Goal: Task Accomplishment & Management: Use online tool/utility

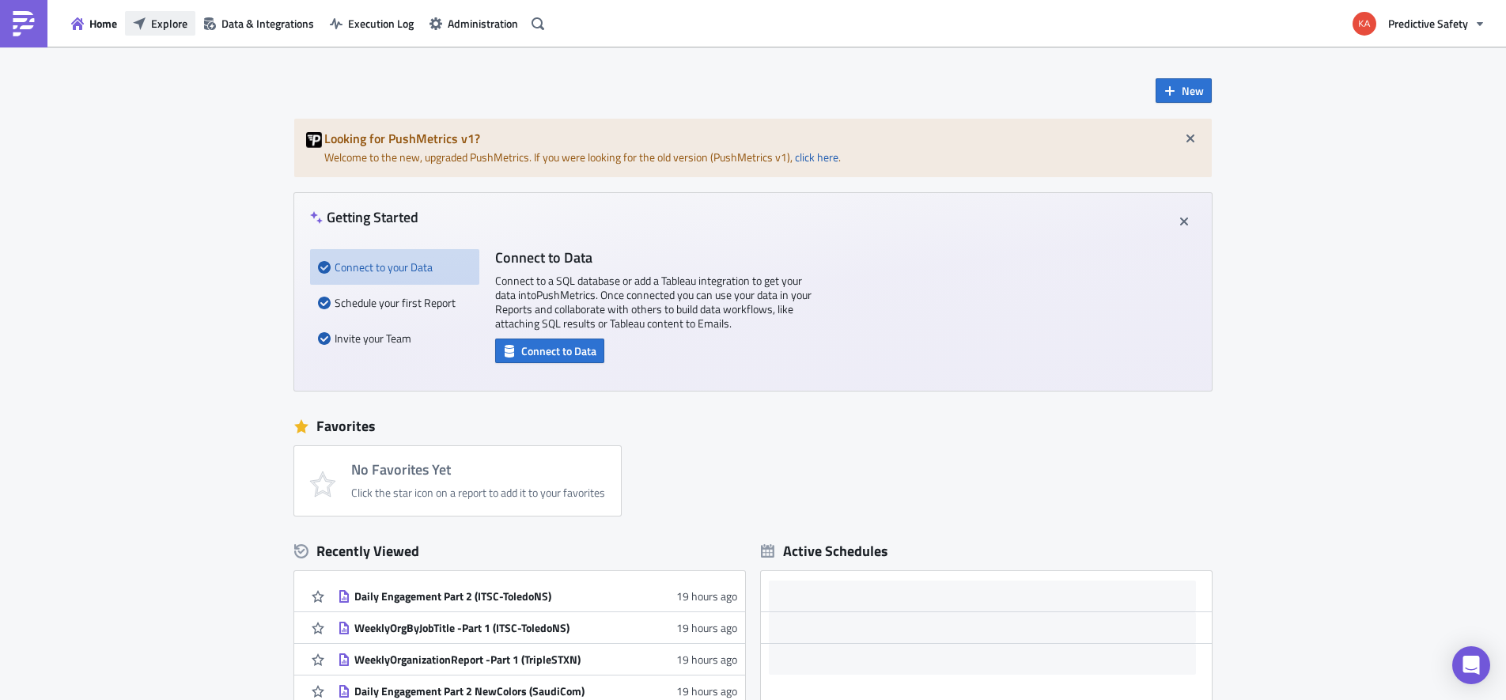
click at [166, 26] on span "Explore" at bounding box center [169, 23] width 36 height 17
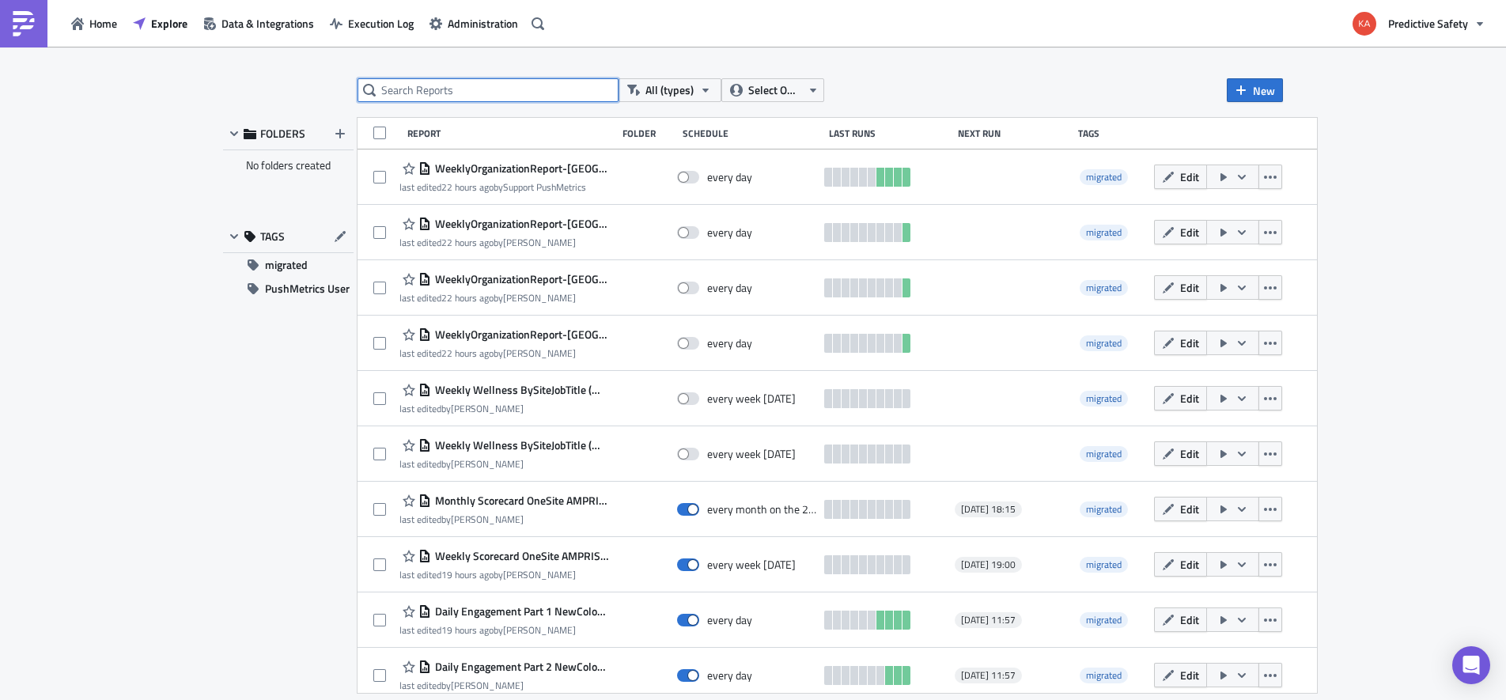
click at [429, 89] on input "text" at bounding box center [487, 90] width 261 height 24
type input "adnoc"
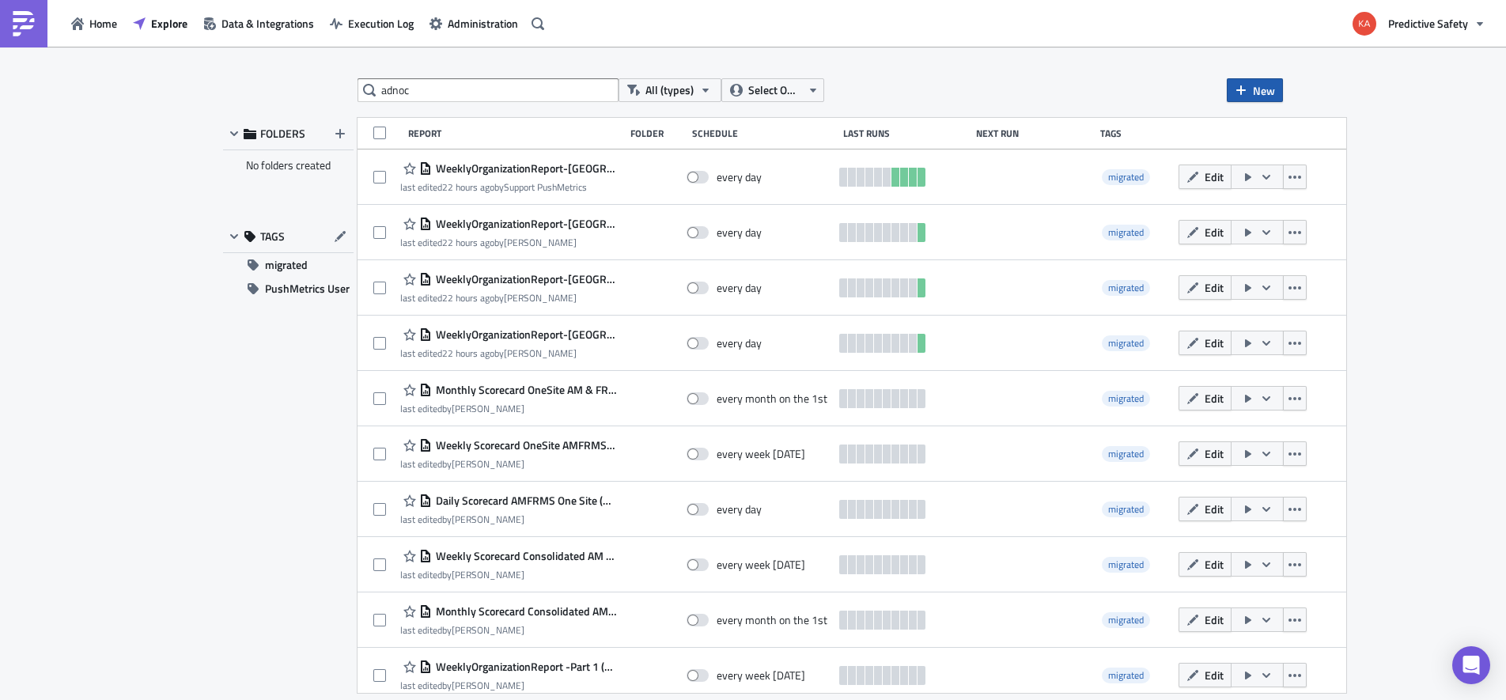
click at [1268, 89] on span "New" at bounding box center [1264, 90] width 22 height 17
click at [1263, 131] on div "Report" at bounding box center [1307, 130] width 105 height 16
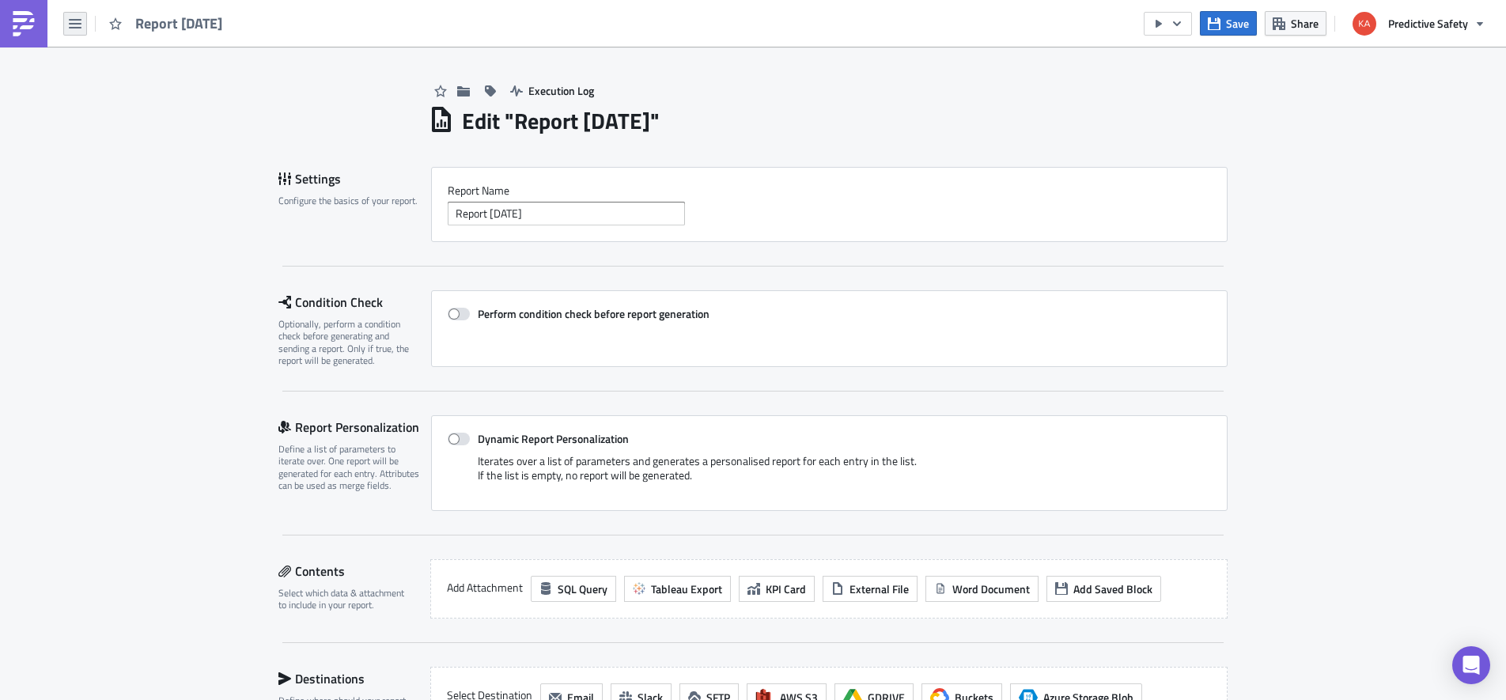
click at [79, 25] on icon "button" at bounding box center [75, 23] width 13 height 13
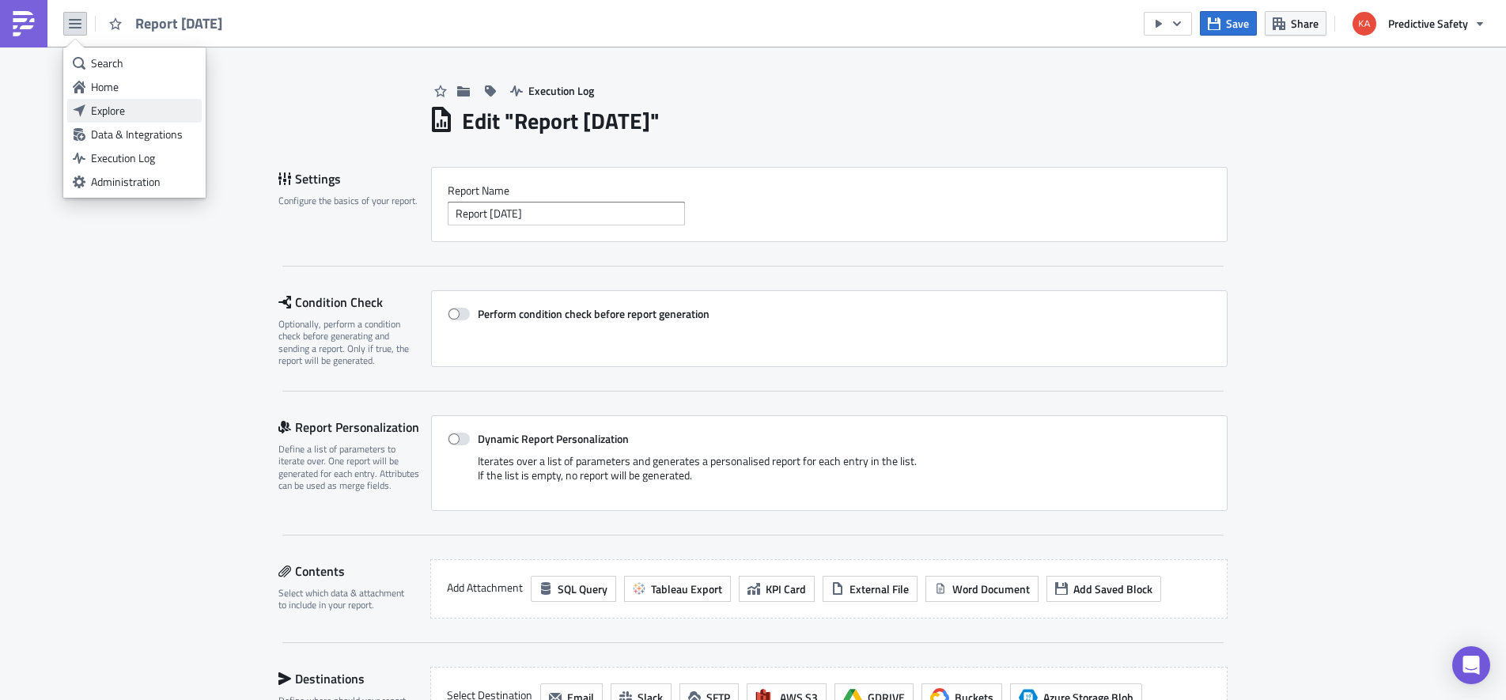
click at [126, 112] on div "Explore" at bounding box center [143, 111] width 105 height 16
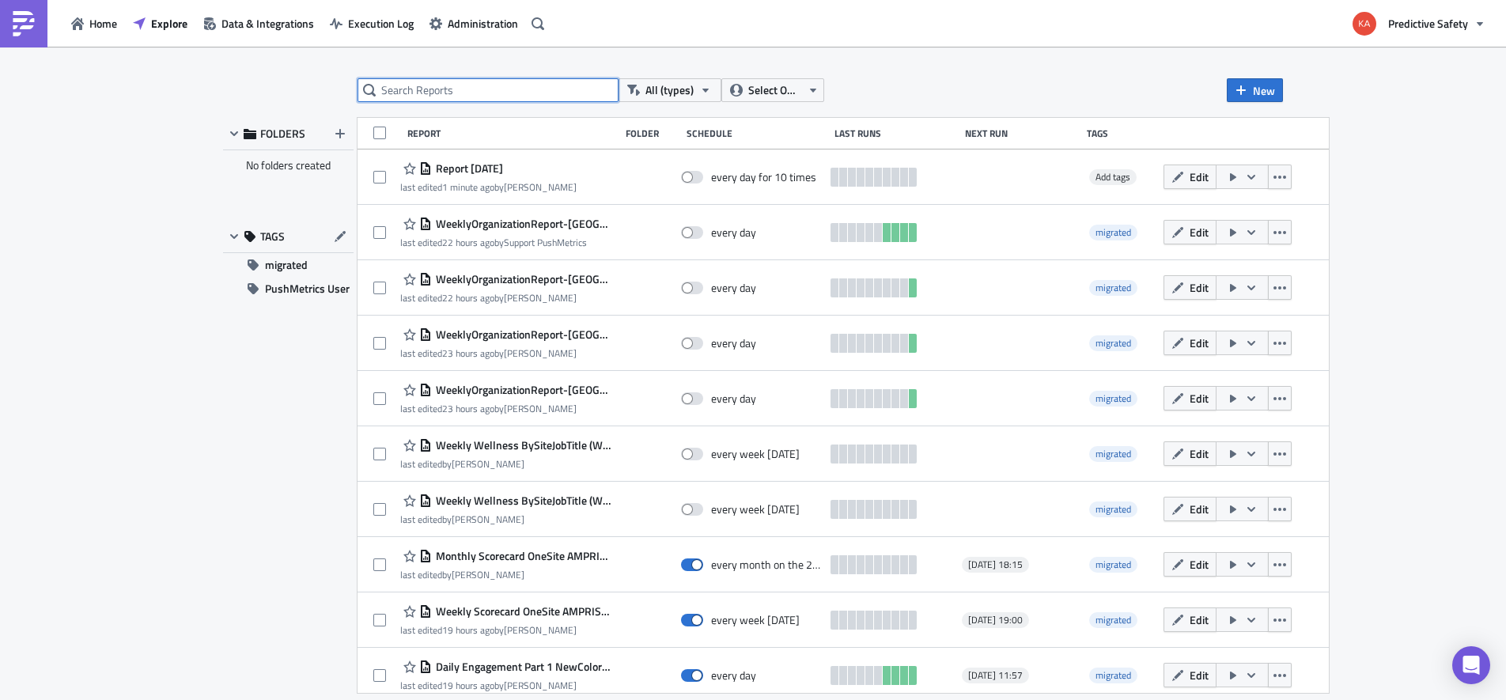
click at [452, 93] on input "text" at bounding box center [487, 90] width 261 height 24
type input "adnoc"
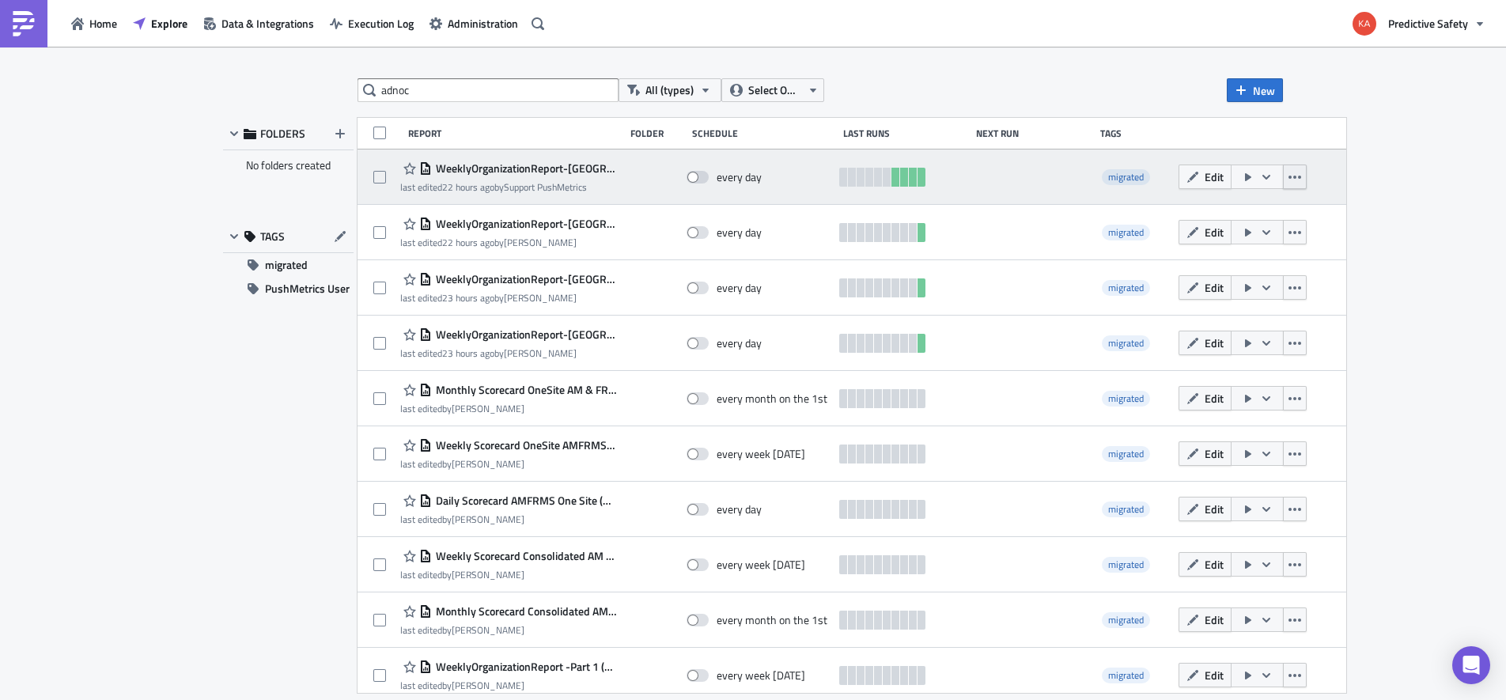
click at [1288, 177] on icon "button" at bounding box center [1294, 177] width 13 height 13
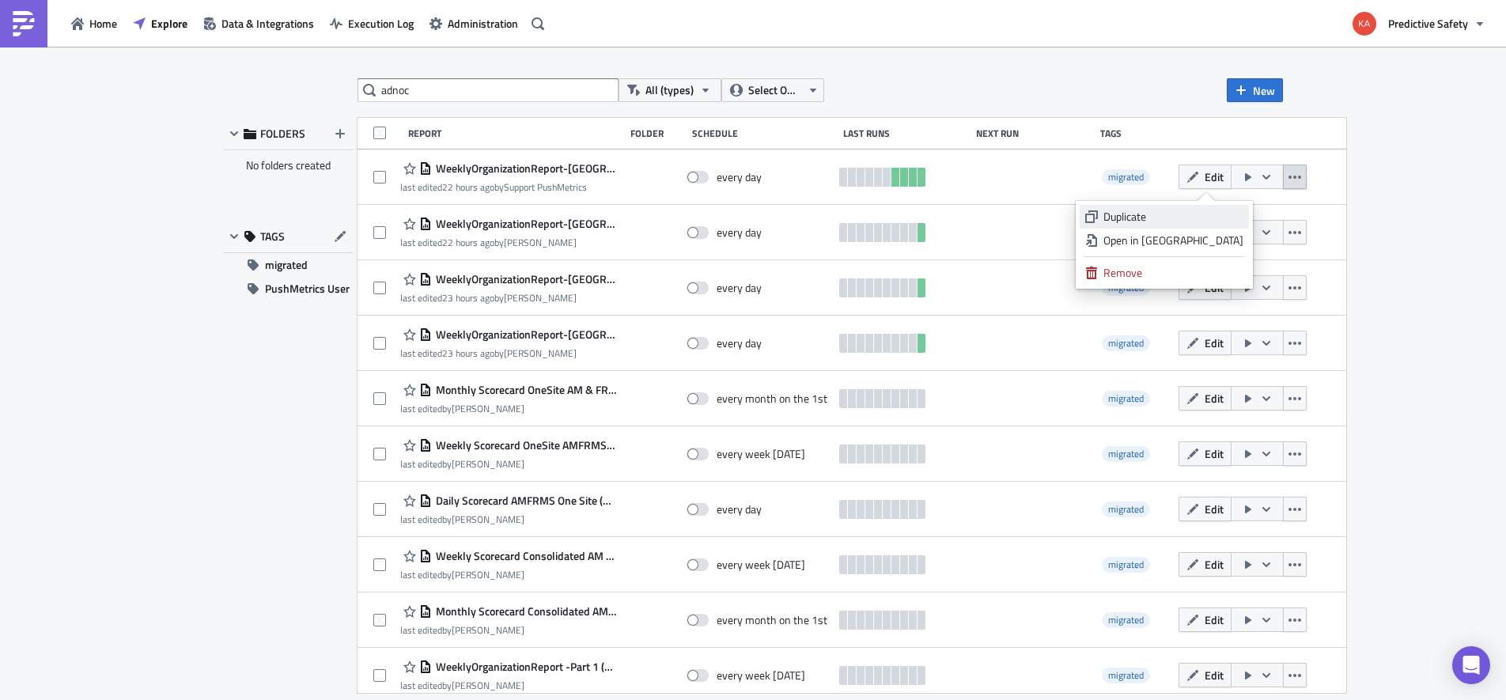
click at [1194, 216] on div "Duplicate" at bounding box center [1173, 217] width 140 height 16
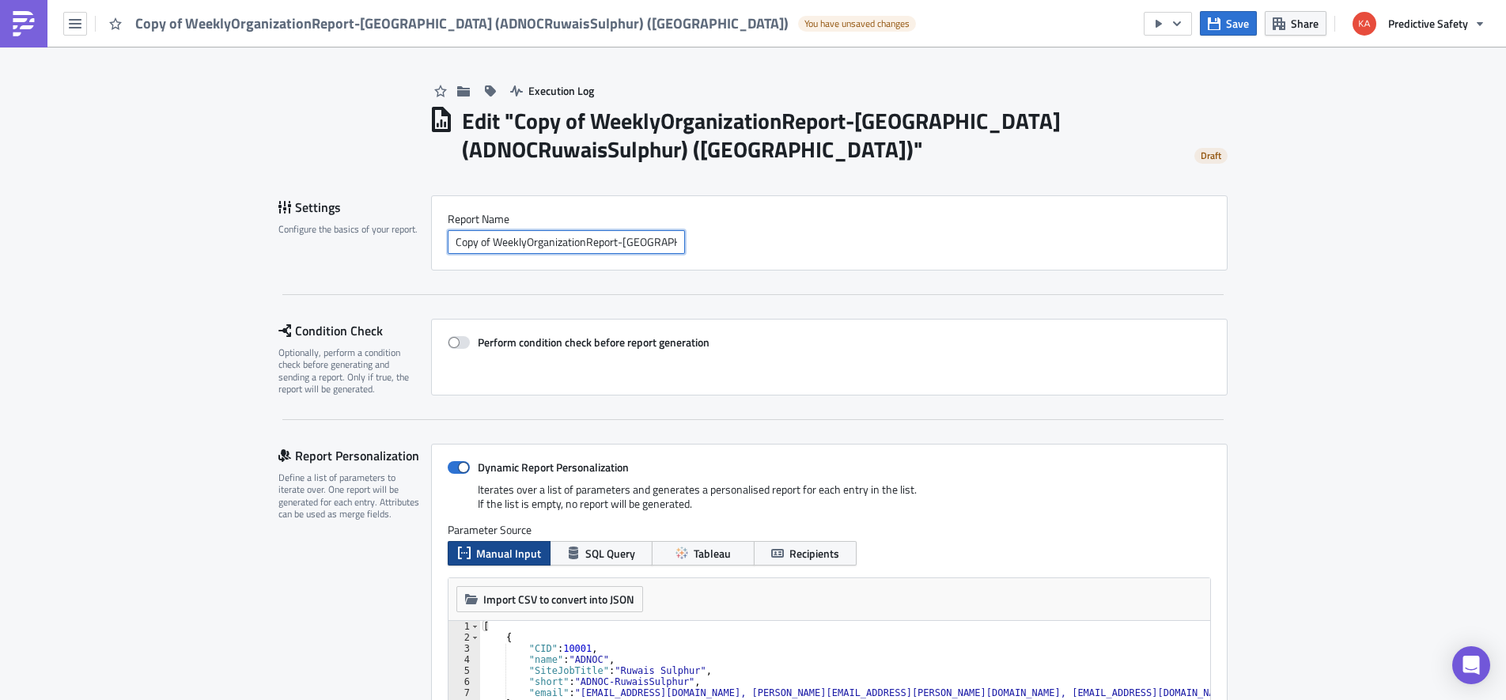
drag, startPoint x: 620, startPoint y: 243, endPoint x: 459, endPoint y: 270, distance: 162.8
click at [455, 254] on input "Copy of WeeklyOrganizationReport-BaseliningONLY (ADNOCRuwaisSulphur) (uae)" at bounding box center [566, 242] width 237 height 24
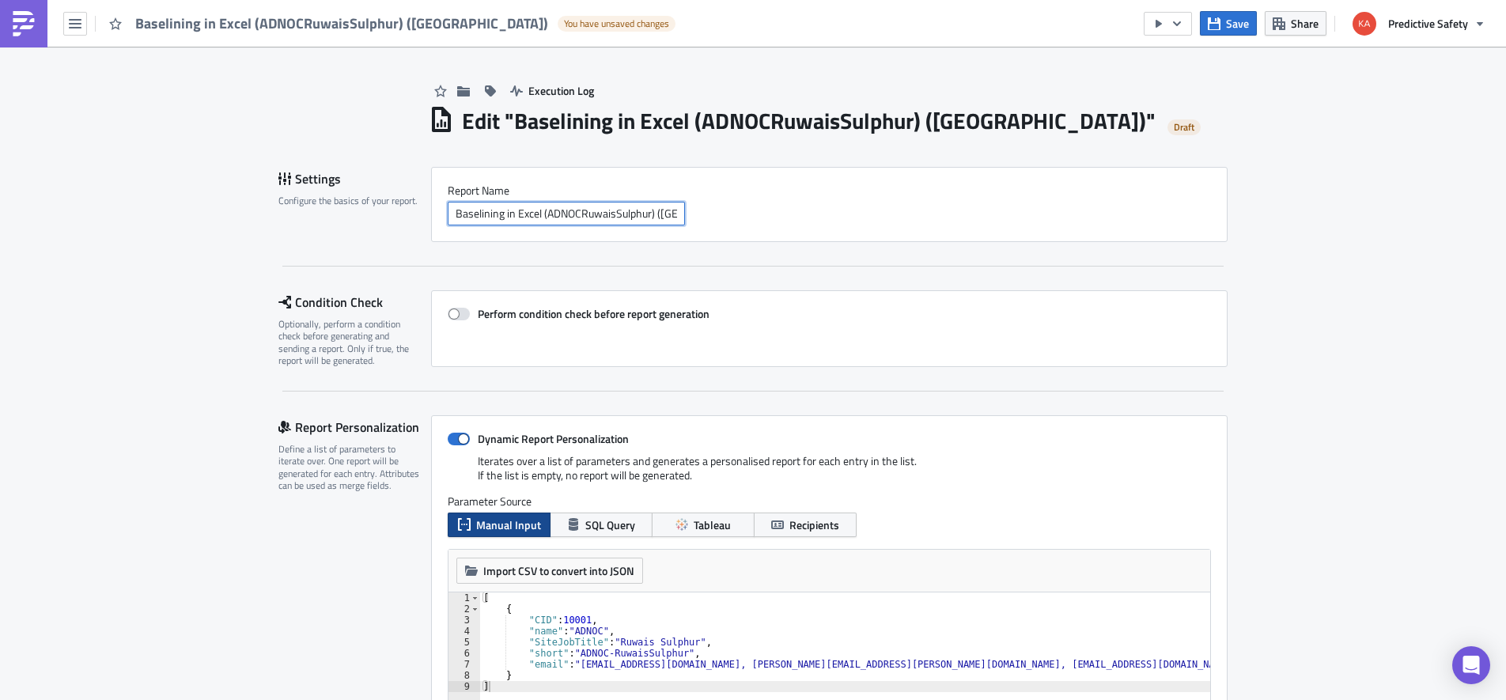
drag, startPoint x: 580, startPoint y: 217, endPoint x: 650, endPoint y: 221, distance: 69.7
click at [650, 221] on input "Baselining in Excel (ADNOCRuwaisSulphur) (uae)" at bounding box center [566, 214] width 237 height 24
type input "Baselining in Excel (ADNOC) ([GEOGRAPHIC_DATA])"
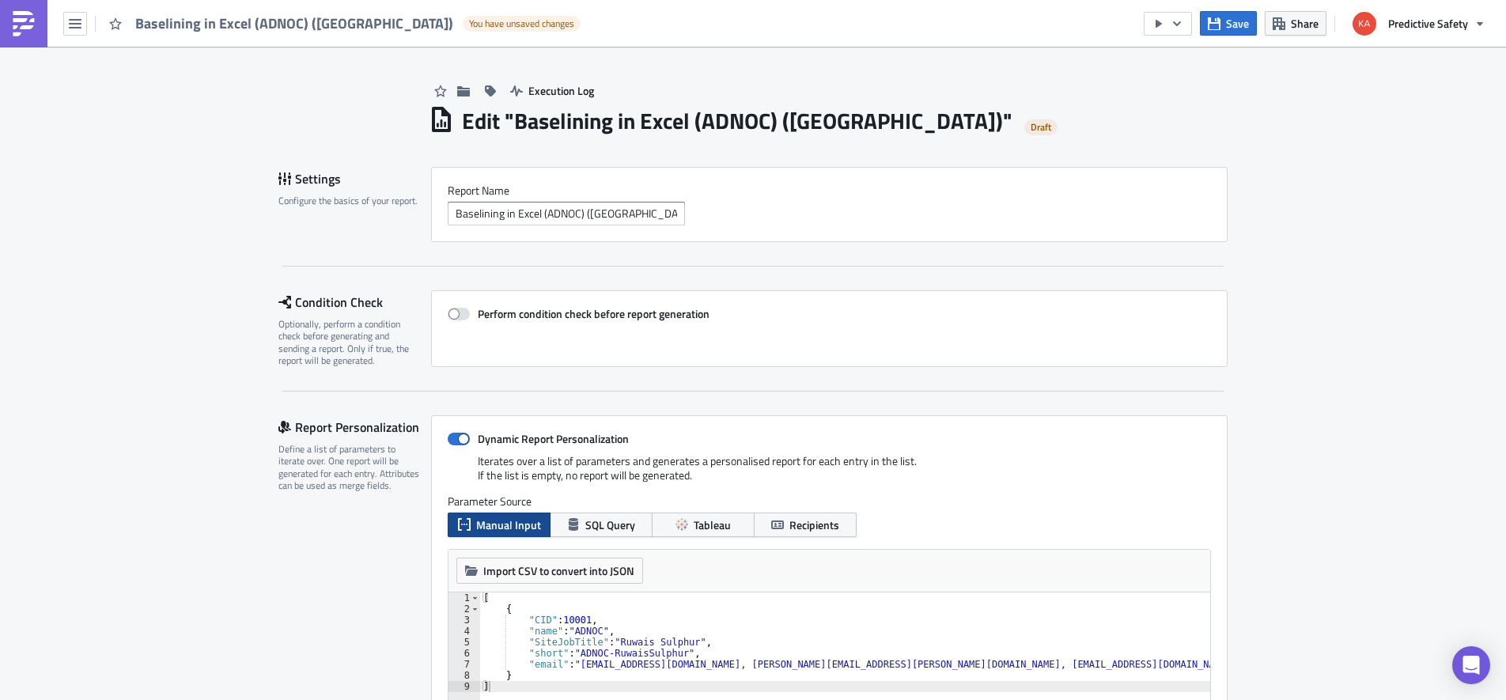
click at [879, 329] on div "Perform condition check before report generation" at bounding box center [829, 328] width 796 height 77
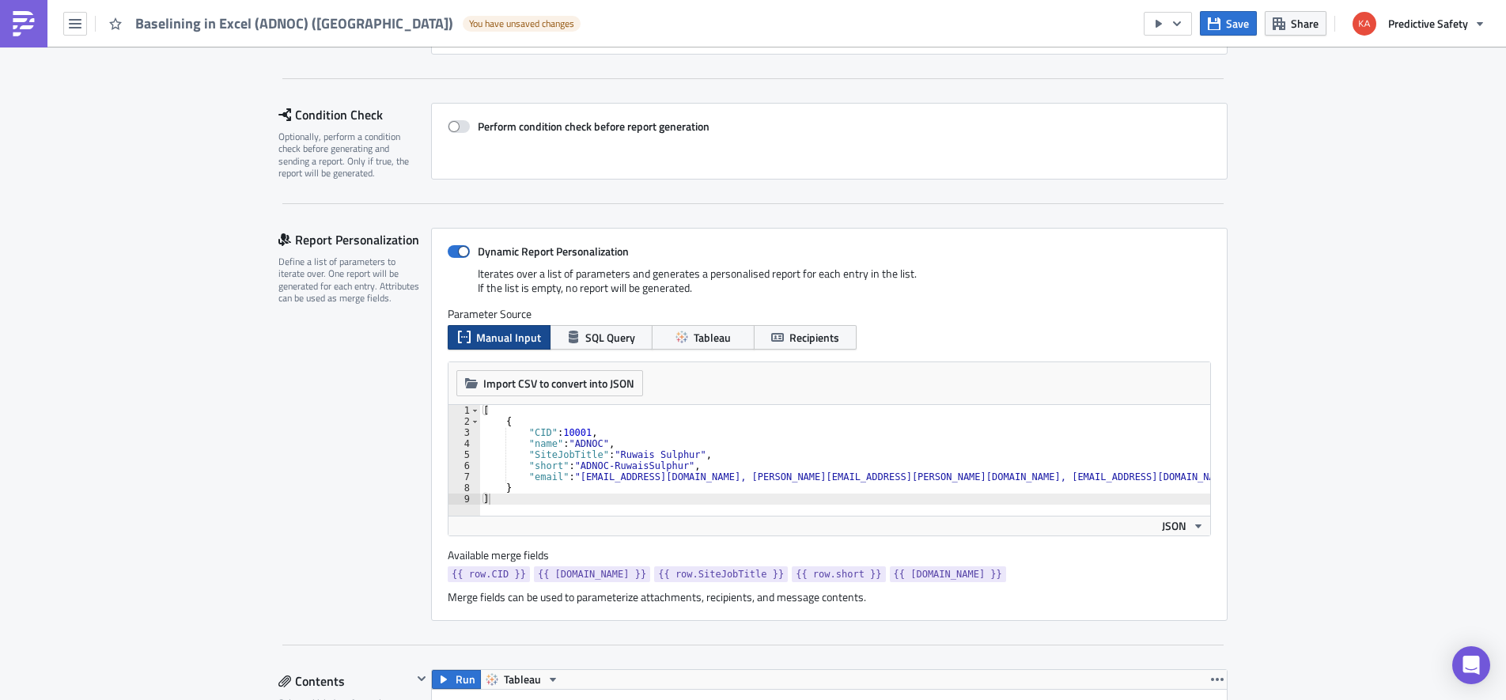
scroll to position [199, 0]
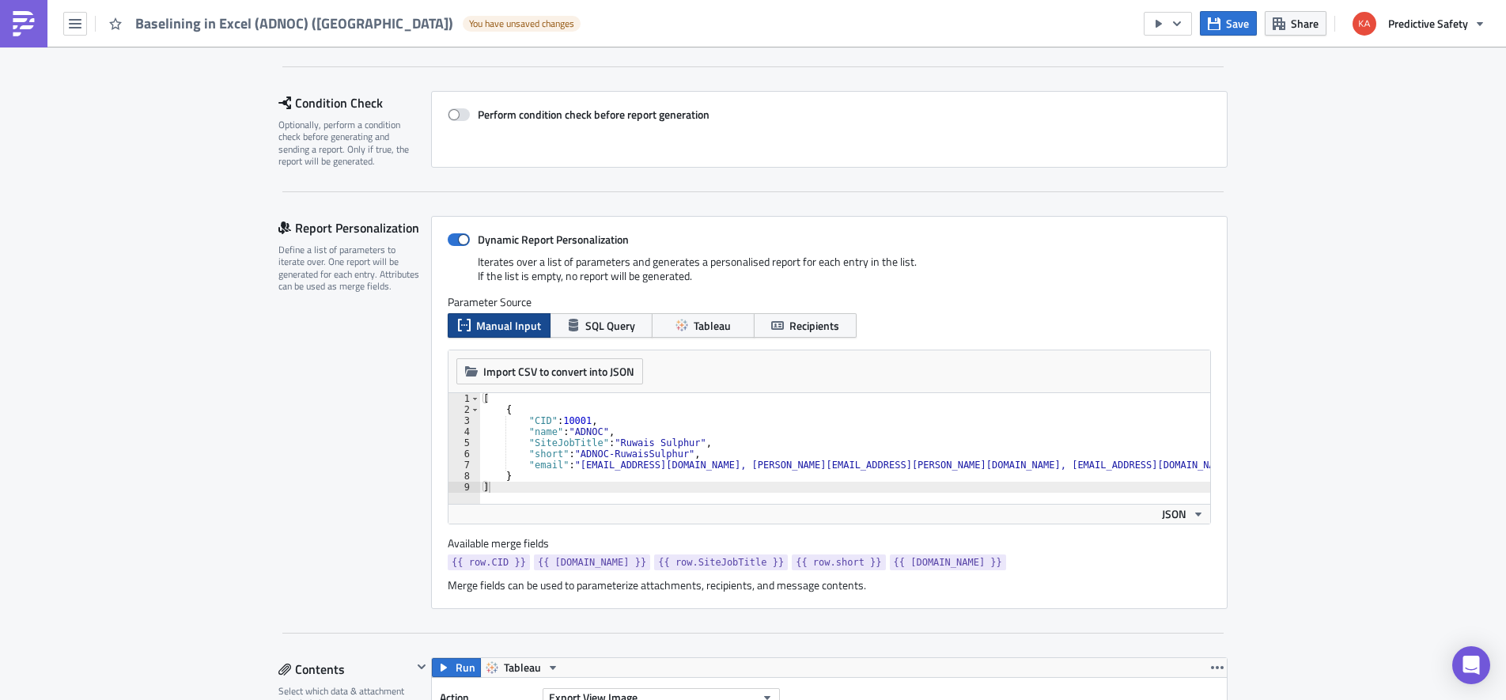
type textarea ""SiteJobTitle": "Ruwais Sulphur","
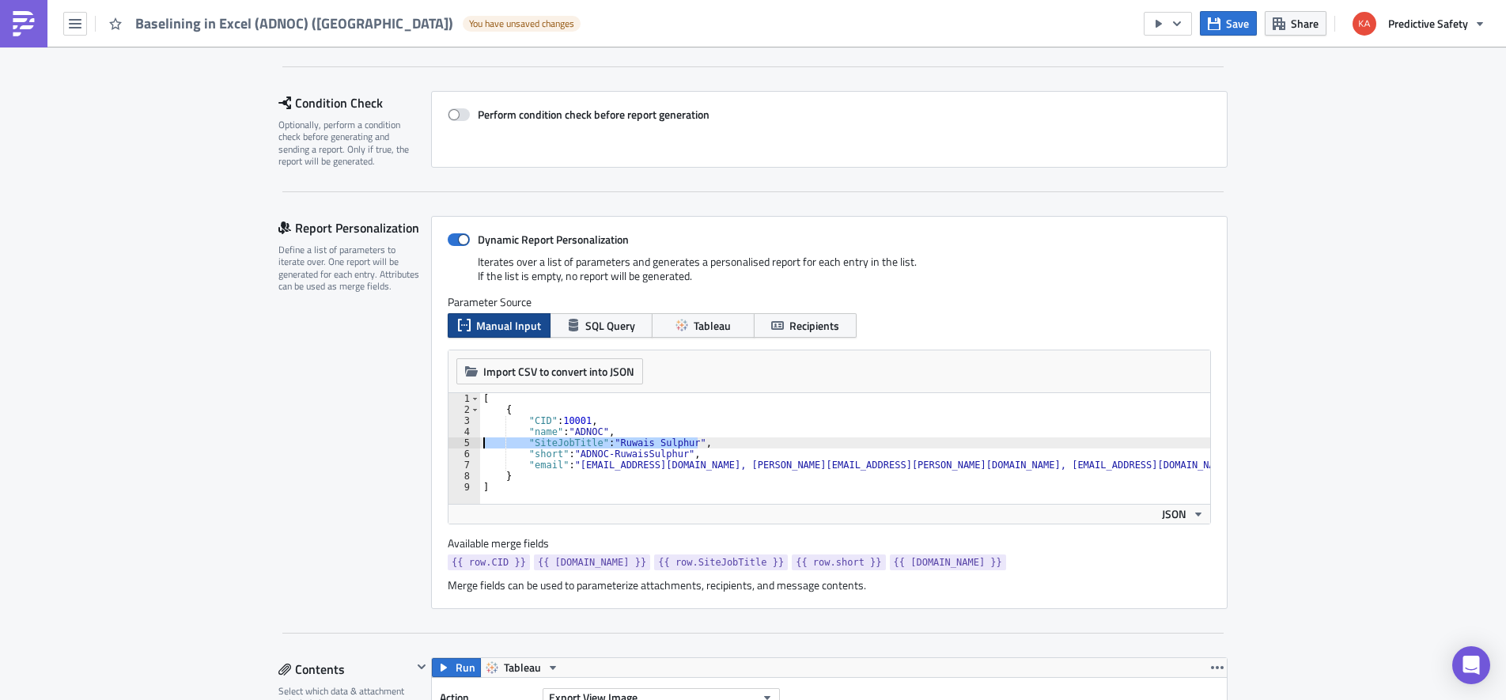
drag, startPoint x: 704, startPoint y: 440, endPoint x: 479, endPoint y: 446, distance: 224.7
click at [480, 446] on div "[ { "CID" : 10001 , "name" : "ADNOC" , "SiteJobTitle" : "Ruwais Sulphur" , "sho…" at bounding box center [845, 448] width 730 height 111
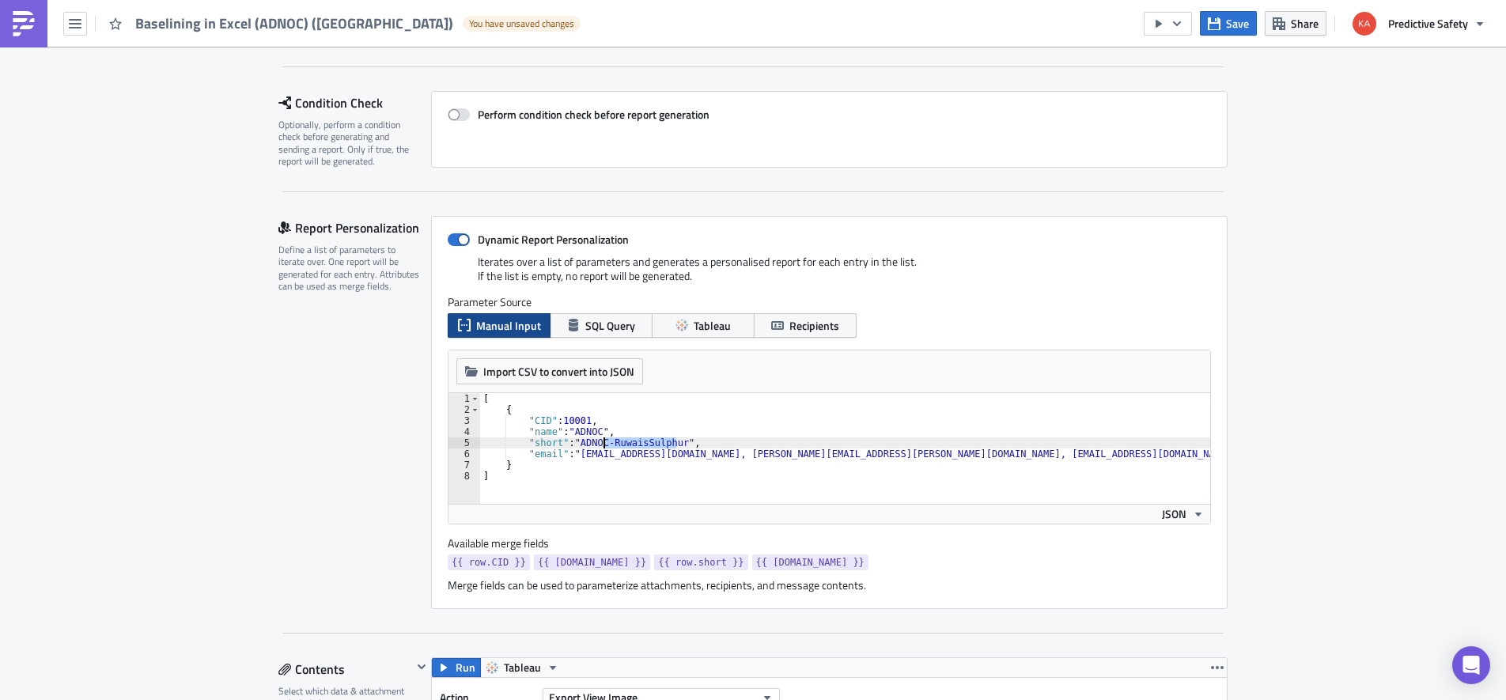
drag, startPoint x: 678, startPoint y: 442, endPoint x: 602, endPoint y: 448, distance: 76.9
click at [602, 448] on div "[ { "CID" : 10001 , "name" : "ADNOC" , "short" : "ADNOC-RuwaisSulphur" , "email…" at bounding box center [874, 459] width 789 height 133
type textarea ""short": "ADNOC","
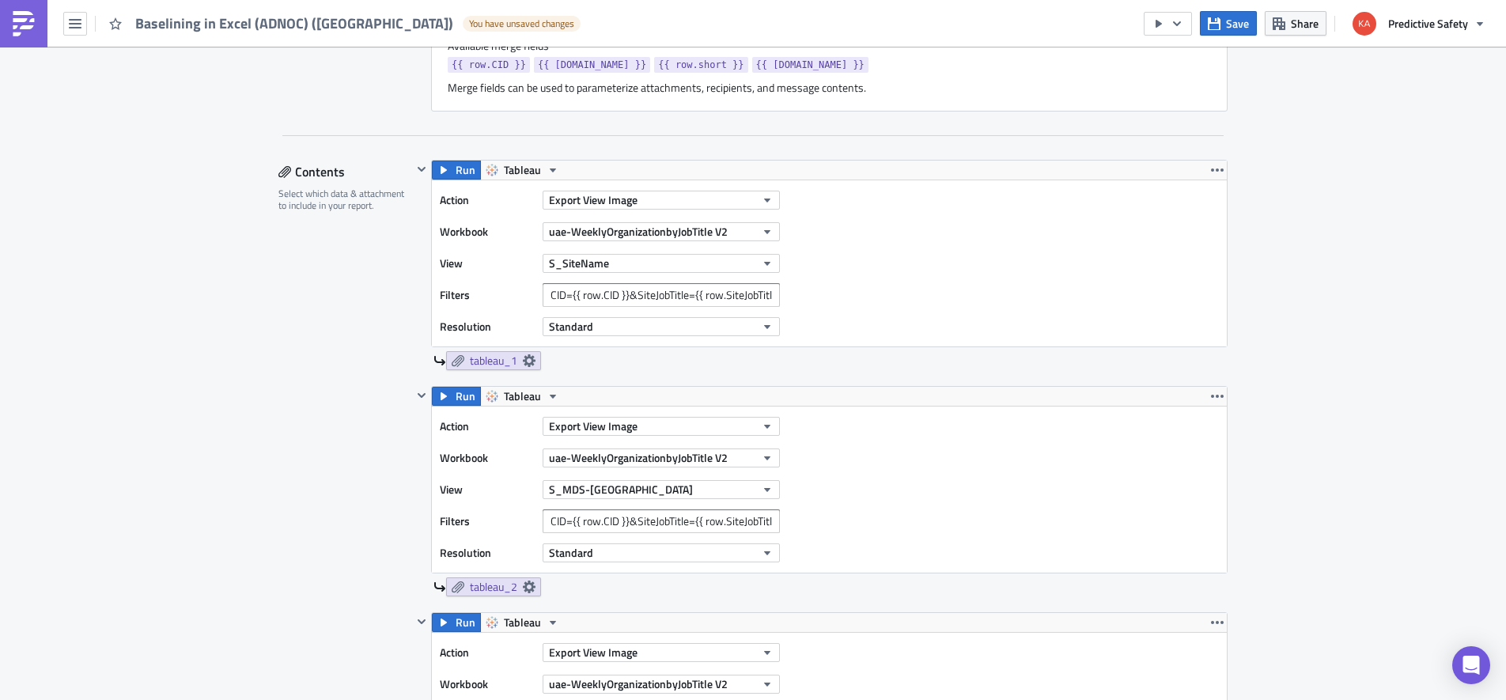
scroll to position [697, 0]
click at [1222, 170] on icon "button" at bounding box center [1217, 169] width 13 height 3
click at [1196, 263] on div "Remove" at bounding box center [1225, 263] width 105 height 16
click at [1217, 166] on icon "button" at bounding box center [1217, 169] width 13 height 13
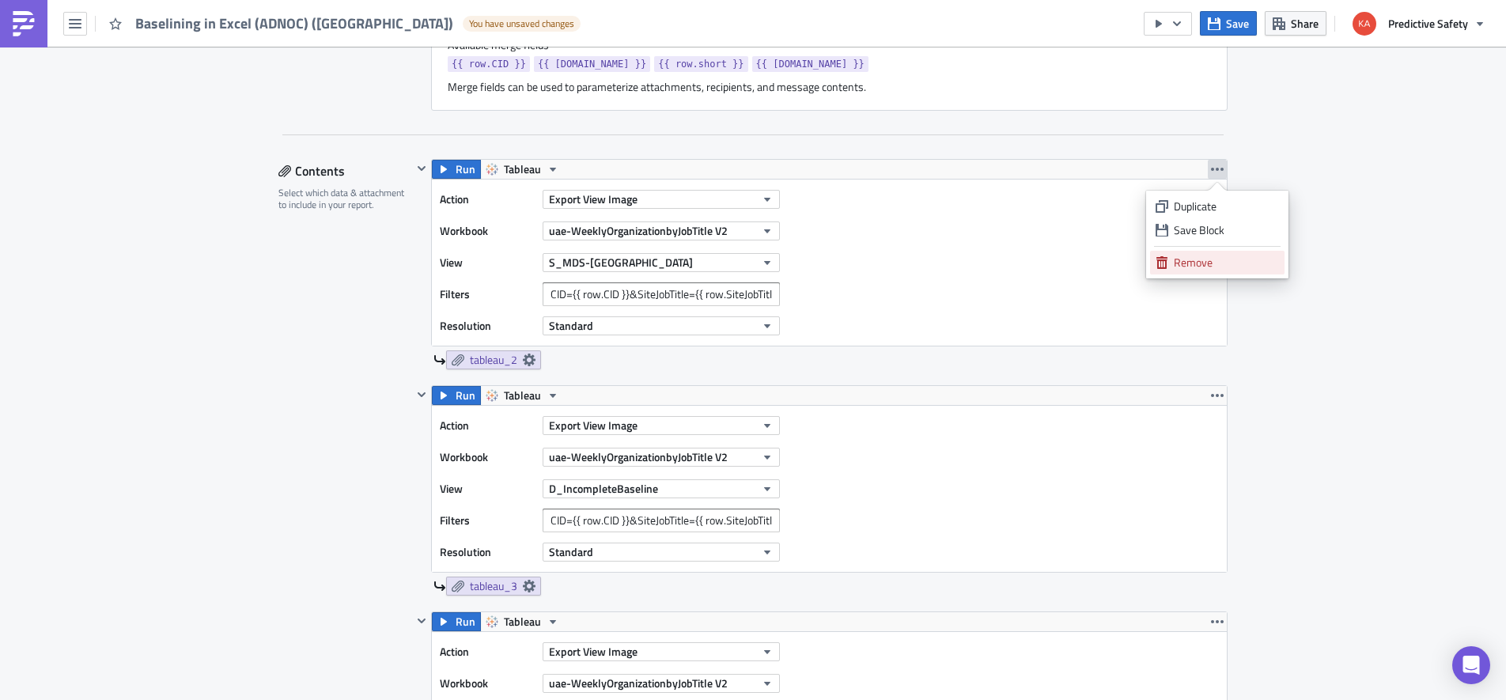
click at [1203, 263] on div "Remove" at bounding box center [1225, 263] width 105 height 16
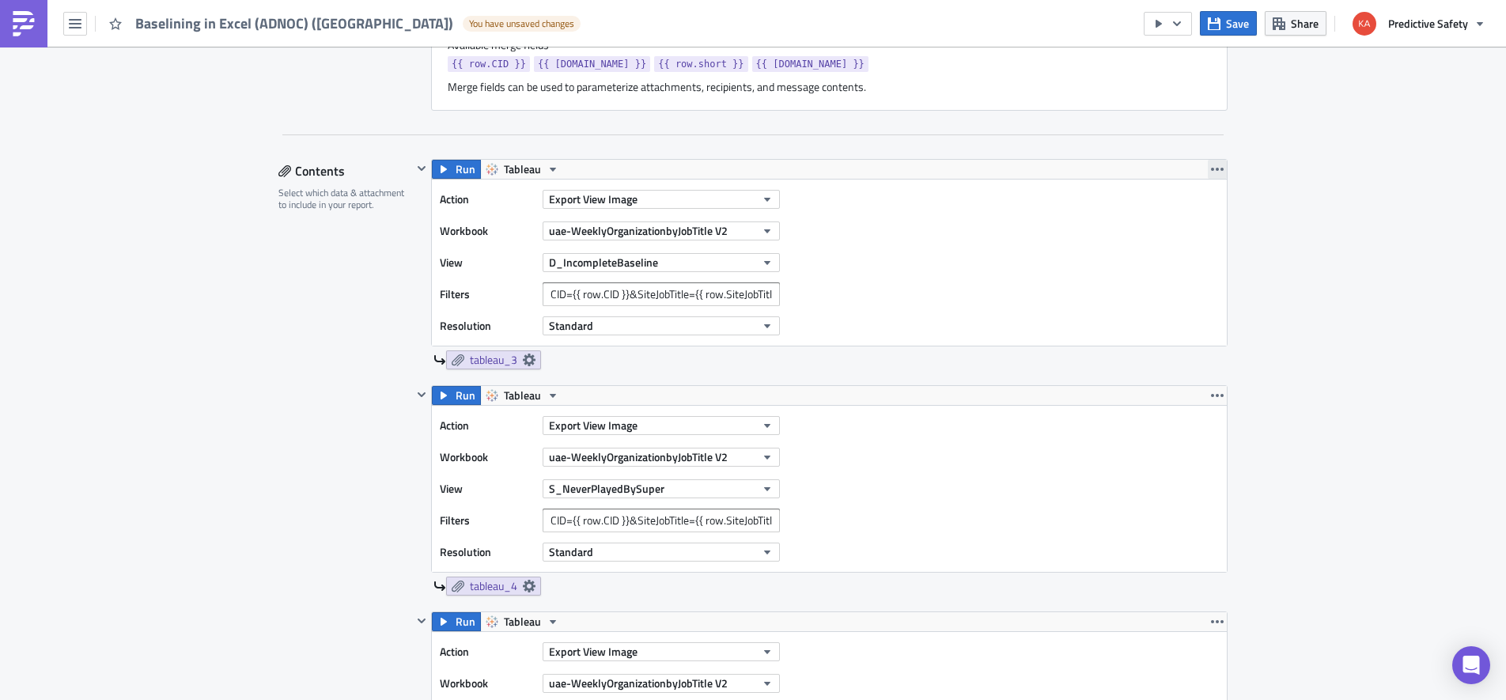
click at [1219, 171] on icon "button" at bounding box center [1217, 169] width 13 height 13
drag, startPoint x: 1207, startPoint y: 266, endPoint x: 1212, endPoint y: 244, distance: 23.6
click at [1206, 266] on div "Remove" at bounding box center [1225, 263] width 105 height 16
click at [1219, 167] on icon "button" at bounding box center [1217, 169] width 13 height 13
click at [1196, 268] on div "Remove" at bounding box center [1225, 263] width 105 height 16
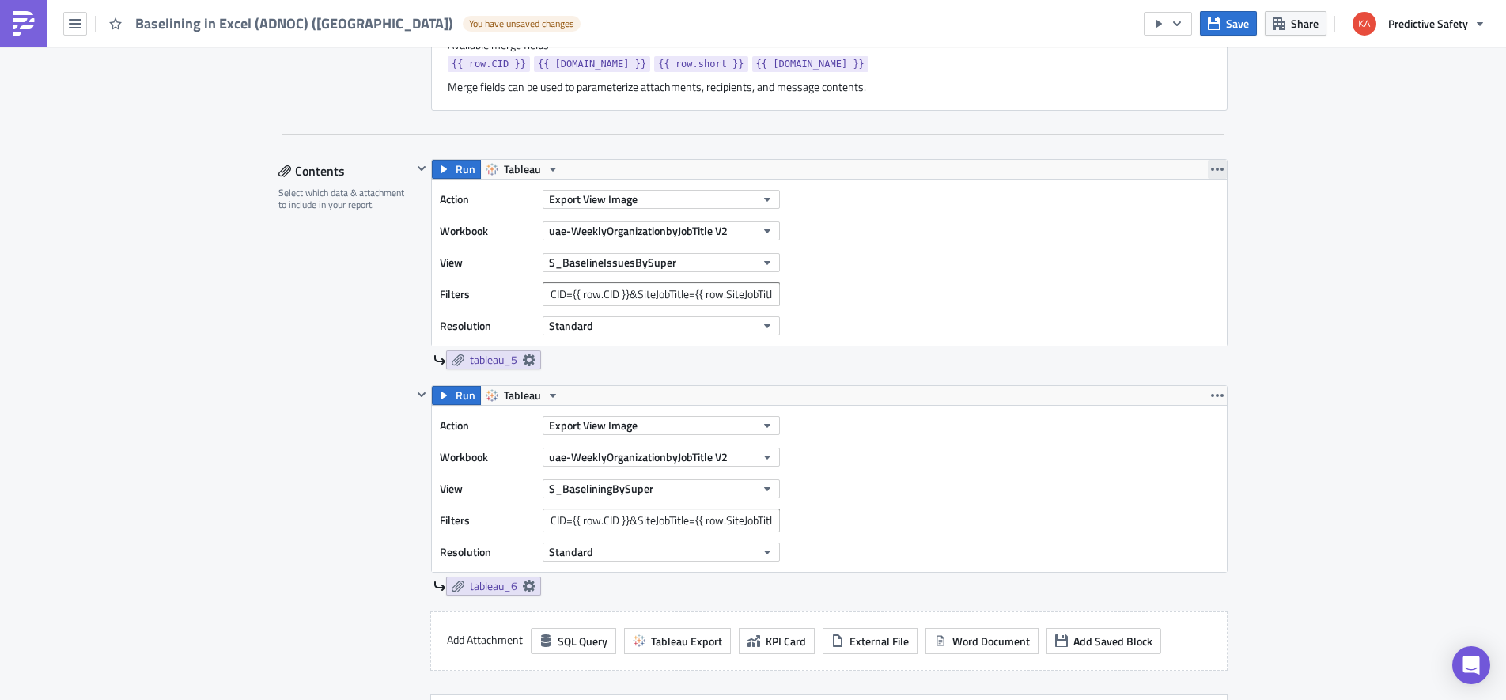
click at [1218, 168] on icon "button" at bounding box center [1217, 169] width 13 height 13
click at [1190, 267] on div "Remove" at bounding box center [1225, 263] width 105 height 16
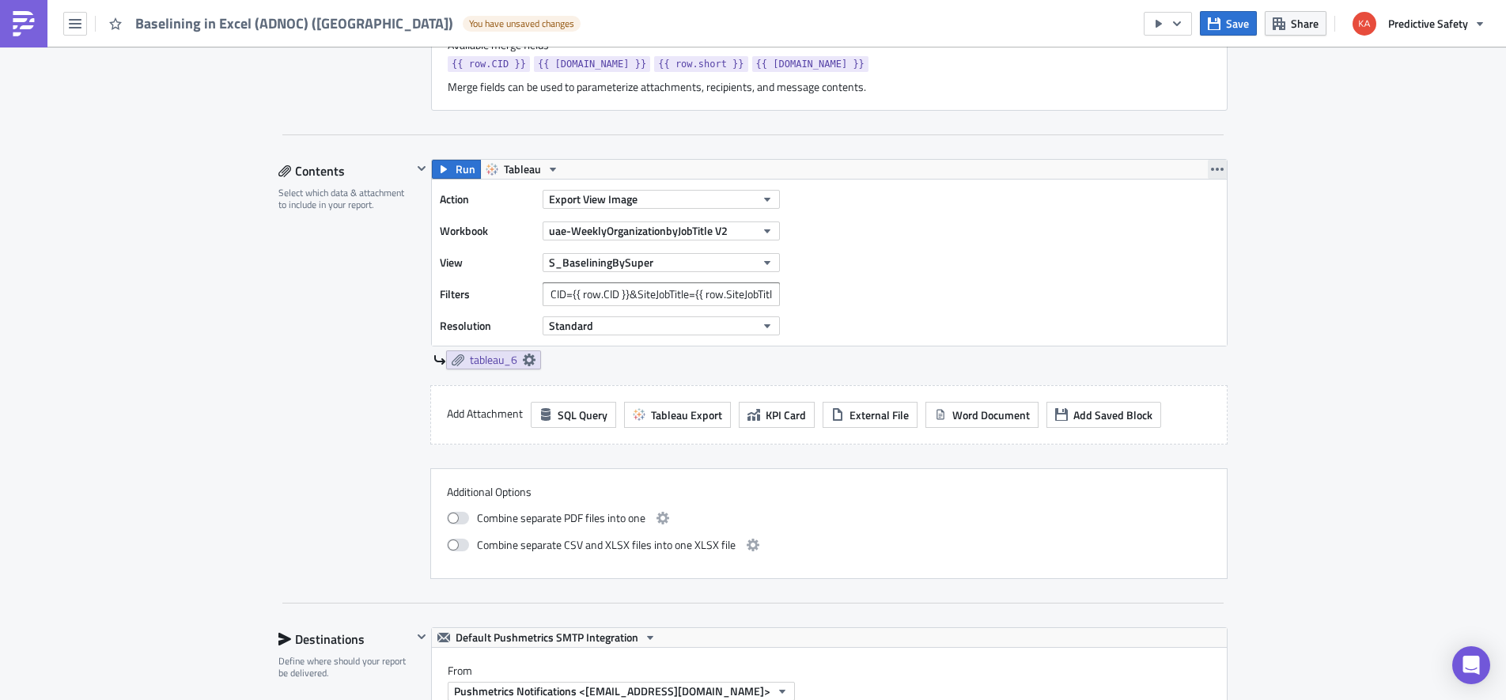
click at [1218, 168] on icon "button" at bounding box center [1217, 169] width 13 height 3
click at [1204, 265] on div "Remove" at bounding box center [1225, 263] width 105 height 16
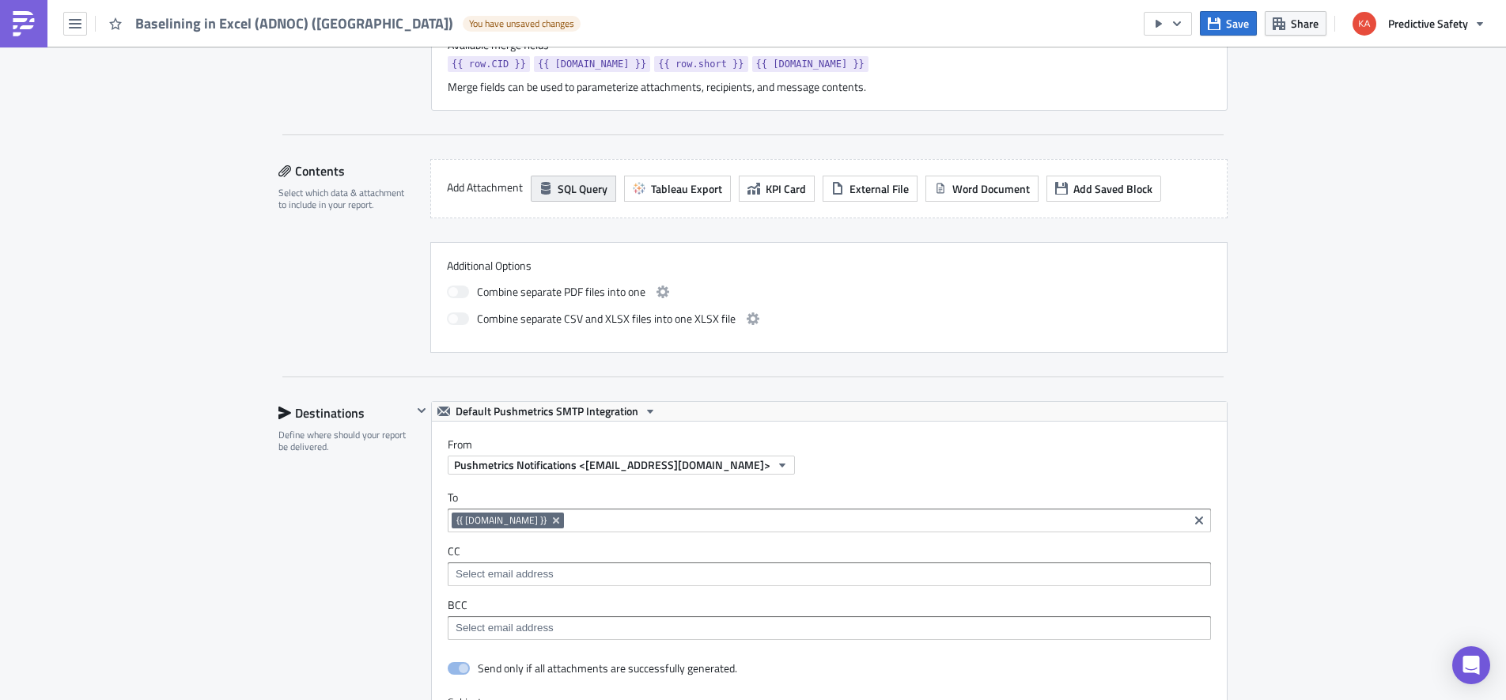
click at [574, 190] on span "SQL Query" at bounding box center [582, 188] width 50 height 17
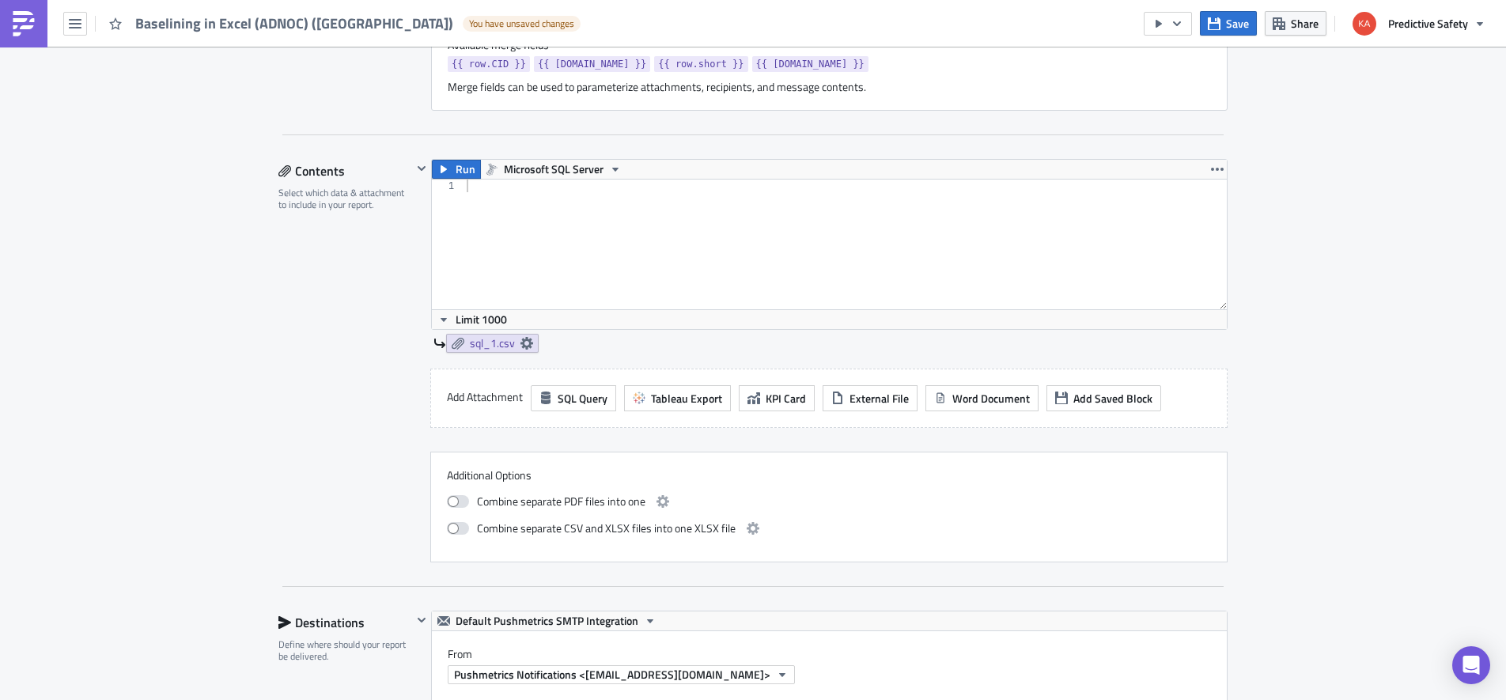
click at [514, 202] on div at bounding box center [844, 256] width 763 height 155
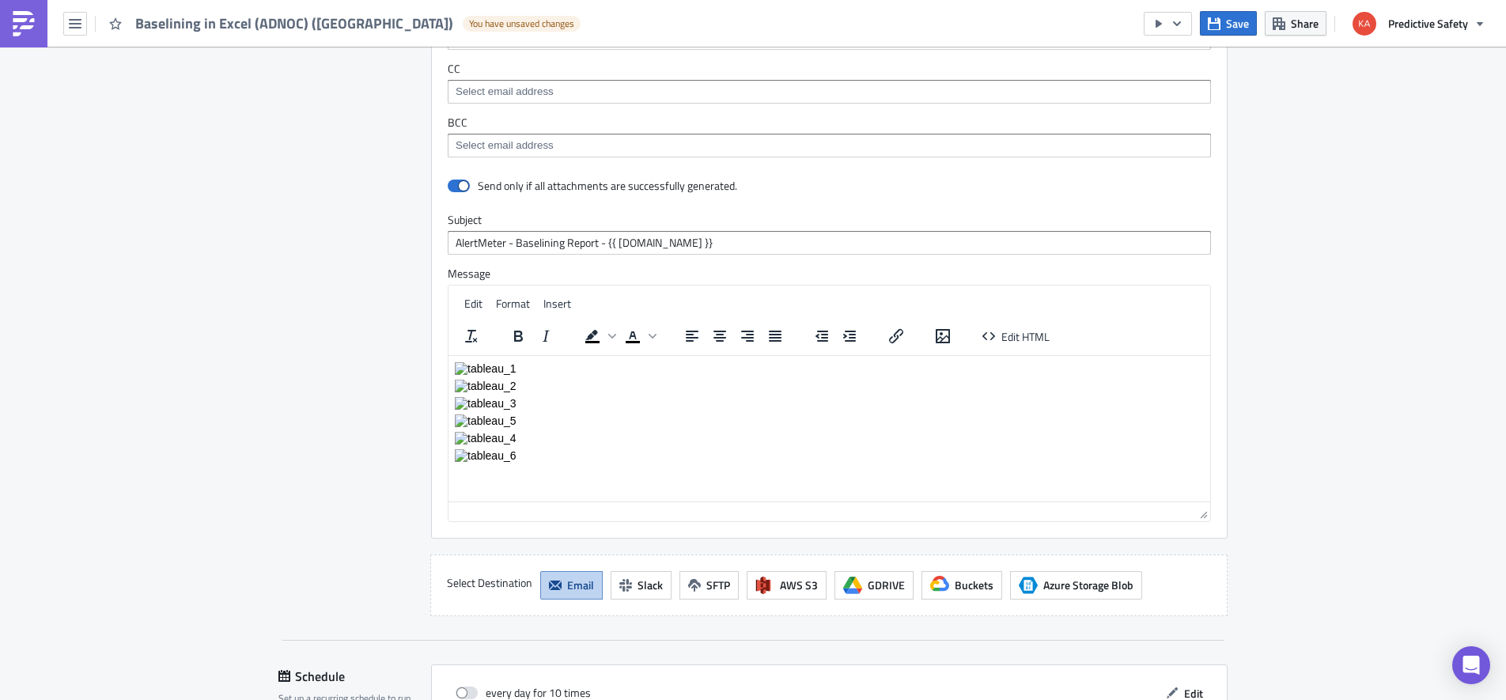
scroll to position [1395, 0]
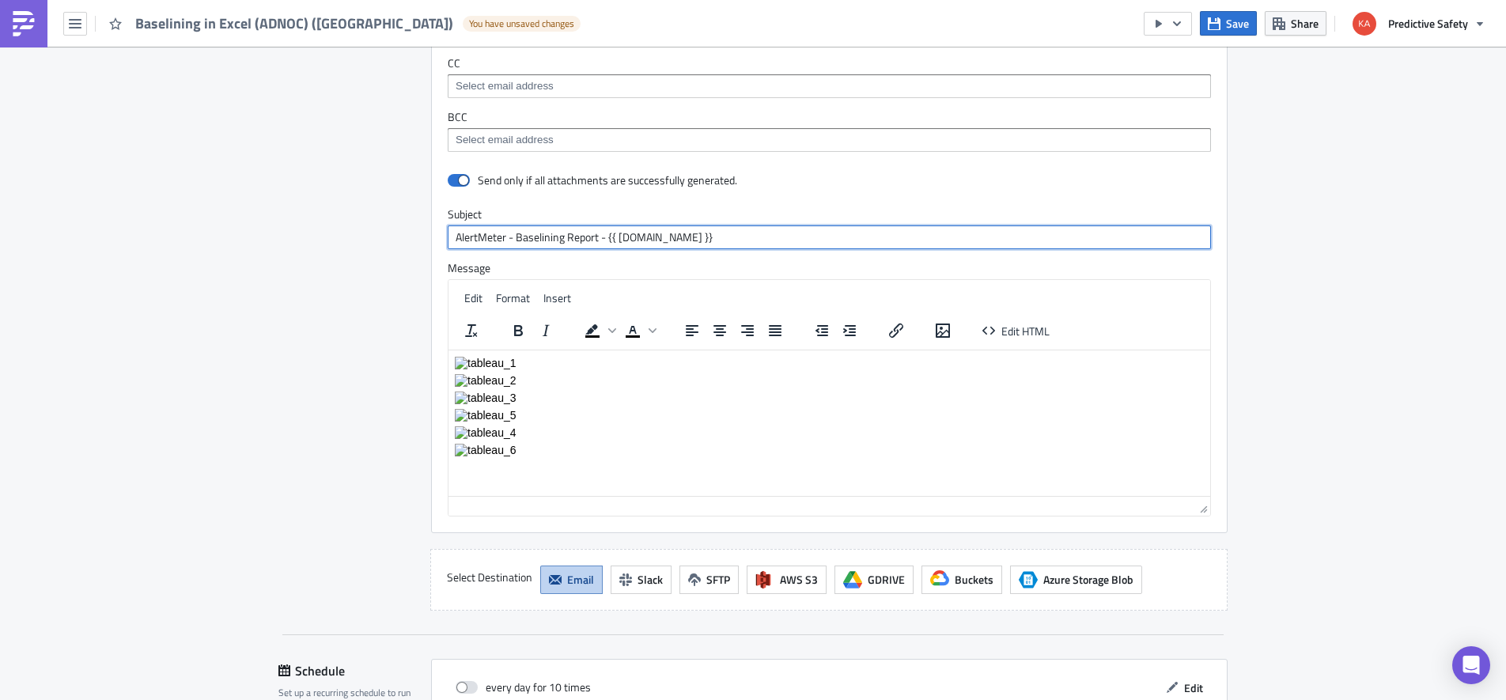
click at [600, 236] on input "AlertMeter - Baselining Report - {{ row.name }}" at bounding box center [829, 237] width 763 height 24
click at [600, 237] on input "AlertMeter - Baselining Report In Excel - {{ row.name }}" at bounding box center [829, 237] width 763 height 24
type input "AlertMeter - Baselining Report In Excel - {{ row.name }}"
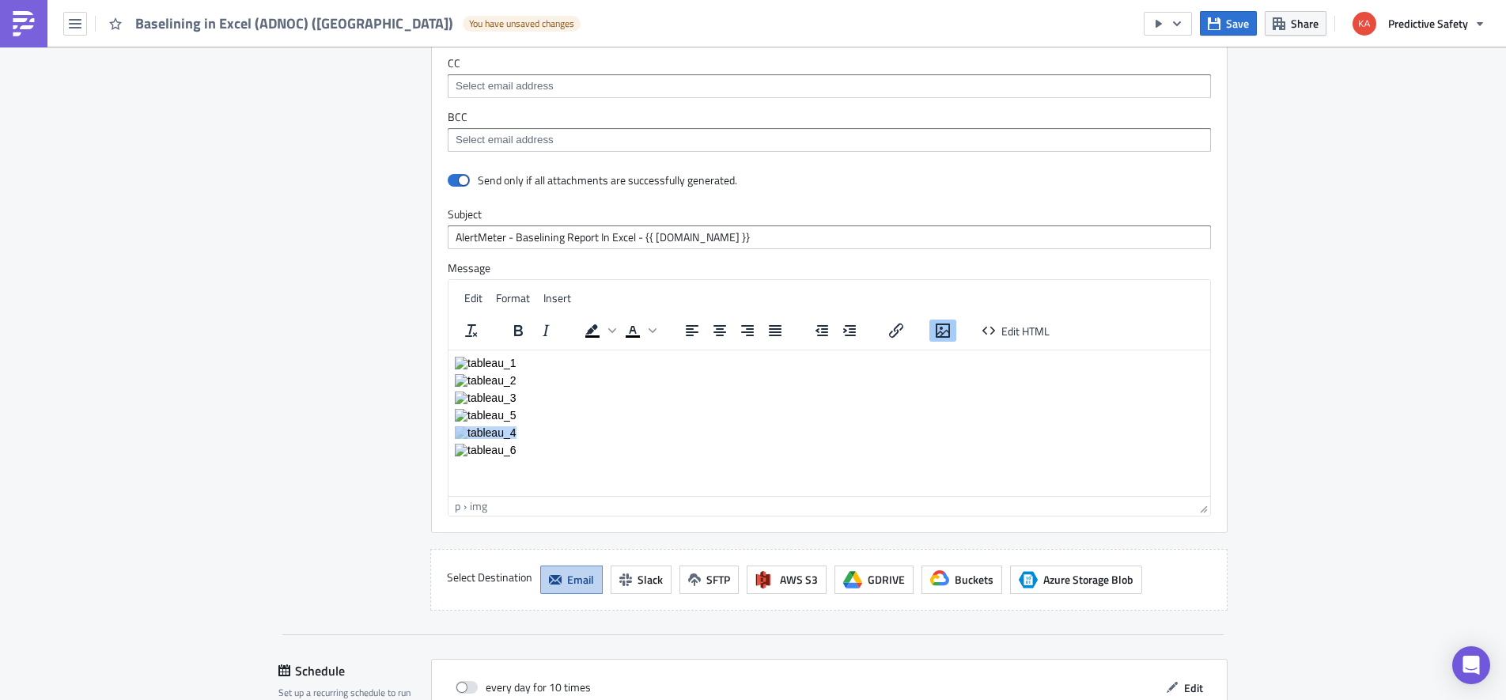
drag, startPoint x: 505, startPoint y: 452, endPoint x: 463, endPoint y: 430, distance: 47.0
click at [463, 430] on body "Rich Text Area. Press ALT-0 for help." at bounding box center [829, 449] width 749 height 187
drag, startPoint x: 704, startPoint y: 438, endPoint x: 799, endPoint y: 435, distance: 95.7
click at [705, 427] on html at bounding box center [828, 388] width 761 height 77
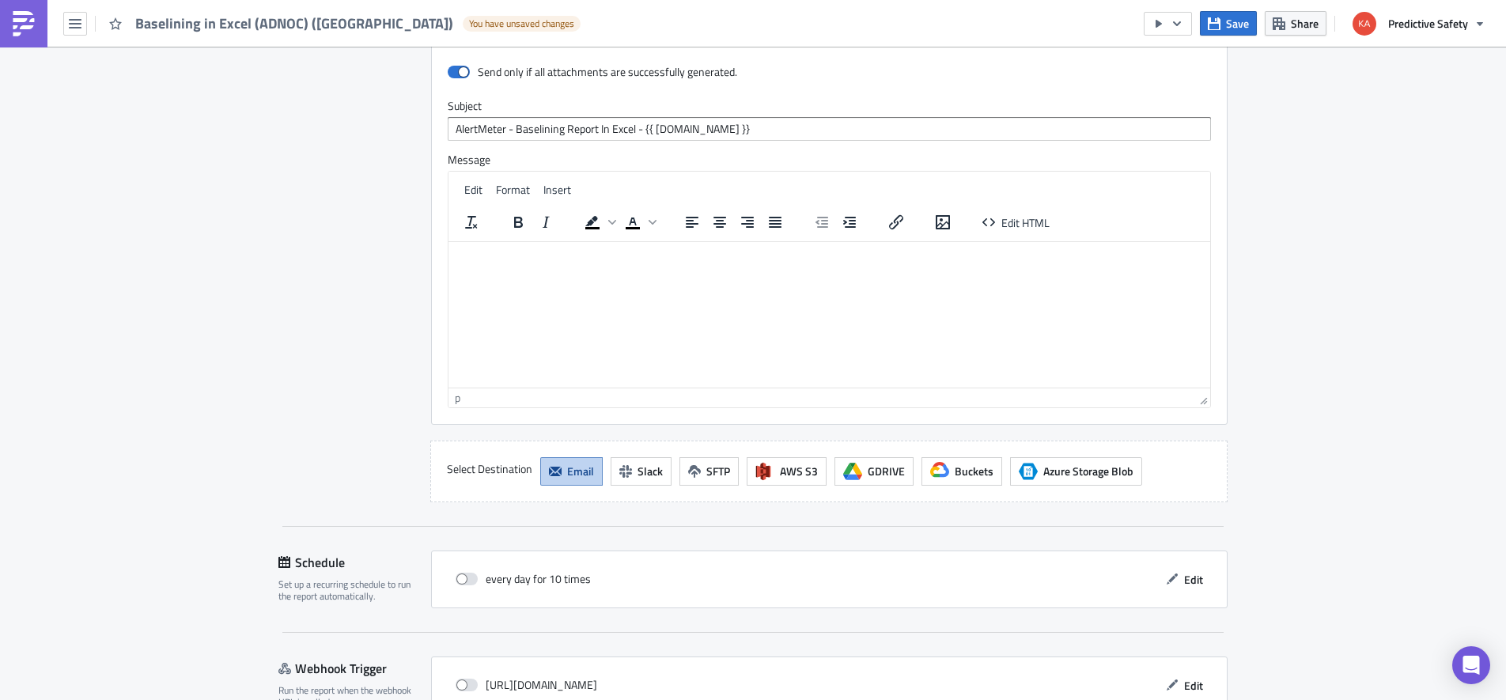
scroll to position [1594, 0]
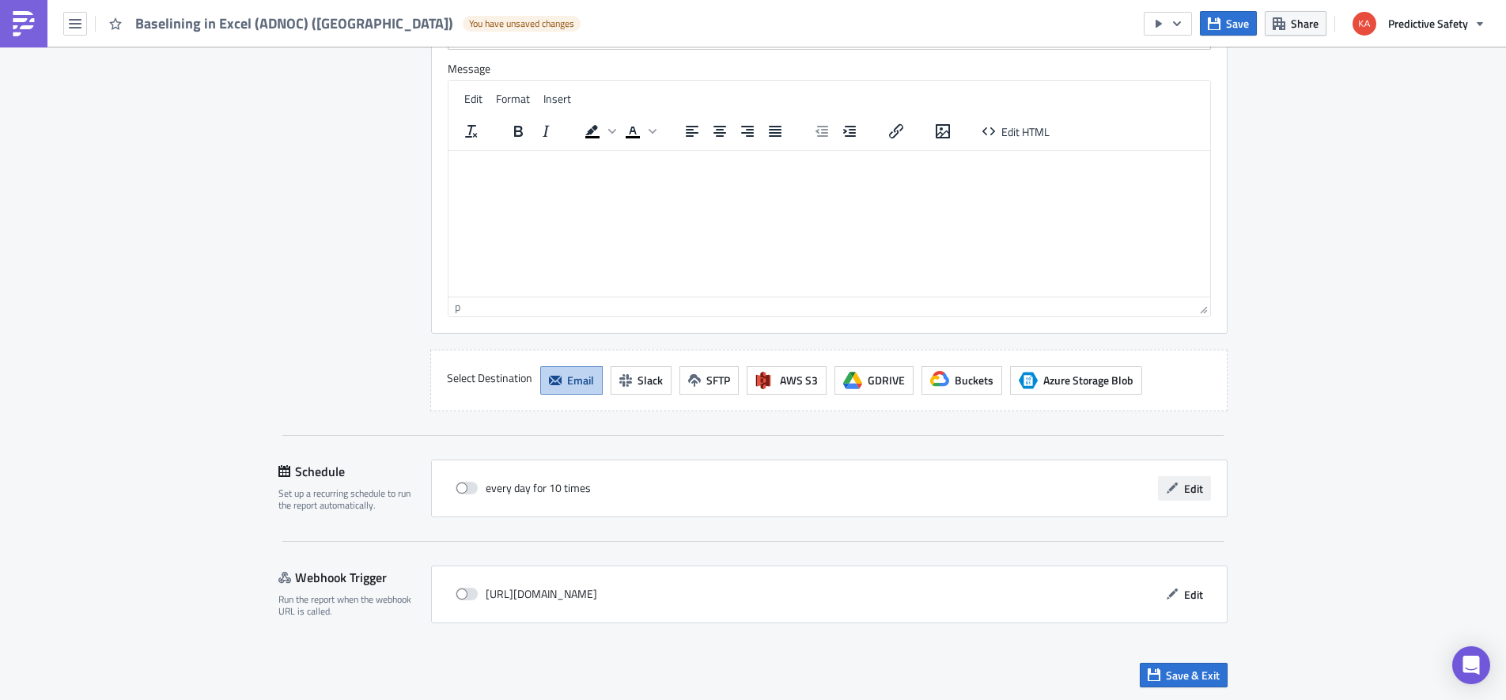
click at [1191, 486] on span "Edit" at bounding box center [1193, 488] width 19 height 17
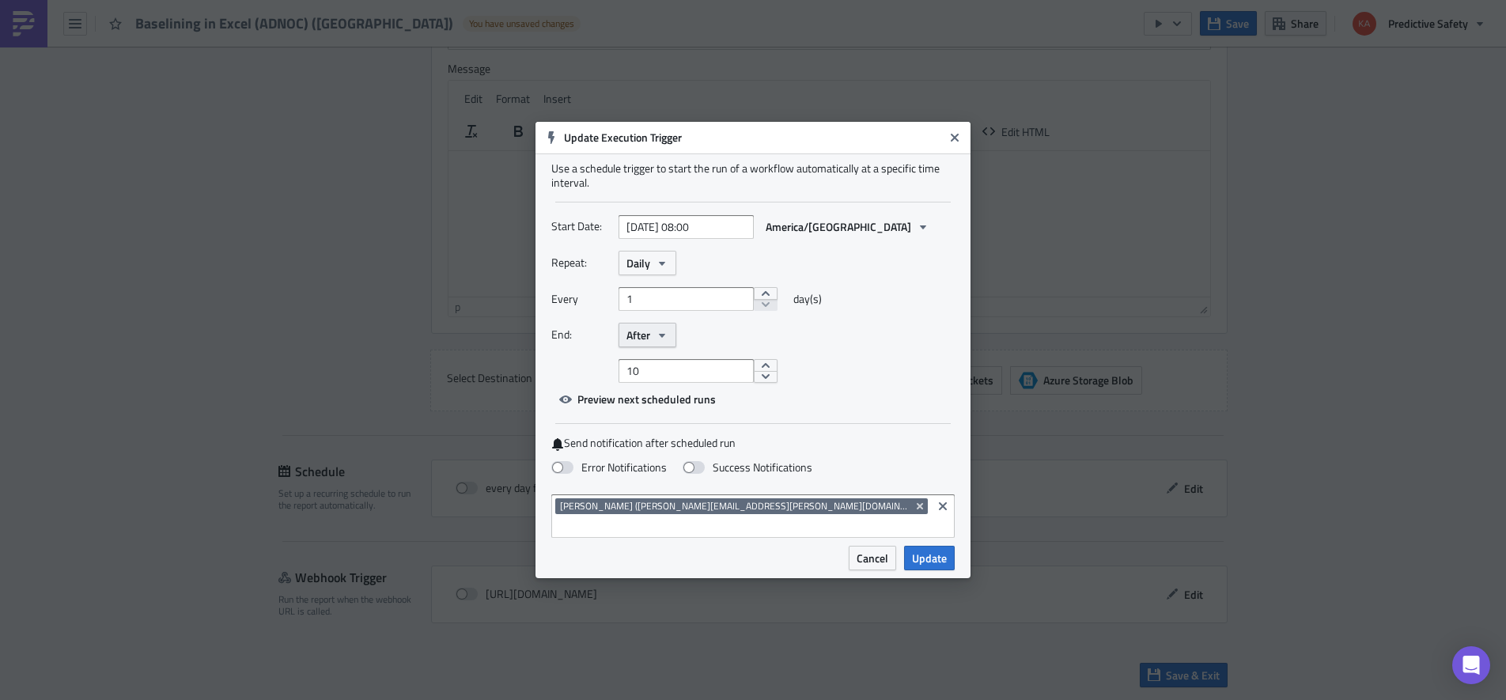
click at [668, 342] on icon "button" at bounding box center [662, 335] width 13 height 13
click at [654, 371] on div "Never" at bounding box center [693, 363] width 131 height 16
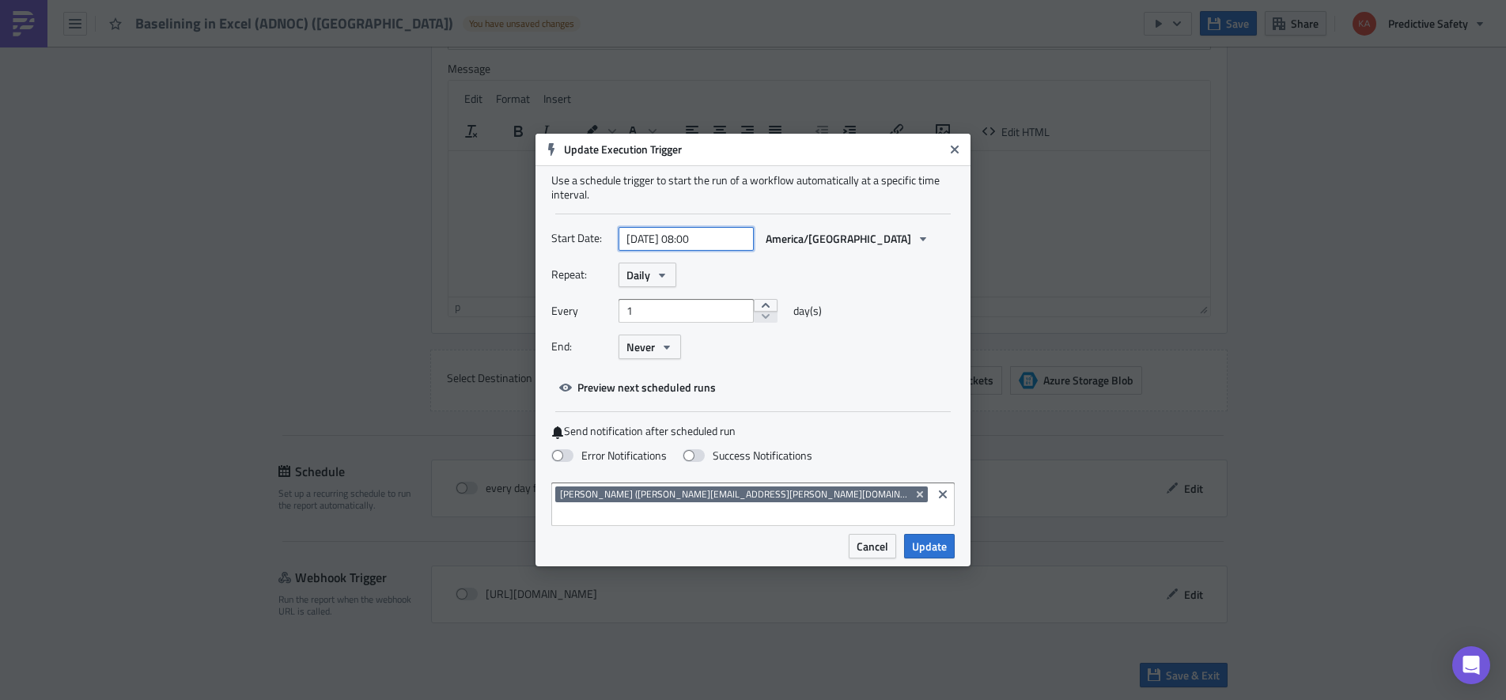
select select "9"
select select "2025"
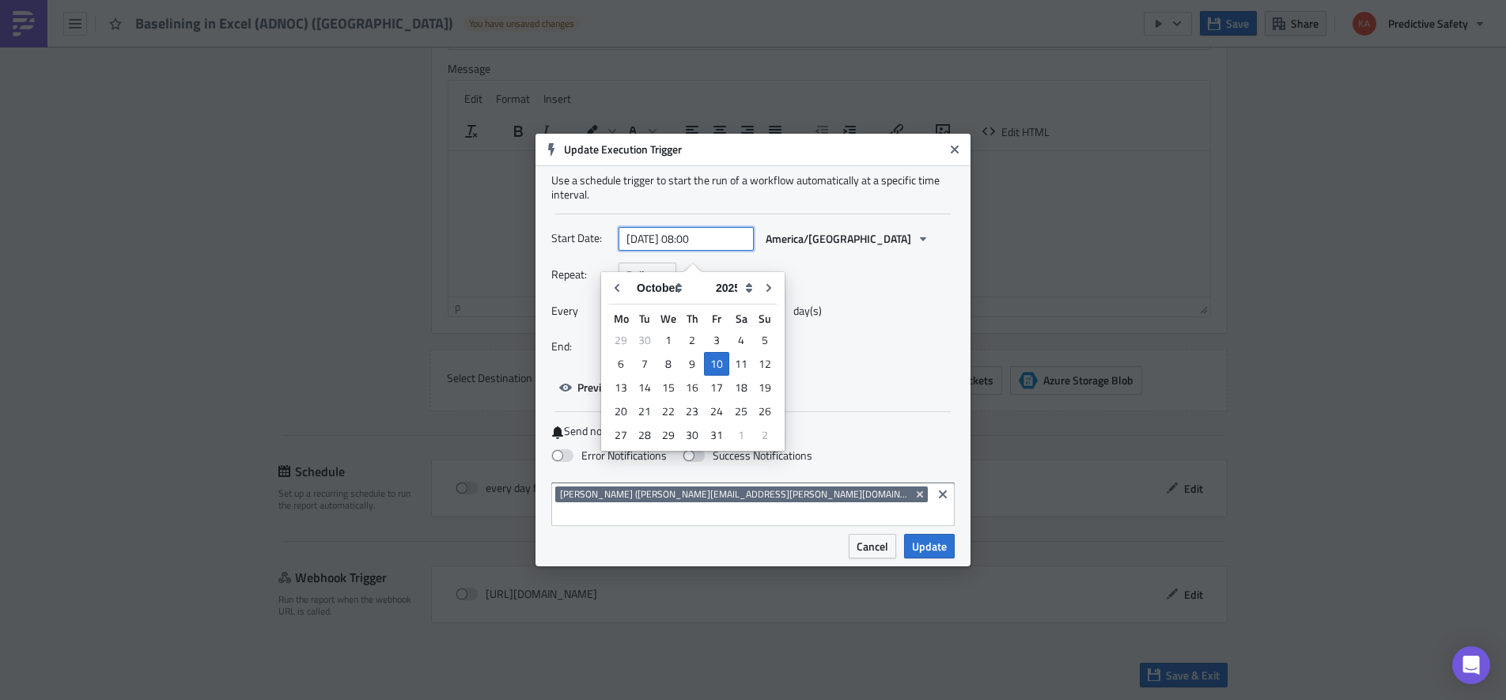
click at [732, 248] on input "2025-10-10 08:00" at bounding box center [685, 239] width 135 height 24
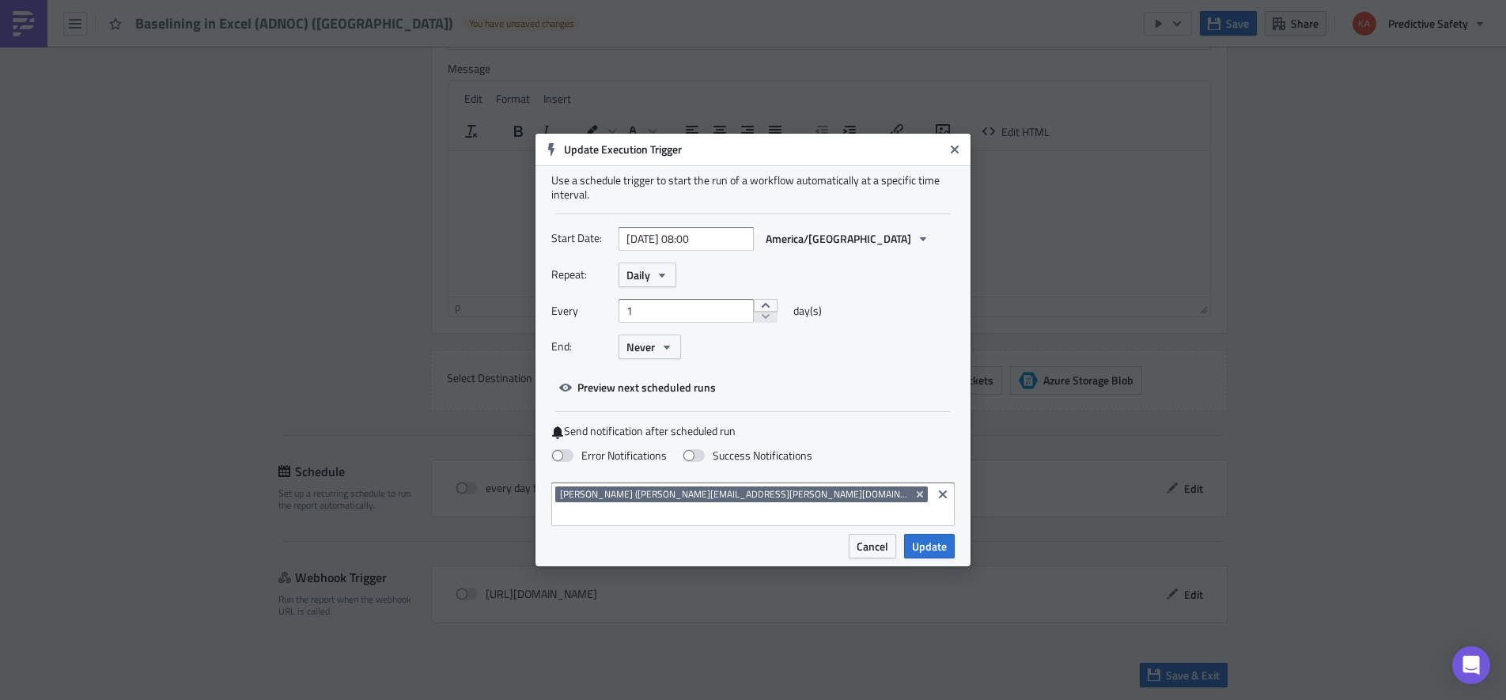
click at [834, 276] on div "Repeat: Daily" at bounding box center [752, 275] width 403 height 25
click at [916, 245] on icon "button" at bounding box center [922, 238] width 13 height 13
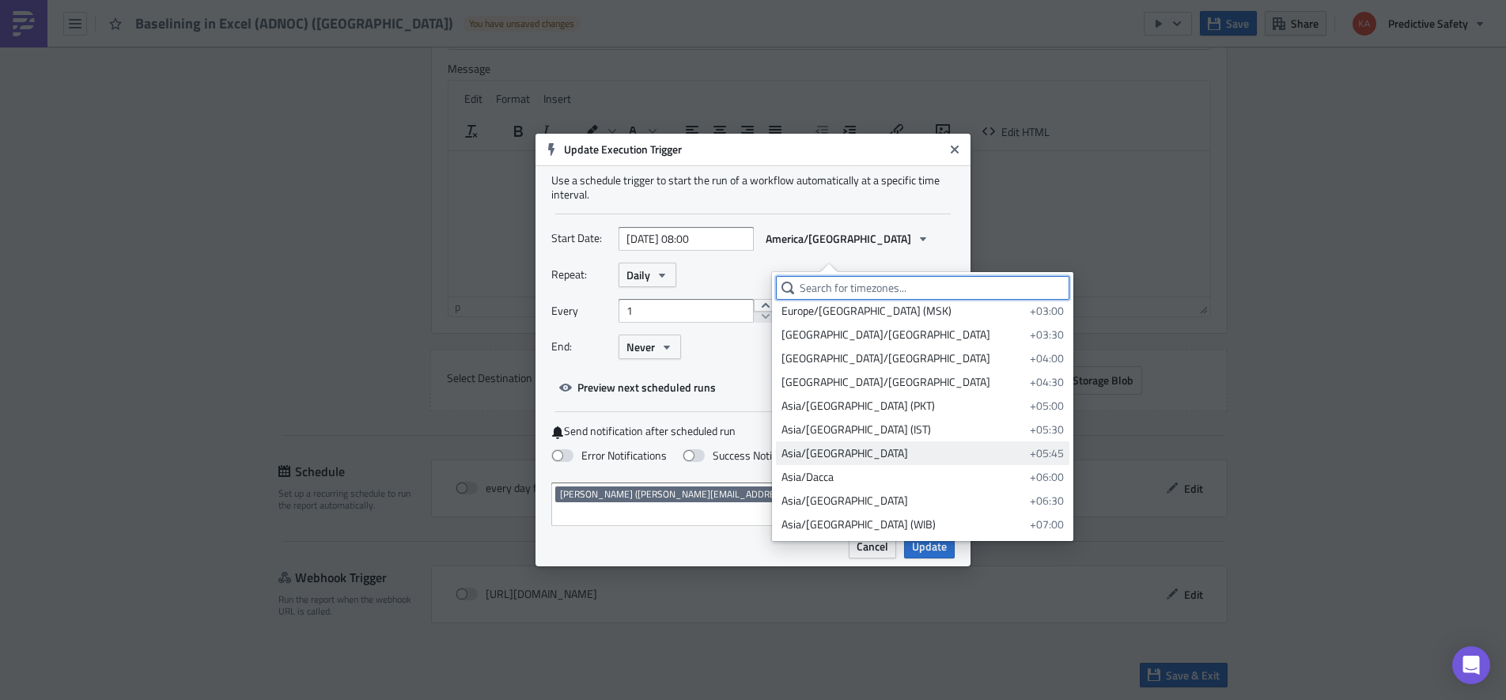
scroll to position [399, 0]
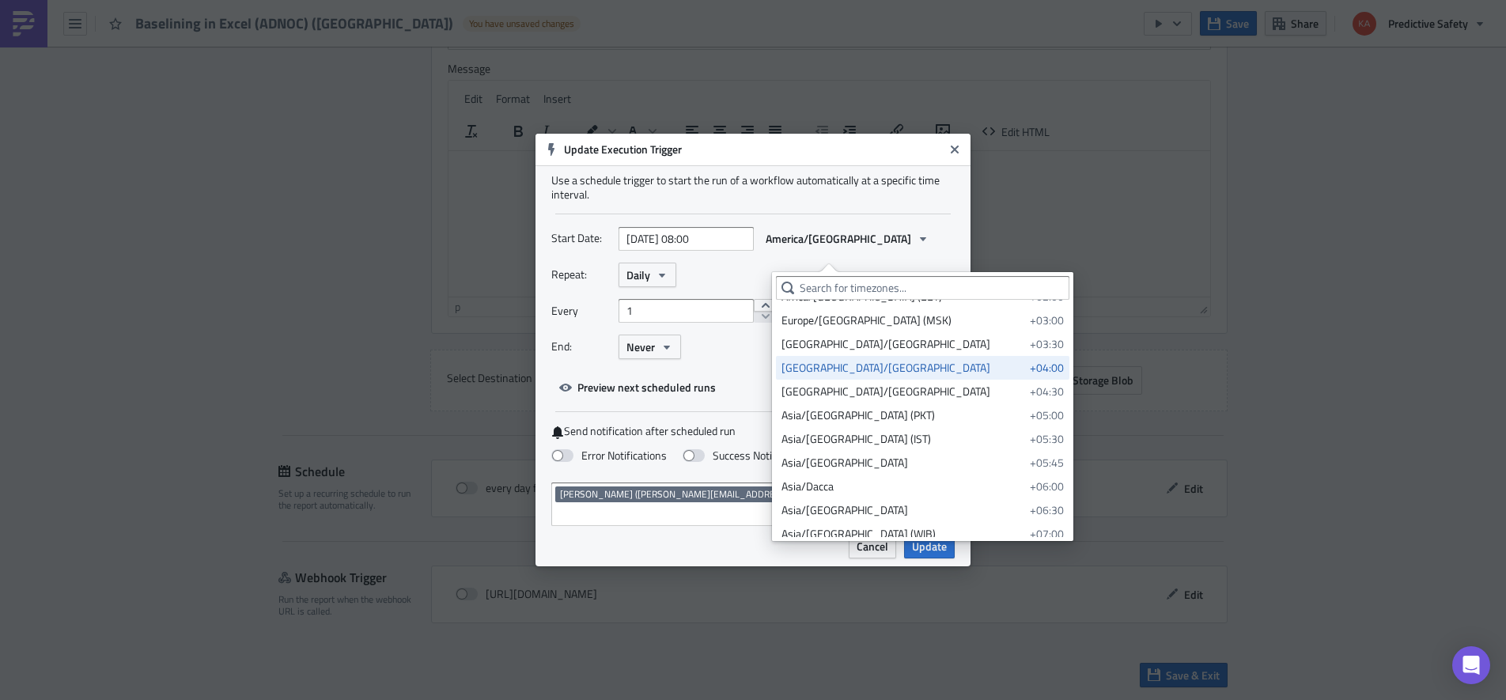
click at [843, 372] on div "Asia/Dubai" at bounding box center [902, 368] width 243 height 16
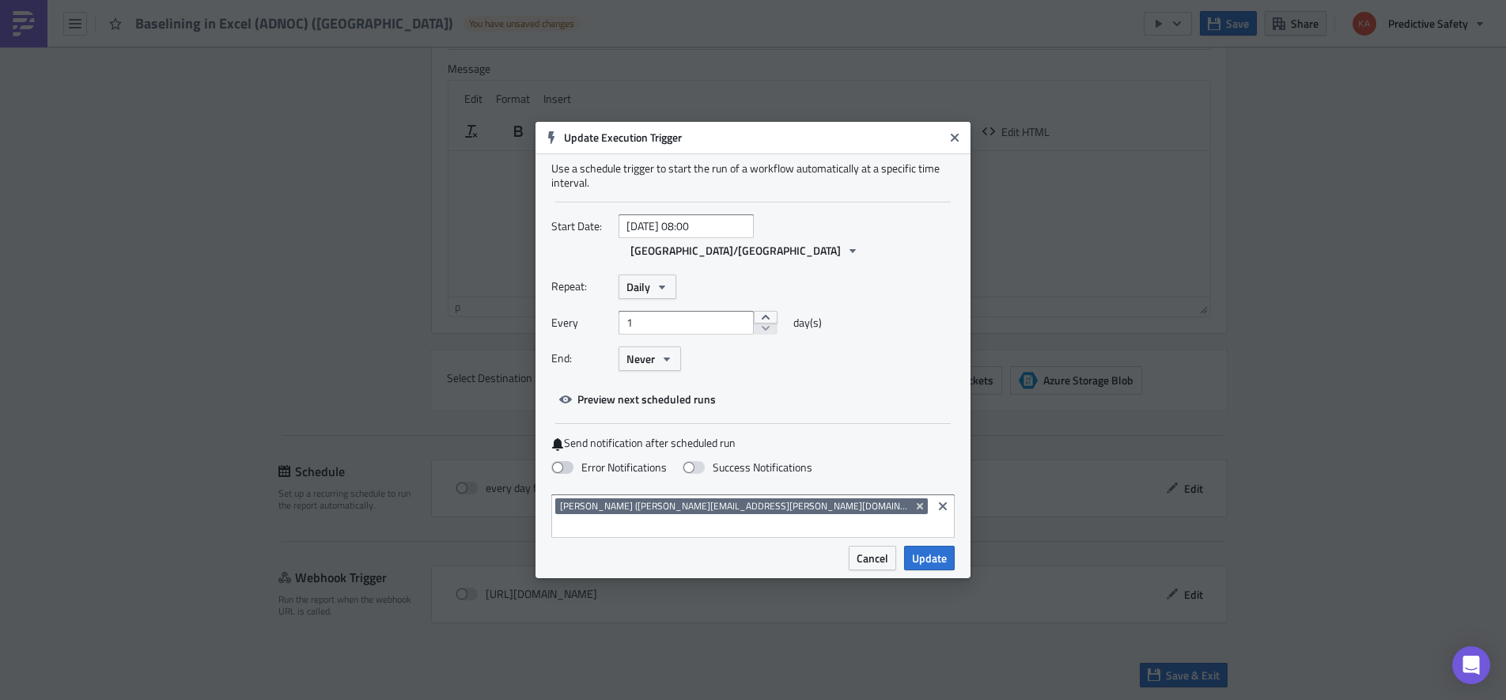
click at [568, 464] on span at bounding box center [562, 467] width 22 height 13
click at [13, 13] on input "Error Notifications" at bounding box center [8, 7] width 10 height 10
checkbox input "true"
click at [927, 550] on span "Update" at bounding box center [929, 558] width 35 height 17
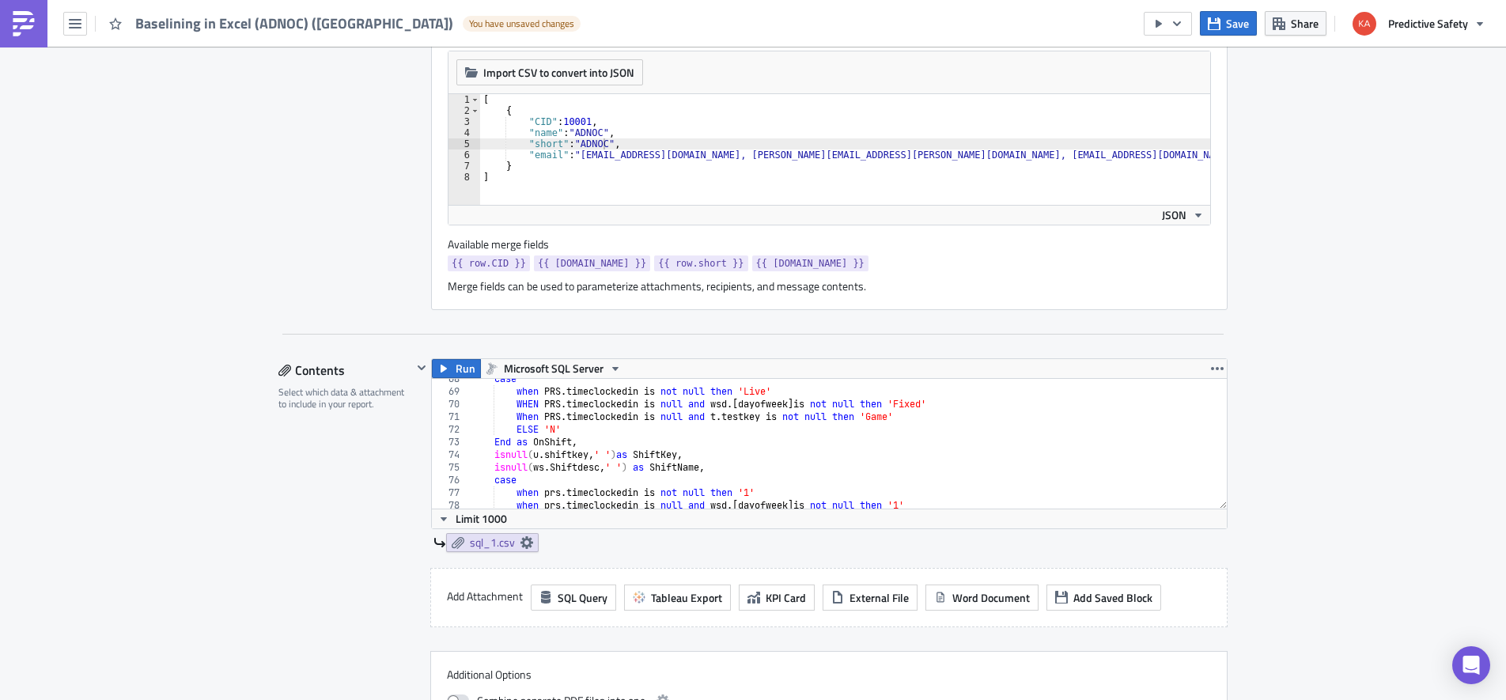
scroll to position [949, 0]
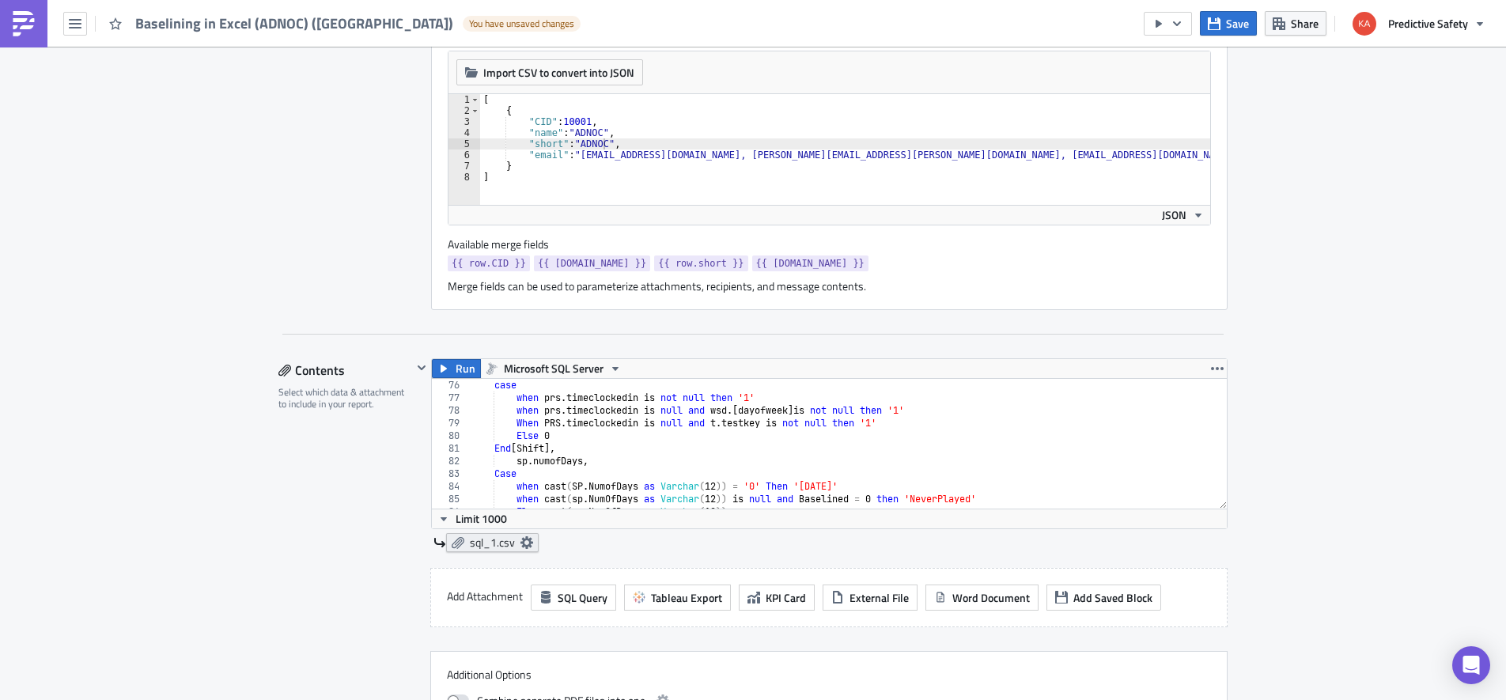
click at [485, 542] on span "sql_1.csv" at bounding box center [492, 542] width 45 height 14
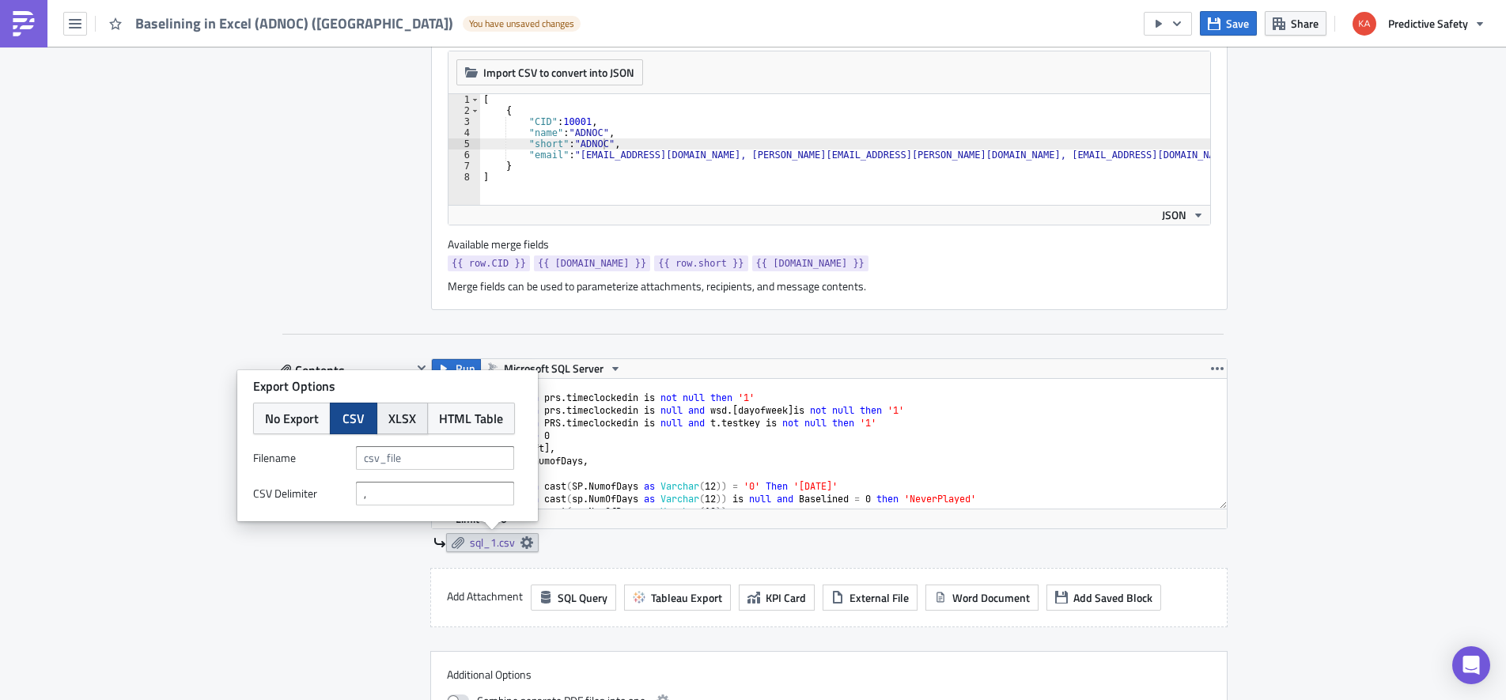
click at [406, 416] on span "XLSX" at bounding box center [402, 418] width 28 height 19
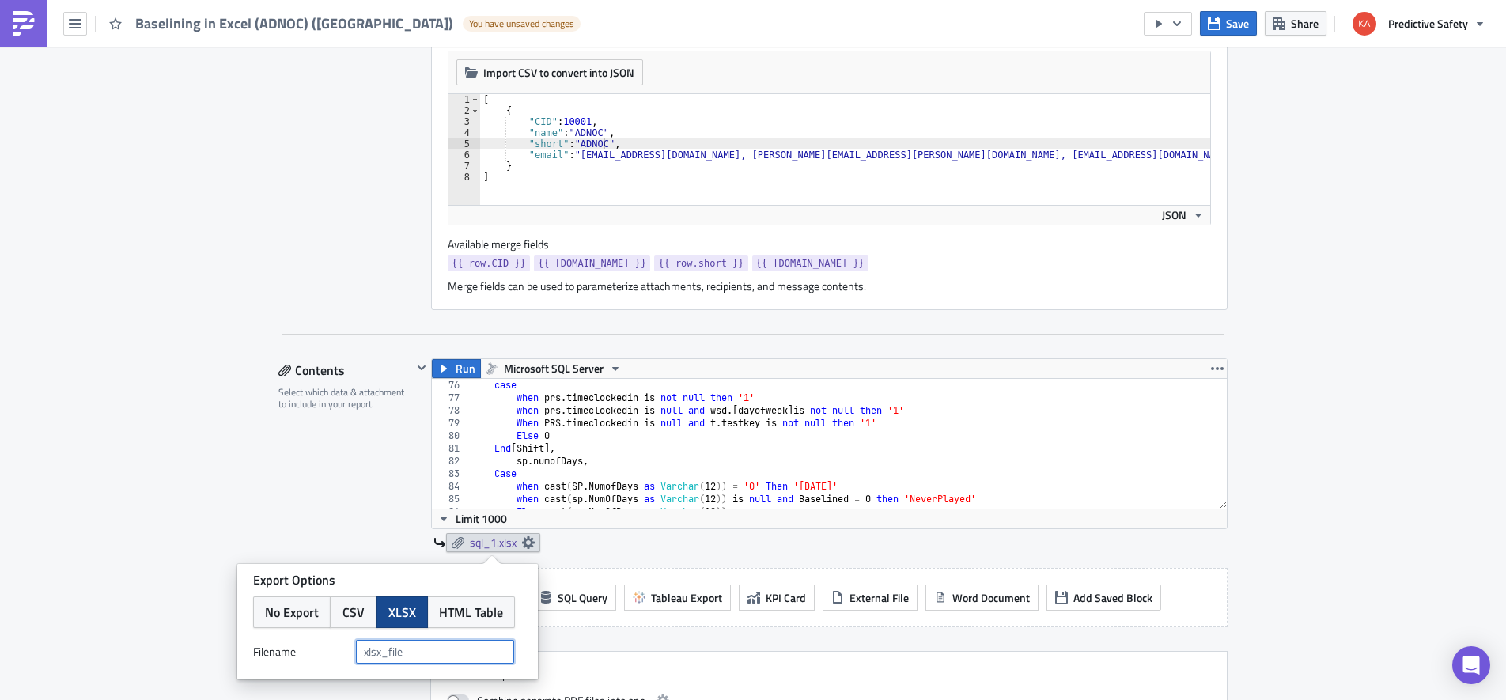
click at [360, 655] on input "text" at bounding box center [435, 652] width 158 height 24
type input "DailyBaselining"
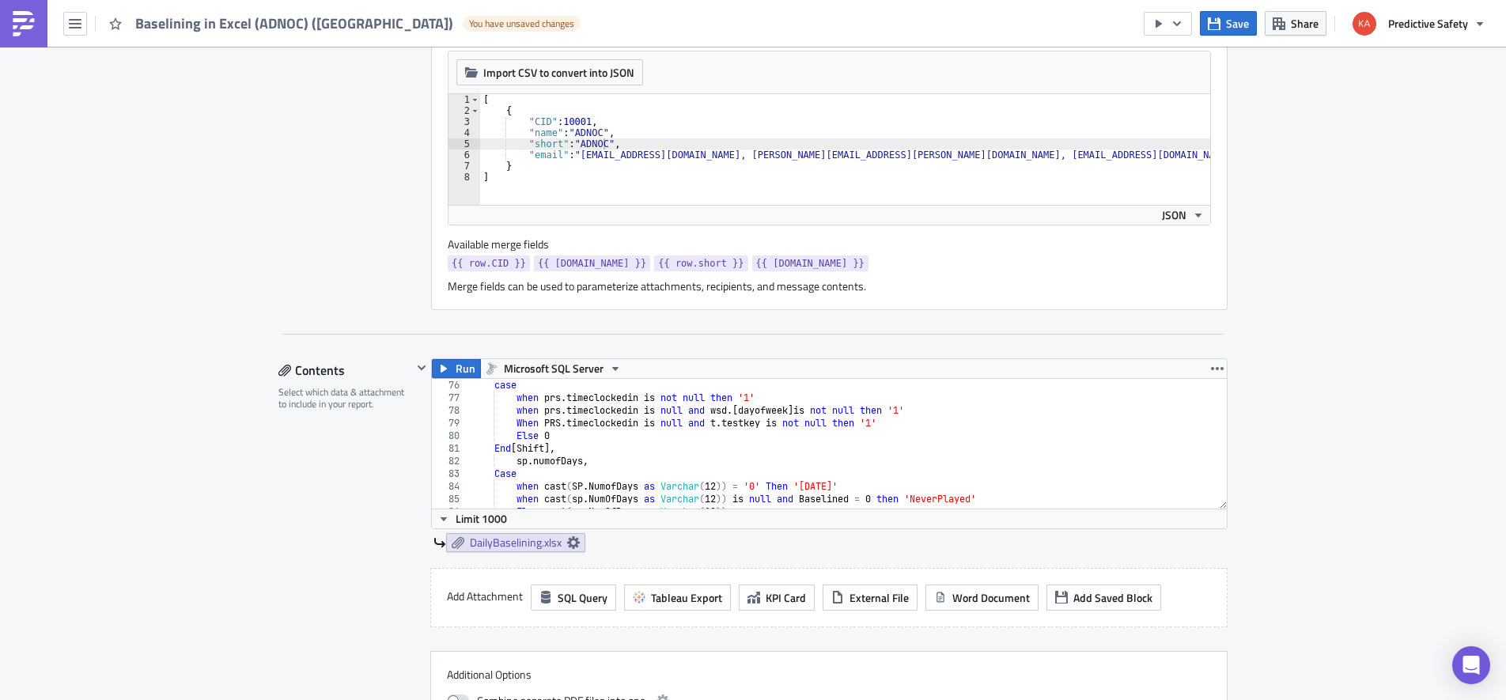
click at [269, 505] on div "Execution Log Edit " Baselining in Excel (ADNOC) (uae) " Draft Settings Configu…" at bounding box center [753, 673] width 981 height 2250
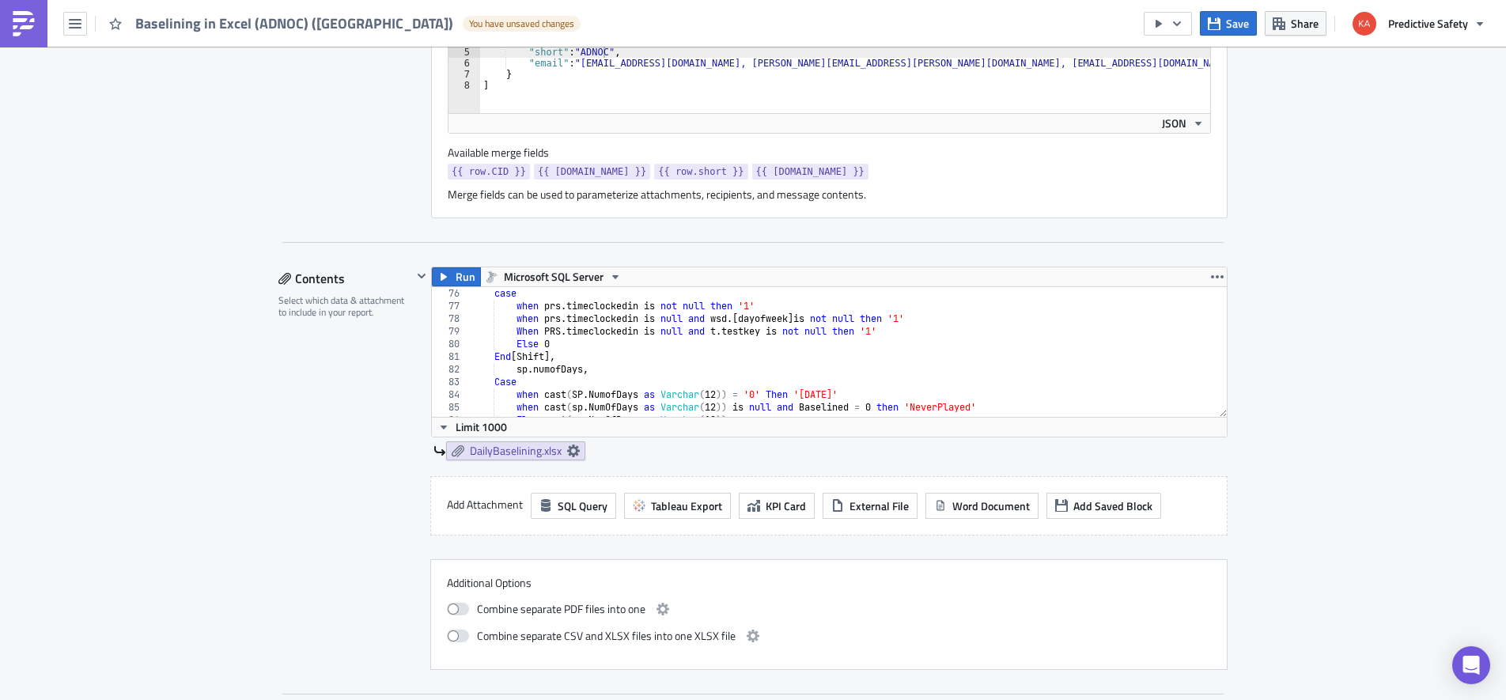
scroll to position [598, 0]
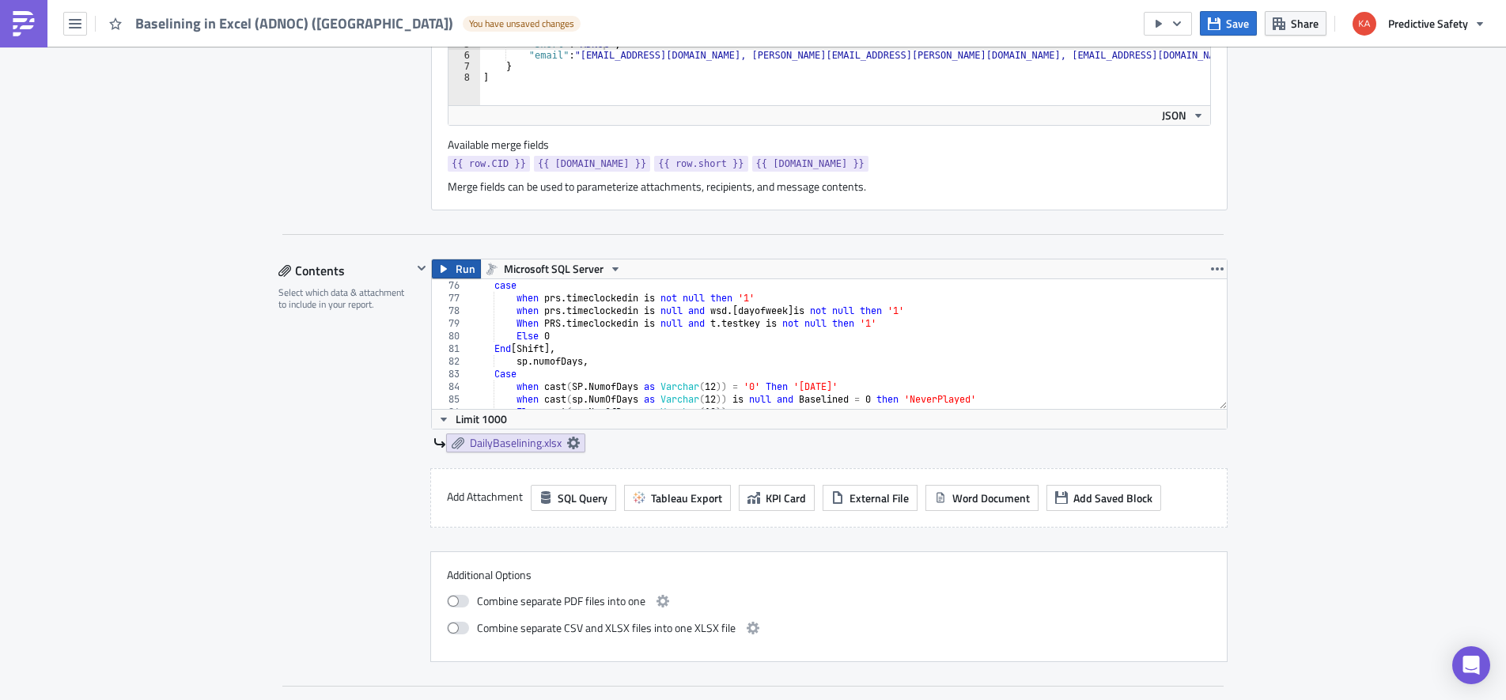
click at [461, 271] on span "Run" at bounding box center [465, 268] width 20 height 19
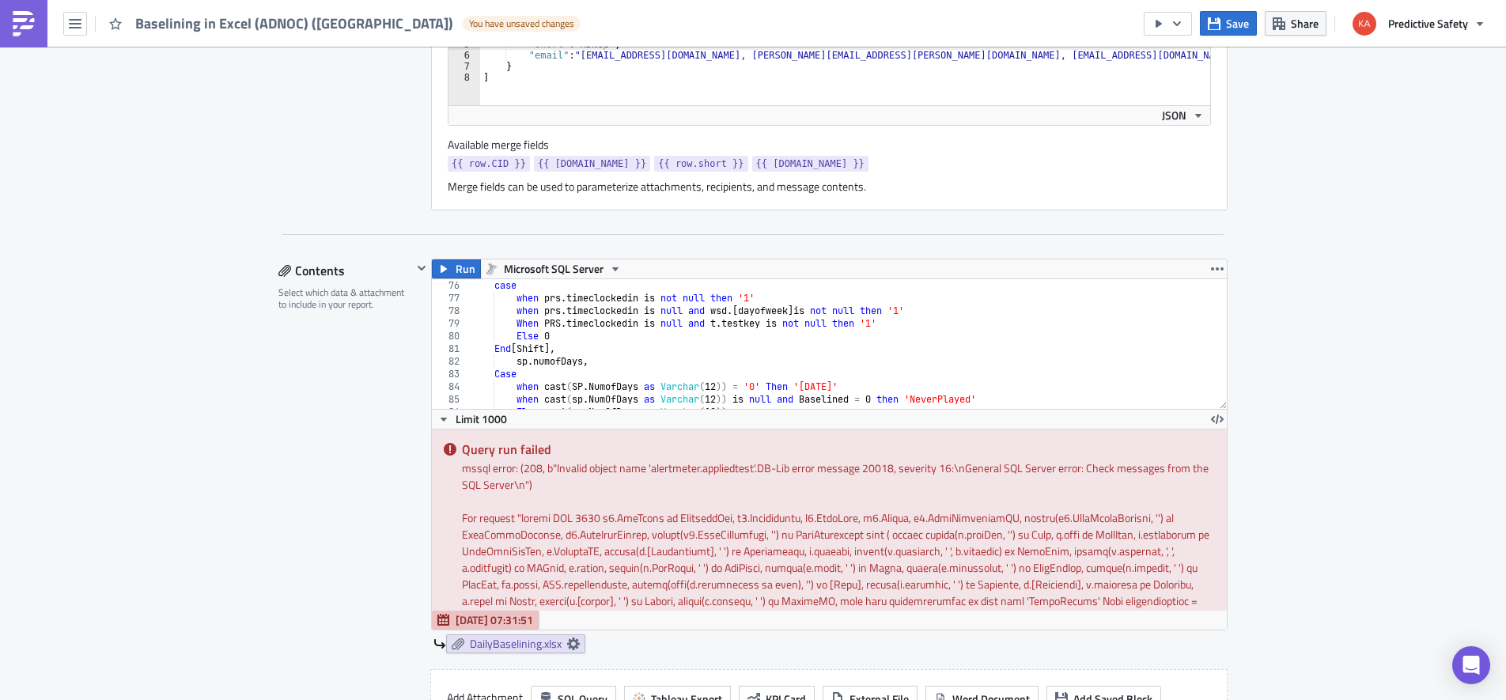
click at [1312, 495] on div "Execution Log Edit " Baselining in Excel (ADNOC) (uae) " Draft Settings Configu…" at bounding box center [753, 674] width 1506 height 2451
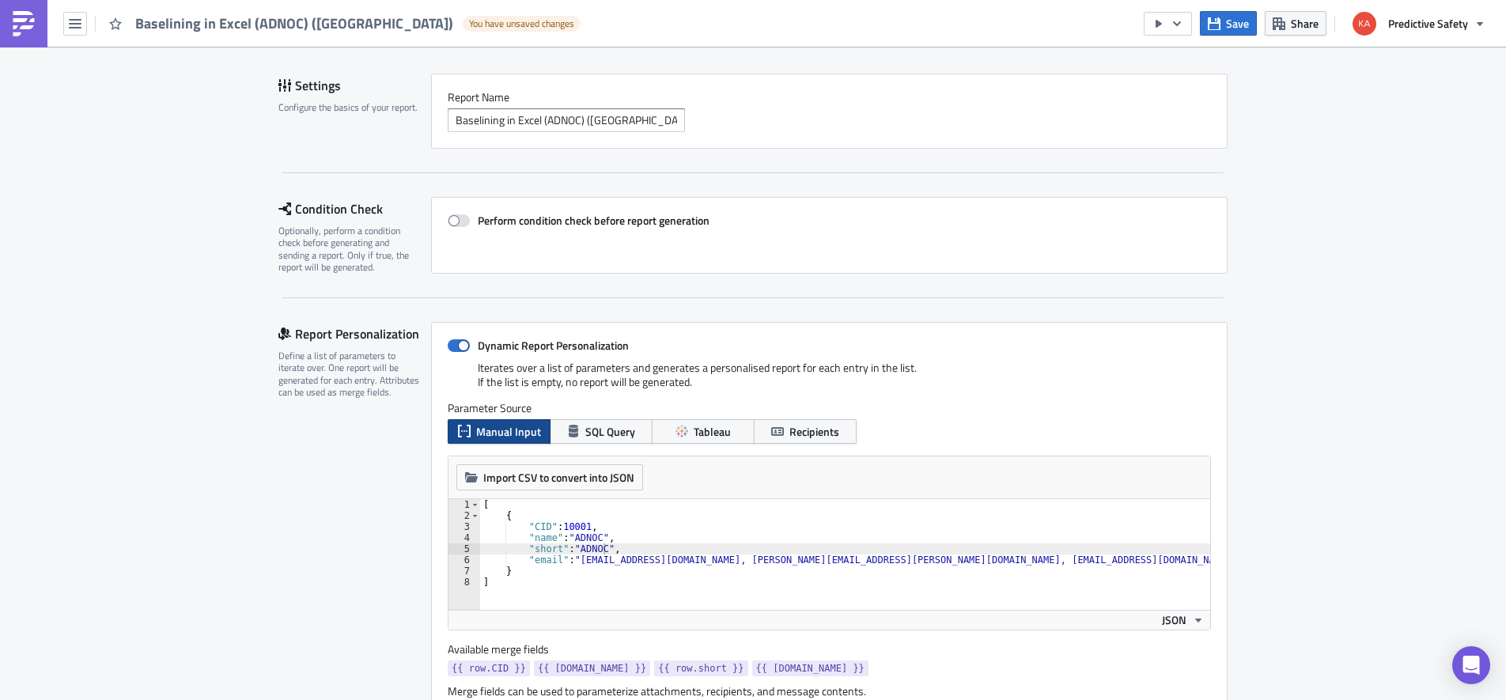
scroll to position [100, 0]
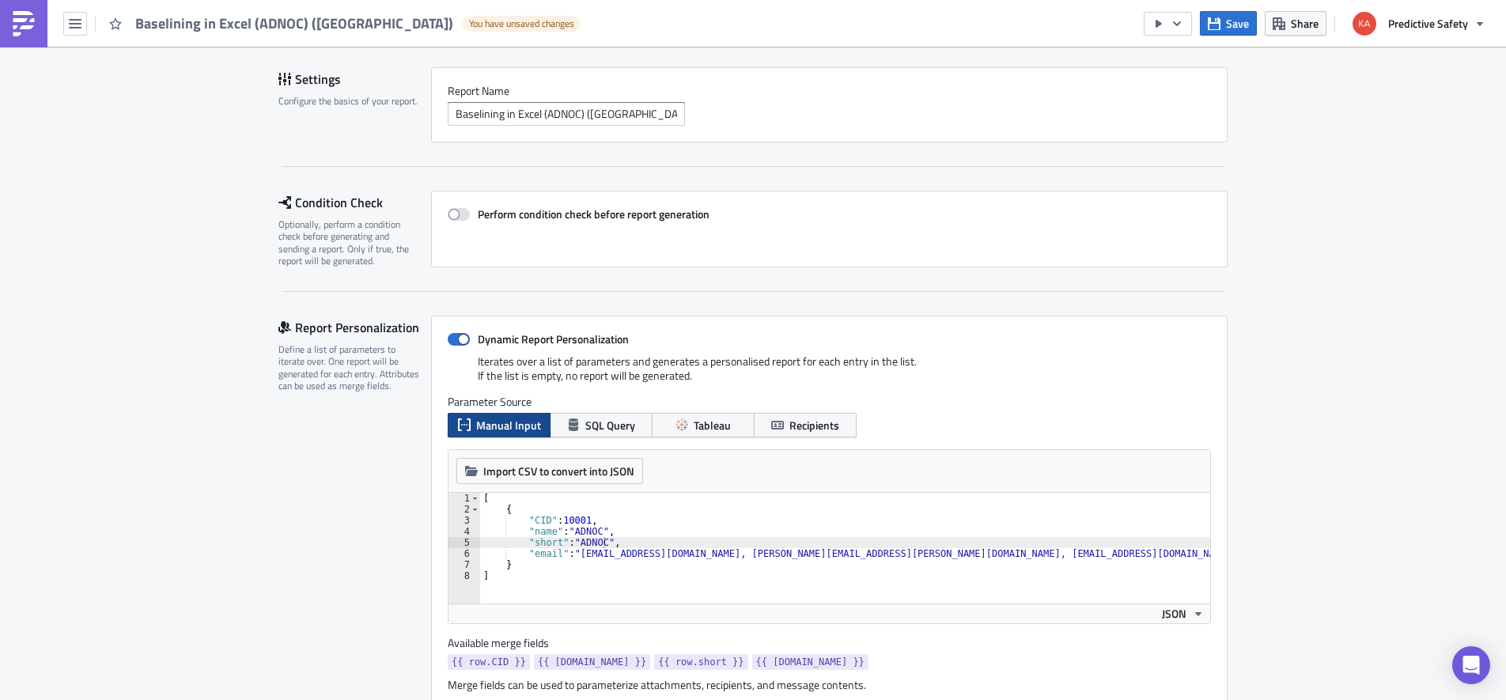
type textarea ""CID": 10001,"
drag, startPoint x: 599, startPoint y: 523, endPoint x: 461, endPoint y: 523, distance: 138.4
click at [480, 523] on div "[ { "CID" : 10001 , "name" : "ADNOC" , "short" : "ADNOC" , "email" : "isudjono@…" at bounding box center [845, 548] width 730 height 111
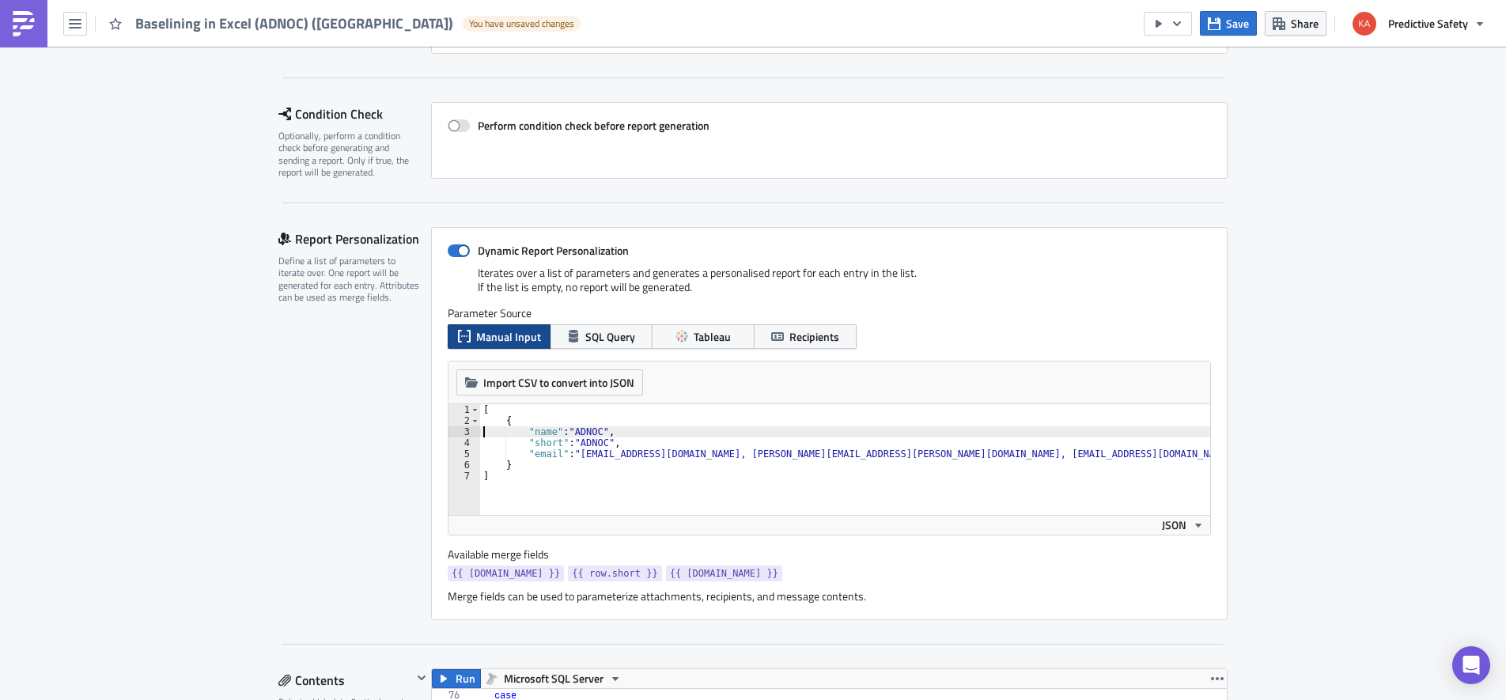
scroll to position [199, 0]
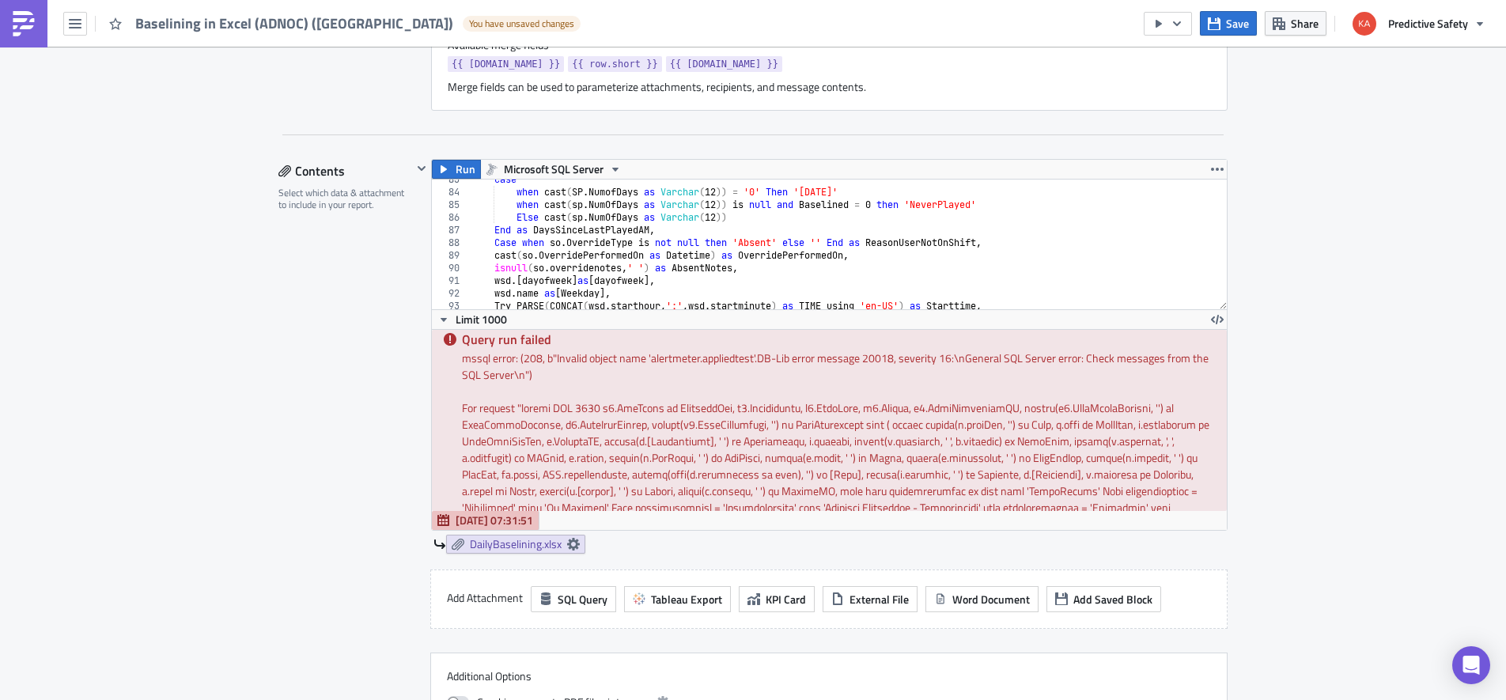
scroll to position [0, 0]
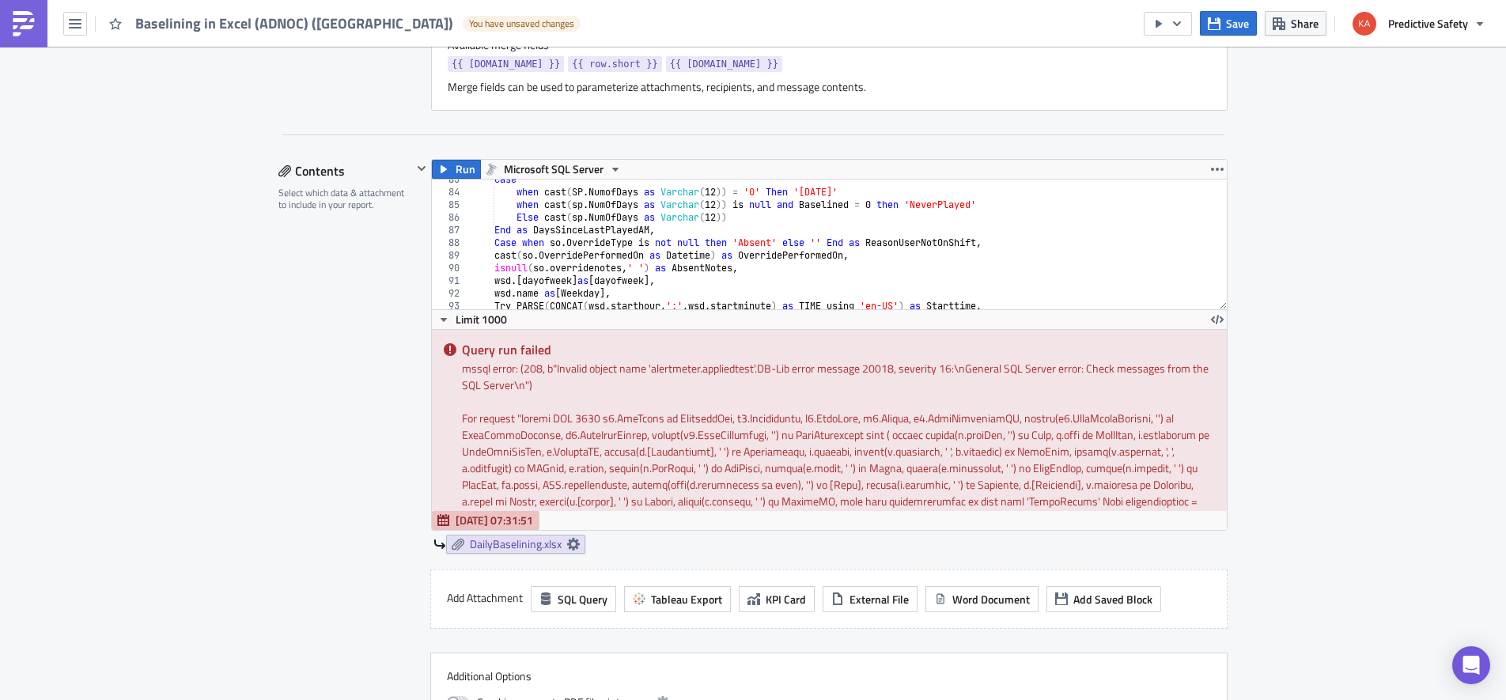
click at [723, 370] on div "mssql error: (208, b"Invalid object name 'alertmeter.appliedtest'.DB-Lib error …" at bounding box center [838, 376] width 753 height 33
click at [1290, 437] on div "Execution Log Edit " Baselining in Excel (ADNOC) (uae) " Draft Settings Configu…" at bounding box center [753, 574] width 1506 height 2451
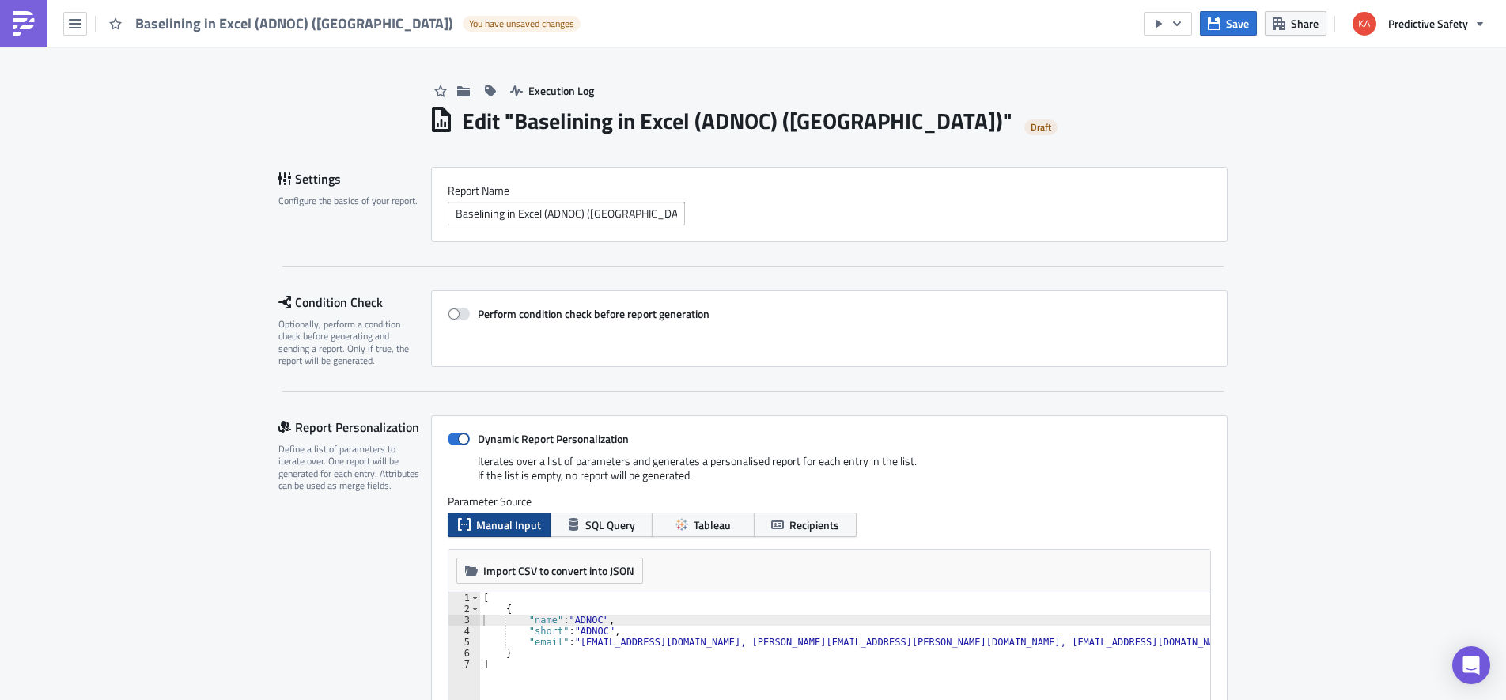
click at [604, 524] on span "SQL Query" at bounding box center [610, 524] width 50 height 17
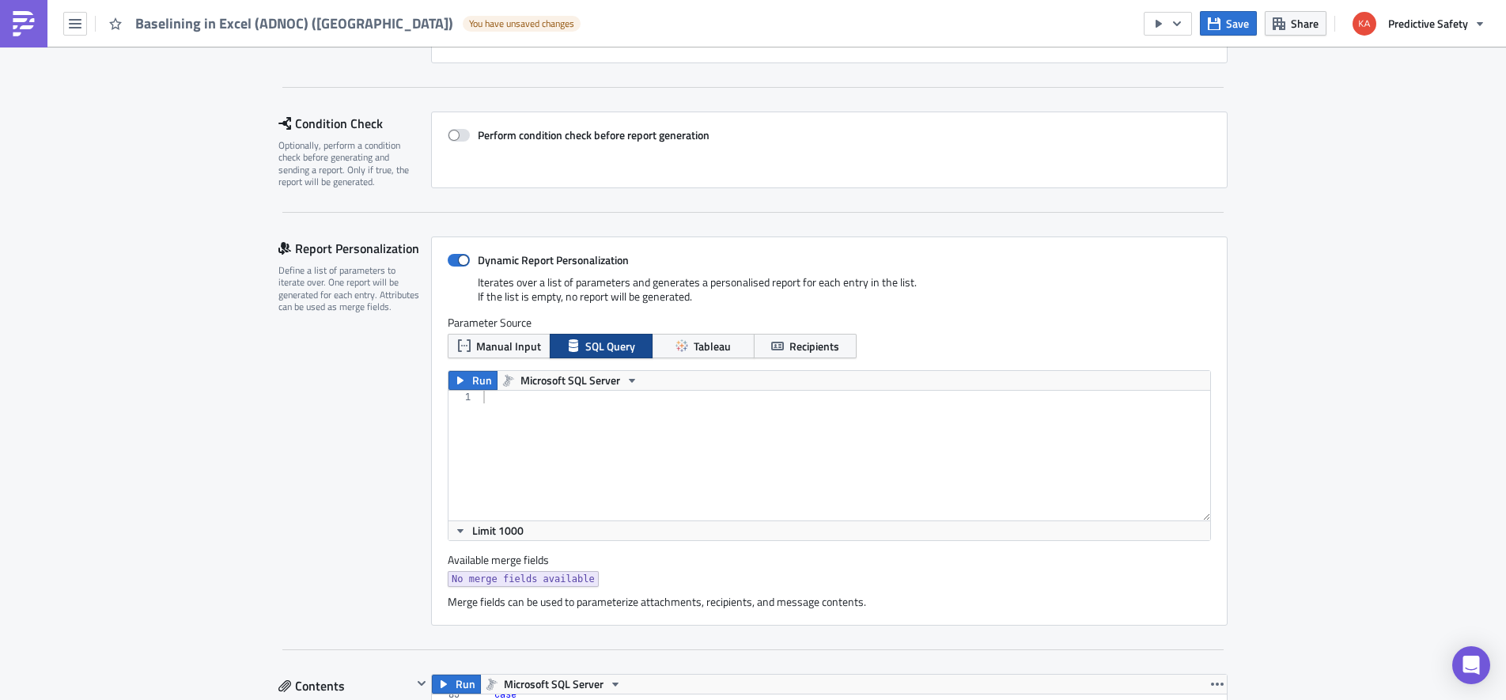
scroll to position [199, 0]
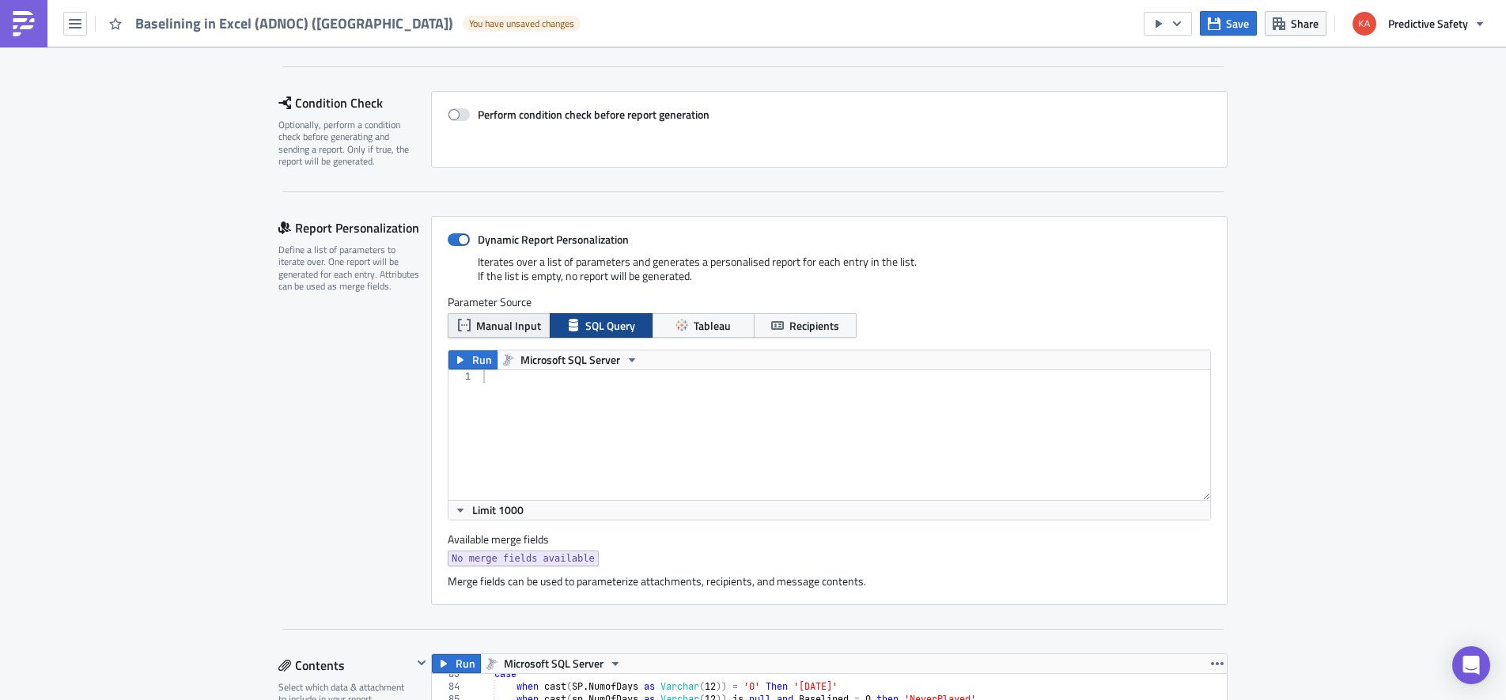
click at [509, 325] on span "Manual Input" at bounding box center [508, 325] width 65 height 17
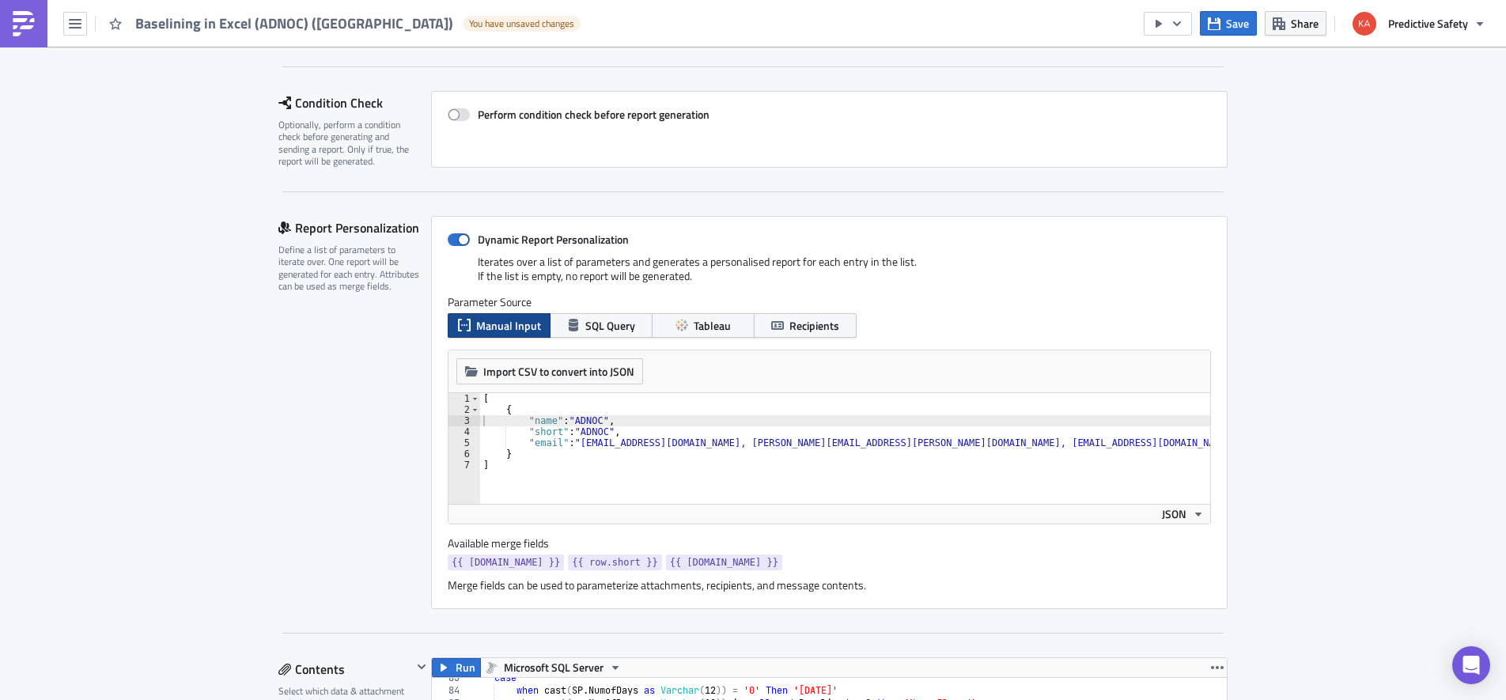
click at [577, 443] on div "[ { "name" : "ADNOC" , "short" : "ADNOC" , "email" : "isudjono@predictivesafety…" at bounding box center [874, 459] width 789 height 133
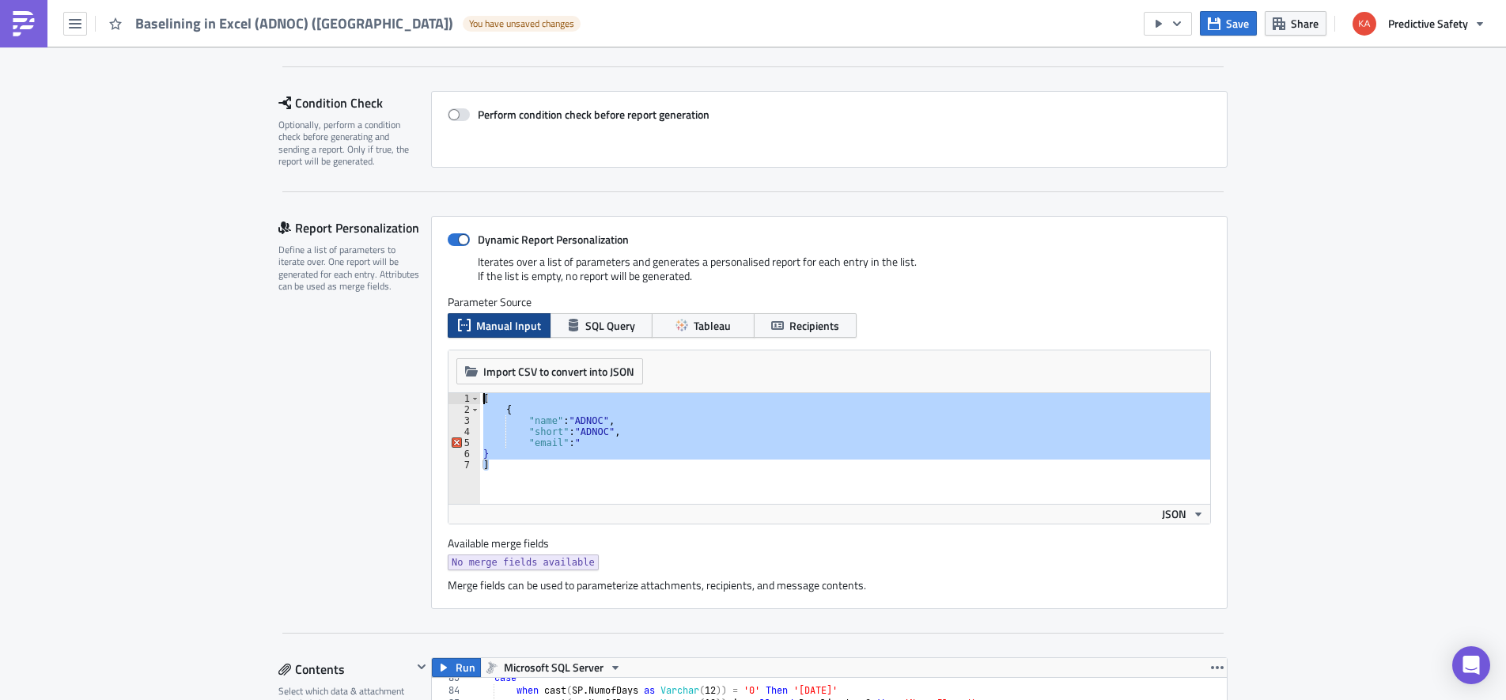
drag, startPoint x: 507, startPoint y: 472, endPoint x: 471, endPoint y: 391, distance: 88.2
click at [480, 393] on div "[ { "name" : "ADNOC" , "short" : "ADNOC" , "email" : " } ]" at bounding box center [845, 448] width 730 height 111
type textarea "[ {"
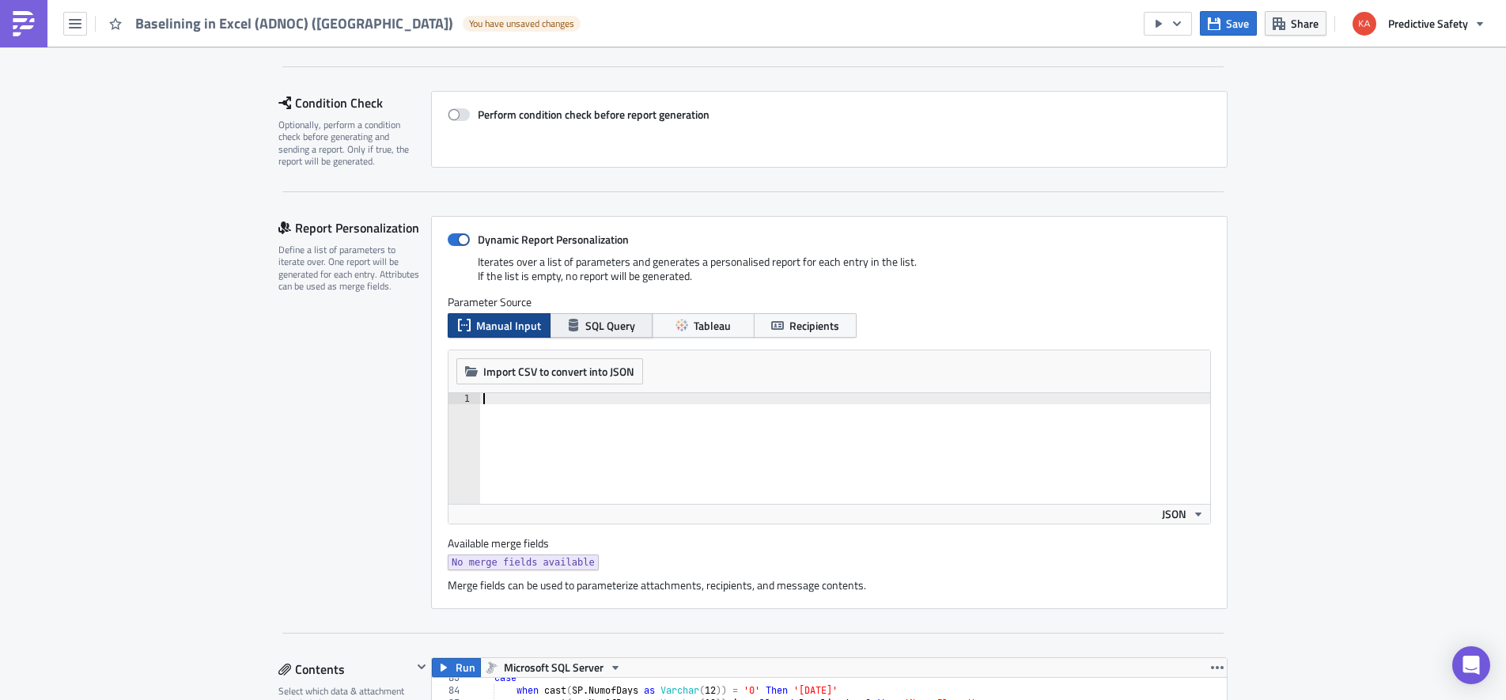
click at [604, 327] on span "SQL Query" at bounding box center [610, 325] width 50 height 17
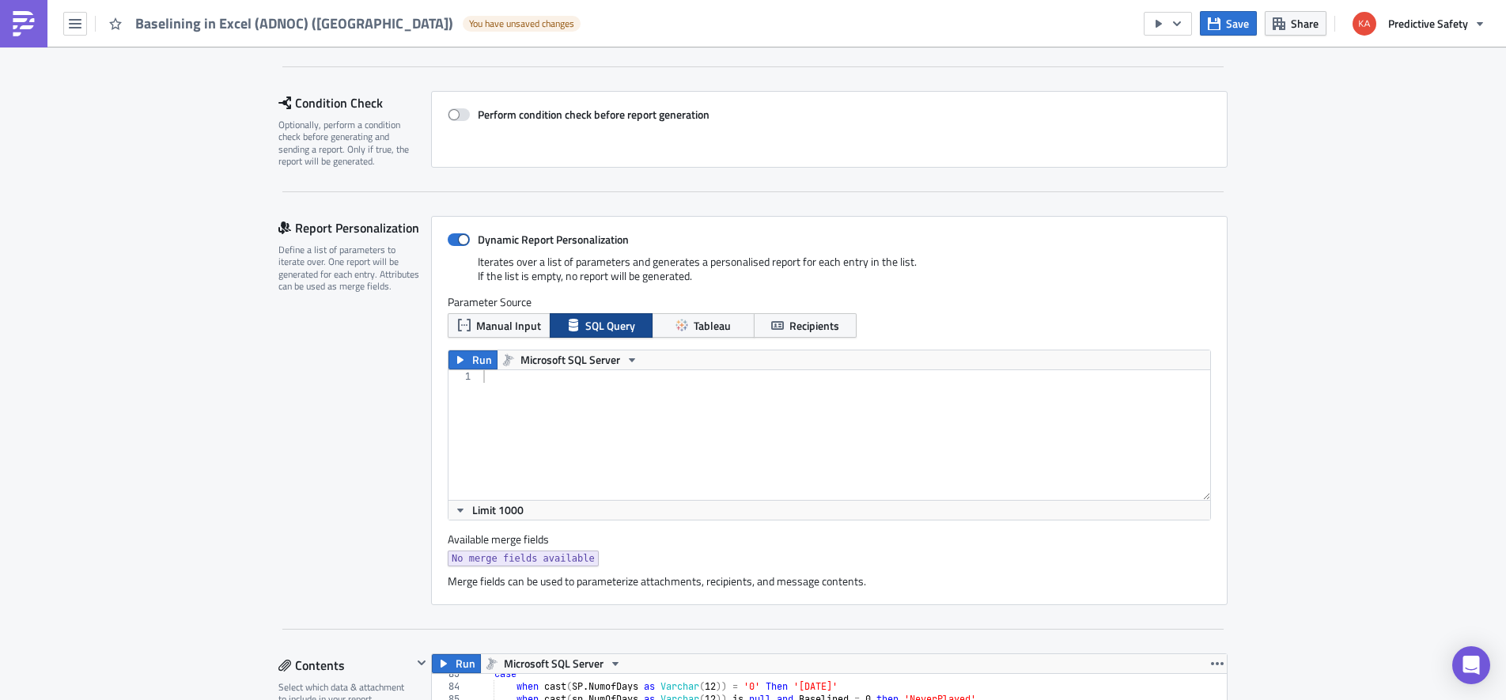
drag, startPoint x: 454, startPoint y: 236, endPoint x: 474, endPoint y: 248, distance: 23.7
click at [454, 237] on span at bounding box center [459, 239] width 22 height 13
click at [454, 237] on input "Dynamic Report Personalization" at bounding box center [456, 240] width 10 height 10
checkbox input "false"
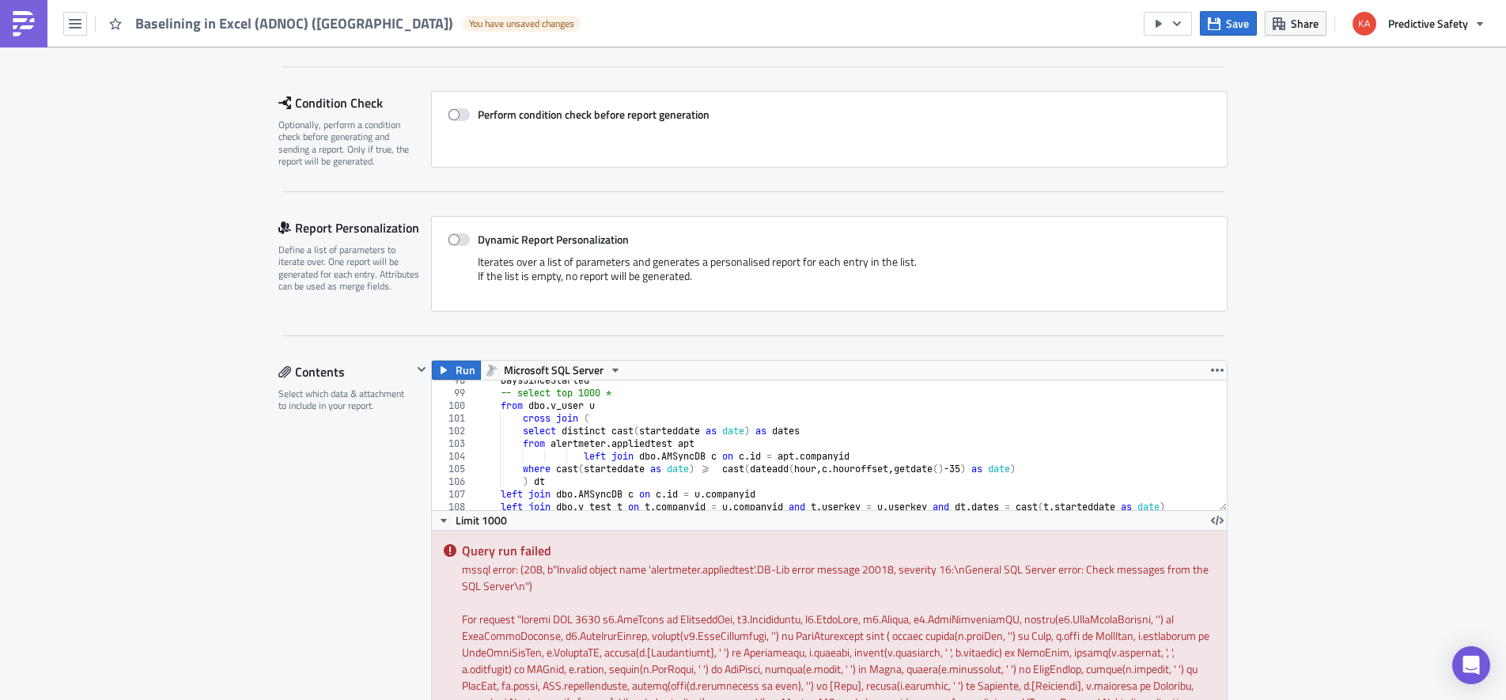
scroll to position [1518, 0]
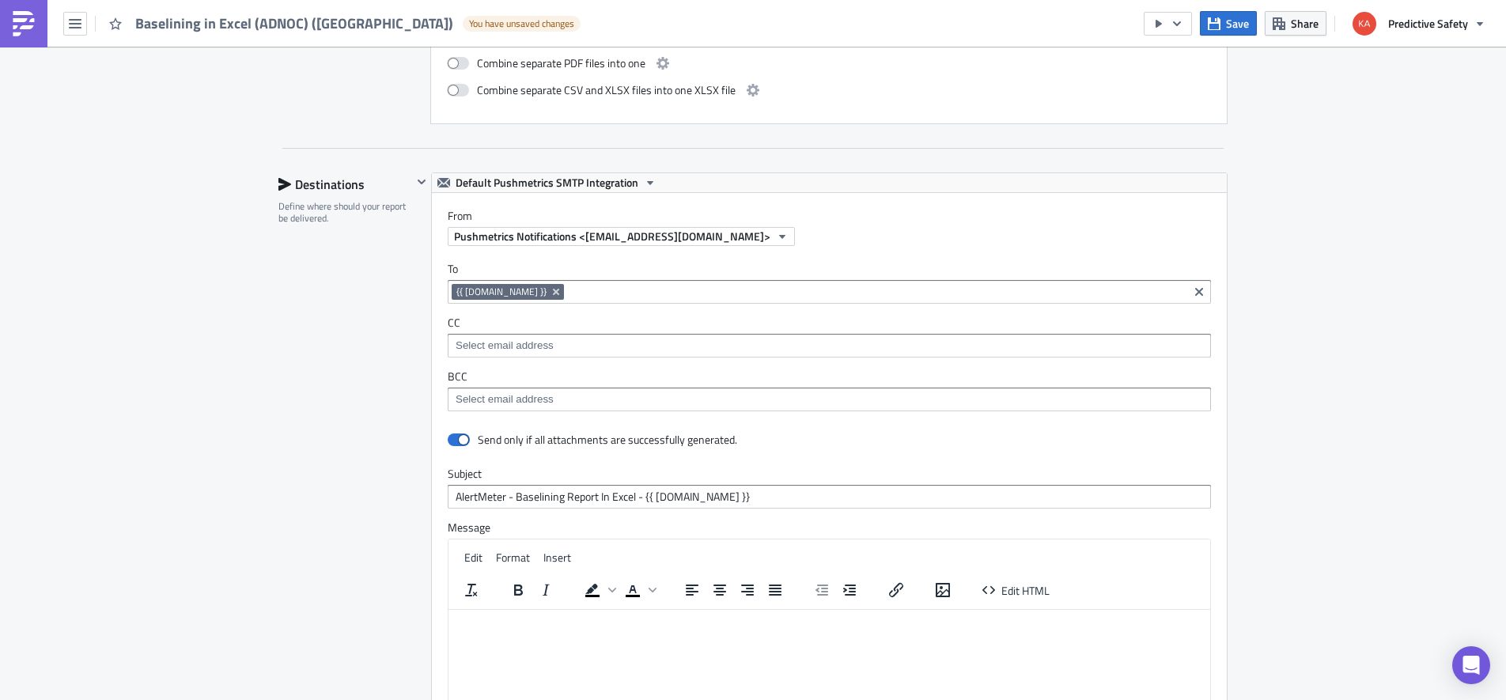
scroll to position [1096, 0]
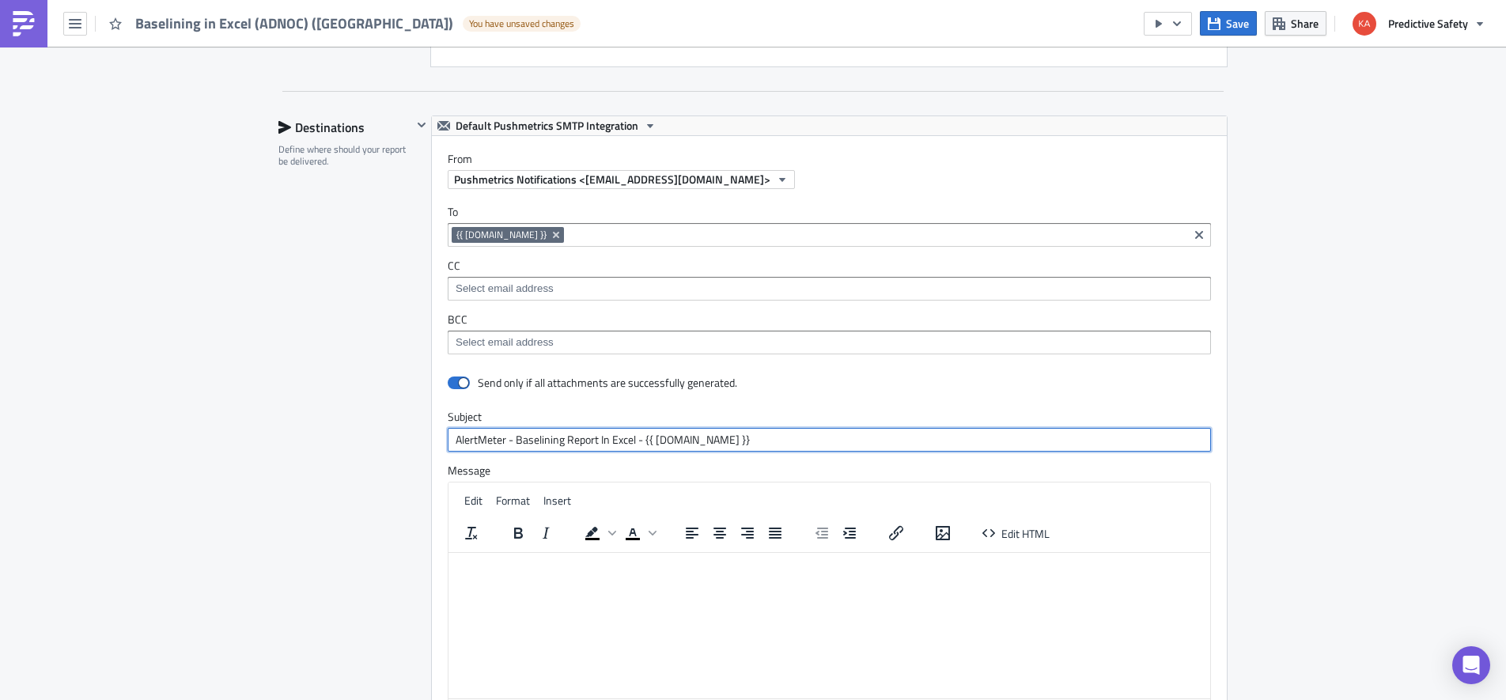
drag, startPoint x: 719, startPoint y: 440, endPoint x: 644, endPoint y: 441, distance: 75.1
click at [644, 441] on input "AlertMeter - Baselining Report In Excel - {{ row.name }}" at bounding box center [829, 440] width 763 height 24
type input "AlertMeter - Baselining Report In Excel - Adnoc"
click at [550, 234] on icon "Remove Tag" at bounding box center [556, 235] width 13 height 13
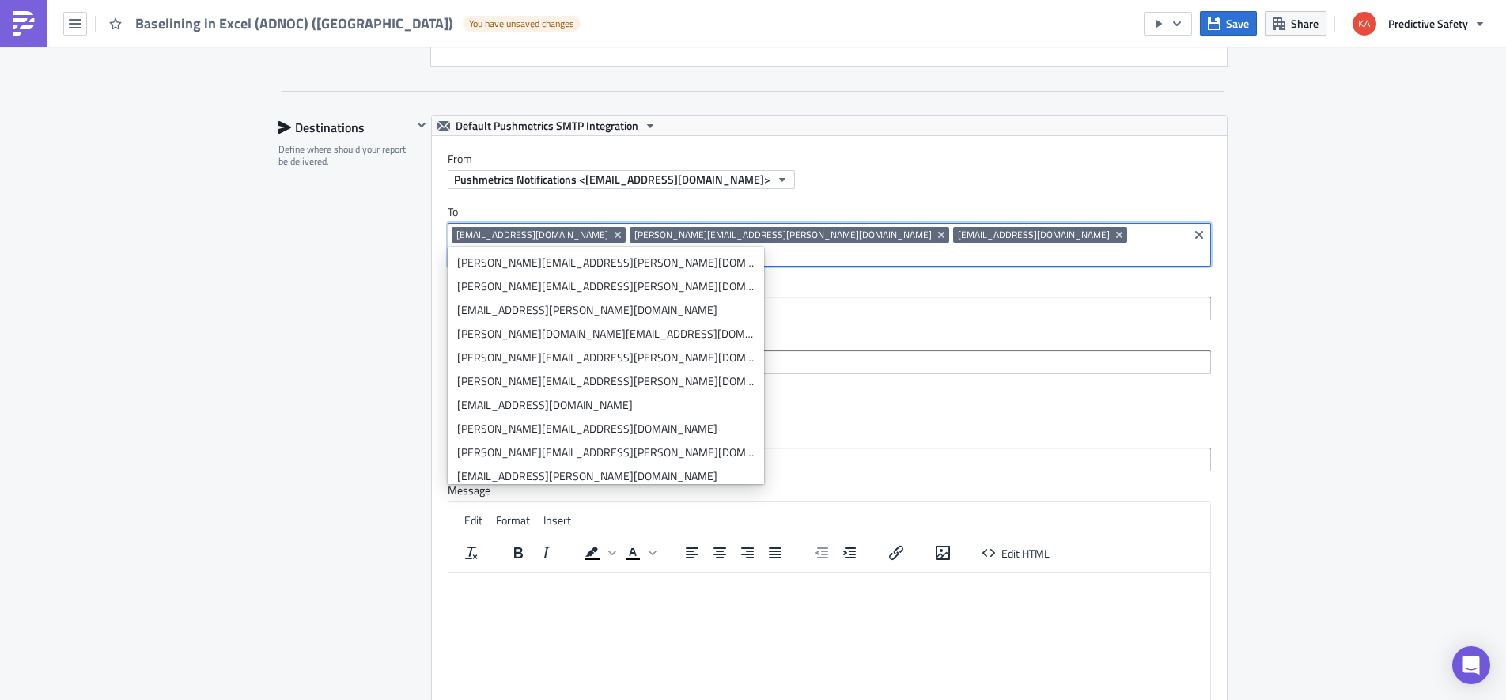
click at [1392, 347] on div "Execution Log Edit " Baselining in Excel (ADNOC) (uae) " Draft Settings Configu…" at bounding box center [753, 38] width 1506 height 2174
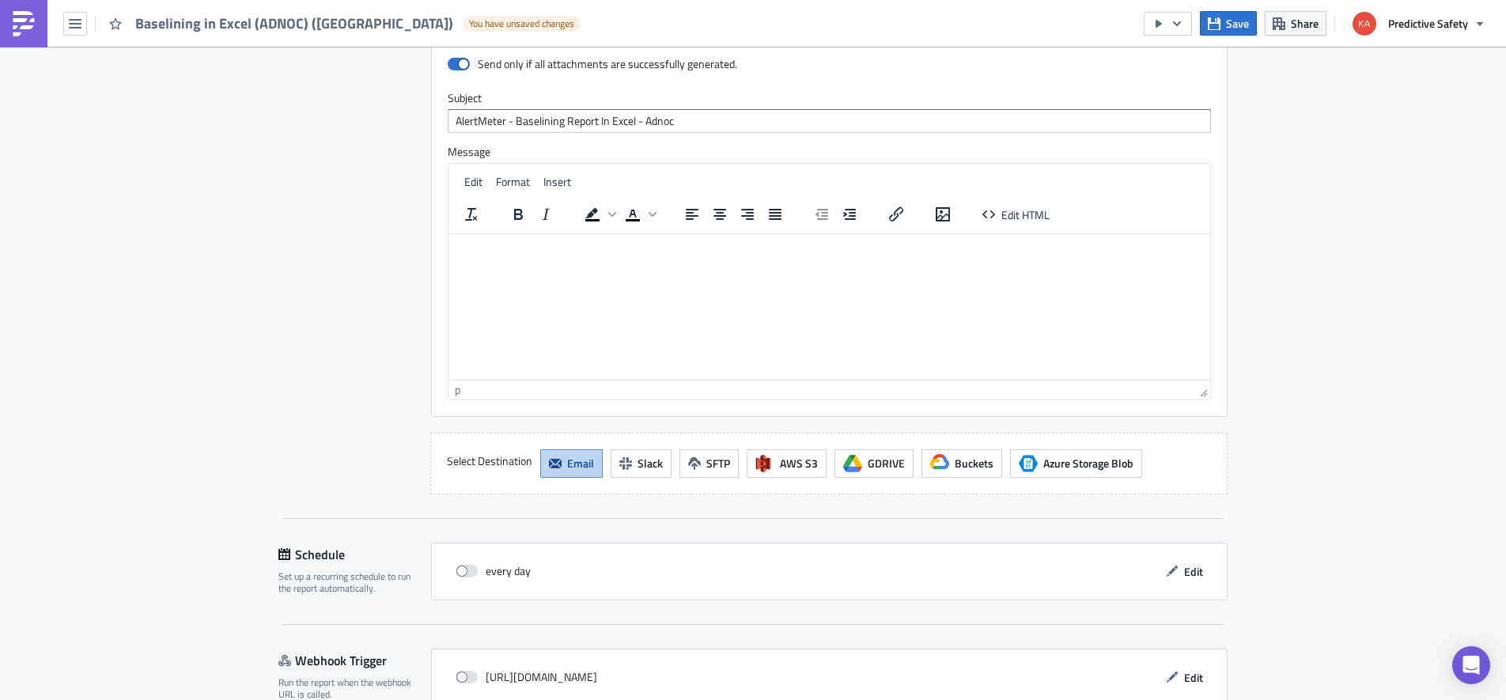
scroll to position [1498, 0]
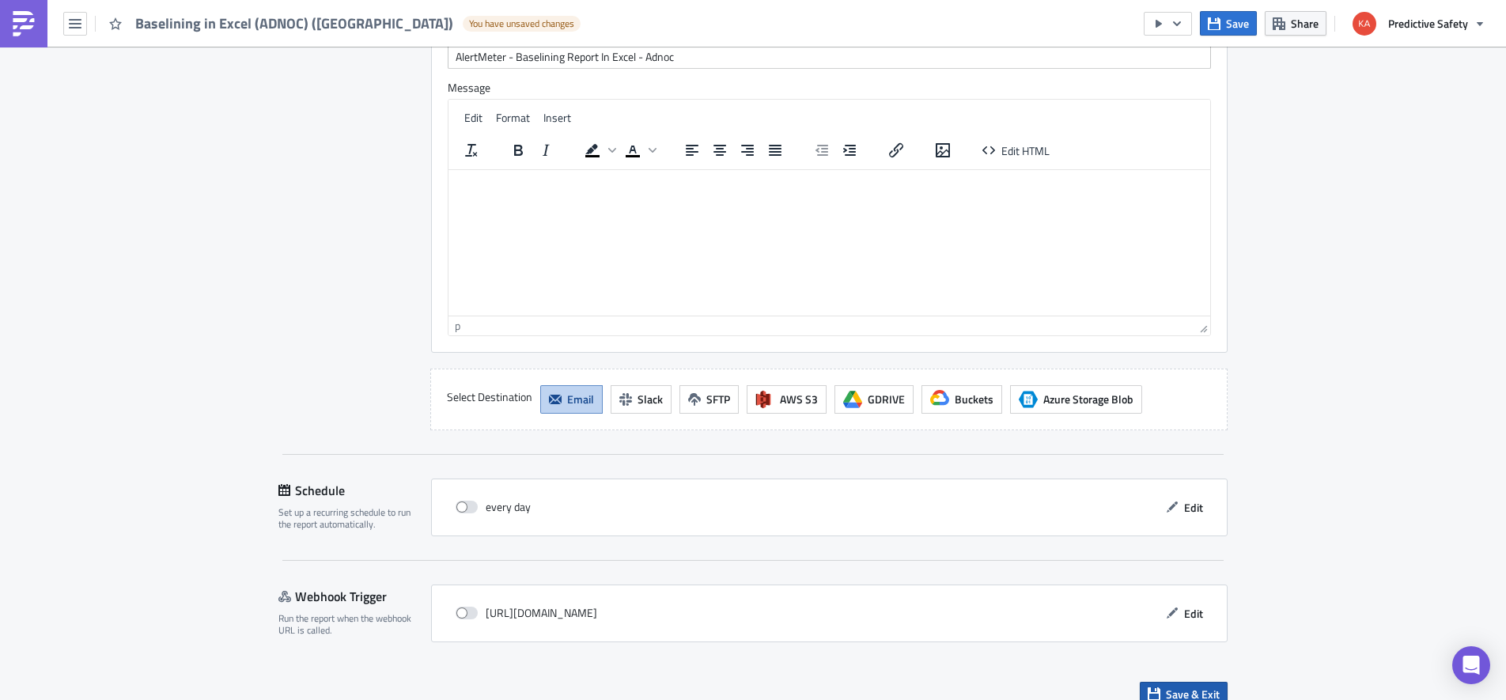
click at [1169, 686] on span "Save & Exit" at bounding box center [1193, 694] width 54 height 17
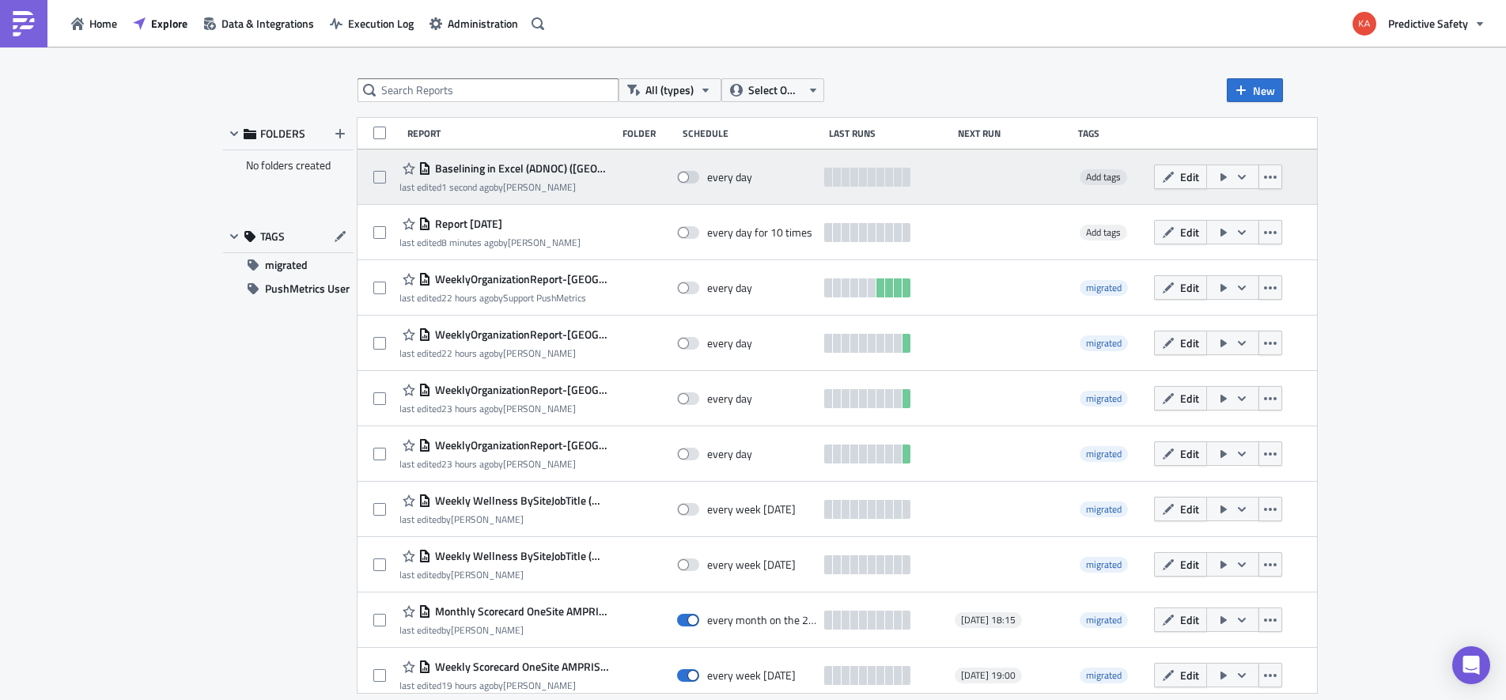
click at [502, 172] on span "Baselining in Excel (ADNOC) ([GEOGRAPHIC_DATA])" at bounding box center [520, 168] width 178 height 14
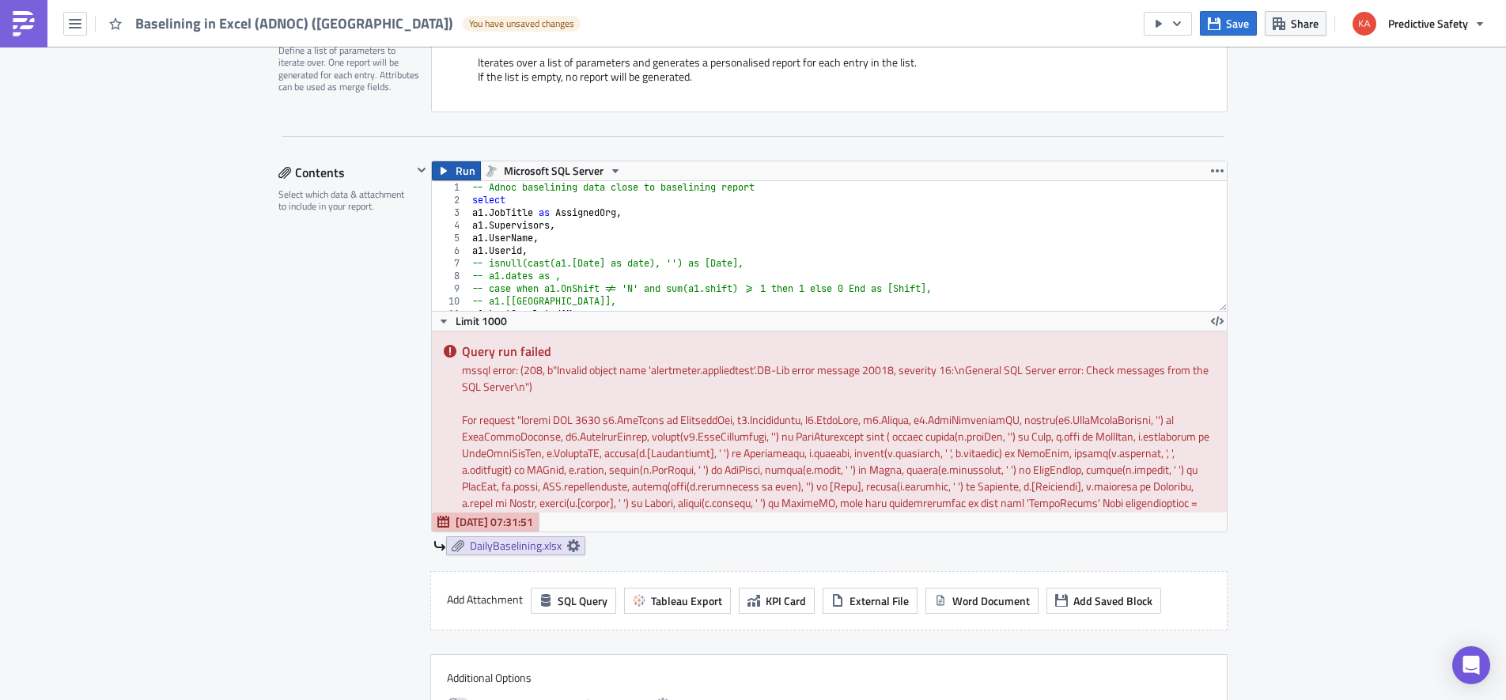
click at [459, 172] on span "Run" at bounding box center [465, 170] width 20 height 19
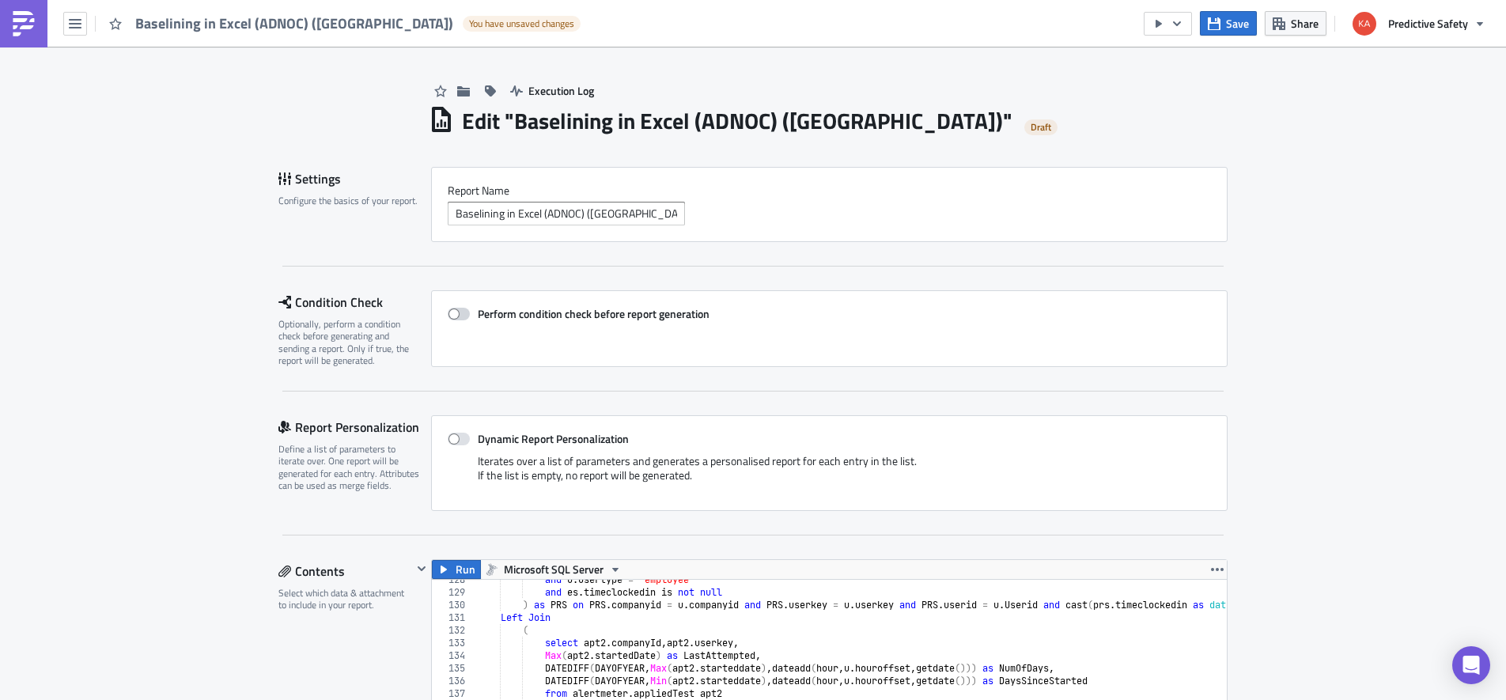
click at [465, 314] on span at bounding box center [459, 314] width 22 height 13
click at [461, 314] on input "Perform condition check before report generation" at bounding box center [456, 314] width 10 height 10
checkbox input "true"
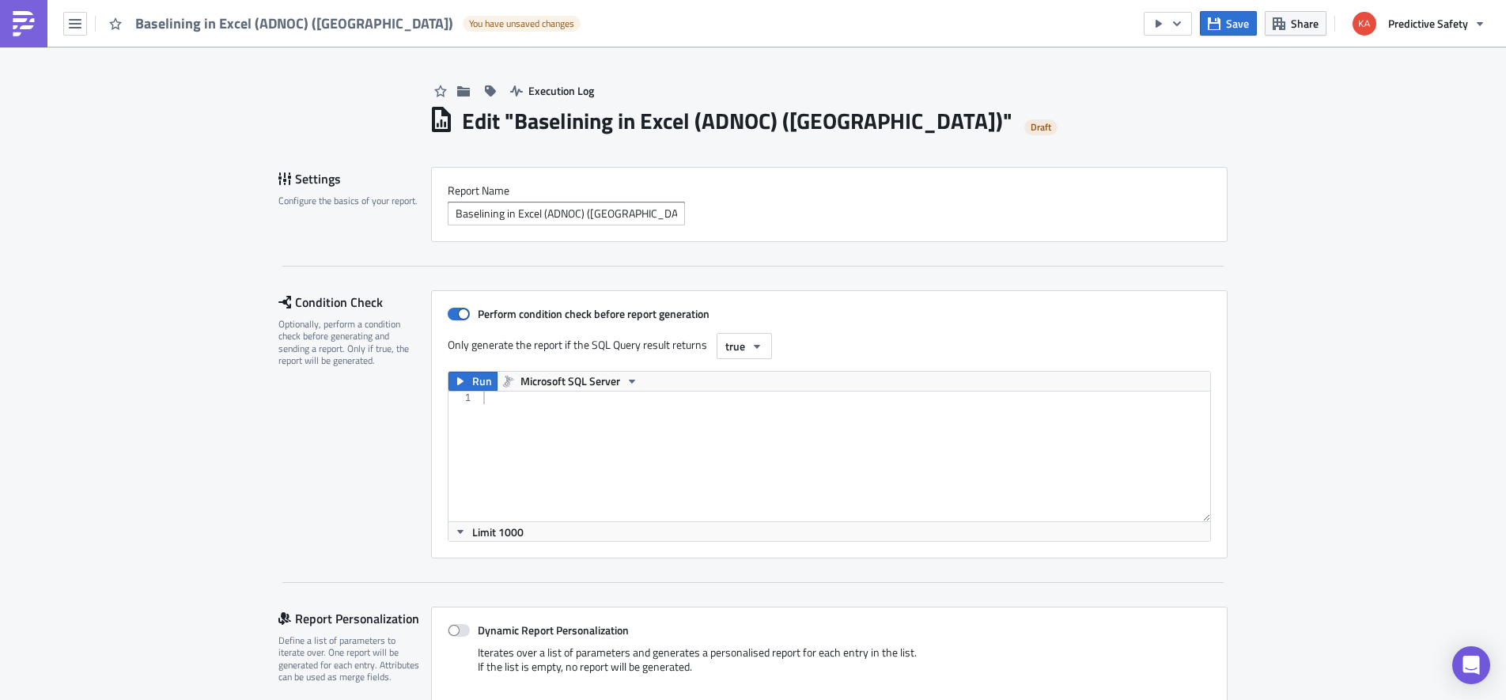
click at [591, 421] on div at bounding box center [845, 468] width 730 height 155
click at [473, 380] on span "Run" at bounding box center [482, 381] width 20 height 19
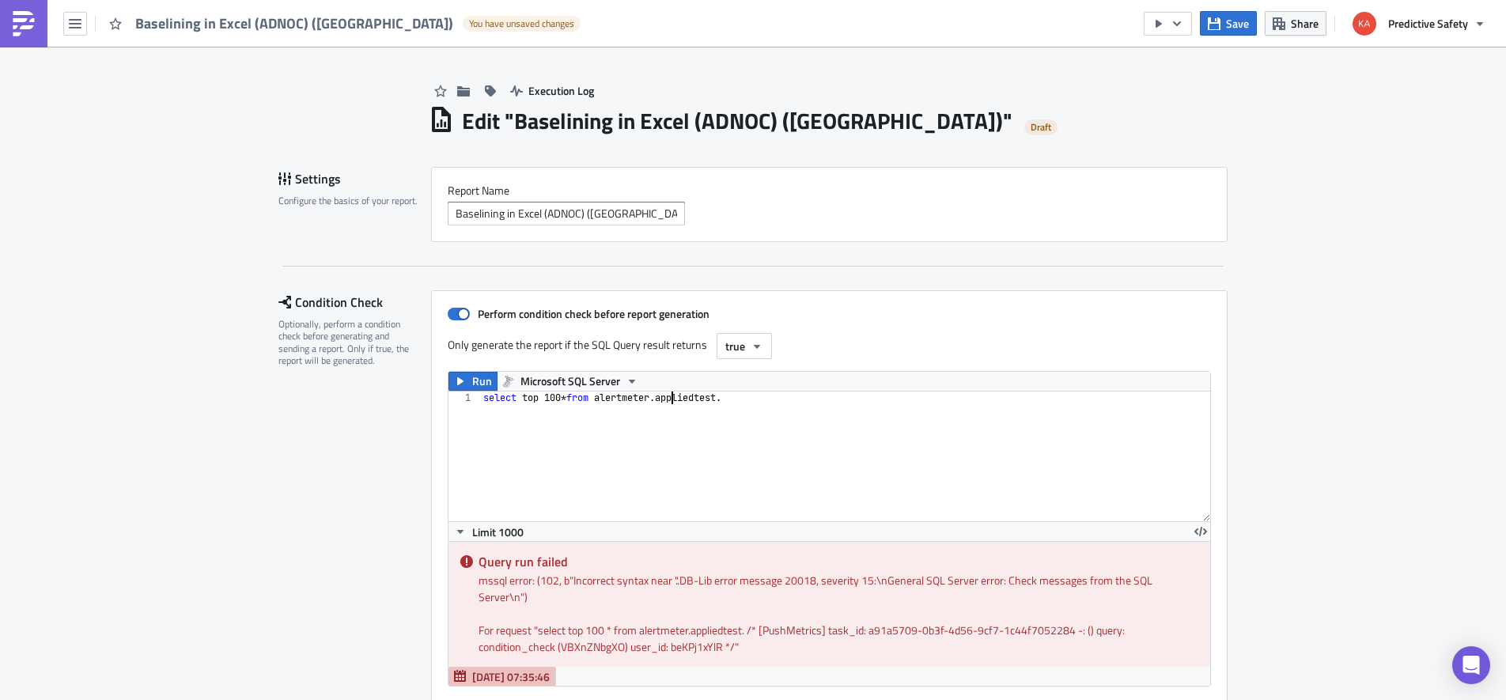
click at [669, 400] on div "select top 100 * from alertmeter . appliedtest ." at bounding box center [845, 468] width 730 height 155
type textarea "select top 100 * from appliedtest."
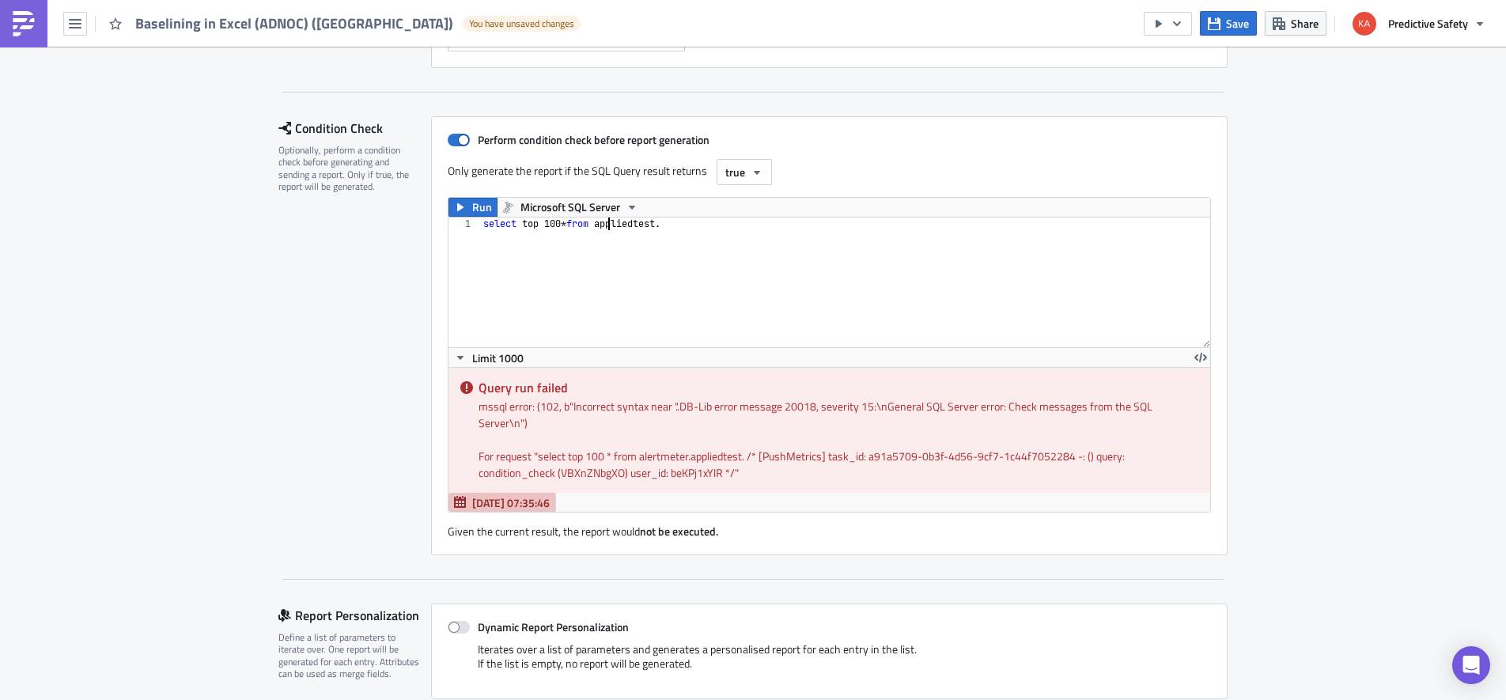
scroll to position [199, 0]
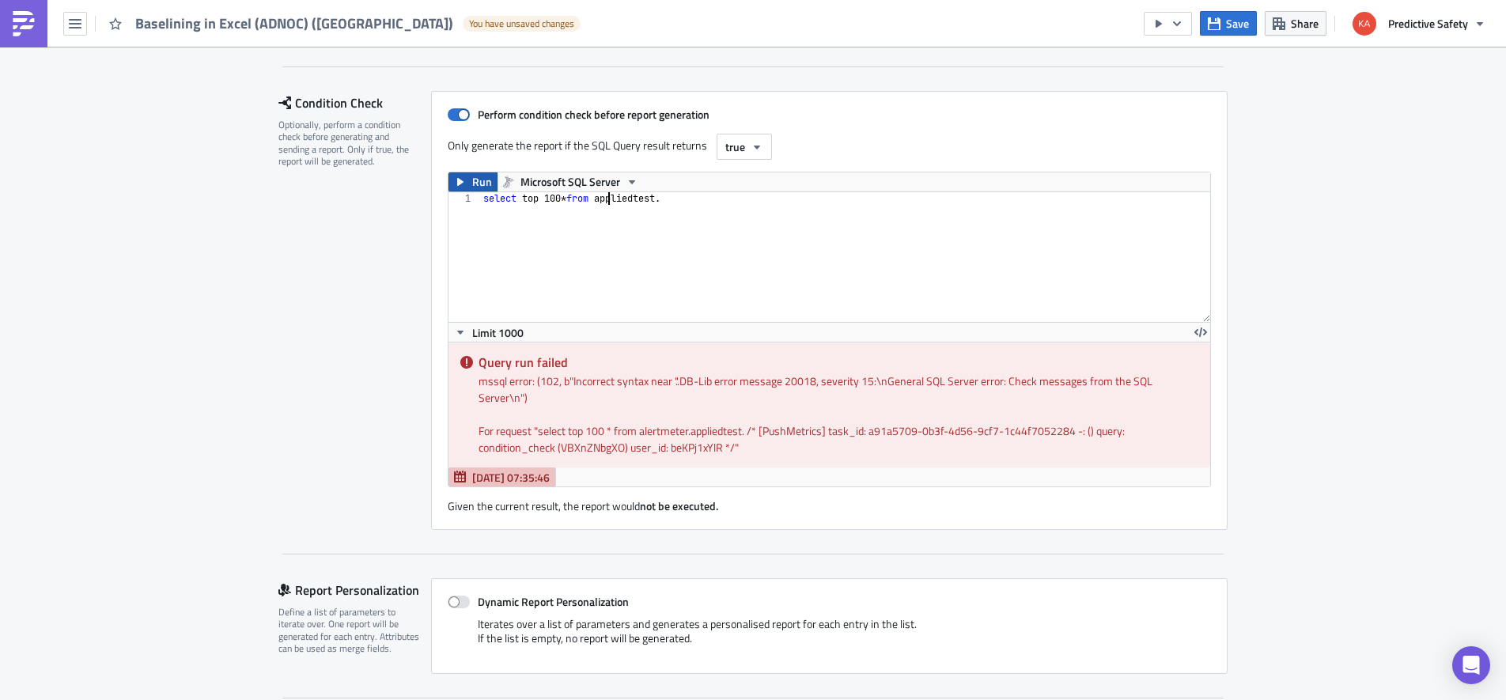
click at [472, 177] on span "Run" at bounding box center [482, 181] width 20 height 19
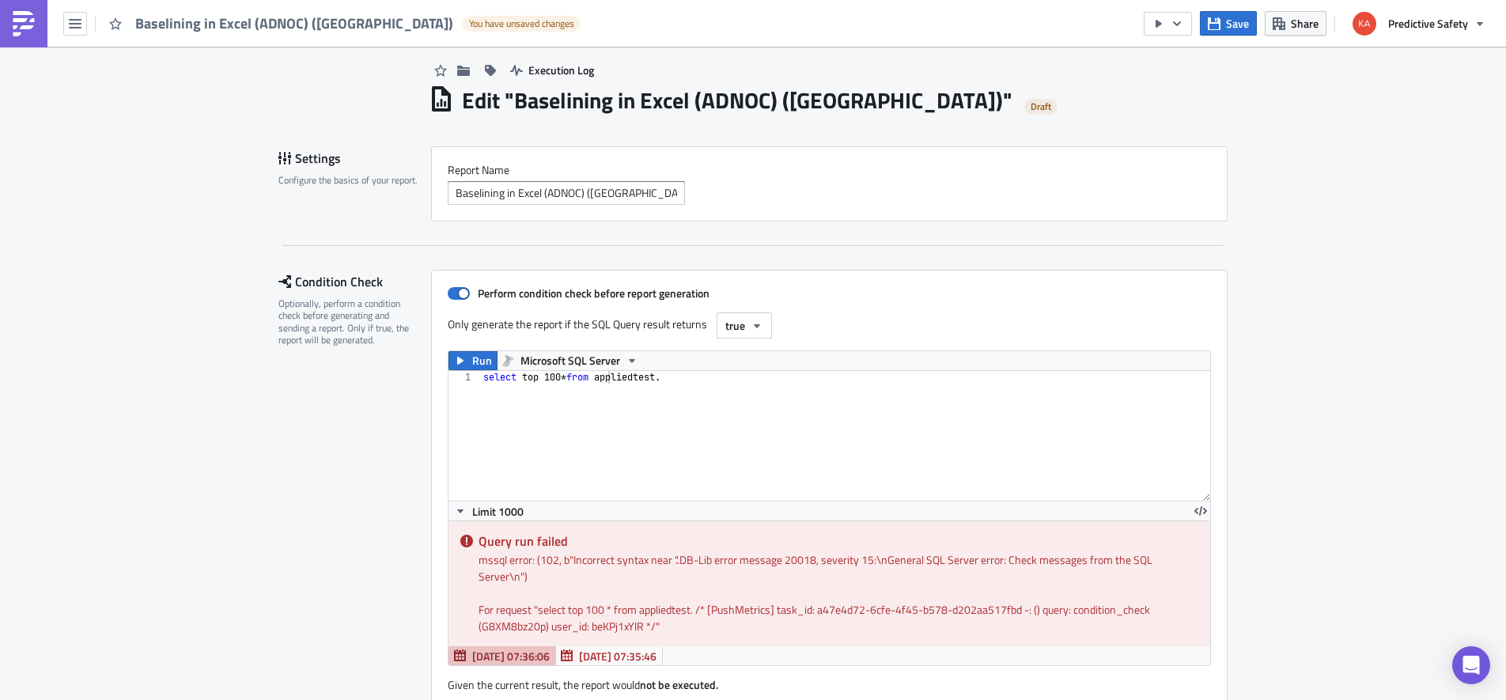
scroll to position [0, 0]
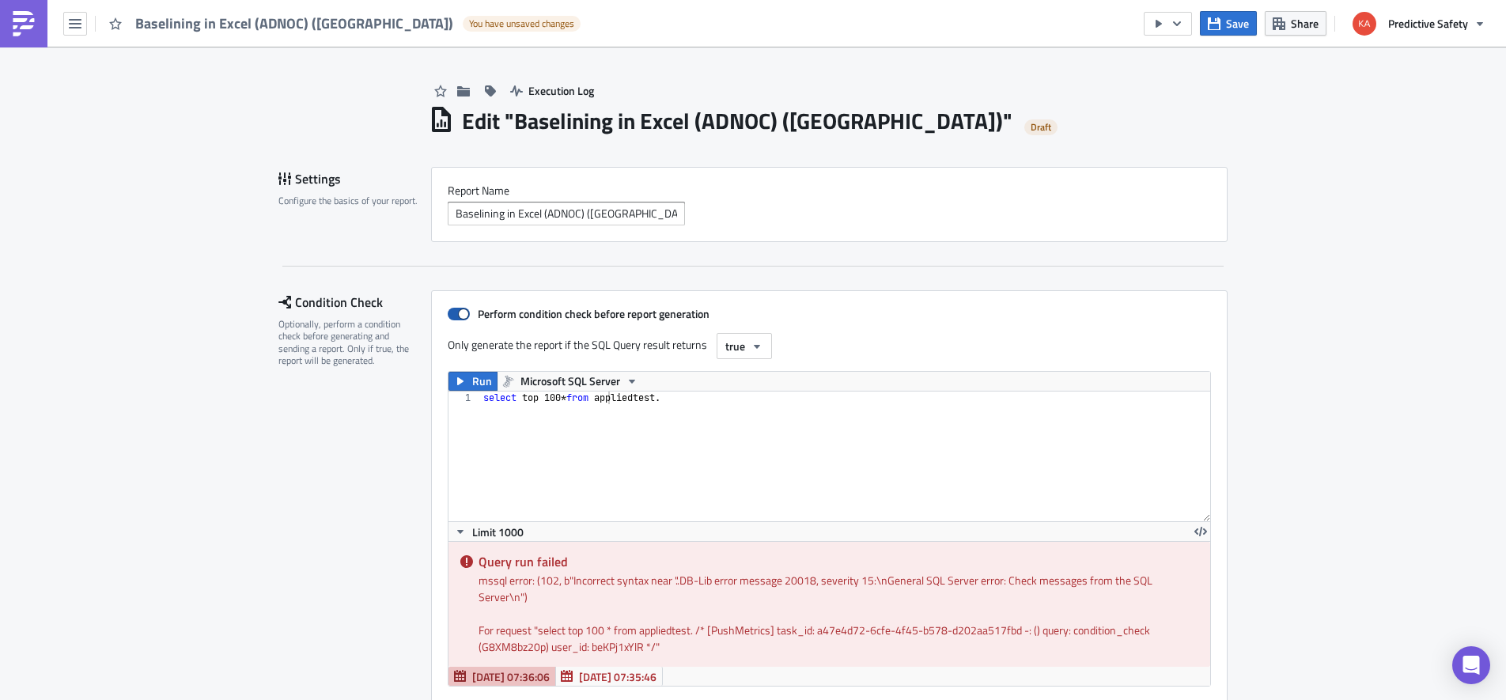
click at [457, 313] on span at bounding box center [459, 314] width 22 height 13
click at [457, 313] on input "Perform condition check before report generation" at bounding box center [456, 314] width 10 height 10
checkbox input "false"
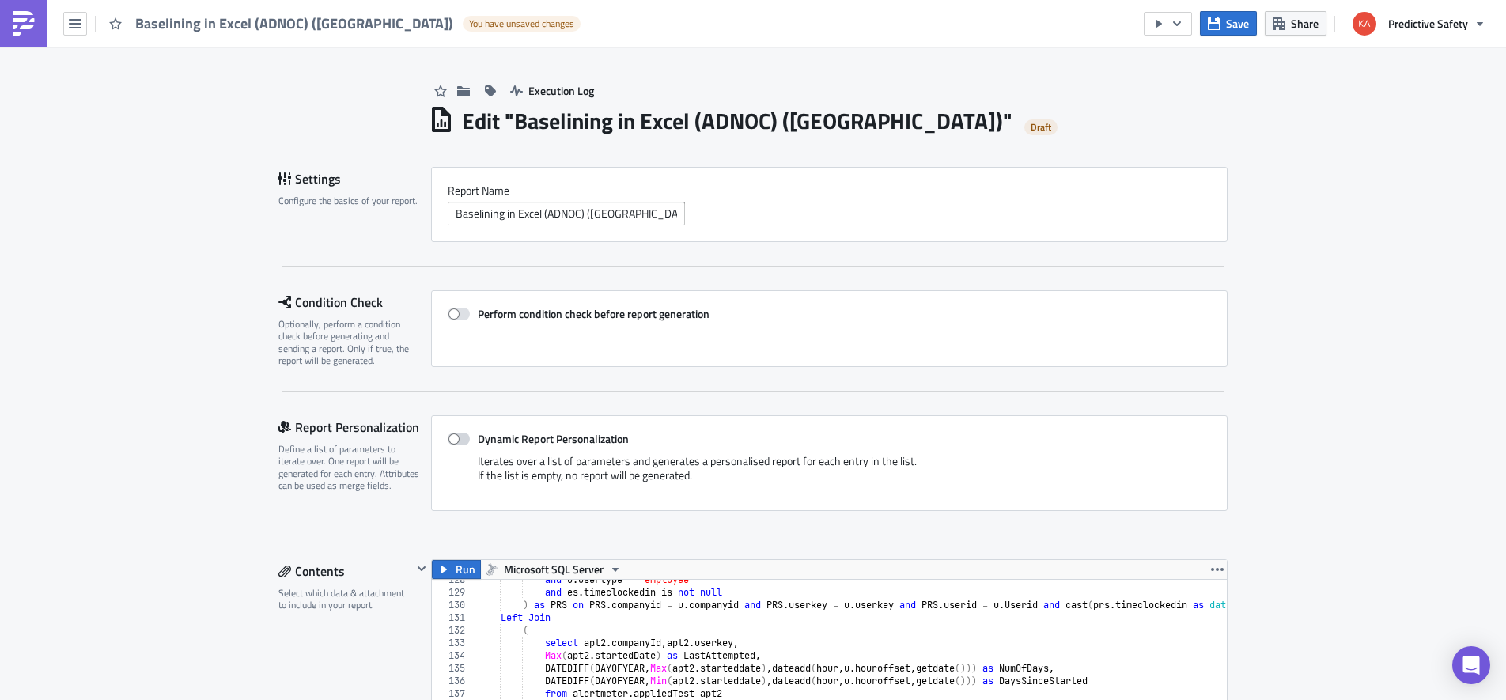
click at [469, 436] on span at bounding box center [459, 439] width 22 height 13
click at [461, 436] on input "Dynamic Report Personalization" at bounding box center [456, 439] width 10 height 10
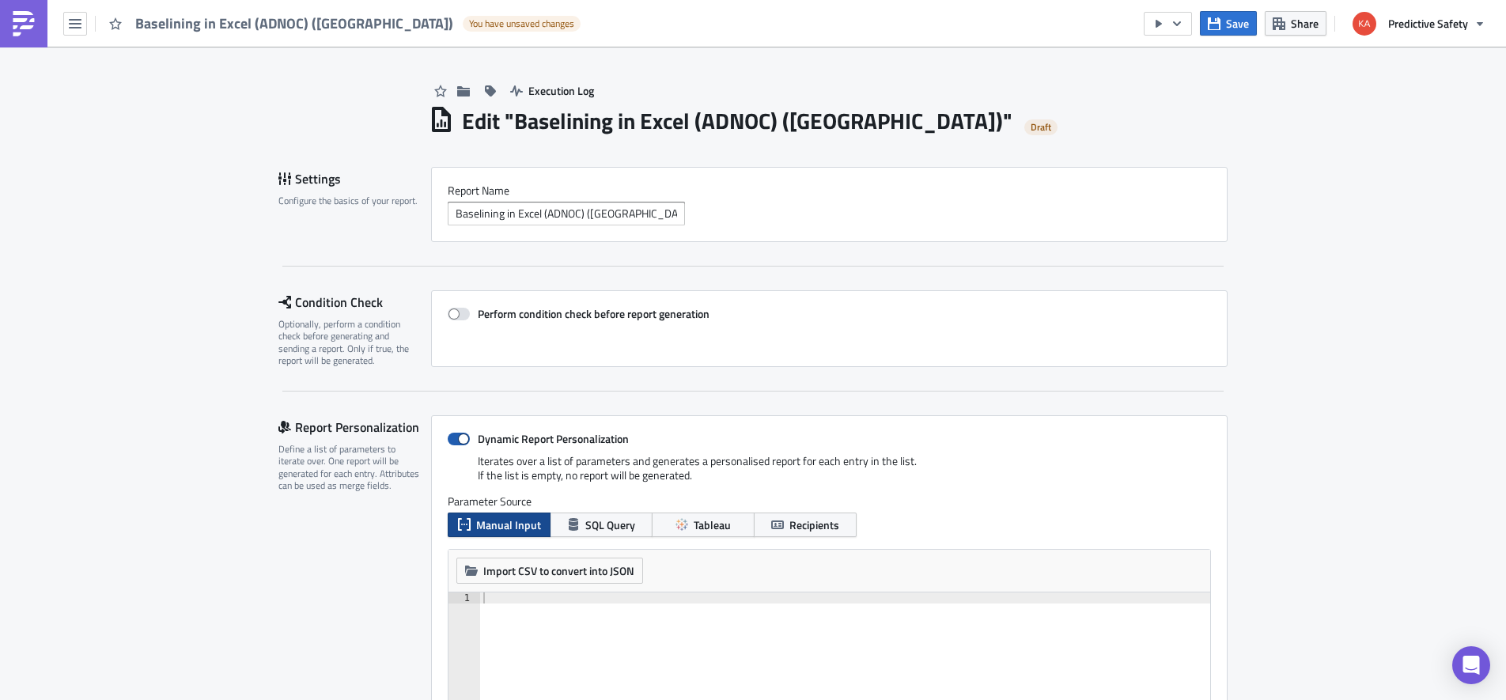
click at [452, 436] on span at bounding box center [459, 439] width 22 height 13
click at [452, 436] on input "Dynamic Report Personalization" at bounding box center [456, 439] width 10 height 10
checkbox input "false"
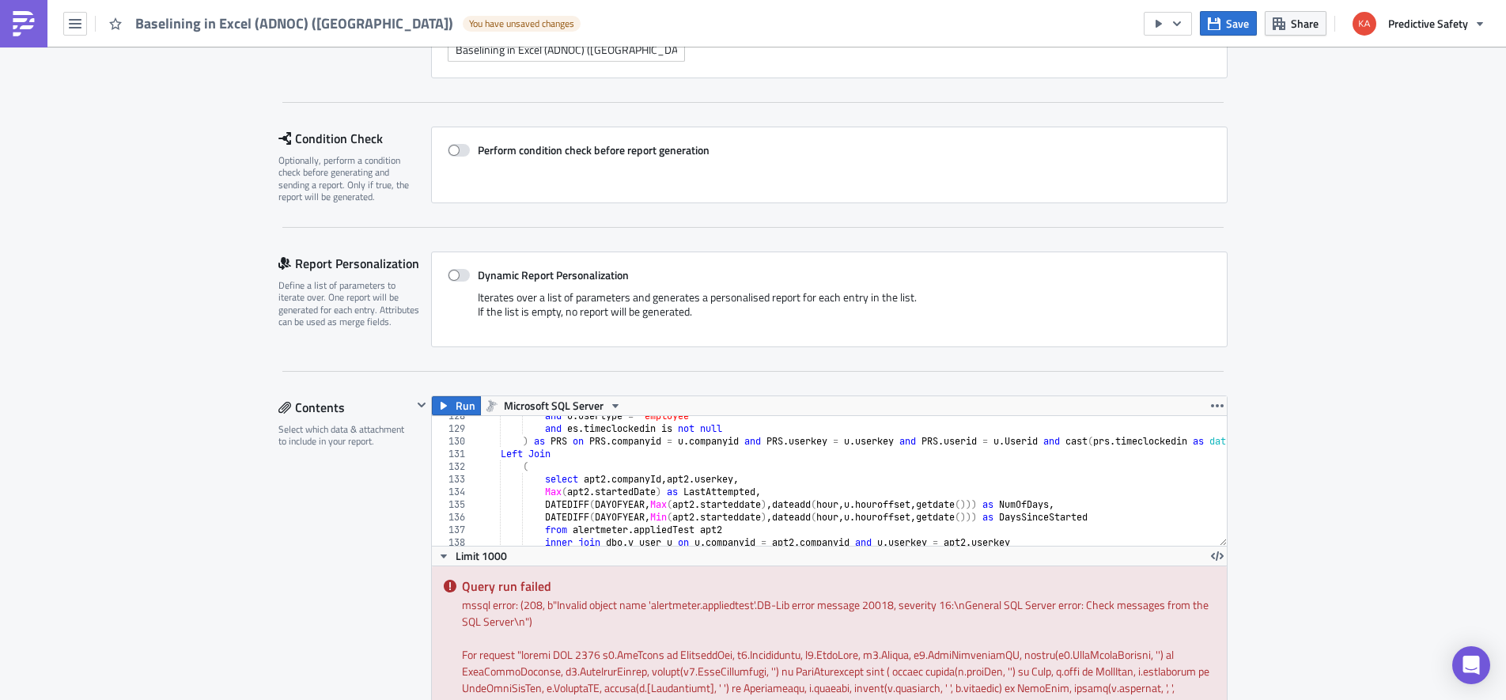
scroll to position [199, 0]
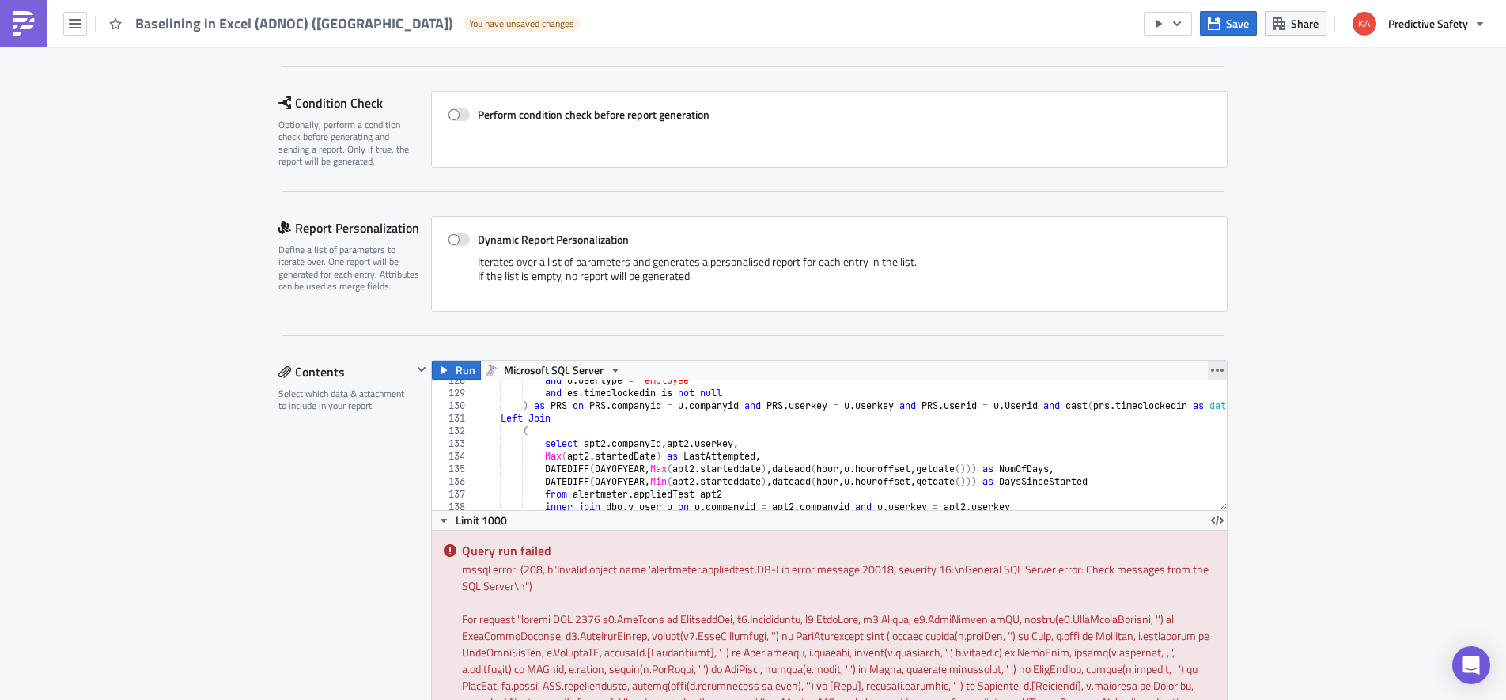
click at [1216, 368] on icon "button" at bounding box center [1217, 370] width 13 height 13
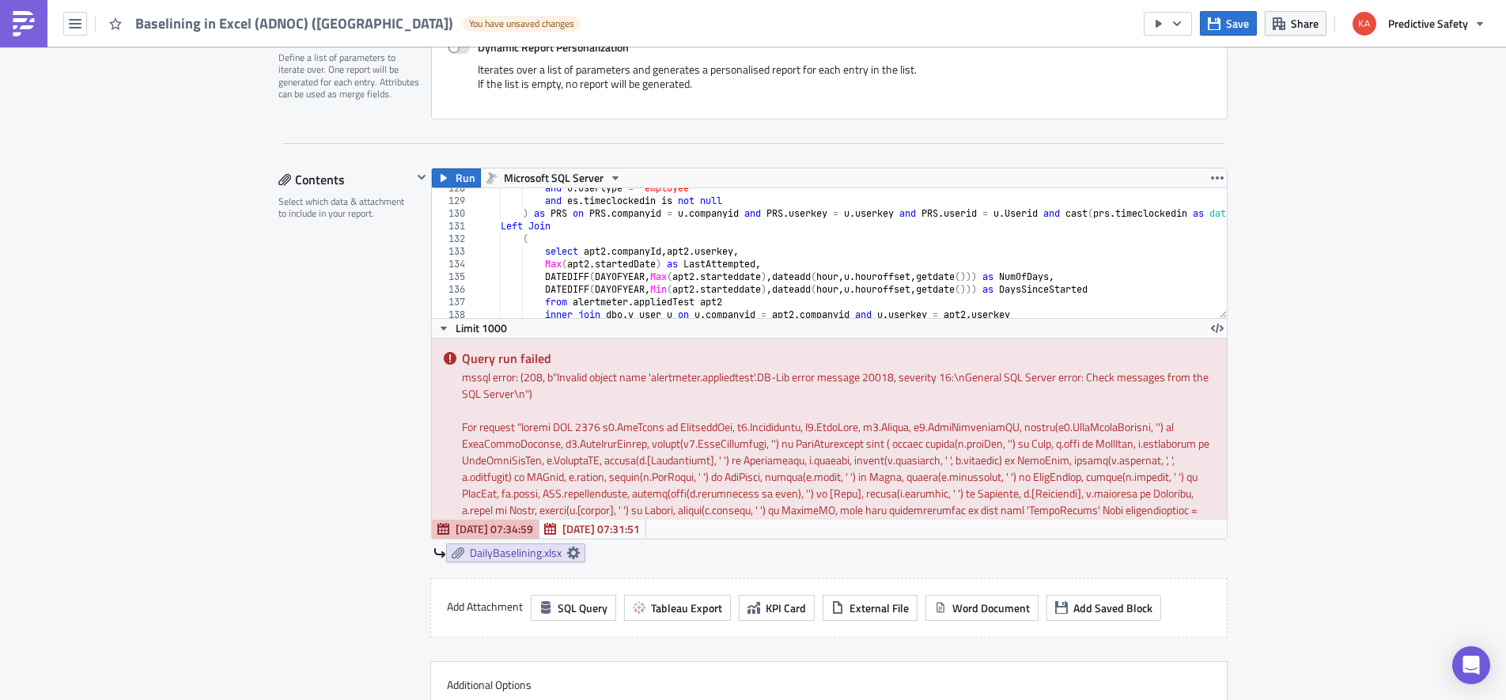
scroll to position [399, 0]
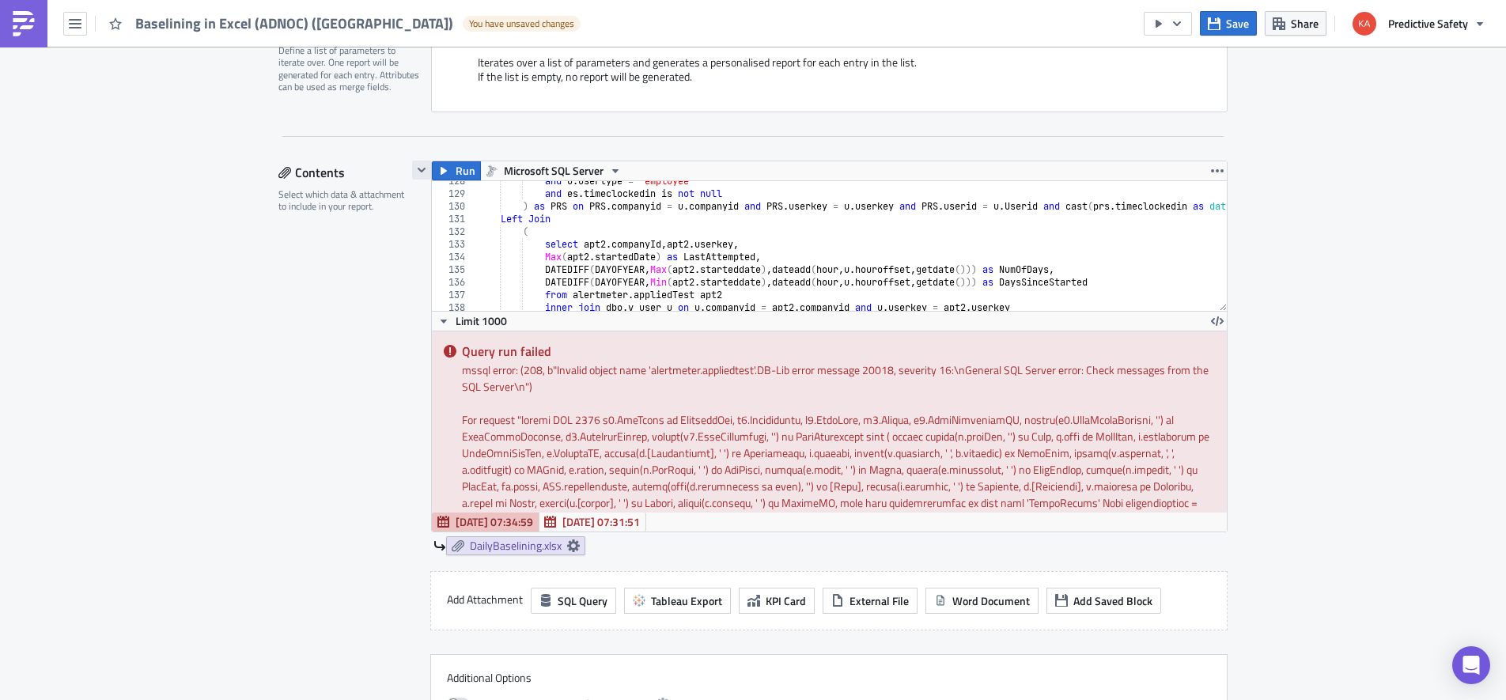
click at [421, 165] on icon "button" at bounding box center [421, 170] width 13 height 13
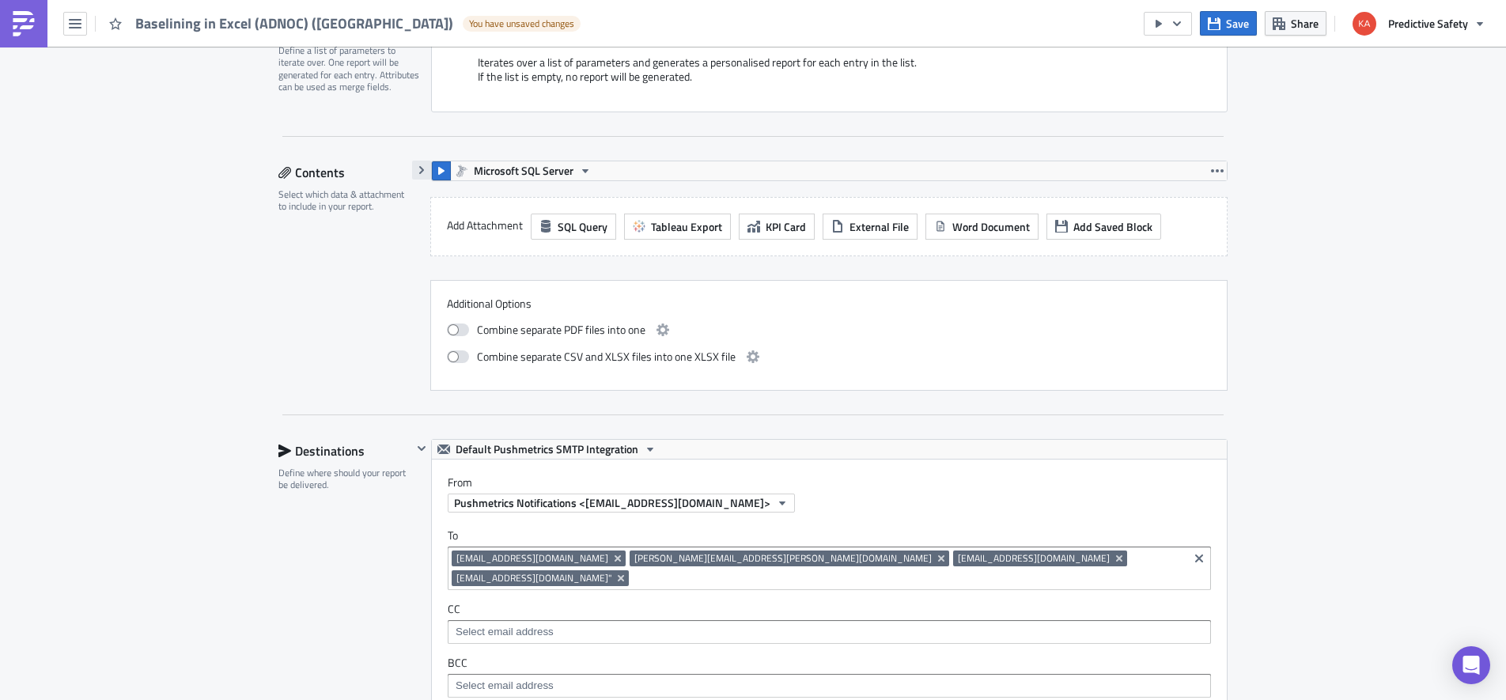
click at [420, 167] on icon "button" at bounding box center [421, 170] width 5 height 8
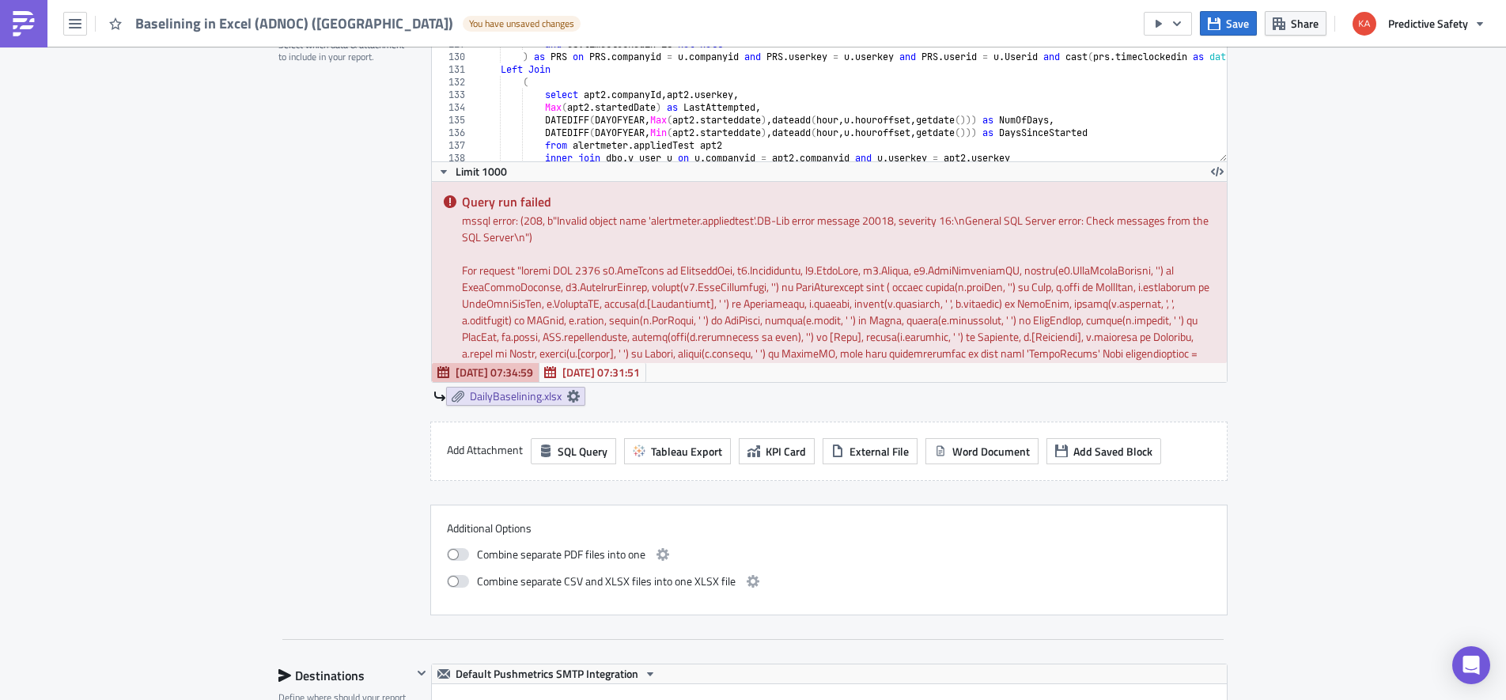
scroll to position [598, 0]
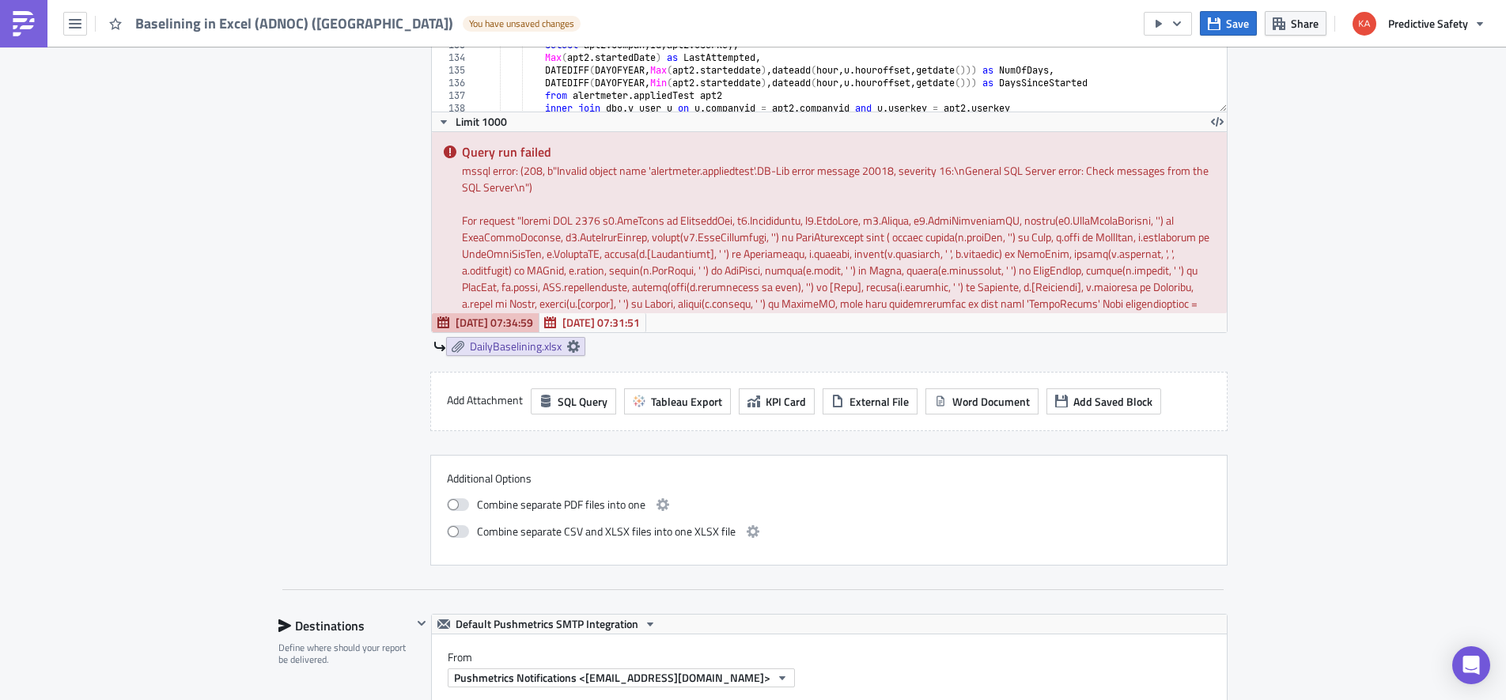
click at [1360, 391] on div "Execution Log Edit " Baselining in Excel (ADNOC) (uae) " Draft Settings Configu…" at bounding box center [753, 536] width 1506 height 2174
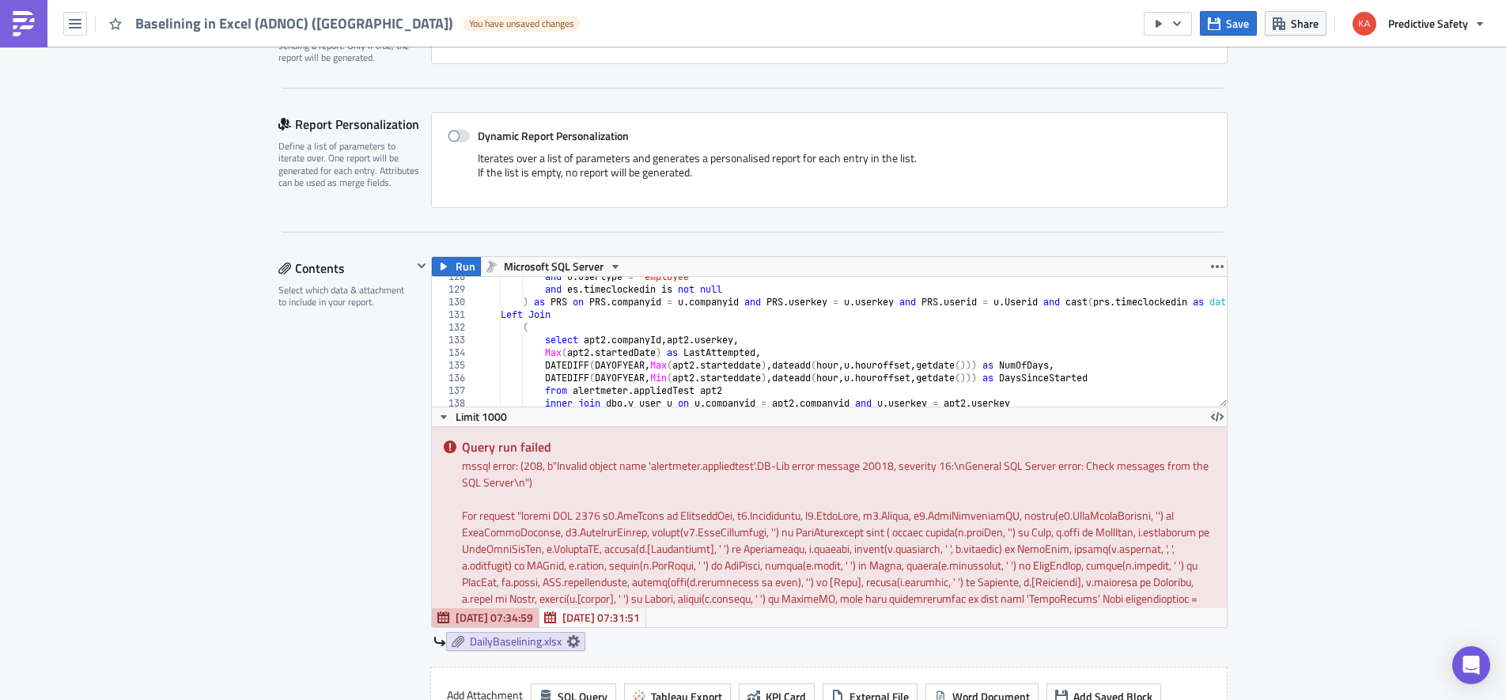
scroll to position [0, 0]
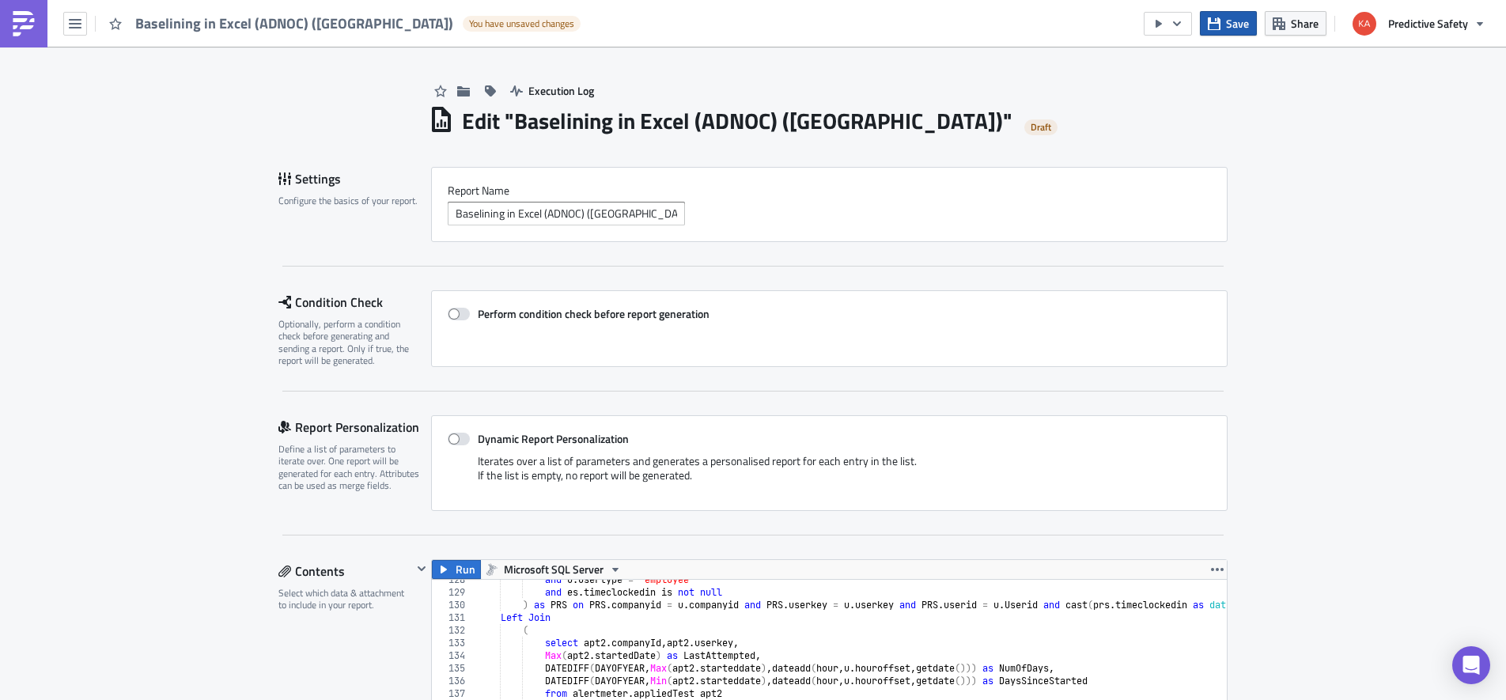
click at [1236, 25] on span "Save" at bounding box center [1237, 23] width 23 height 17
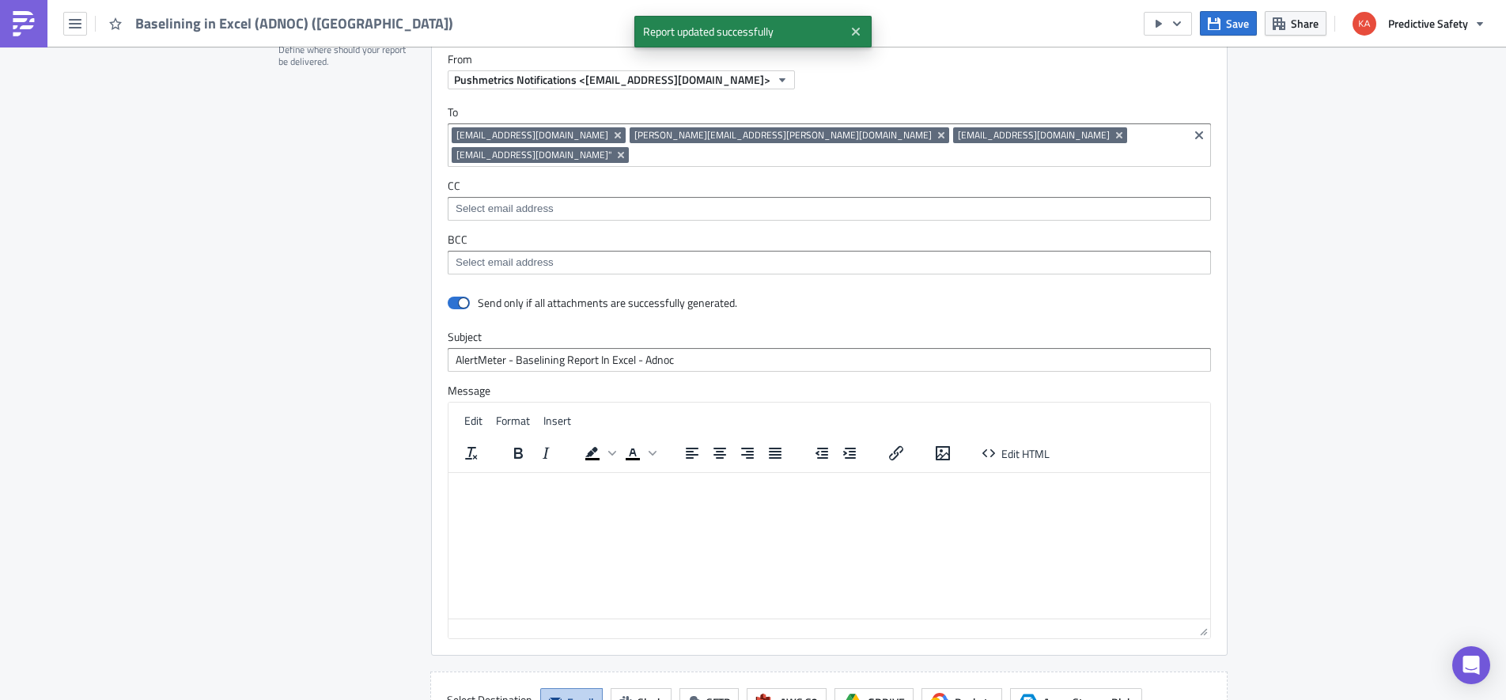
scroll to position [1498, 0]
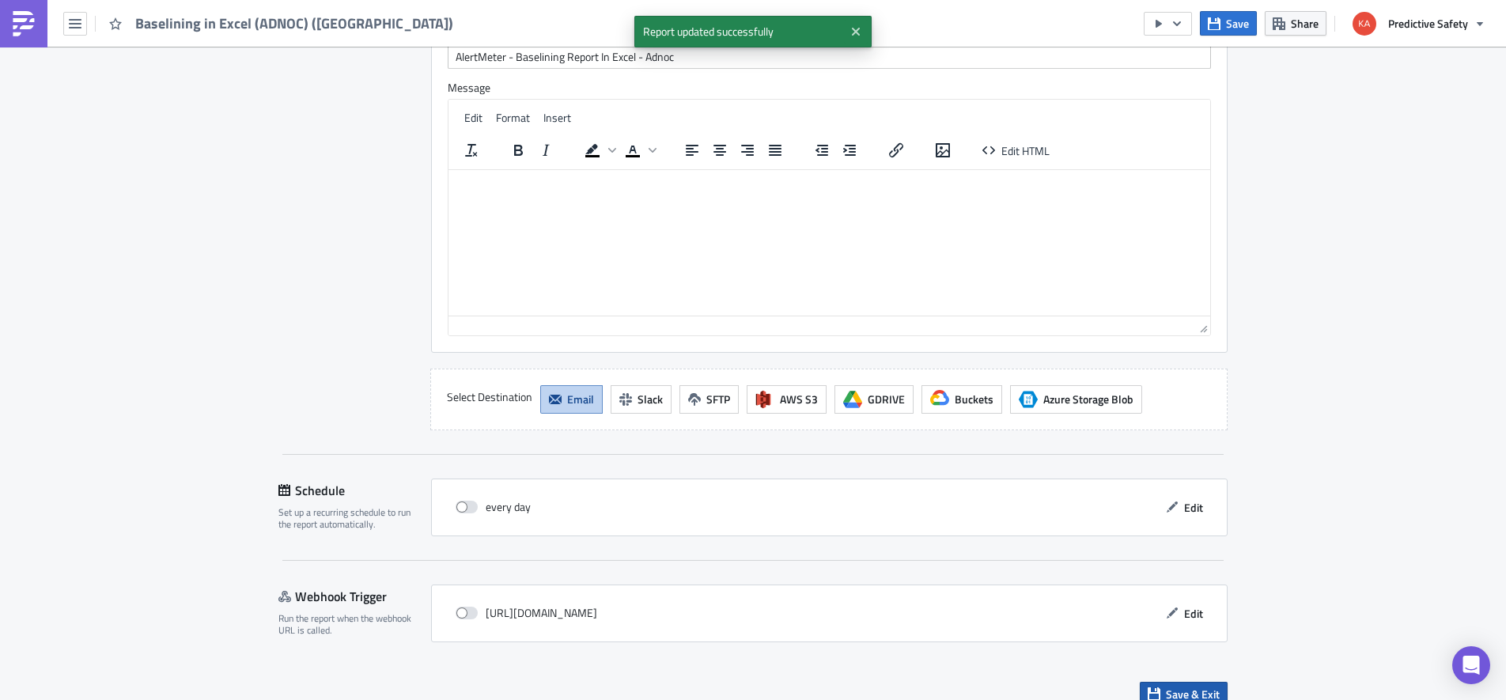
drag, startPoint x: 1201, startPoint y: 676, endPoint x: 1204, endPoint y: 667, distance: 9.8
click at [1201, 686] on span "Save & Exit" at bounding box center [1193, 694] width 54 height 17
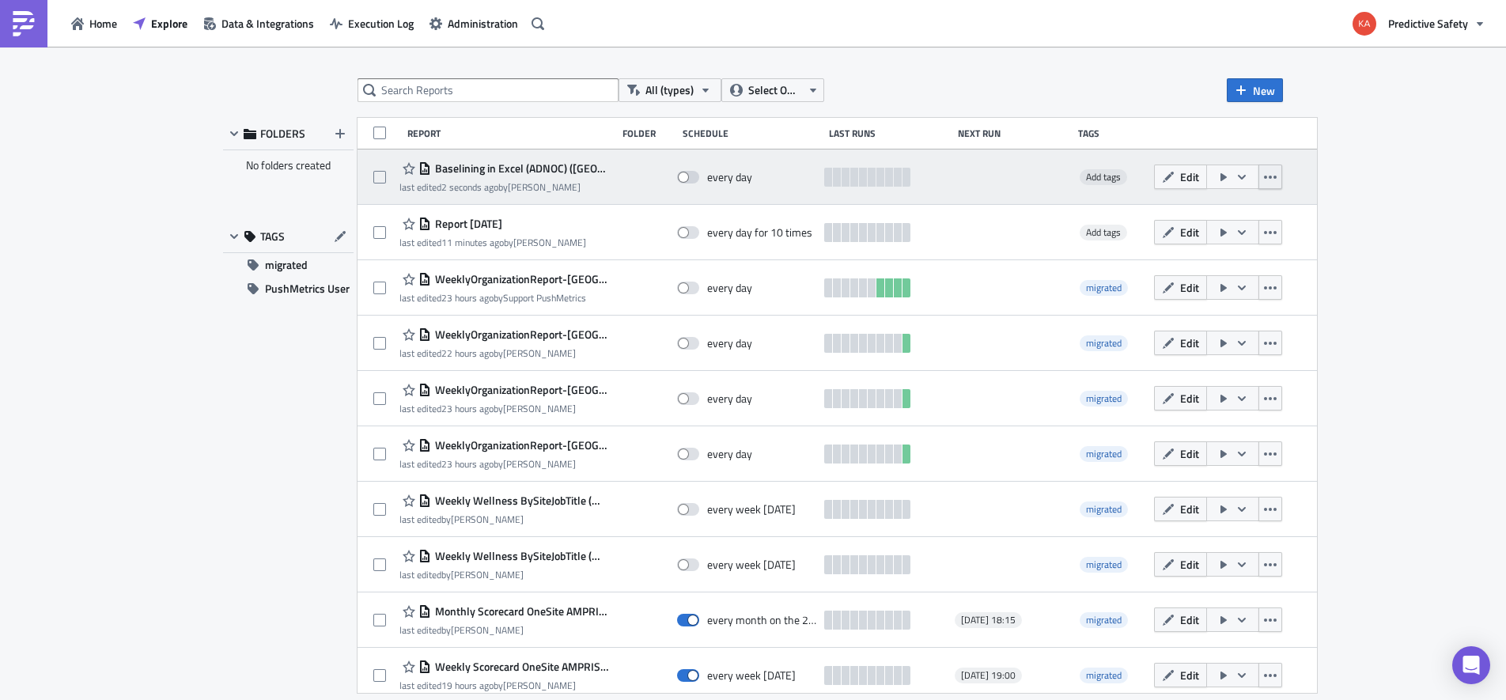
click at [1264, 173] on icon "button" at bounding box center [1270, 177] width 13 height 13
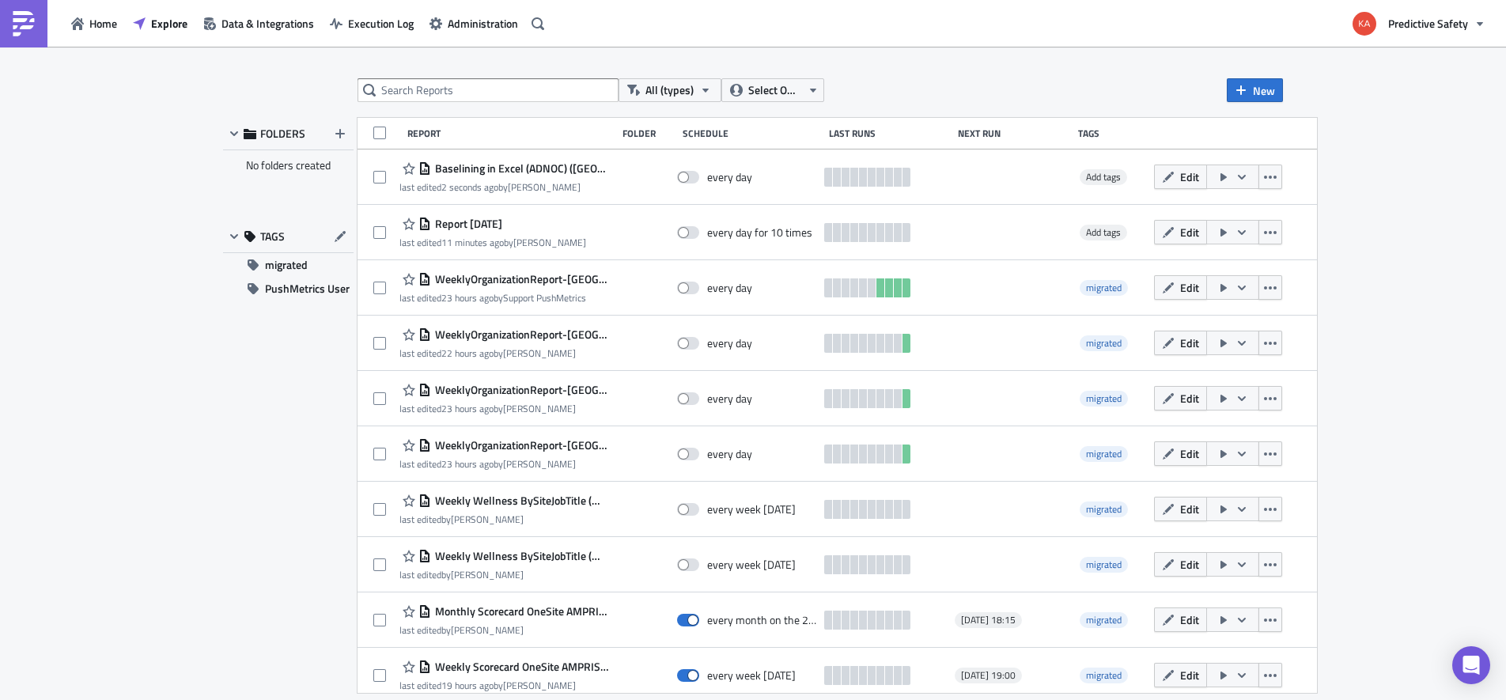
click at [1390, 181] on div "All (types) Select Owner New FOLDERS No folders created TAGS migrated PushMetri…" at bounding box center [753, 375] width 1506 height 656
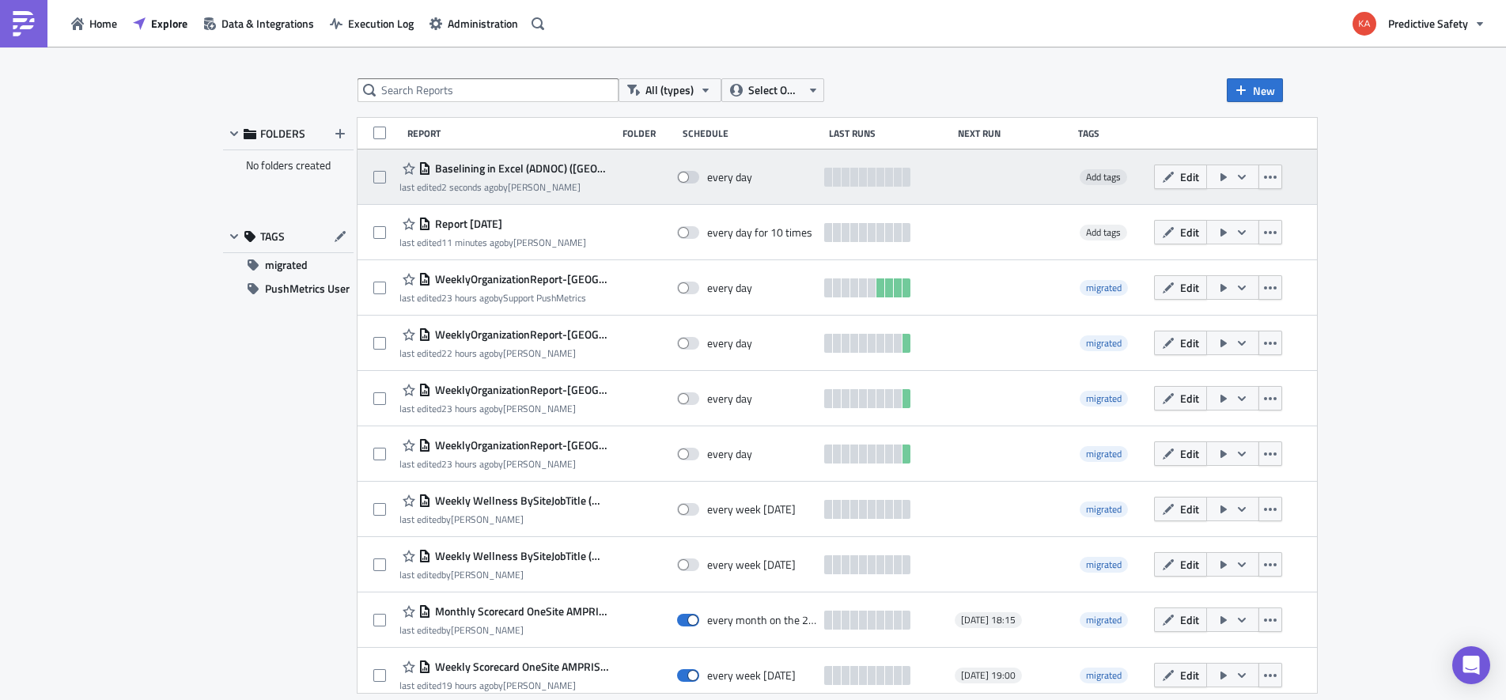
click at [465, 172] on span "Baselining in Excel (ADNOC) ([GEOGRAPHIC_DATA])" at bounding box center [520, 168] width 178 height 14
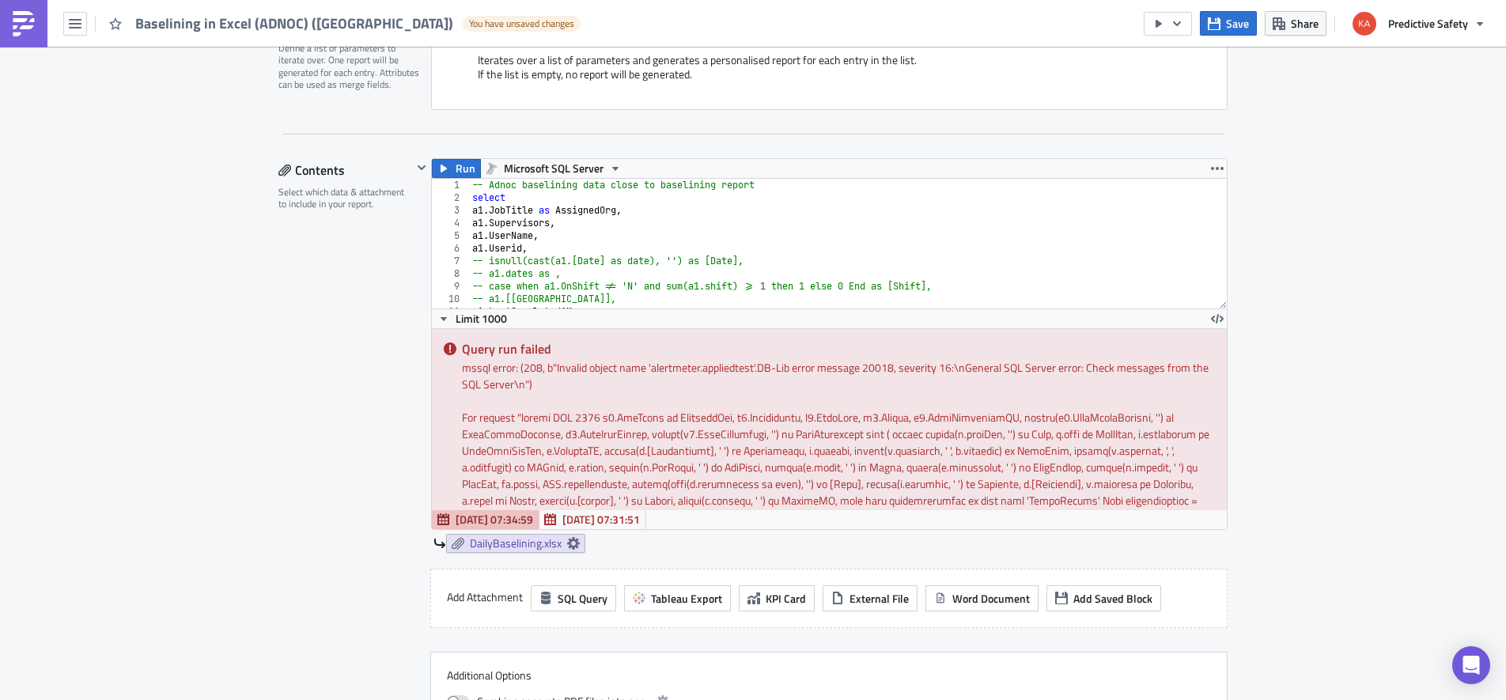
scroll to position [399, 0]
click at [958, 255] on div "-- Adnoc baselining data close to baselining report select a1 . JobTitle as Ass…" at bounding box center [973, 258] width 1008 height 155
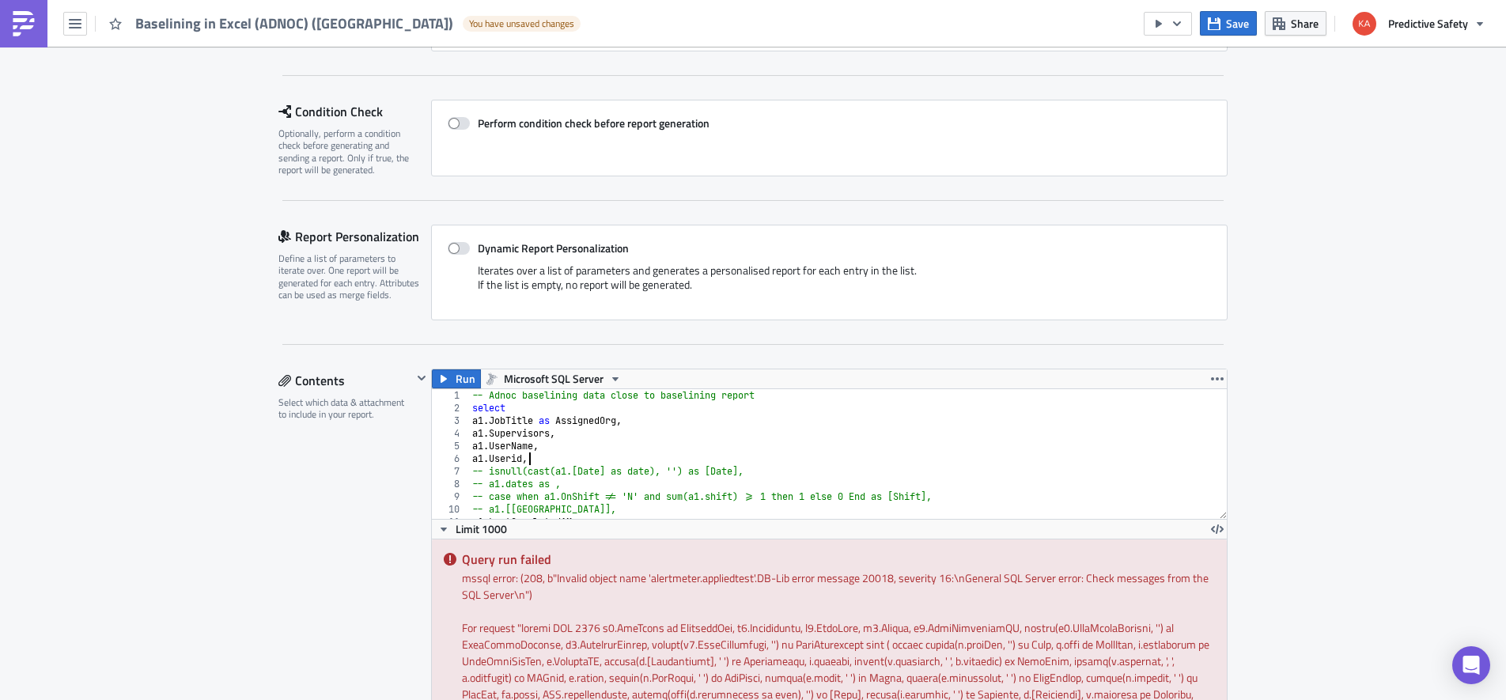
scroll to position [199, 0]
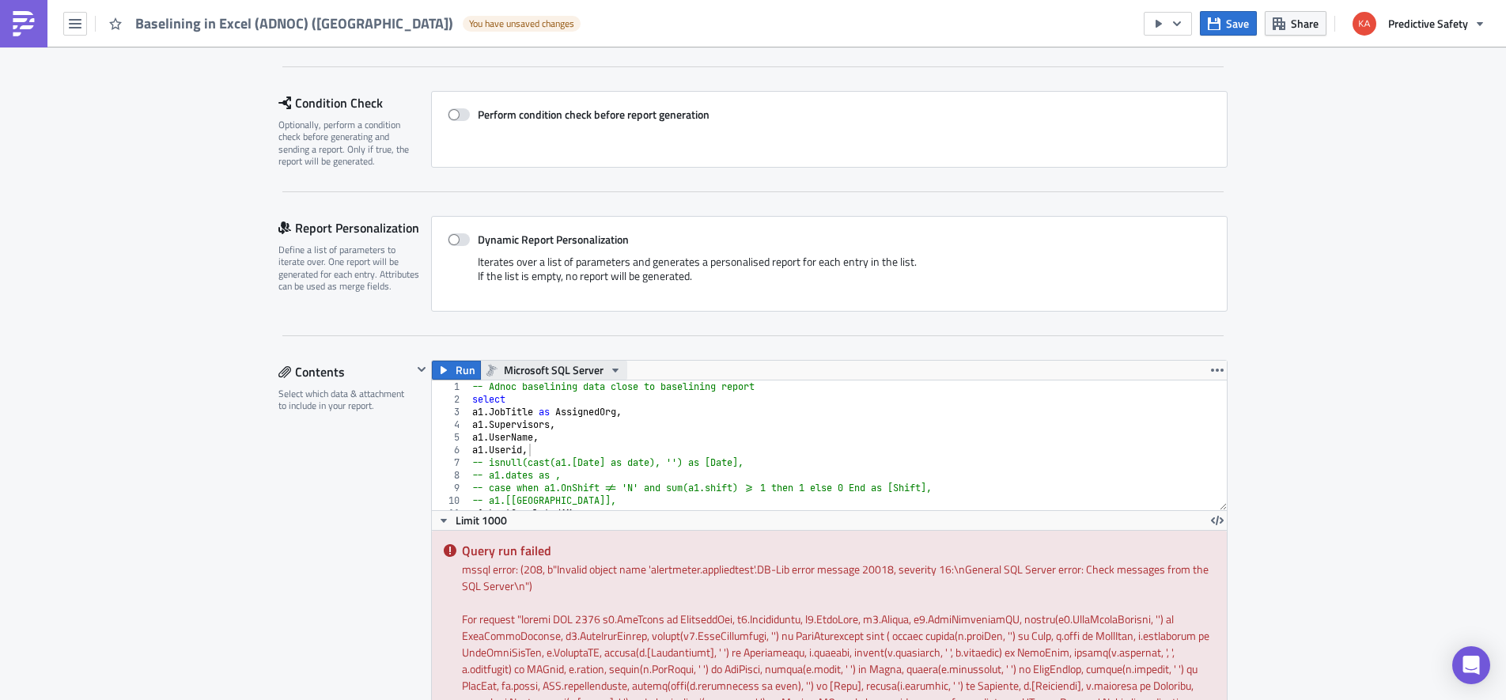
click at [618, 368] on icon "button" at bounding box center [615, 370] width 13 height 13
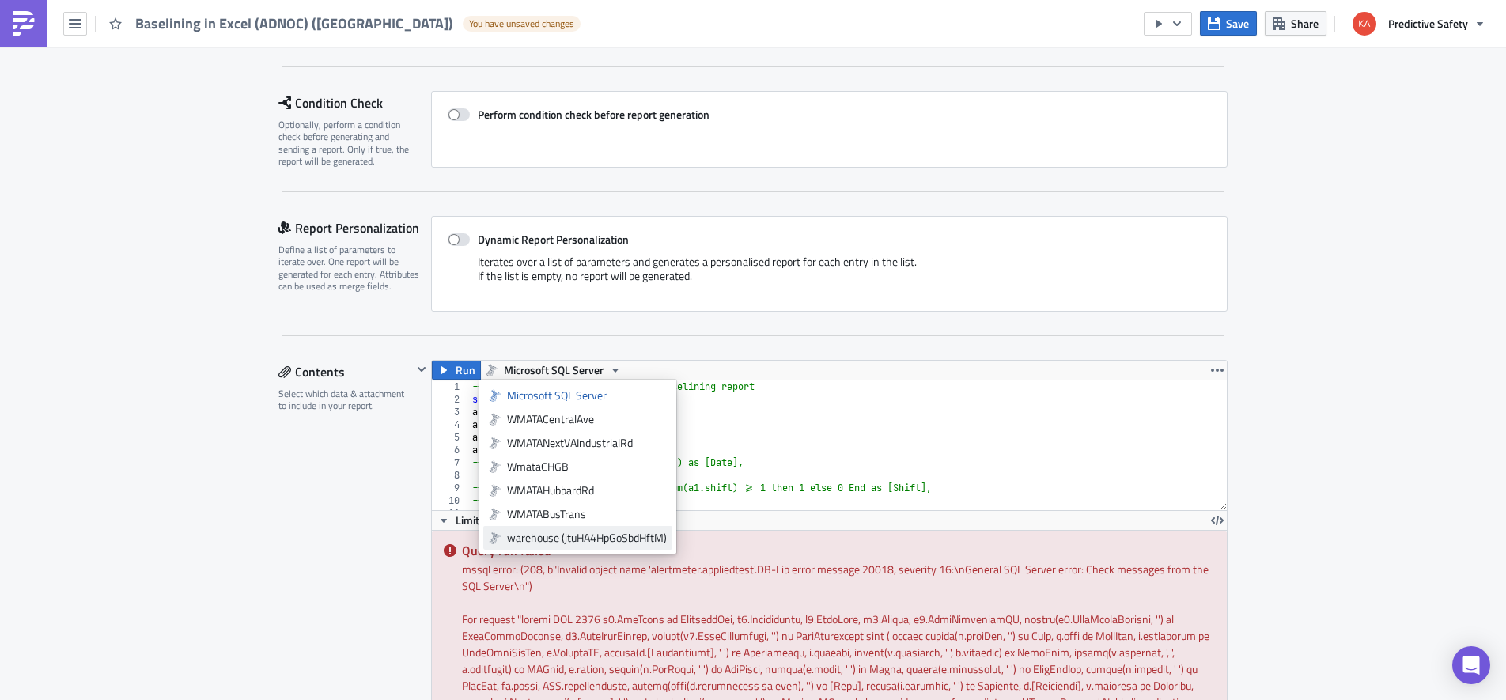
click at [602, 536] on div "warehouse (jtuHA4HpGoSbdHftM)" at bounding box center [587, 538] width 160 height 16
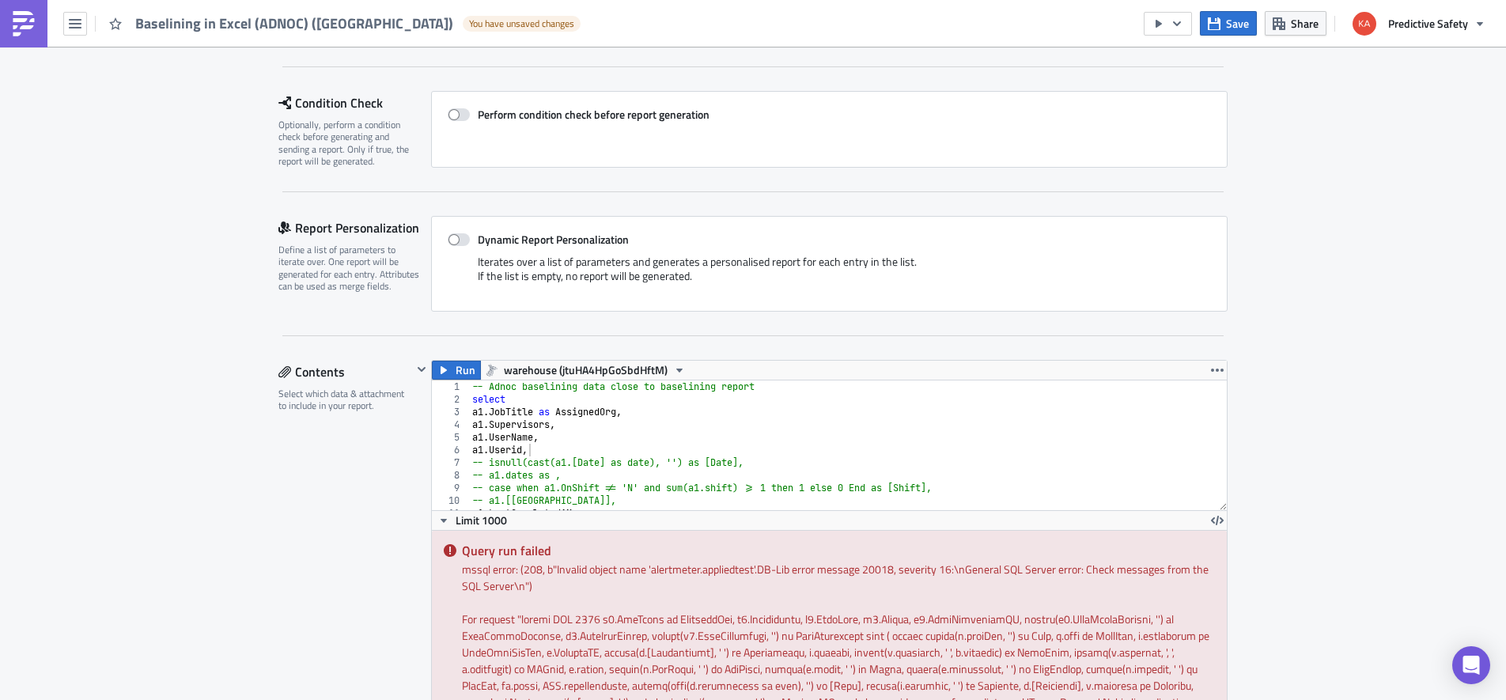
drag, startPoint x: 1378, startPoint y: 429, endPoint x: 1373, endPoint y: 420, distance: 10.3
click at [1234, 22] on span "Save" at bounding box center [1237, 23] width 23 height 17
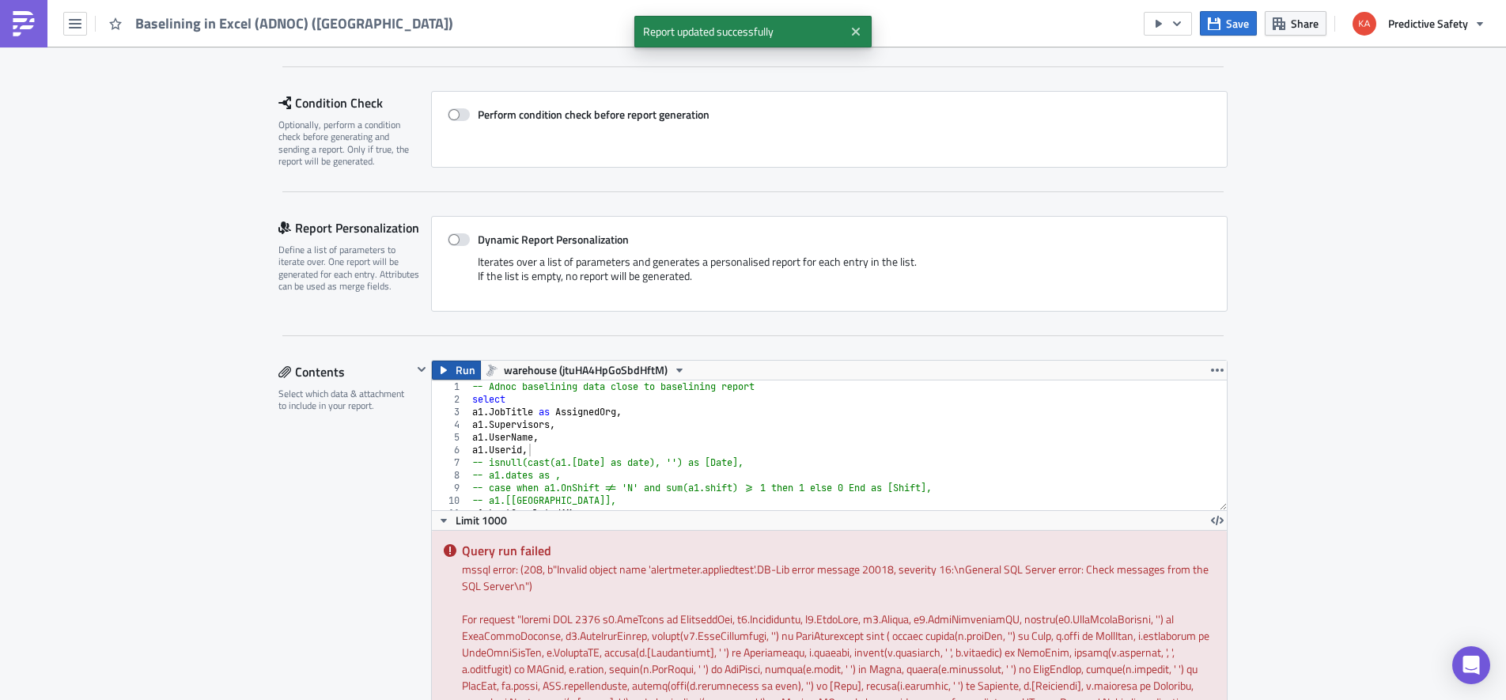
click at [461, 375] on span "Run" at bounding box center [465, 370] width 20 height 19
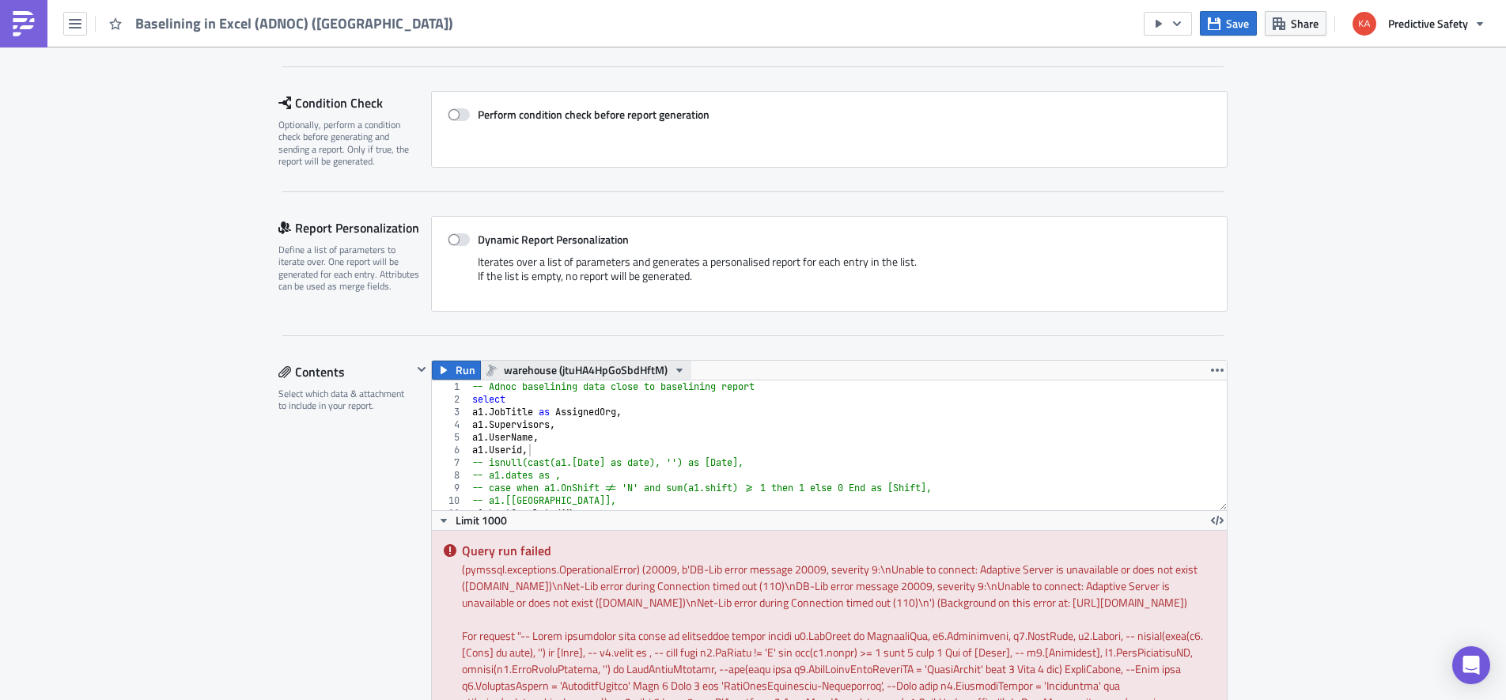
click at [677, 368] on icon "button" at bounding box center [679, 370] width 6 height 4
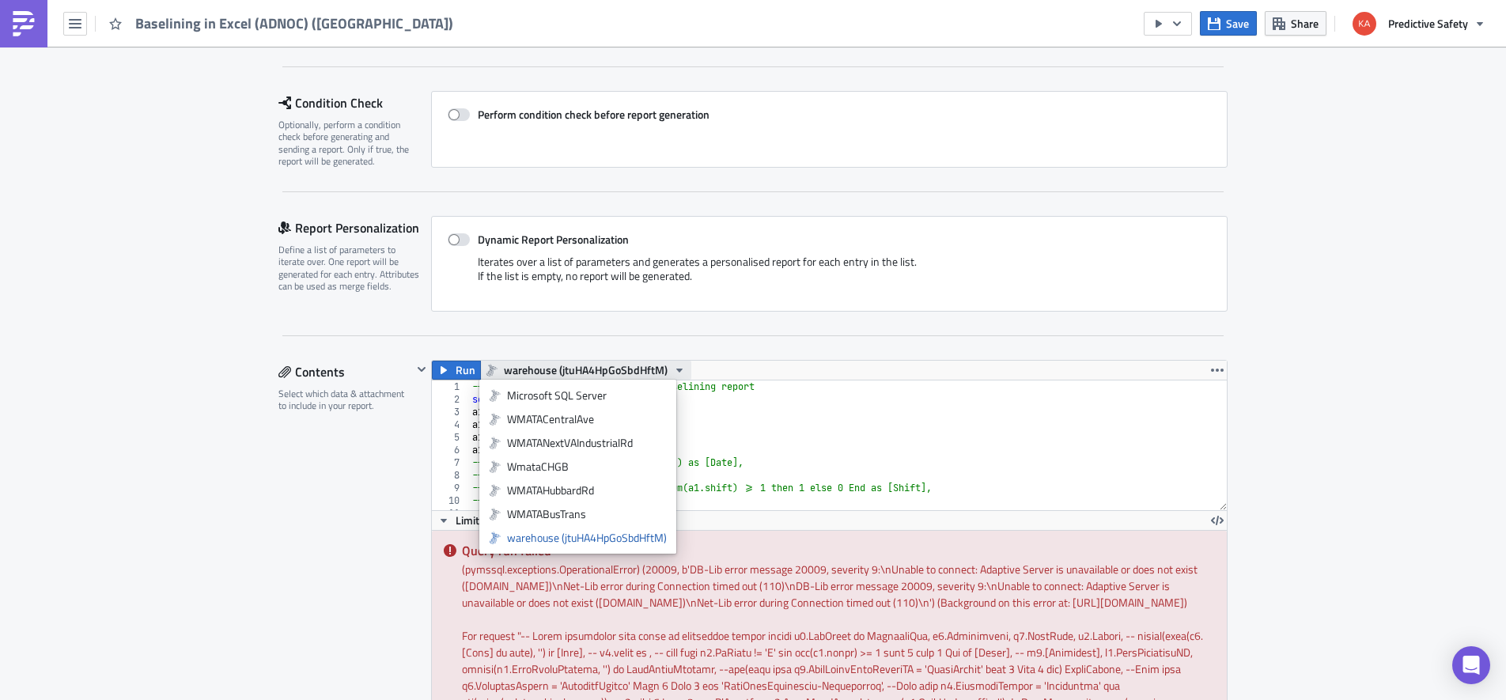
click at [678, 368] on icon "button" at bounding box center [679, 370] width 13 height 13
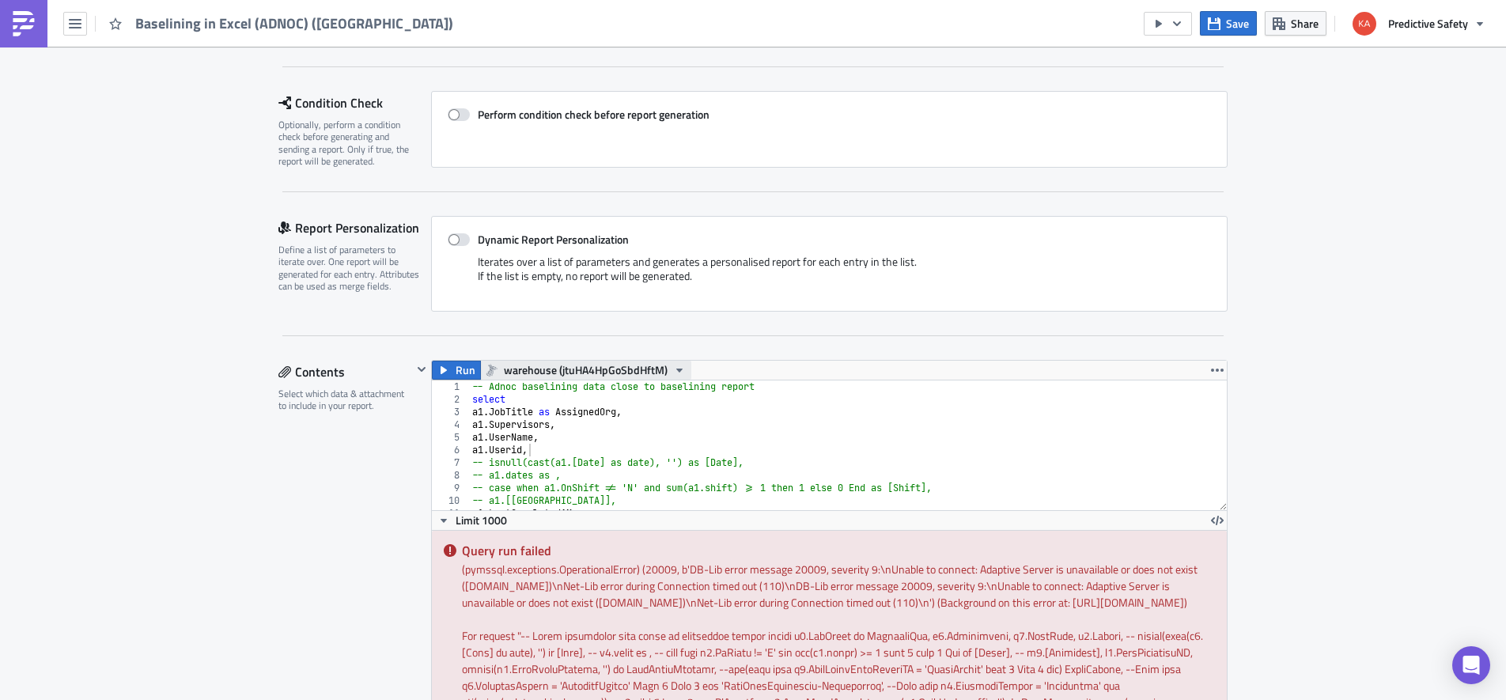
click at [678, 368] on icon "button" at bounding box center [679, 370] width 13 height 13
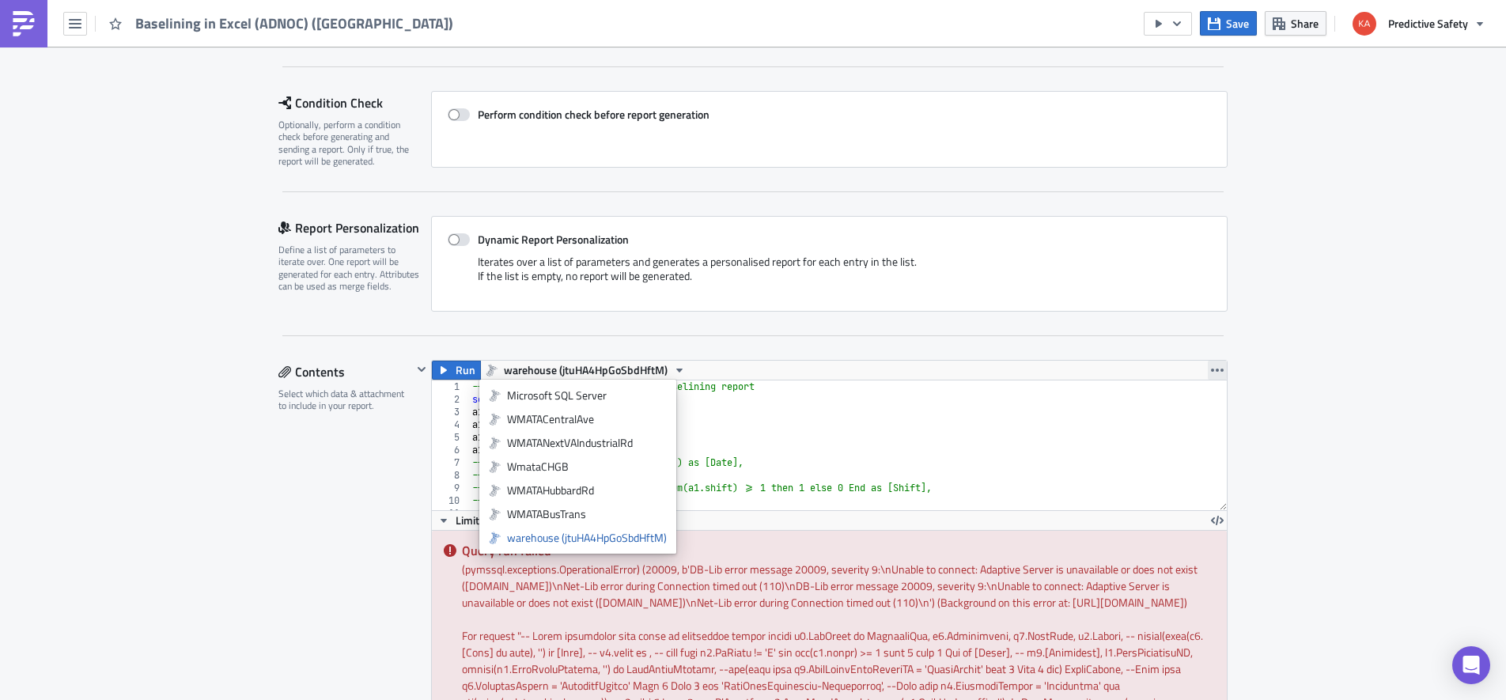
click at [1218, 367] on icon "button" at bounding box center [1217, 370] width 13 height 13
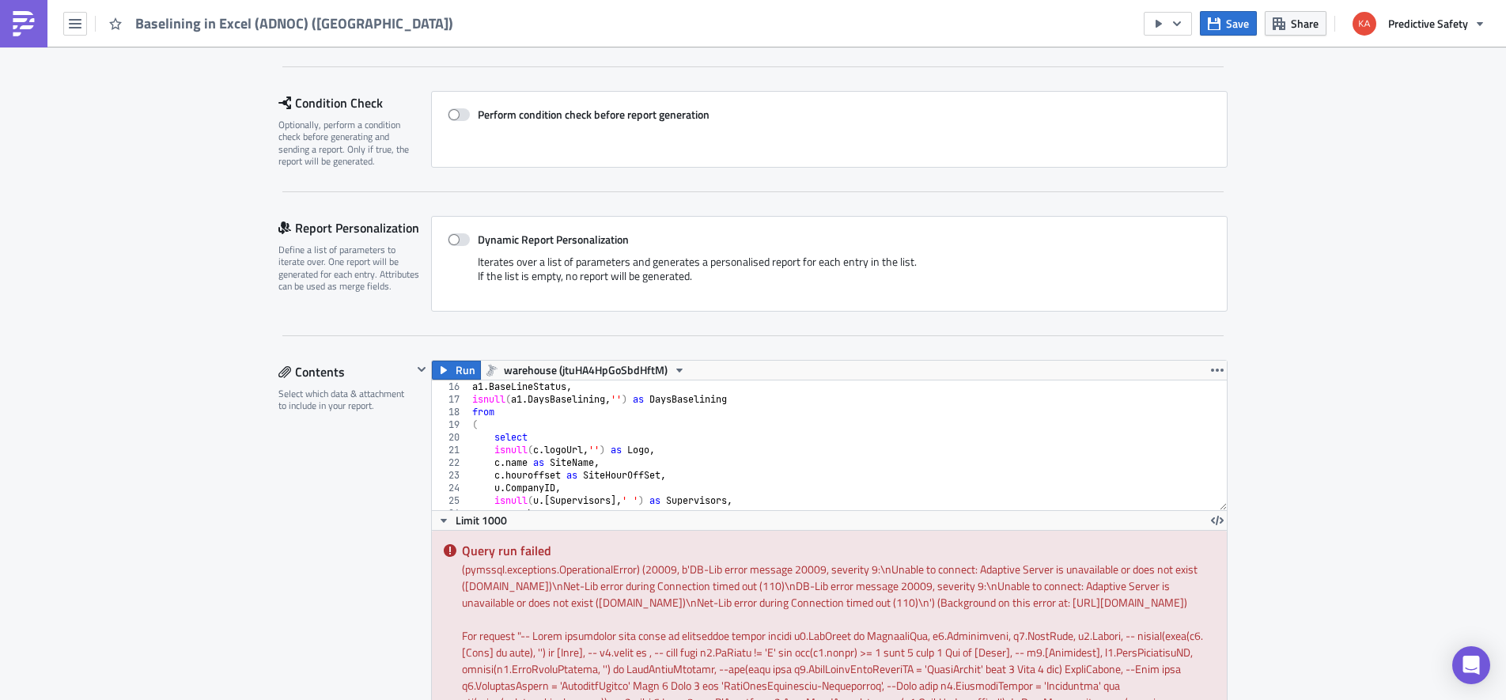
scroll to position [190, 0]
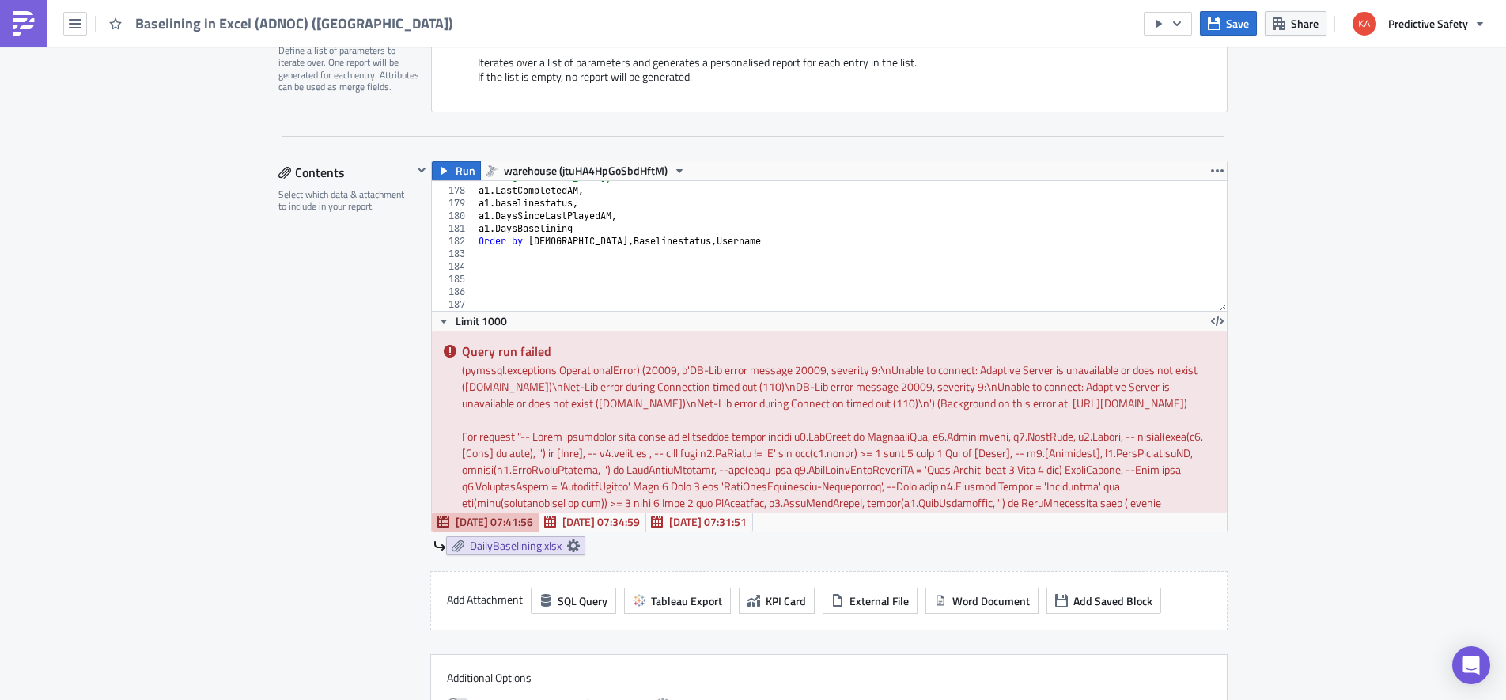
scroll to position [2236, 0]
type textarea "Order by Jobtitle, Baselinestatus, Username"
click at [740, 247] on div "-- a1.Baselined, a1 . LastCompletedAM , a1 . baselinestatus , a1 . DaysSinceLas…" at bounding box center [979, 249] width 1008 height 155
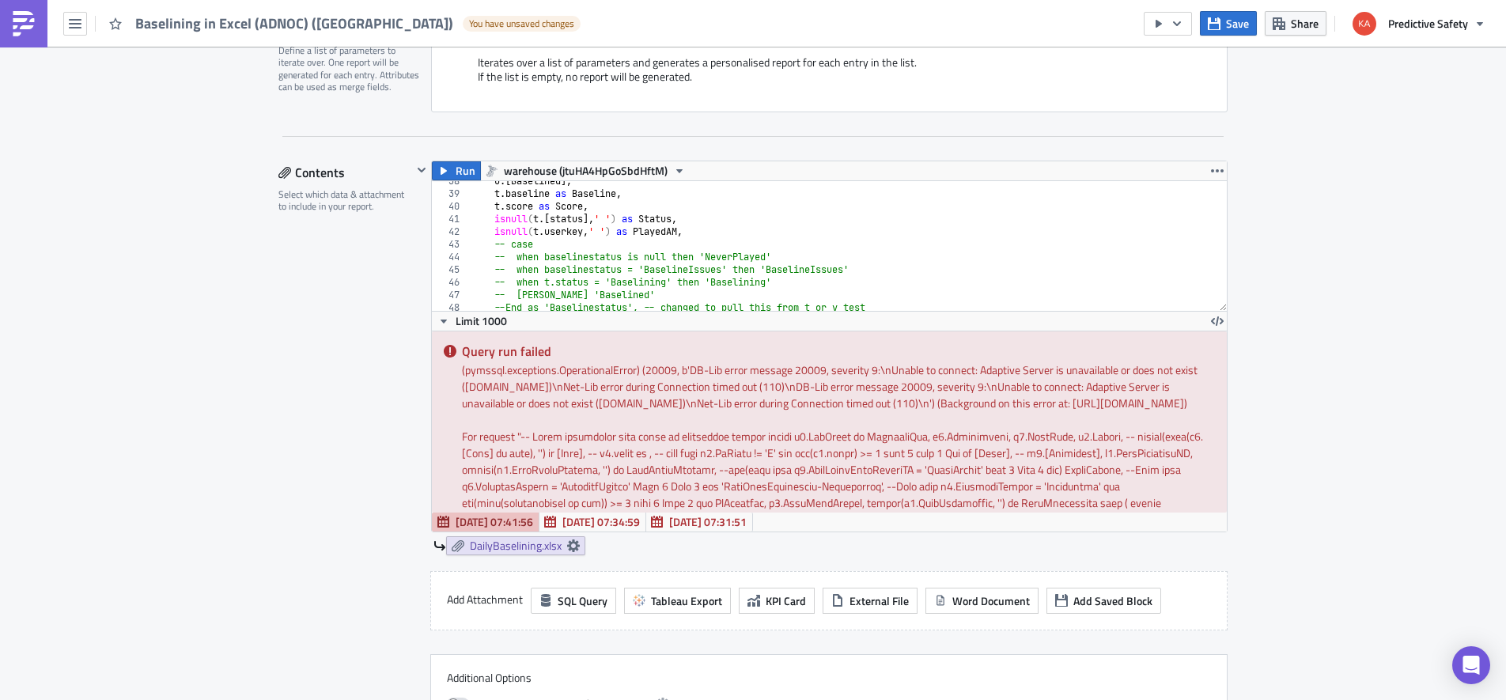
scroll to position [759, 0]
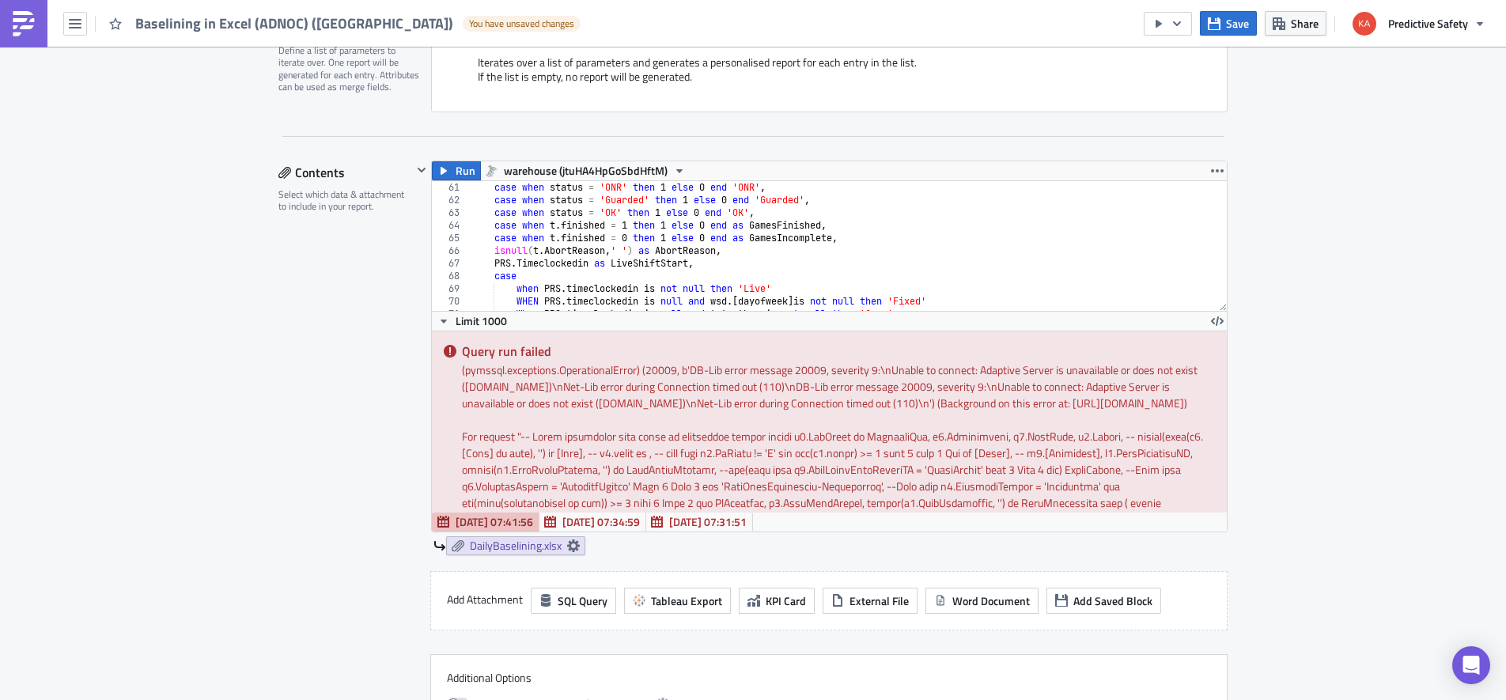
type textarea ";"
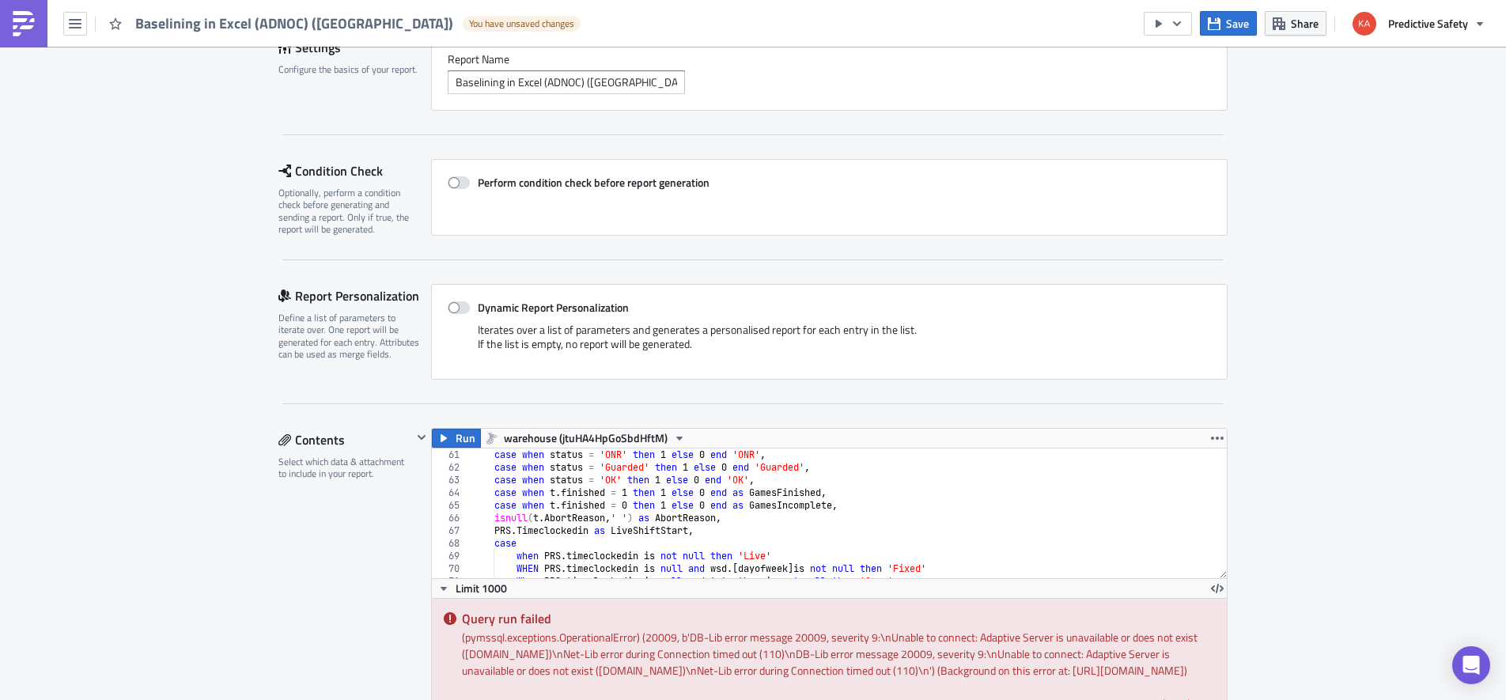
scroll to position [0, 0]
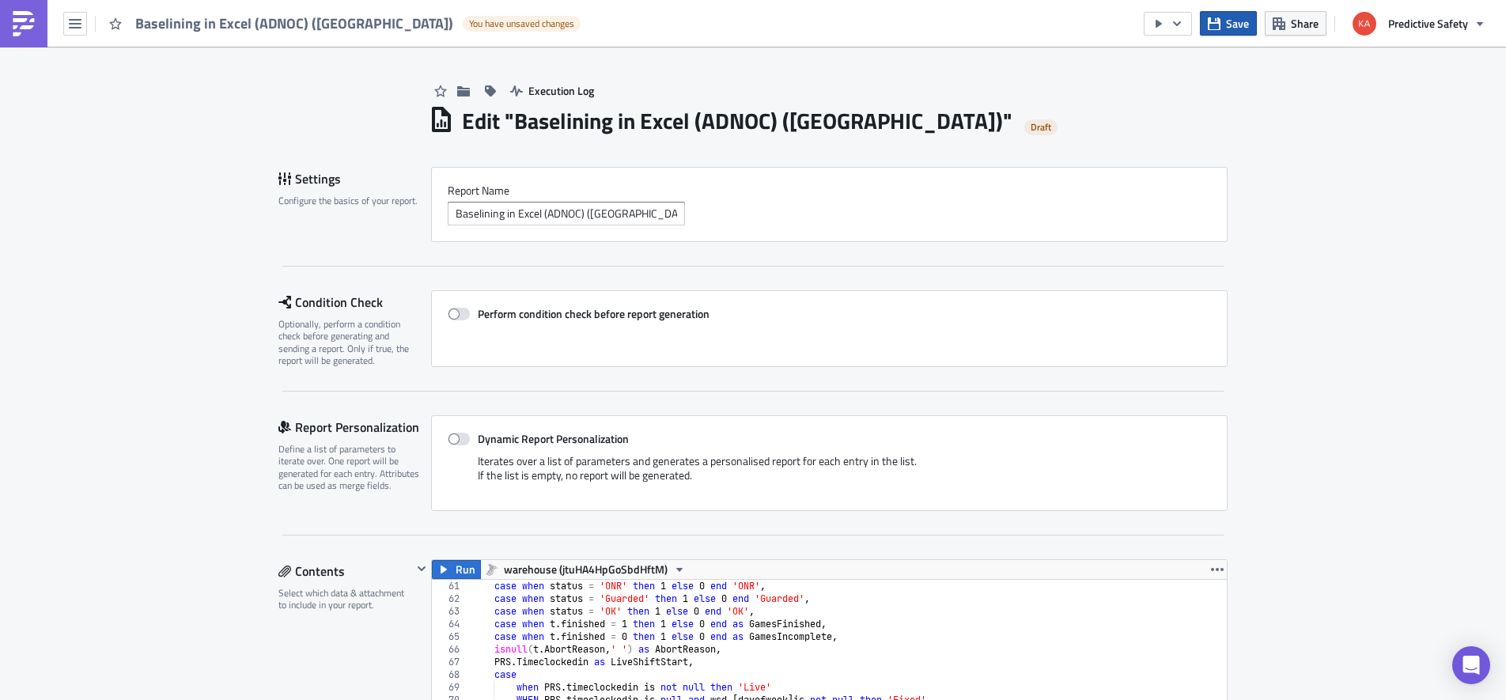
click at [1229, 28] on span "Save" at bounding box center [1237, 23] width 23 height 17
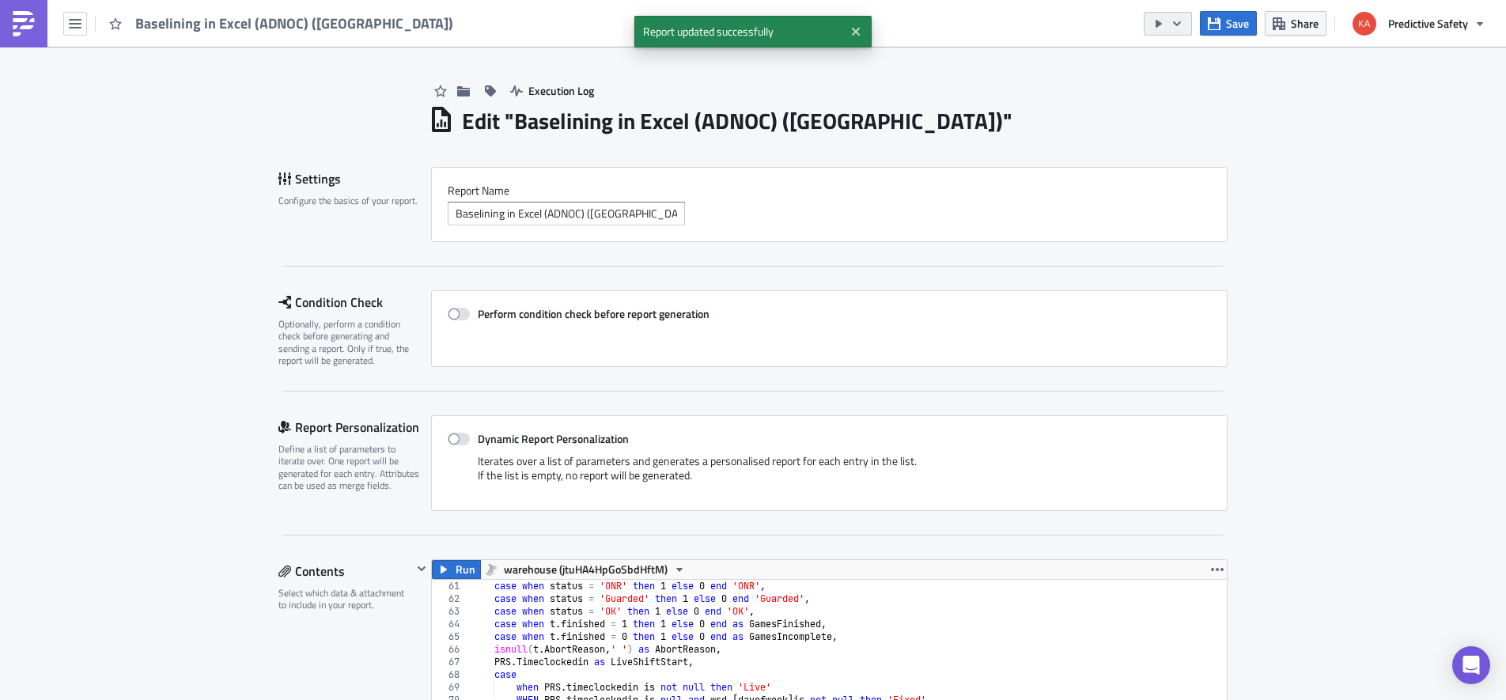
click at [1174, 25] on icon "button" at bounding box center [1176, 23] width 13 height 13
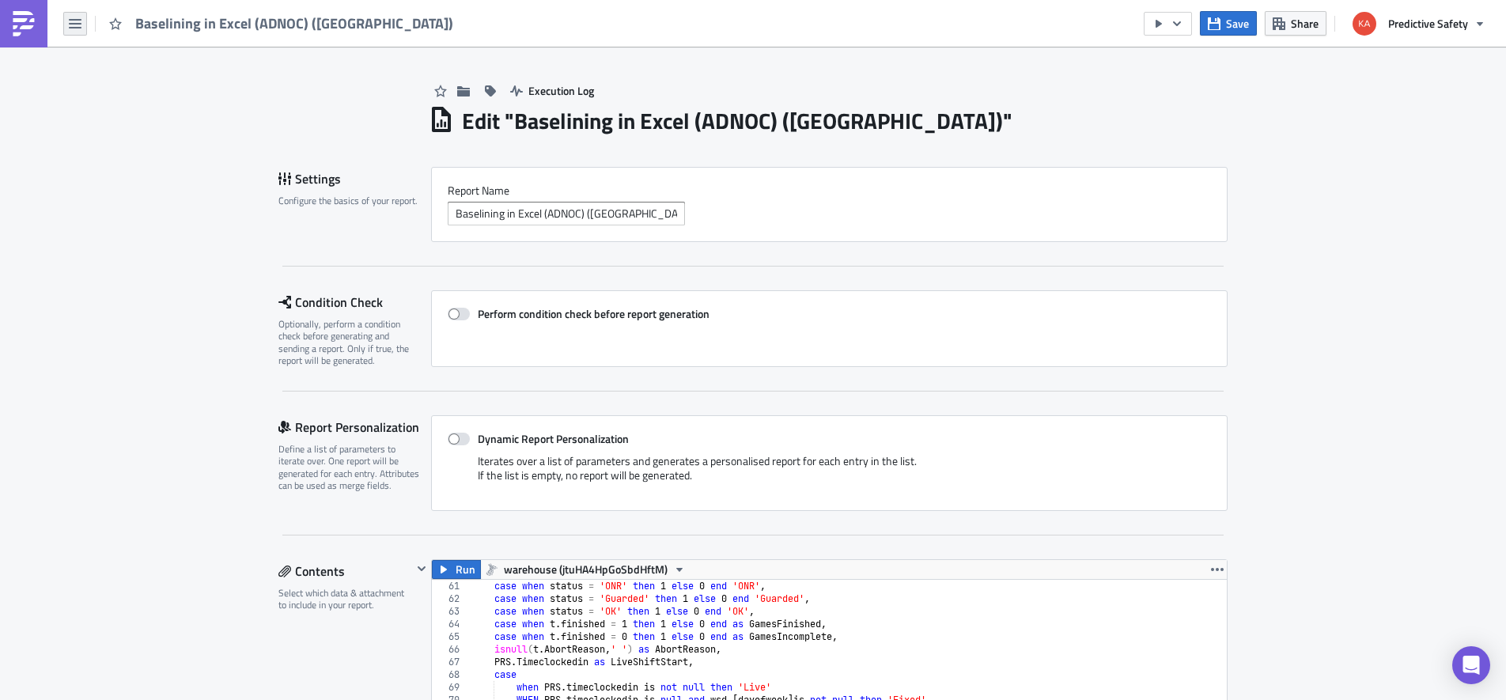
click at [79, 24] on icon "button" at bounding box center [75, 23] width 13 height 9
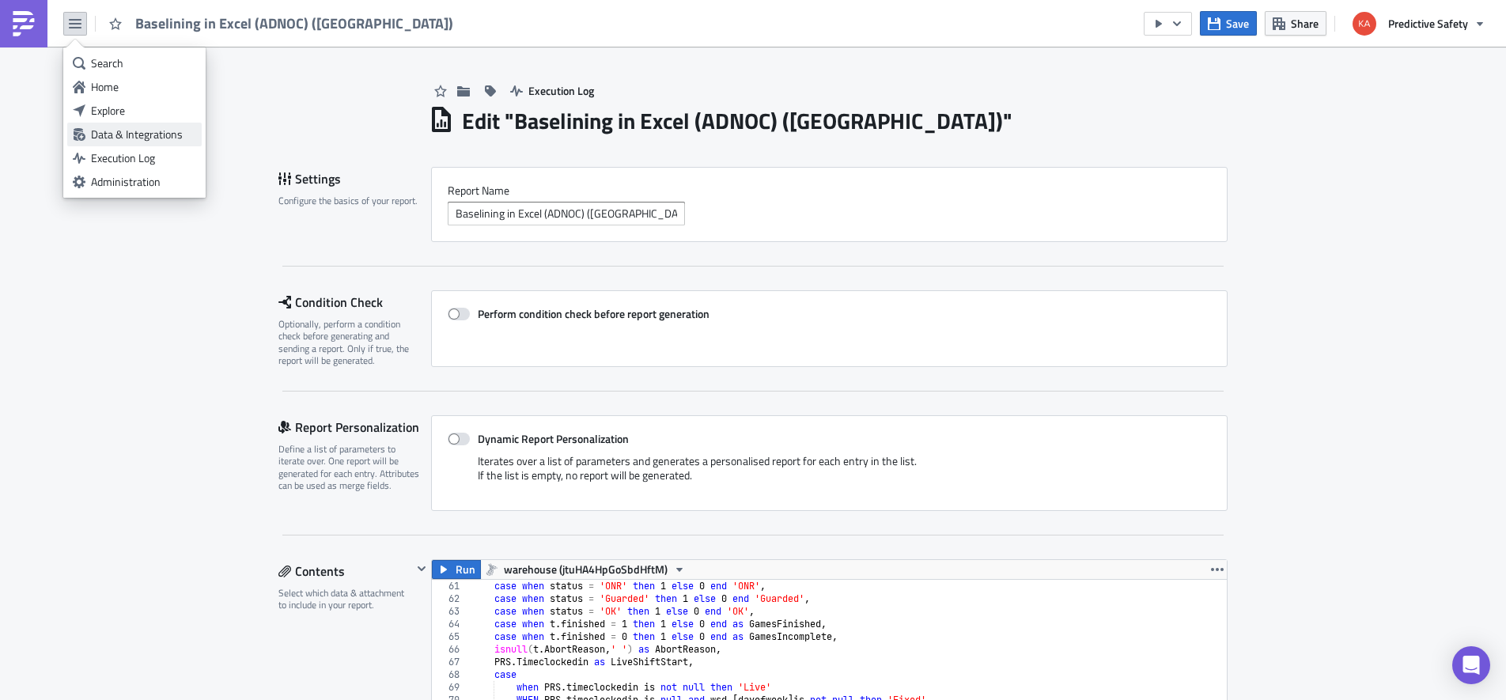
click at [156, 141] on div "Data & Integrations" at bounding box center [143, 135] width 105 height 16
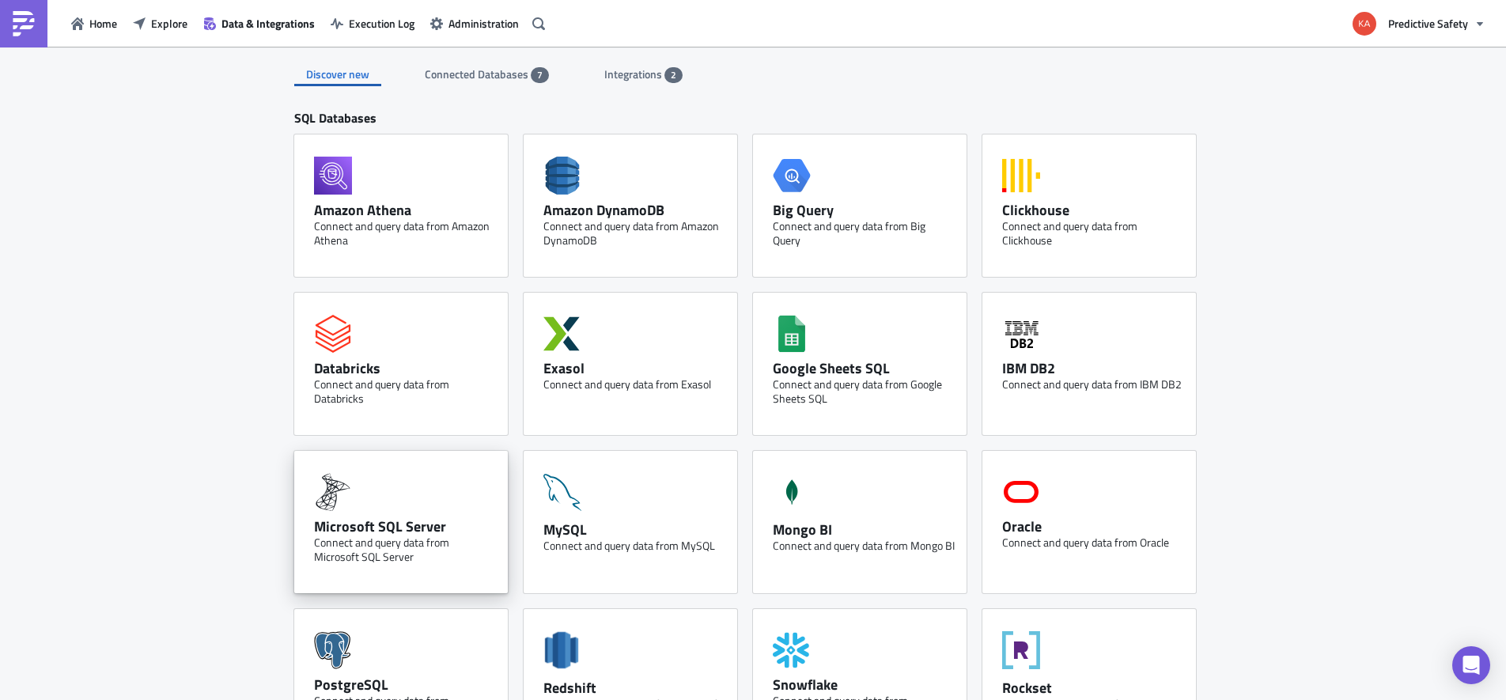
click at [376, 506] on div "Microsoft SQL Server Connect and query data from Microsoft SQL Server" at bounding box center [400, 522] width 213 height 142
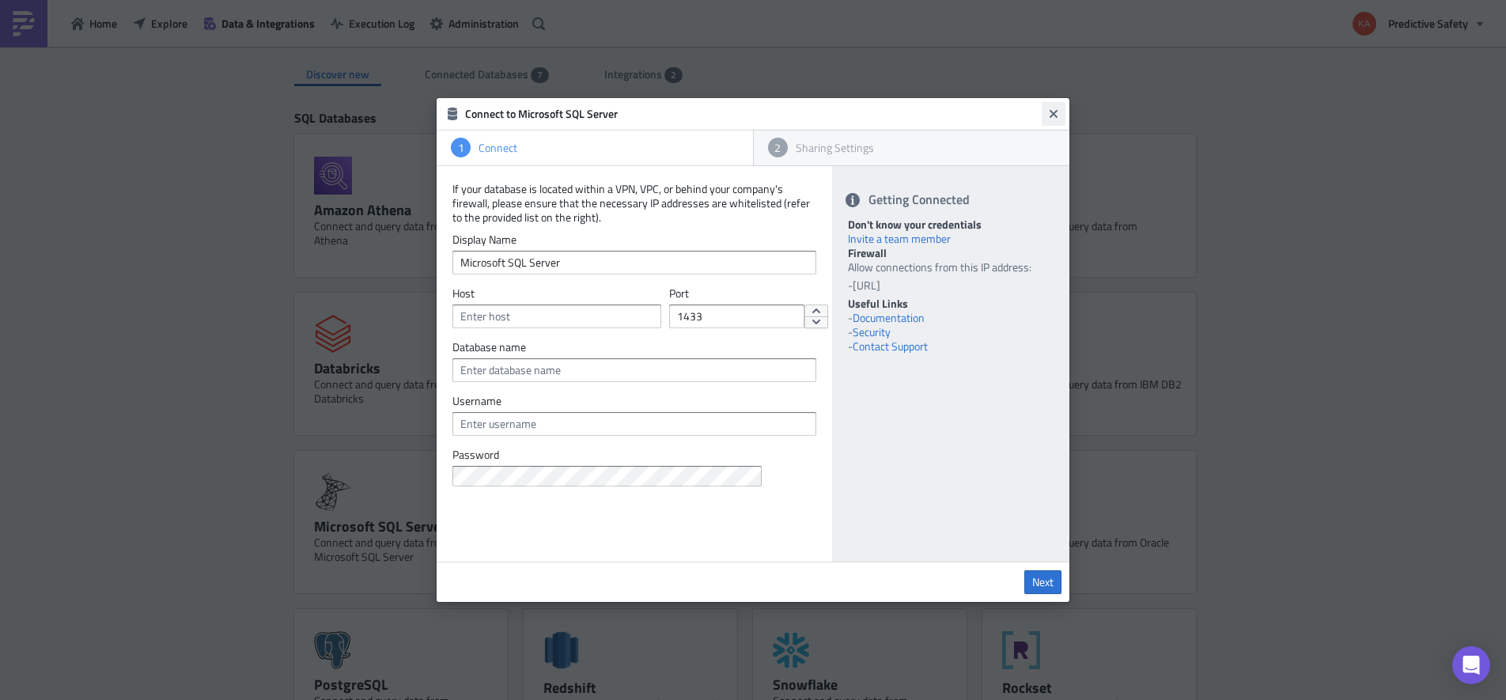
click at [1058, 116] on icon "Close" at bounding box center [1053, 114] width 13 height 13
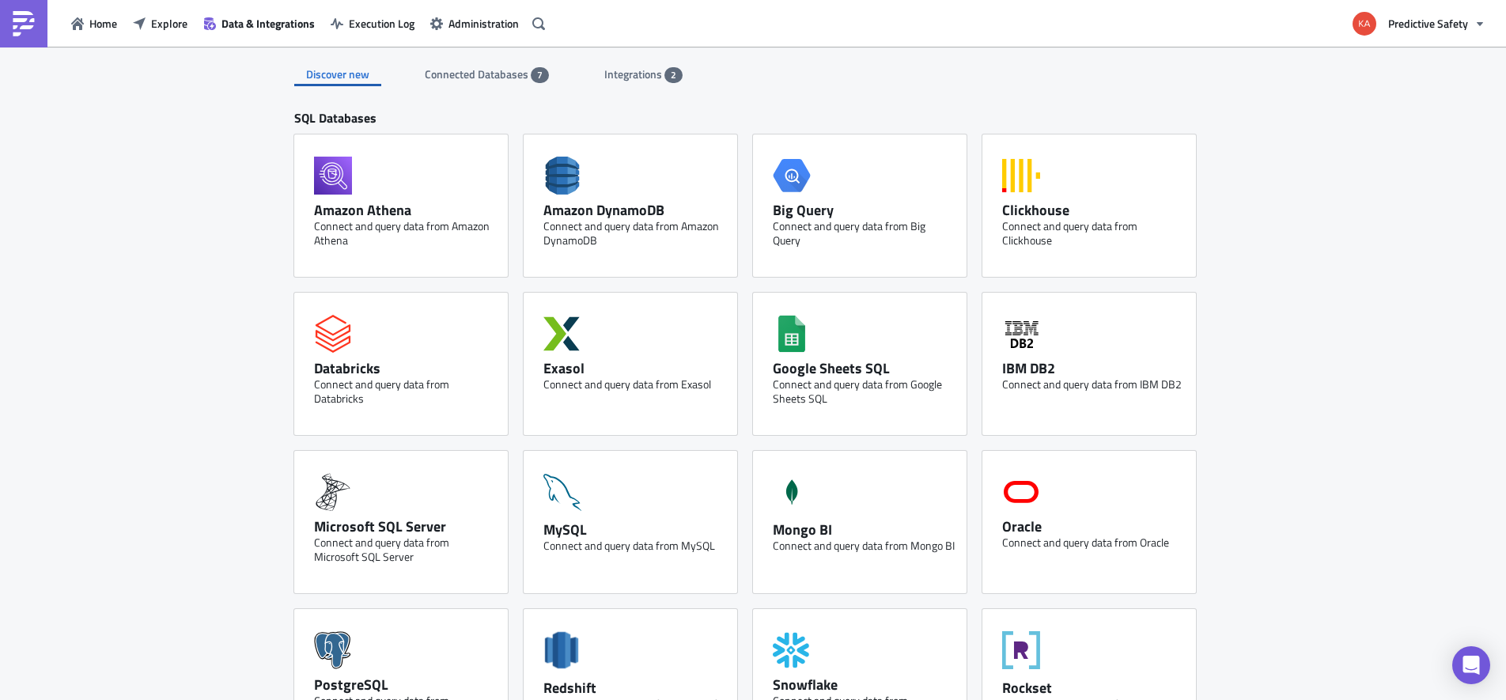
click at [489, 74] on span "Connected Databases" at bounding box center [478, 74] width 106 height 17
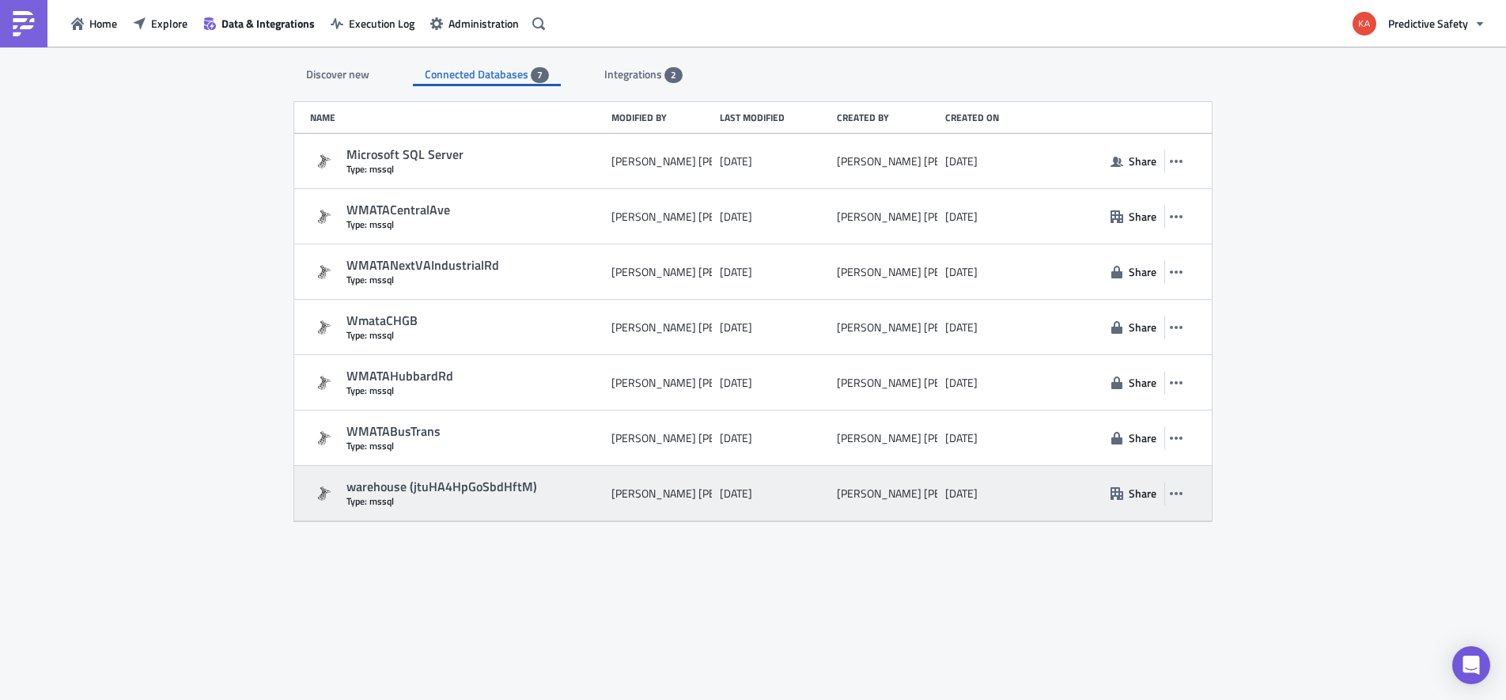
click at [434, 488] on div "warehouse (jtuHA4HpGoSbdHftM)" at bounding box center [474, 486] width 257 height 17
click at [1176, 493] on icon "button" at bounding box center [1176, 493] width 13 height 3
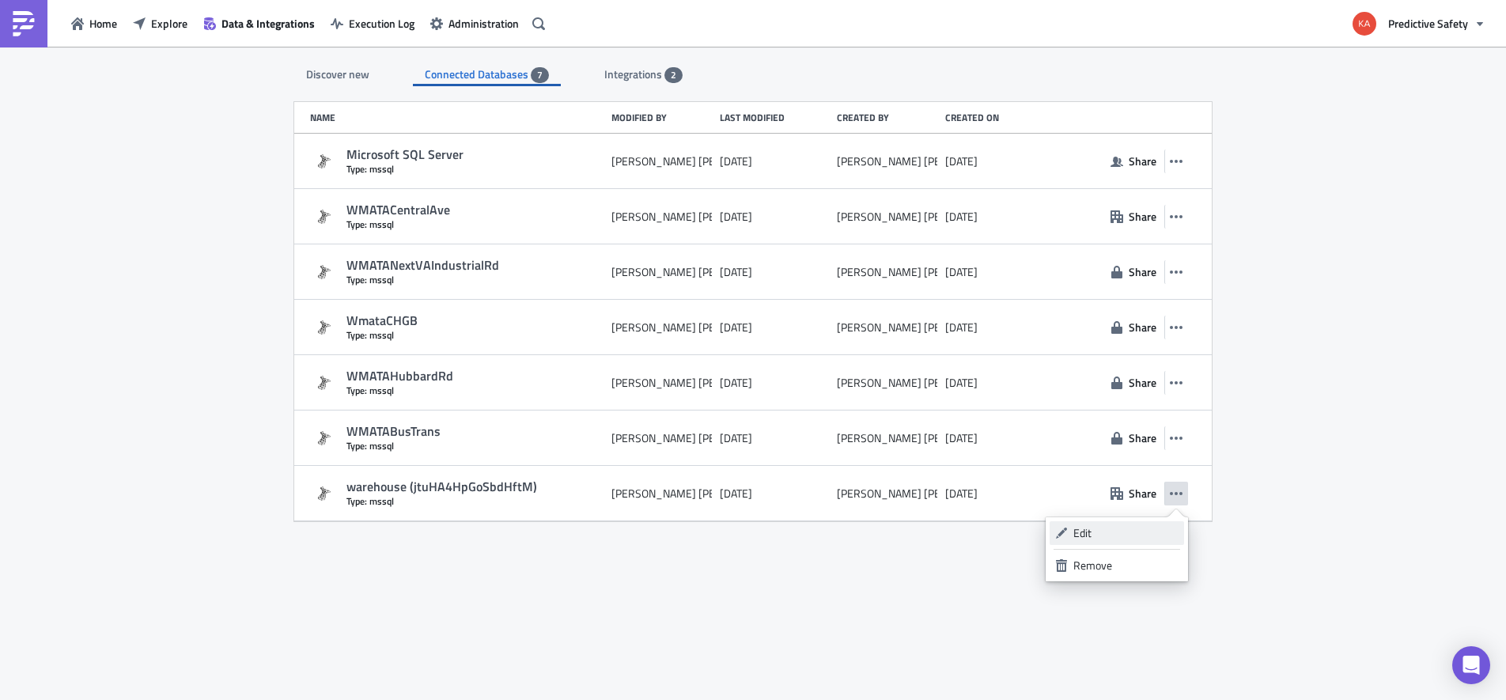
click at [1123, 531] on div "Edit" at bounding box center [1125, 533] width 105 height 16
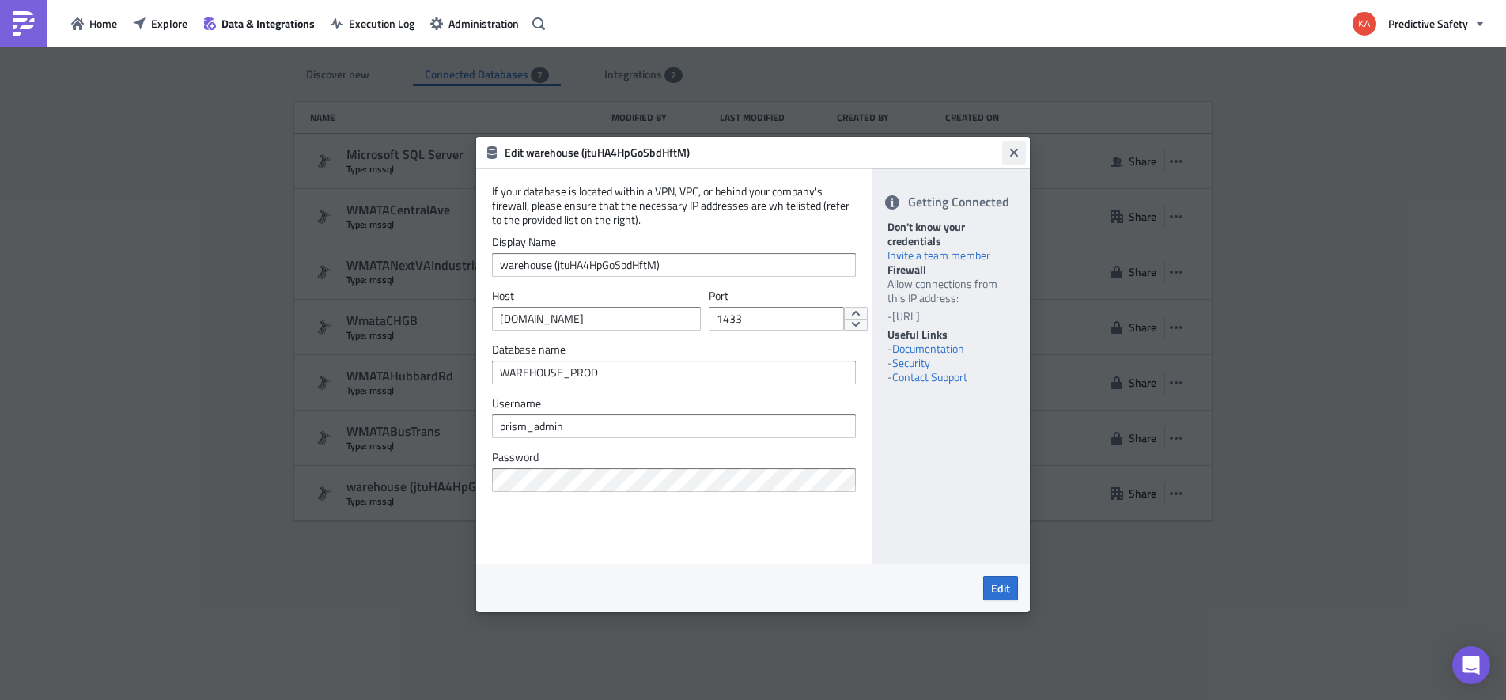
click at [1015, 149] on icon "Close" at bounding box center [1014, 153] width 8 height 8
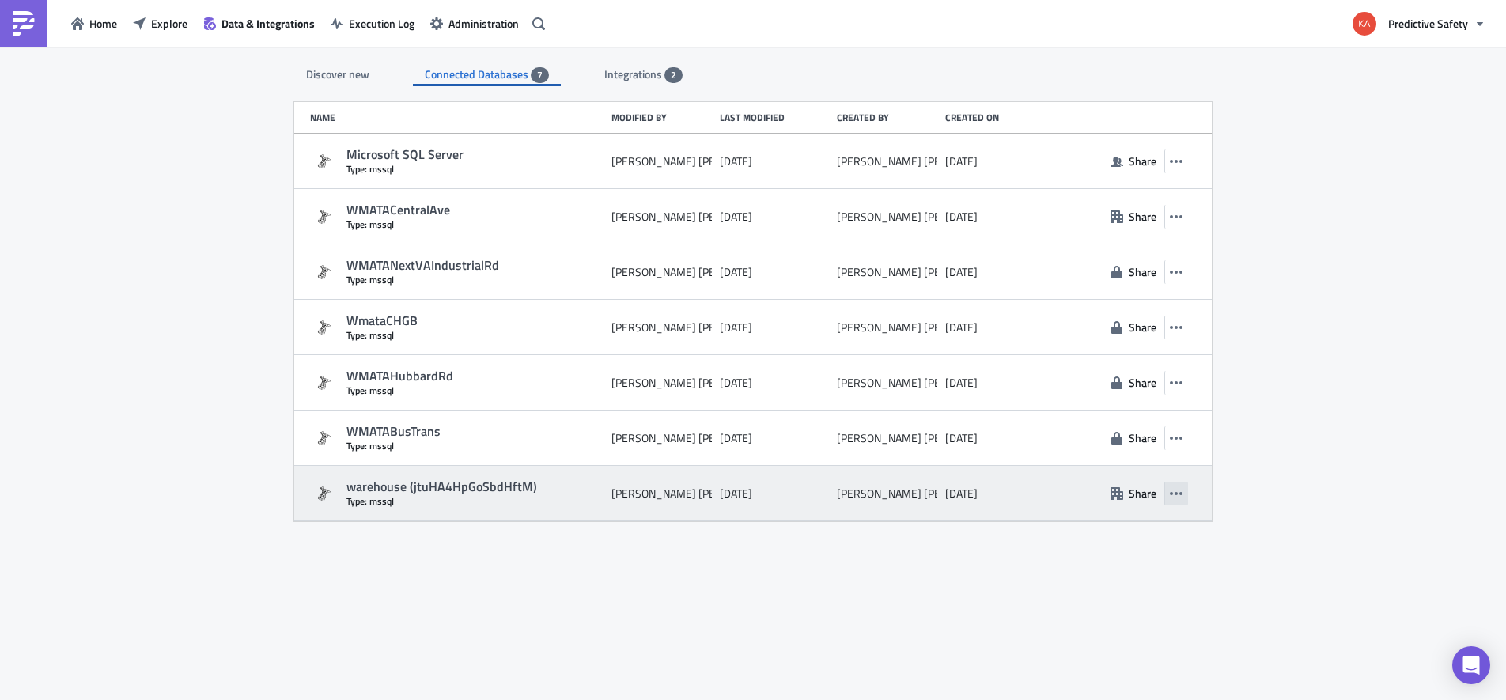
click at [1178, 493] on icon "button" at bounding box center [1176, 493] width 13 height 13
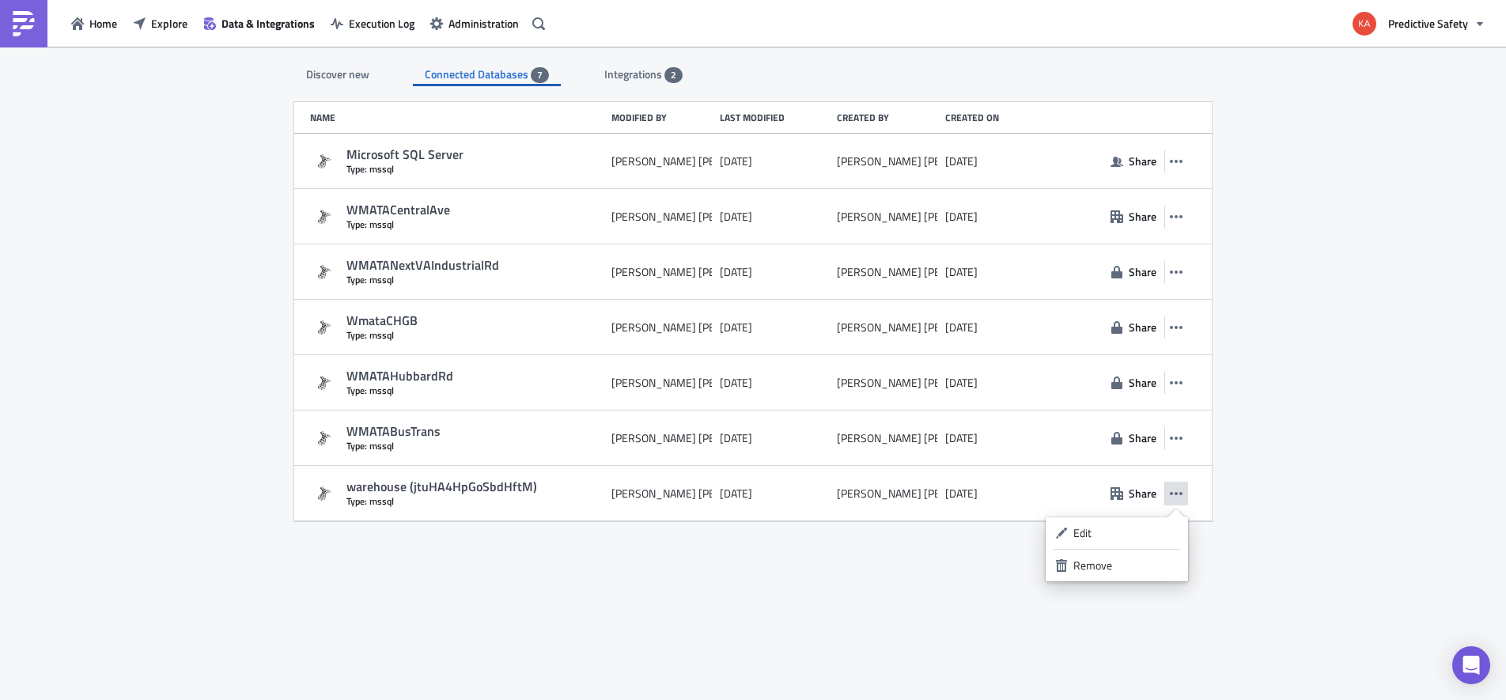
click at [1302, 516] on div "Discover new Connected Databases 7 Integrations 2 SQL Databases Amazon Athena C…" at bounding box center [753, 375] width 1506 height 656
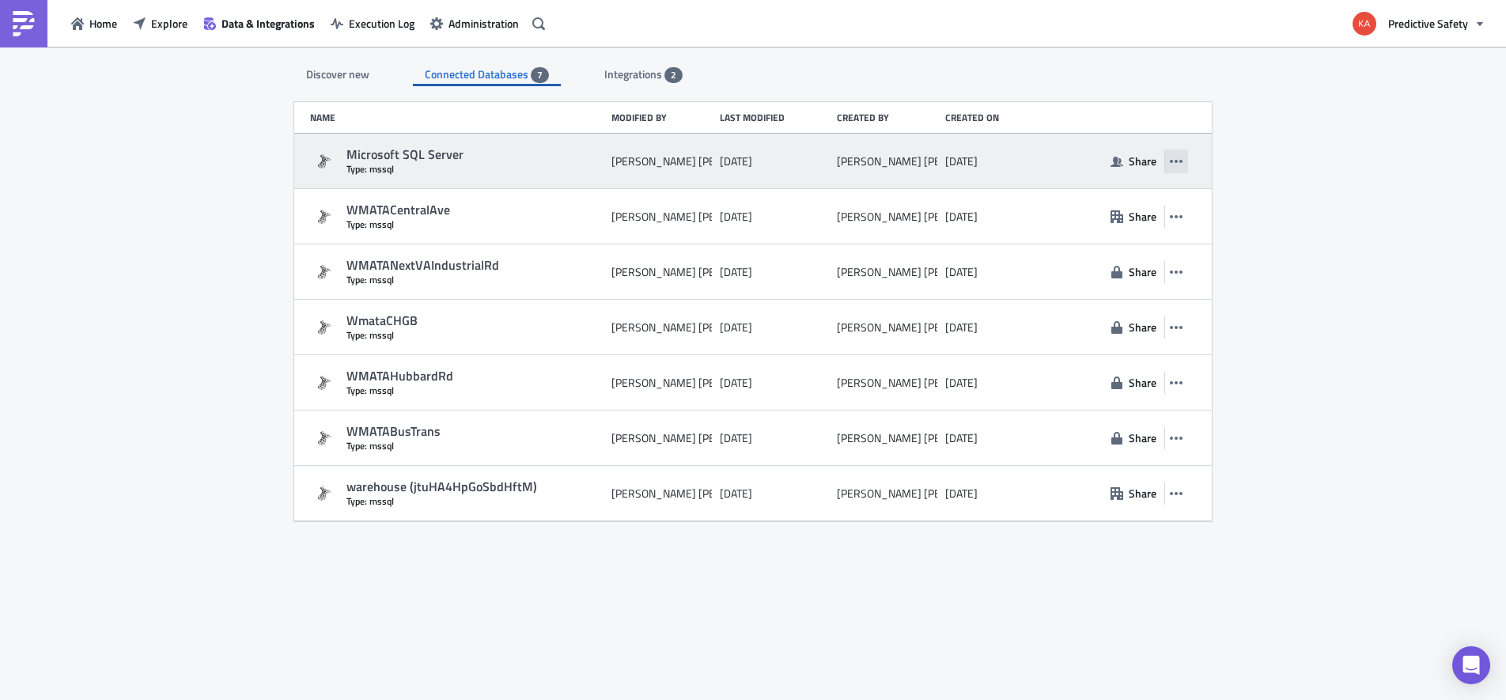
click at [1176, 160] on icon "button" at bounding box center [1176, 161] width 13 height 13
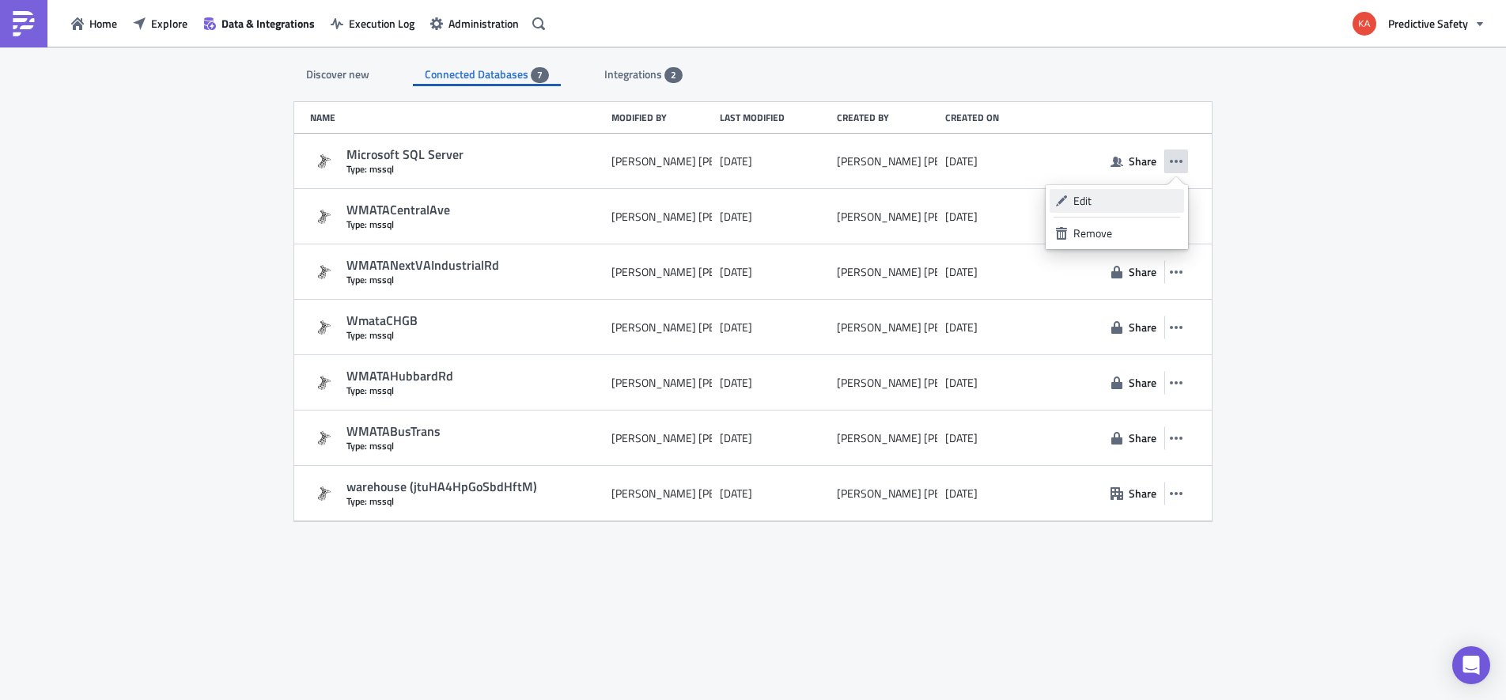
click at [1105, 202] on div "Edit" at bounding box center [1125, 201] width 105 height 16
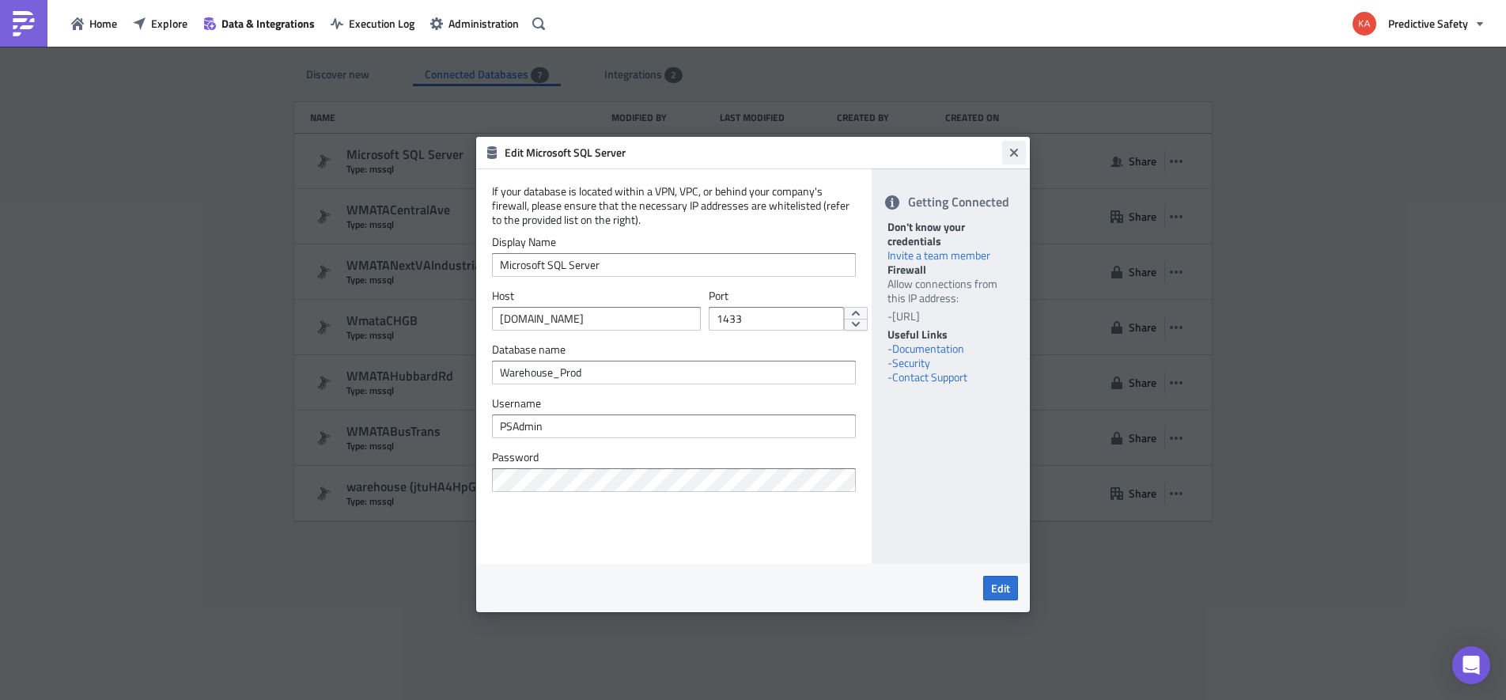
click at [1016, 150] on icon "Close" at bounding box center [1014, 153] width 8 height 8
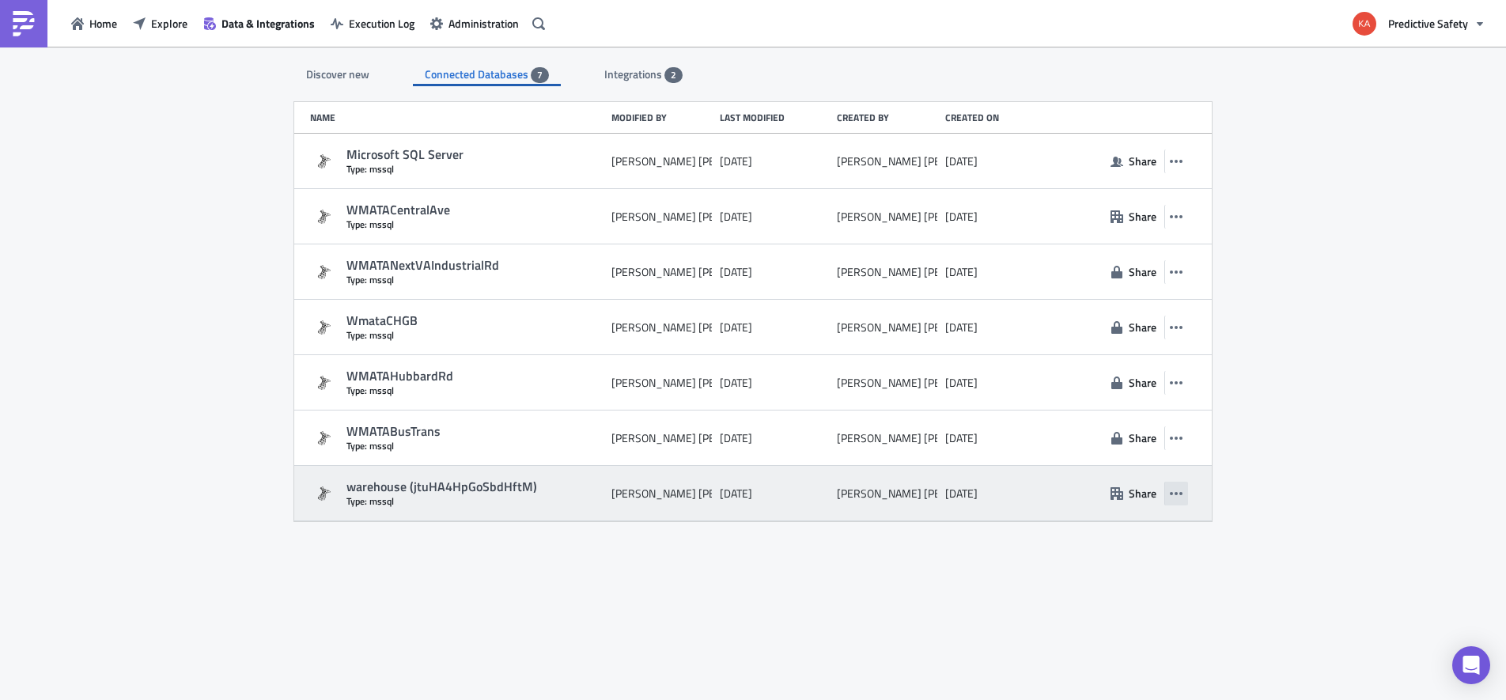
click at [1177, 493] on icon "button" at bounding box center [1176, 493] width 13 height 3
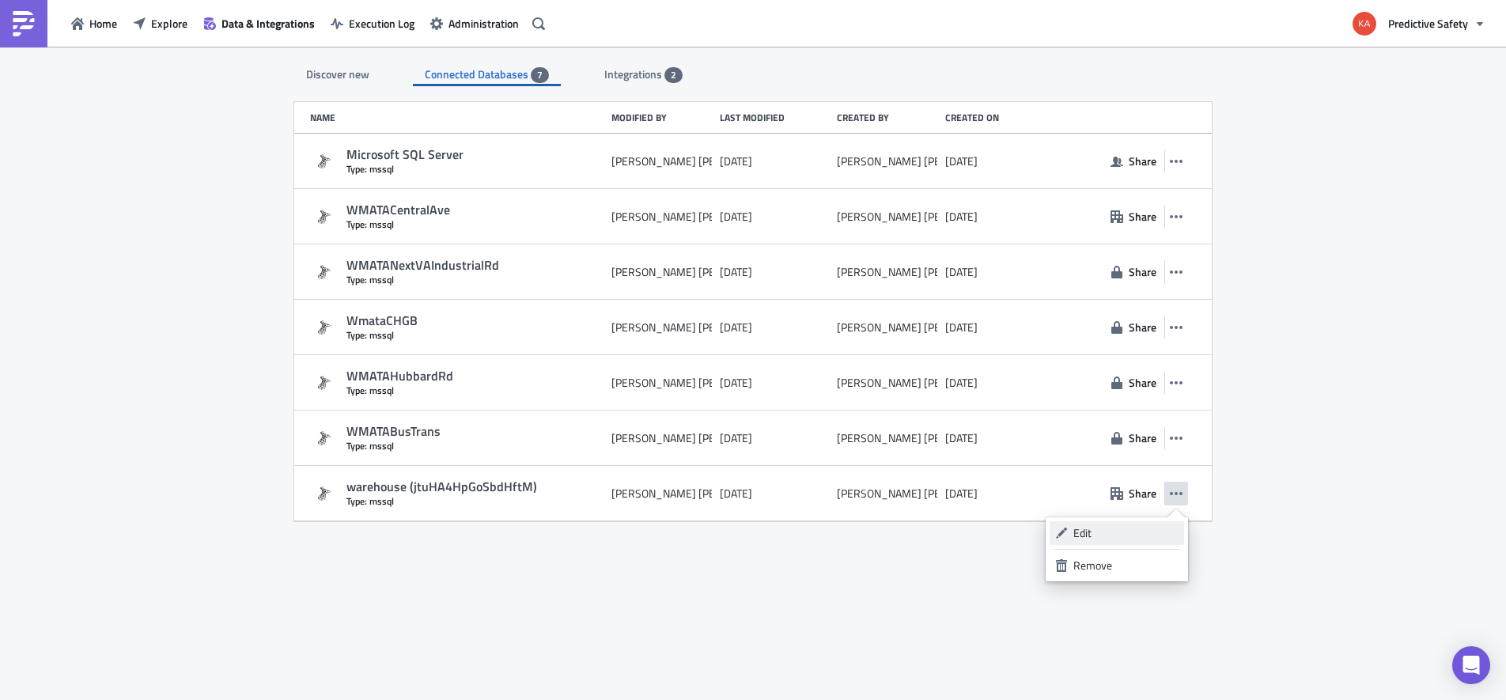
click at [1120, 532] on div "Edit" at bounding box center [1125, 533] width 105 height 16
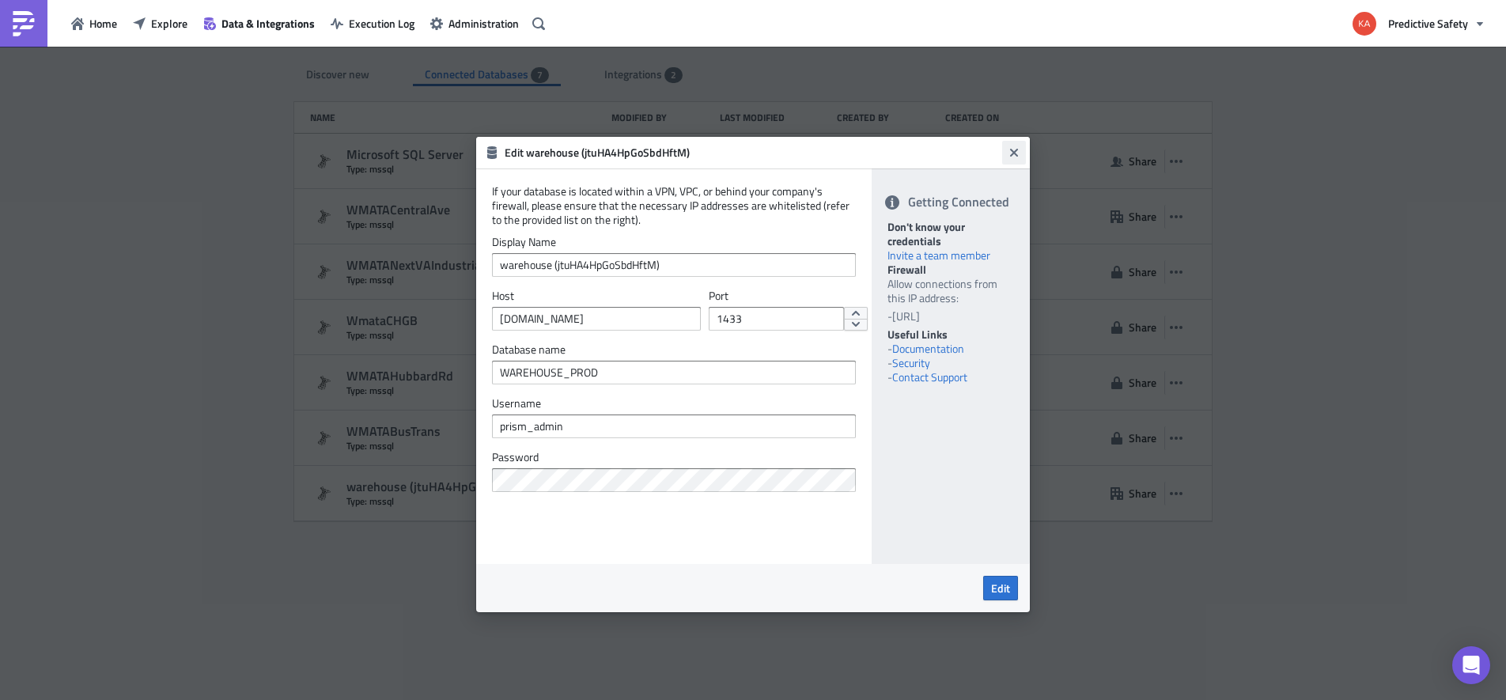
click at [1015, 152] on icon "Close" at bounding box center [1014, 153] width 8 height 8
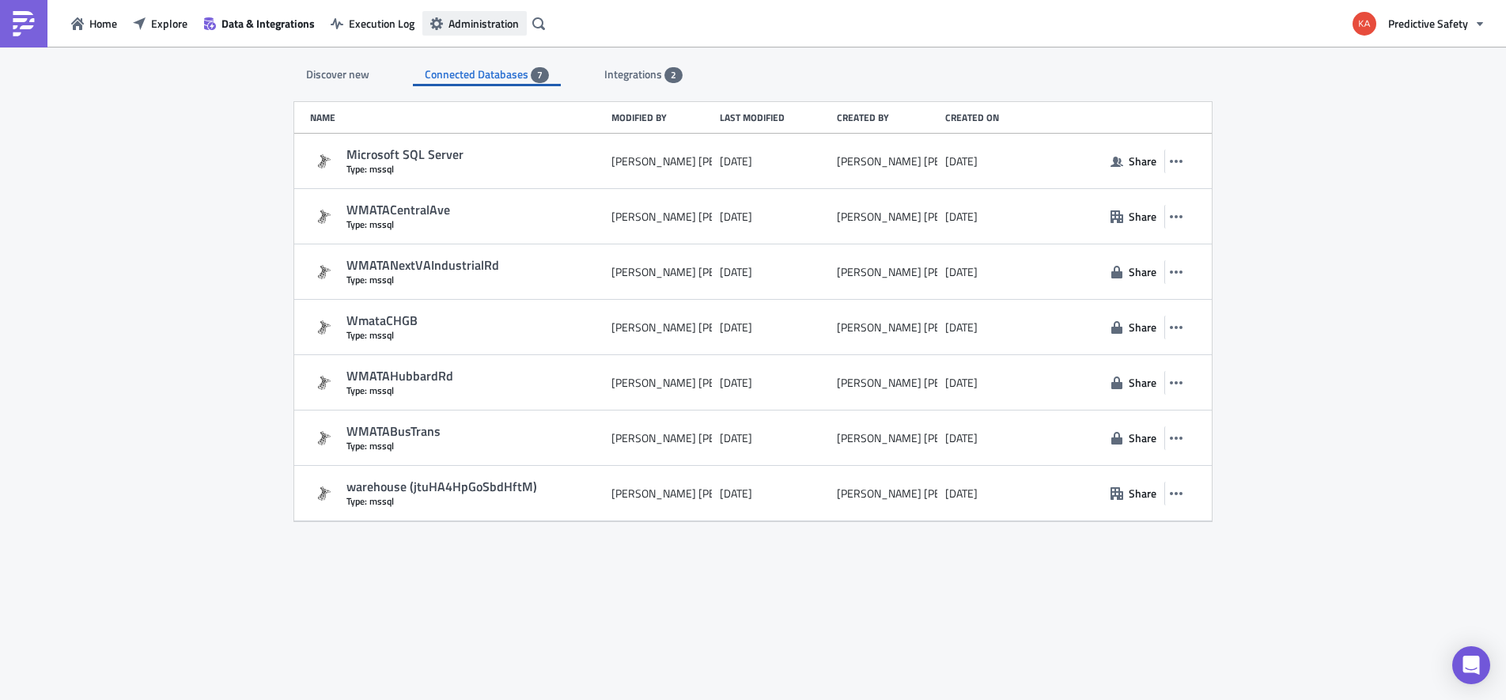
click at [489, 25] on span "Administration" at bounding box center [483, 23] width 70 height 17
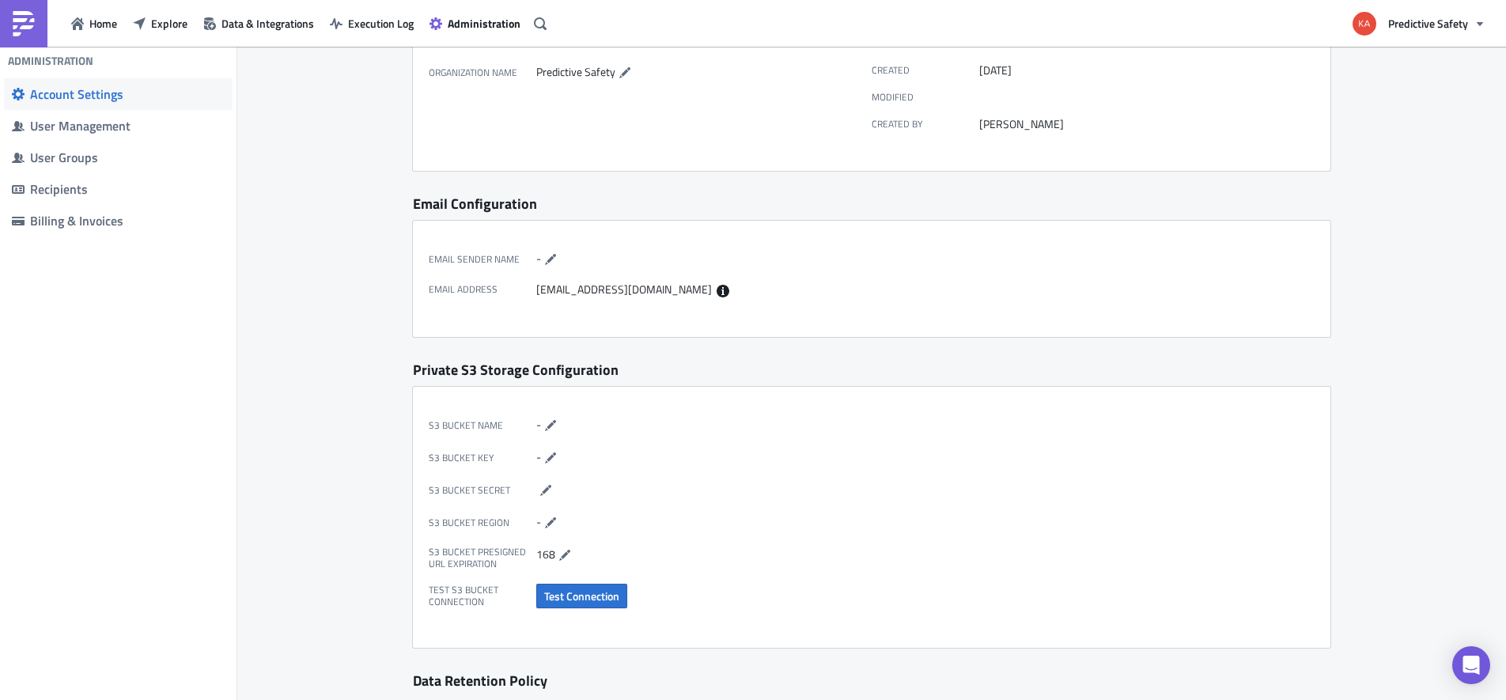
scroll to position [38, 0]
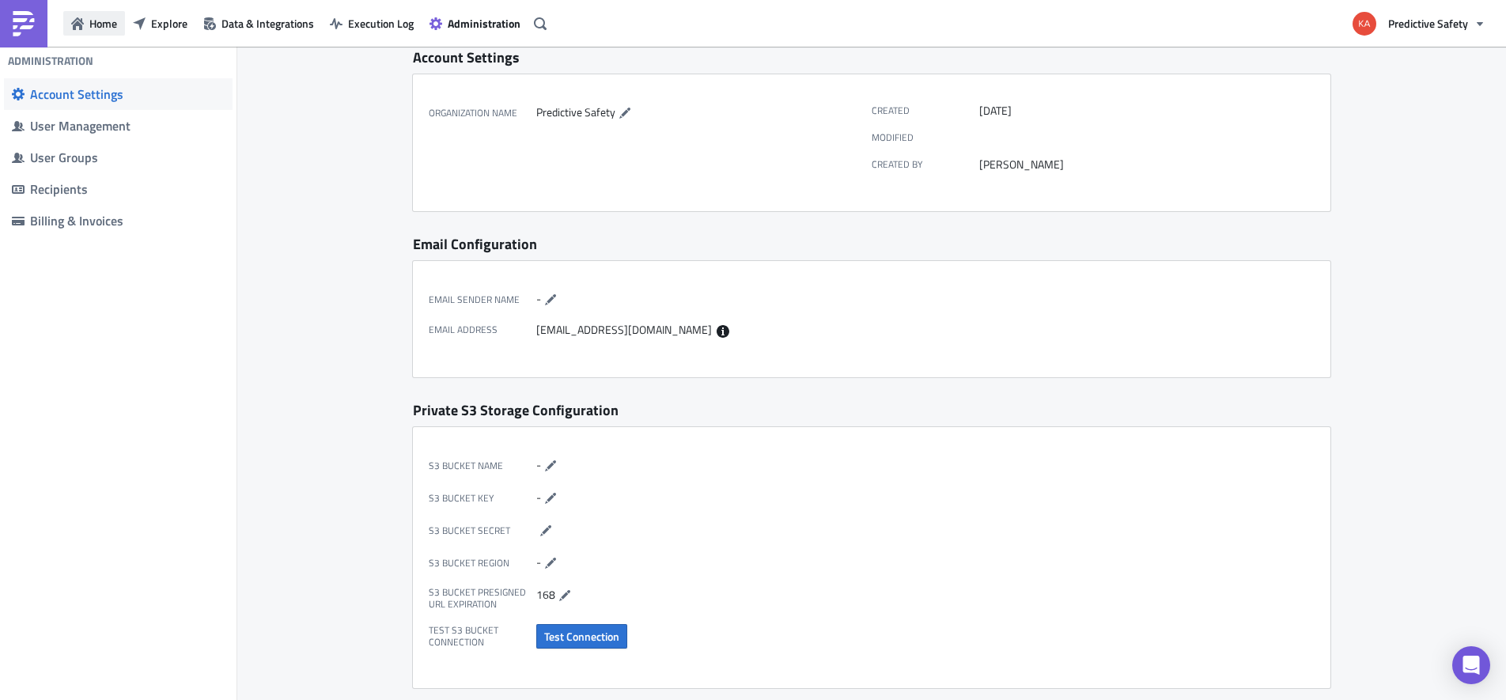
click at [96, 21] on span "Home" at bounding box center [103, 23] width 28 height 17
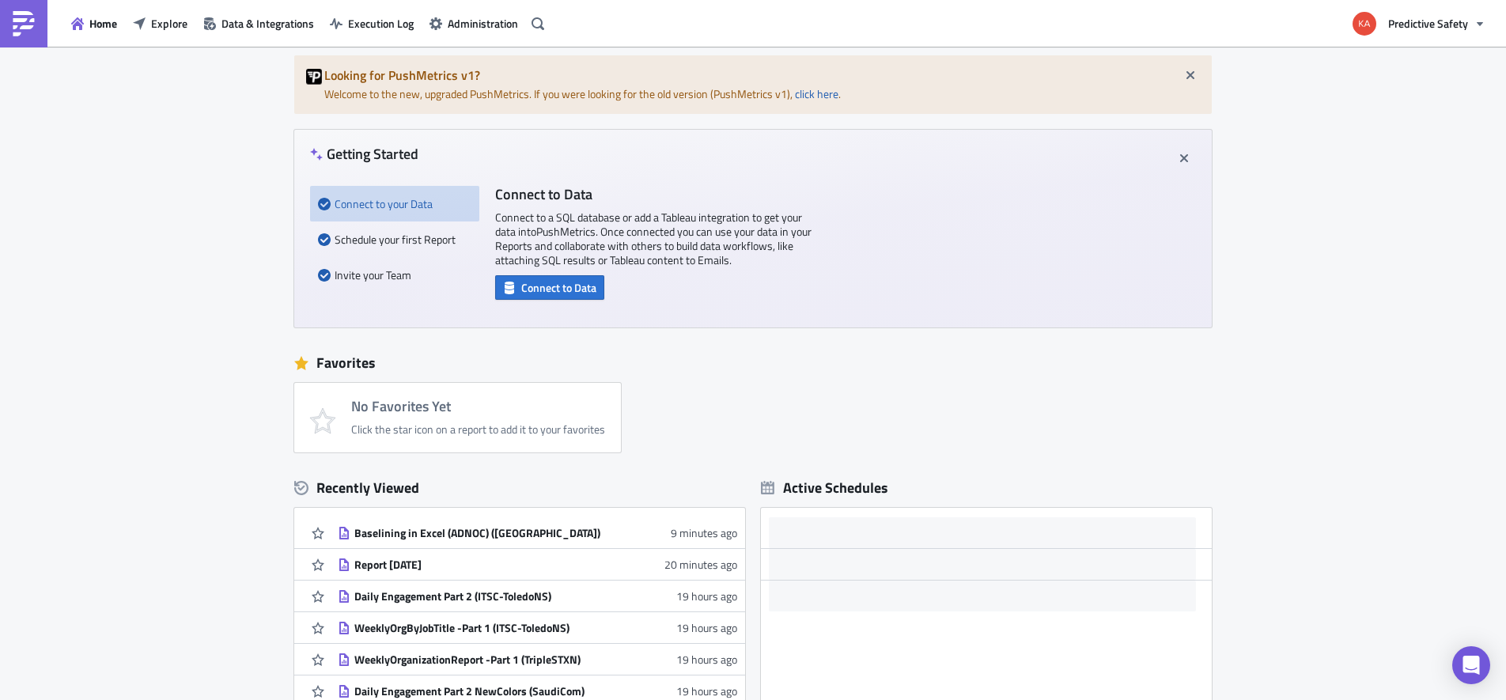
scroll to position [38, 0]
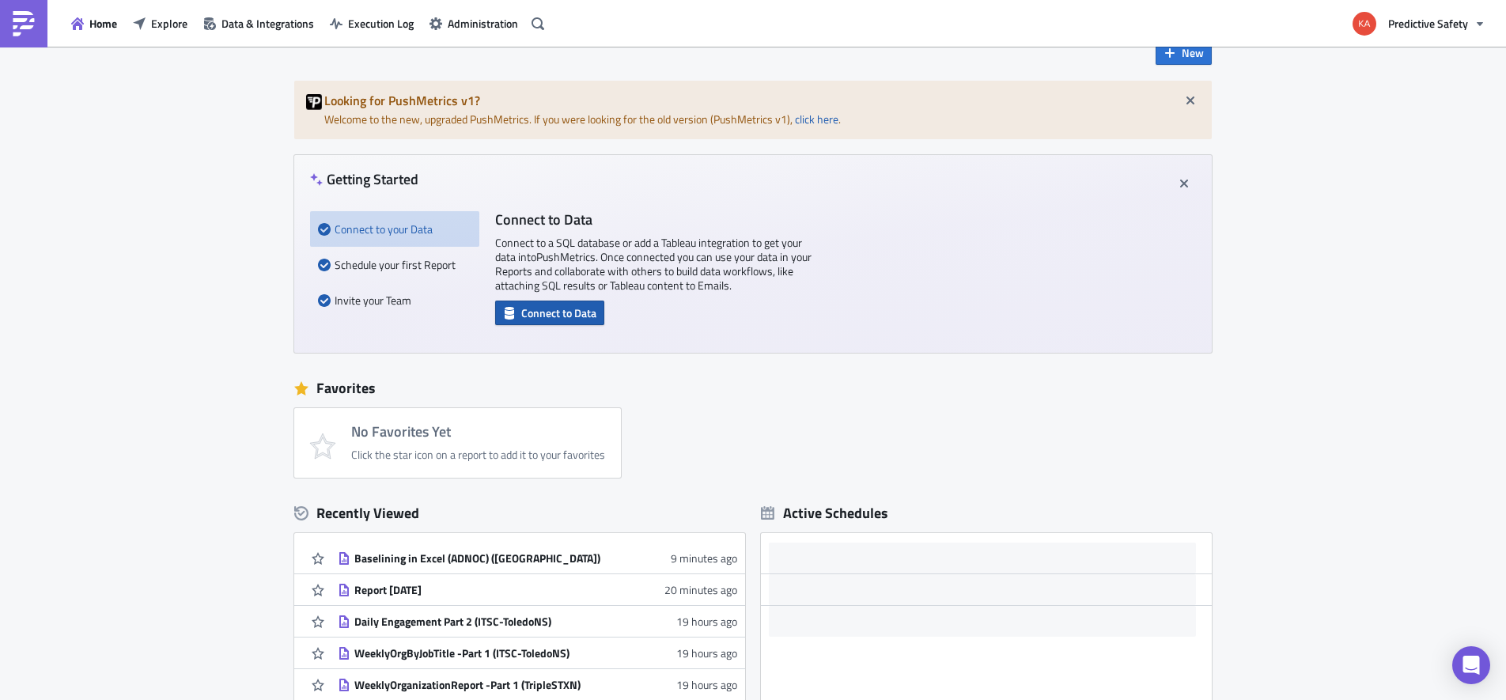
click at [535, 310] on span "Connect to Data" at bounding box center [558, 312] width 75 height 17
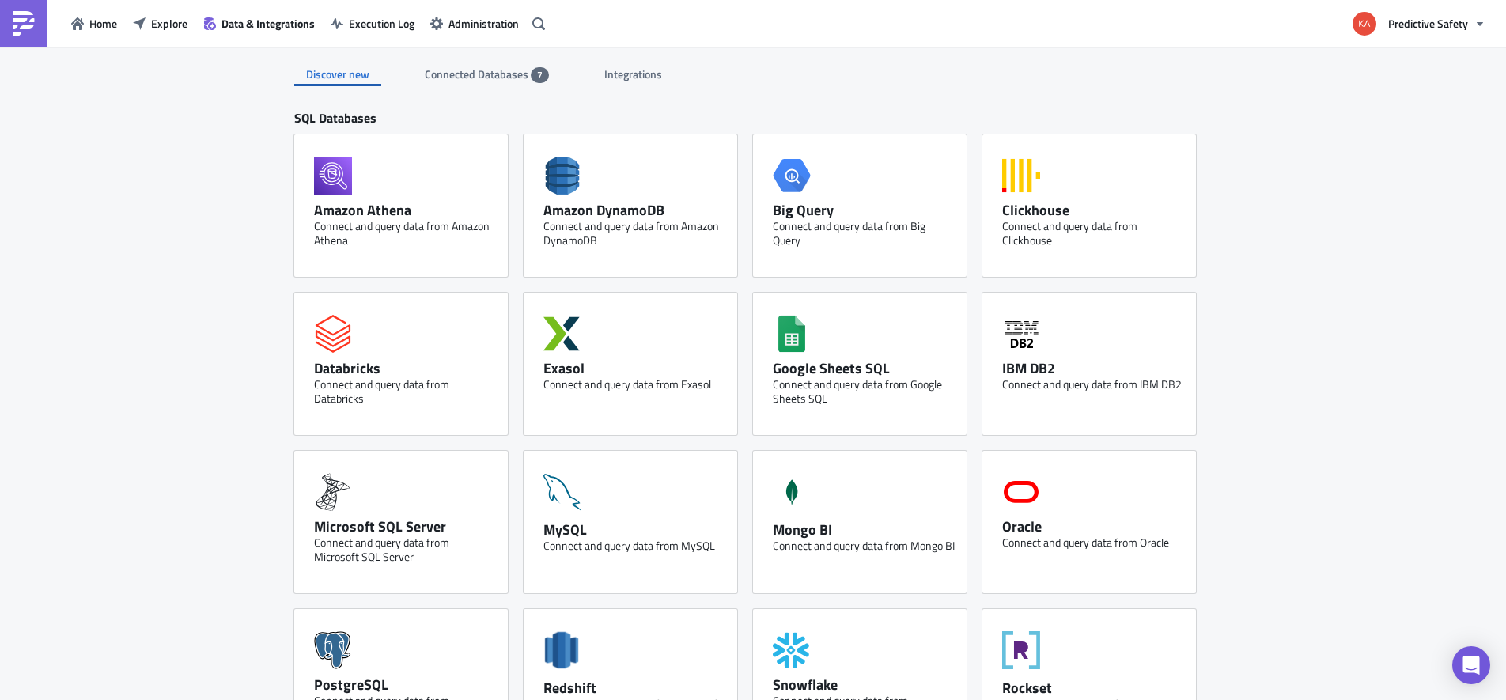
click at [369, 520] on div "Microsoft SQL Server" at bounding box center [405, 526] width 182 height 18
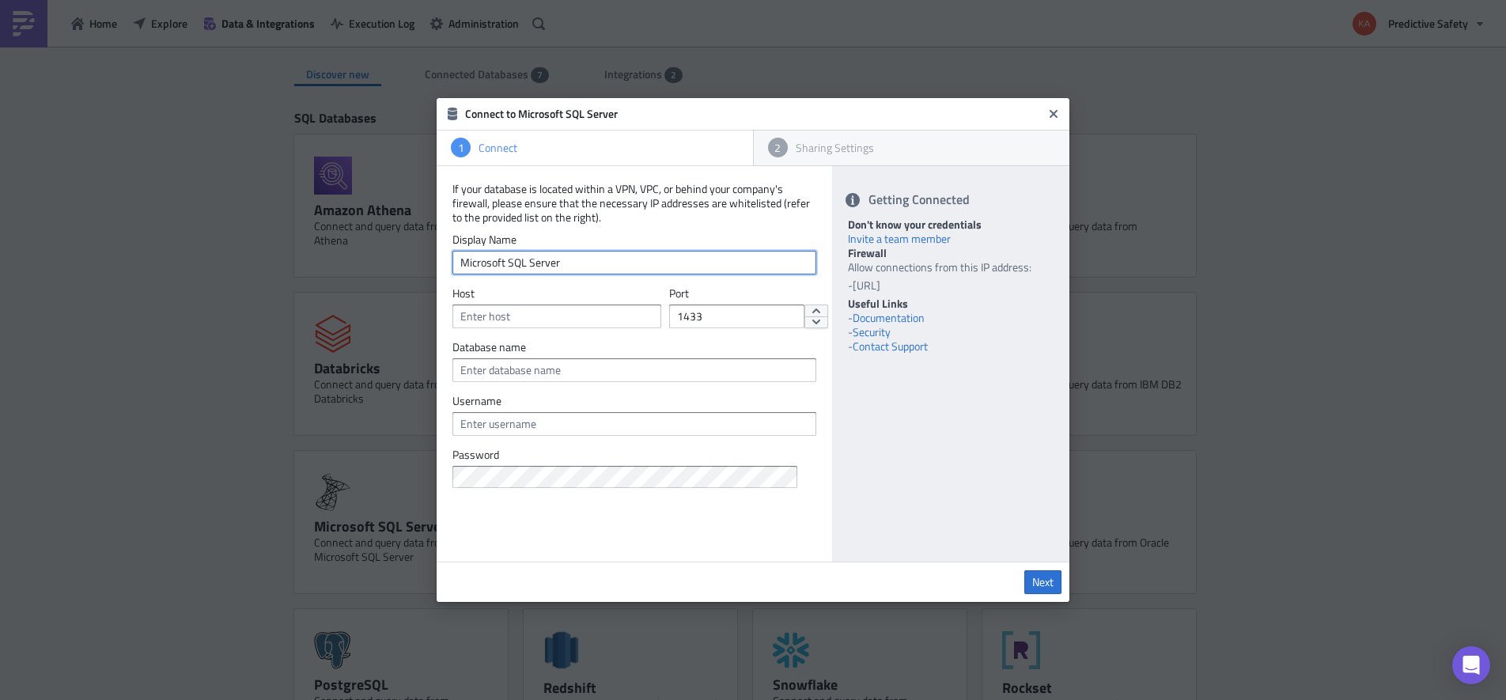
drag, startPoint x: 576, startPoint y: 262, endPoint x: 440, endPoint y: 259, distance: 135.2
click at [452, 259] on input "Microsoft SQL Server" at bounding box center [634, 263] width 364 height 24
type input "UAE-Warehouse"
click at [569, 369] on input "text" at bounding box center [634, 370] width 364 height 24
type input "Warehouse"
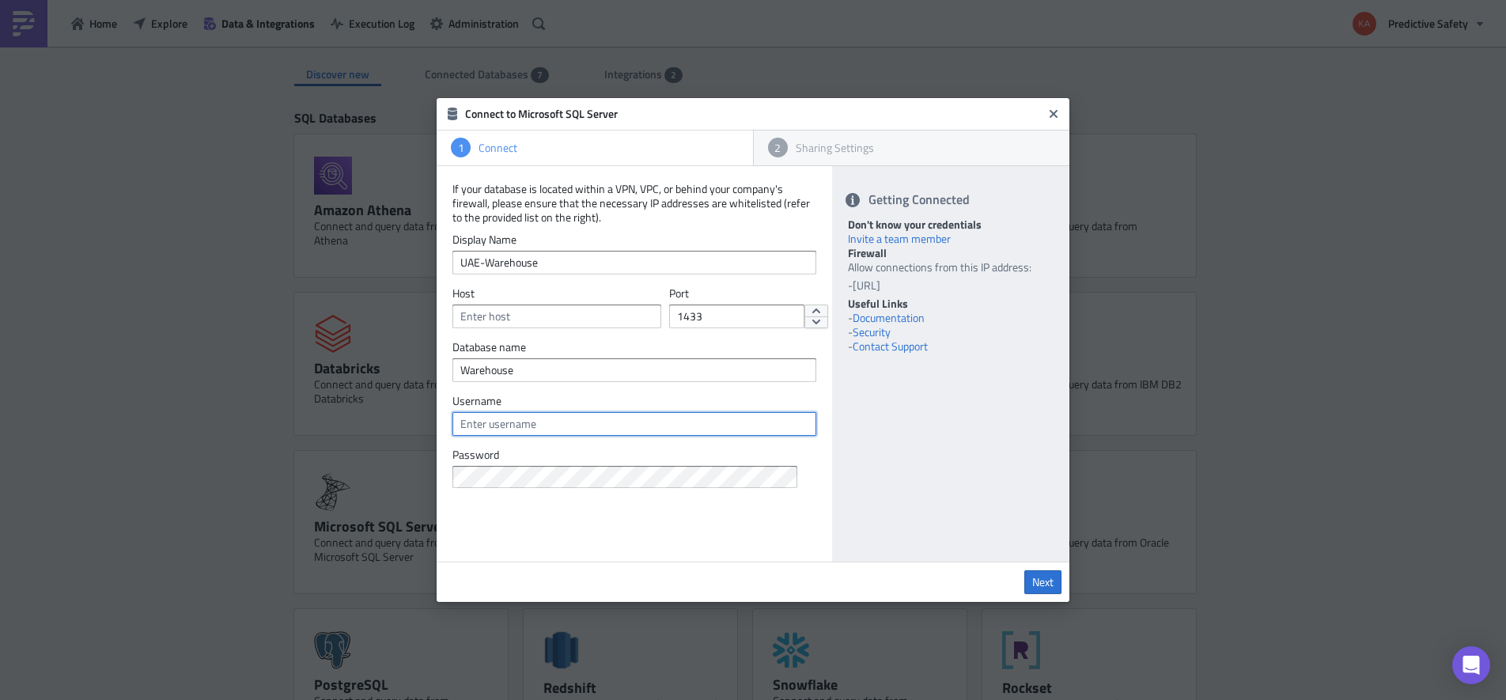
click at [490, 425] on input "text" at bounding box center [634, 424] width 364 height 24
type input "ps-sql-admin"
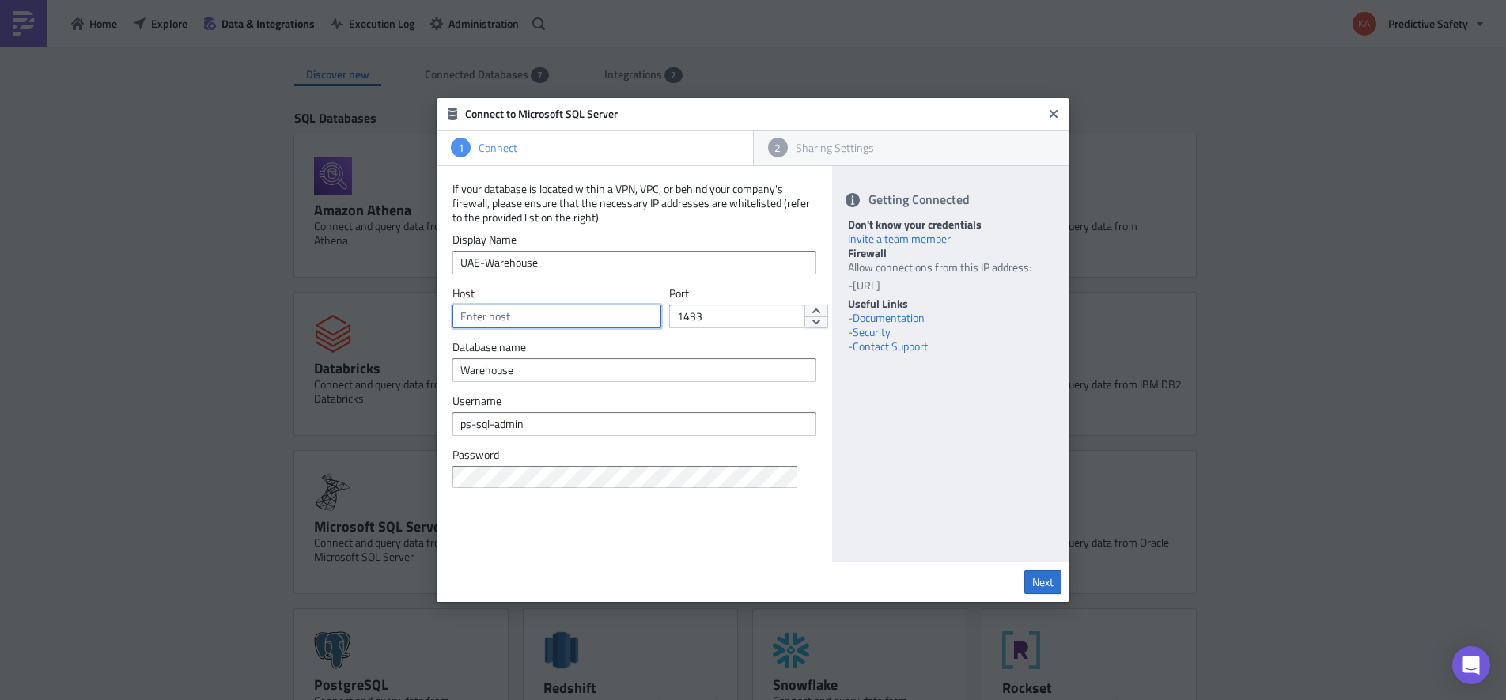
click at [517, 312] on input "text" at bounding box center [556, 316] width 209 height 24
paste input "[DOMAIN_NAME]"
click at [1046, 583] on span "Next" at bounding box center [1042, 582] width 21 height 14
drag, startPoint x: 940, startPoint y: 288, endPoint x: 855, endPoint y: 290, distance: 85.4
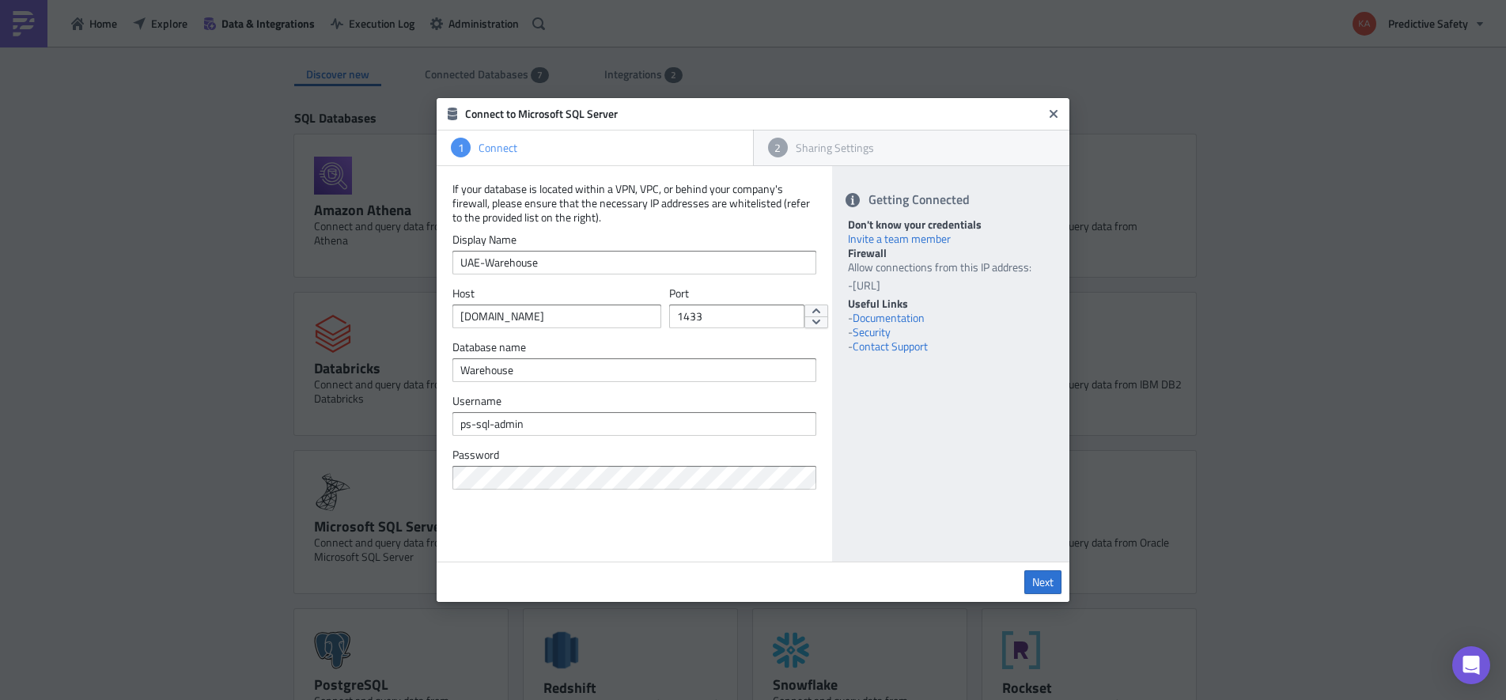
click at [855, 290] on li "[URL]" at bounding box center [953, 285] width 202 height 14
copy li "[URL]"
click at [497, 317] on input "[DOMAIN_NAME]" at bounding box center [556, 316] width 209 height 24
click at [1048, 584] on span "Next" at bounding box center [1042, 582] width 21 height 14
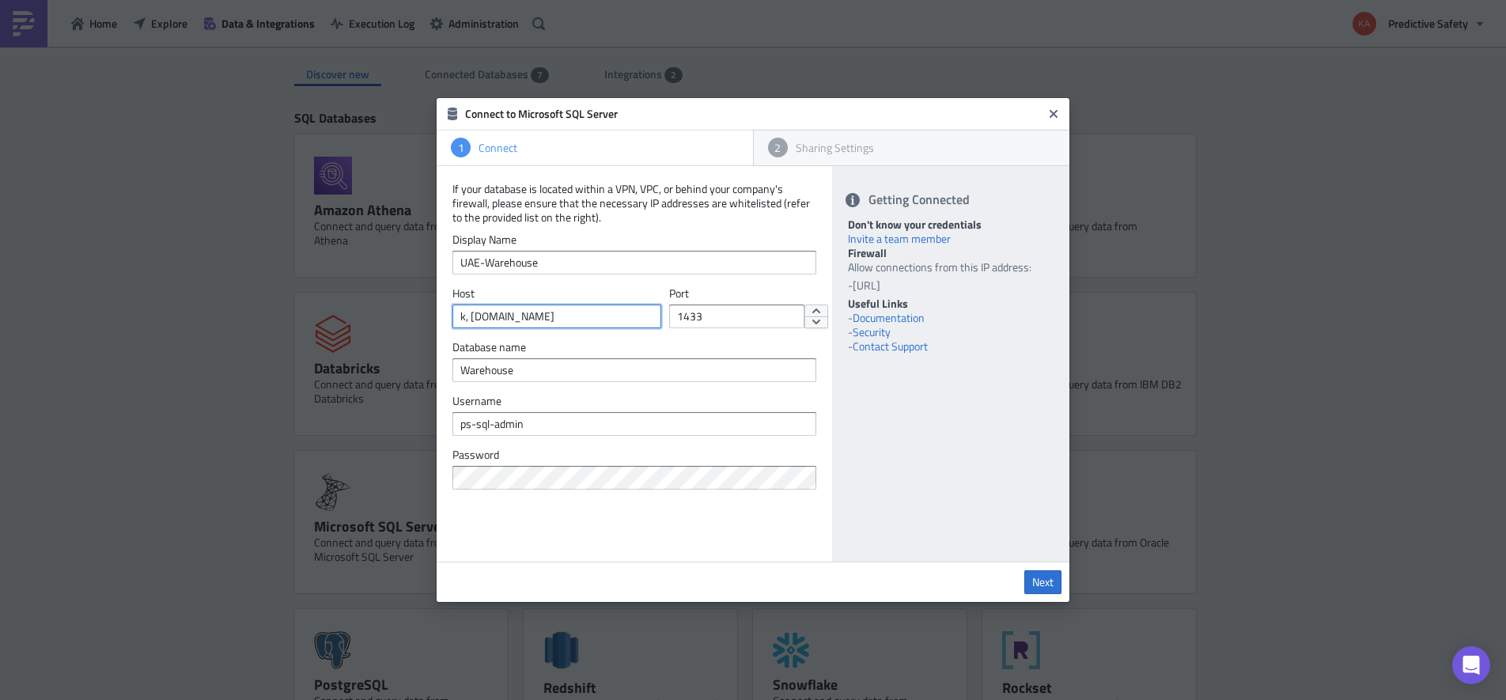
click at [469, 320] on input "k, sql-ps-prod-northuae-001.database.windows.net" at bounding box center [556, 316] width 209 height 24
type input "sql-ps-prod-northuae-001.database.windows.net"
click at [1049, 584] on span "Next" at bounding box center [1042, 582] width 21 height 14
click at [461, 371] on input "Warehouse" at bounding box center [634, 370] width 364 height 24
drag, startPoint x: 456, startPoint y: 317, endPoint x: 662, endPoint y: 320, distance: 205.6
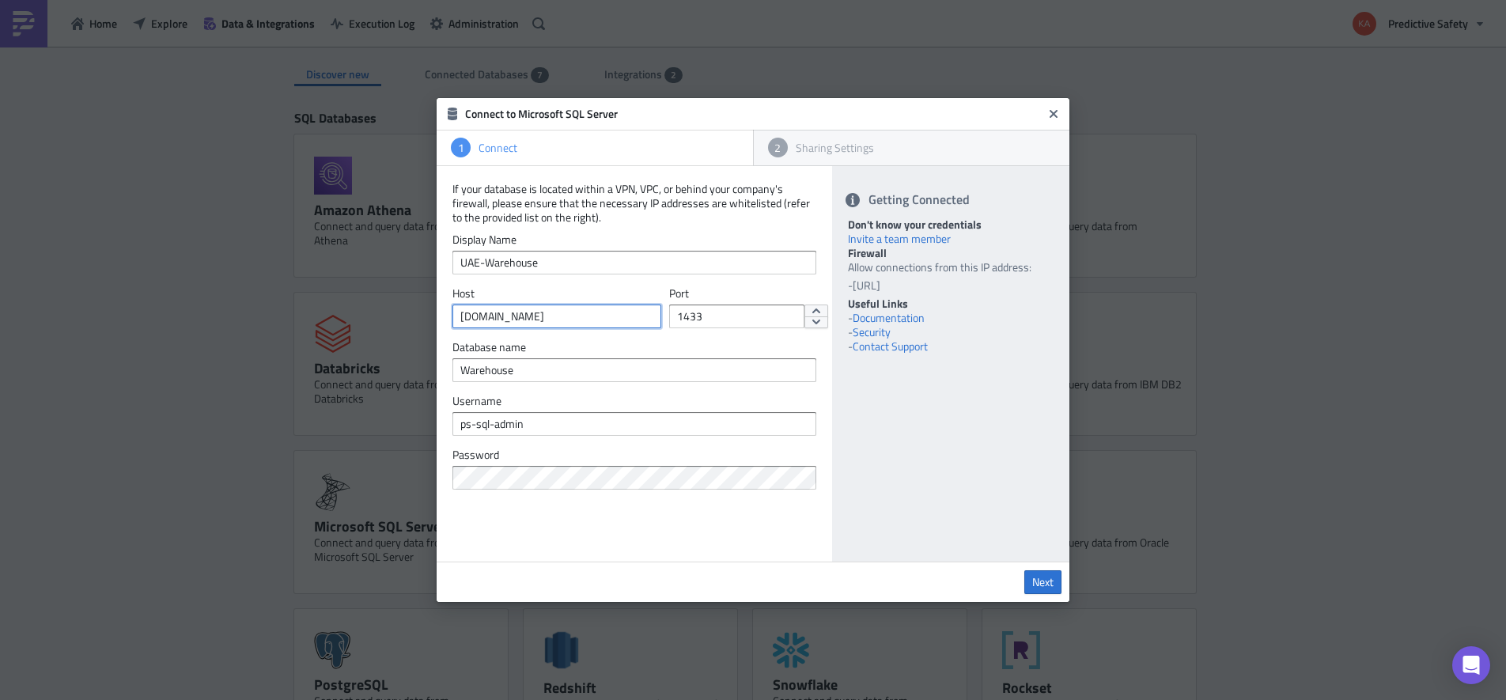
click at [661, 319] on input "sql-ps-prod-northuae-001.database.windows.net" at bounding box center [556, 316] width 209 height 24
click at [1049, 585] on span "Next" at bounding box center [1042, 582] width 21 height 14
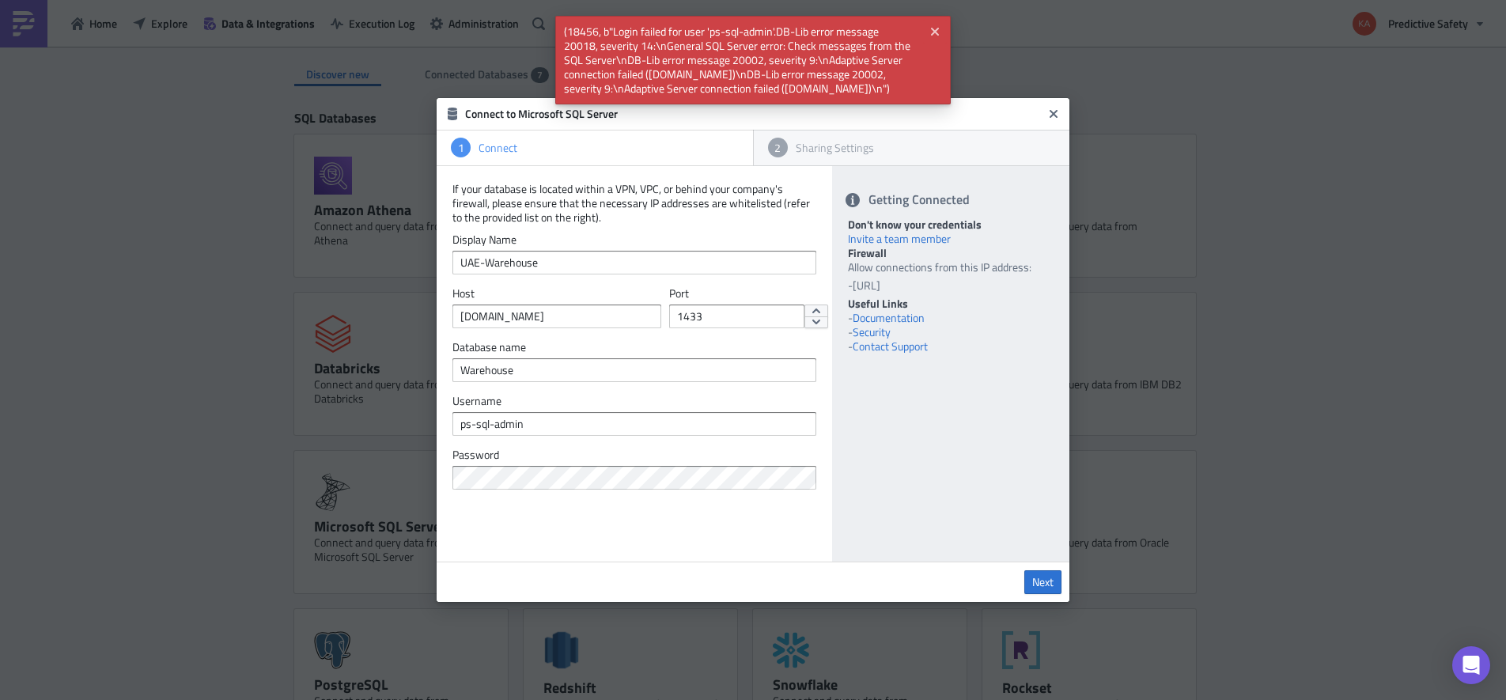
drag, startPoint x: 943, startPoint y: 490, endPoint x: 988, endPoint y: 271, distance: 223.6
click at [943, 489] on div "Getting Connected Don't know your credentials Invite a team member Firewall All…" at bounding box center [950, 363] width 237 height 395
click at [1052, 111] on icon "Close" at bounding box center [1053, 114] width 8 height 8
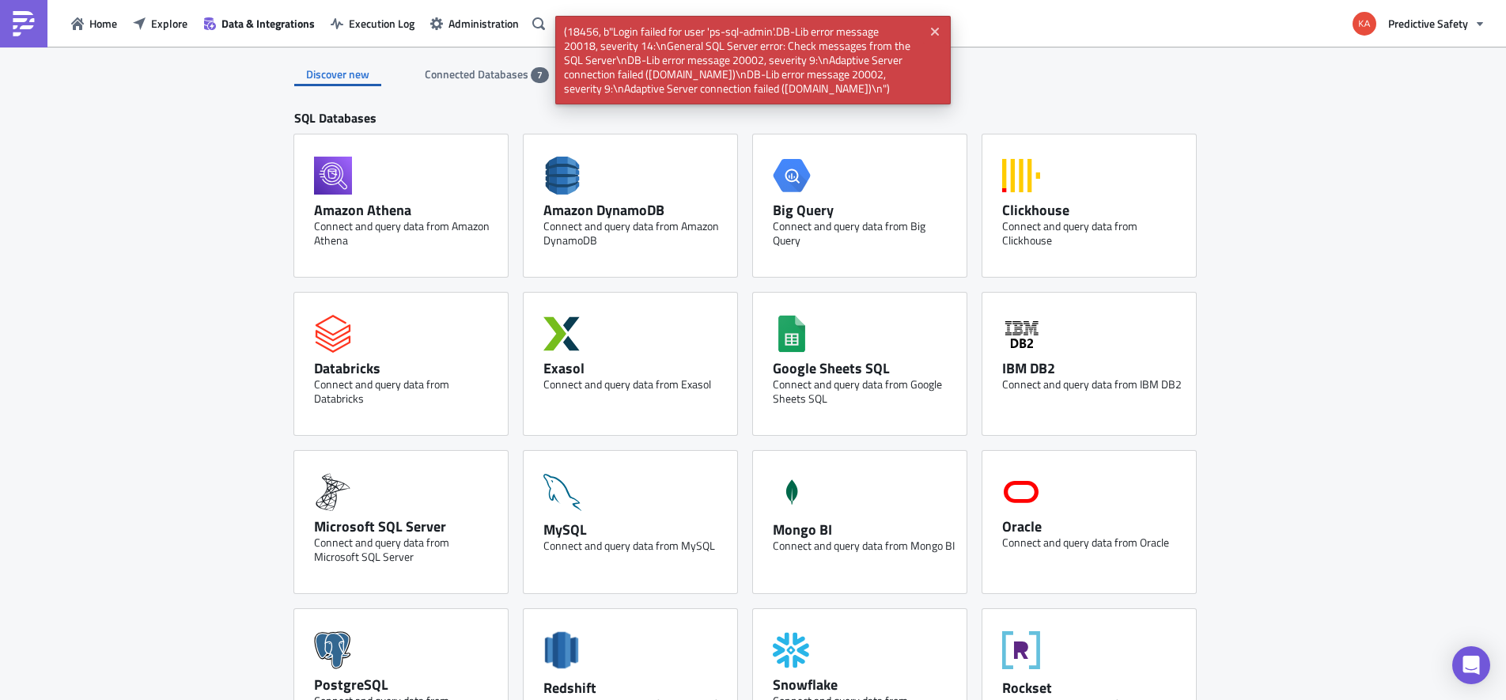
click at [941, 29] on button "Close" at bounding box center [935, 32] width 24 height 24
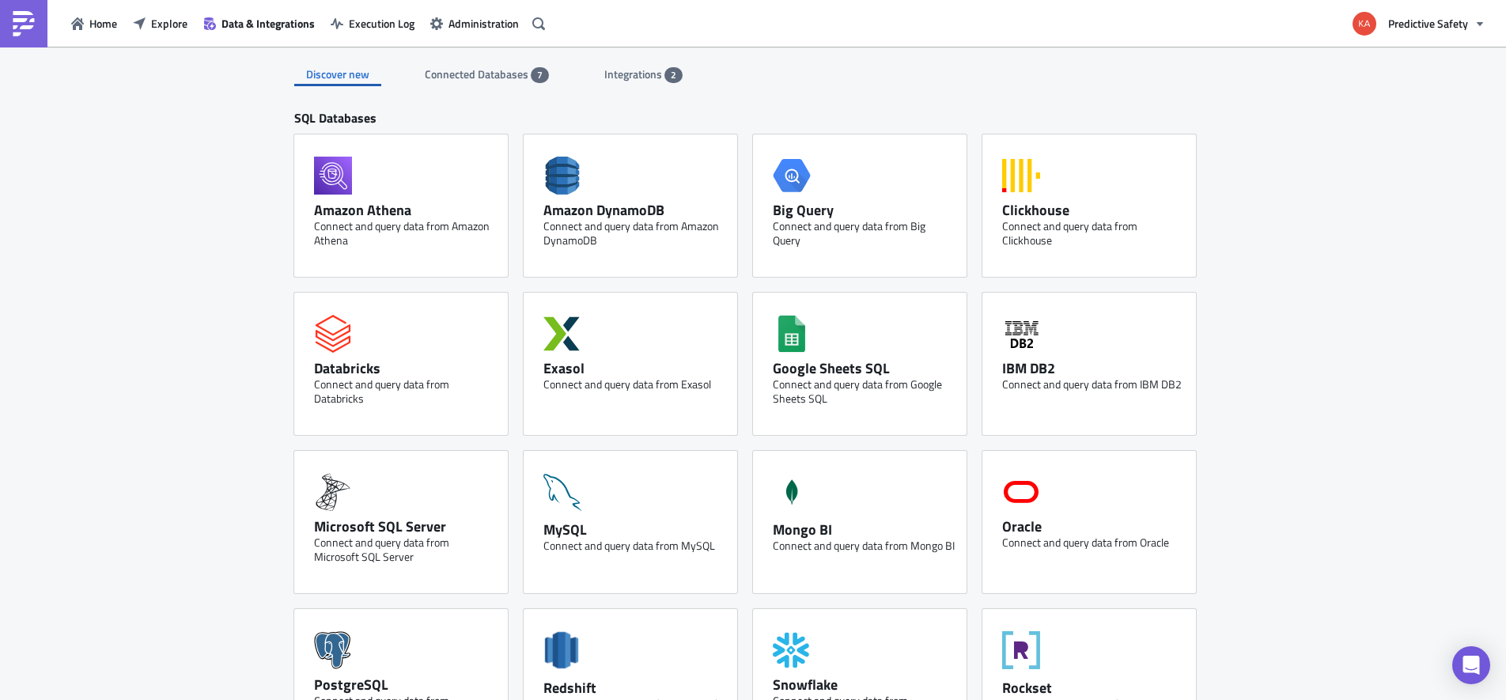
drag, startPoint x: 125, startPoint y: 145, endPoint x: 102, endPoint y: 67, distance: 80.8
click at [93, 26] on span "Home" at bounding box center [103, 23] width 28 height 17
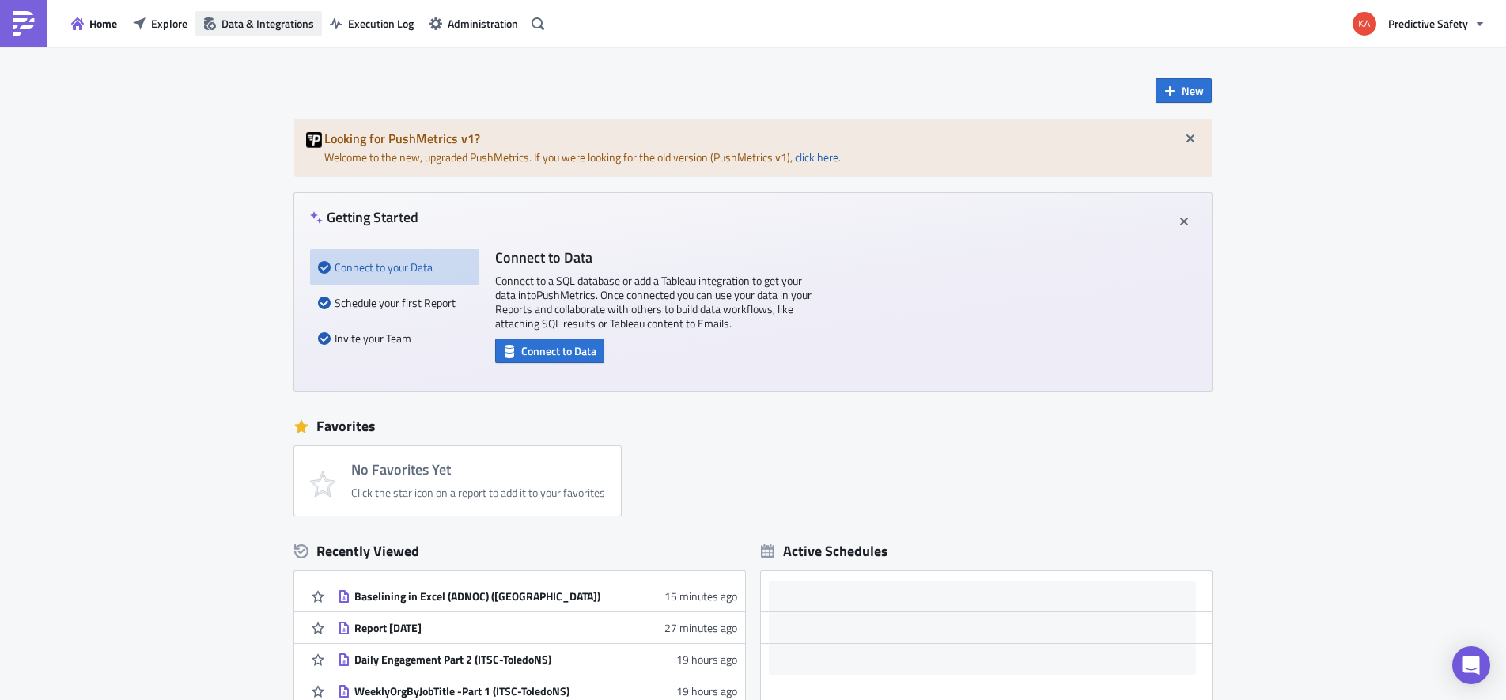
click at [266, 24] on span "Data & Integrations" at bounding box center [267, 23] width 93 height 17
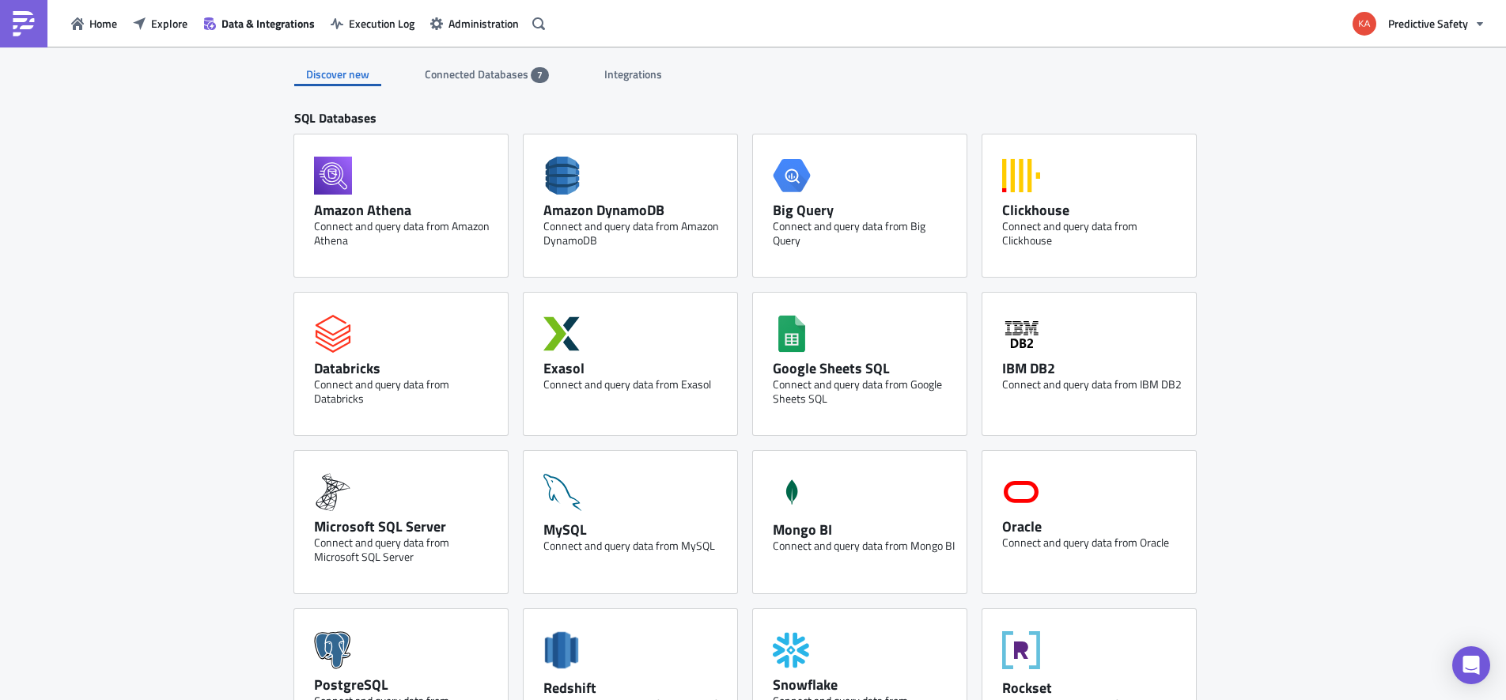
click at [497, 74] on span "Connected Databases" at bounding box center [478, 74] width 106 height 17
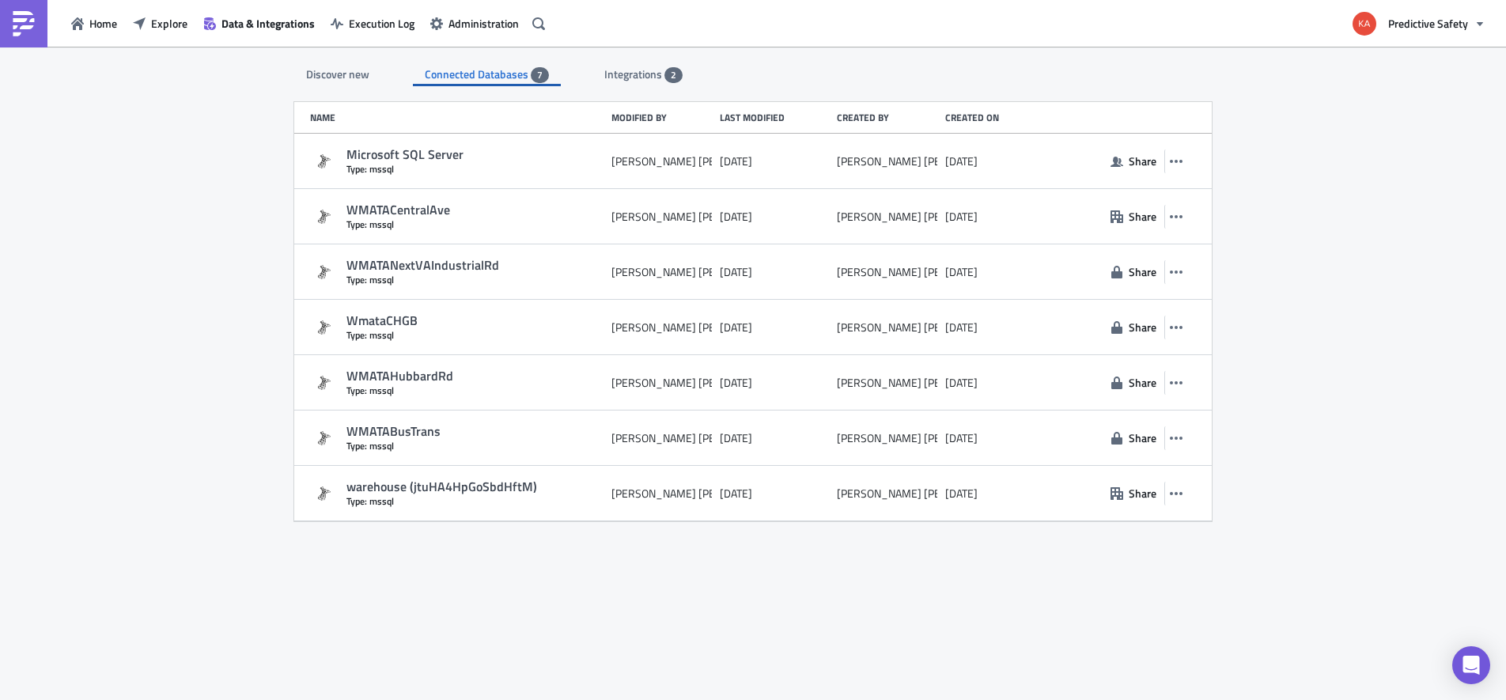
click at [637, 77] on span "Integrations" at bounding box center [634, 74] width 60 height 17
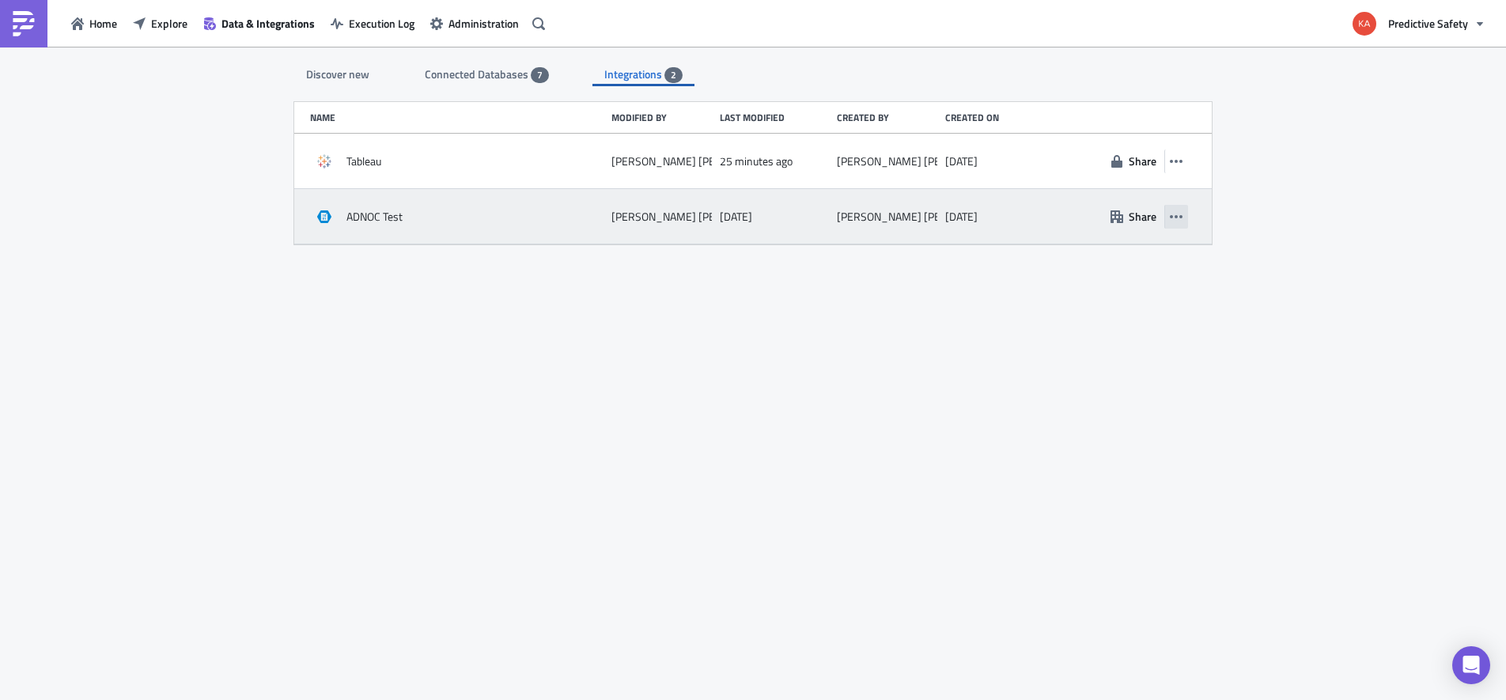
click at [1175, 215] on icon "button" at bounding box center [1176, 216] width 13 height 13
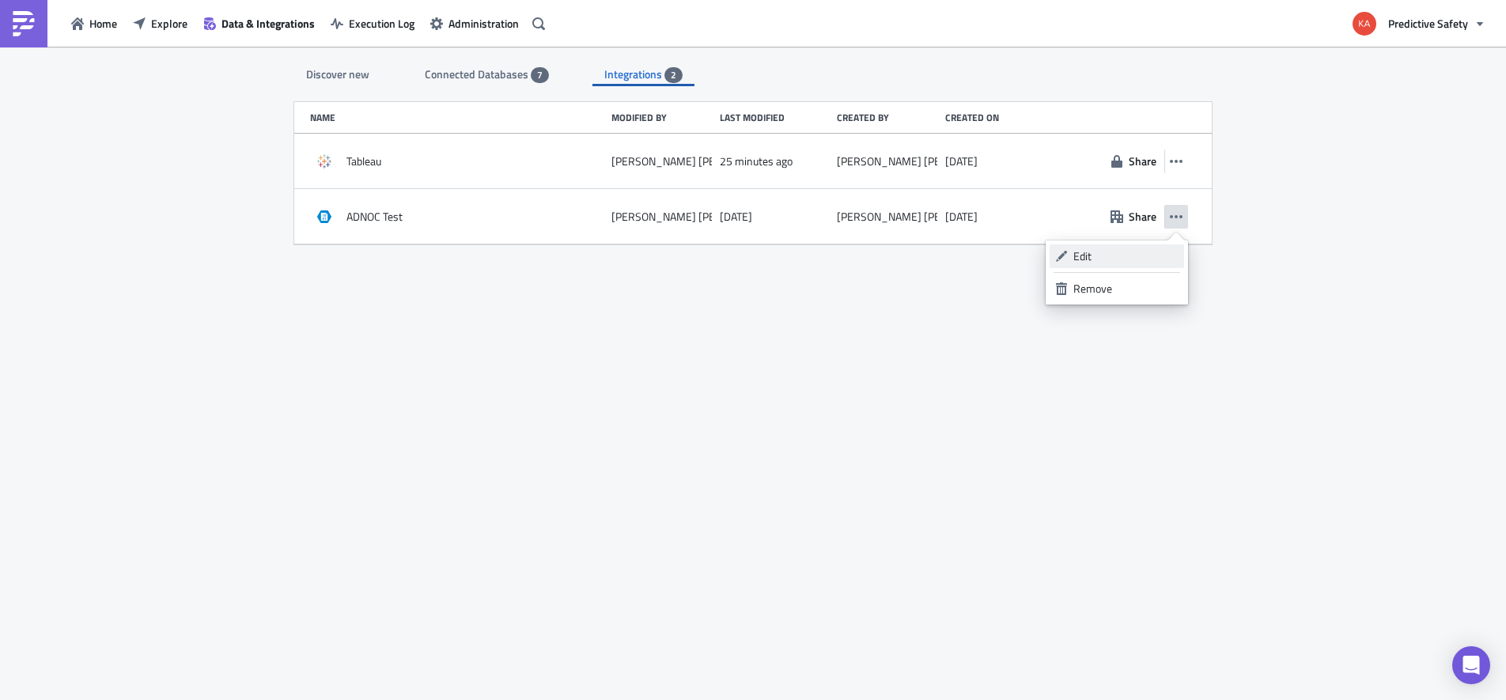
click at [1107, 255] on div "Edit" at bounding box center [1125, 256] width 105 height 16
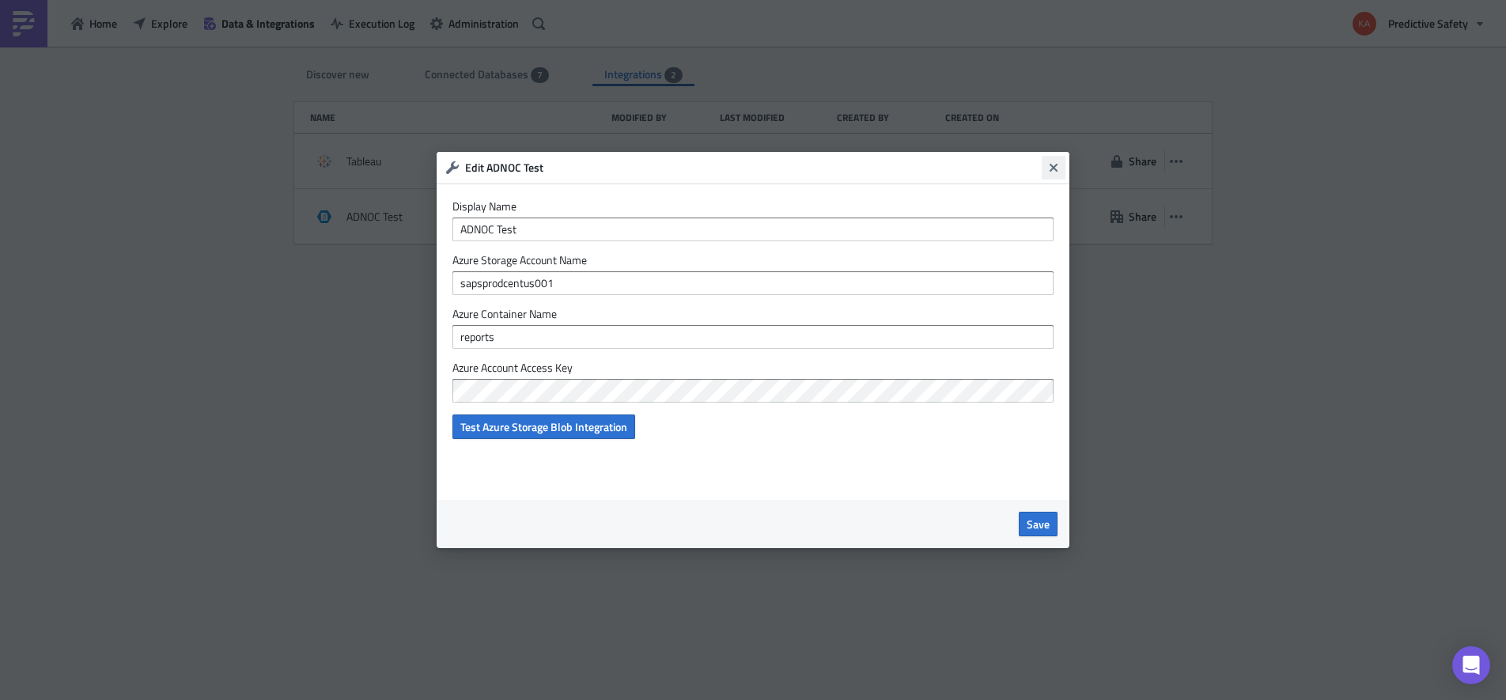
click at [1056, 167] on icon "Close" at bounding box center [1053, 167] width 13 height 13
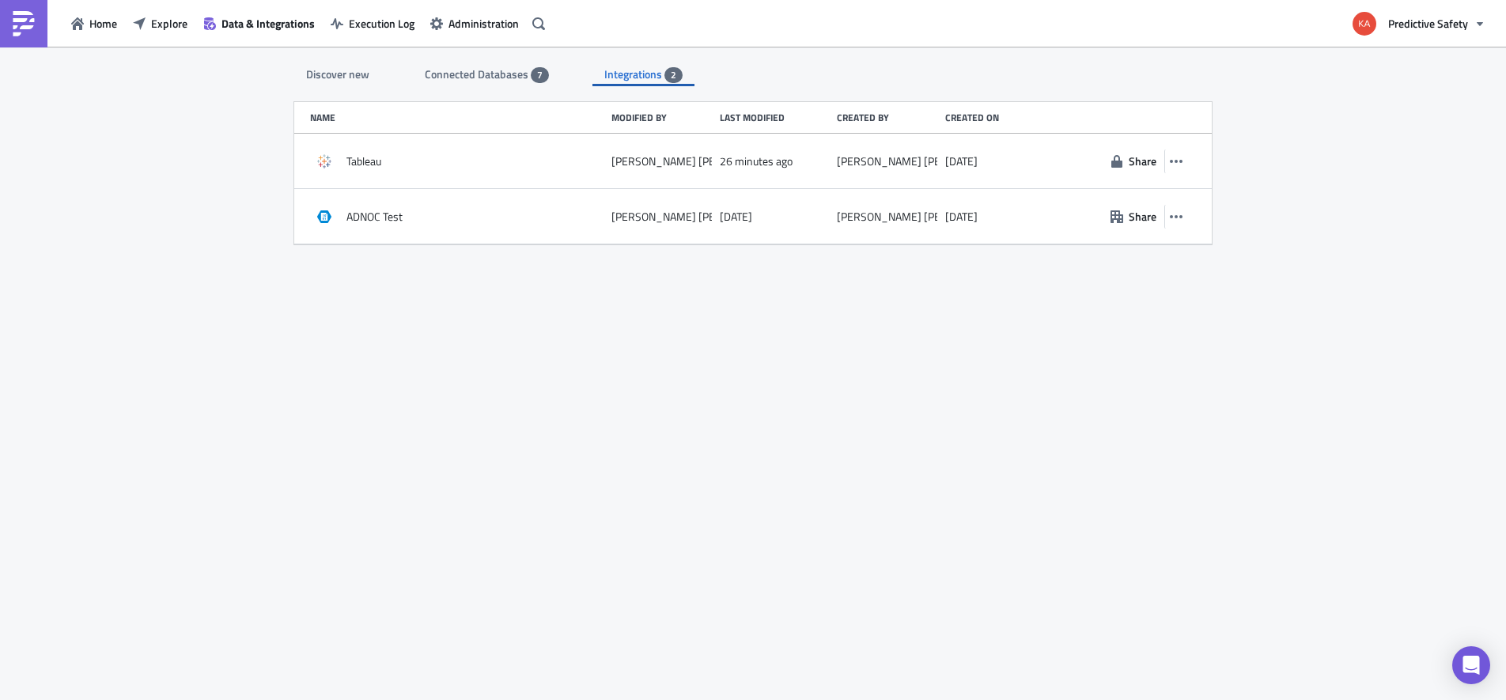
click at [160, 306] on div "Discover new Connected Databases 7 Integrations 2 SQL Databases Amazon Athena C…" at bounding box center [753, 375] width 1506 height 656
click at [164, 21] on span "Explore" at bounding box center [169, 23] width 36 height 17
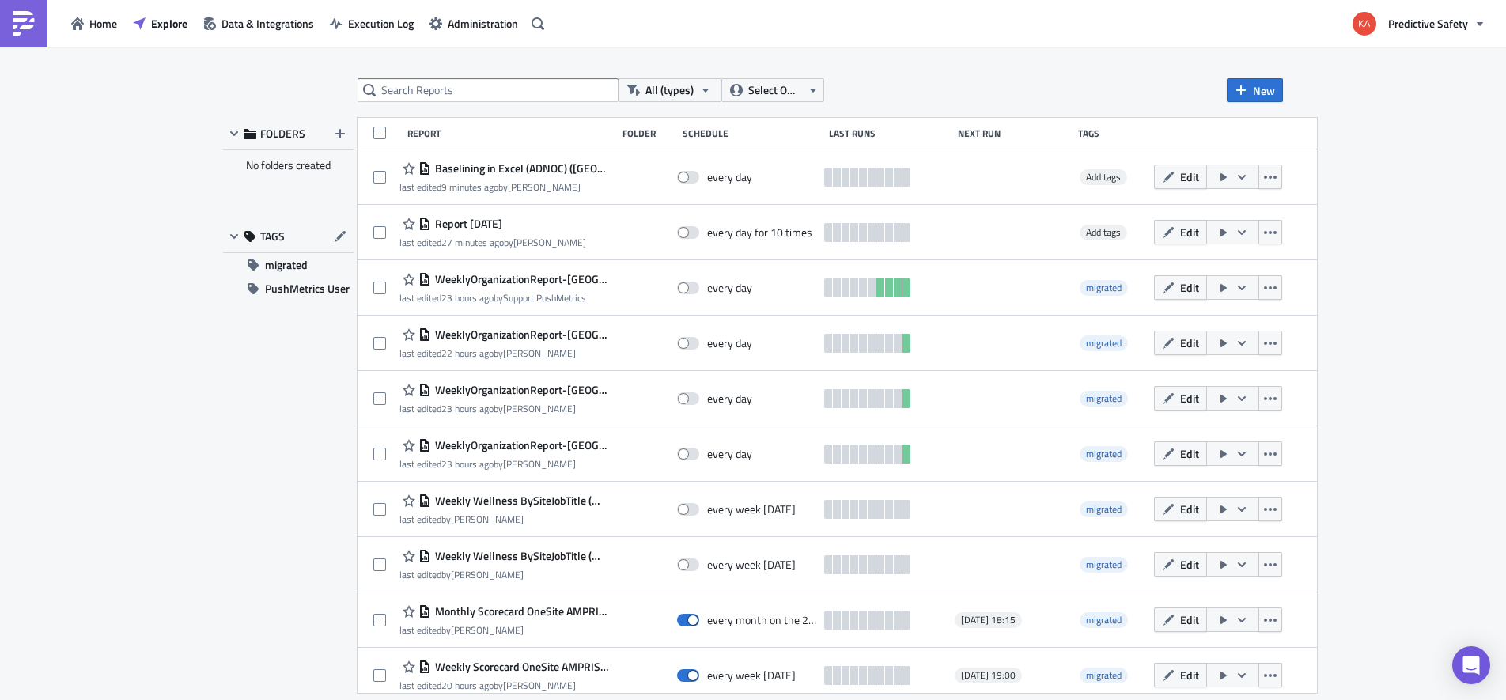
click at [189, 480] on div "All (types) Select Owner New FOLDERS No folders created TAGS migrated PushMetri…" at bounding box center [753, 375] width 1506 height 656
drag, startPoint x: 129, startPoint y: 366, endPoint x: 145, endPoint y: 283, distance: 84.7
click at [128, 365] on div "All (types) Select Owner New FOLDERS No folders created TAGS migrated PushMetri…" at bounding box center [753, 375] width 1506 height 656
click at [241, 21] on span "Data & Integrations" at bounding box center [267, 23] width 93 height 17
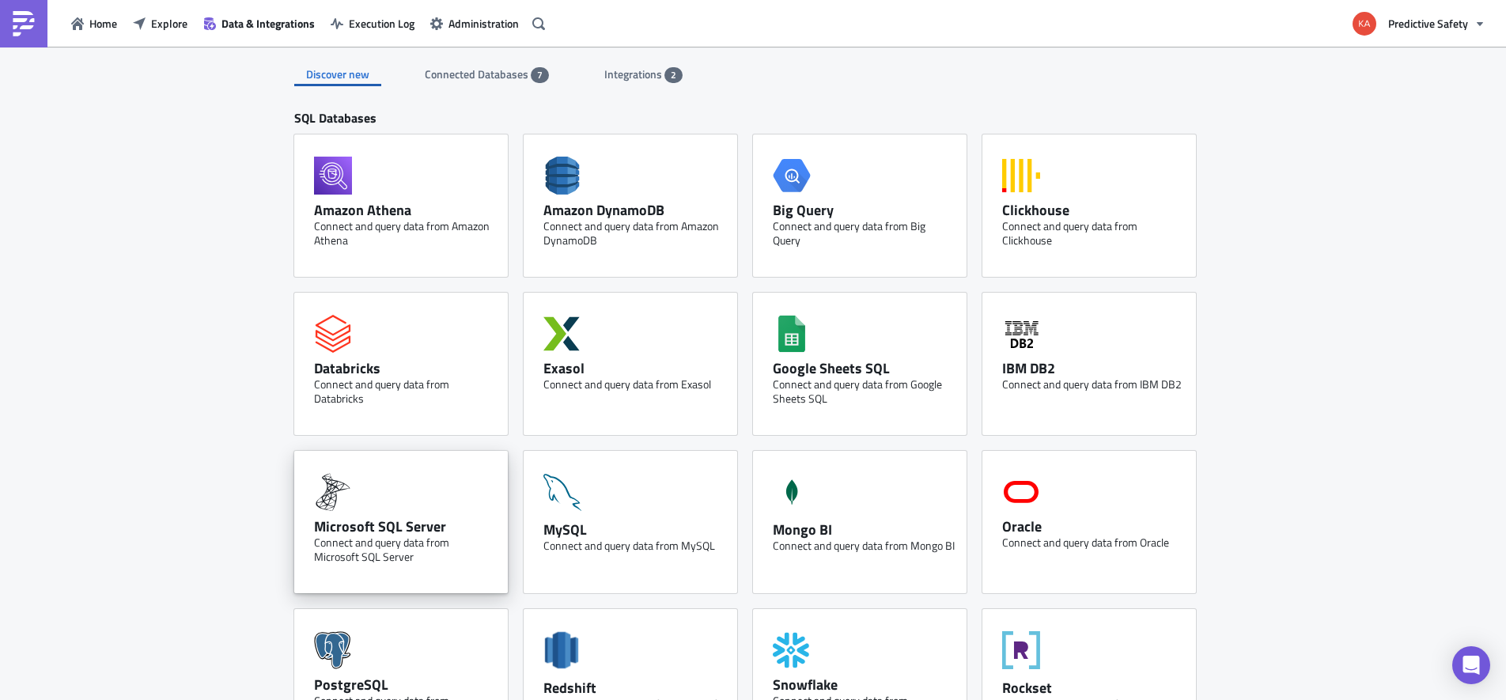
click at [340, 491] on icon at bounding box center [333, 492] width 38 height 38
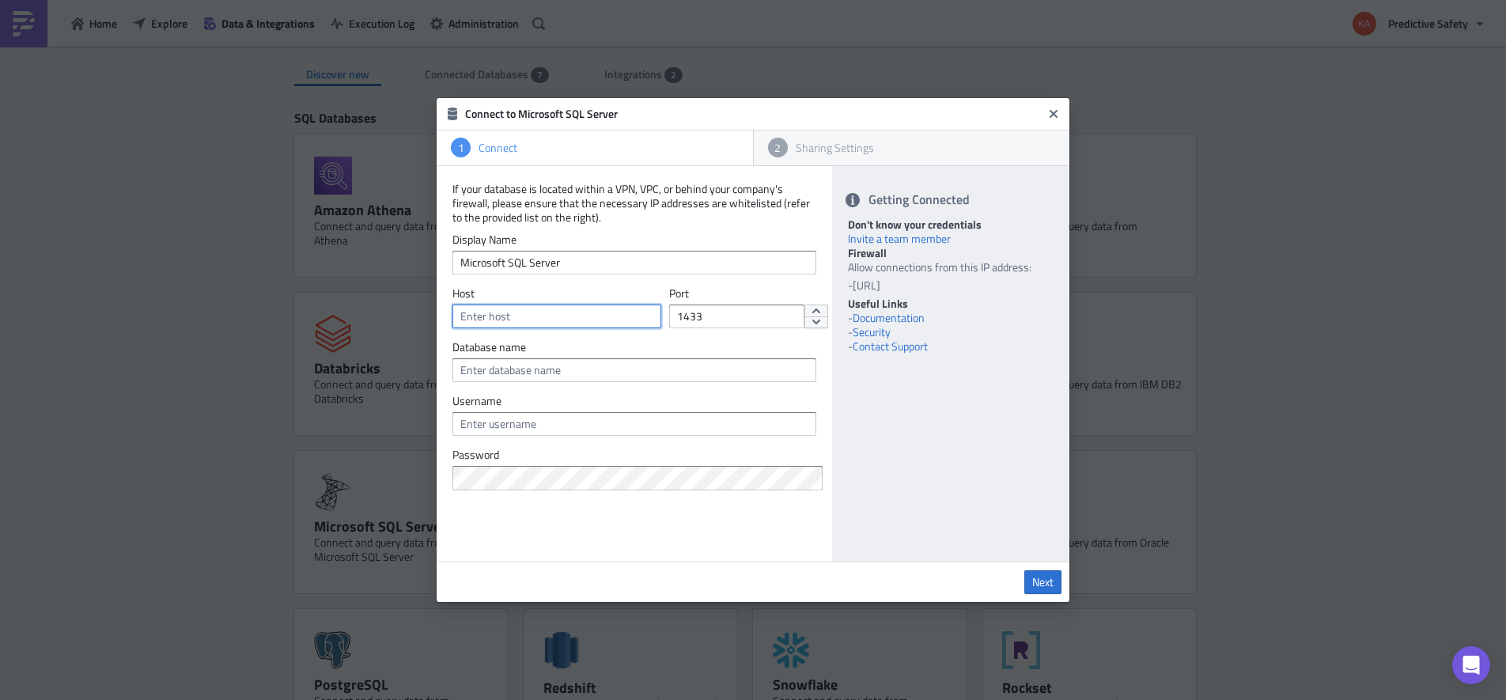
click at [527, 317] on input "text" at bounding box center [556, 316] width 209 height 24
click at [492, 316] on input "text" at bounding box center [556, 316] width 209 height 24
paste input "[DOMAIN_NAME]"
type input "[DOMAIN_NAME]"
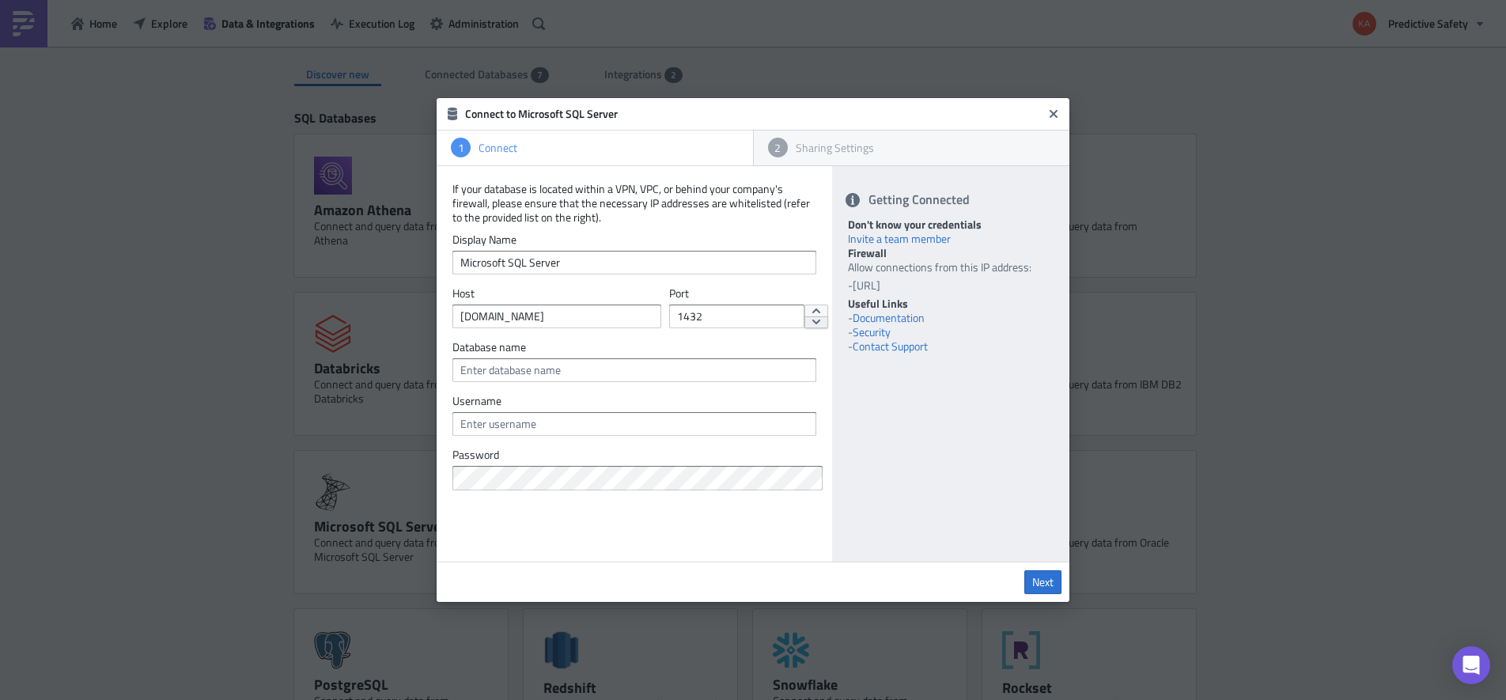
click at [820, 323] on icon "decrement" at bounding box center [816, 321] width 8 height 5
click at [820, 311] on icon "increment" at bounding box center [816, 310] width 8 height 5
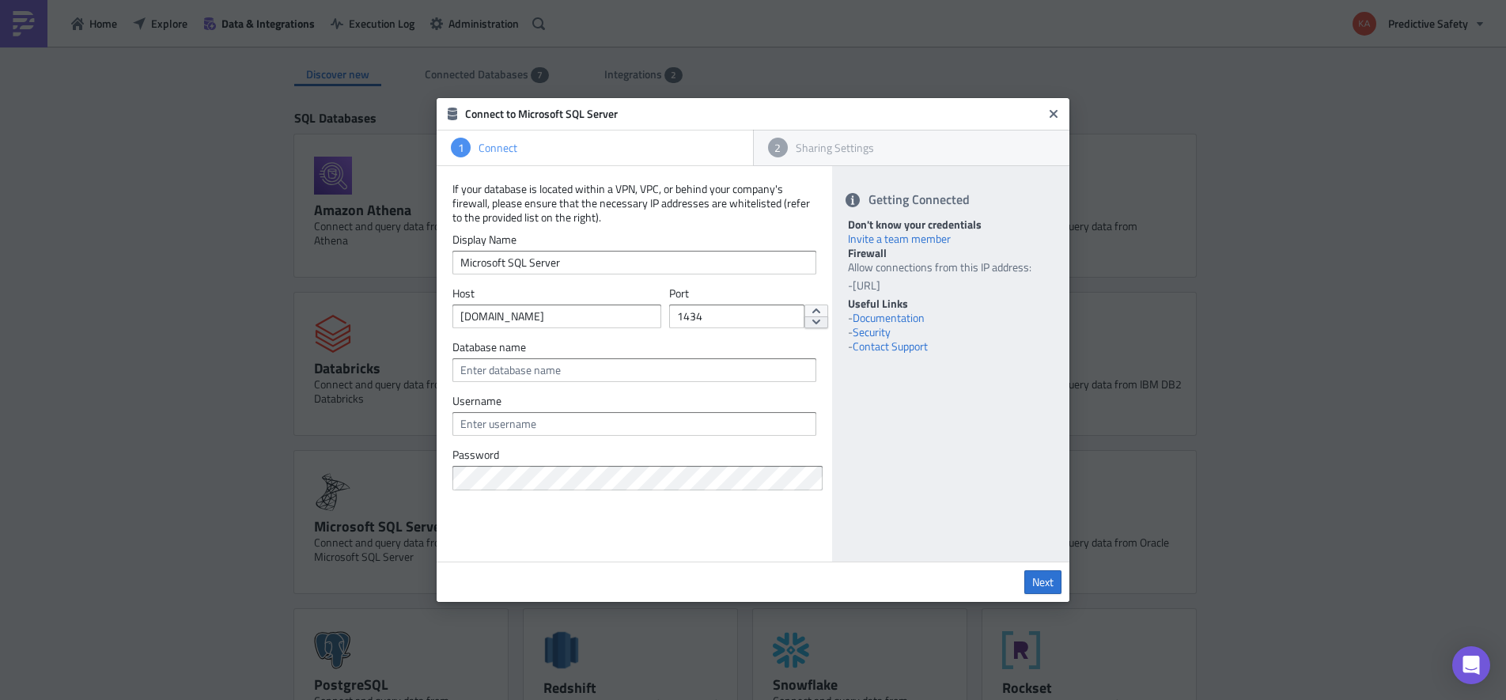
type input "1433"
click at [820, 322] on icon "decrement" at bounding box center [816, 321] width 8 height 5
click at [566, 426] on input "text" at bounding box center [634, 424] width 364 height 24
click at [469, 425] on input "text" at bounding box center [634, 424] width 364 height 24
paste input "ps_sql_admin"
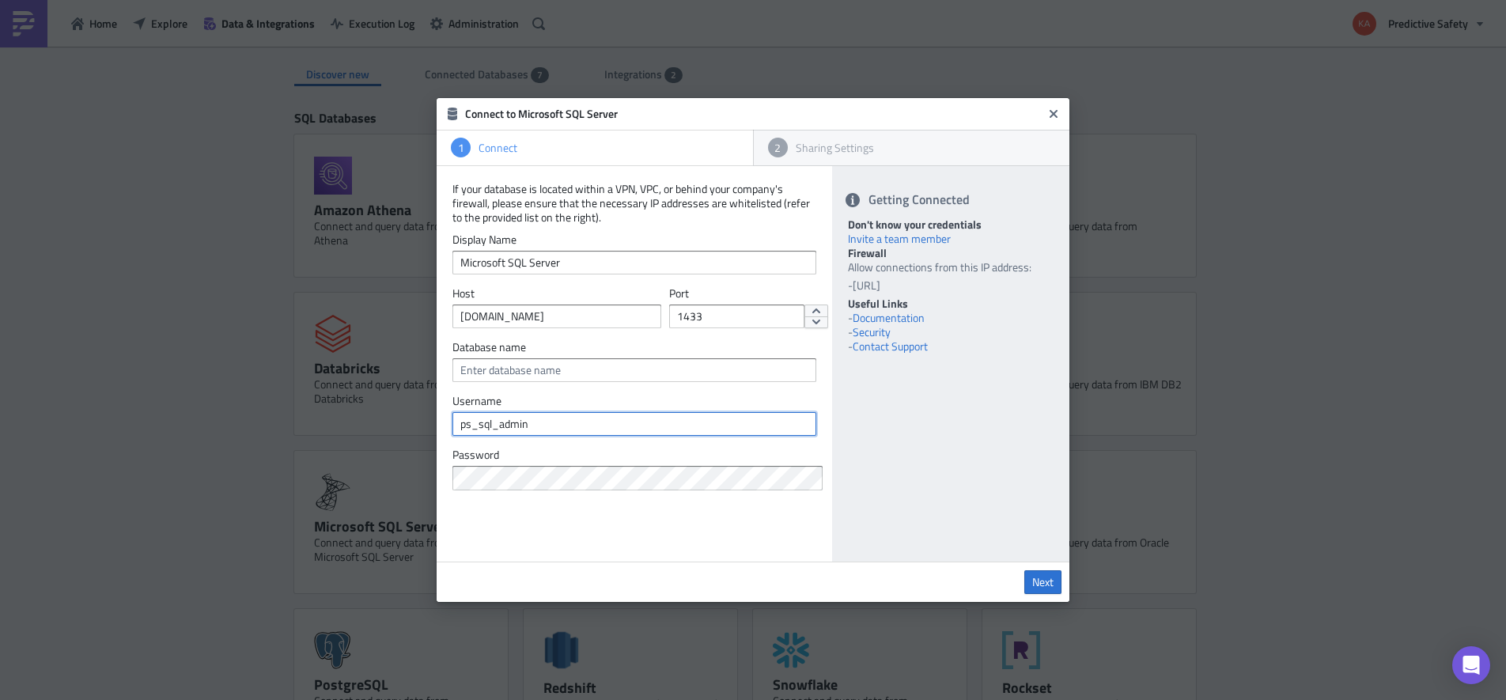
type input "ps_sql_admin"
click at [1044, 582] on span "Next" at bounding box center [1042, 582] width 21 height 14
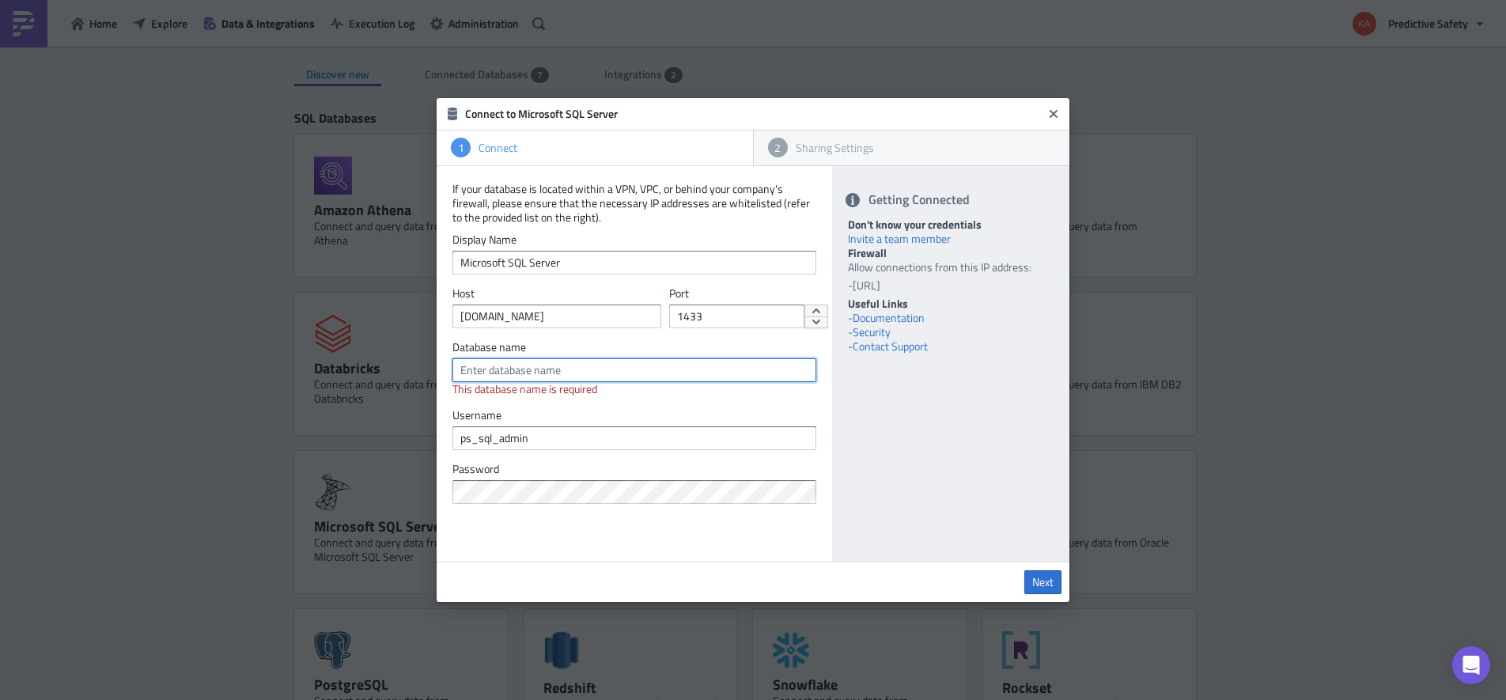
click at [479, 368] on input "text" at bounding box center [634, 370] width 364 height 24
type input "Warehouse"
click at [1038, 578] on span "Next" at bounding box center [1042, 582] width 21 height 14
click at [1052, 113] on icon "Close" at bounding box center [1053, 114] width 8 height 8
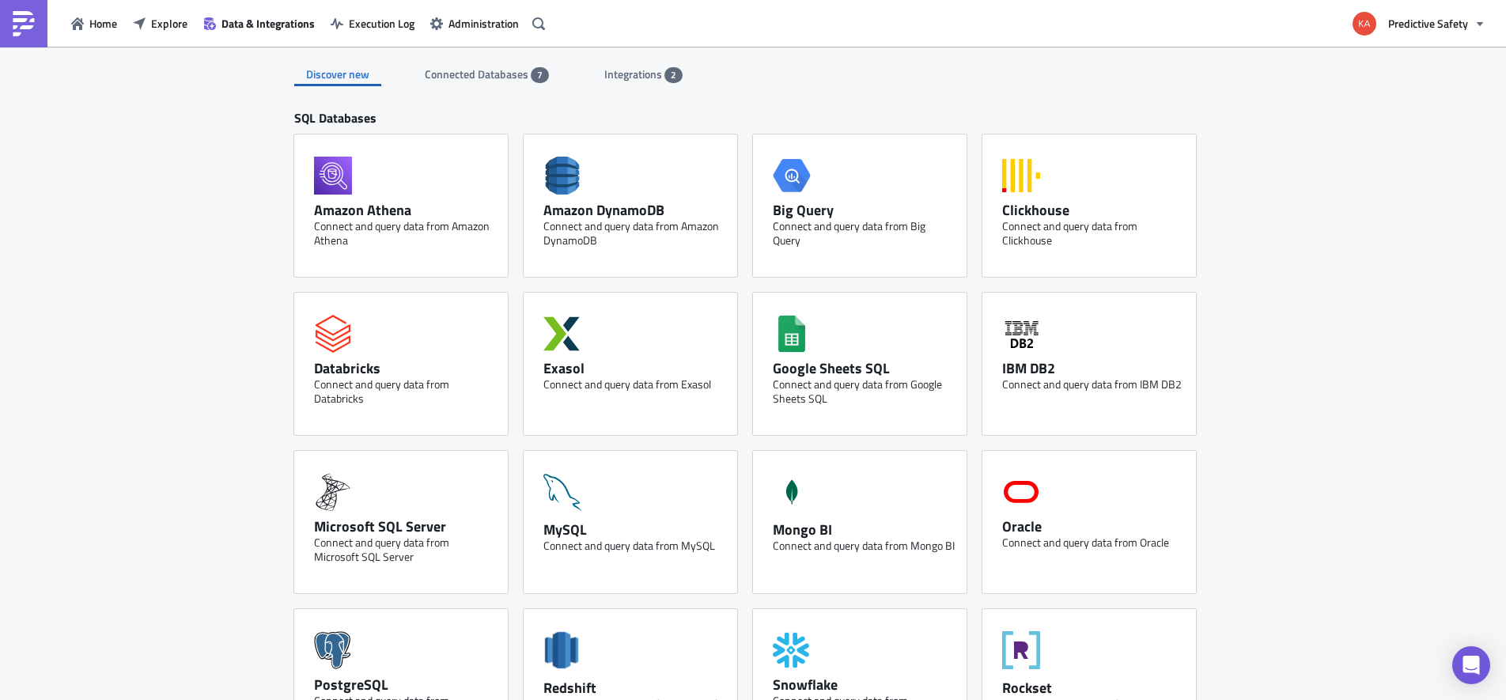
click at [448, 73] on span "Connected Databases" at bounding box center [478, 74] width 106 height 17
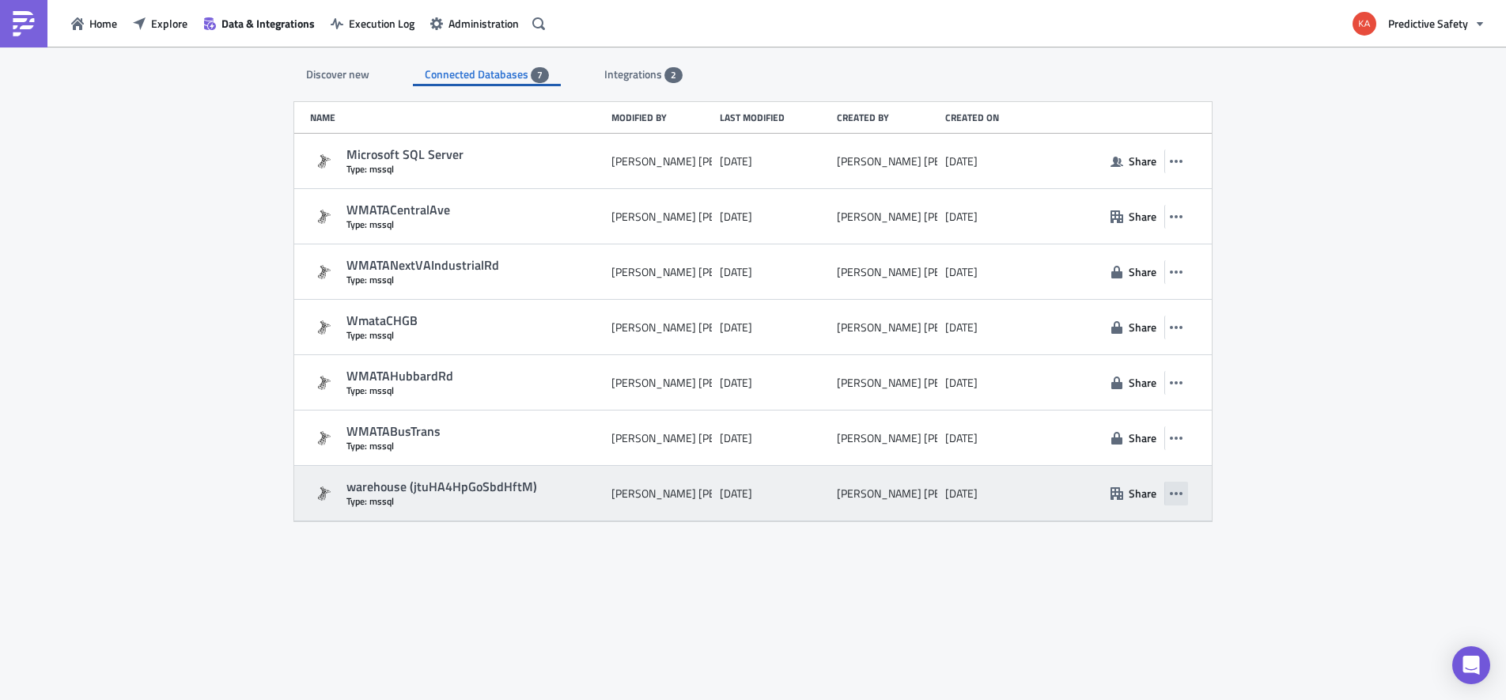
click at [1177, 493] on icon "button" at bounding box center [1176, 493] width 13 height 3
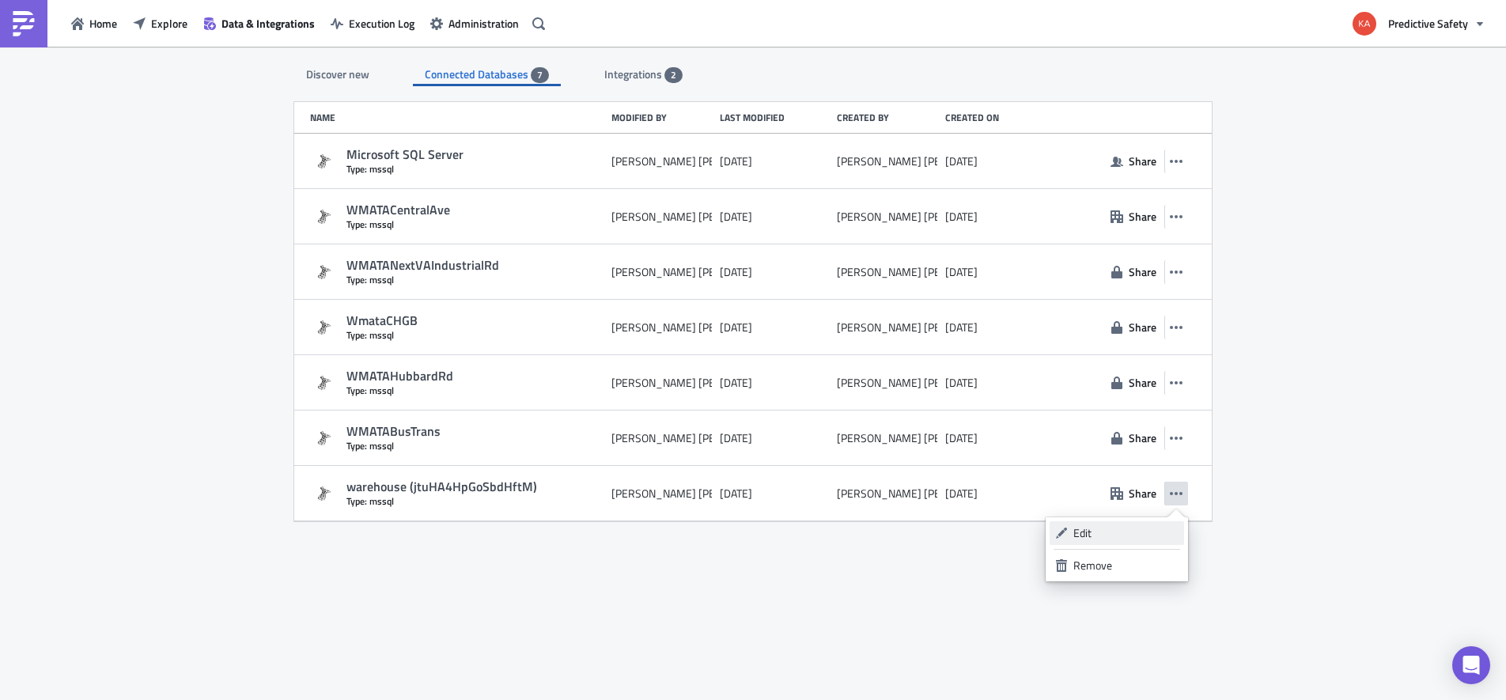
click at [1098, 538] on div "Edit" at bounding box center [1125, 533] width 105 height 16
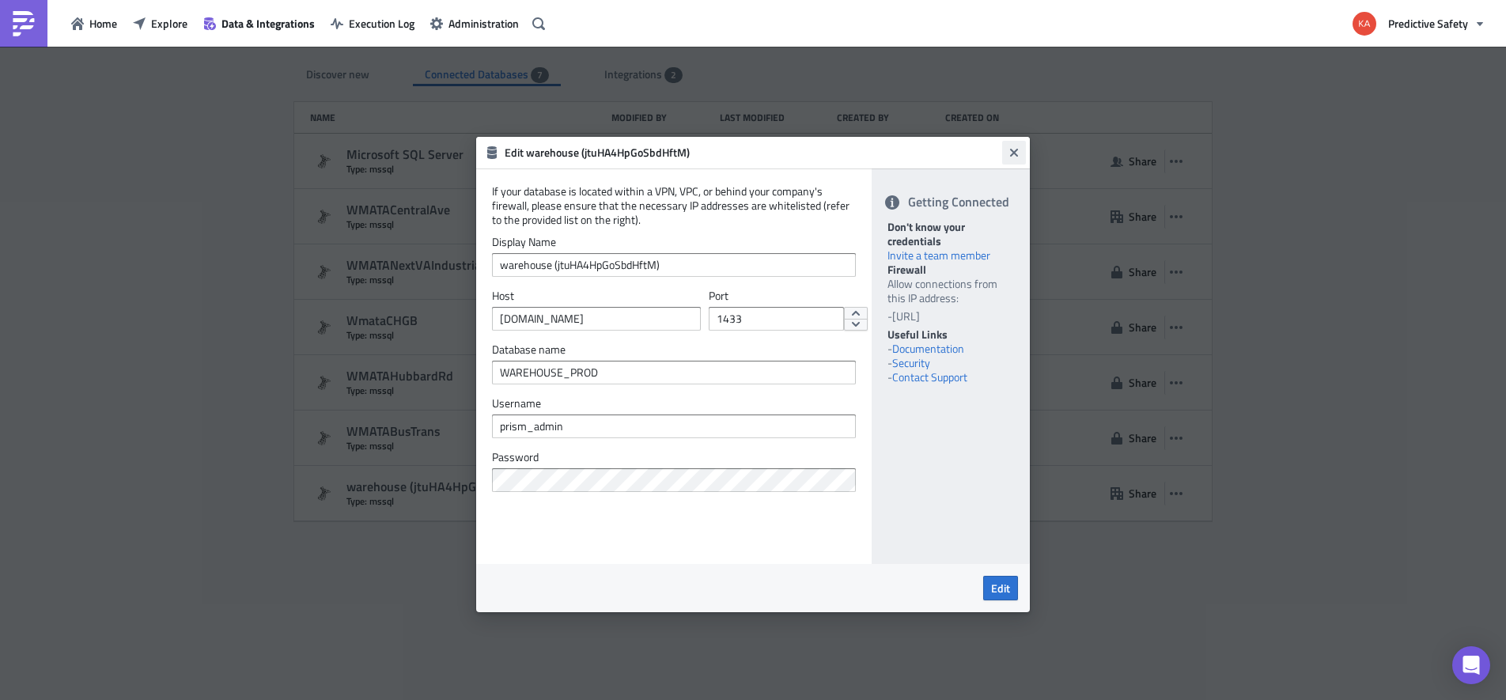
click at [1018, 153] on icon "Close" at bounding box center [1013, 152] width 13 height 13
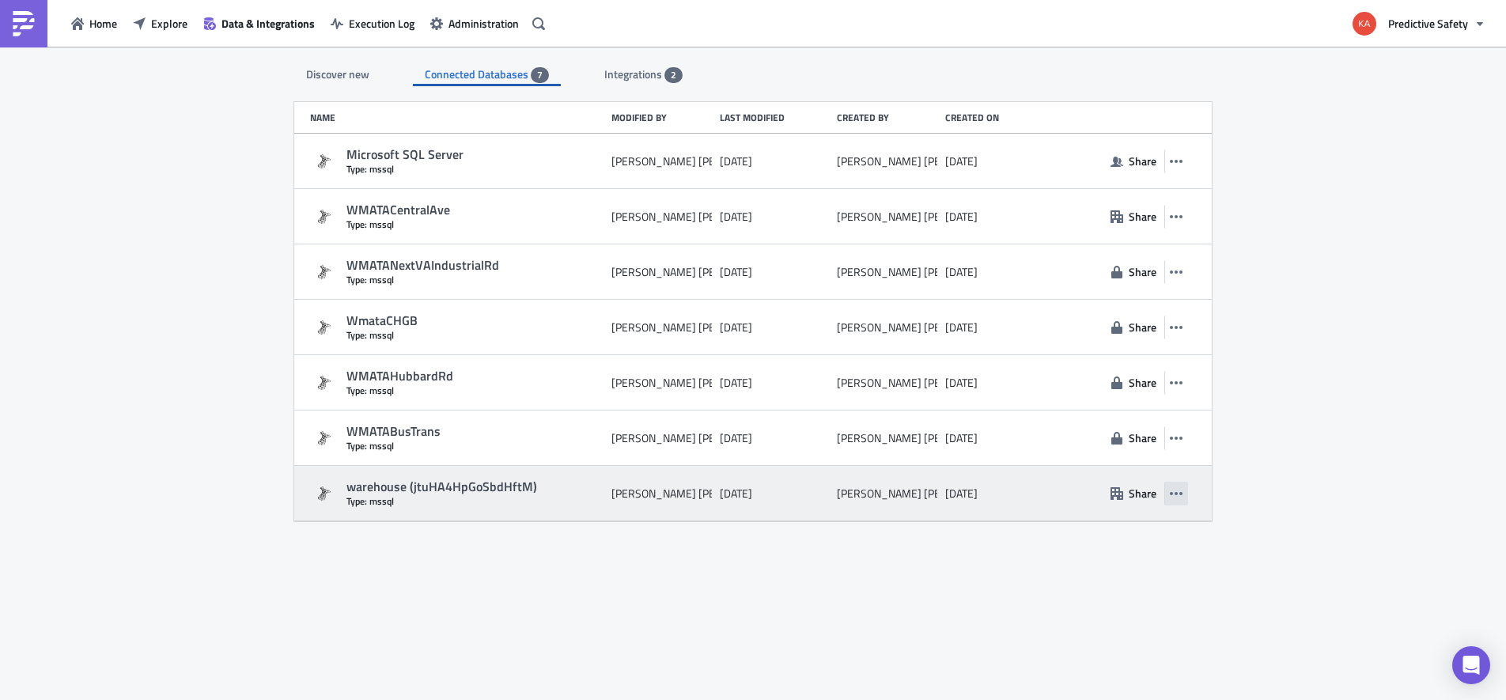
click at [1175, 490] on icon "button" at bounding box center [1176, 493] width 13 height 13
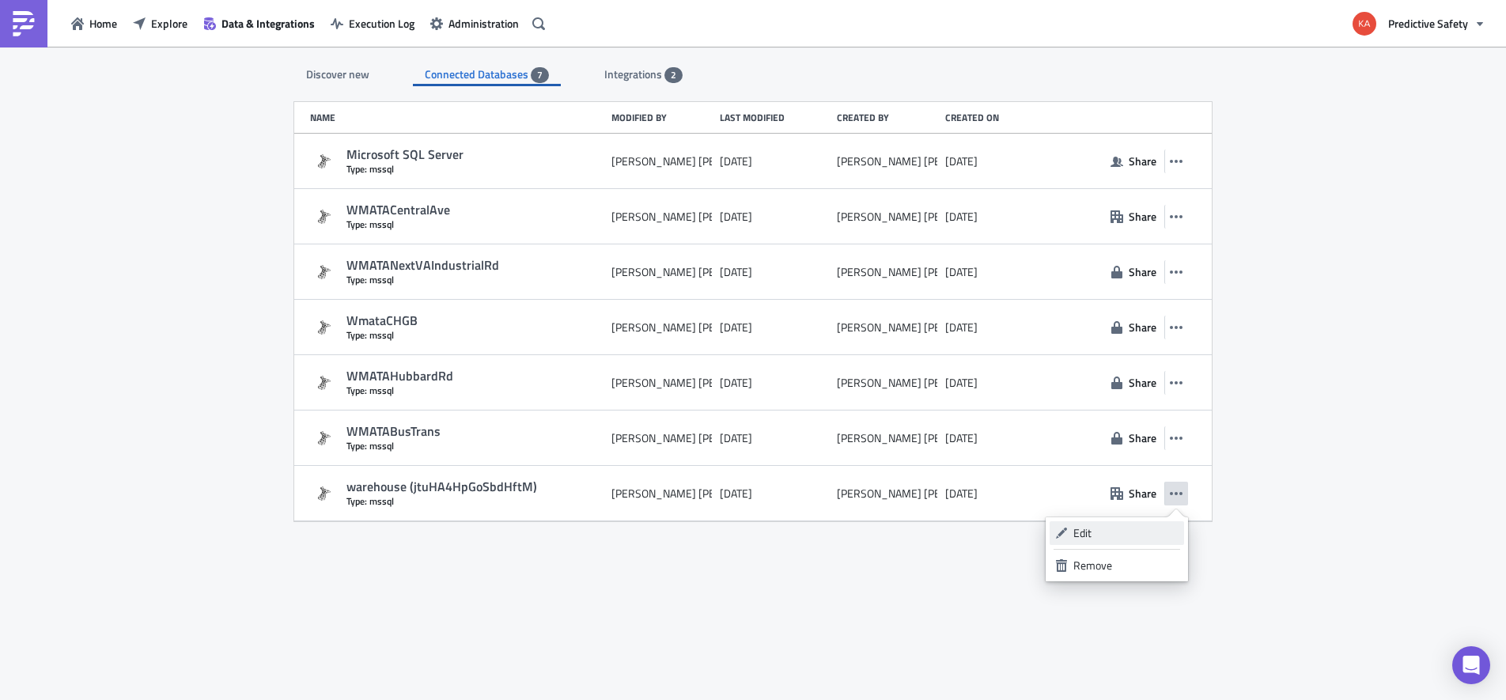
click at [1109, 527] on div "Edit" at bounding box center [1125, 533] width 105 height 16
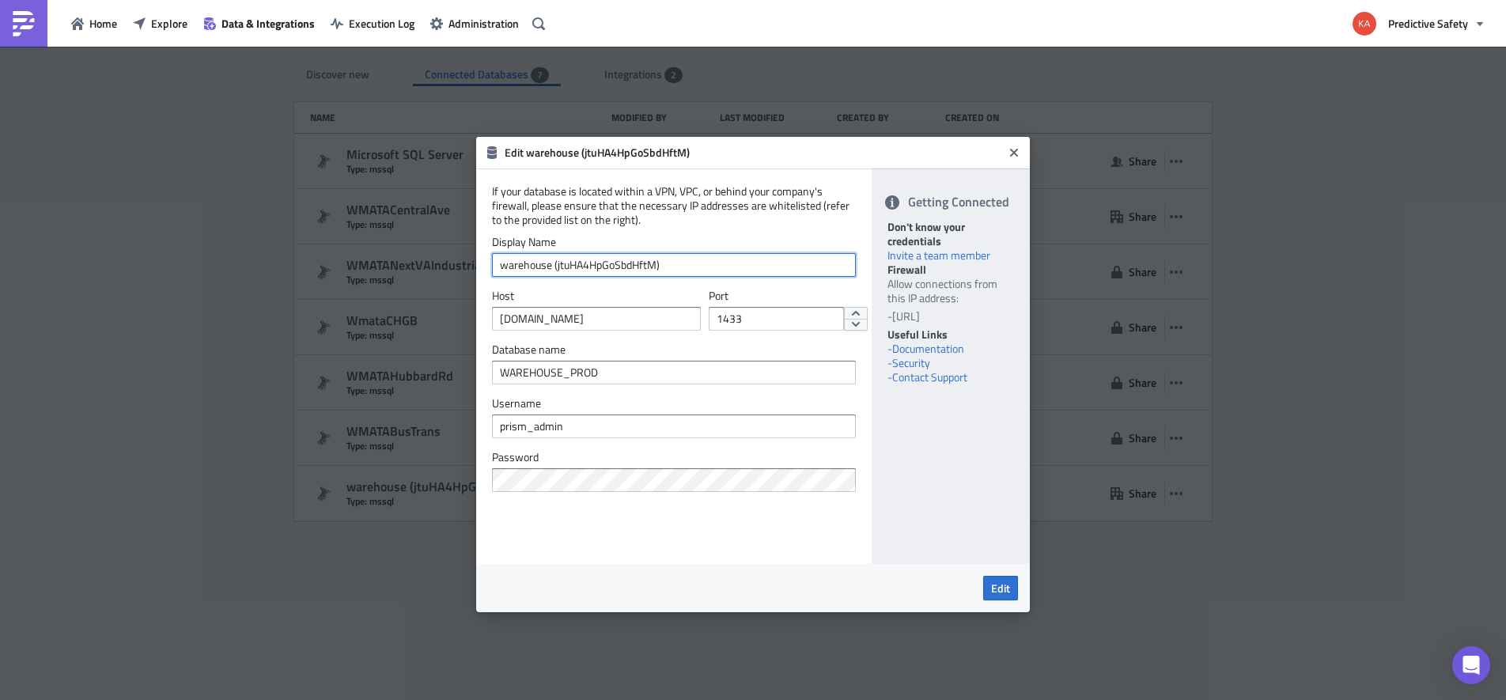
click at [551, 266] on input "warehouse (jtuHA4HpGoSbdHftM)" at bounding box center [674, 265] width 364 height 24
type input "warehouse_Prod (jtuHA4HpGoSbdHftM)"
click at [1005, 588] on span "Edit" at bounding box center [1000, 588] width 19 height 17
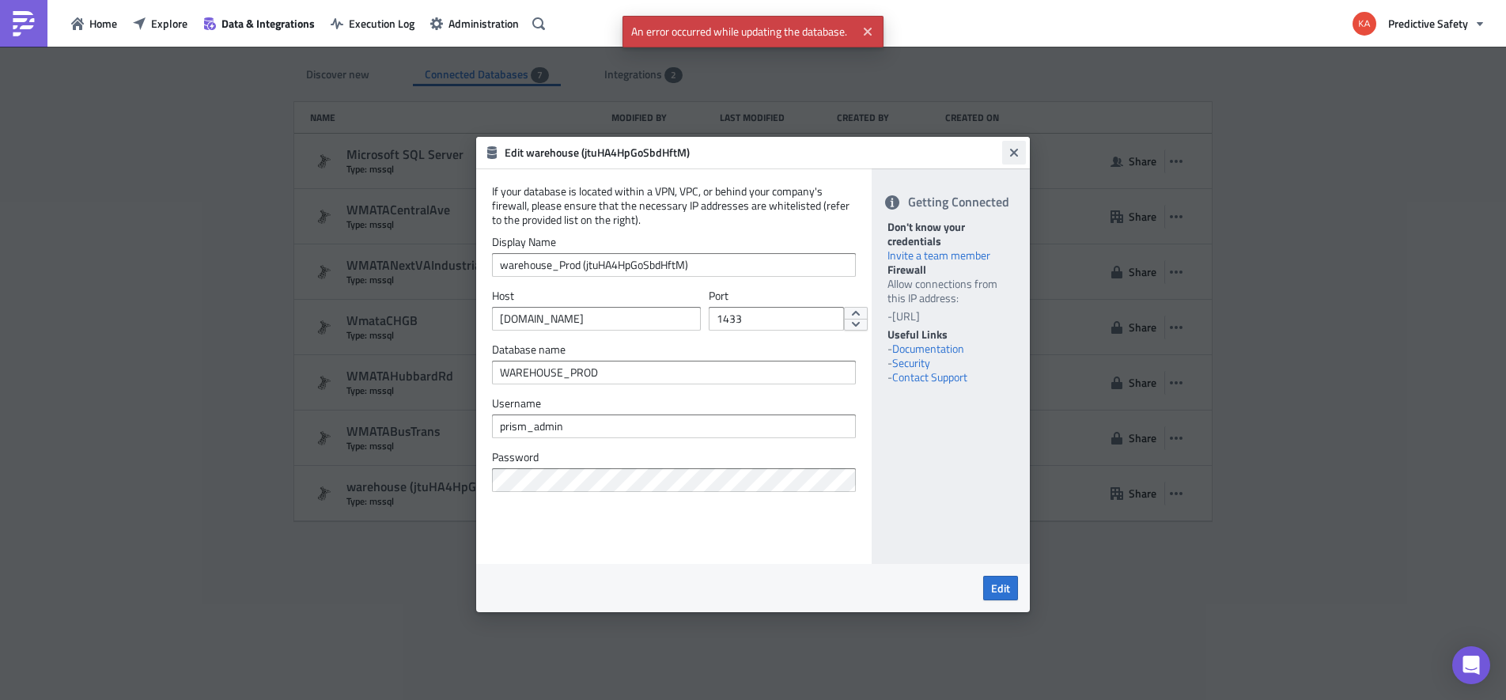
click at [1014, 148] on icon "Close" at bounding box center [1013, 152] width 13 height 13
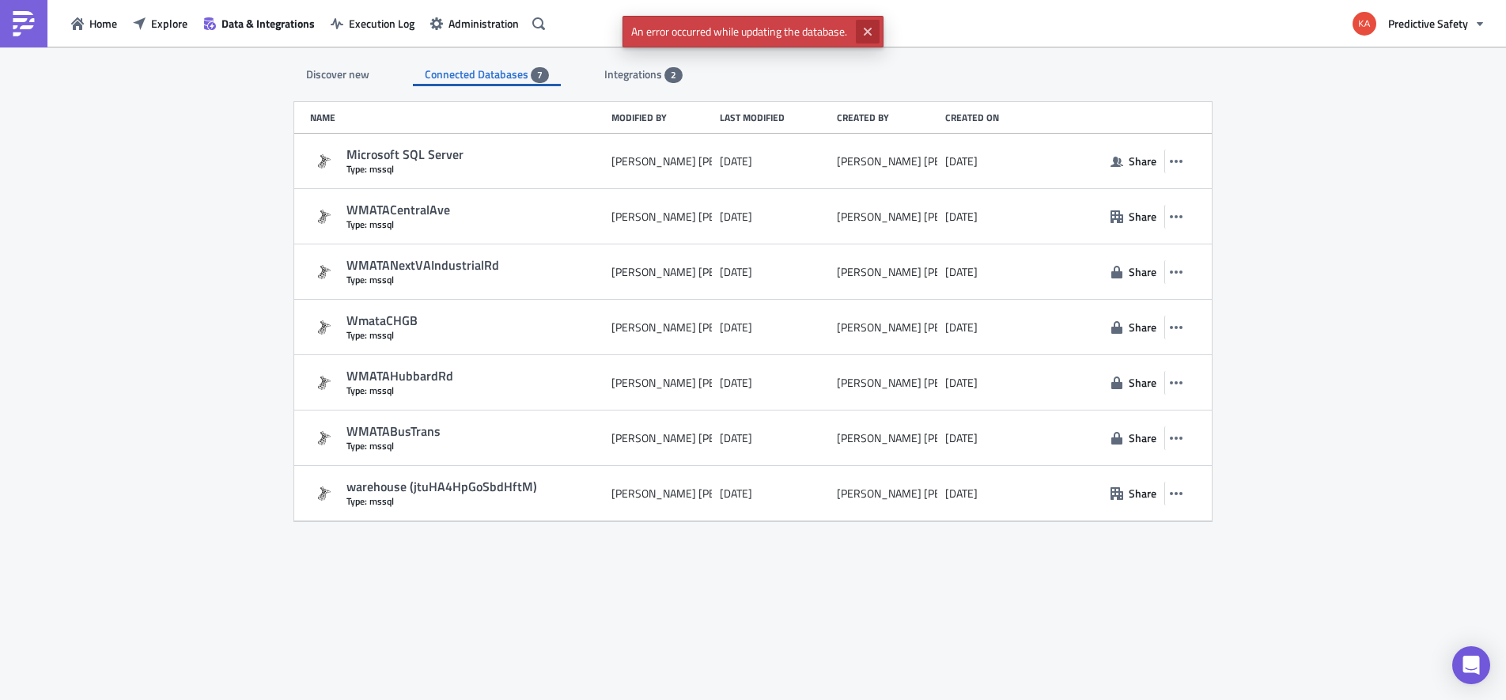
click at [871, 26] on icon "Close" at bounding box center [867, 31] width 13 height 13
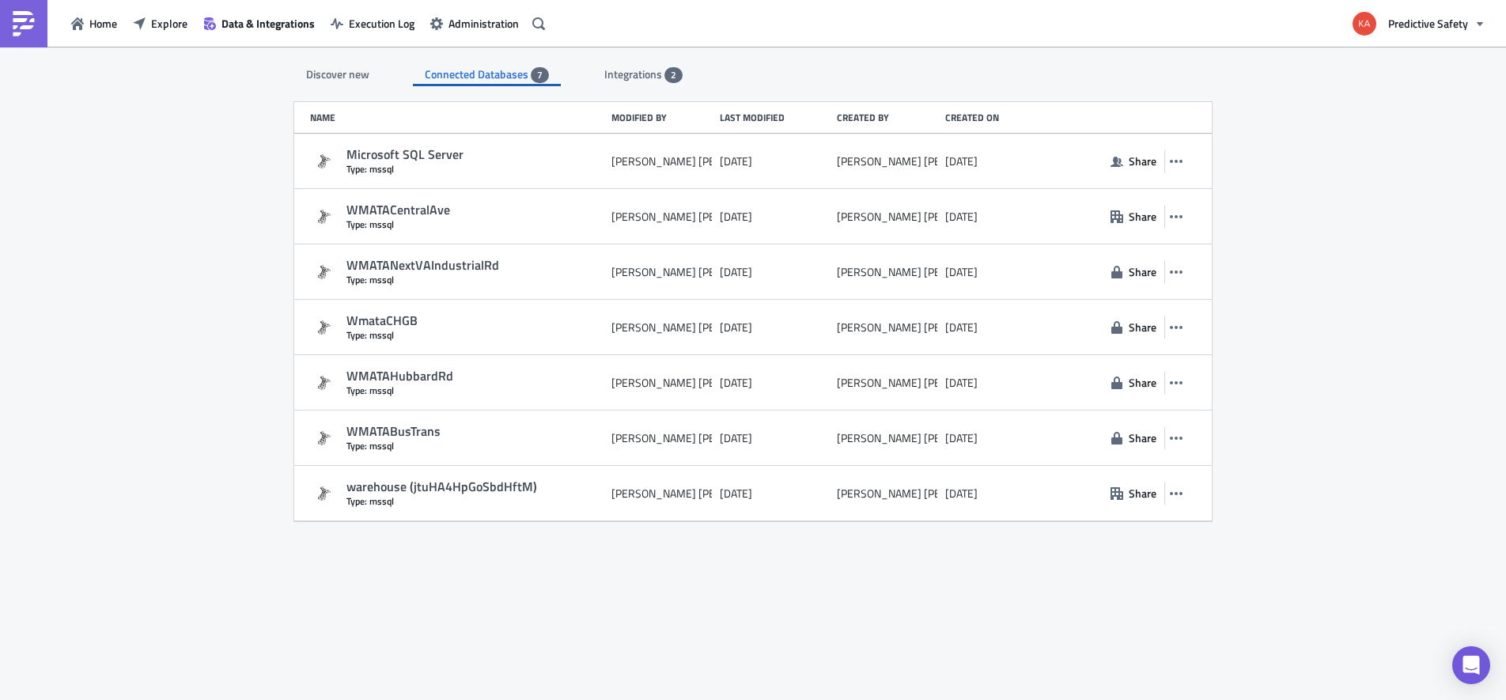
click at [493, 74] on span "Connected Databases" at bounding box center [478, 74] width 106 height 17
click at [164, 360] on div "Discover new Connected Databases 7 Integrations 2 SQL Databases Amazon Athena C…" at bounding box center [753, 375] width 1506 height 656
click at [163, 26] on span "Explore" at bounding box center [169, 23] width 36 height 17
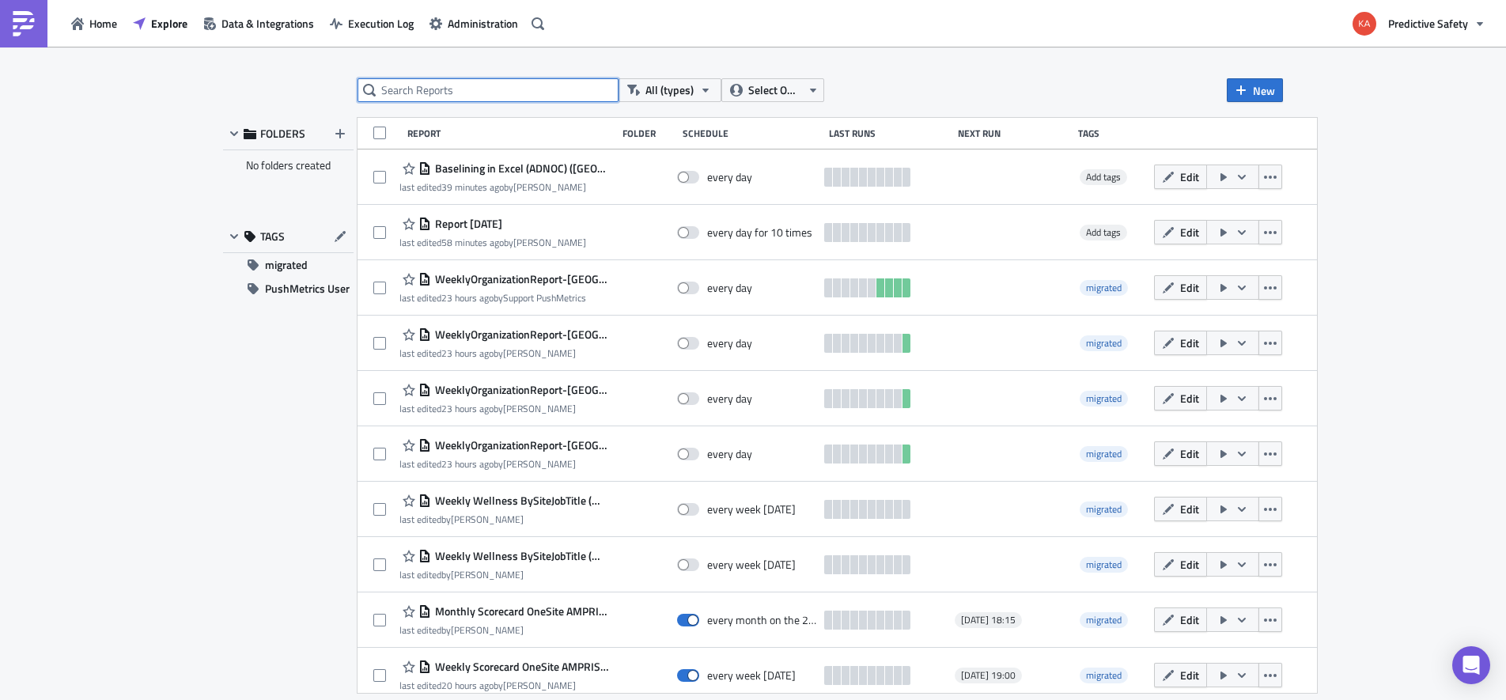
click at [473, 89] on input "text" at bounding box center [487, 90] width 261 height 24
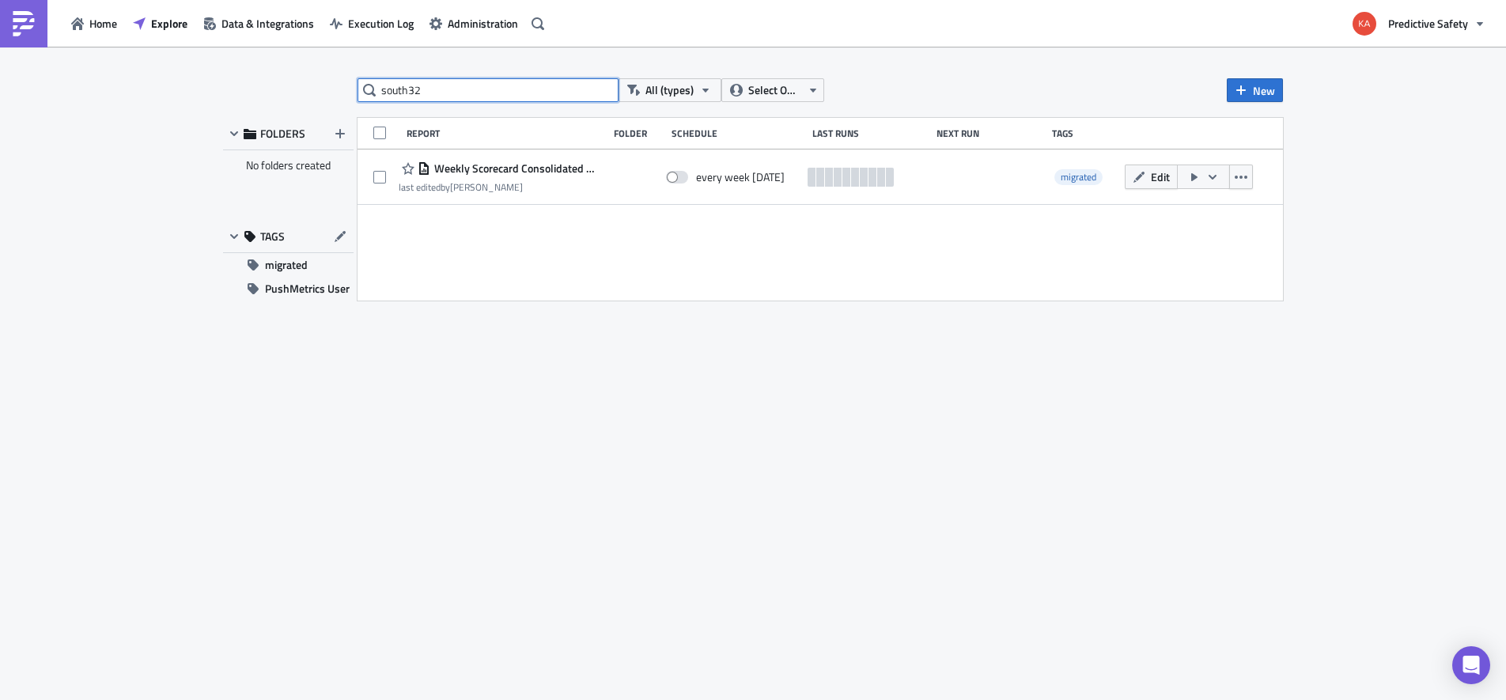
click at [408, 87] on input "south32" at bounding box center [487, 90] width 261 height 24
type input "s32"
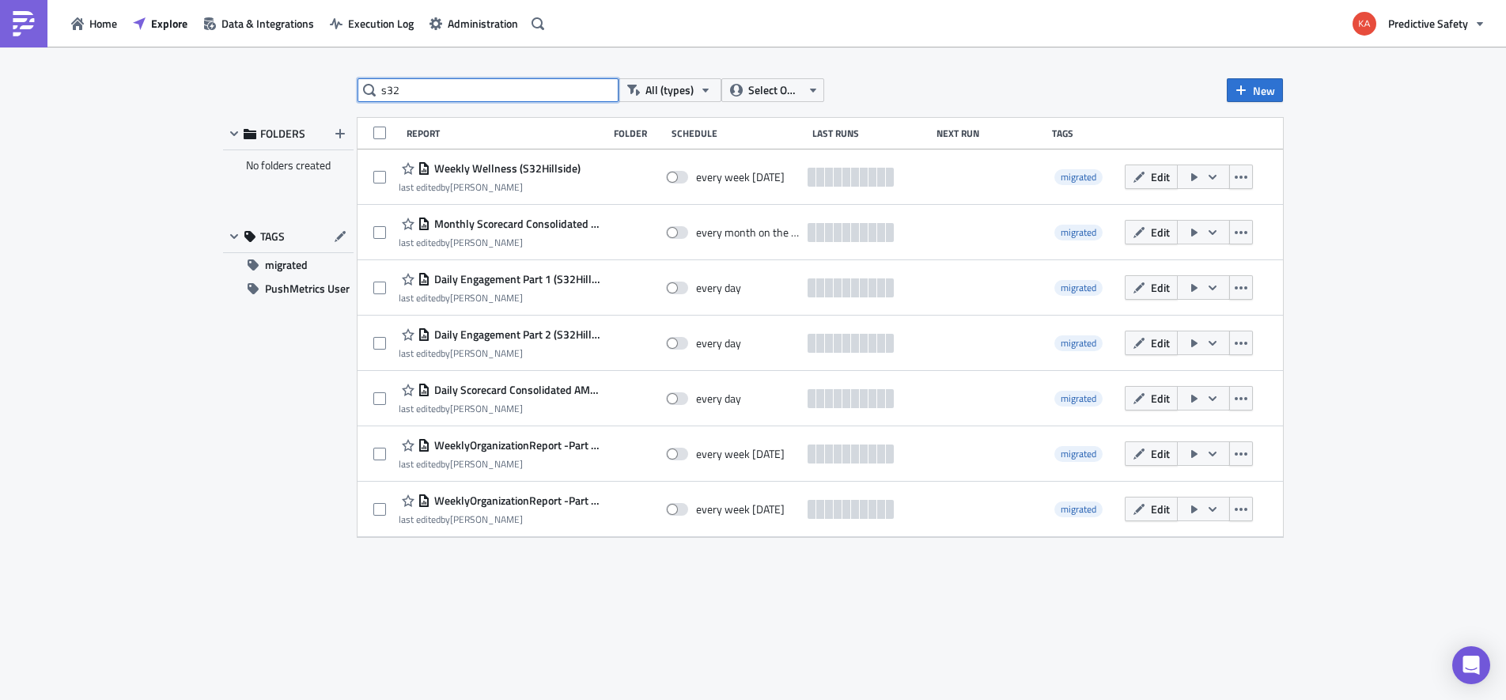
drag, startPoint x: 414, startPoint y: 87, endPoint x: 376, endPoint y: 87, distance: 38.0
click at [376, 87] on input "s32" at bounding box center [487, 90] width 261 height 24
type input "adnoc"
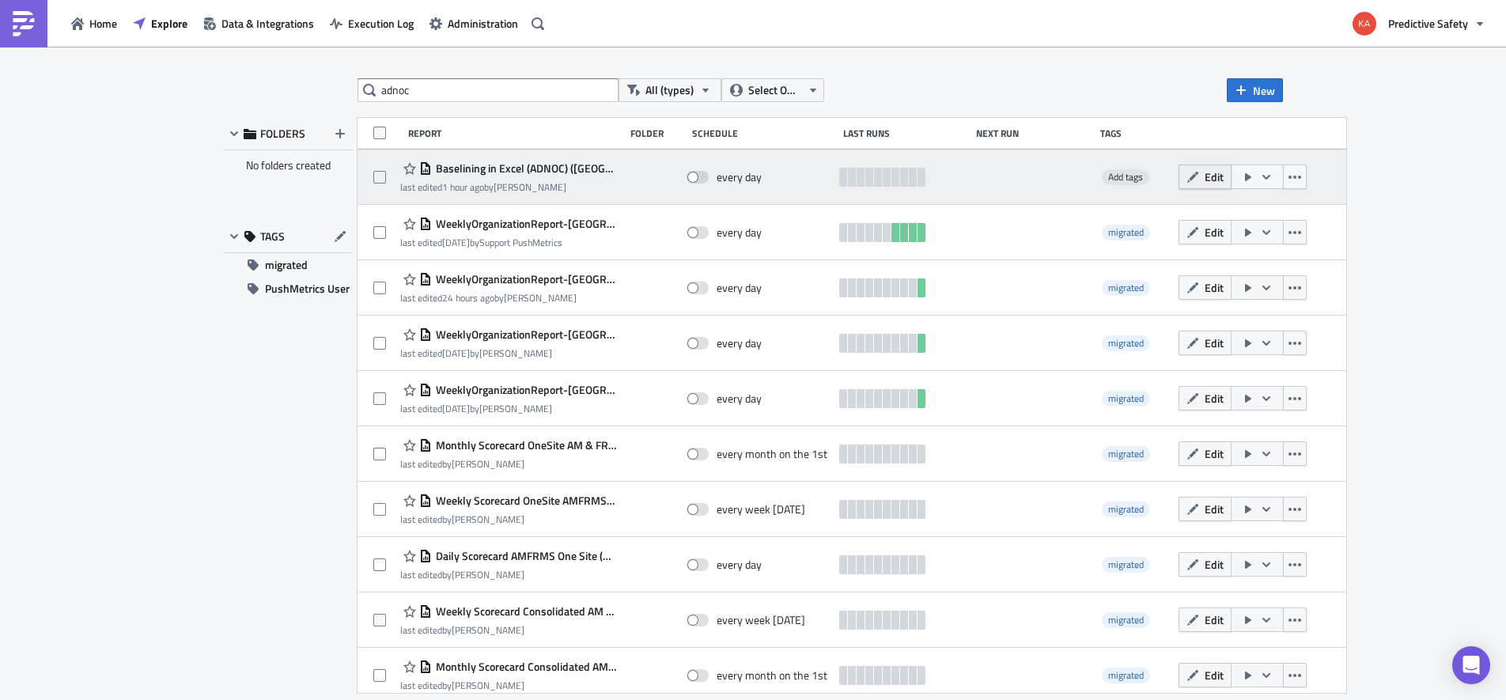
click at [1178, 177] on button "Edit" at bounding box center [1204, 176] width 53 height 25
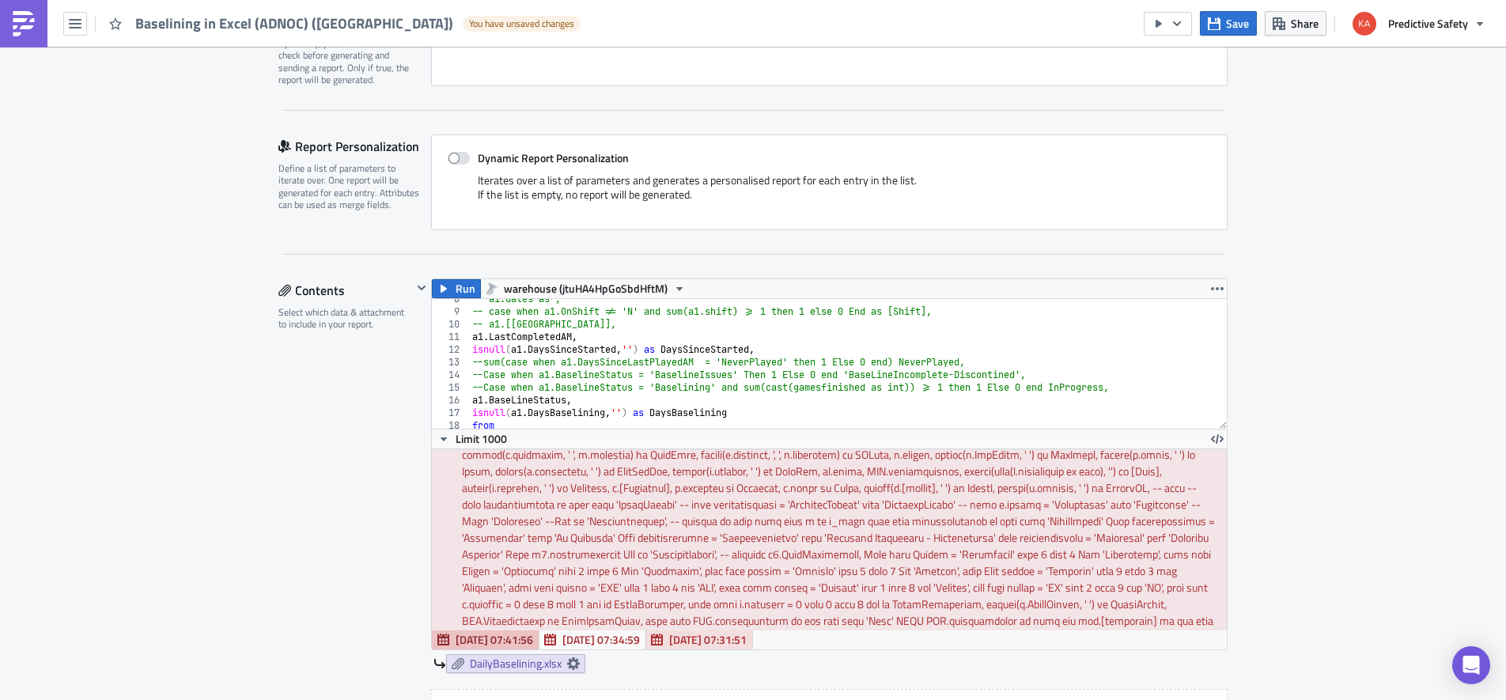
scroll to position [199, 0]
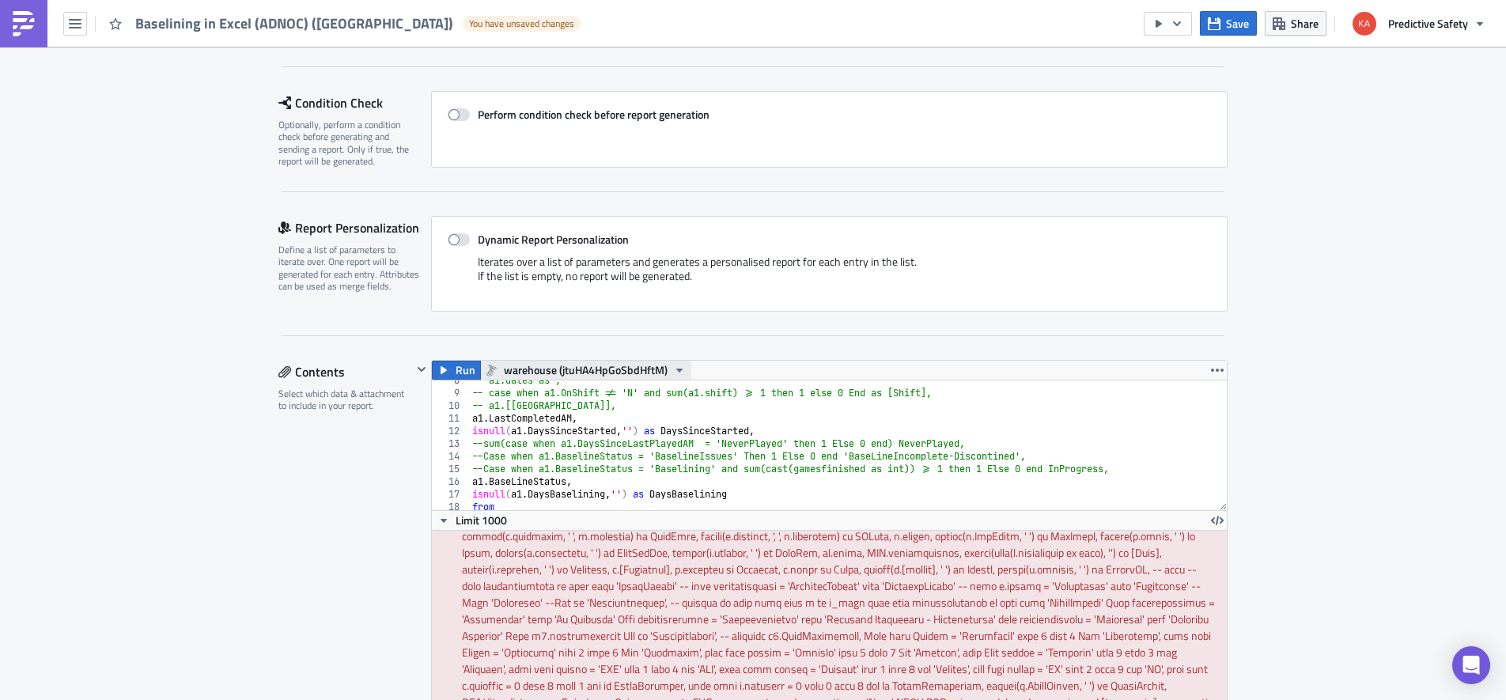
click at [678, 368] on icon "button" at bounding box center [679, 370] width 13 height 13
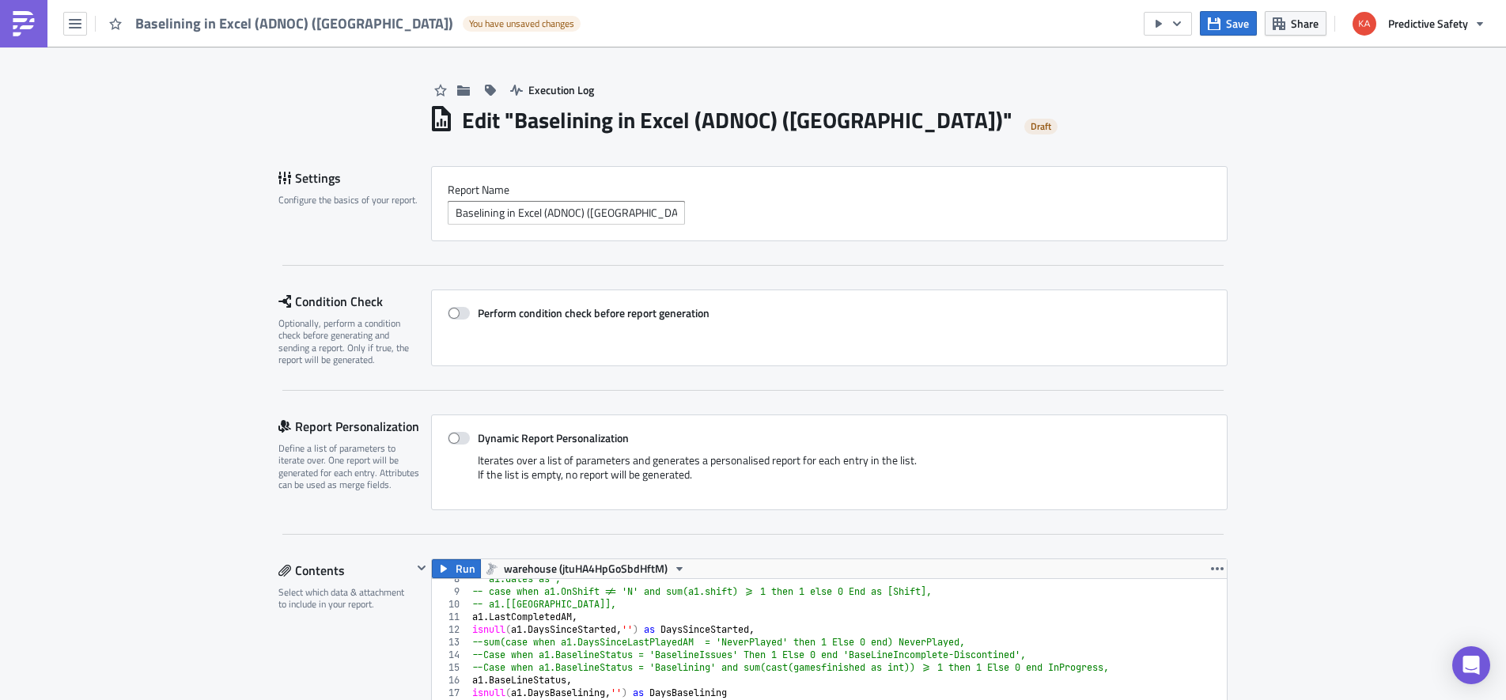
scroll to position [0, 0]
click at [74, 28] on icon "button" at bounding box center [75, 23] width 13 height 9
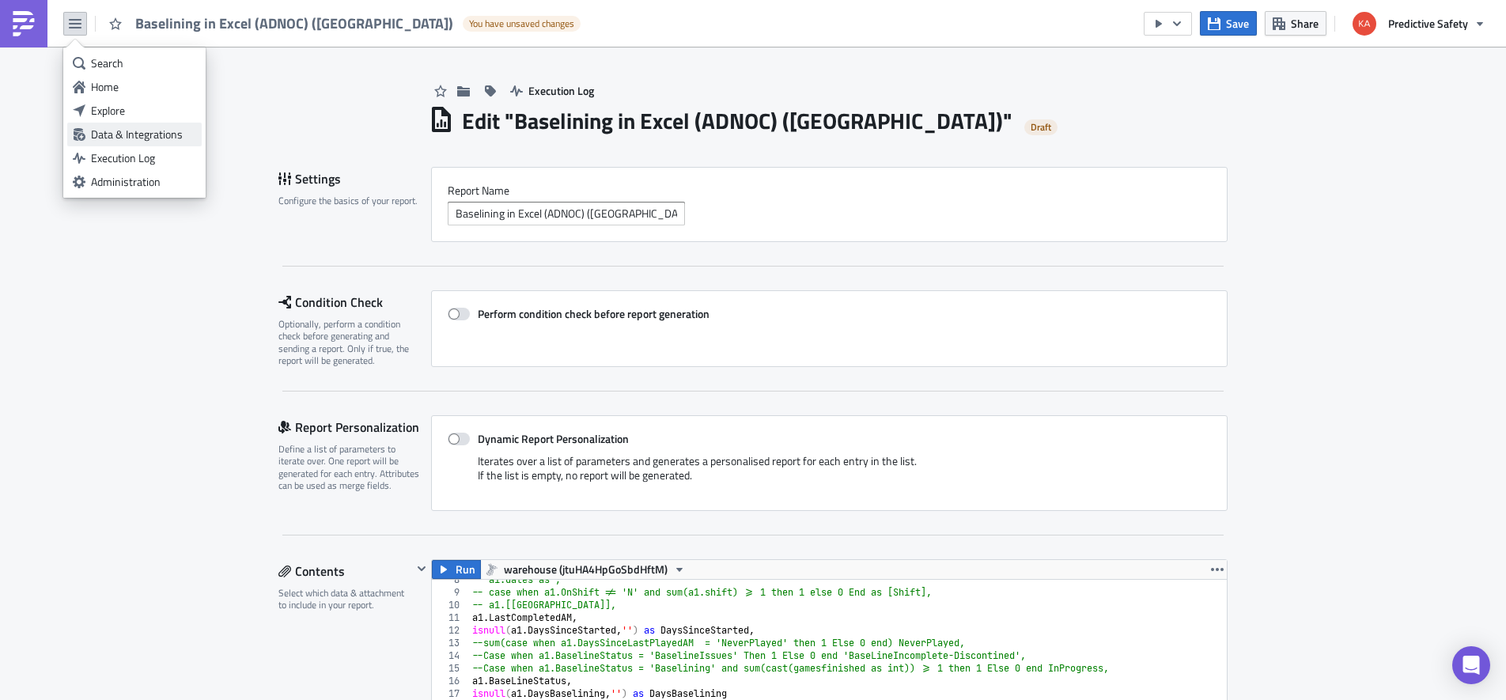
click at [121, 134] on div "Data & Integrations" at bounding box center [143, 135] width 105 height 16
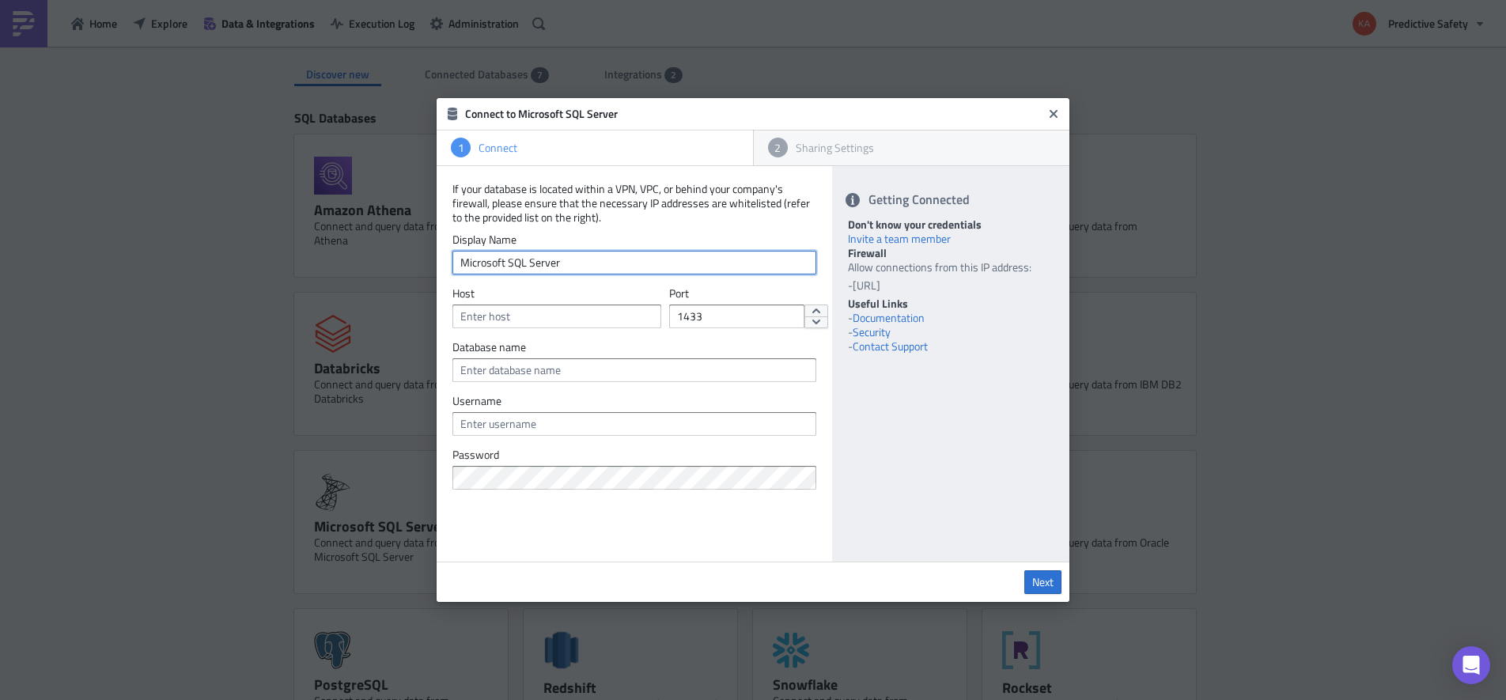
click at [570, 259] on input "Microsoft SQL Server" at bounding box center [634, 263] width 364 height 24
drag, startPoint x: 588, startPoint y: 260, endPoint x: 428, endPoint y: 258, distance: 160.5
click at [452, 258] on input "Microsoft SQL Server" at bounding box center [634, 263] width 364 height 24
type input "UAE-Warehouse"
click at [526, 316] on input "text" at bounding box center [556, 316] width 209 height 24
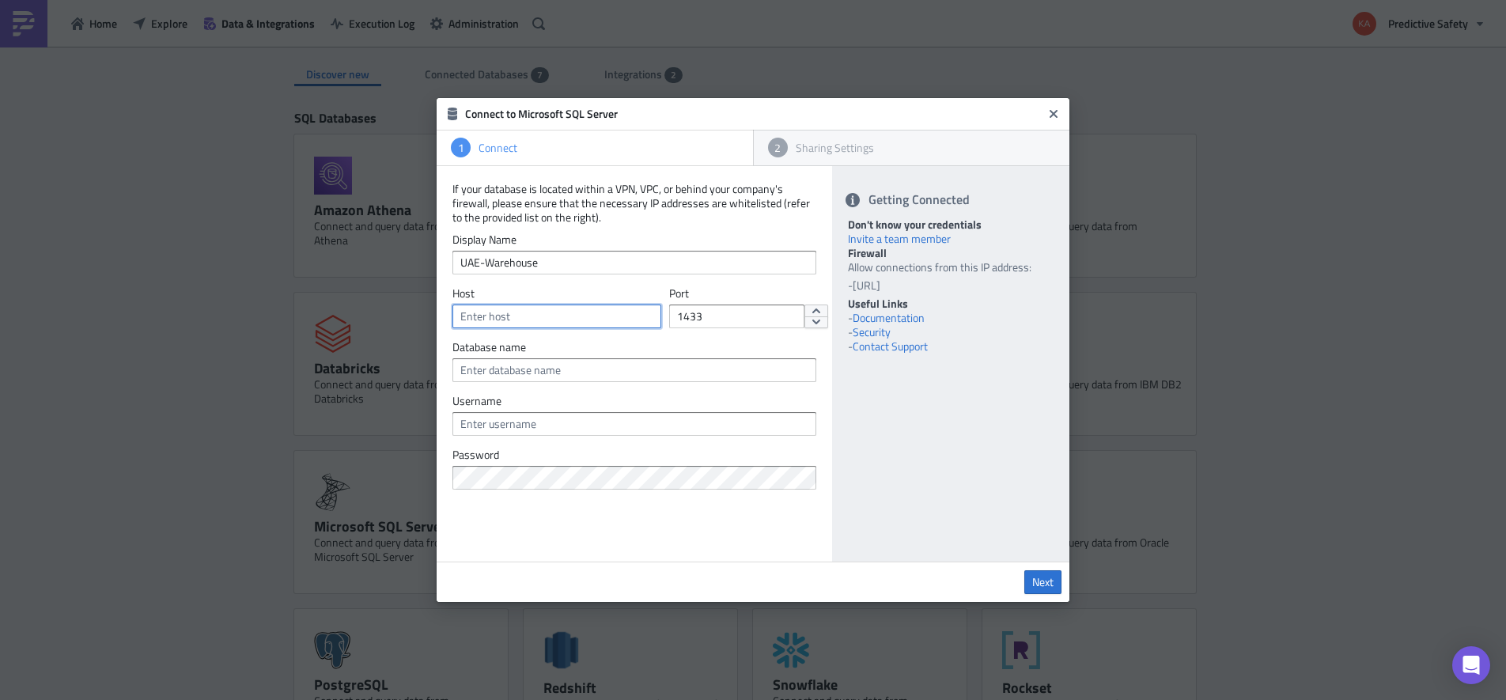
paste input "[DOMAIN_NAME]"
type input "[DOMAIN_NAME]"
click at [514, 371] on input "text" at bounding box center [634, 370] width 364 height 24
type input "Warehouse"
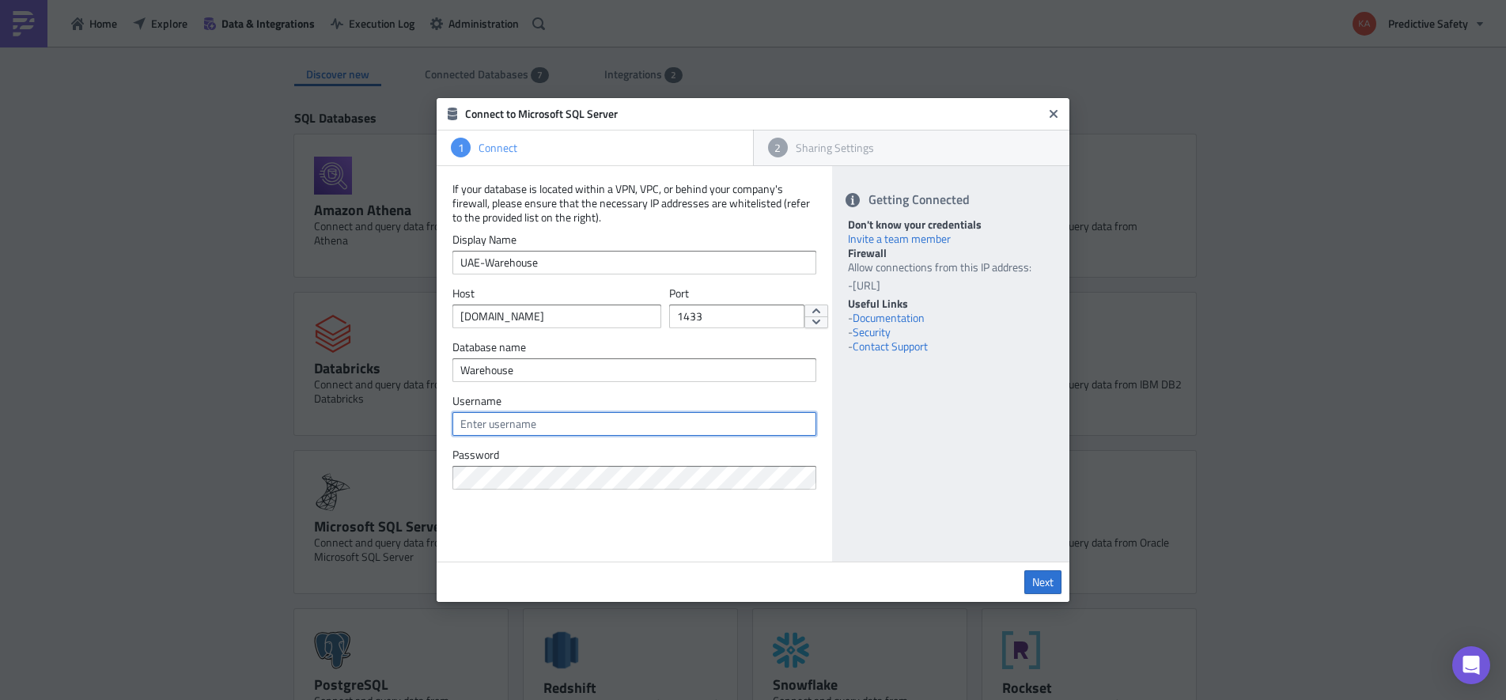
click at [549, 424] on input "text" at bounding box center [634, 424] width 364 height 24
click at [499, 428] on input "text" at bounding box center [634, 424] width 364 height 24
paste input "ps_sql_admin"
type input "ps_sql_admin"
click at [1040, 584] on span "Next" at bounding box center [1042, 582] width 21 height 14
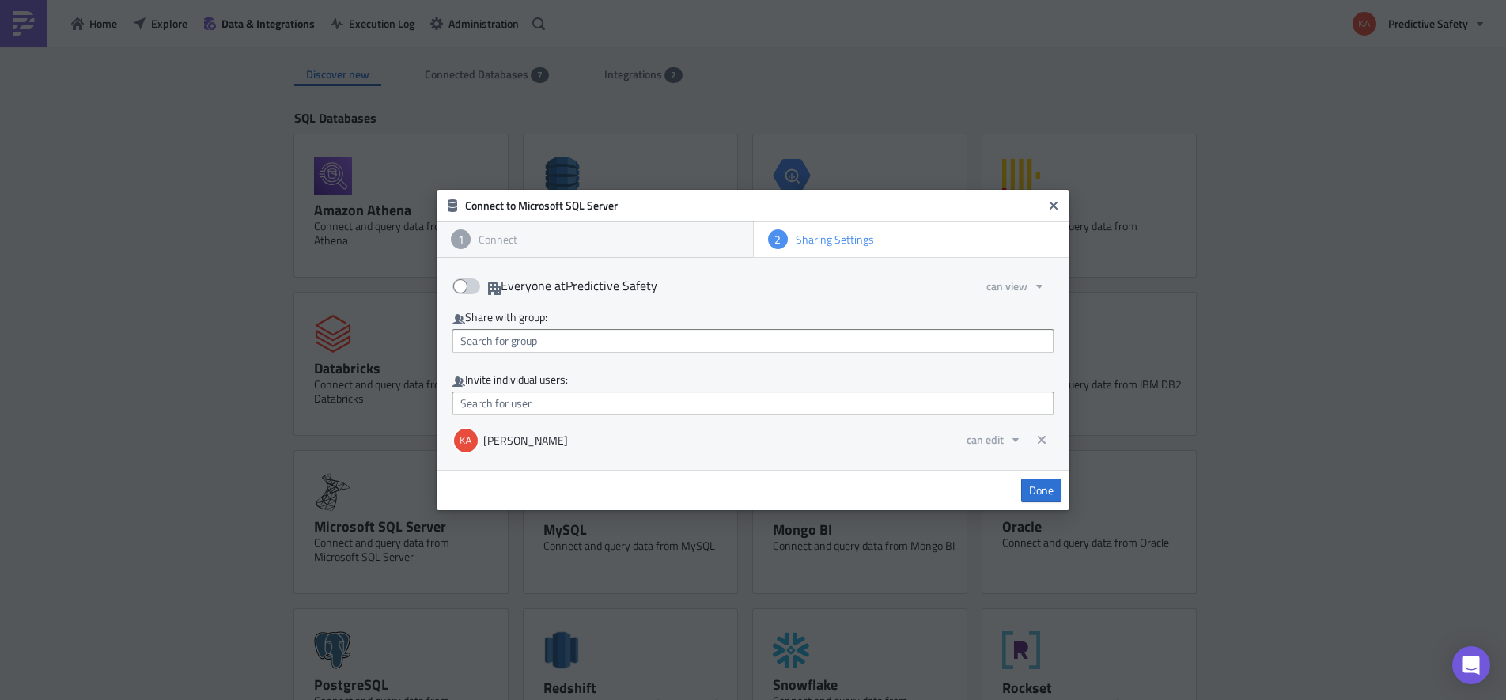
click at [471, 282] on span at bounding box center [466, 286] width 28 height 16
click at [466, 282] on input "Everyone at Predictive Safety" at bounding box center [460, 281] width 10 height 10
checkbox input "true"
click at [1045, 490] on span "Done" at bounding box center [1041, 490] width 25 height 14
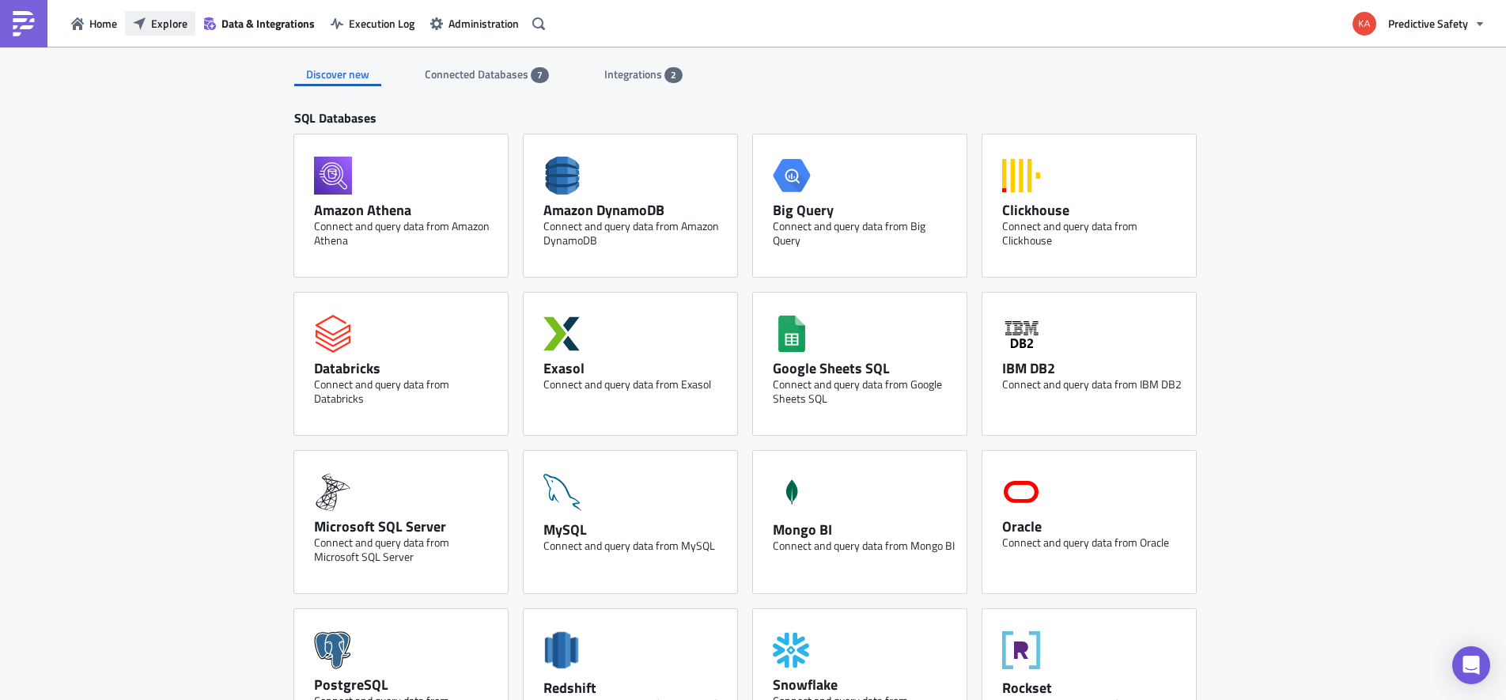
click at [157, 26] on span "Explore" at bounding box center [169, 23] width 36 height 17
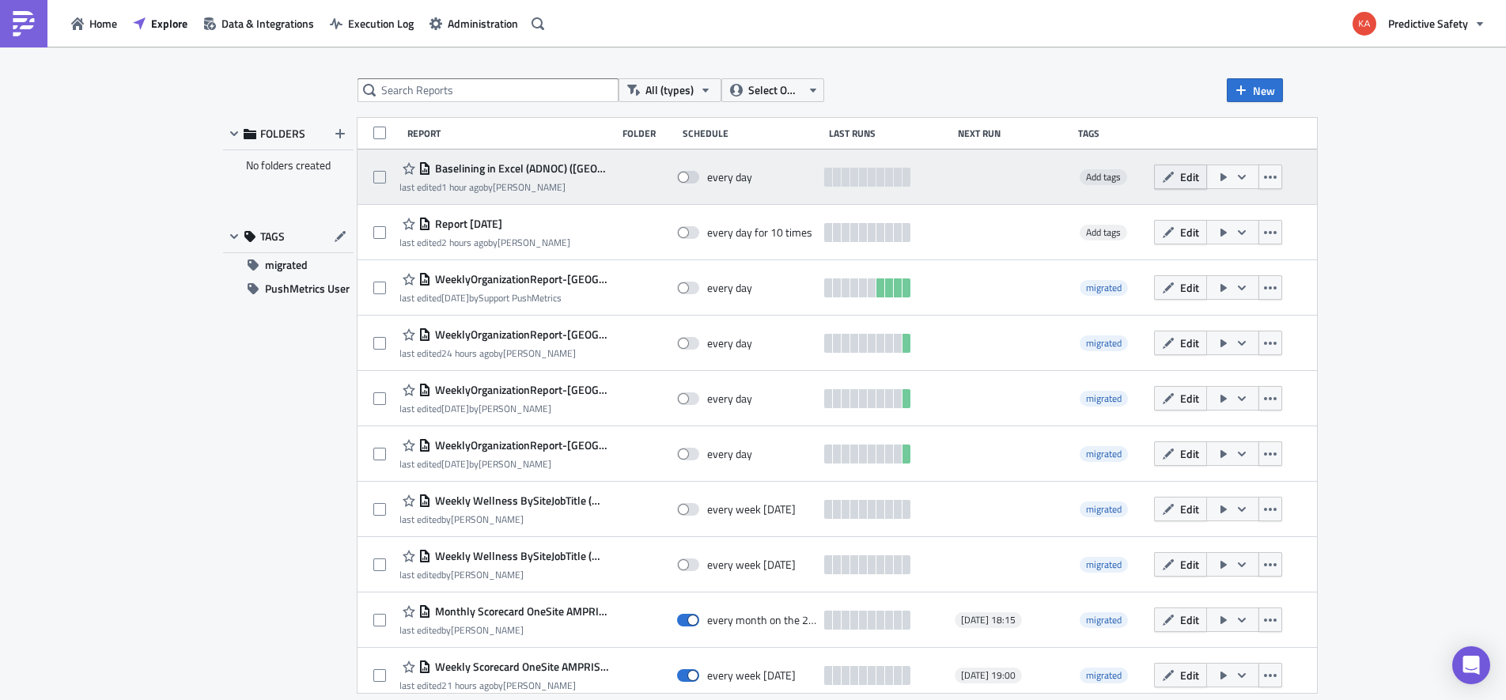
click at [1157, 175] on button "Edit" at bounding box center [1180, 176] width 53 height 25
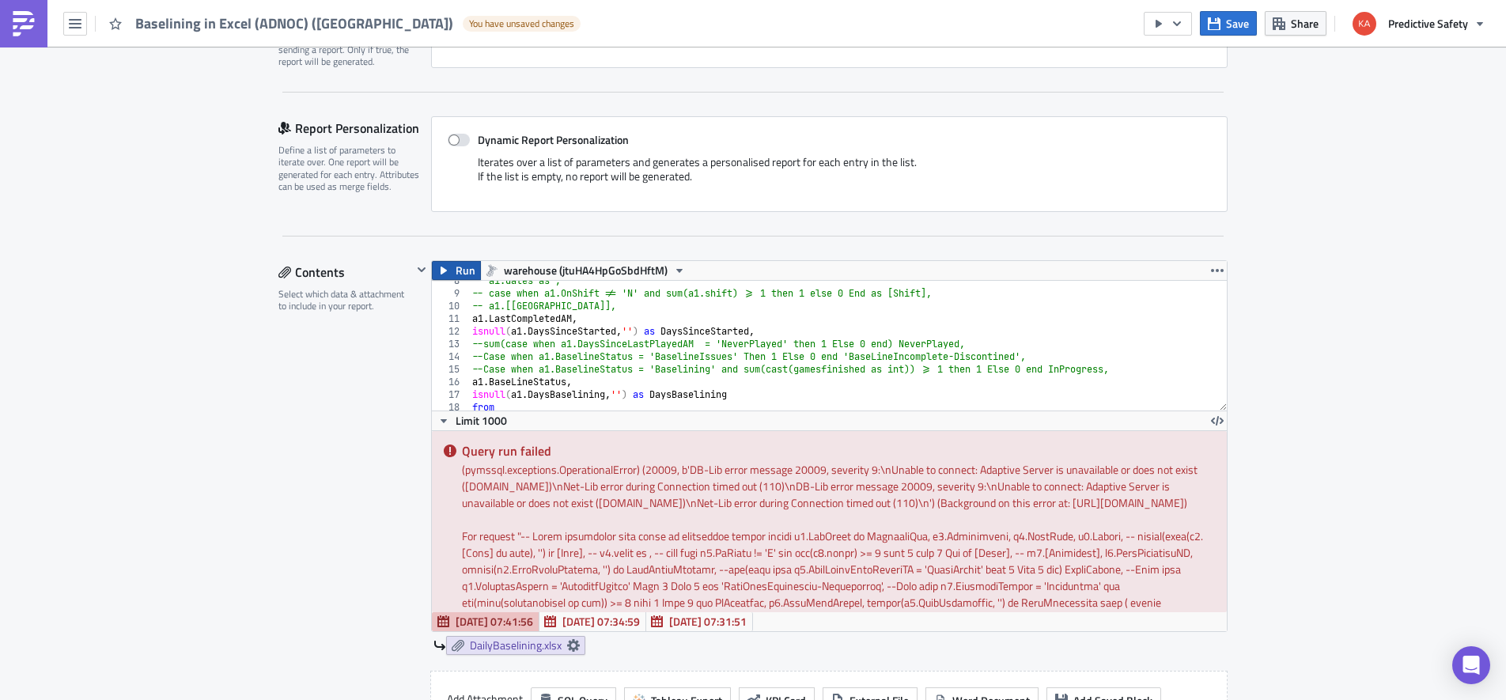
click at [463, 273] on span "Run" at bounding box center [465, 270] width 20 height 19
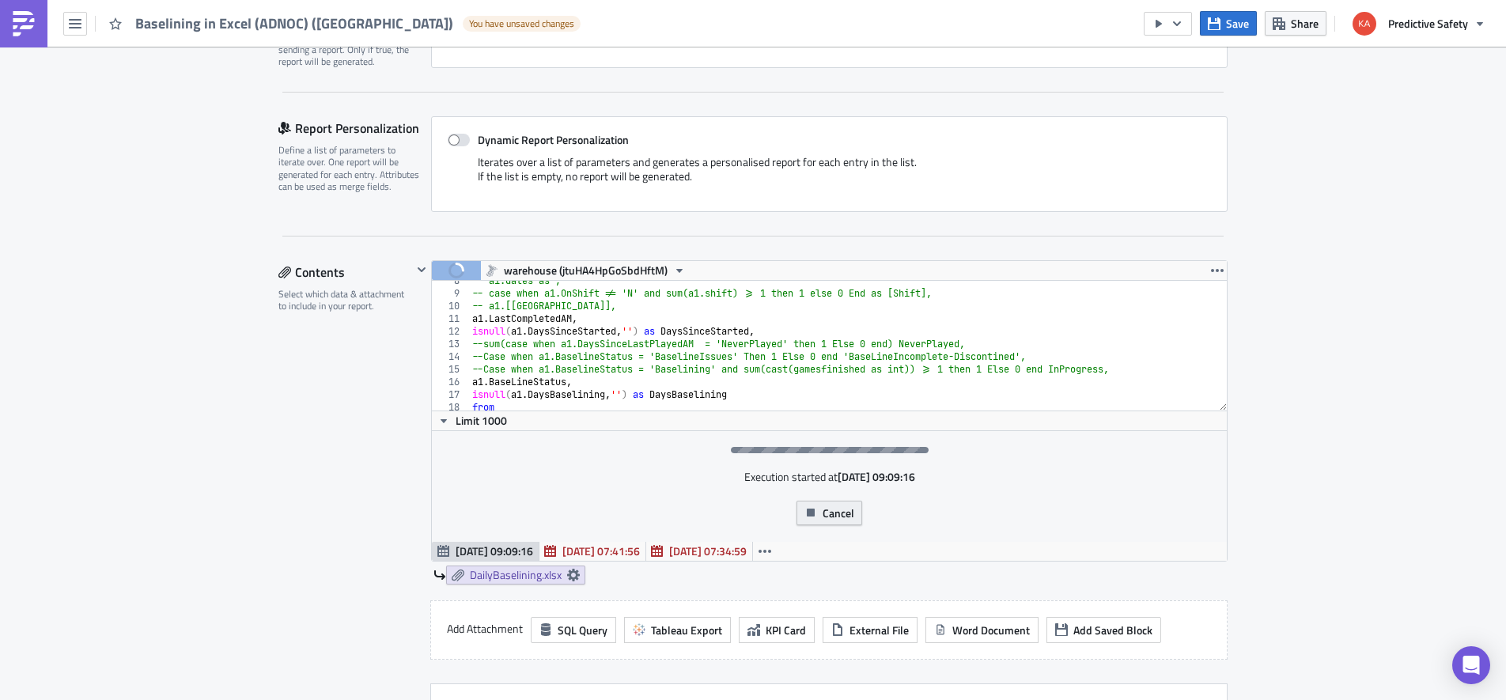
click at [826, 513] on span "Cancel" at bounding box center [838, 512] width 32 height 17
click at [822, 511] on button "Cancel" at bounding box center [829, 513] width 66 height 25
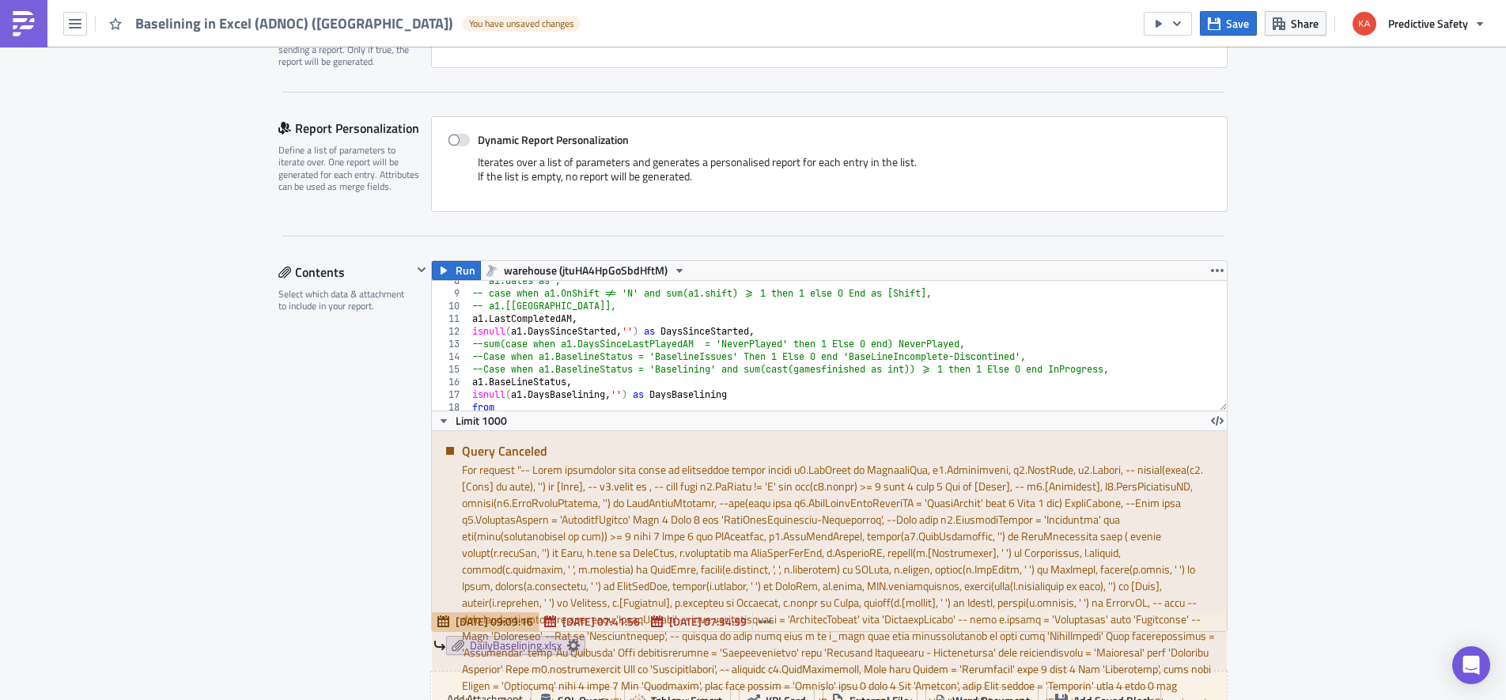
click at [678, 266] on icon "button" at bounding box center [679, 270] width 13 height 13
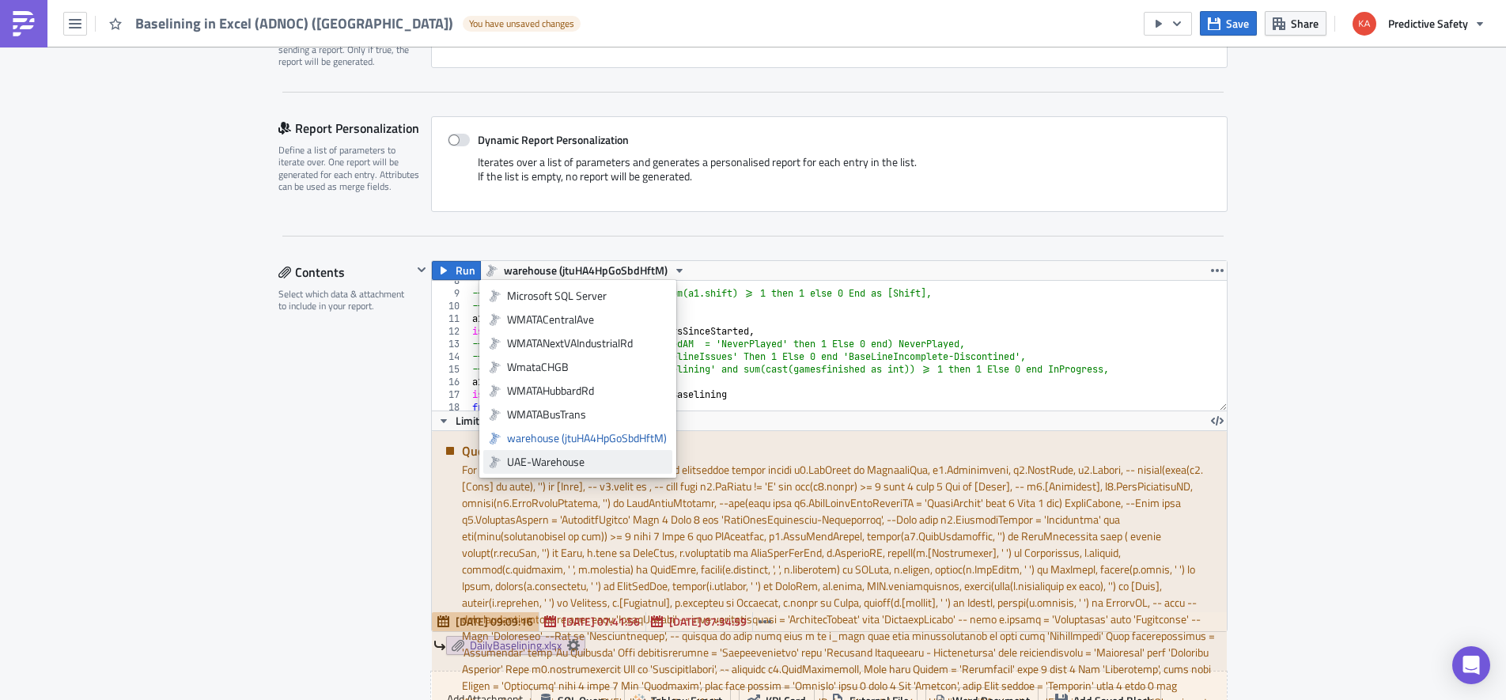
click at [538, 463] on div "UAE-Warehouse" at bounding box center [587, 462] width 160 height 16
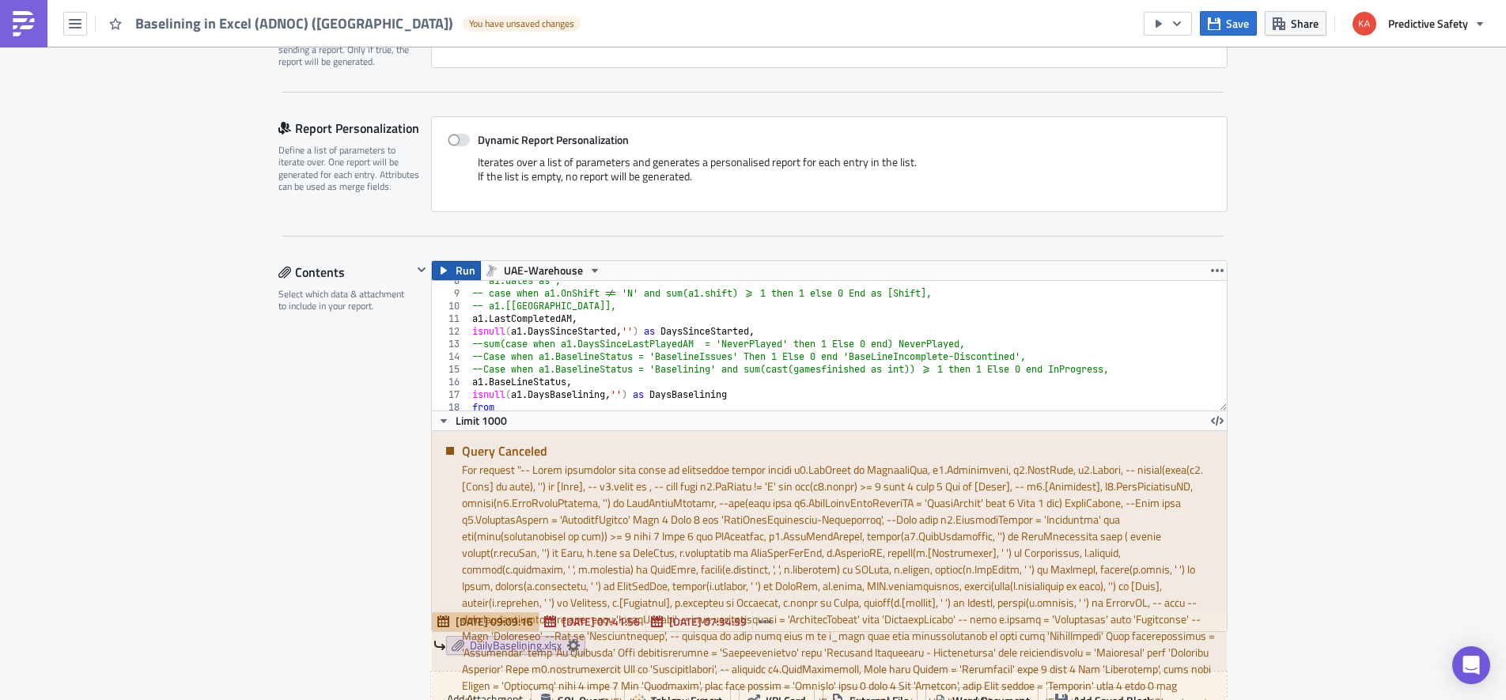
click at [453, 266] on button "Run" at bounding box center [456, 270] width 49 height 19
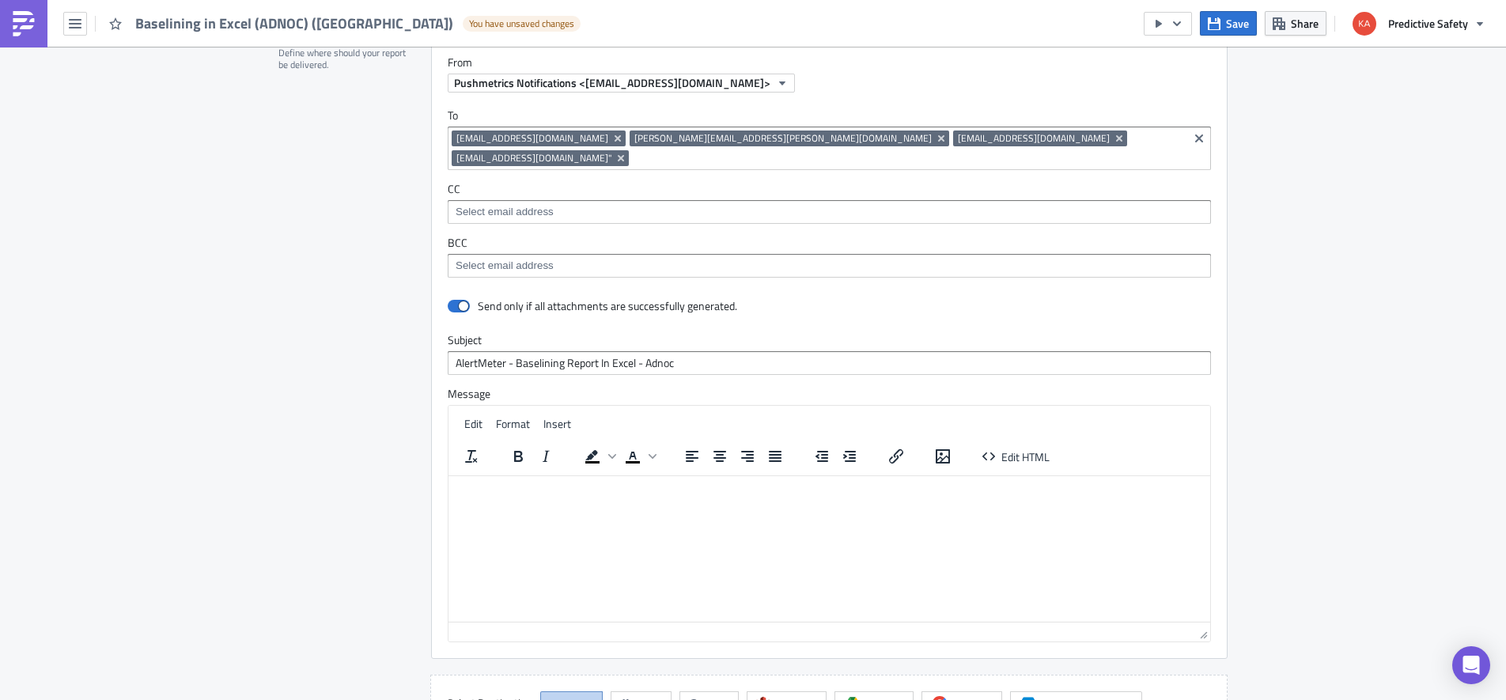
scroll to position [1196, 0]
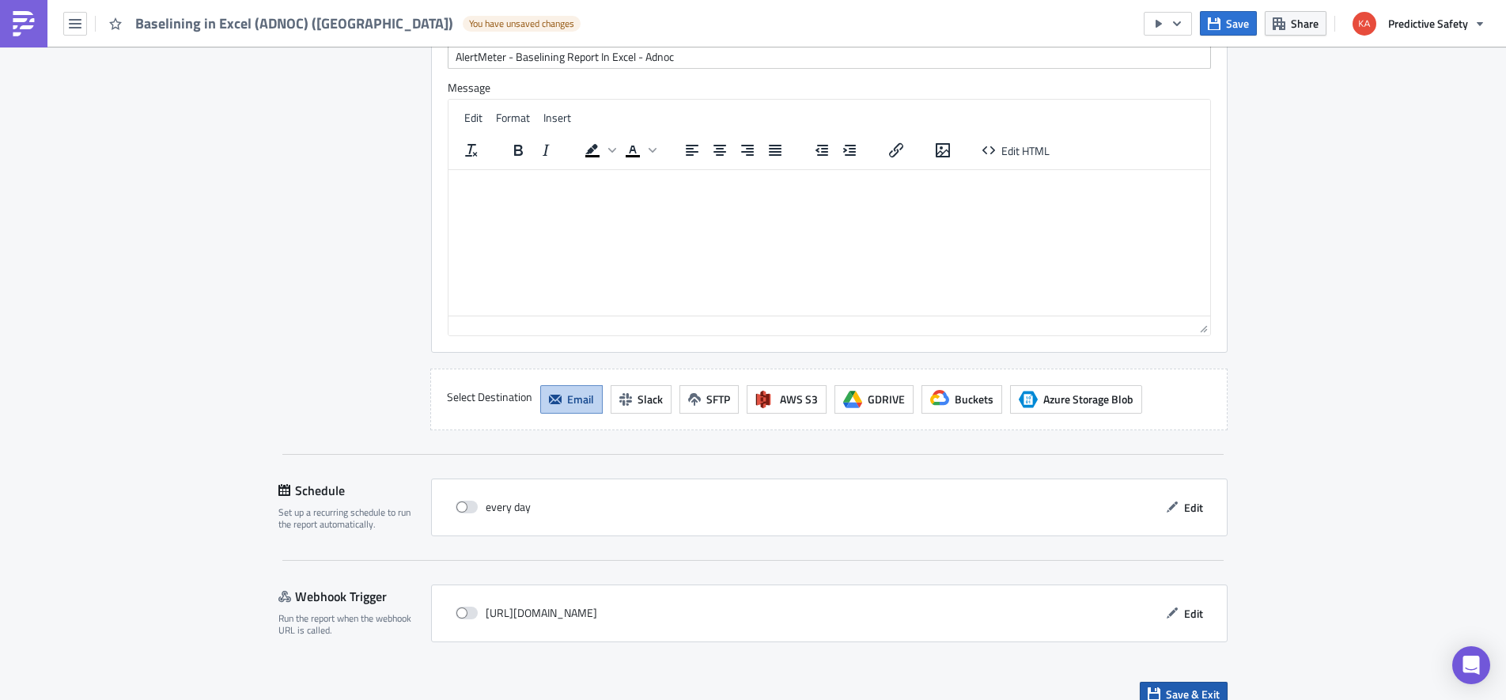
click at [1189, 686] on span "Save & Exit" at bounding box center [1193, 694] width 54 height 17
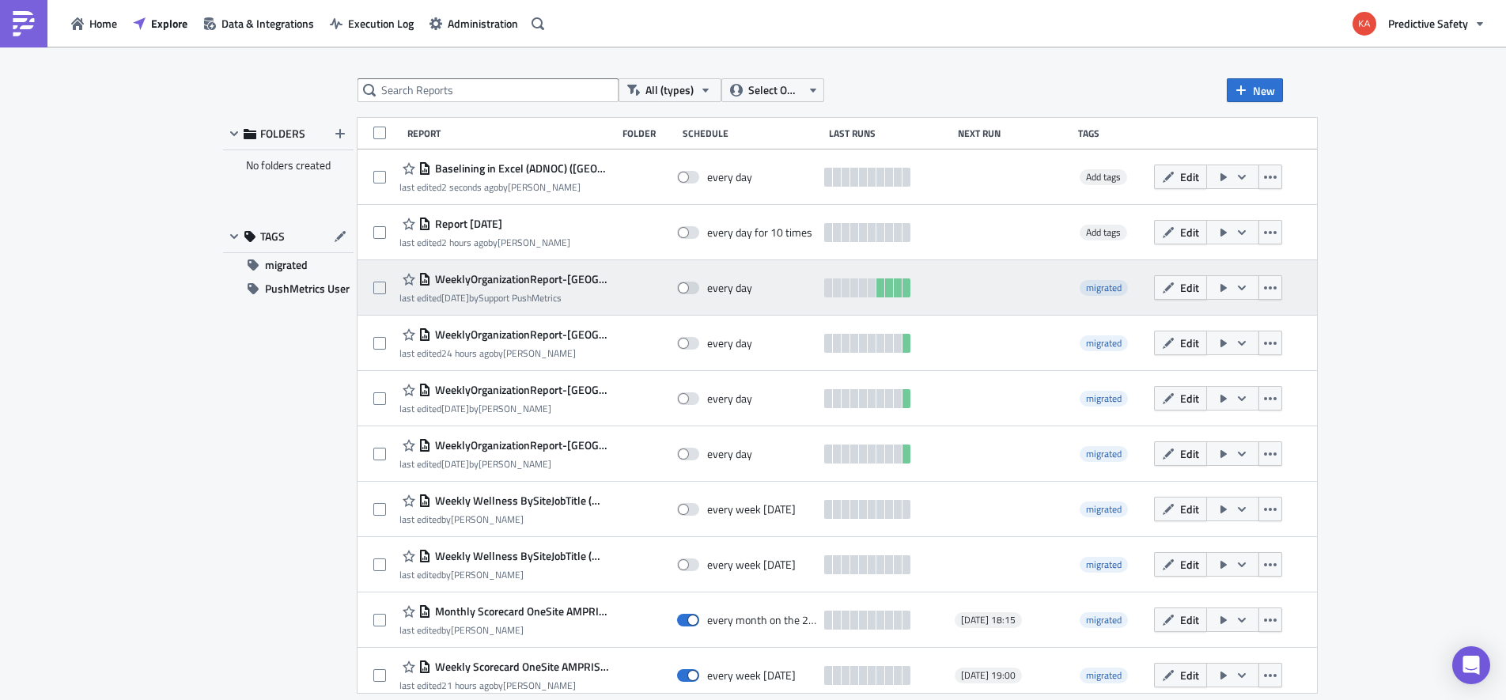
click at [474, 278] on span "WeeklyOrganizationReport-BaseliningONLY (ADNOCRuwaisSulphur) (uae)" at bounding box center [520, 279] width 178 height 14
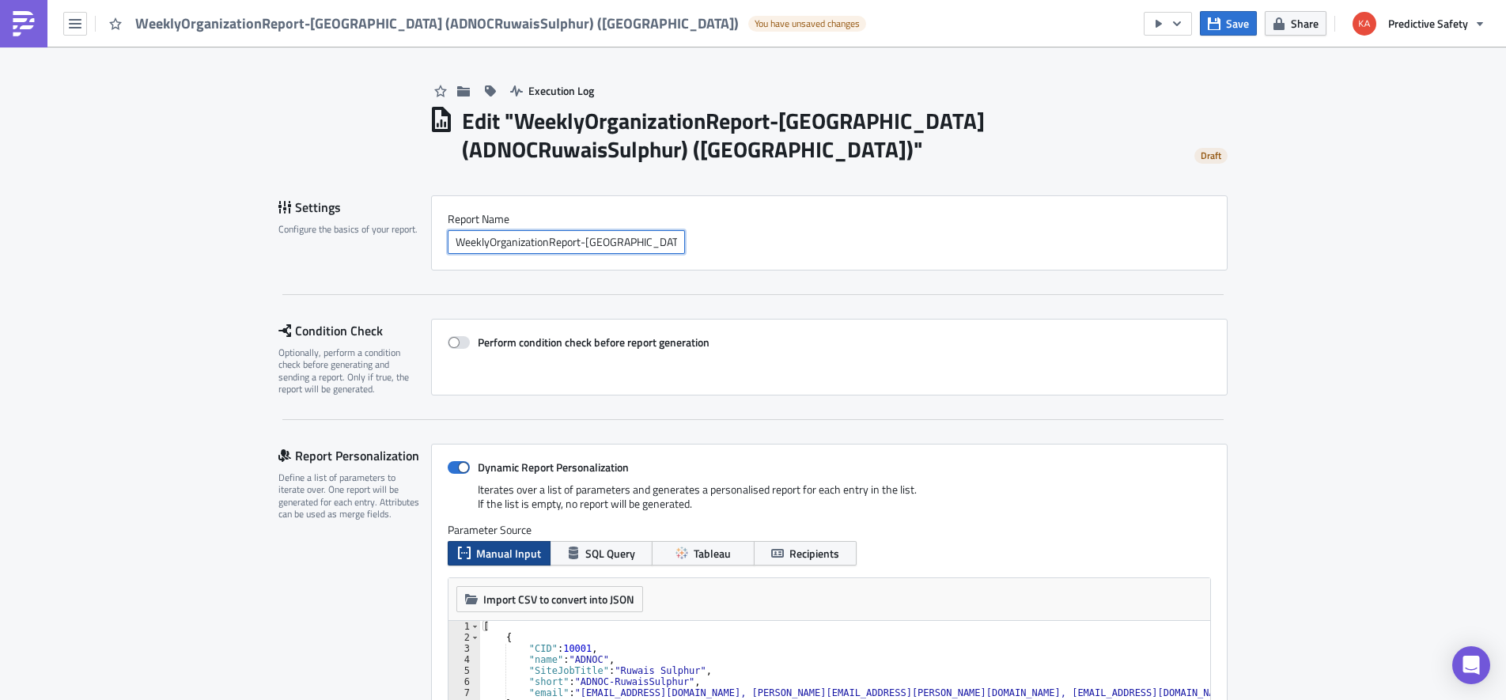
drag, startPoint x: 585, startPoint y: 244, endPoint x: 444, endPoint y: 229, distance: 141.6
click at [448, 230] on input "WeeklyOrganizationReport-BaseliningONLY (ADNOCRuwaisSulphur) (uae)" at bounding box center [566, 242] width 237 height 24
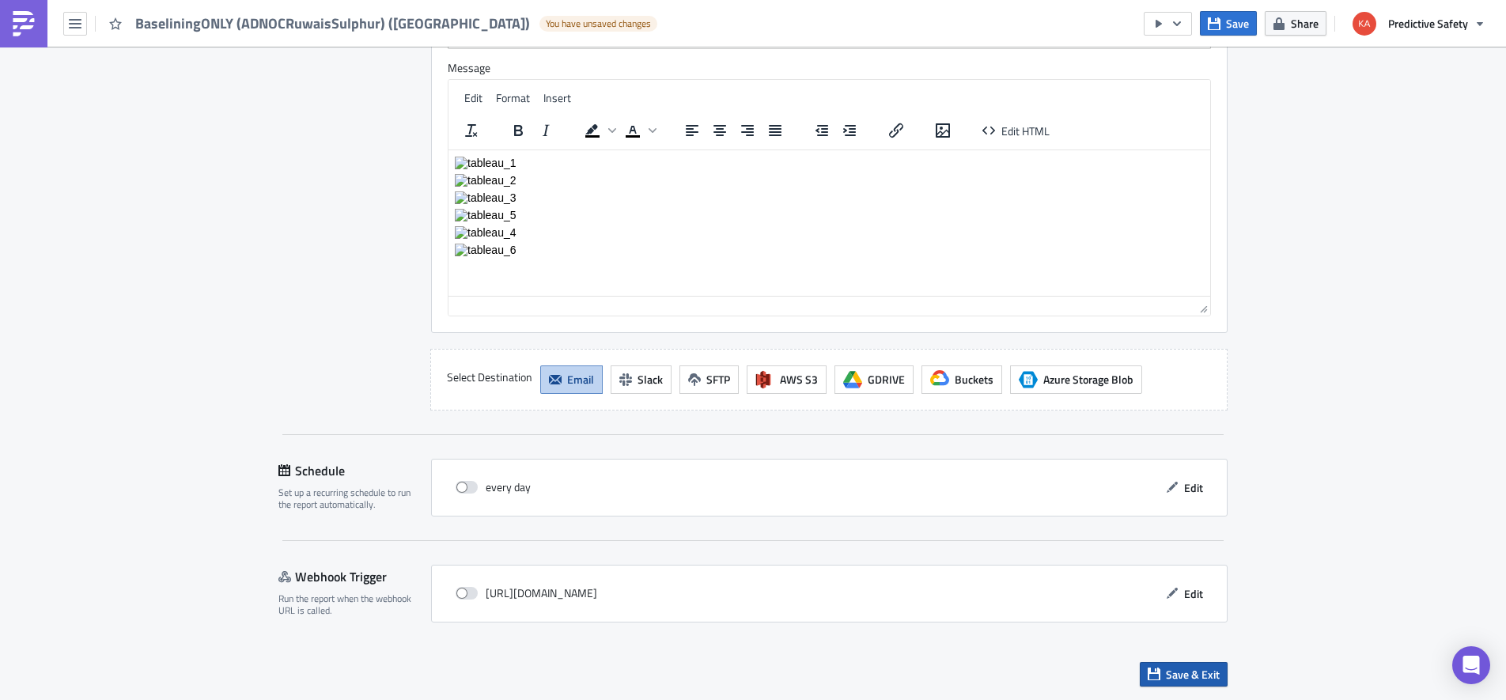
type input "BaseliningONLY (ADNOCRuwaisSulphur) ([GEOGRAPHIC_DATA])"
click at [1189, 676] on span "Save & Exit" at bounding box center [1193, 674] width 54 height 17
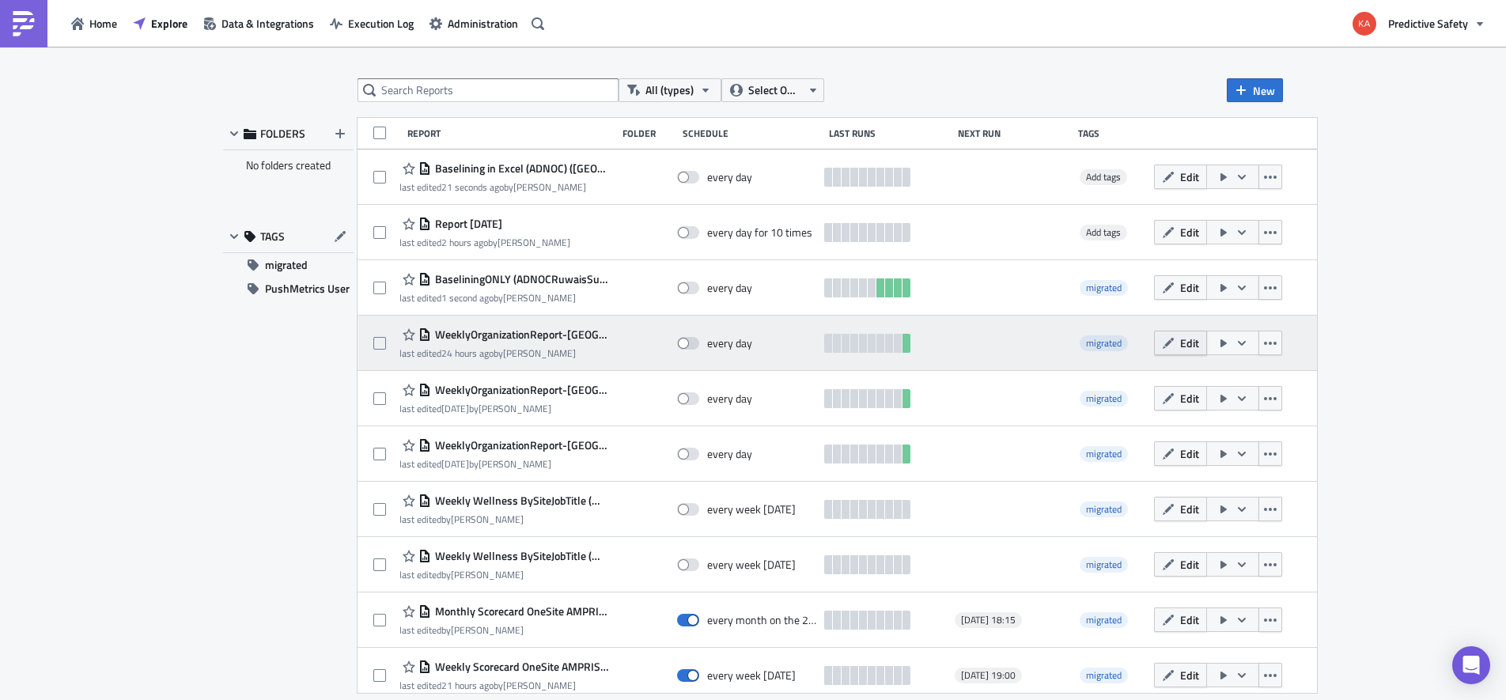
click at [1180, 342] on span "Edit" at bounding box center [1189, 342] width 19 height 17
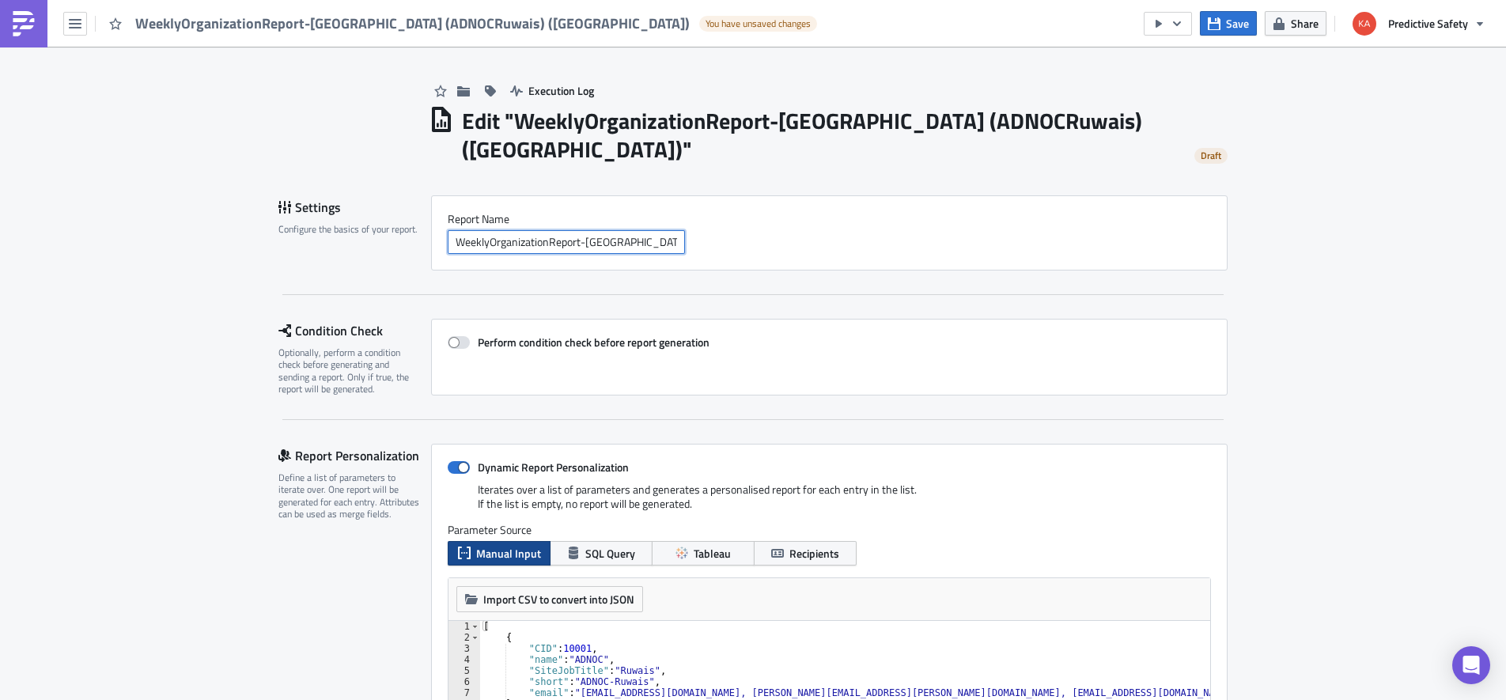
drag, startPoint x: 586, startPoint y: 213, endPoint x: 436, endPoint y: 225, distance: 149.9
click at [448, 230] on input "WeeklyOrganizationReport-BaseliningONLY (ADNOCRuwais) (uae)" at bounding box center [566, 242] width 237 height 24
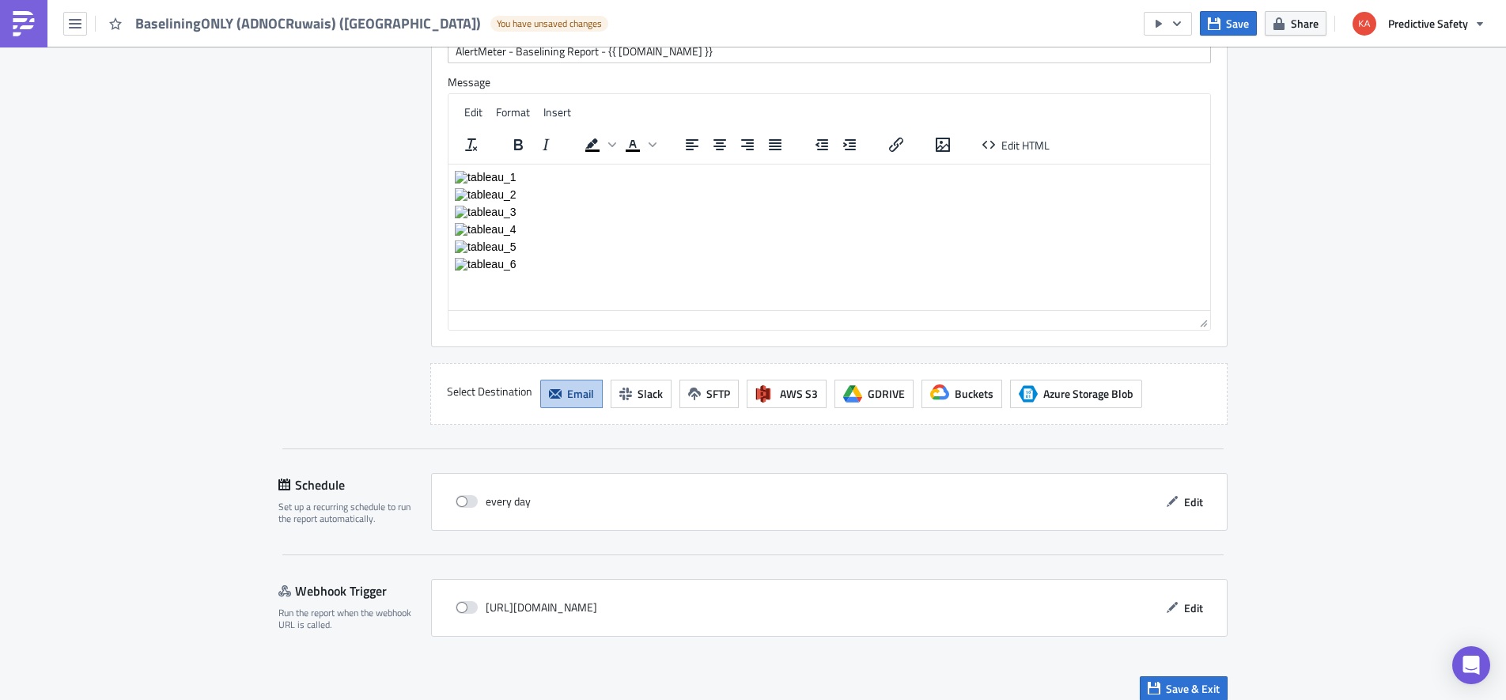
scroll to position [3302, 0]
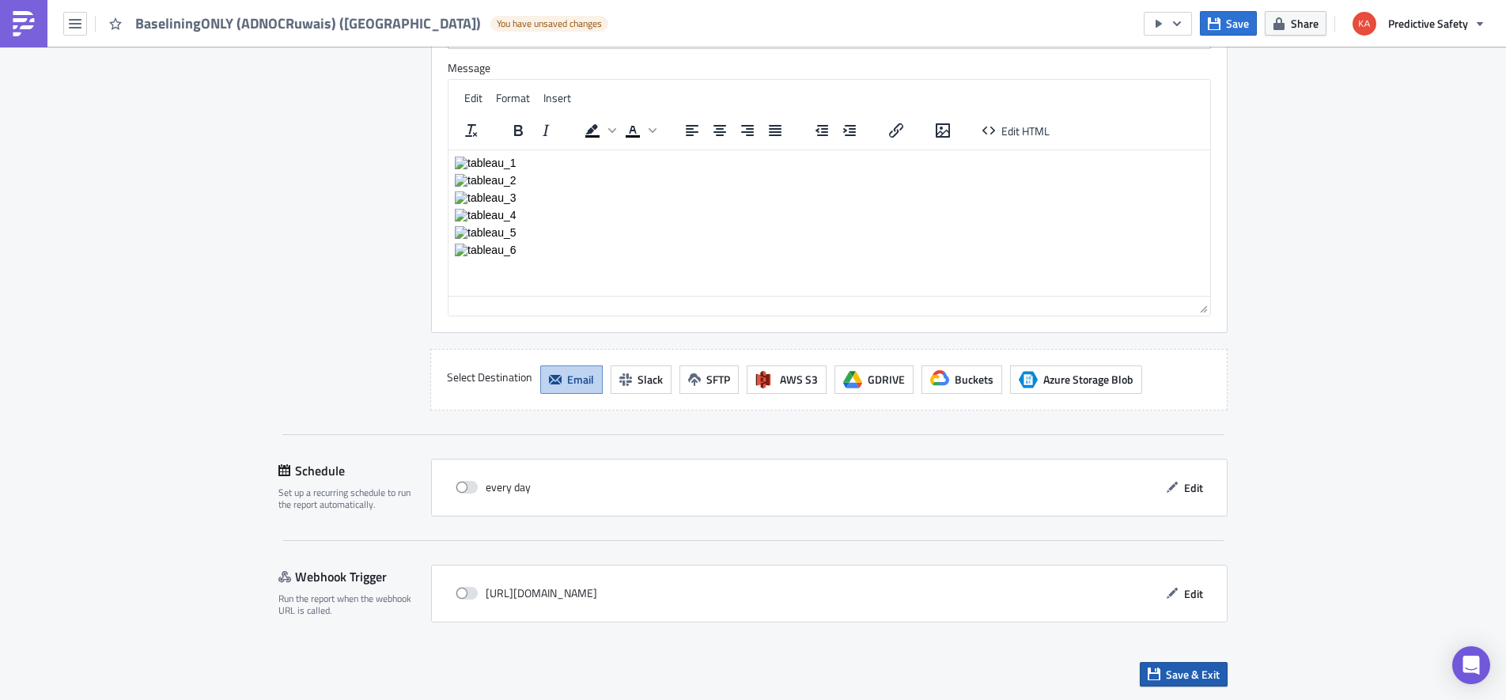
type input "BaseliningONLY (ADNOCRuwais) ([GEOGRAPHIC_DATA])"
click at [1198, 672] on span "Save & Exit" at bounding box center [1193, 674] width 54 height 17
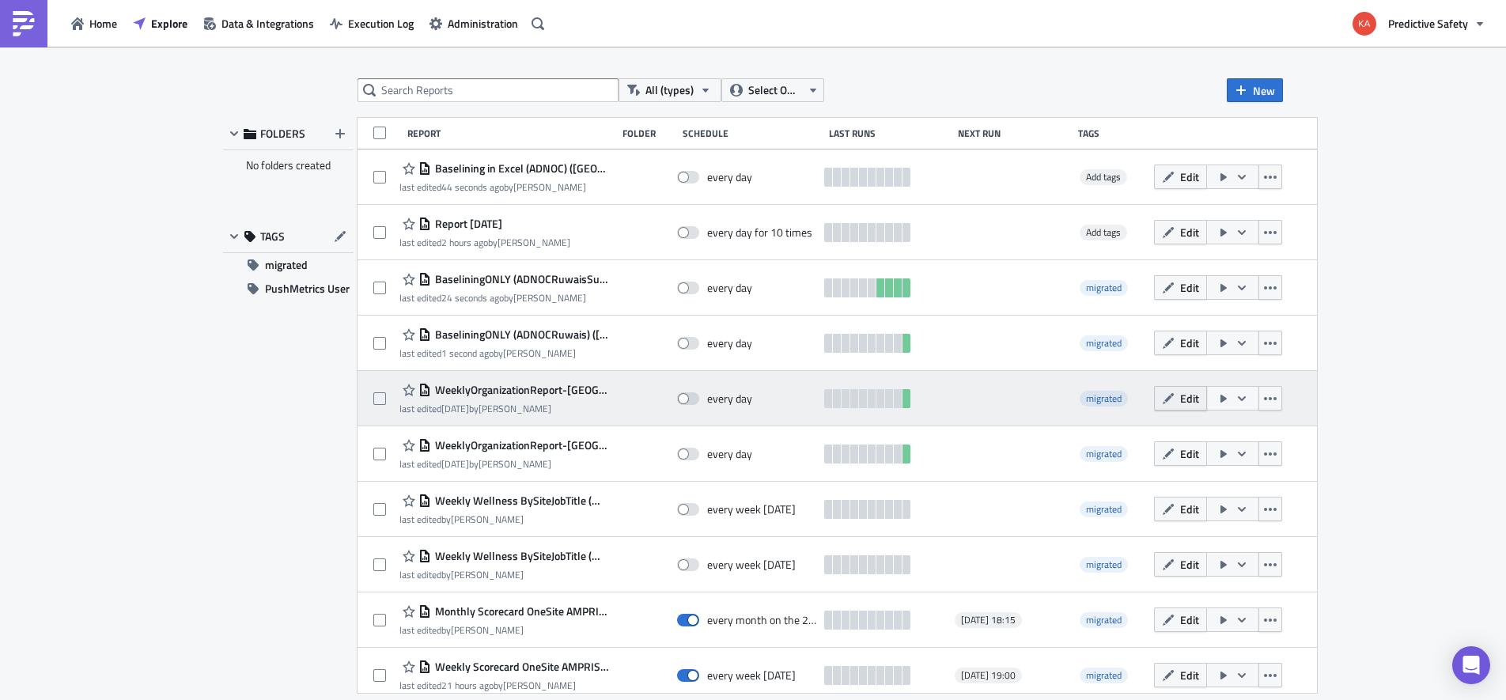
click at [1180, 395] on span "Edit" at bounding box center [1189, 398] width 19 height 17
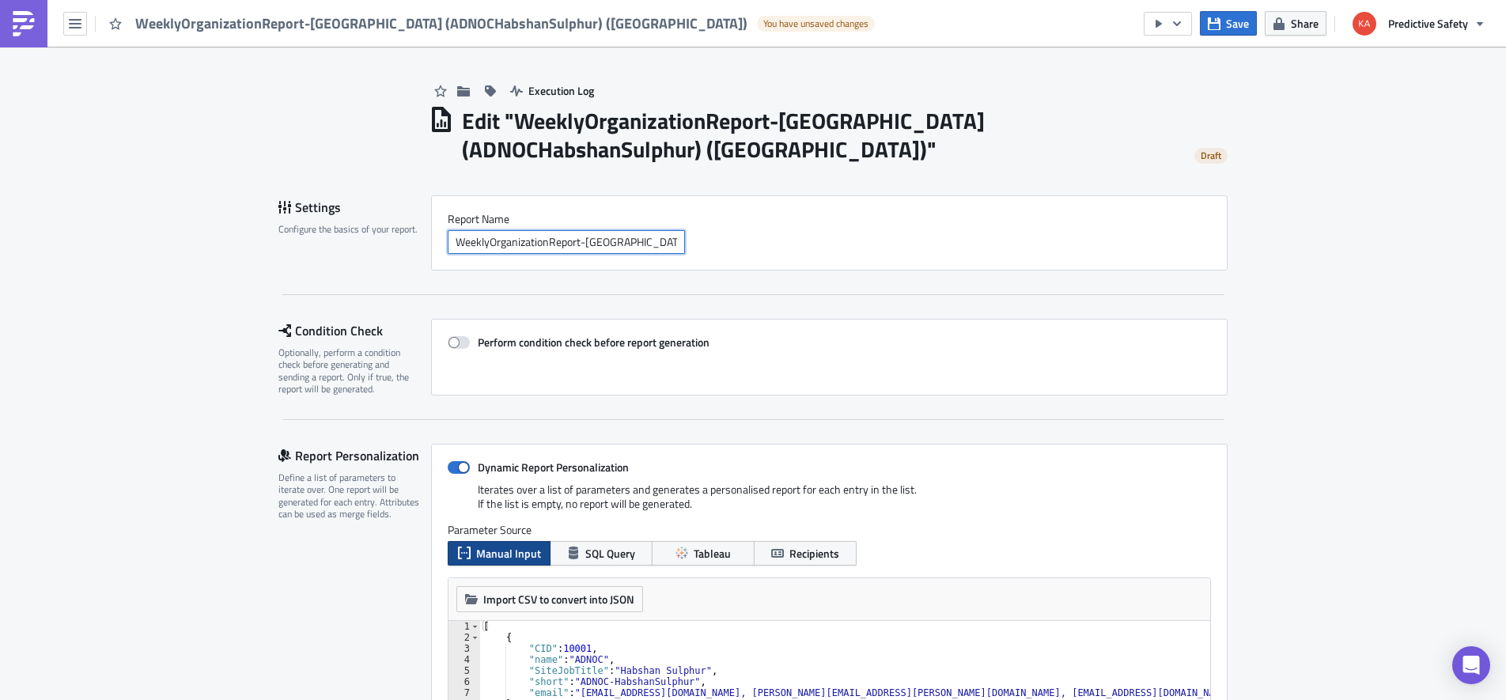
drag, startPoint x: 585, startPoint y: 244, endPoint x: 412, endPoint y: 243, distance: 173.2
click at [448, 243] on input "WeeklyOrganizationReport-BaseliningONLY (ADNOCHabshanSulphur) (uae)" at bounding box center [566, 242] width 237 height 24
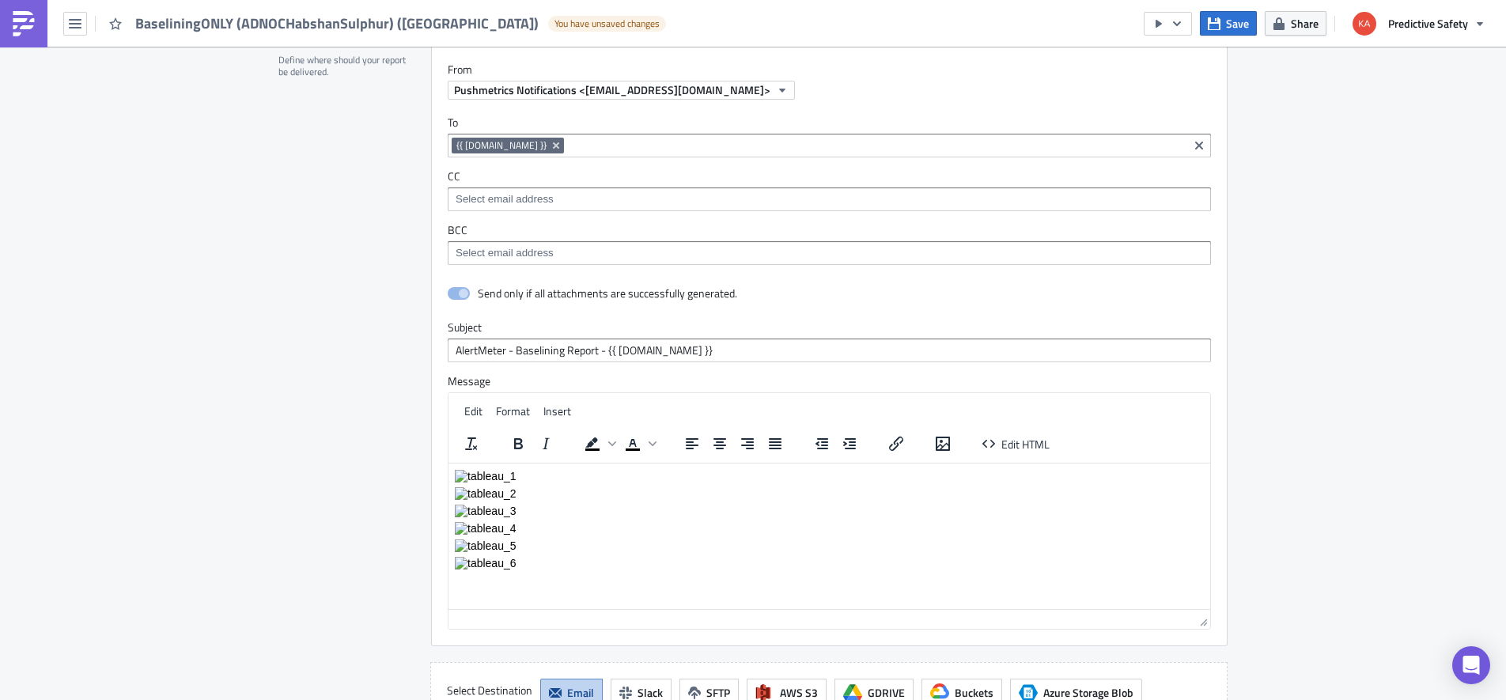
scroll to position [3302, 0]
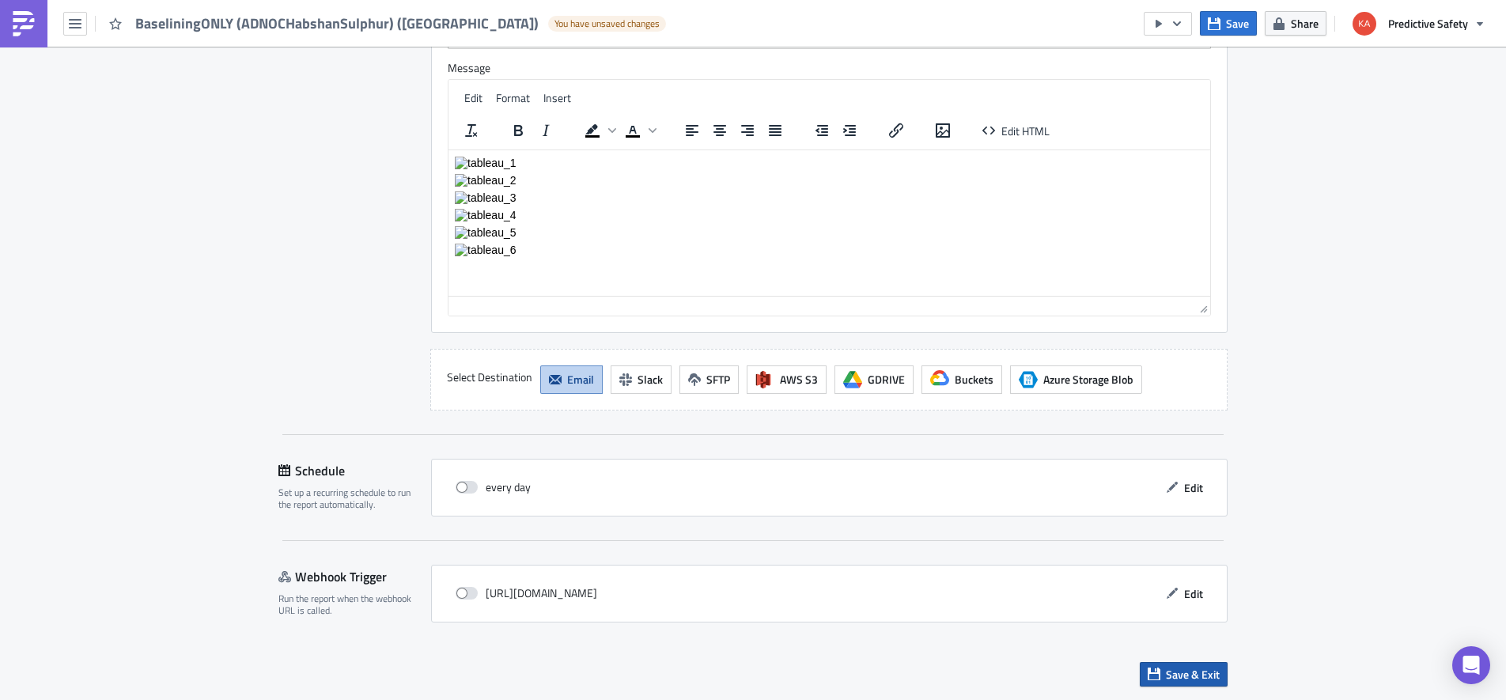
type input "BaseliningONLY (ADNOCHabshanSulphur) ([GEOGRAPHIC_DATA])"
click at [1187, 676] on span "Save & Exit" at bounding box center [1193, 674] width 54 height 17
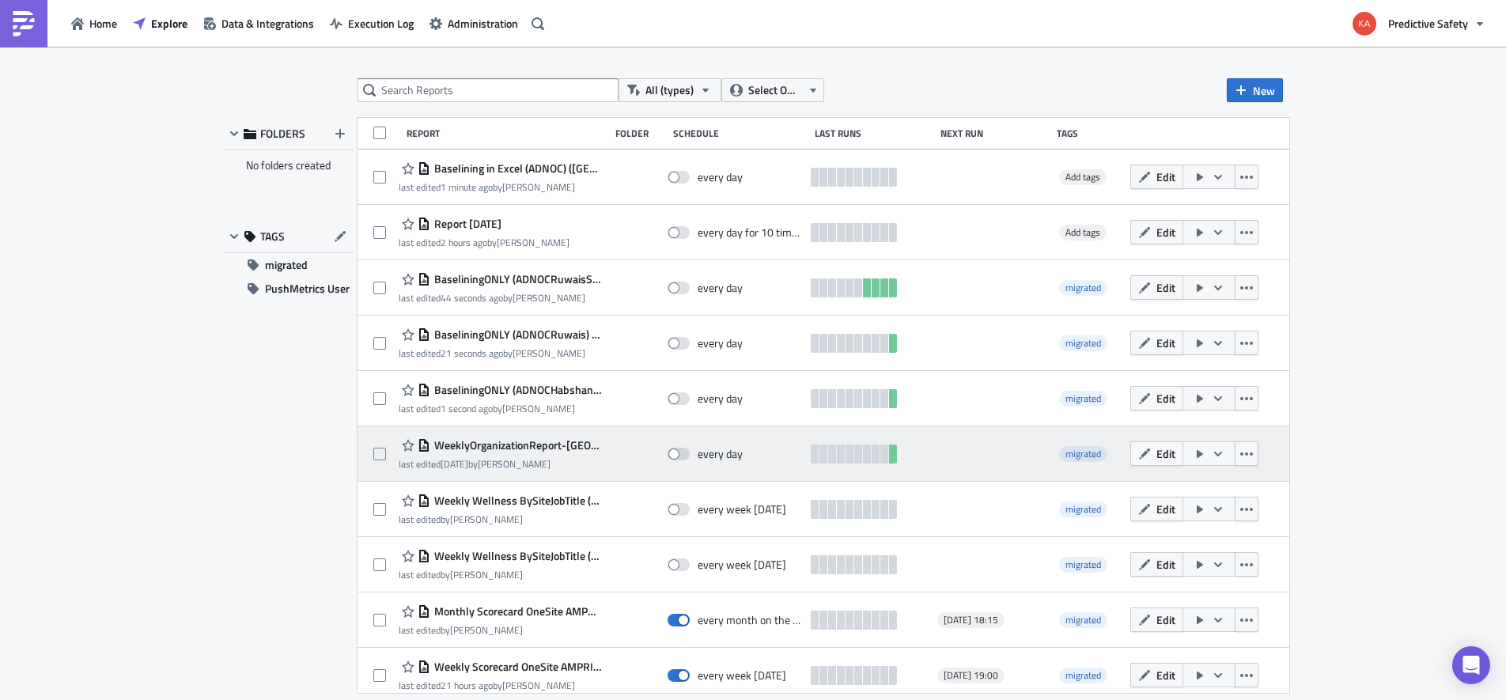
click at [507, 448] on span "WeeklyOrganizationReport-BaseliningONLY (ADNOCHabshan-5) (uae)" at bounding box center [515, 445] width 171 height 14
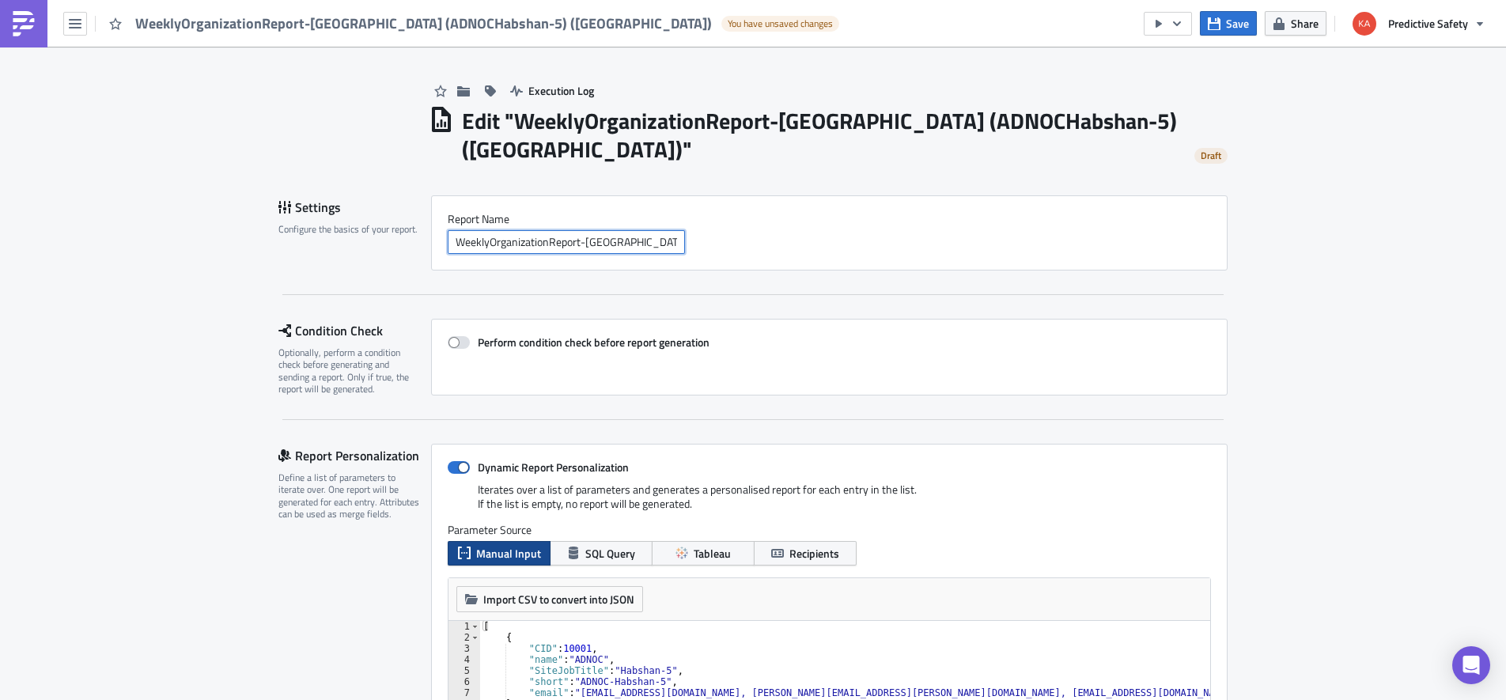
drag, startPoint x: 584, startPoint y: 242, endPoint x: 425, endPoint y: 248, distance: 158.3
click at [448, 247] on input "WeeklyOrganizationReport-BaseliningONLY (ADNOCHabshan-5) (uae)" at bounding box center [566, 242] width 237 height 24
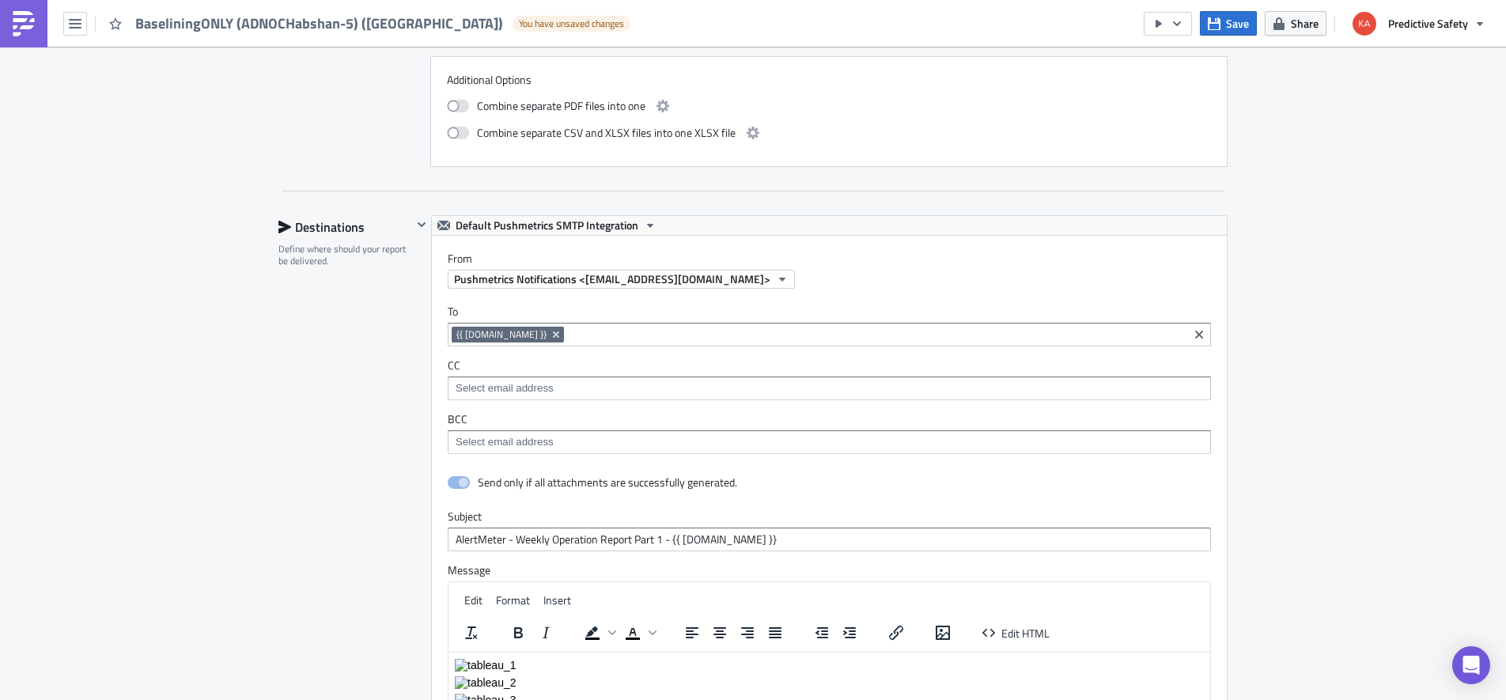
scroll to position [2790, 0]
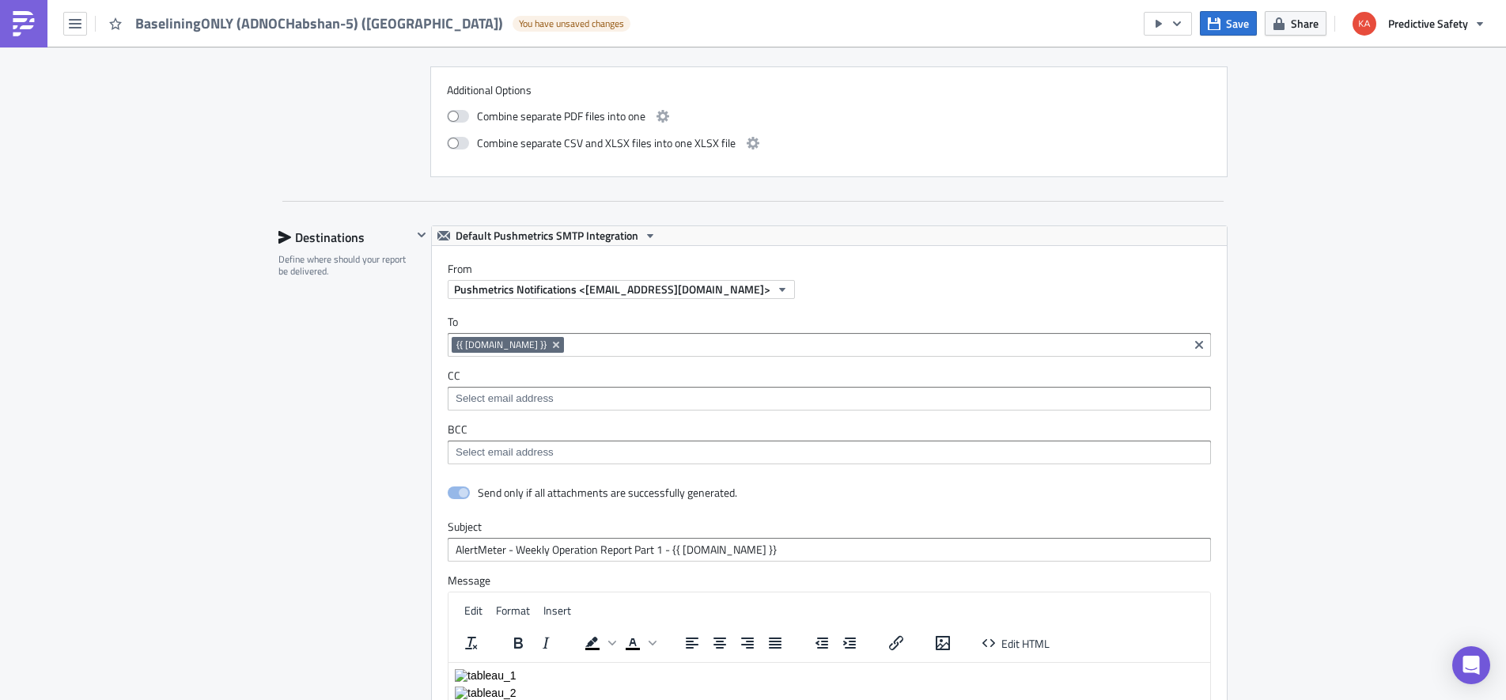
type input "BaseliningONLY (ADNOCHabshan-5) ([GEOGRAPHIC_DATA])"
drag, startPoint x: 663, startPoint y: 550, endPoint x: 394, endPoint y: 552, distance: 269.7
click at [448, 548] on input "AlertMeter - Weekly Operation Report Part 1 - {{ row.name }}" at bounding box center [829, 550] width 763 height 24
click at [456, 549] on input "Baselining - {{ row.name }}" at bounding box center [829, 550] width 763 height 24
click at [565, 548] on input "Alertmeter - Baselining - {{ row.name }}" at bounding box center [829, 550] width 763 height 24
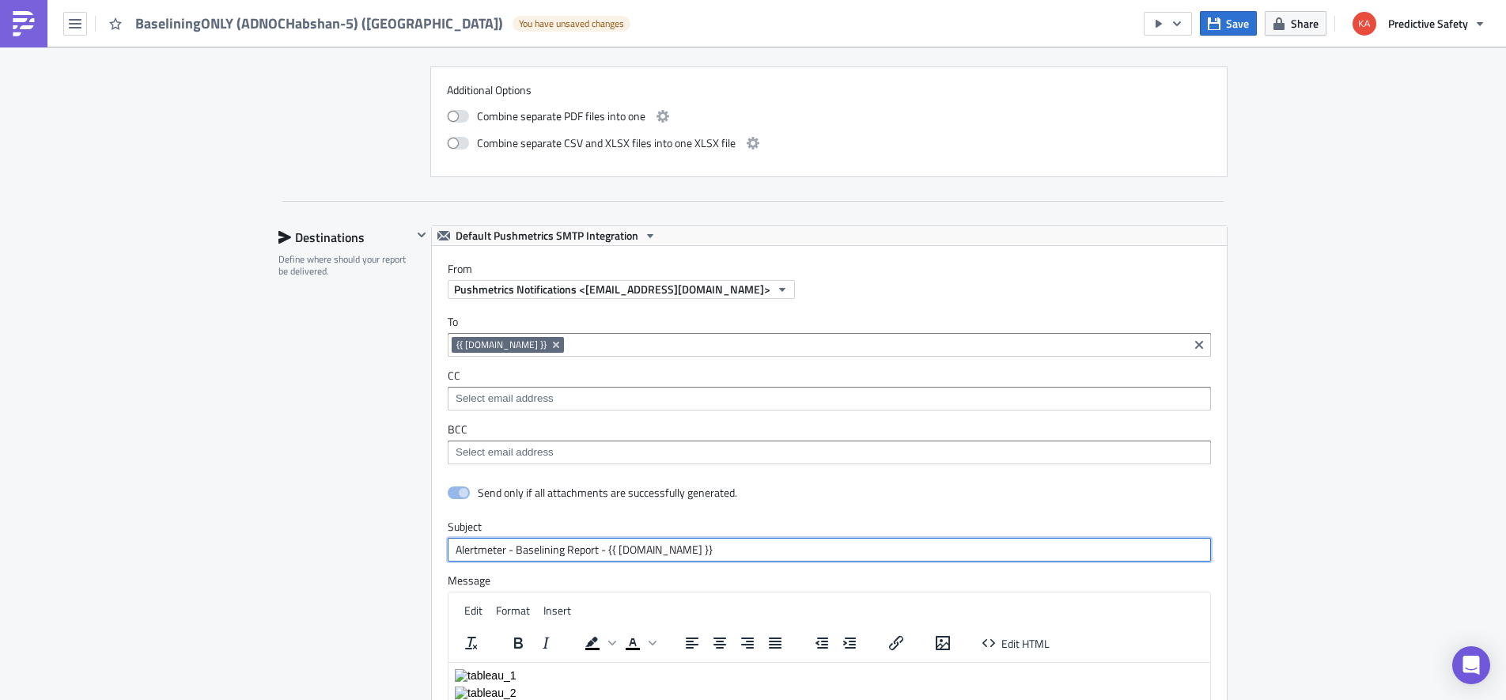
type input "Alertmeter - Baselining Report - {{ row.name }}"
drag, startPoint x: 606, startPoint y: 550, endPoint x: 445, endPoint y: 547, distance: 160.6
click at [448, 547] on input "Alertmeter - Baselining Report - {{ row.name }}" at bounding box center [829, 550] width 763 height 24
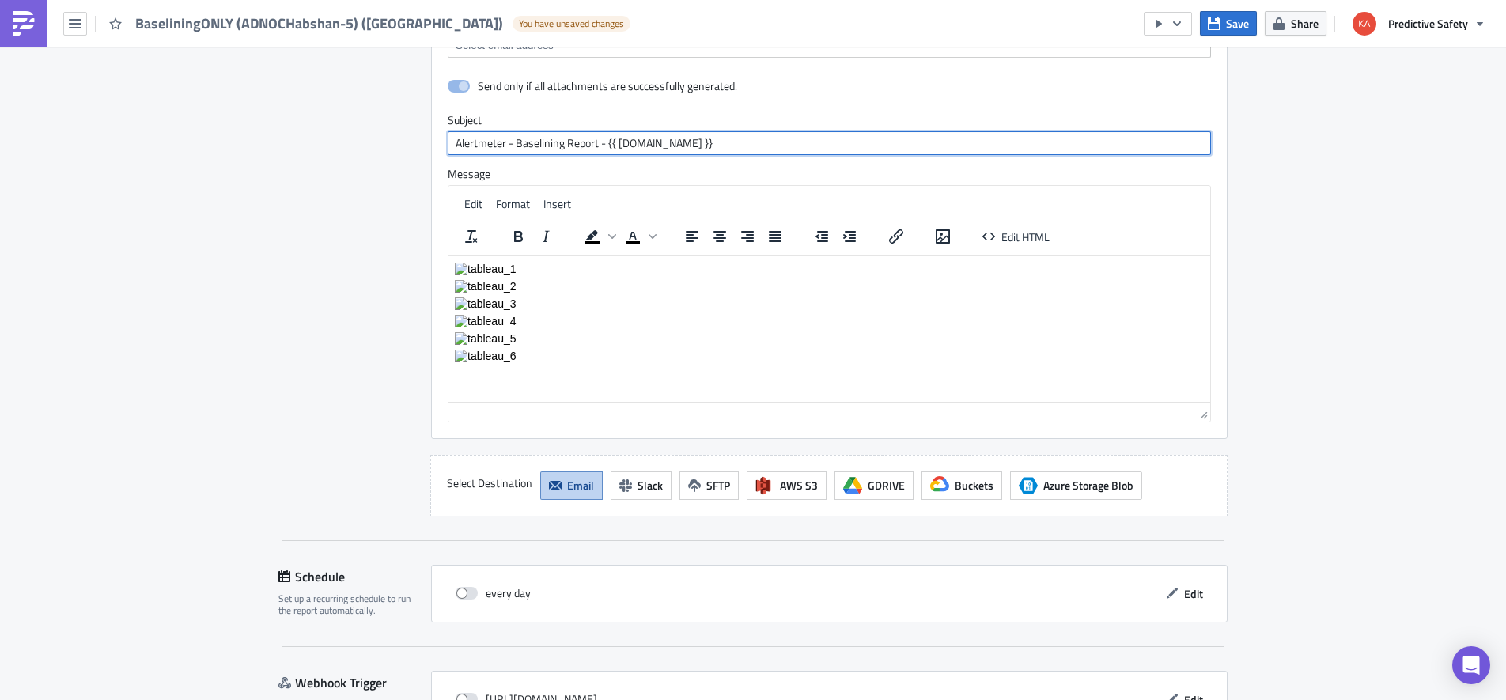
scroll to position [3302, 0]
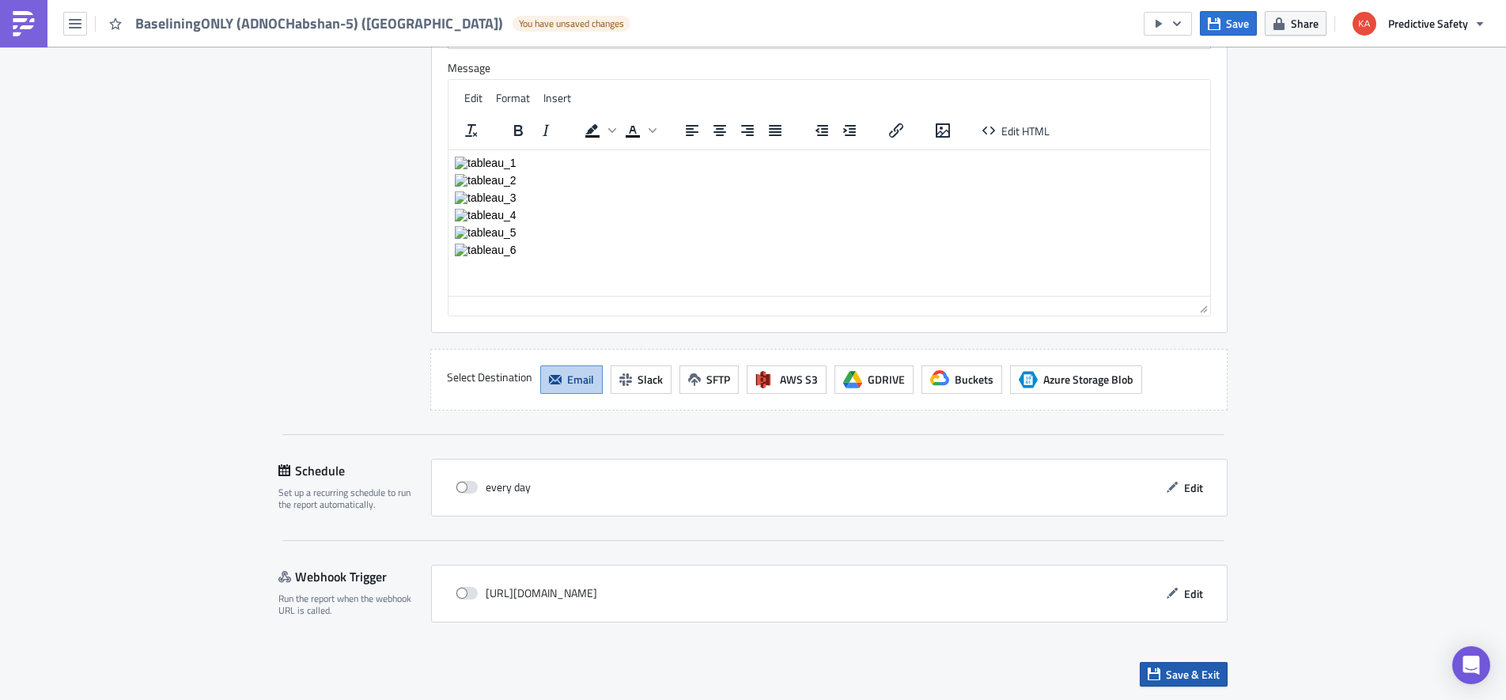
click at [1191, 678] on span "Save & Exit" at bounding box center [1193, 674] width 54 height 17
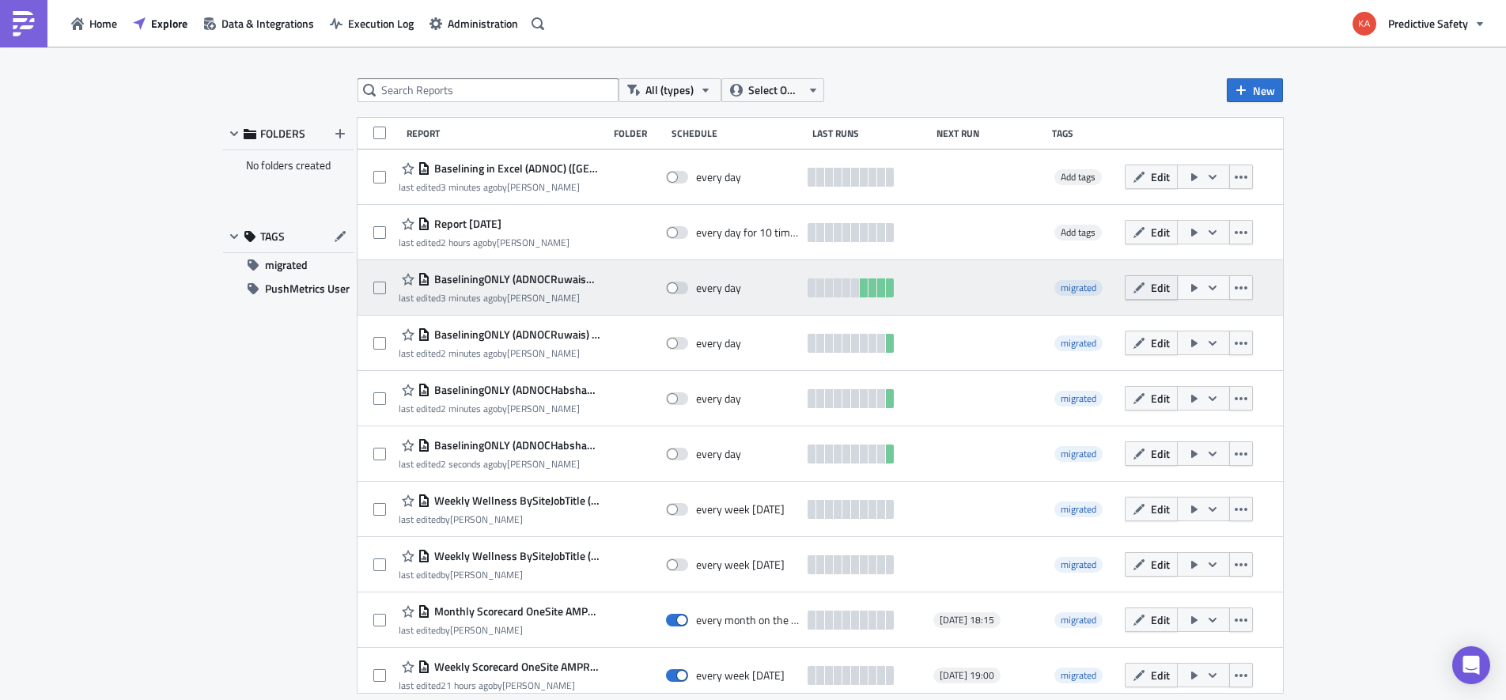
click at [1165, 285] on span "Edit" at bounding box center [1160, 287] width 19 height 17
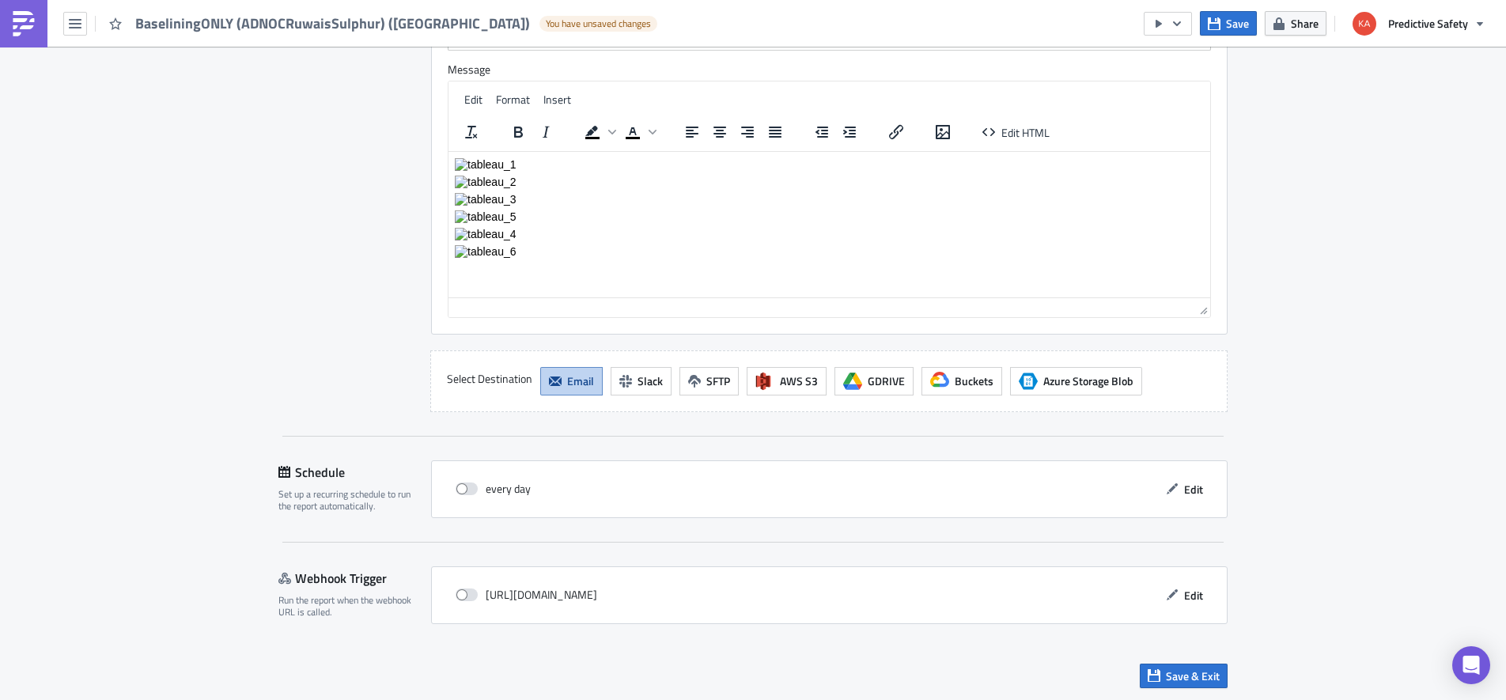
scroll to position [3302, 0]
click at [1170, 676] on span "Save & Exit" at bounding box center [1193, 674] width 54 height 17
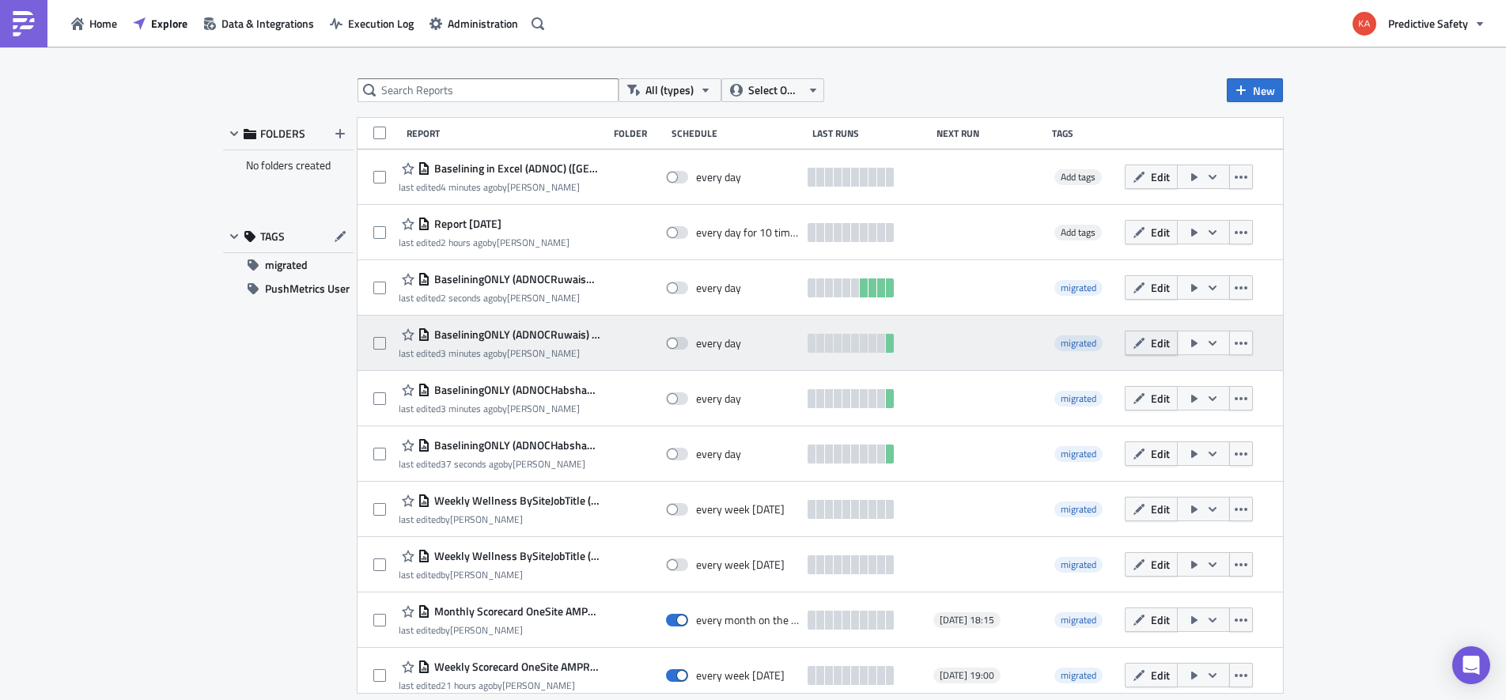
click at [1155, 342] on button "Edit" at bounding box center [1150, 343] width 53 height 25
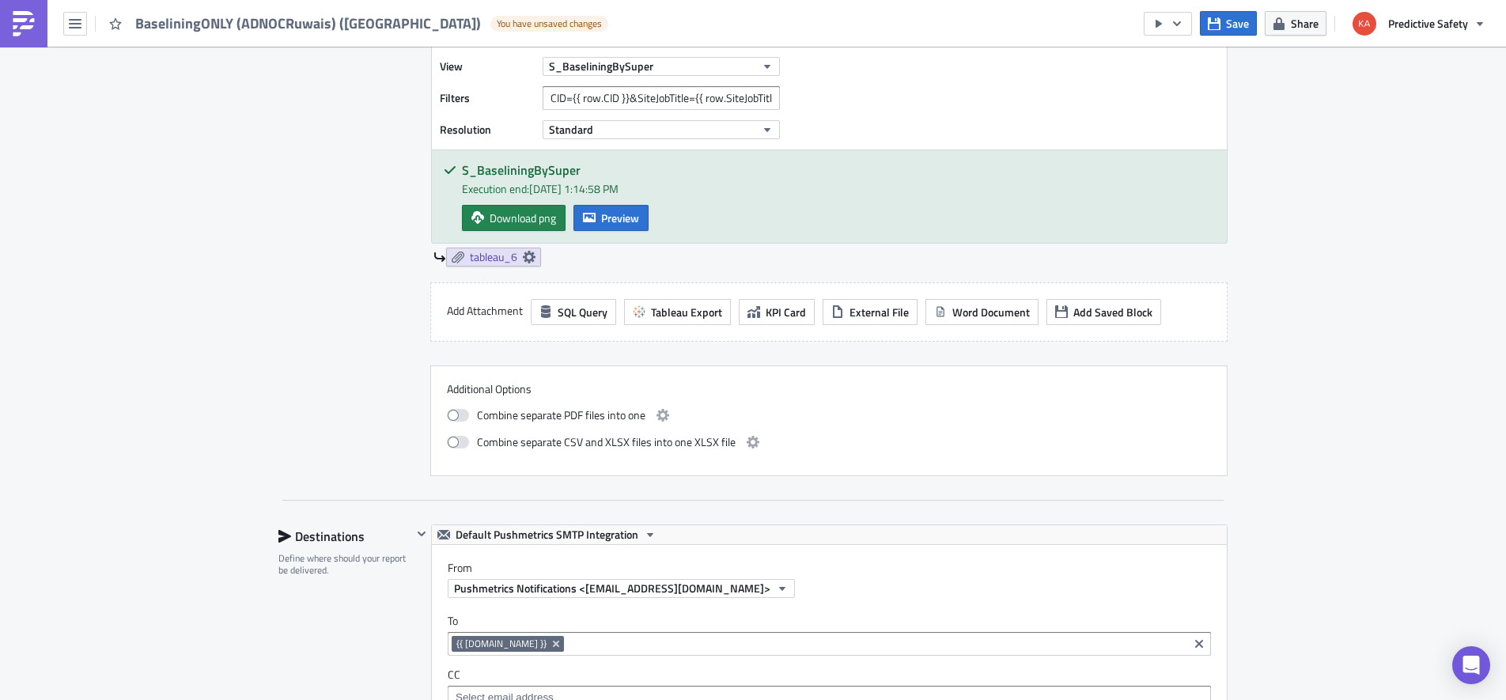
scroll to position [3302, 0]
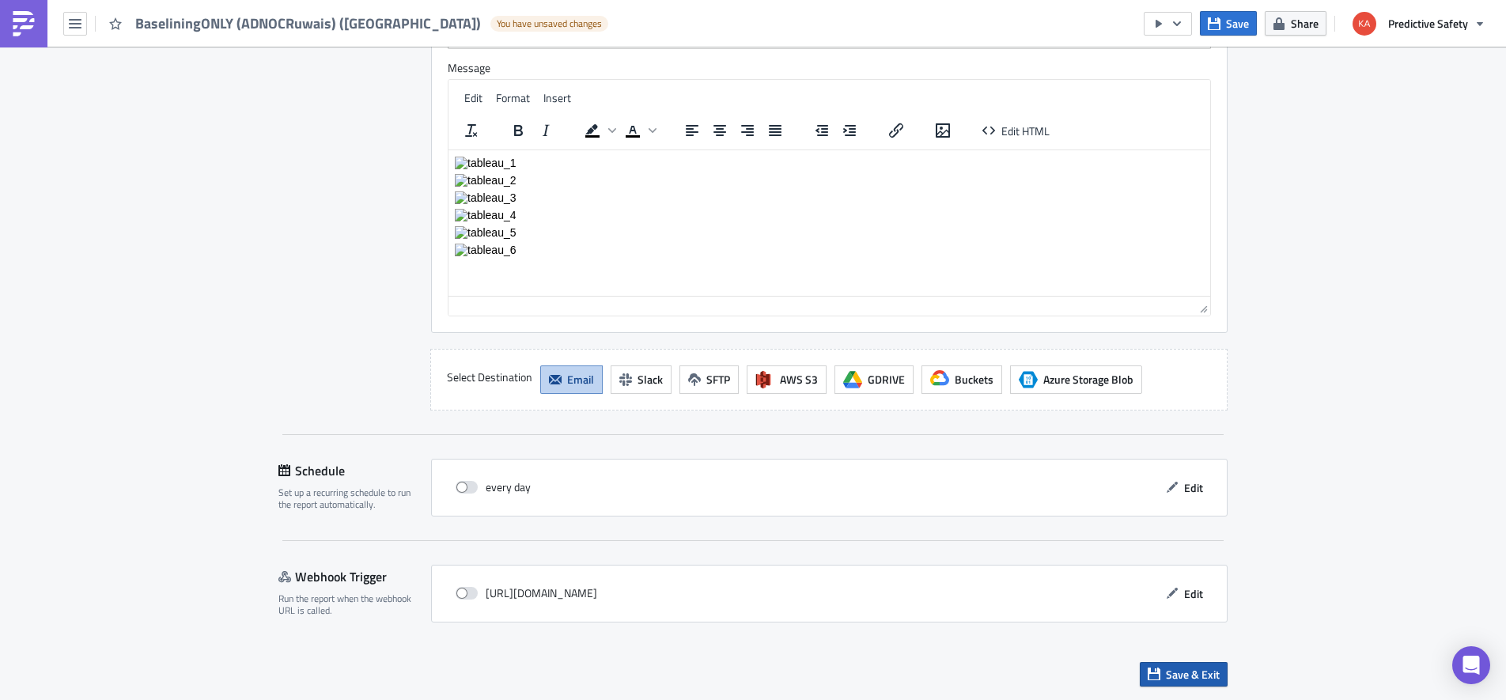
click at [1184, 673] on span "Save & Exit" at bounding box center [1193, 674] width 54 height 17
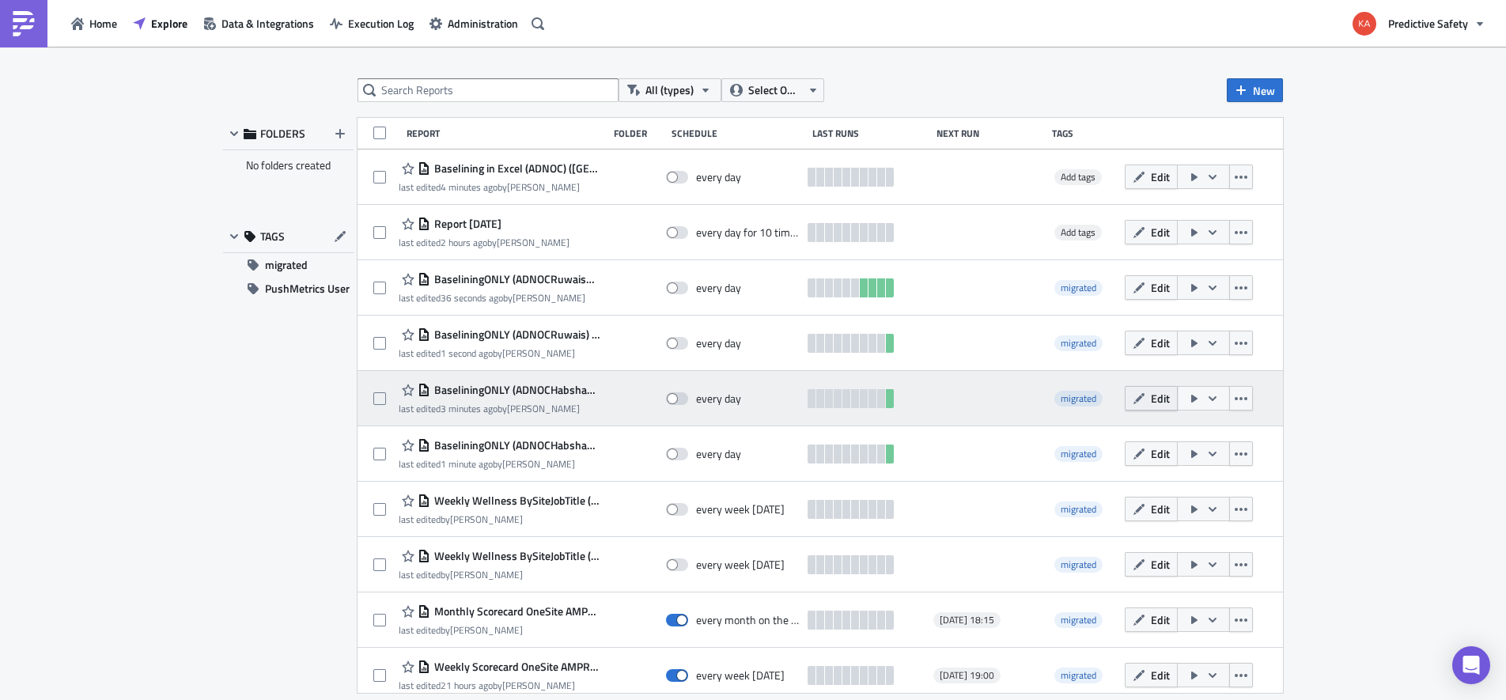
click at [1154, 396] on button "Edit" at bounding box center [1150, 398] width 53 height 25
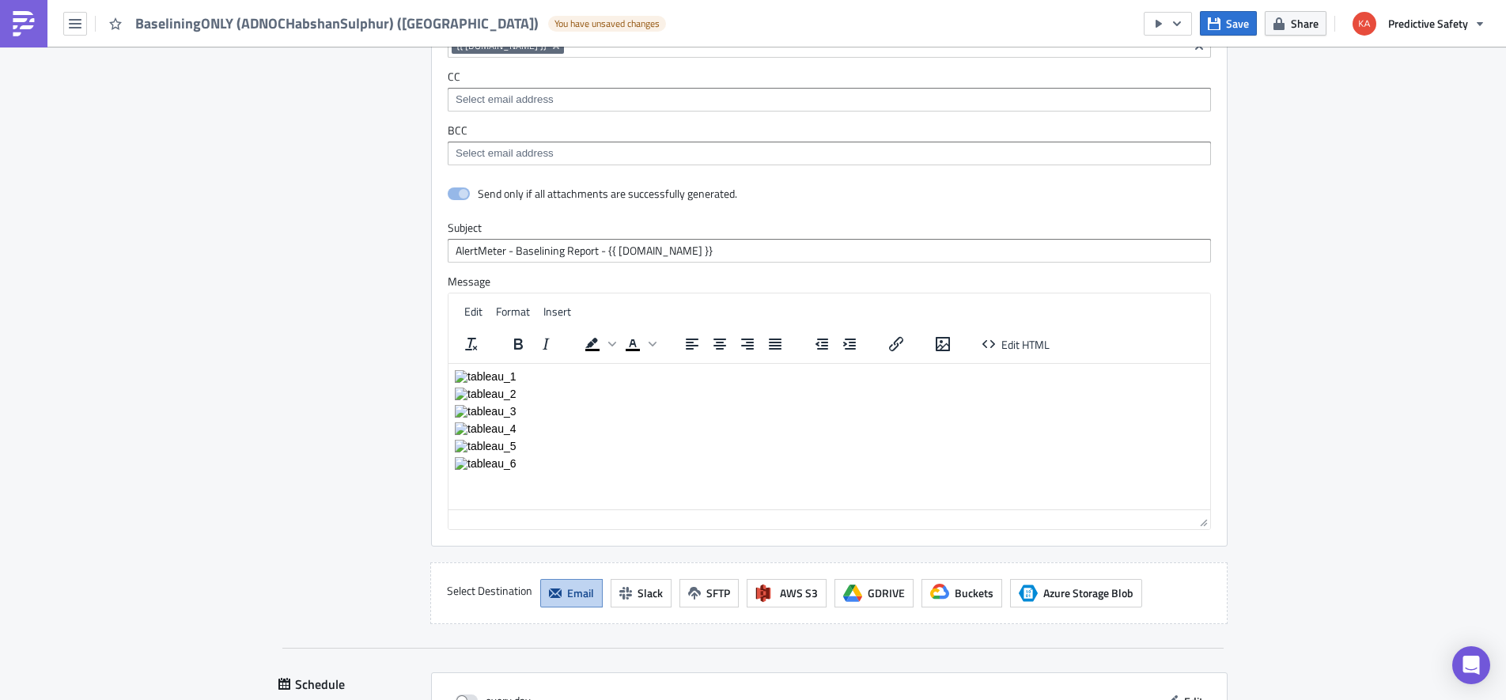
scroll to position [3302, 0]
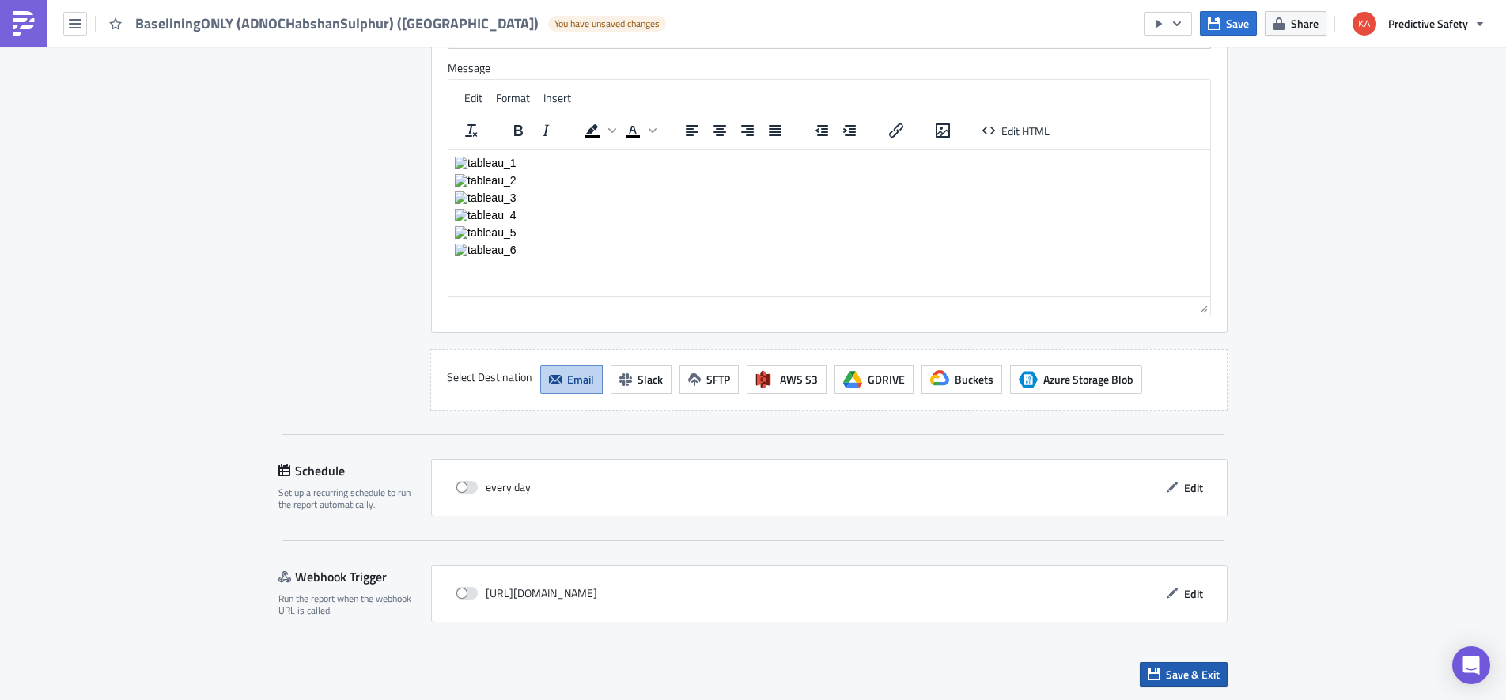
click at [1188, 675] on span "Save & Exit" at bounding box center [1193, 674] width 54 height 17
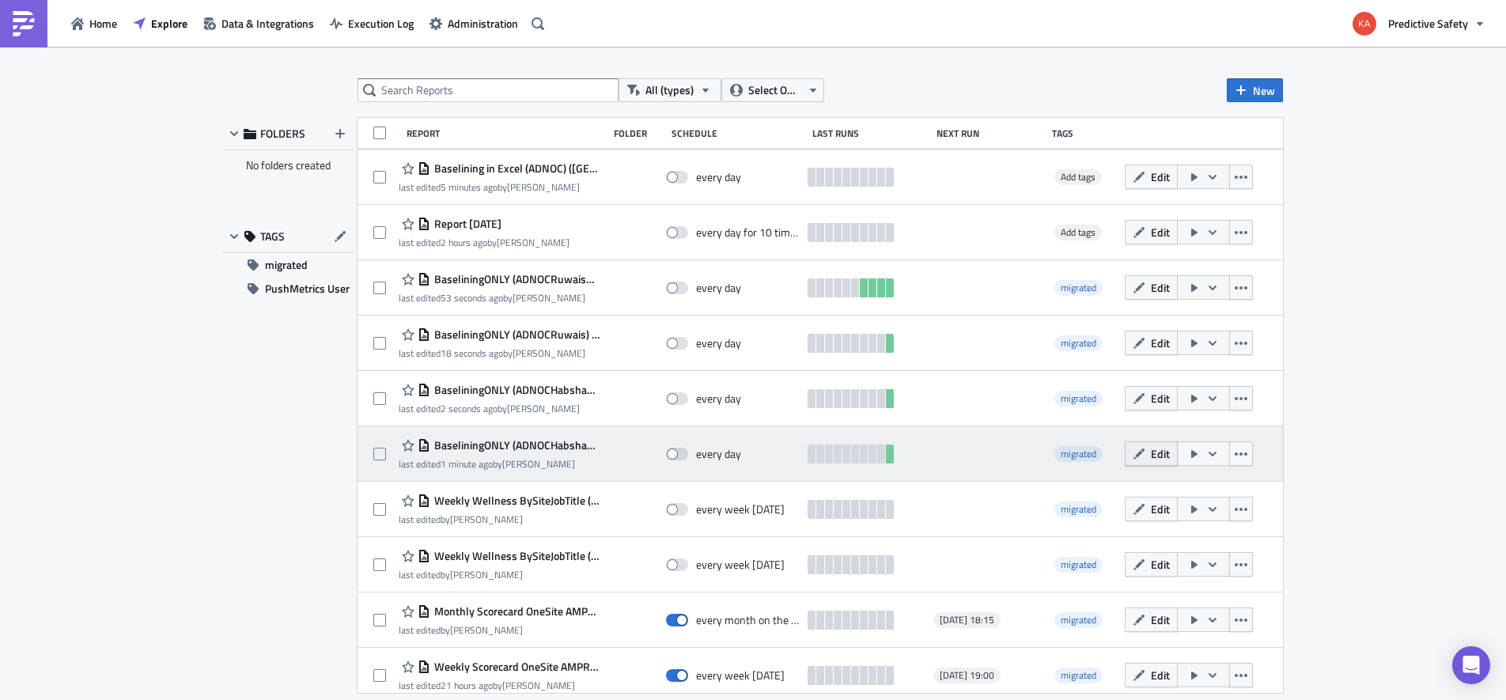
click at [1154, 452] on button "Edit" at bounding box center [1150, 453] width 53 height 25
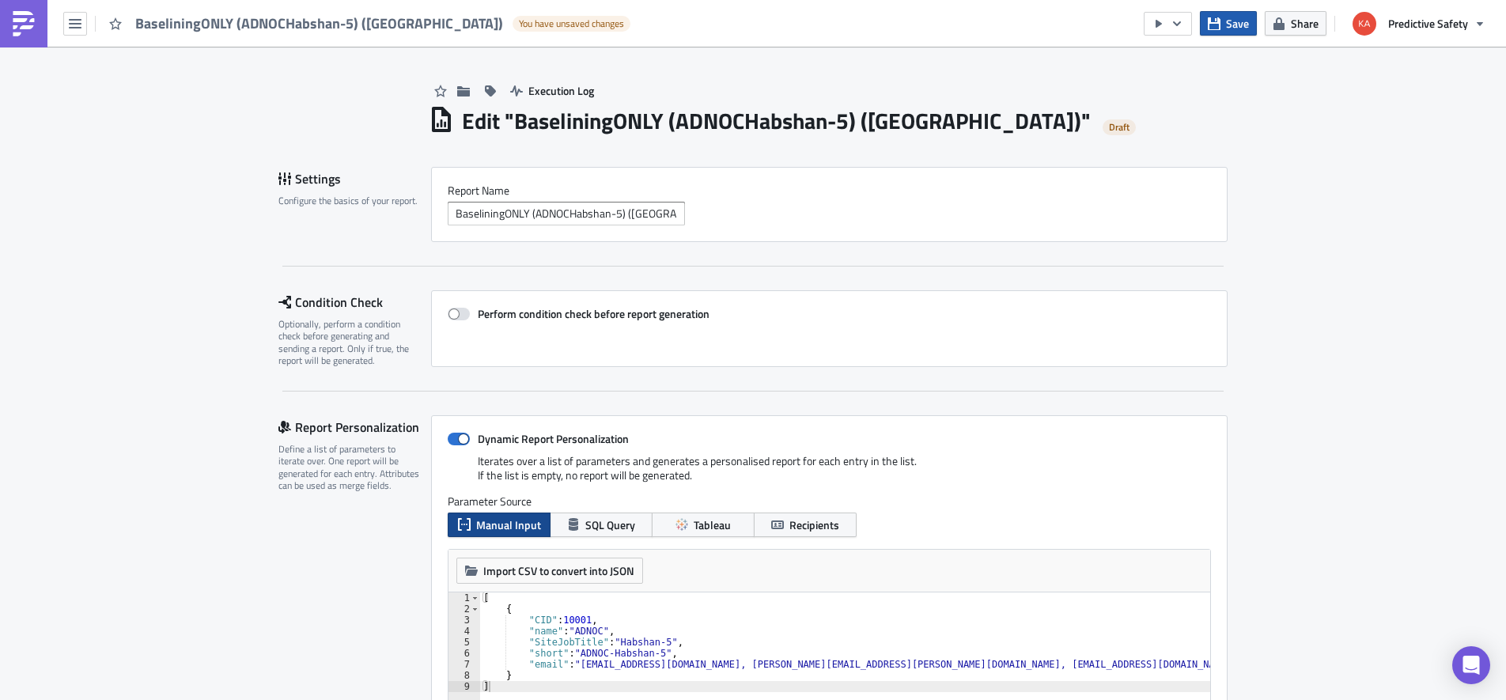
click at [1235, 25] on span "Save" at bounding box center [1237, 23] width 23 height 17
click at [796, 678] on div "[ { "CID" : 10001 , "name" : "ADNOC" , "SiteJobTitle" : "Habshan-5" , "short" :…" at bounding box center [874, 658] width 789 height 133
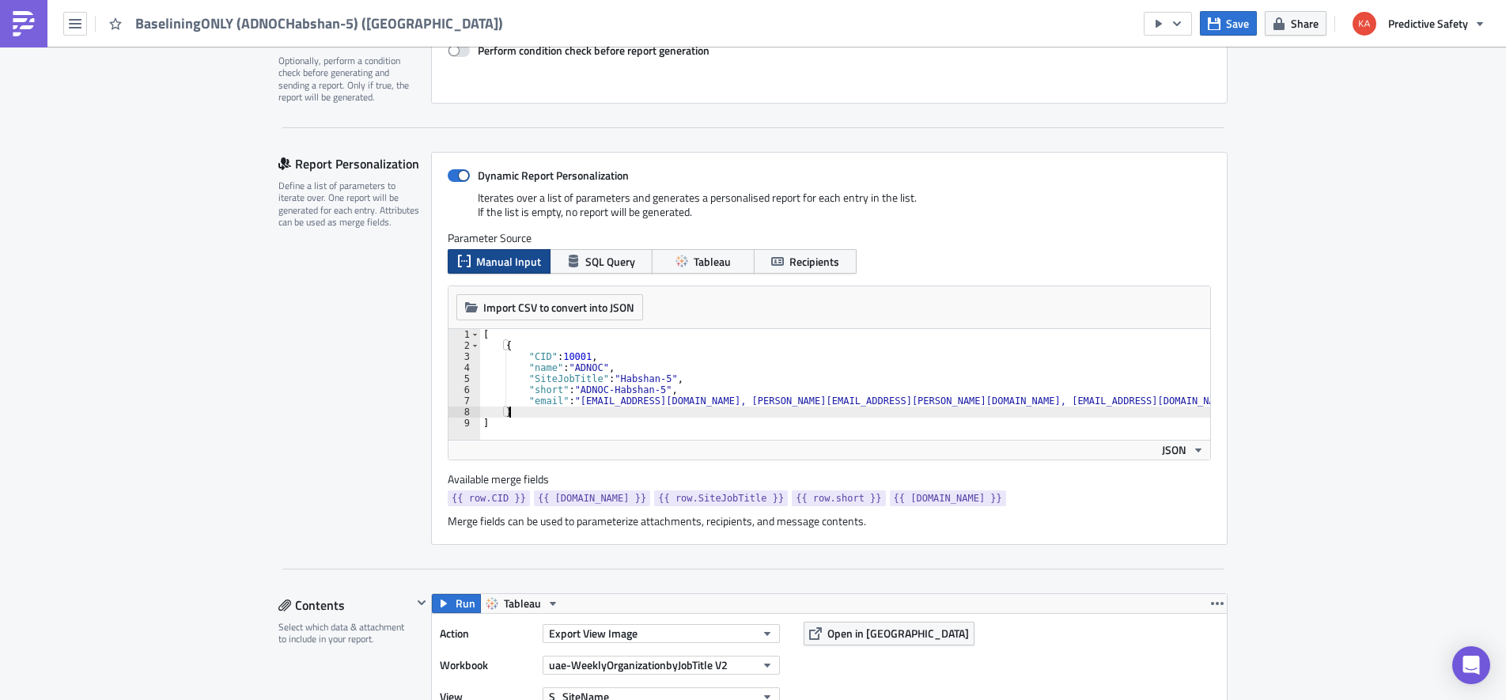
scroll to position [299, 0]
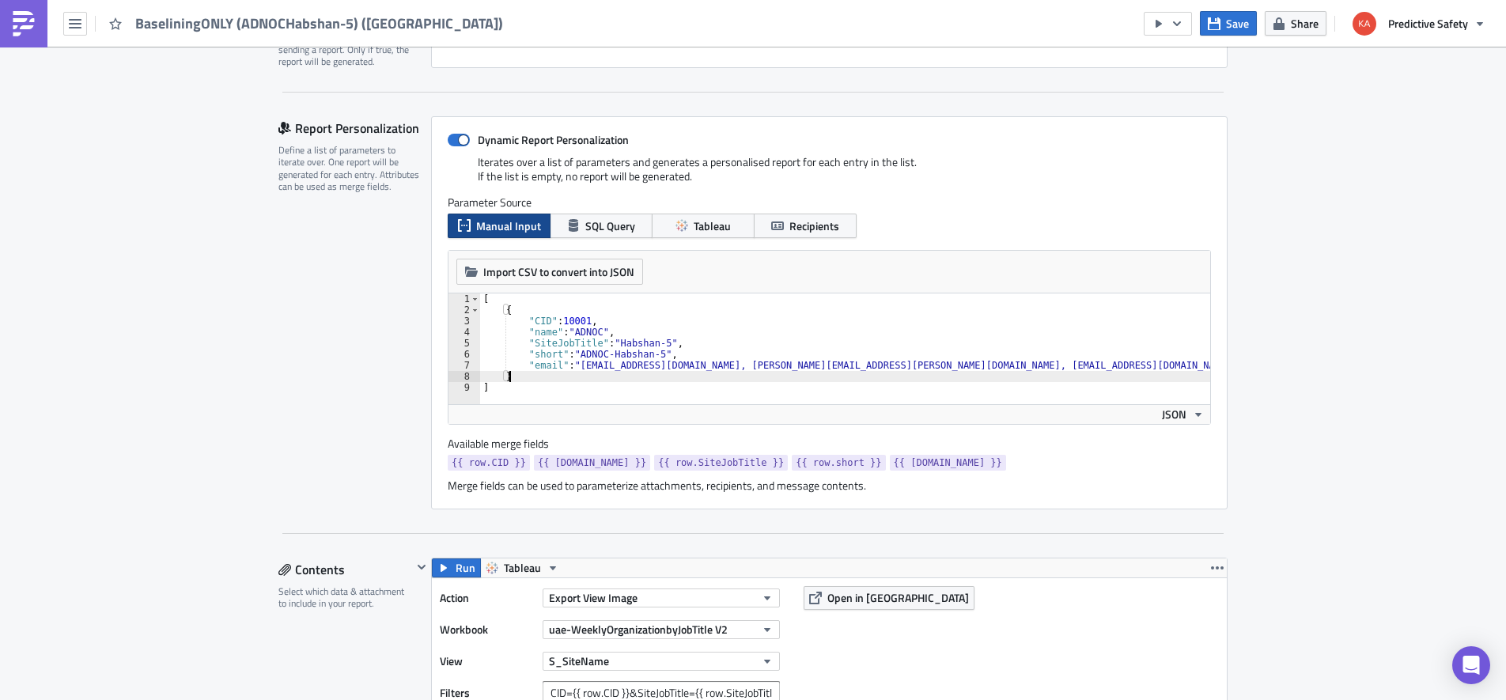
drag, startPoint x: 578, startPoint y: 367, endPoint x: 588, endPoint y: 381, distance: 17.6
click at [579, 367] on div "[ { "CID" : 10001 , "name" : "ADNOC" , "SiteJobTitle" : "Habshan-5" , "short" :…" at bounding box center [874, 359] width 789 height 133
paste textarea "fqureshi@adnoc.ae, skhurram.alam@adnoc.ae, lgajjalakonda@adnoc.ae,"
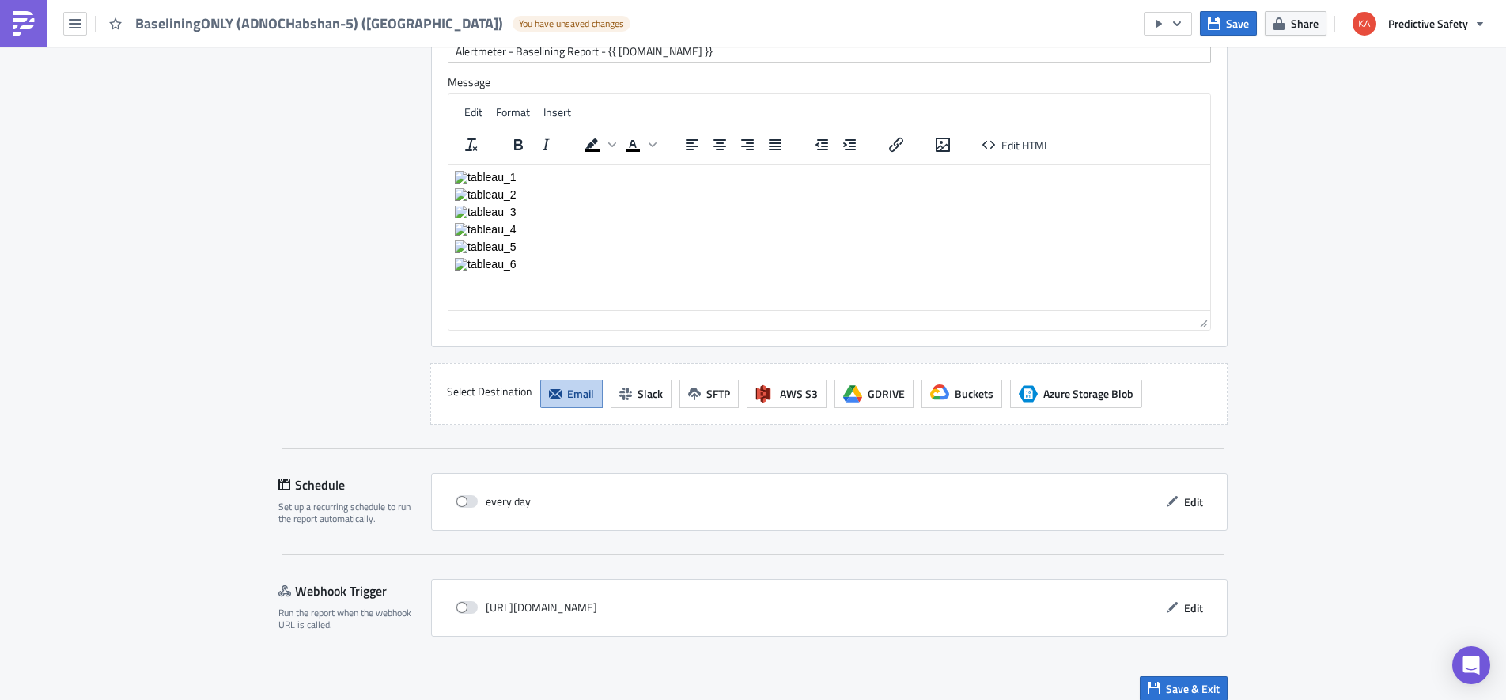
scroll to position [3302, 0]
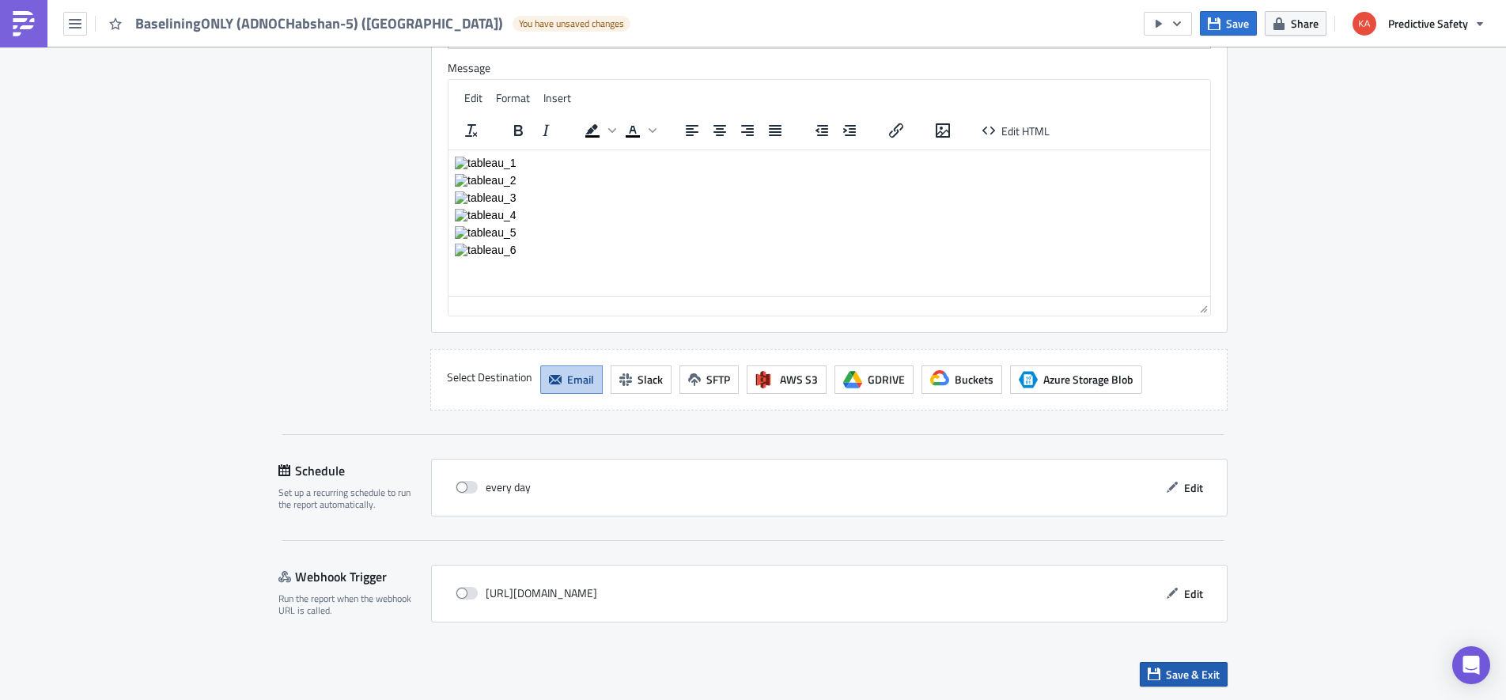
type textarea ""email": "fqureshi@adnoc.ae, skhurram.alam@adnoc.ae, lgajjalakonda@adnoc.ae, is…"
click at [1195, 671] on span "Save & Exit" at bounding box center [1193, 674] width 54 height 17
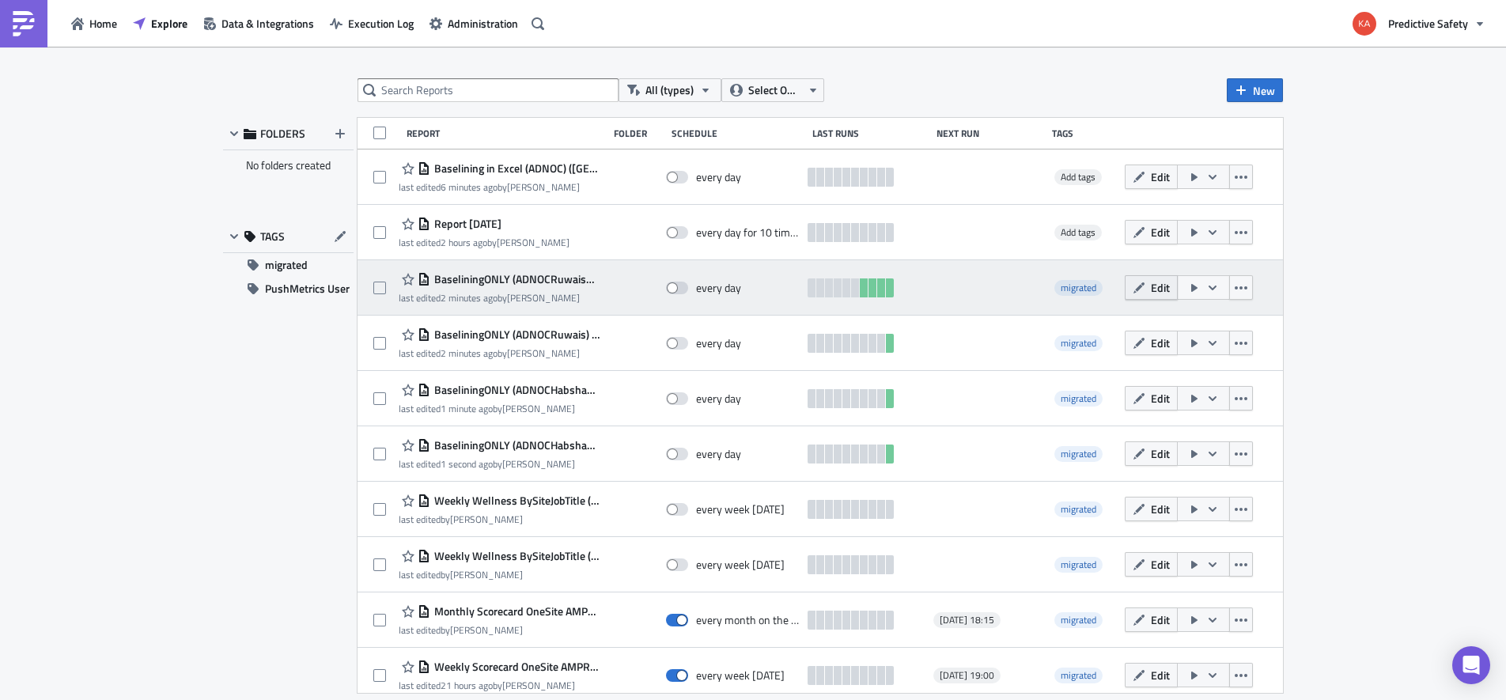
click at [1158, 287] on span "Edit" at bounding box center [1160, 287] width 19 height 17
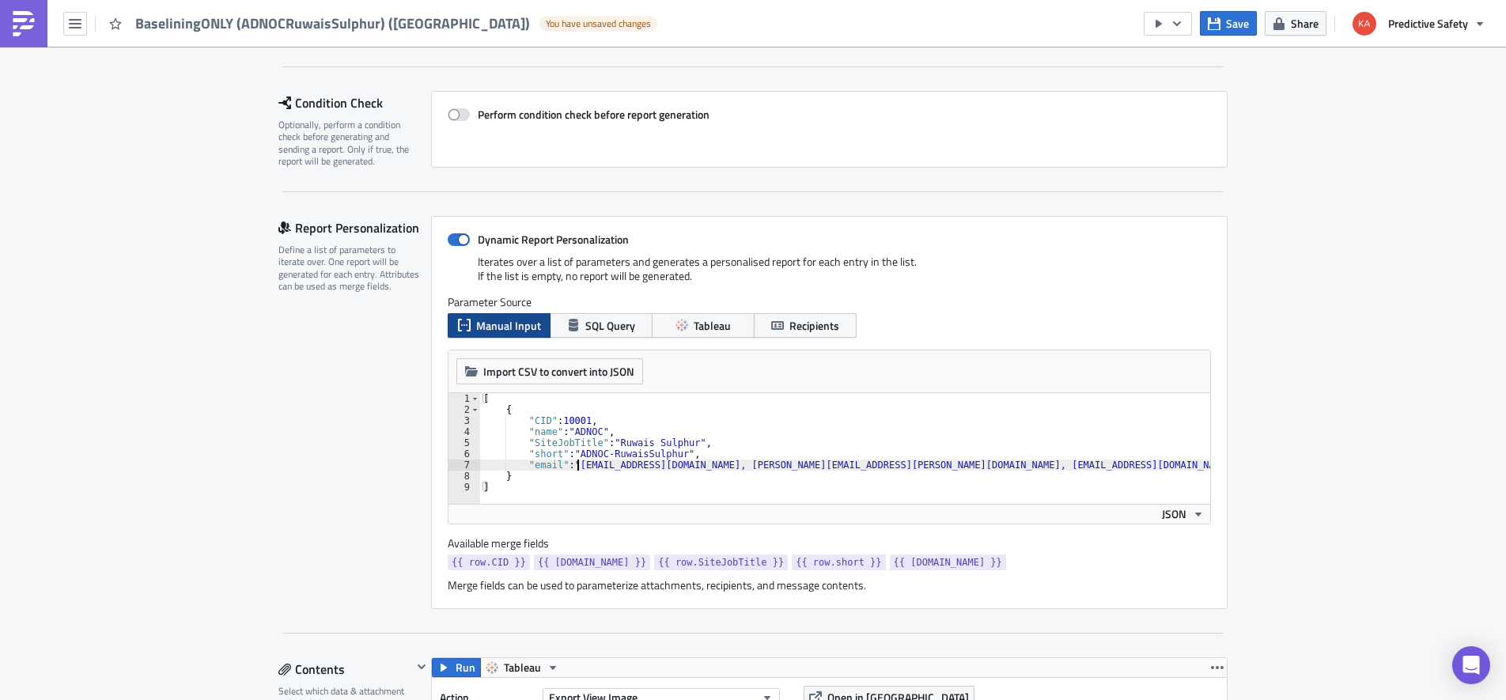
click at [575, 464] on div "[ { "CID" : 10001 , "name" : "ADNOC" , "SiteJobTitle" : "Ruwais Sulphur" , "sho…" at bounding box center [874, 459] width 789 height 133
paste textarea "fqureshi@adnoc.ae, skhurram.alam@adnoc.ae, lgajjalakonda@adnoc.ae,"
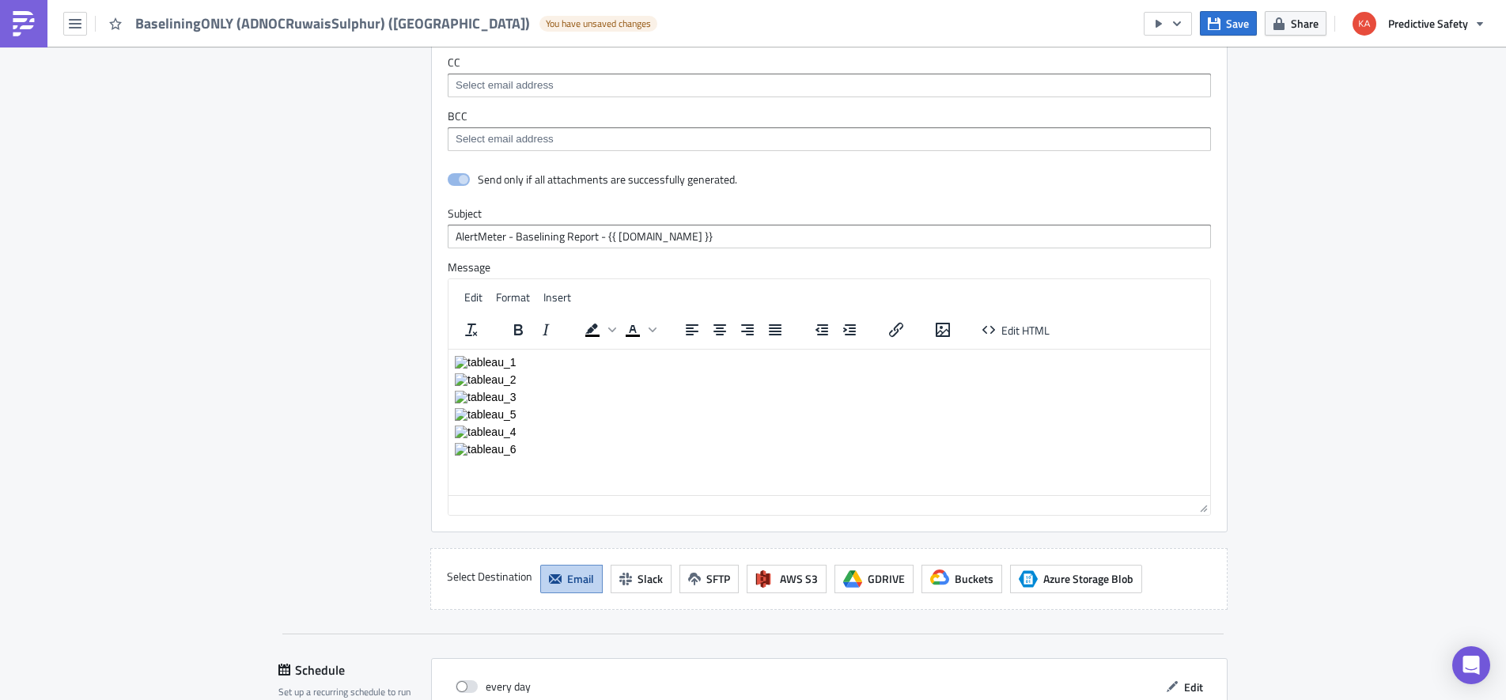
scroll to position [3302, 0]
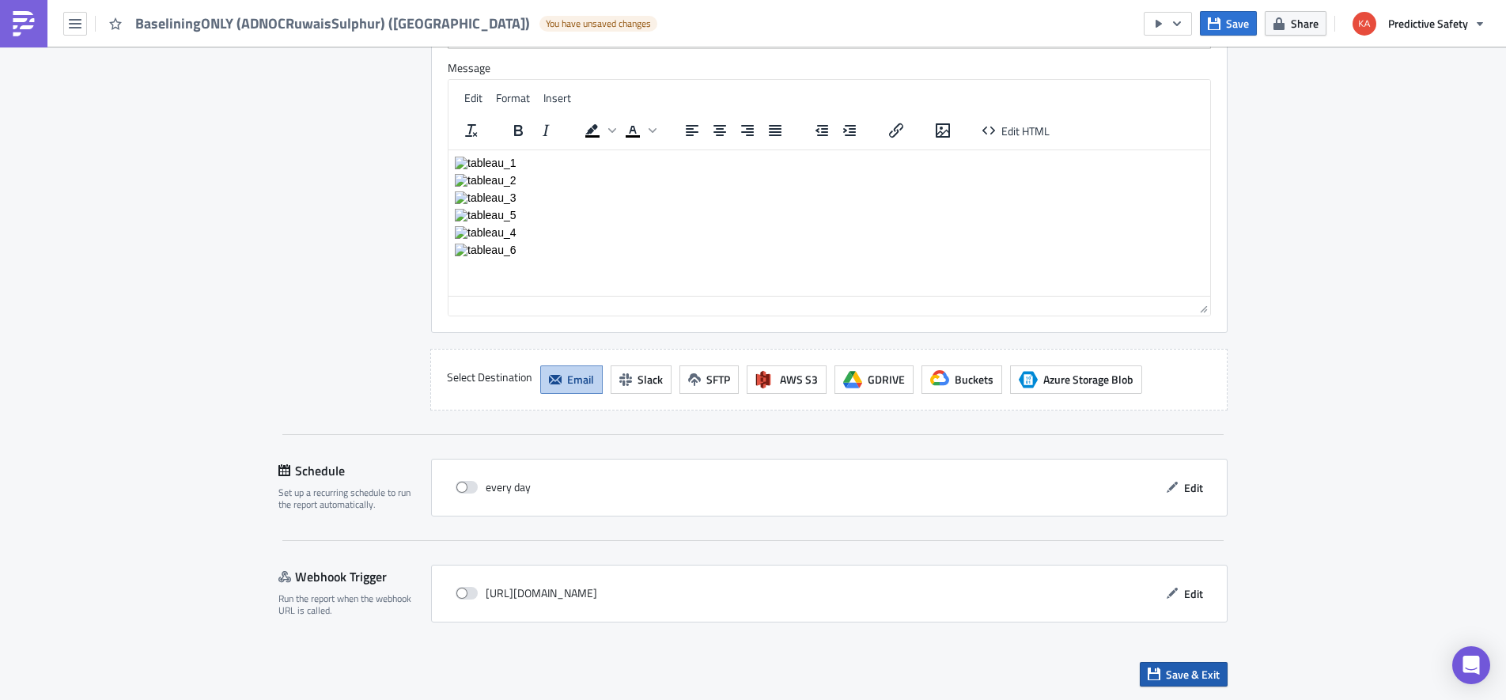
type textarea ""email": "fqureshi@adnoc.ae, skhurram.alam@adnoc.ae, lgajjalakonda@adnoc.ae, is…"
click at [1205, 674] on span "Save & Exit" at bounding box center [1193, 674] width 54 height 17
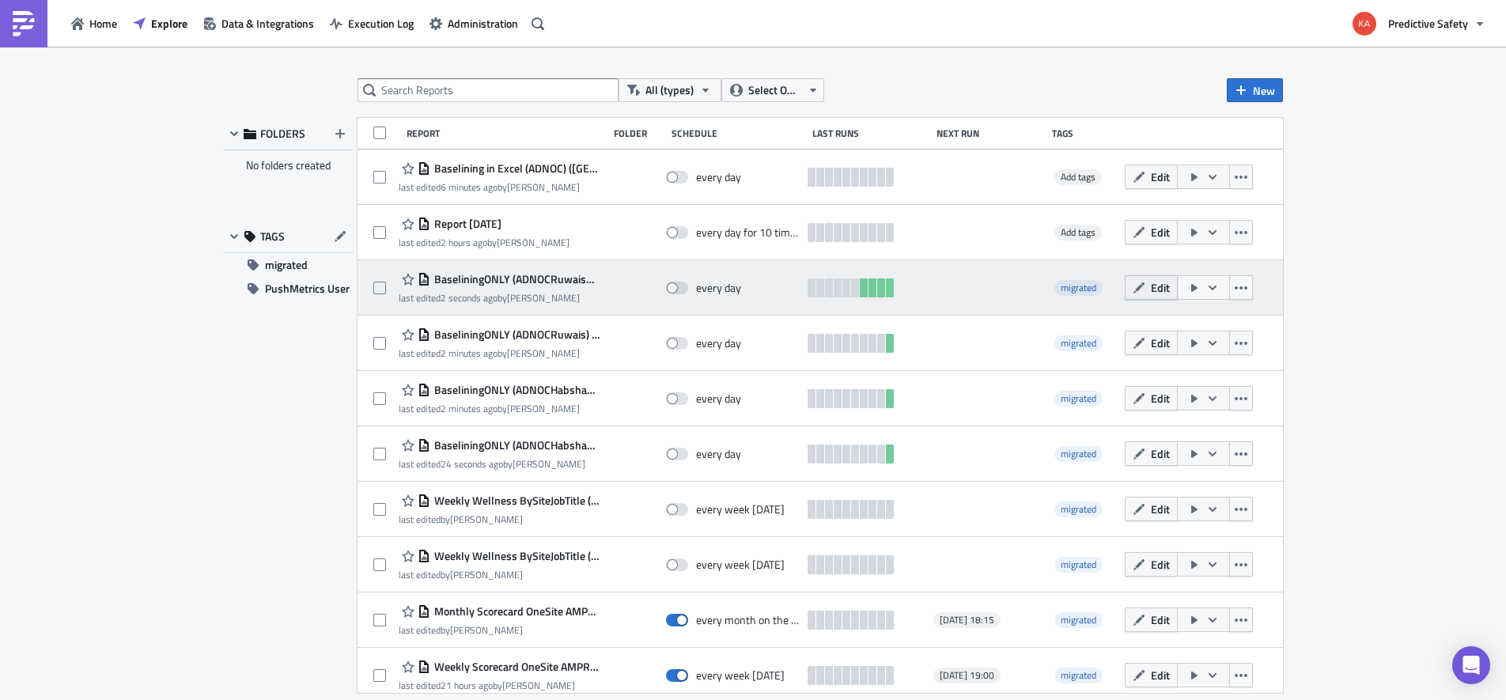
click at [1161, 287] on span "Edit" at bounding box center [1160, 287] width 19 height 17
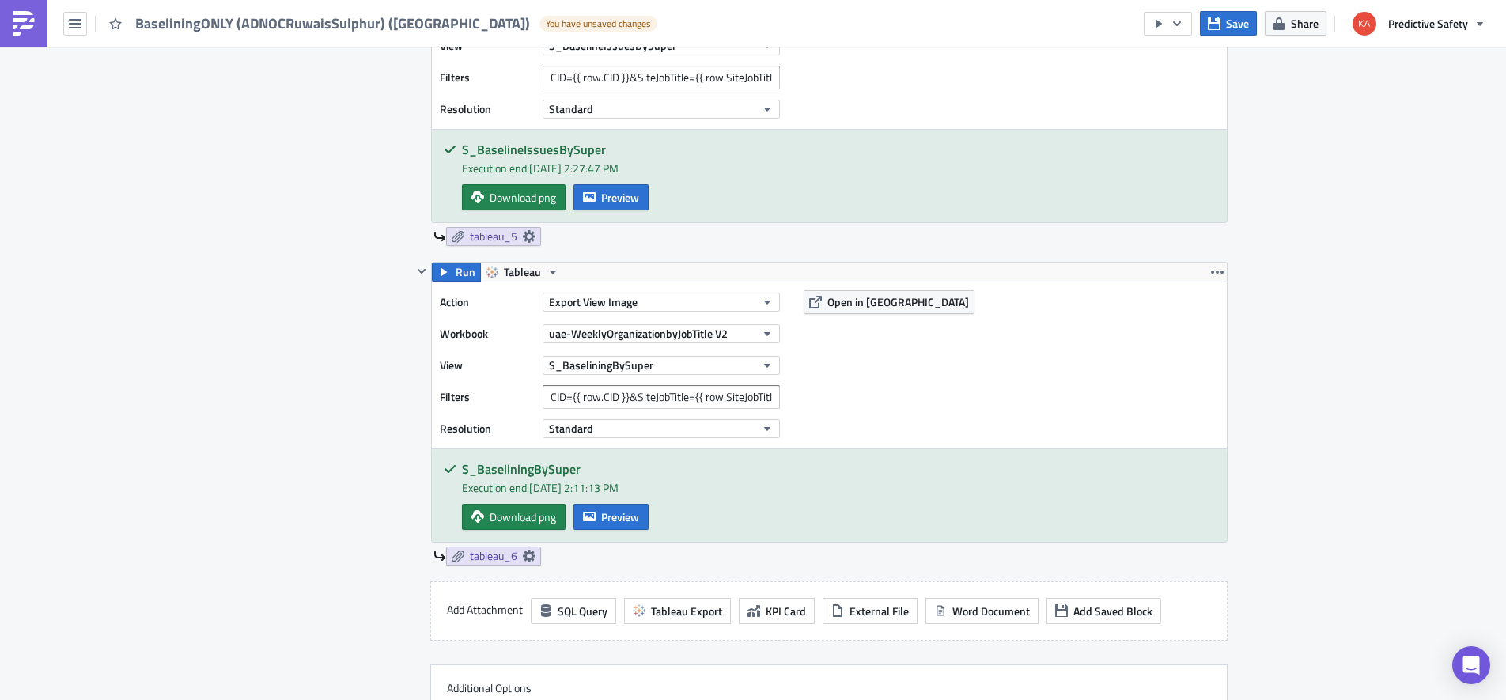
scroll to position [3302, 0]
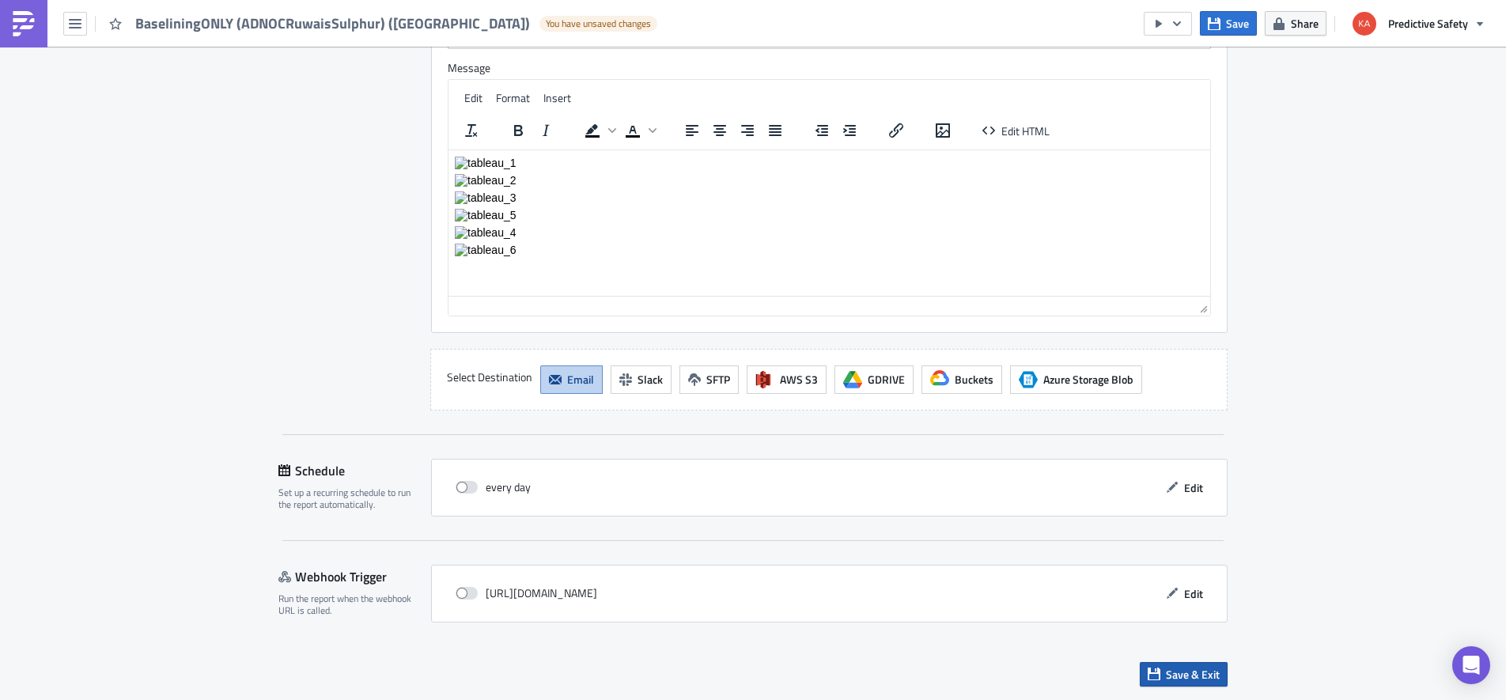
click at [1190, 669] on span "Save & Exit" at bounding box center [1193, 674] width 54 height 17
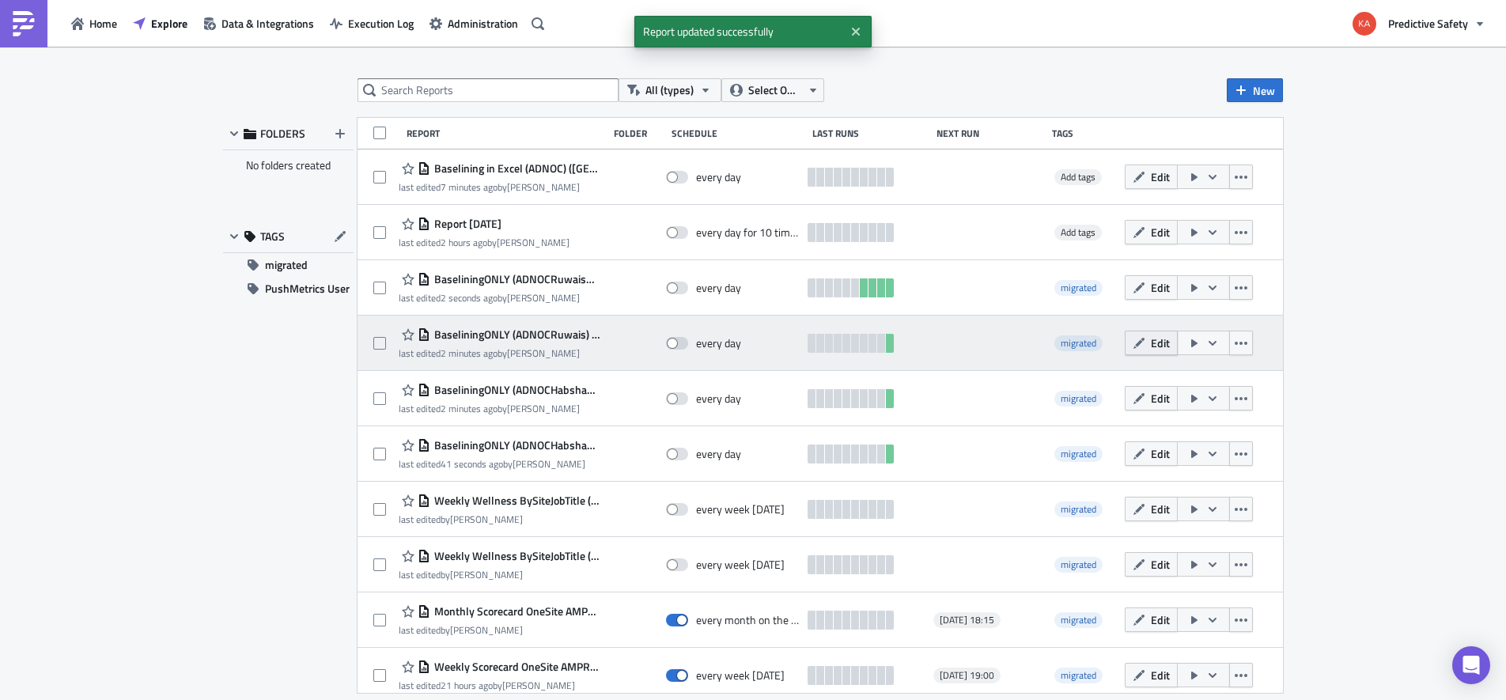
click at [1157, 341] on span "Edit" at bounding box center [1160, 342] width 19 height 17
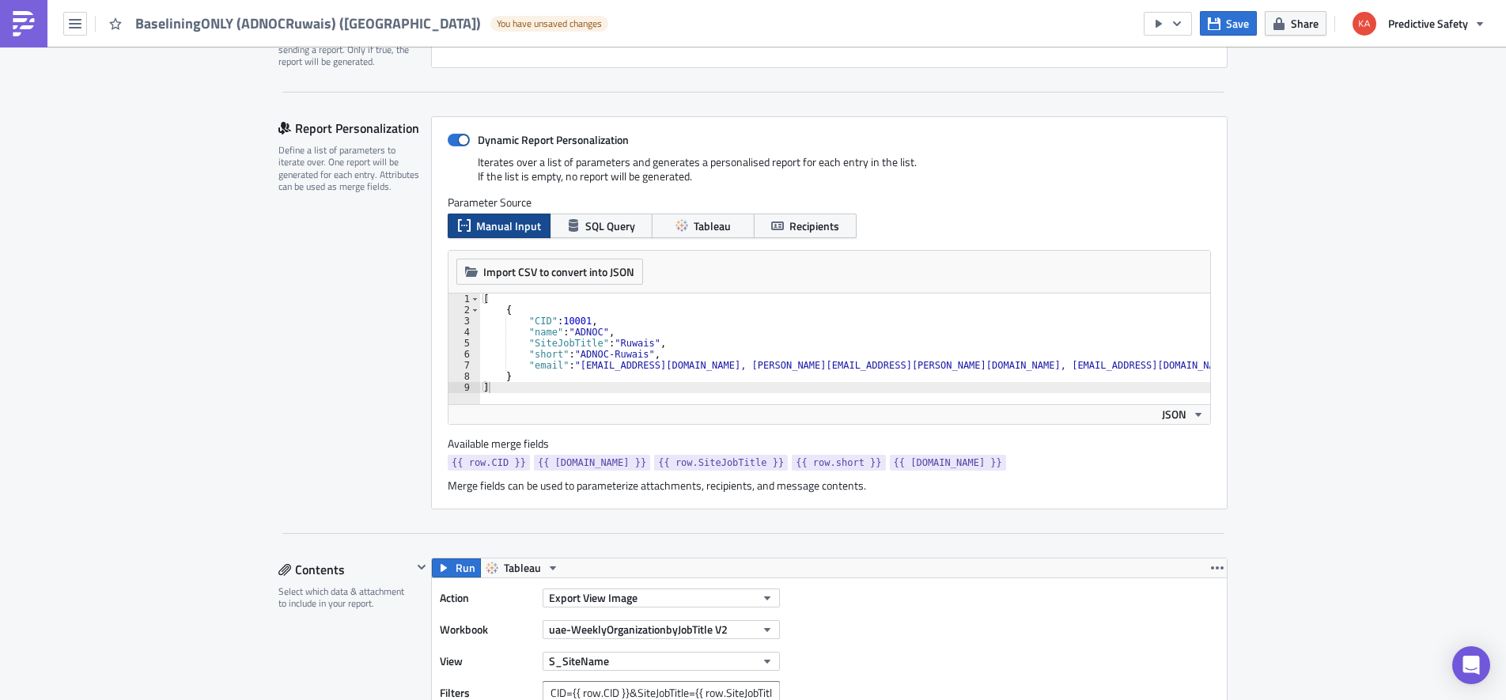
click at [576, 363] on div "[ { "CID" : 10001 , "name" : "ADNOC" , "SiteJobTitle" : "Ruwais" , "short" : "A…" at bounding box center [874, 359] width 789 height 133
paste textarea "fqureshi@adnoc.ae, skhurram.alam@adnoc.ae, lgajjalakonda@adnoc.ae,"
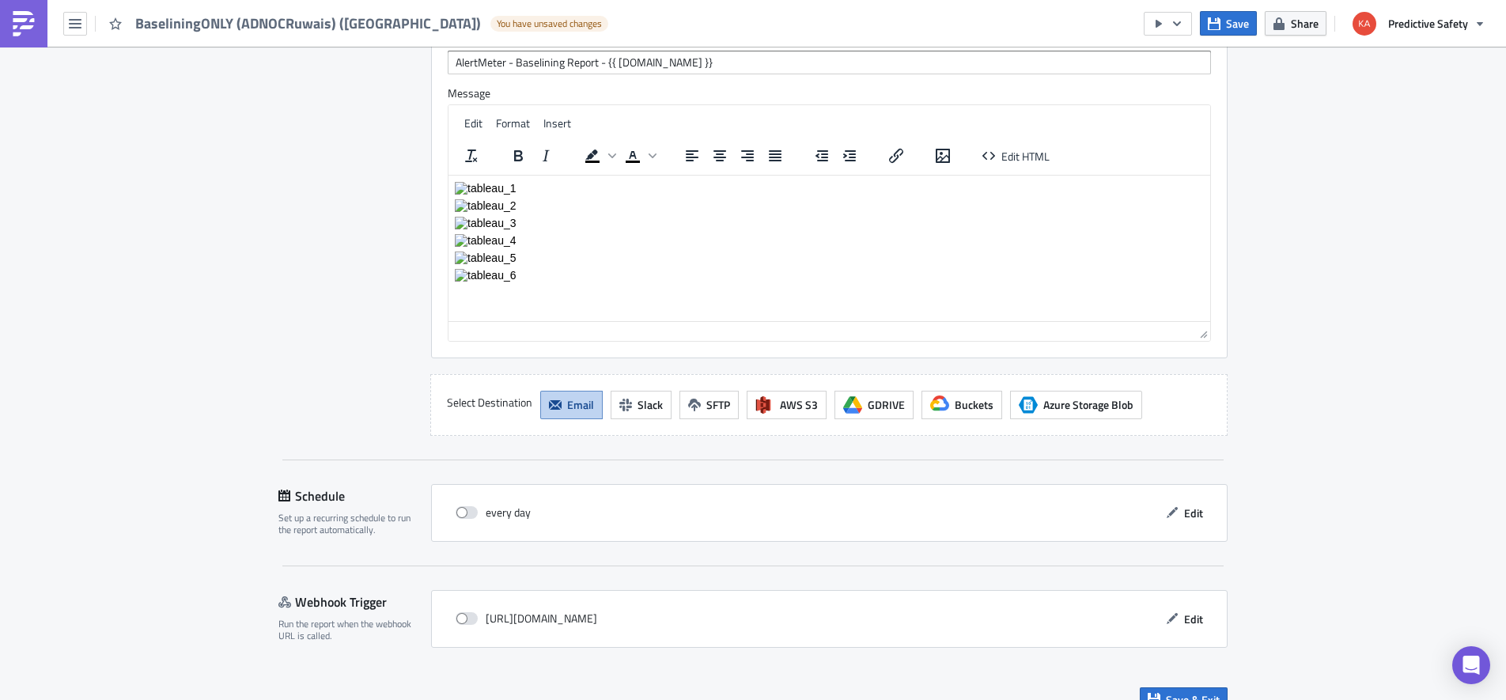
scroll to position [3302, 0]
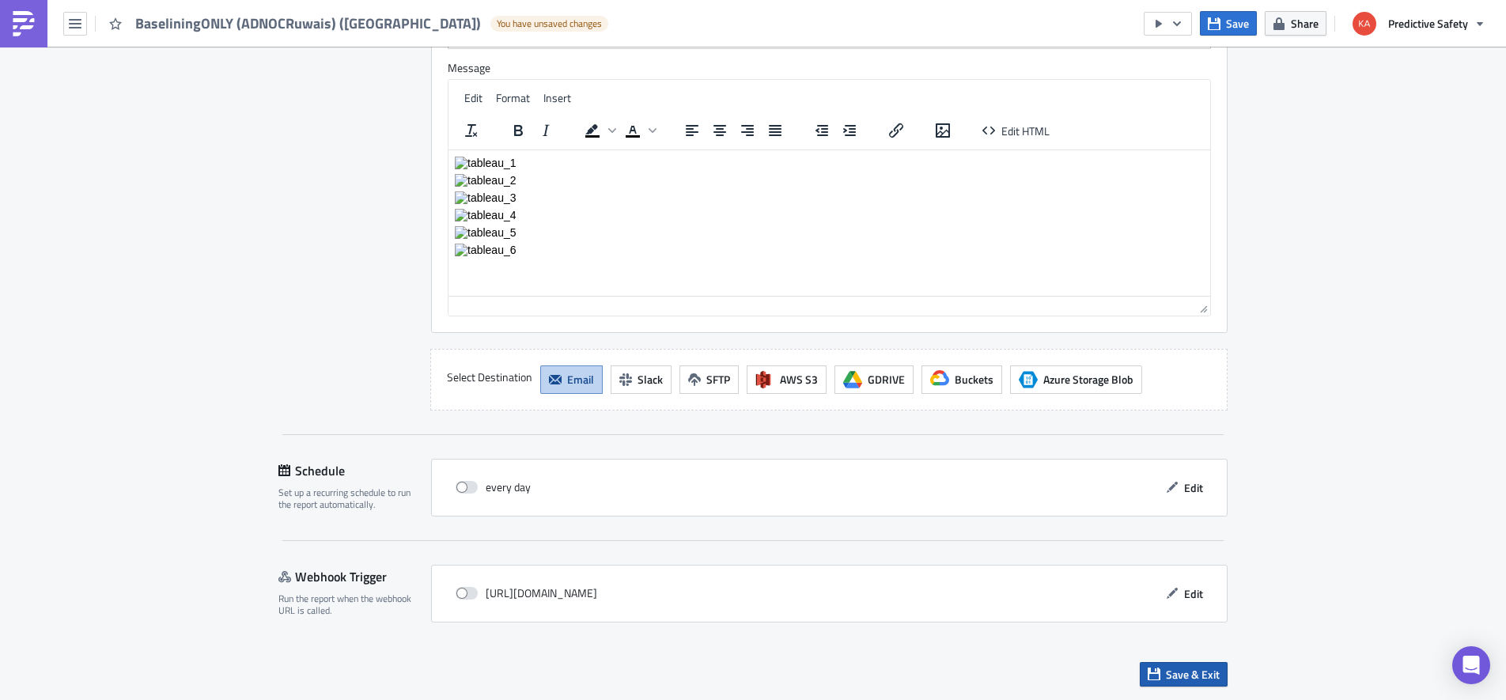
type textarea ""email": "fqureshi@adnoc.ae, skhurram.alam@adnoc.ae, lgajjalakonda@adnoc.ae, is…"
click at [1204, 673] on span "Save & Exit" at bounding box center [1193, 674] width 54 height 17
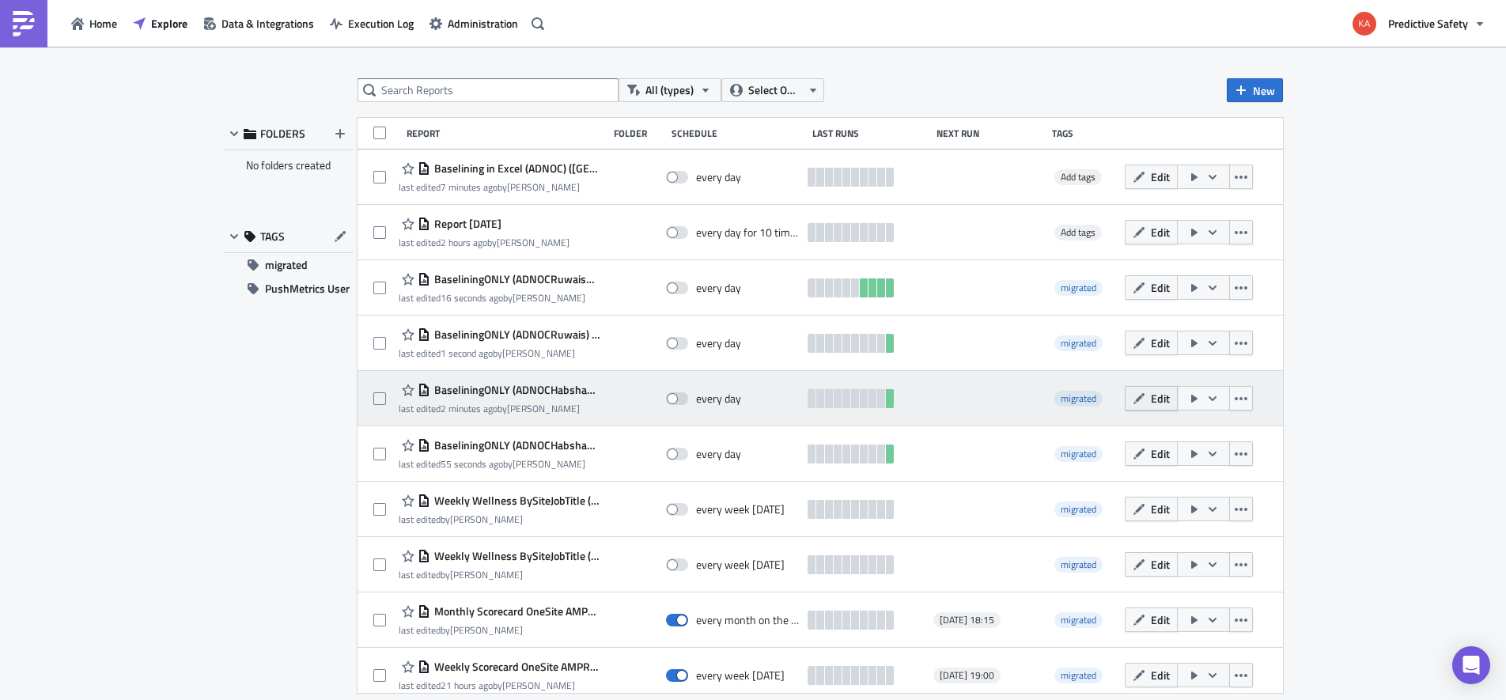
click at [1162, 399] on span "Edit" at bounding box center [1160, 398] width 19 height 17
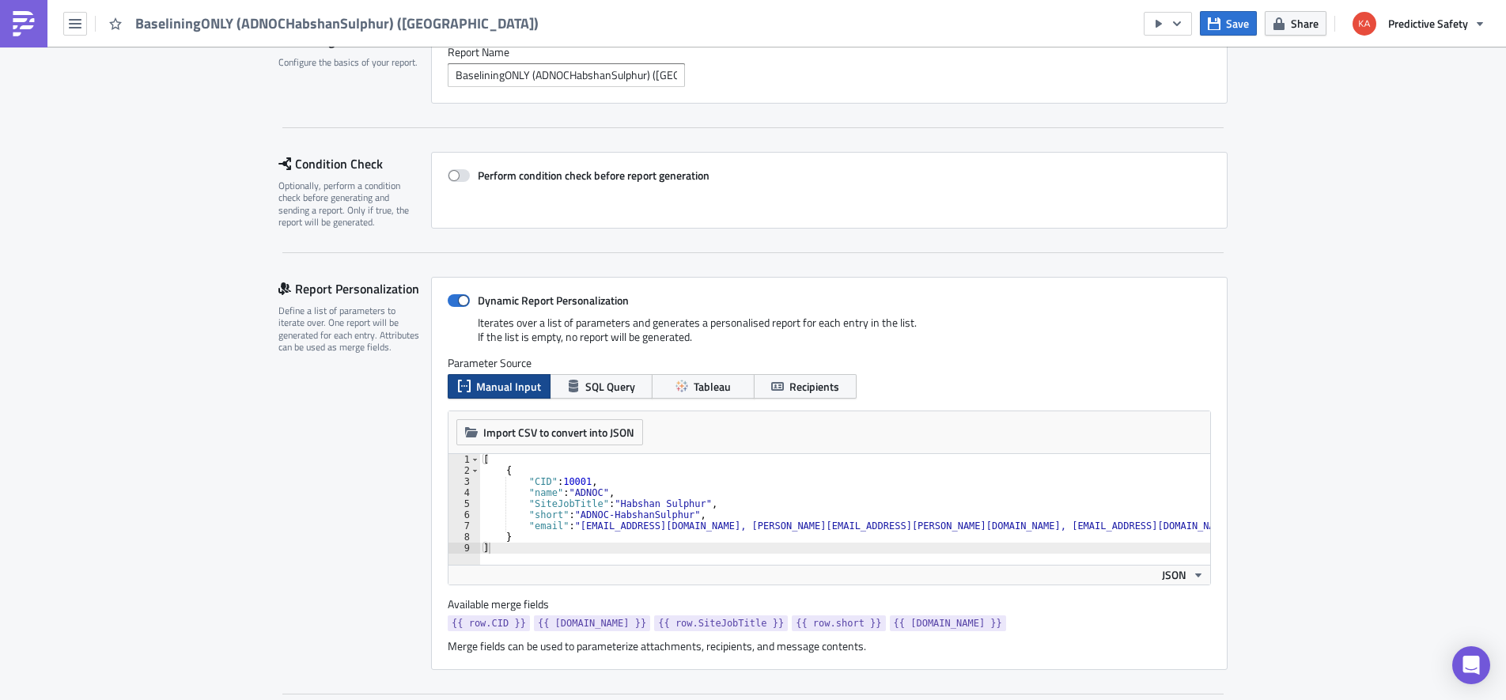
scroll to position [199, 0]
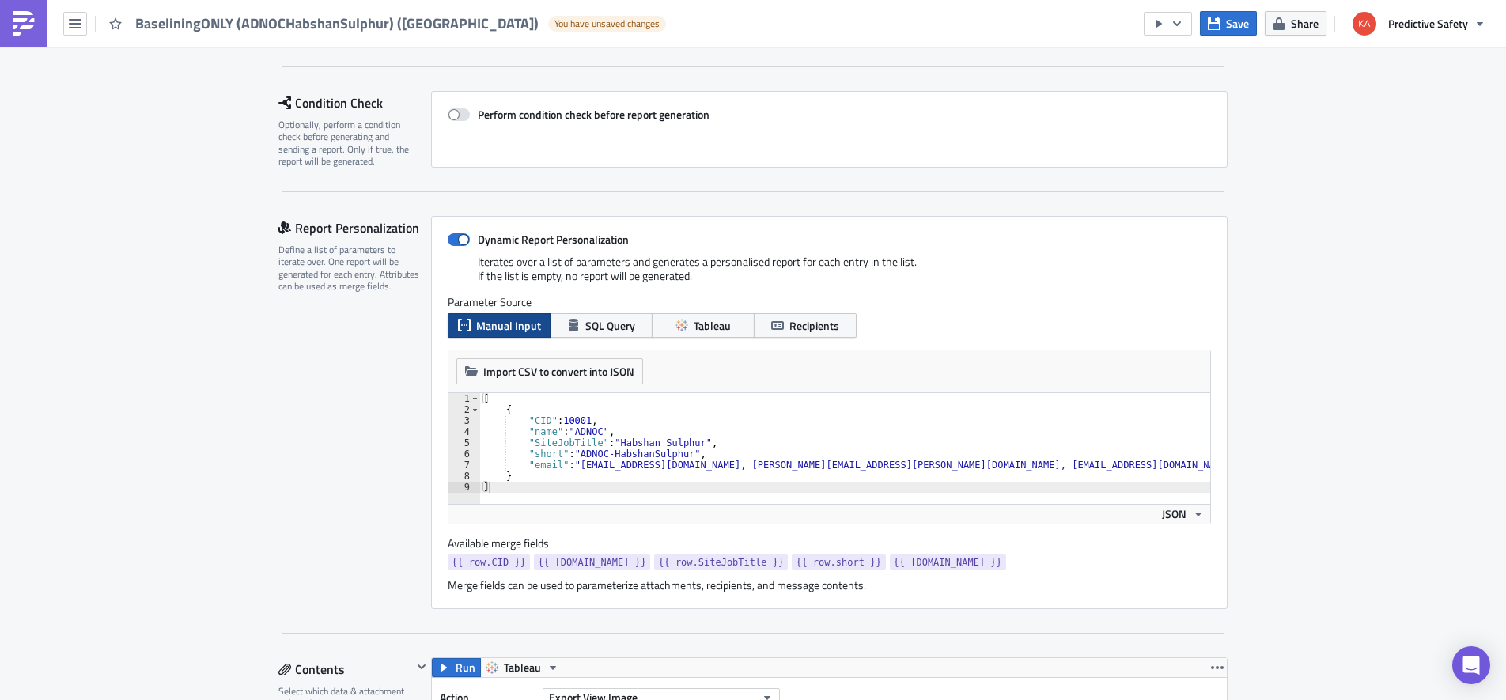
click at [577, 467] on div "[ { "CID" : 10001 , "name" : "ADNOC" , "SiteJobTitle" : "Habshan Sulphur" , "sh…" at bounding box center [874, 459] width 789 height 133
paste textarea "fqureshi@adnoc.ae, skhurram.alam@adnoc.ae, lgajjalakonda@adnoc.ae,"
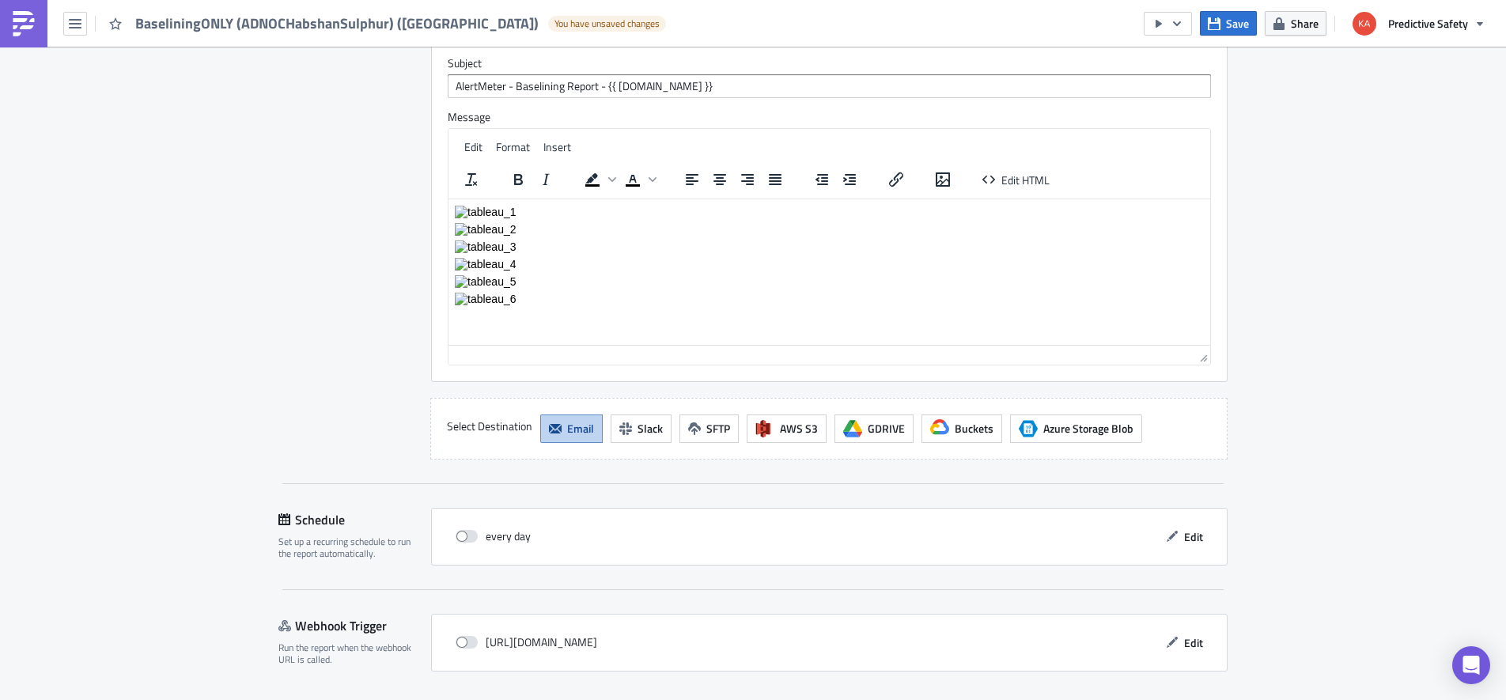
scroll to position [3302, 0]
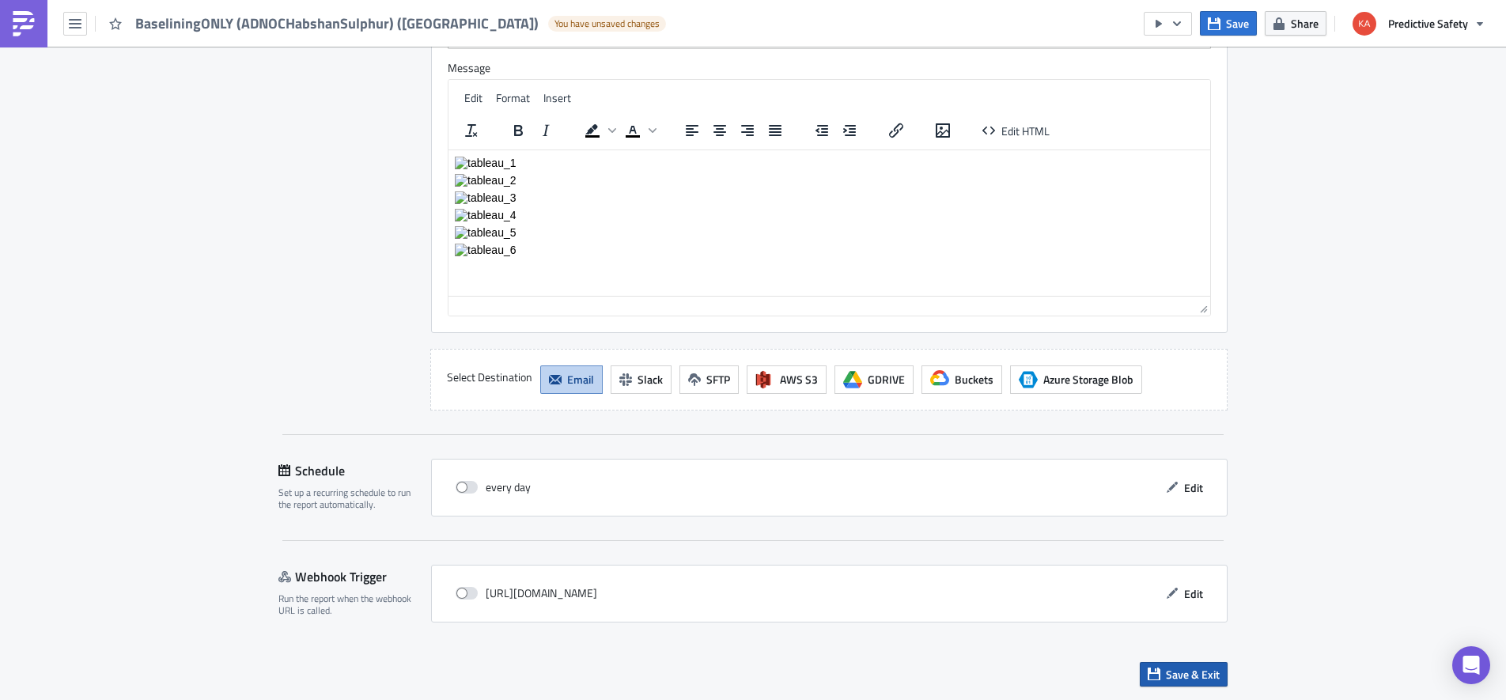
type textarea ""email": "fqureshi@adnoc.ae, skhurram.alam@adnoc.ae, lgajjalakonda@adnoc.ae, is…"
click at [1204, 671] on span "Save & Exit" at bounding box center [1193, 674] width 54 height 17
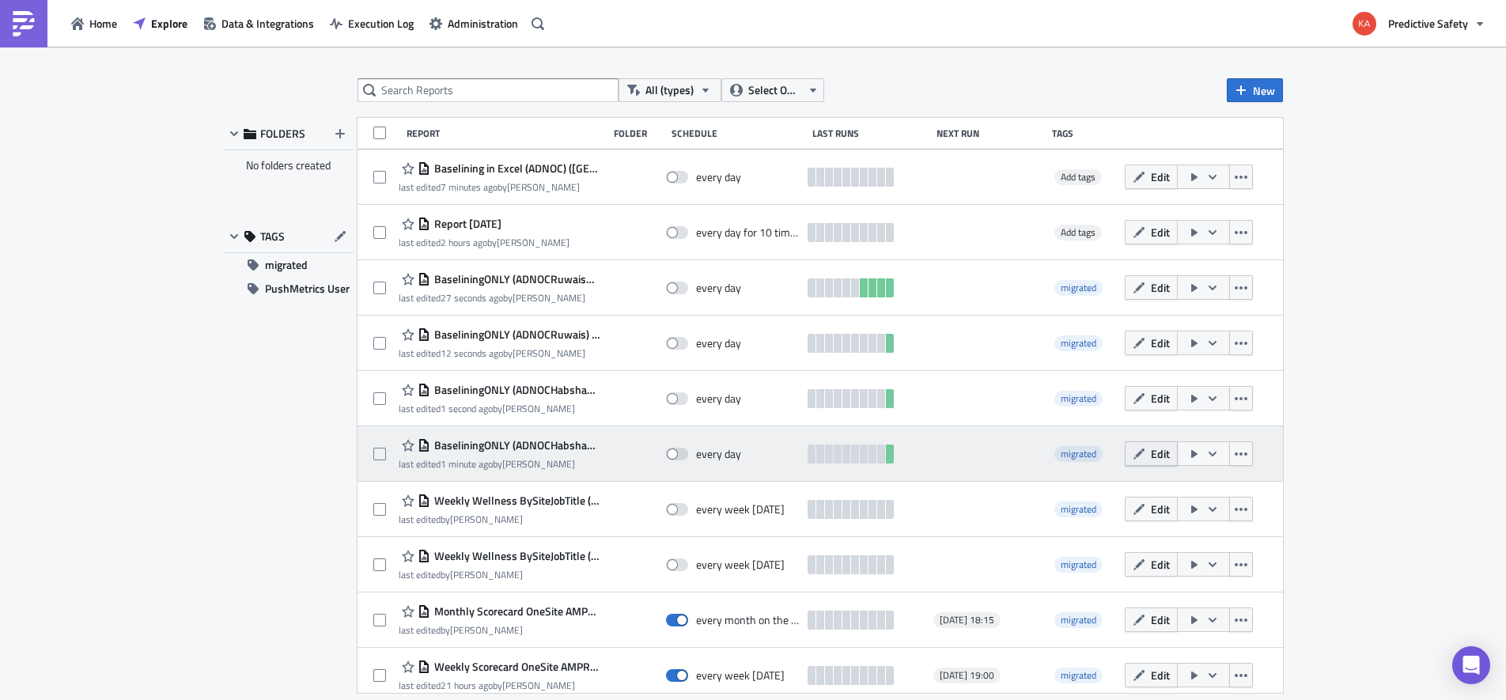
click at [1162, 453] on span "Edit" at bounding box center [1160, 453] width 19 height 17
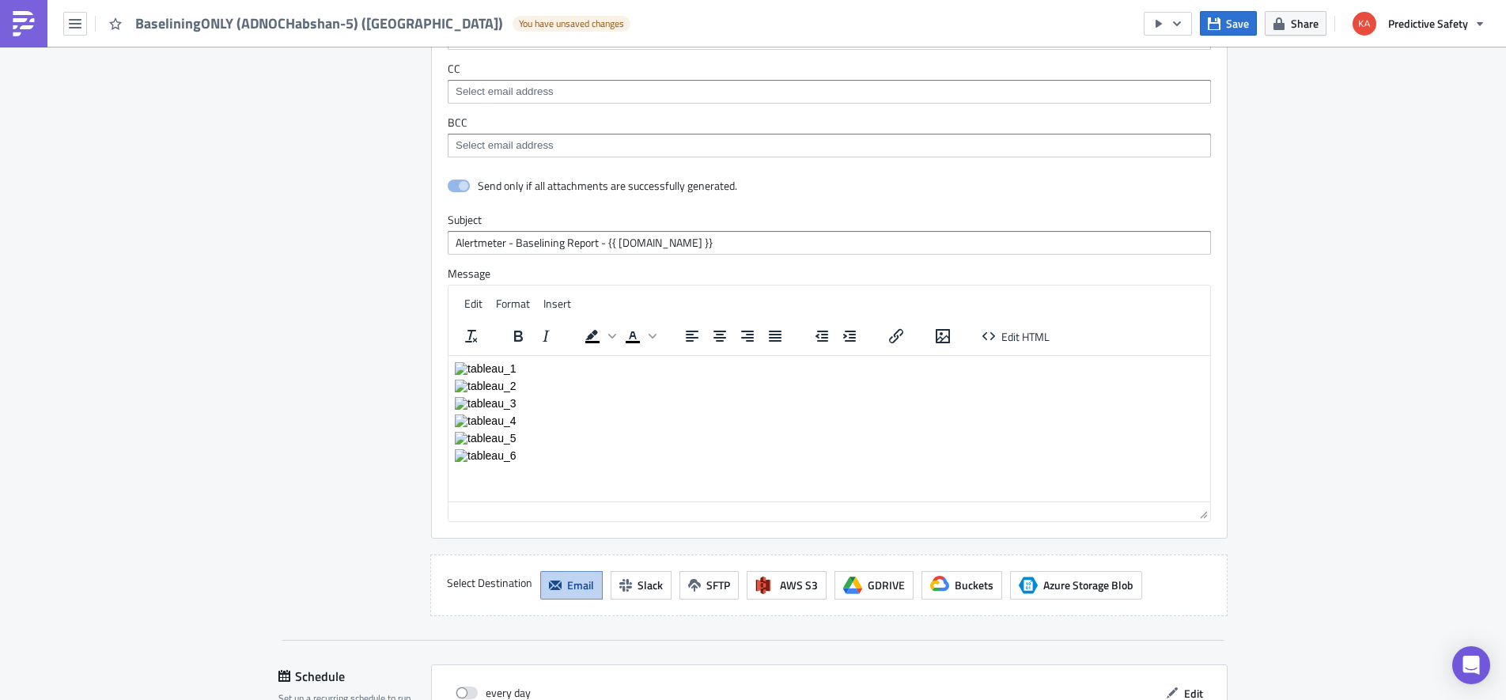
scroll to position [3302, 0]
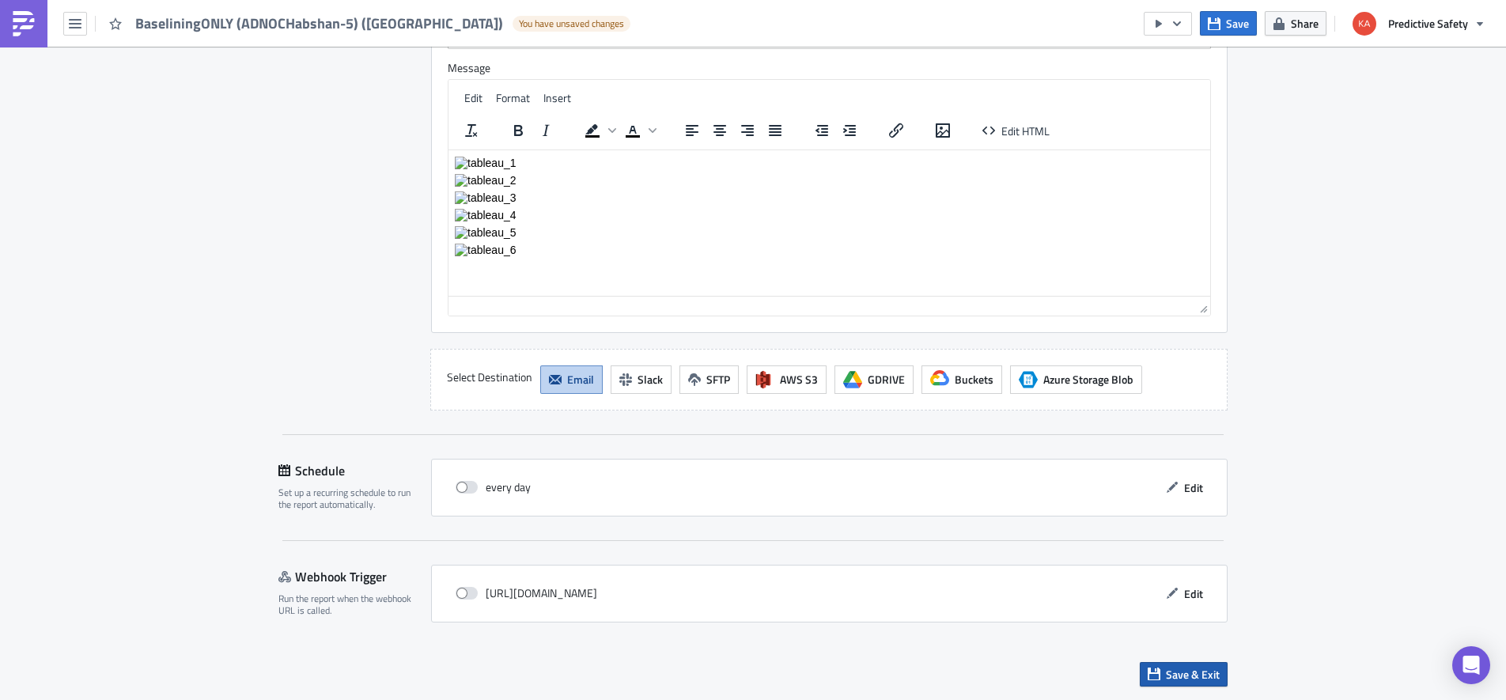
click at [1192, 675] on span "Save & Exit" at bounding box center [1193, 674] width 54 height 17
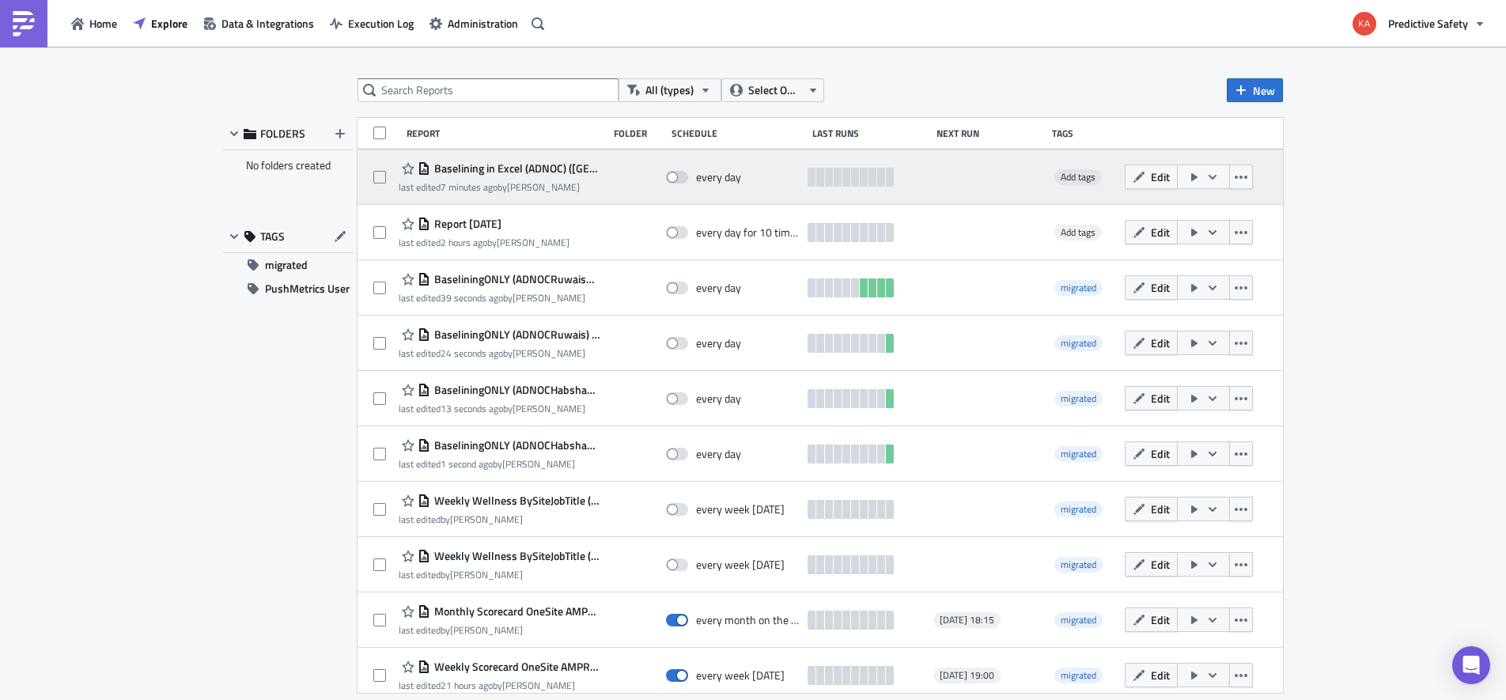
click at [494, 164] on span "Baselining in Excel (ADNOC) ([GEOGRAPHIC_DATA])" at bounding box center [514, 168] width 169 height 14
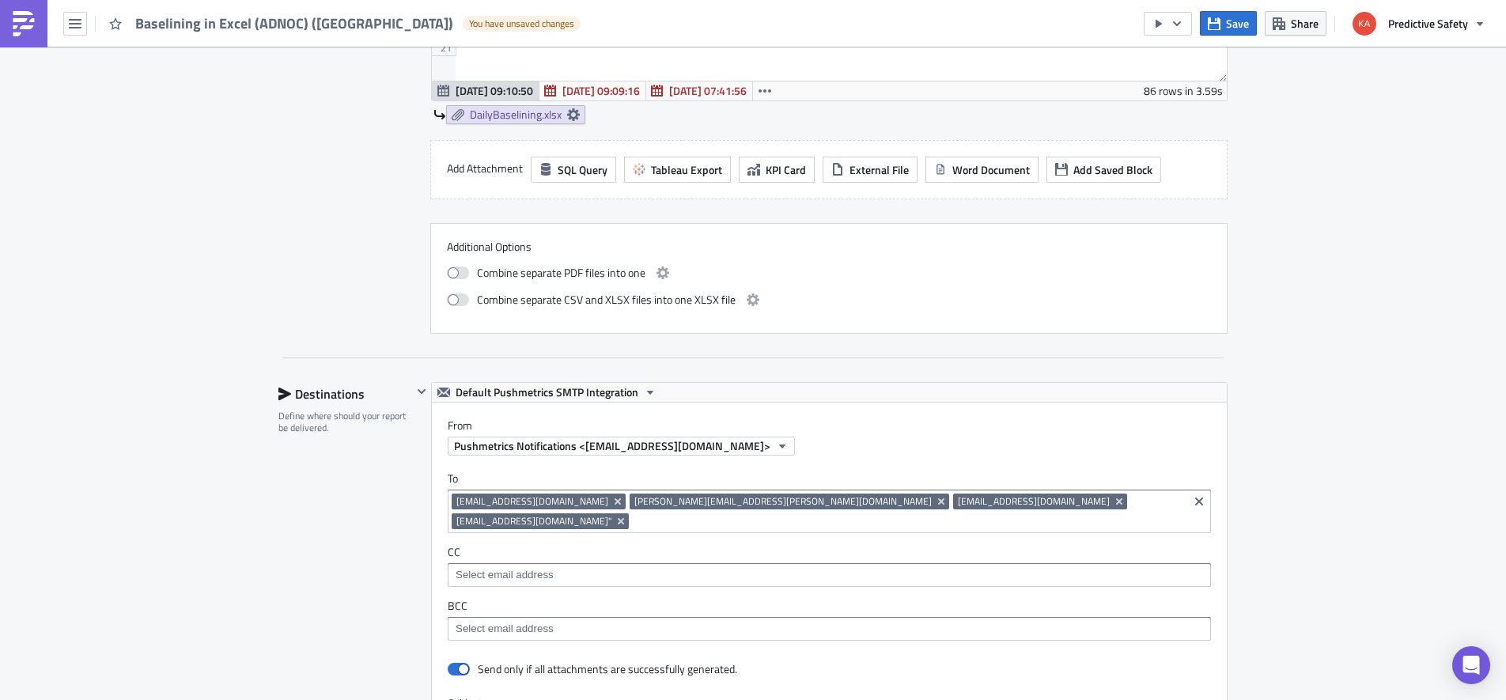
scroll to position [996, 0]
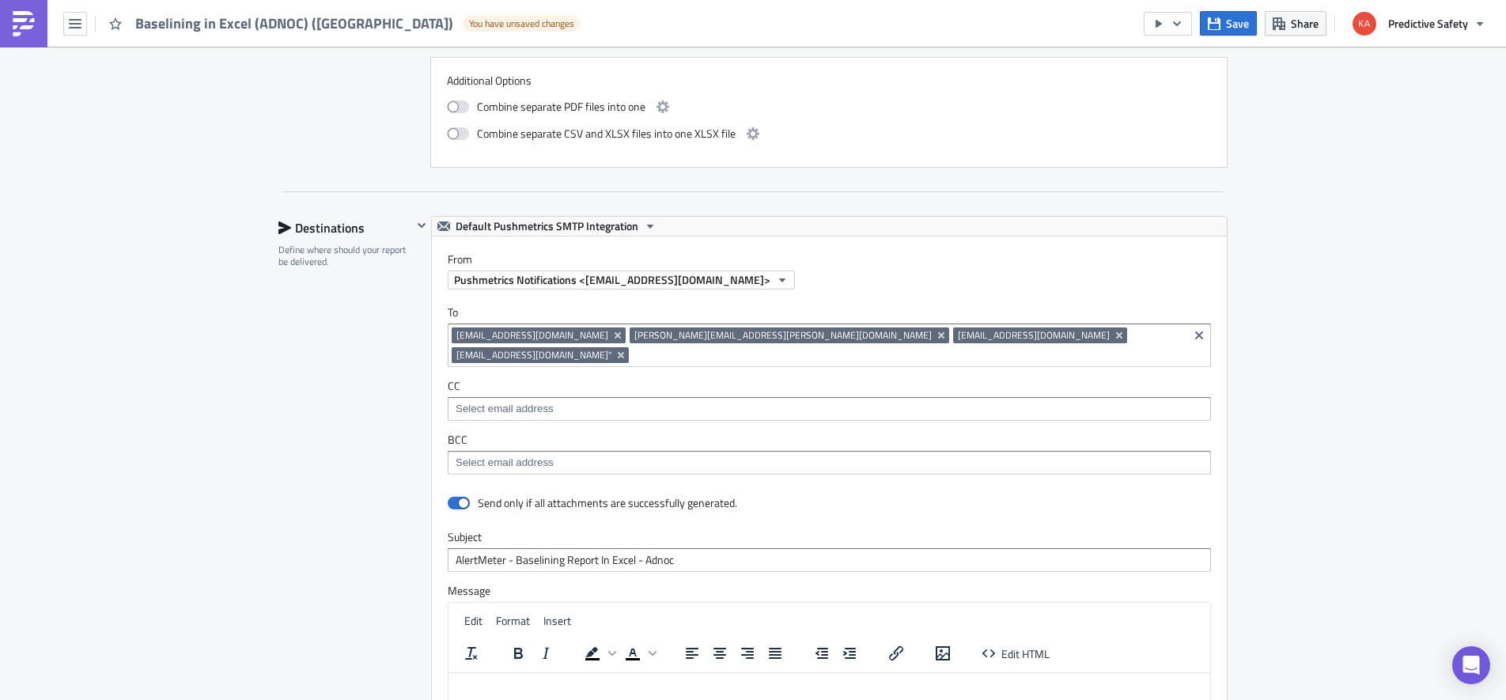
click at [454, 334] on span "[EMAIL_ADDRESS][DOMAIN_NAME]" at bounding box center [539, 335] width 174 height 16
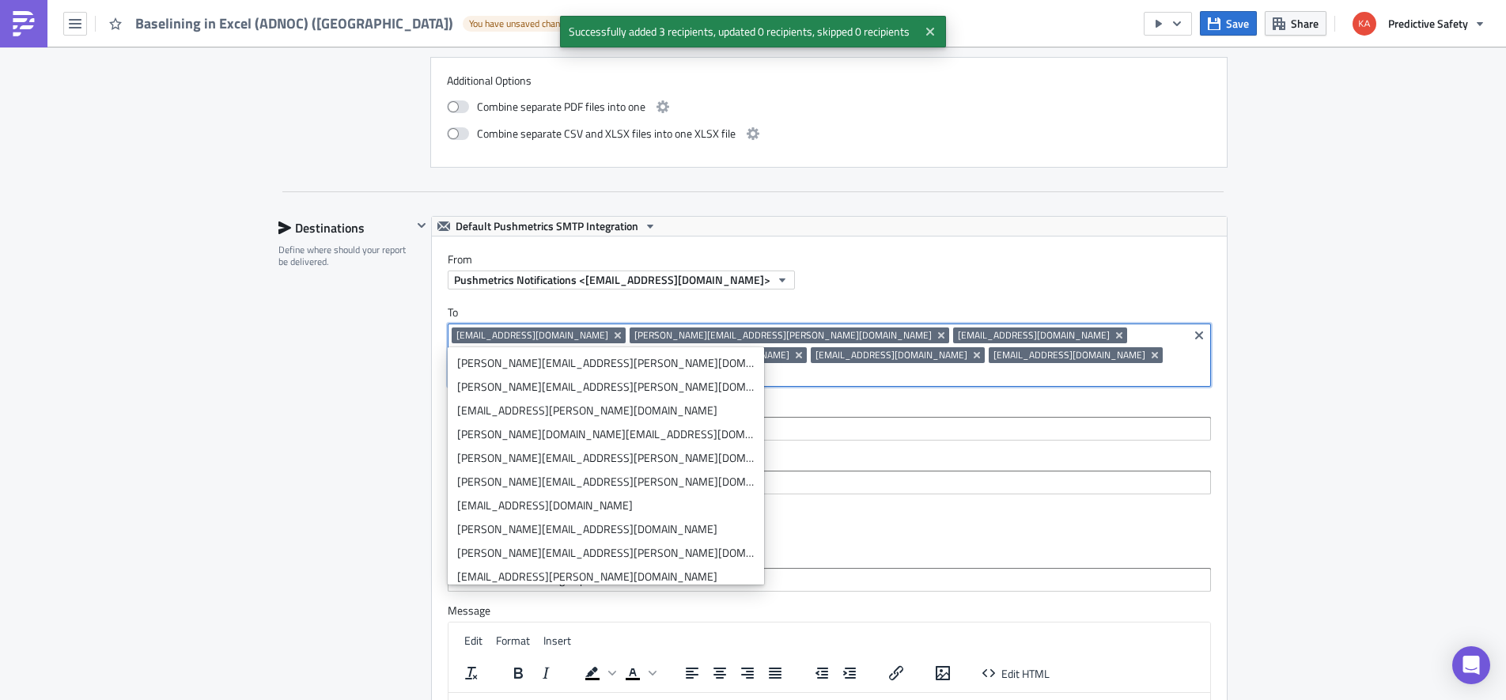
click at [1343, 398] on div "Execution Log Edit " Baselining in Excel (ADNOC) (uae) " Draft Settings Configu…" at bounding box center [753, 147] width 1506 height 2194
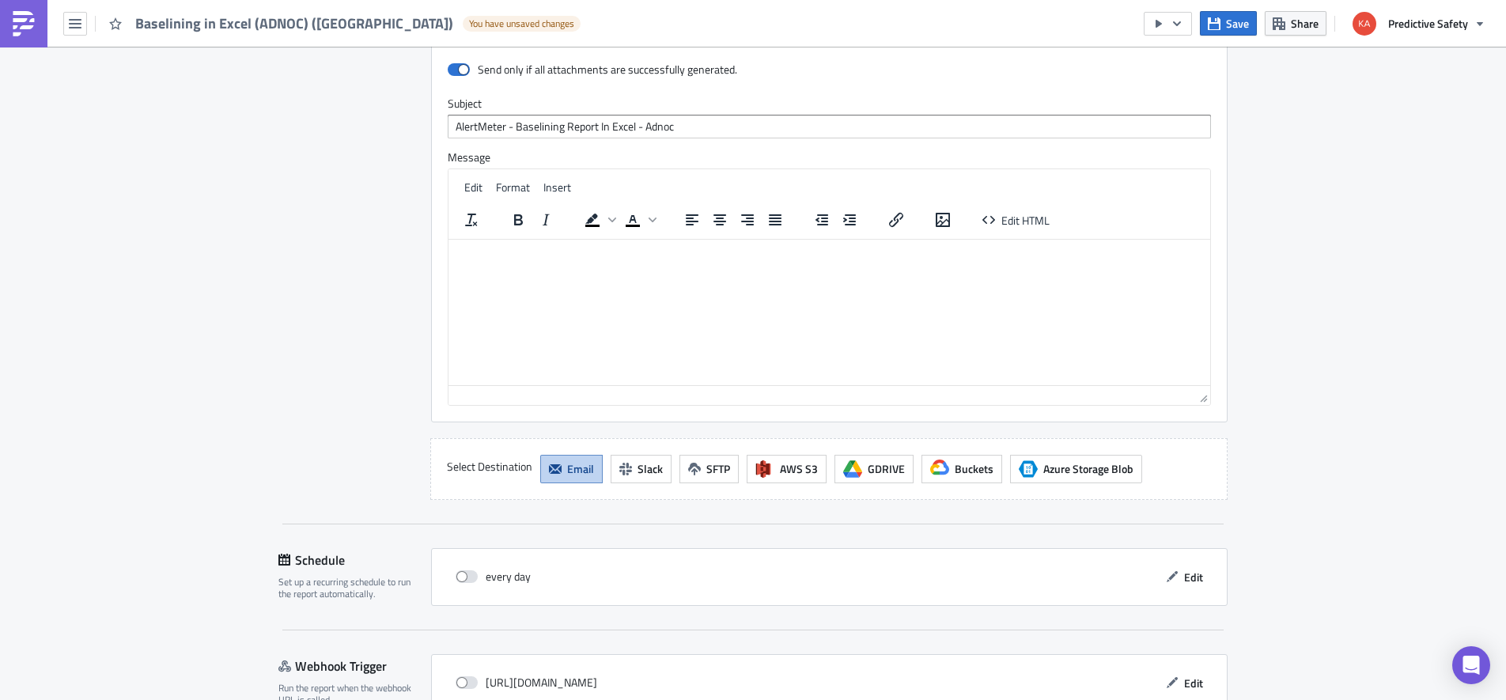
scroll to position [1320, 0]
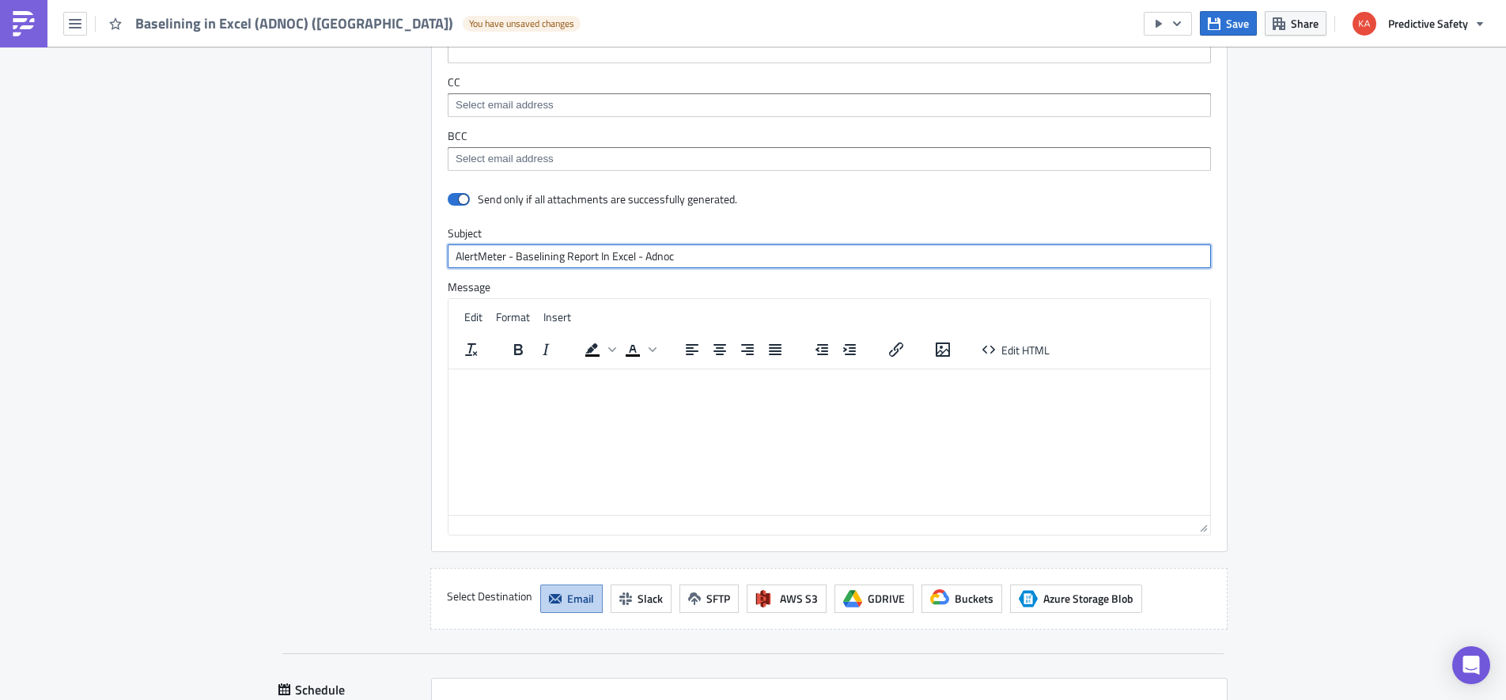
click at [515, 244] on input "AlertMeter - Baselining Report In Excel - Adnoc" at bounding box center [829, 256] width 763 height 24
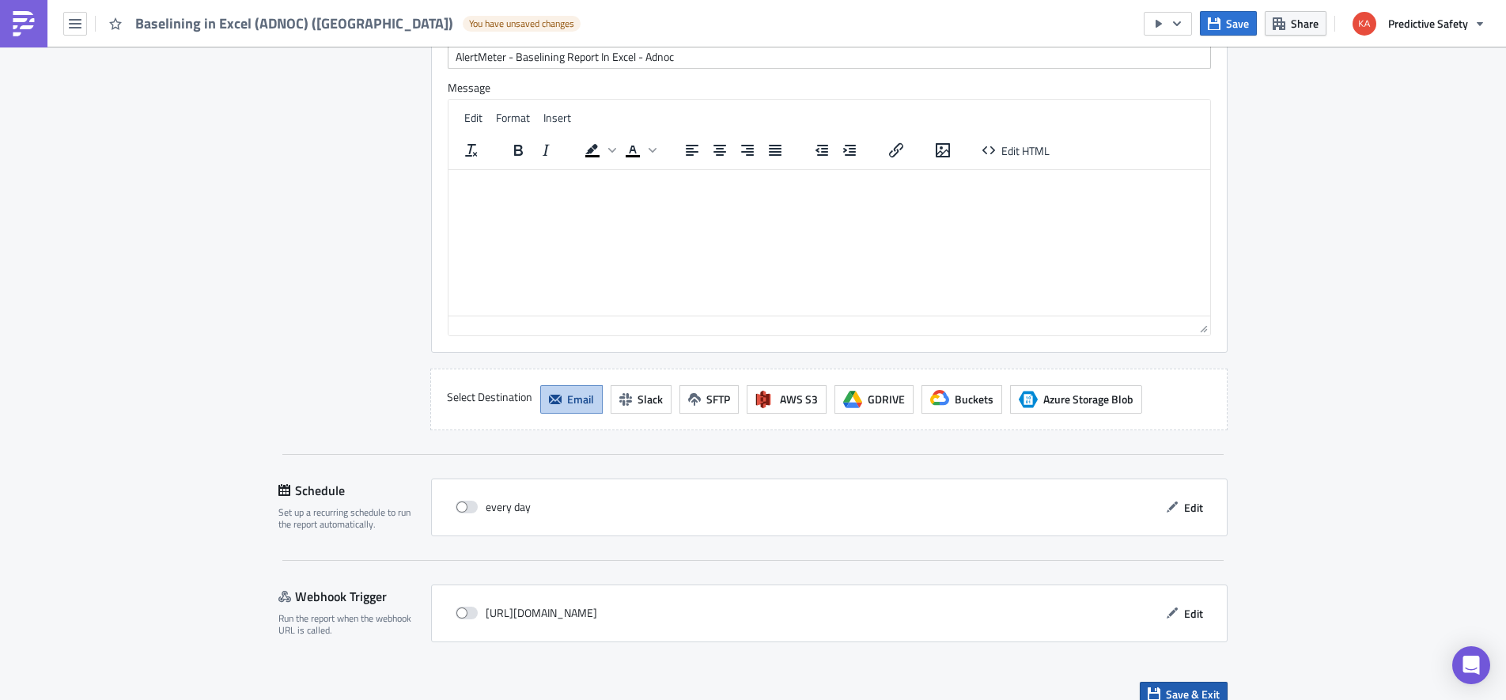
click at [1188, 686] on span "Save & Exit" at bounding box center [1193, 694] width 54 height 17
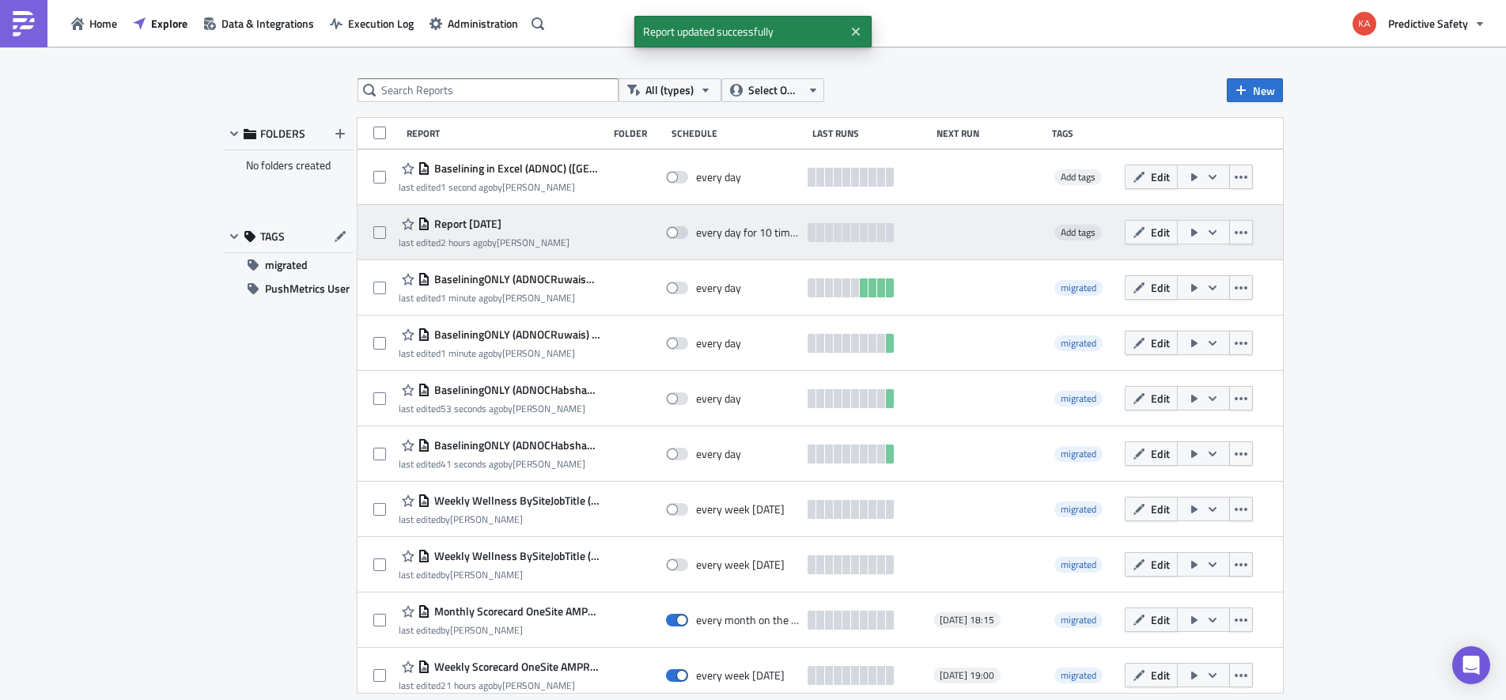
click at [497, 231] on div "Report 2025-10-10" at bounding box center [484, 223] width 171 height 19
click at [1162, 237] on span "Edit" at bounding box center [1160, 232] width 19 height 17
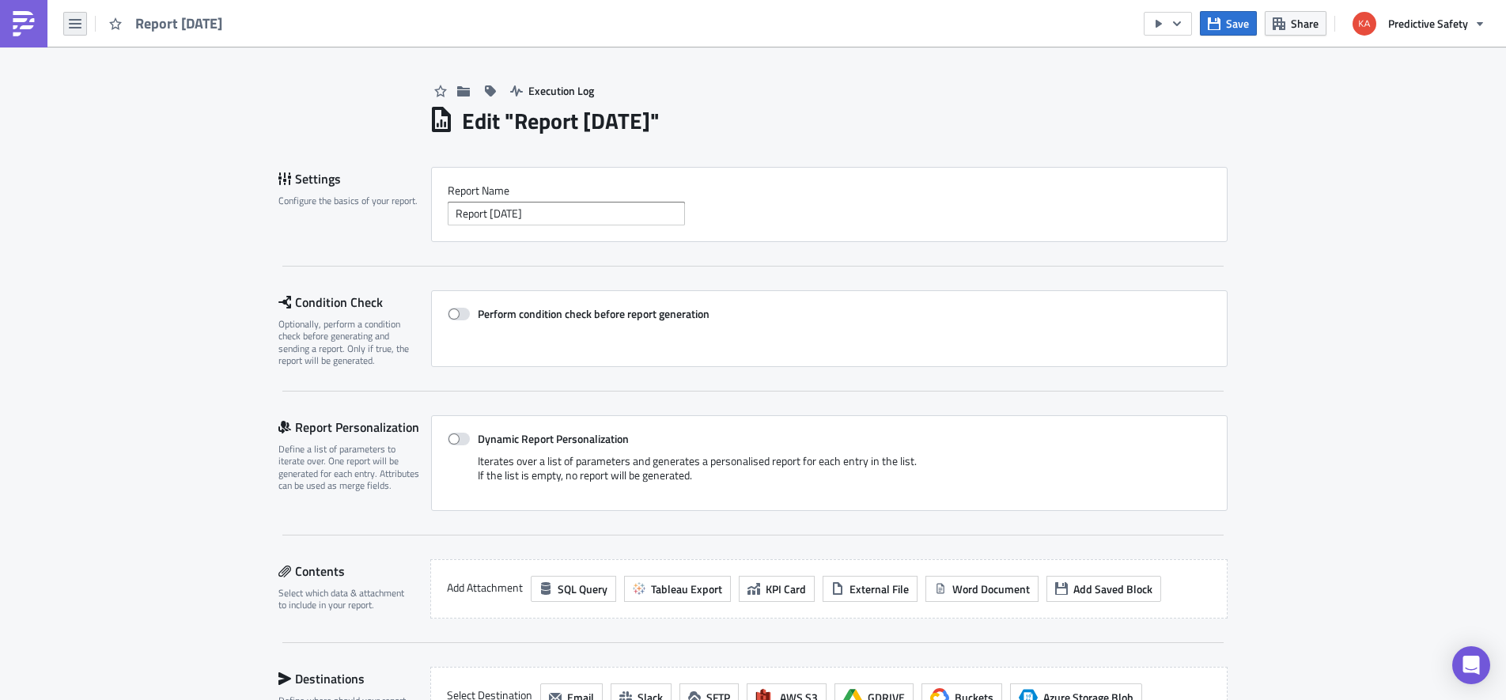
click at [74, 21] on icon "button" at bounding box center [75, 23] width 13 height 9
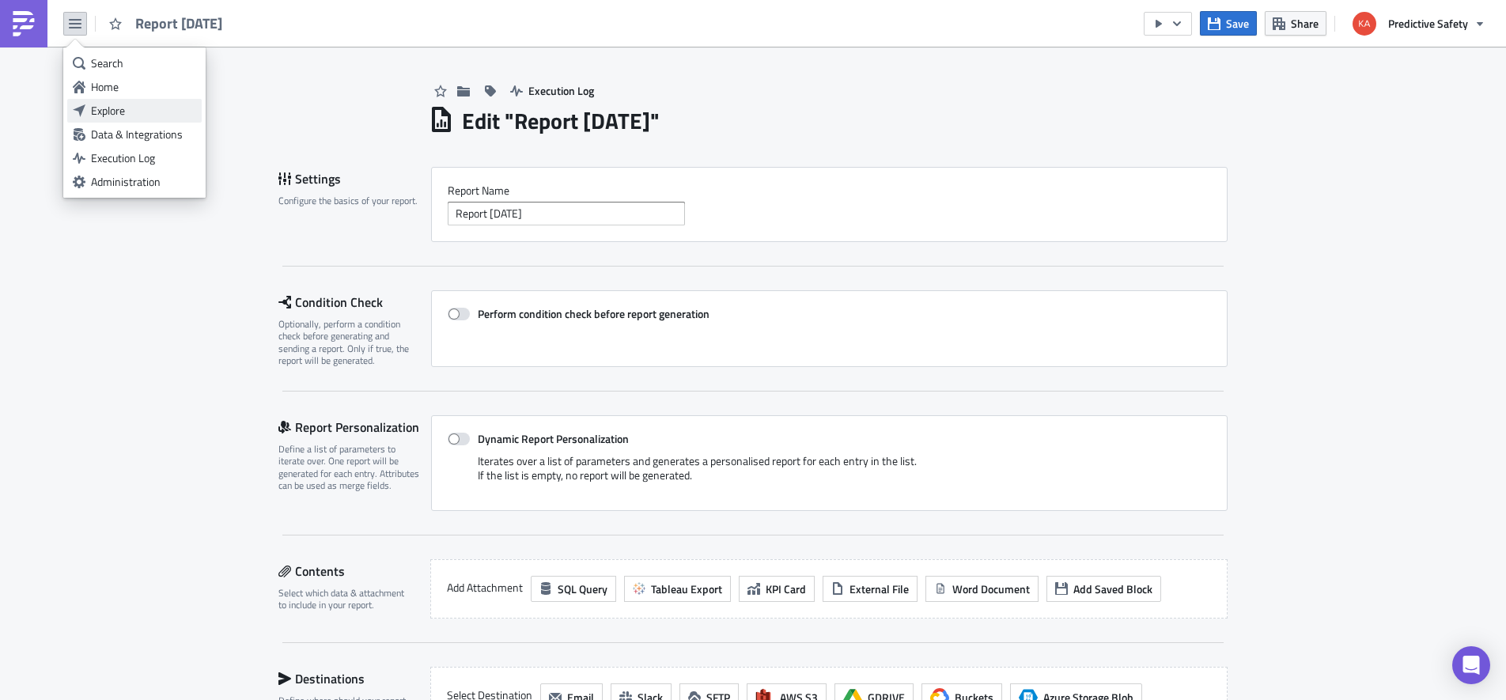
click at [111, 108] on div "Explore" at bounding box center [143, 111] width 105 height 16
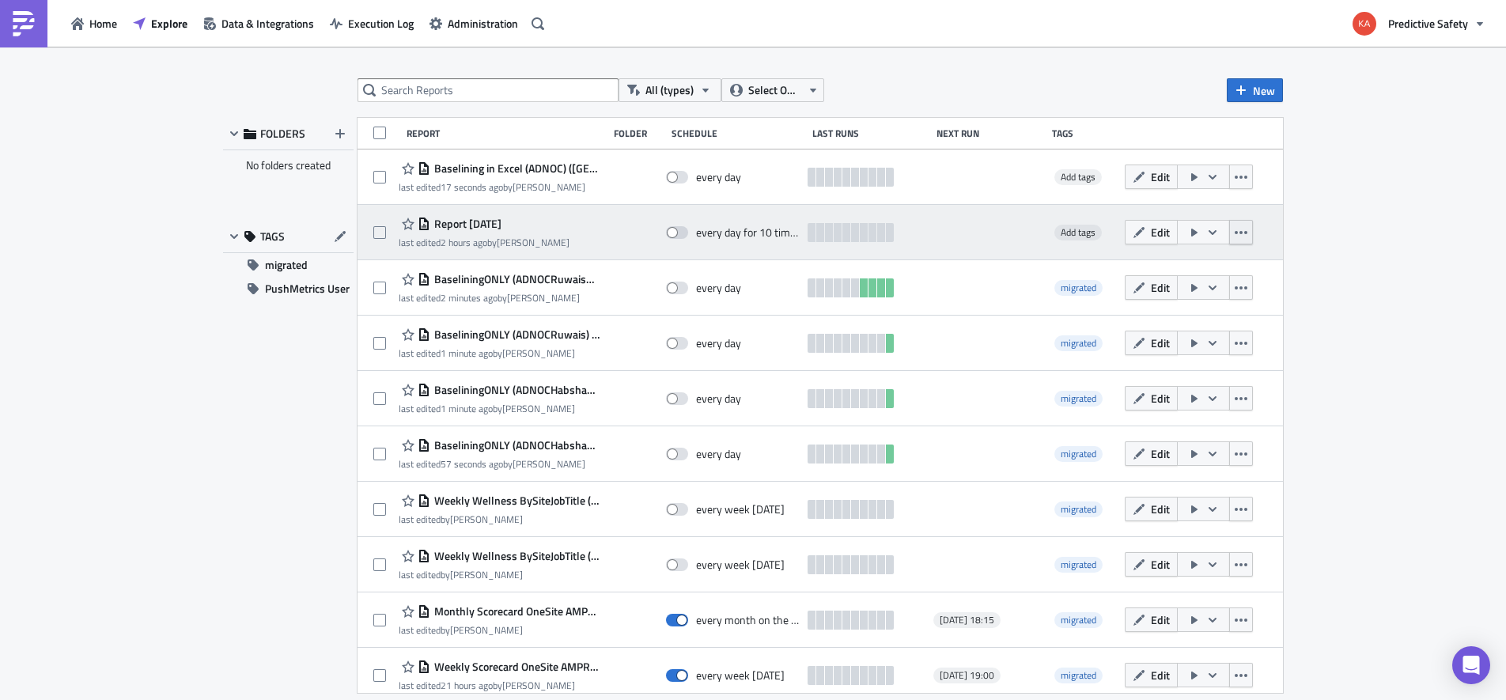
click at [1247, 229] on icon "button" at bounding box center [1240, 232] width 13 height 13
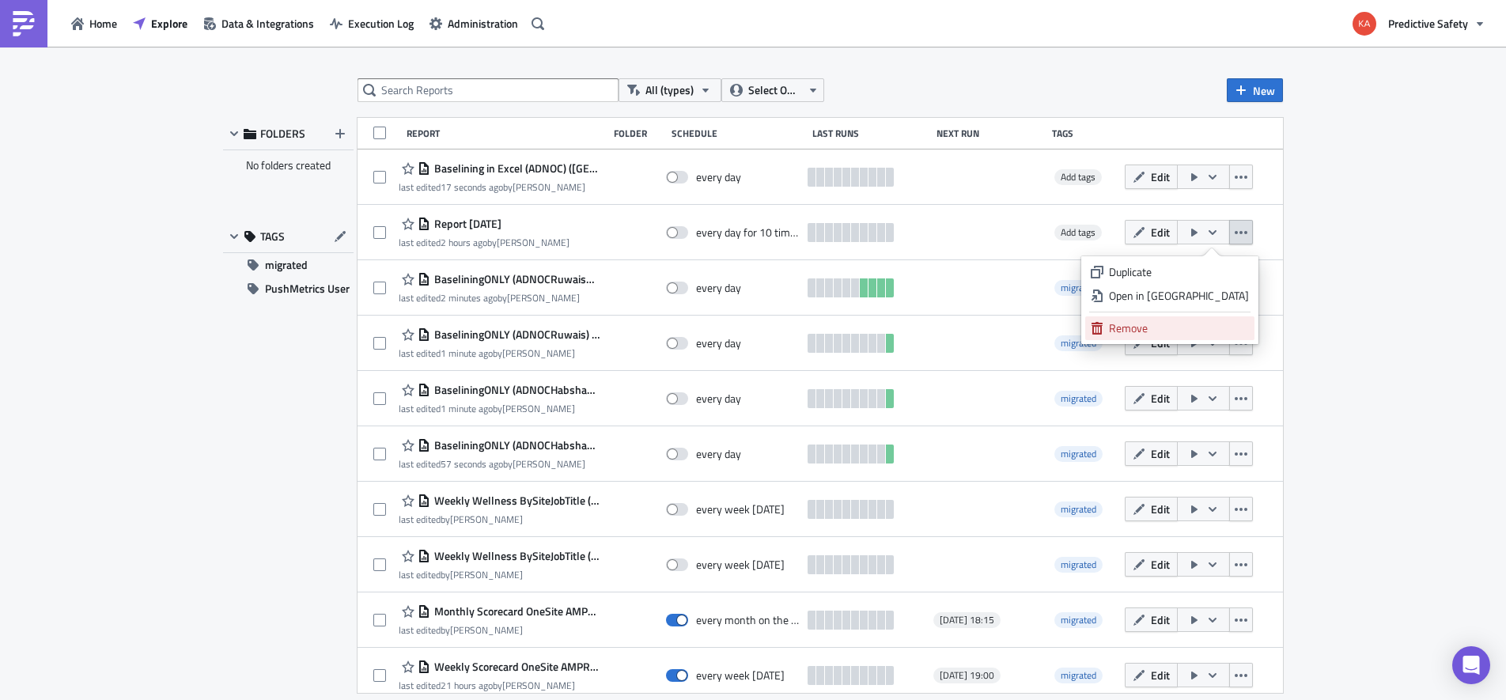
click at [1166, 327] on div "Remove" at bounding box center [1179, 328] width 140 height 16
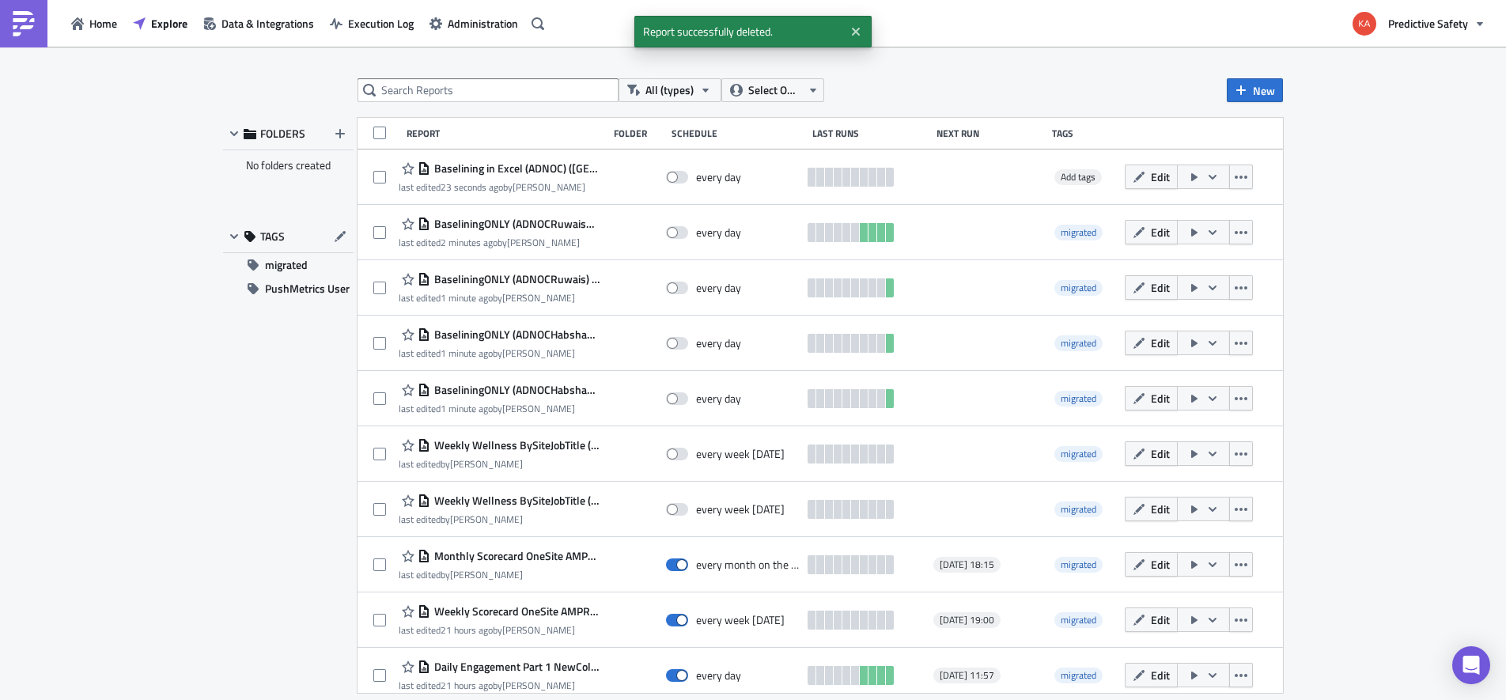
click at [1411, 278] on div "All (types) Select Owner New FOLDERS No folders created TAGS migrated PushMetri…" at bounding box center [753, 375] width 1506 height 656
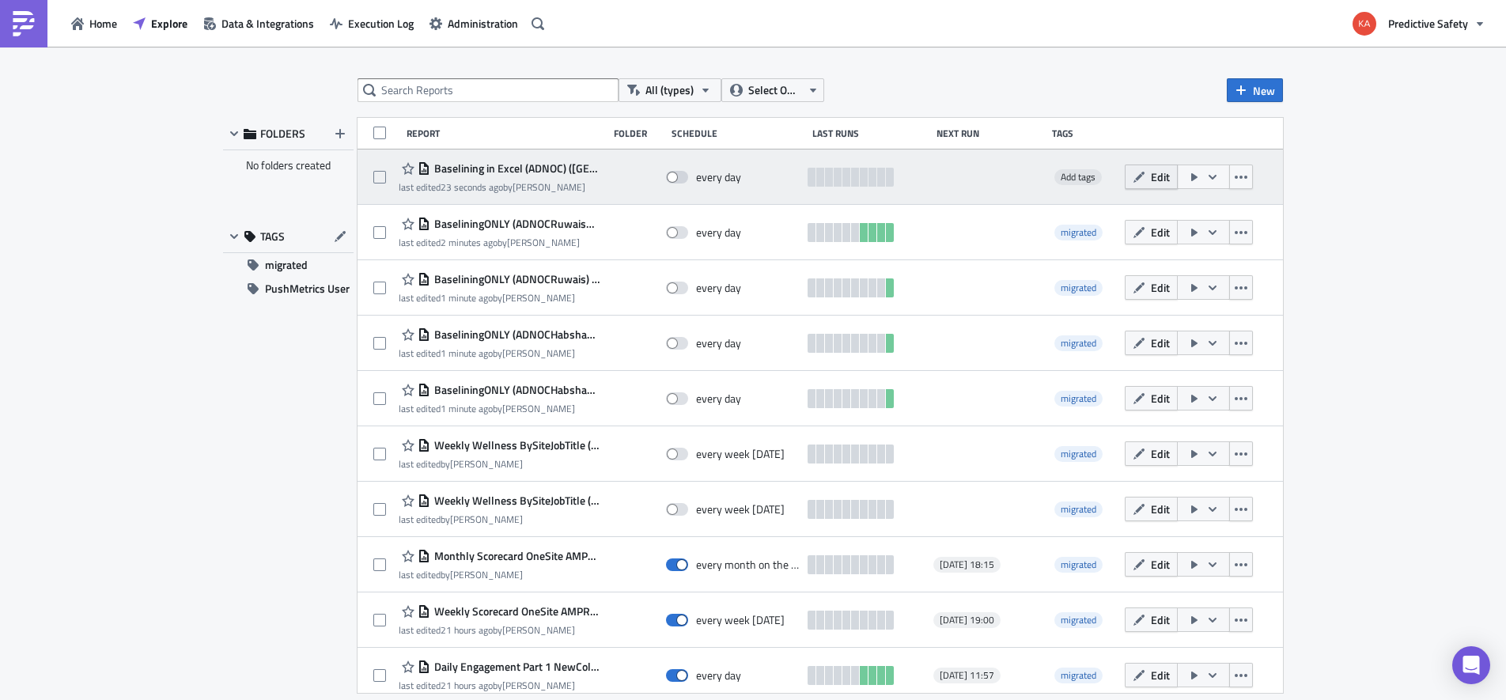
click at [1162, 179] on span "Edit" at bounding box center [1160, 176] width 19 height 17
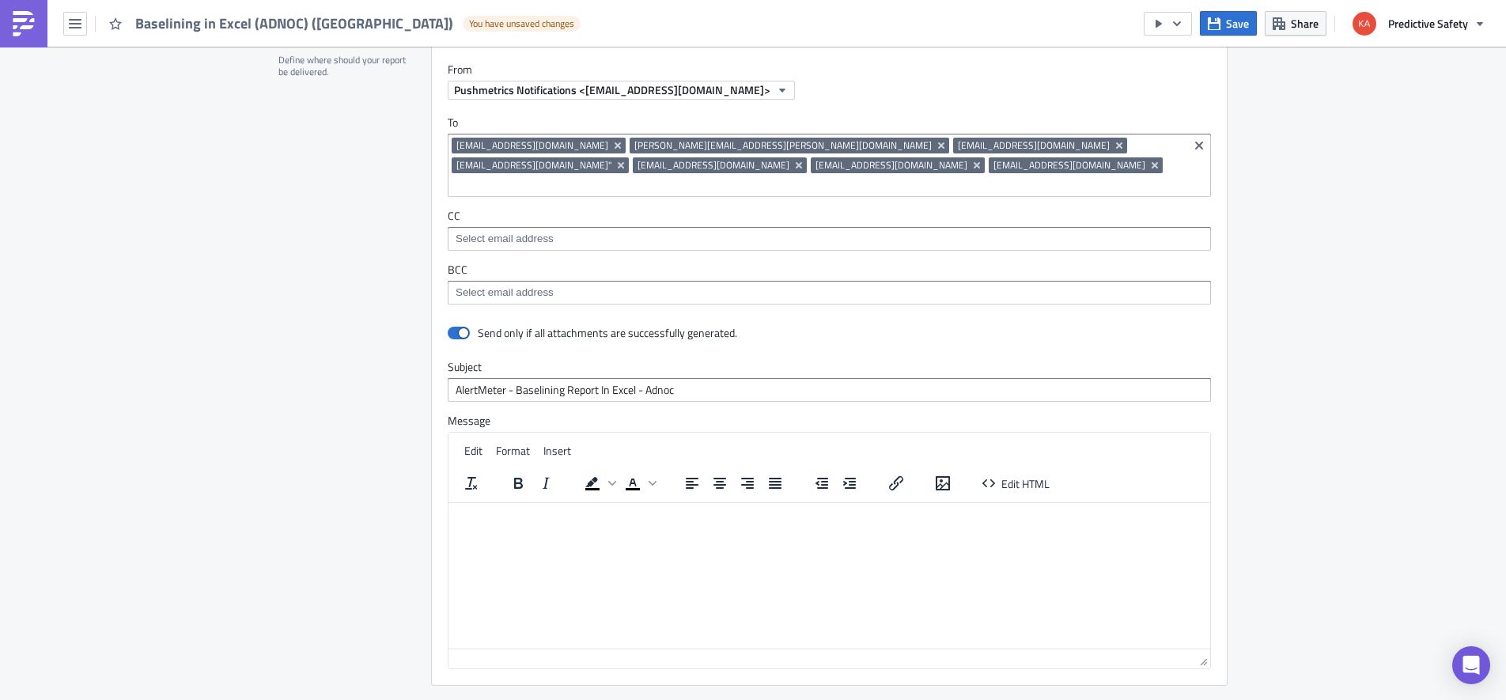
scroll to position [1519, 0]
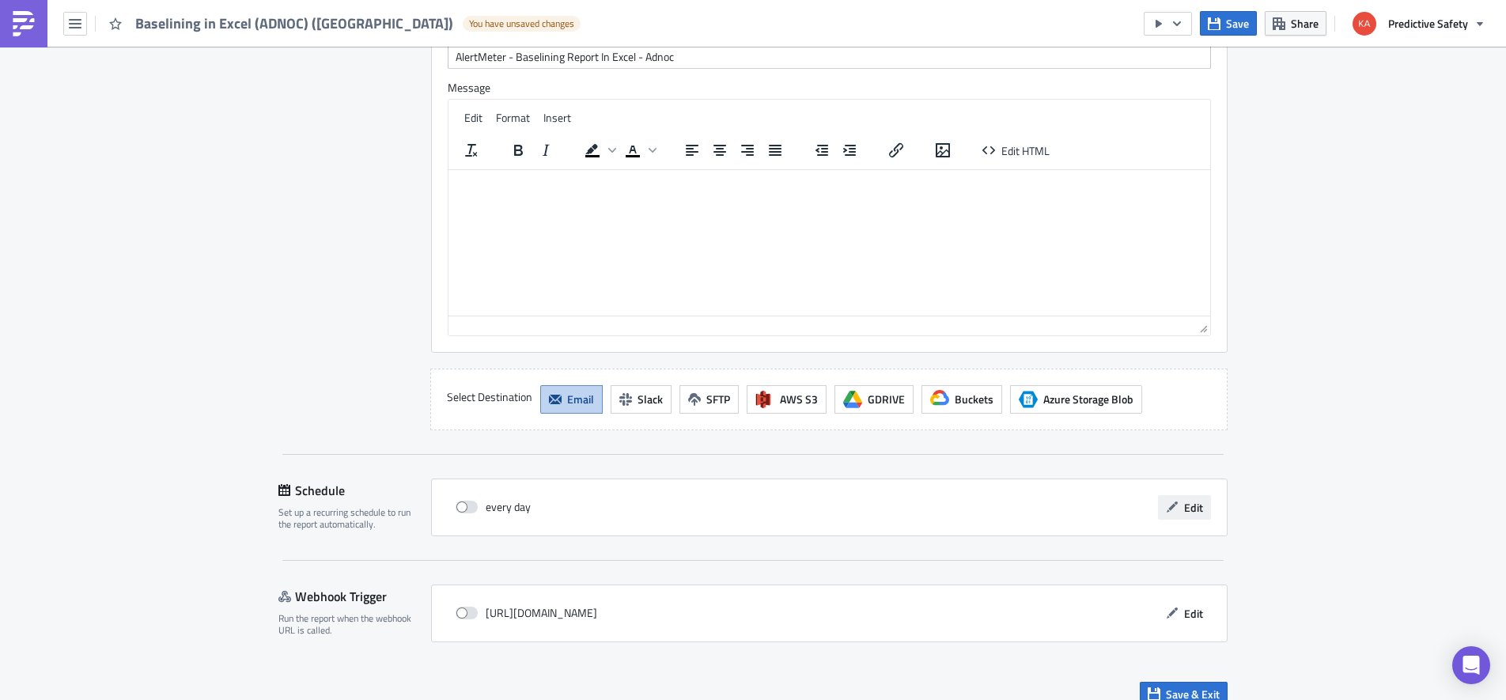
click at [1192, 499] on span "Edit" at bounding box center [1193, 507] width 19 height 17
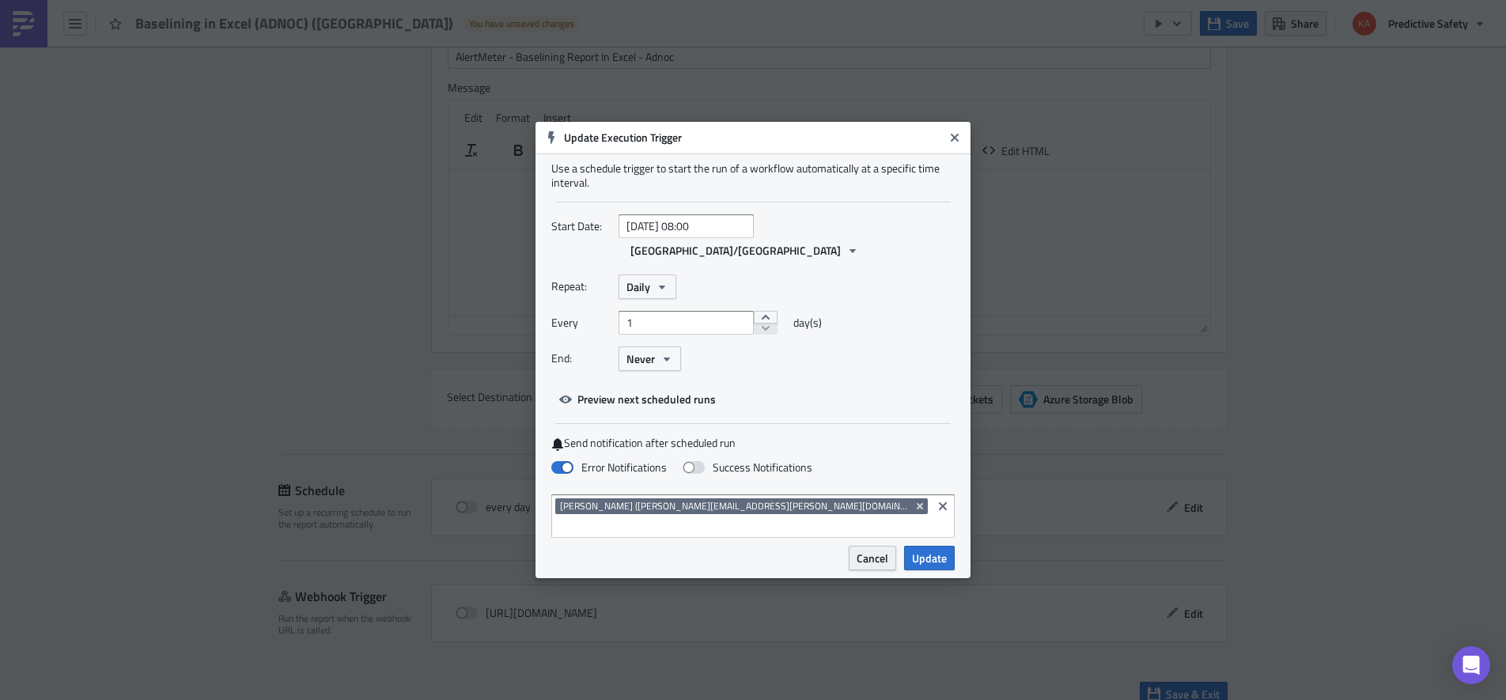
click at [879, 550] on span "Cancel" at bounding box center [872, 558] width 32 height 17
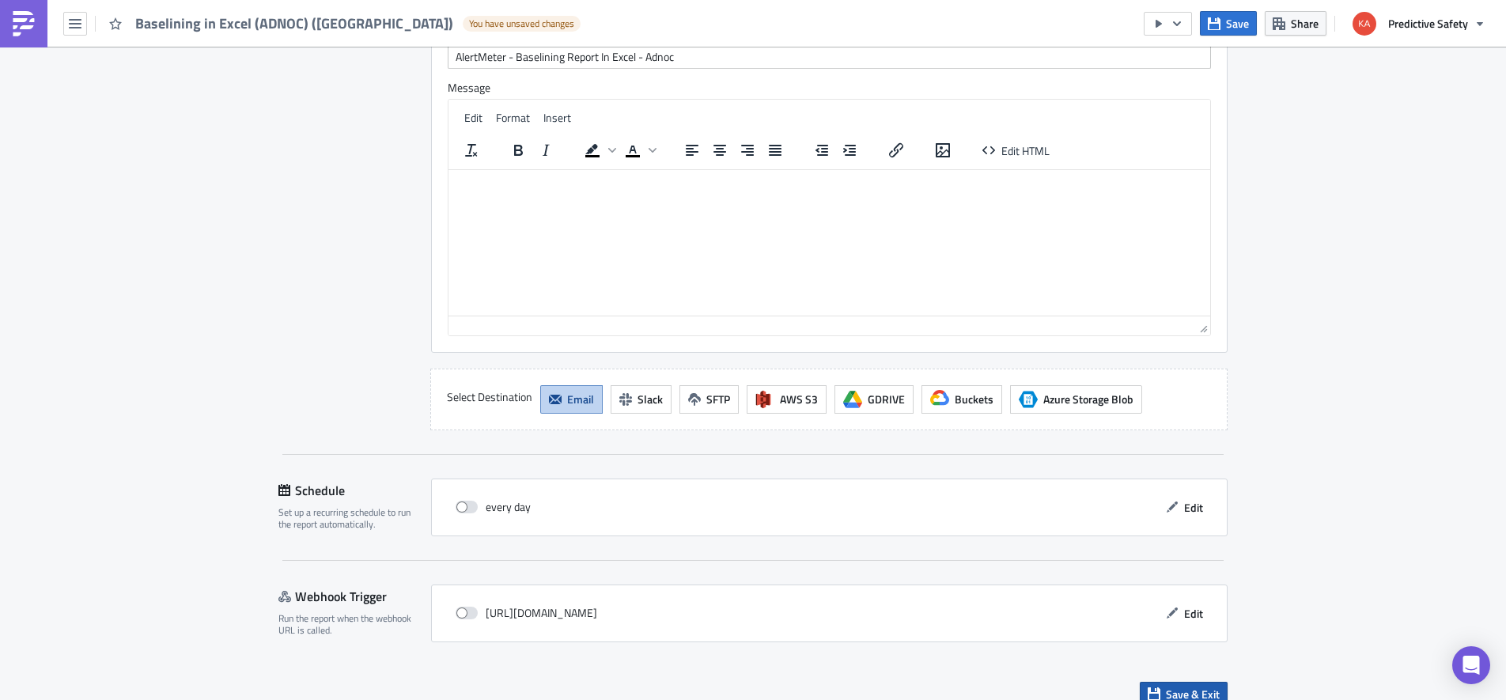
click at [1192, 686] on span "Save & Exit" at bounding box center [1193, 694] width 54 height 17
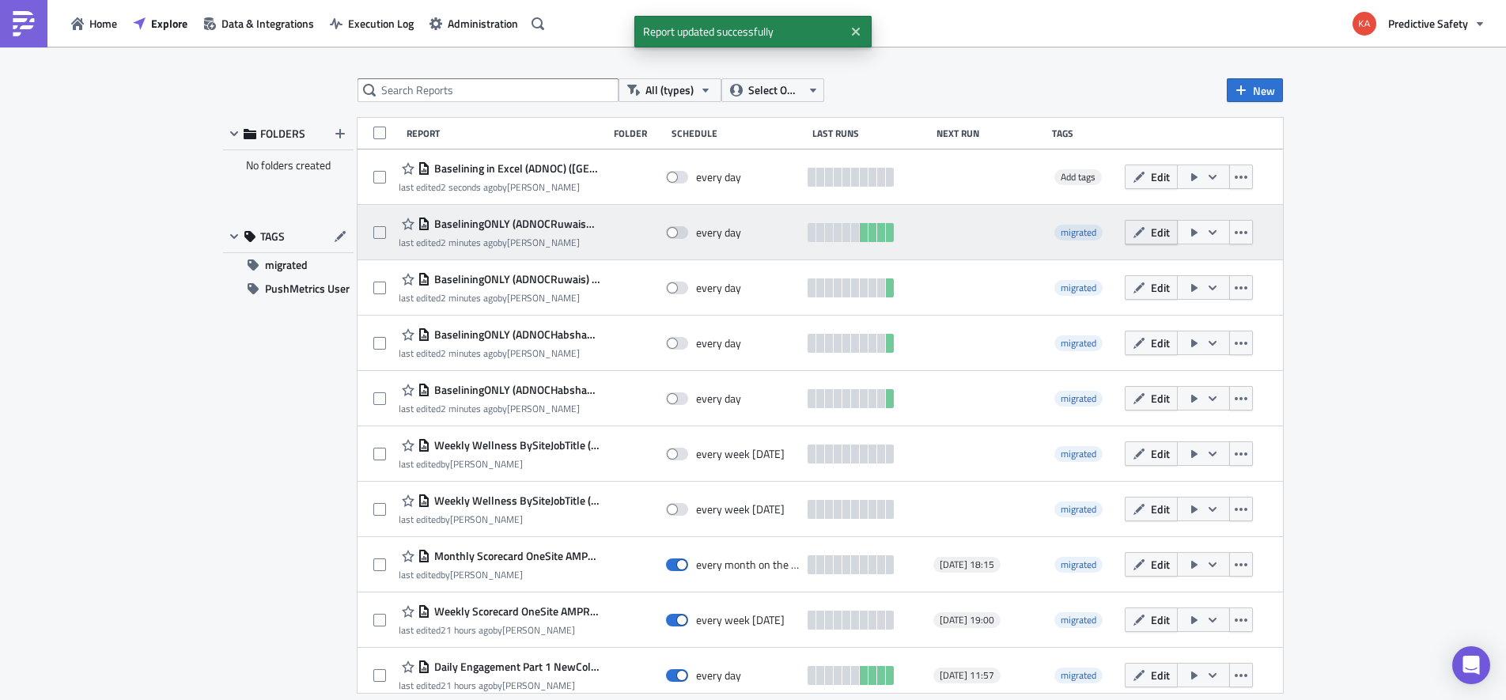
click at [1156, 232] on button "Edit" at bounding box center [1150, 232] width 53 height 25
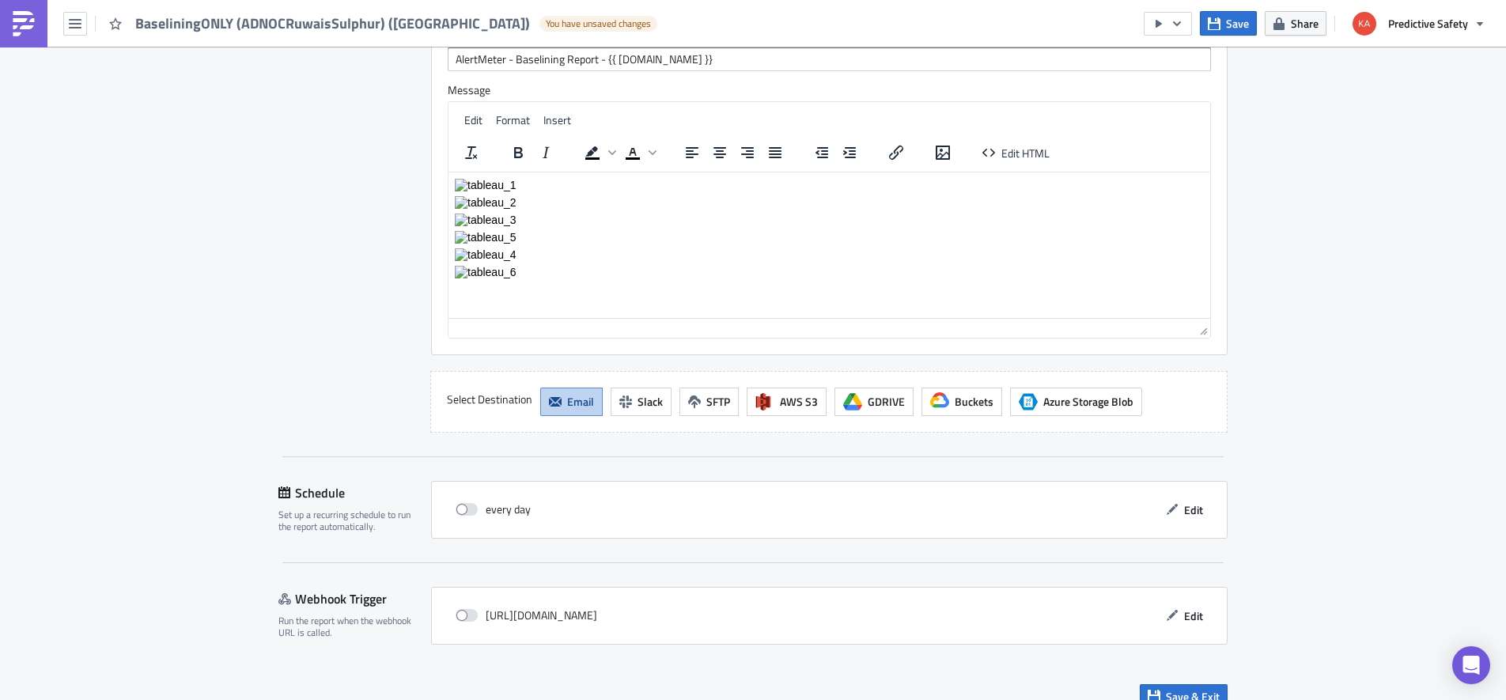
scroll to position [3302, 0]
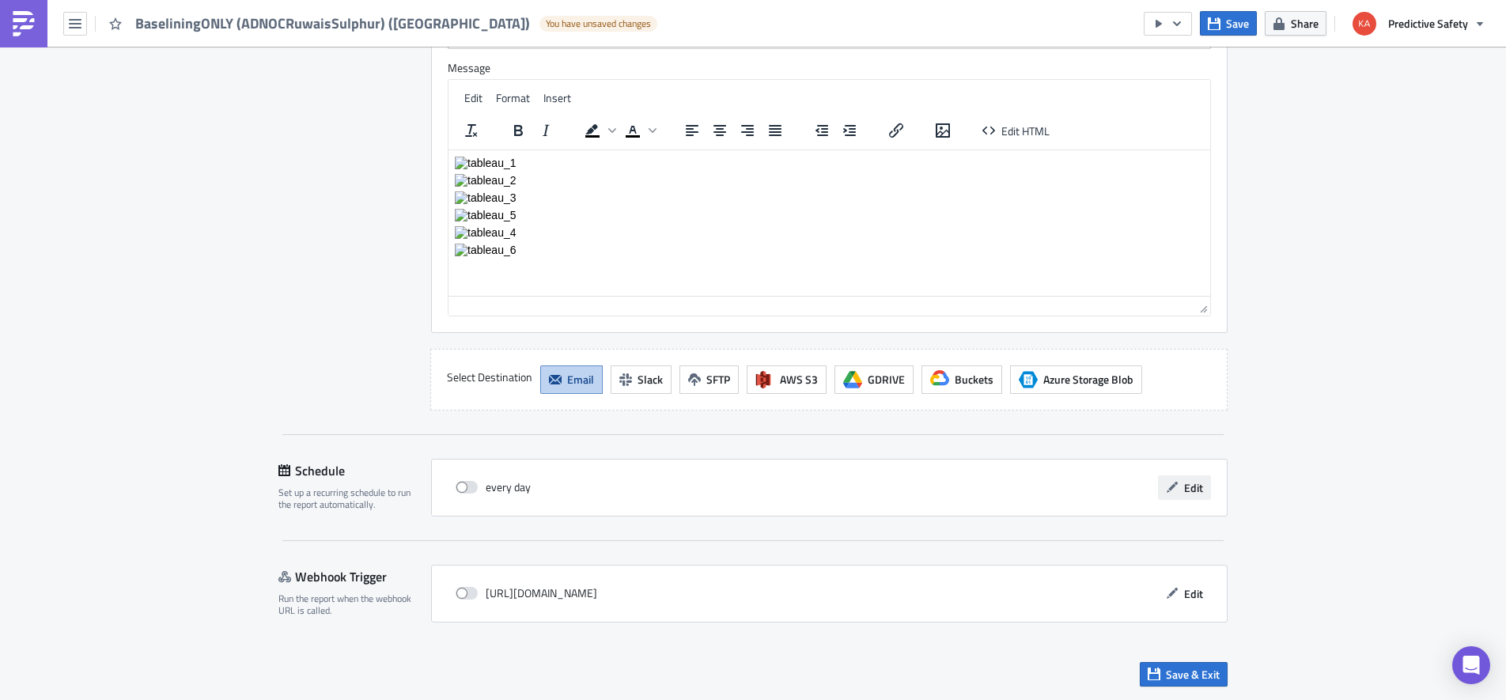
click at [1188, 487] on span "Edit" at bounding box center [1193, 487] width 19 height 17
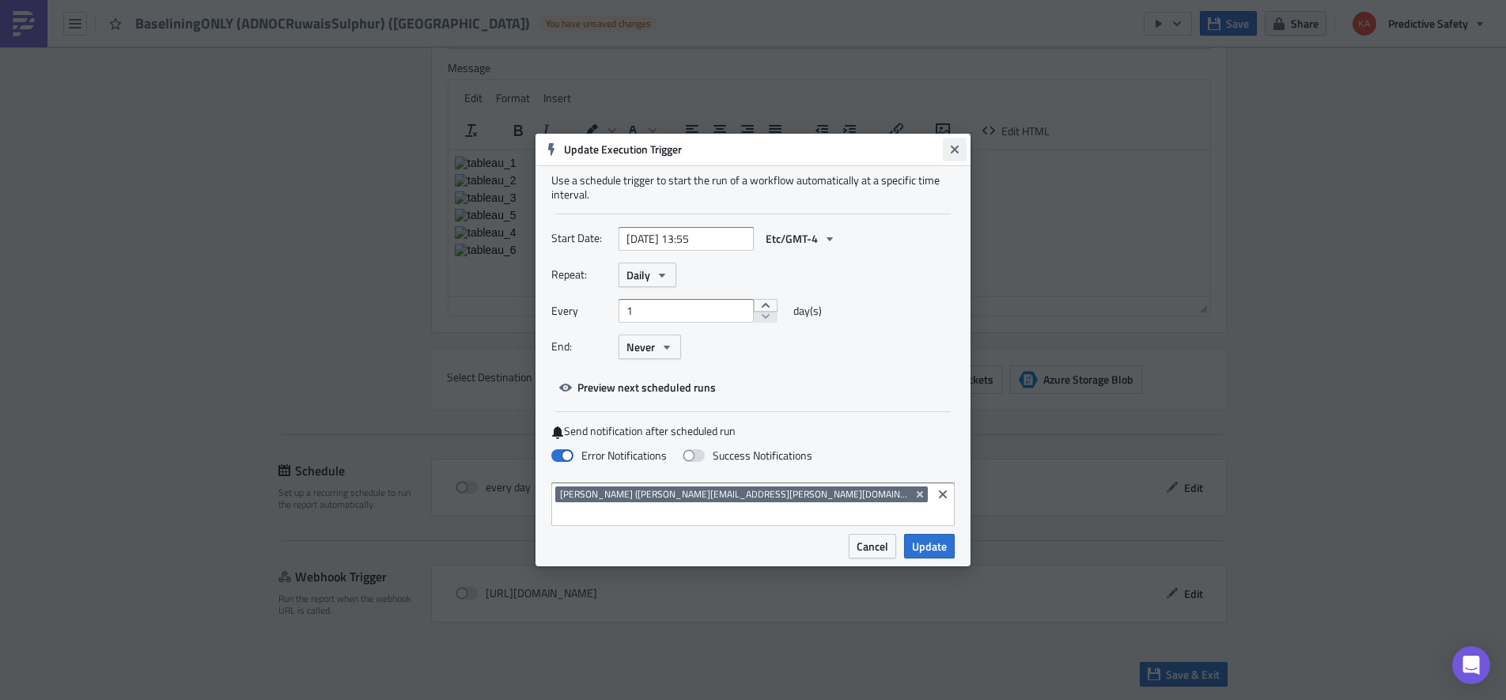
click at [955, 153] on icon "Close" at bounding box center [954, 149] width 8 height 8
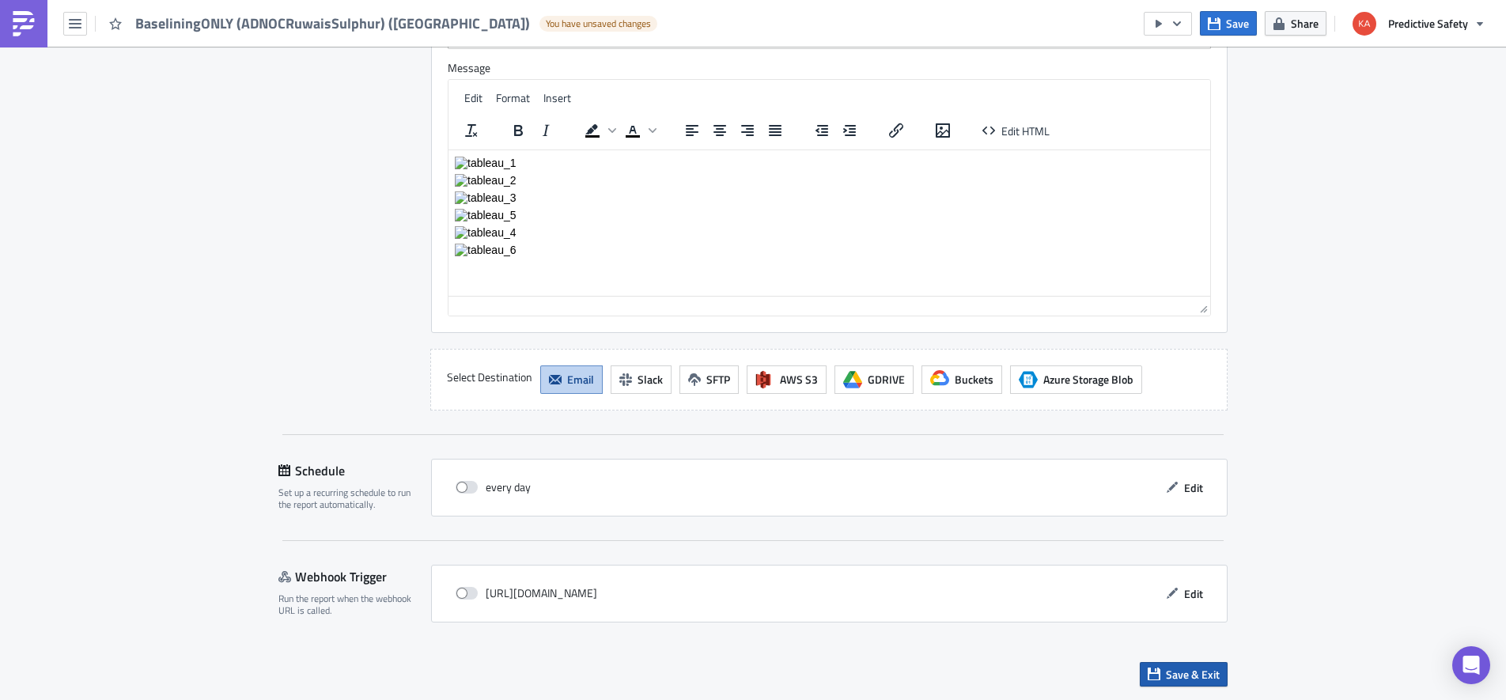
click at [1183, 676] on span "Save & Exit" at bounding box center [1193, 674] width 54 height 17
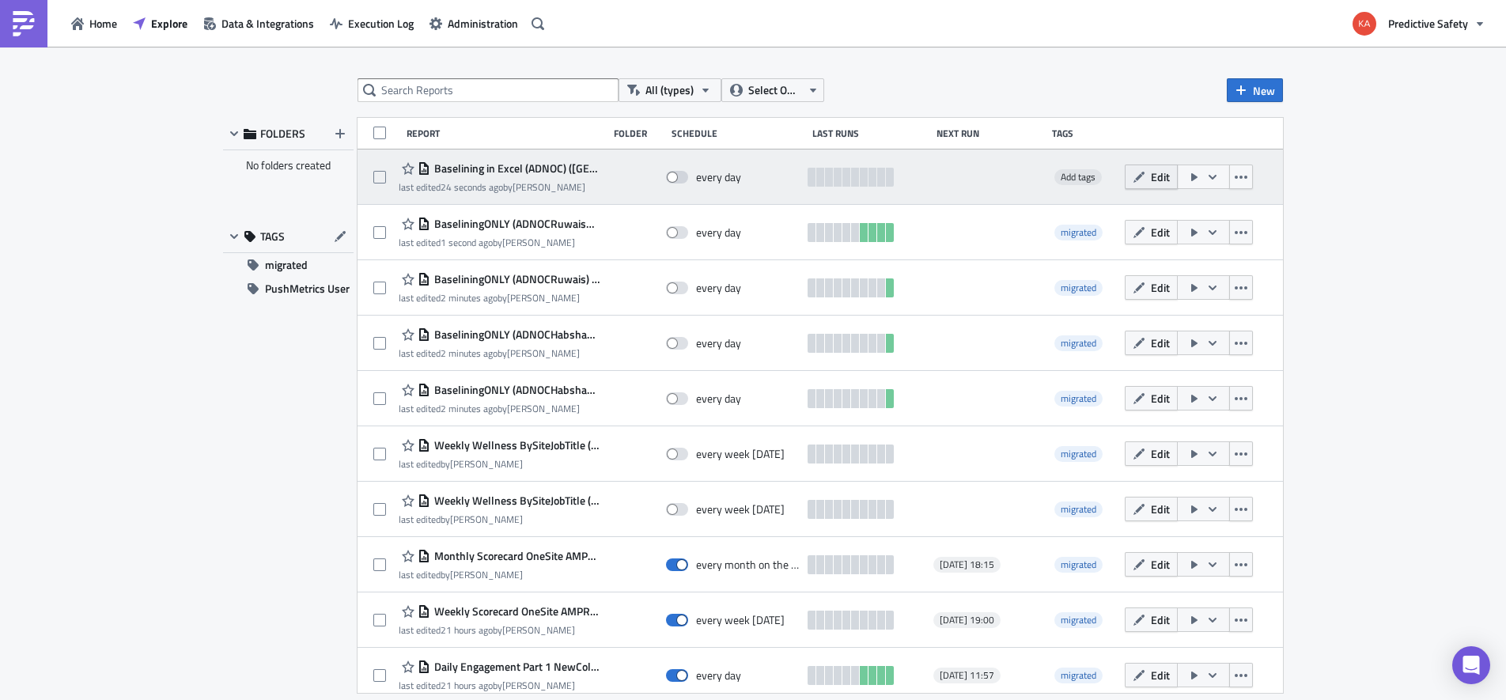
click at [1156, 175] on button "Edit" at bounding box center [1150, 176] width 53 height 25
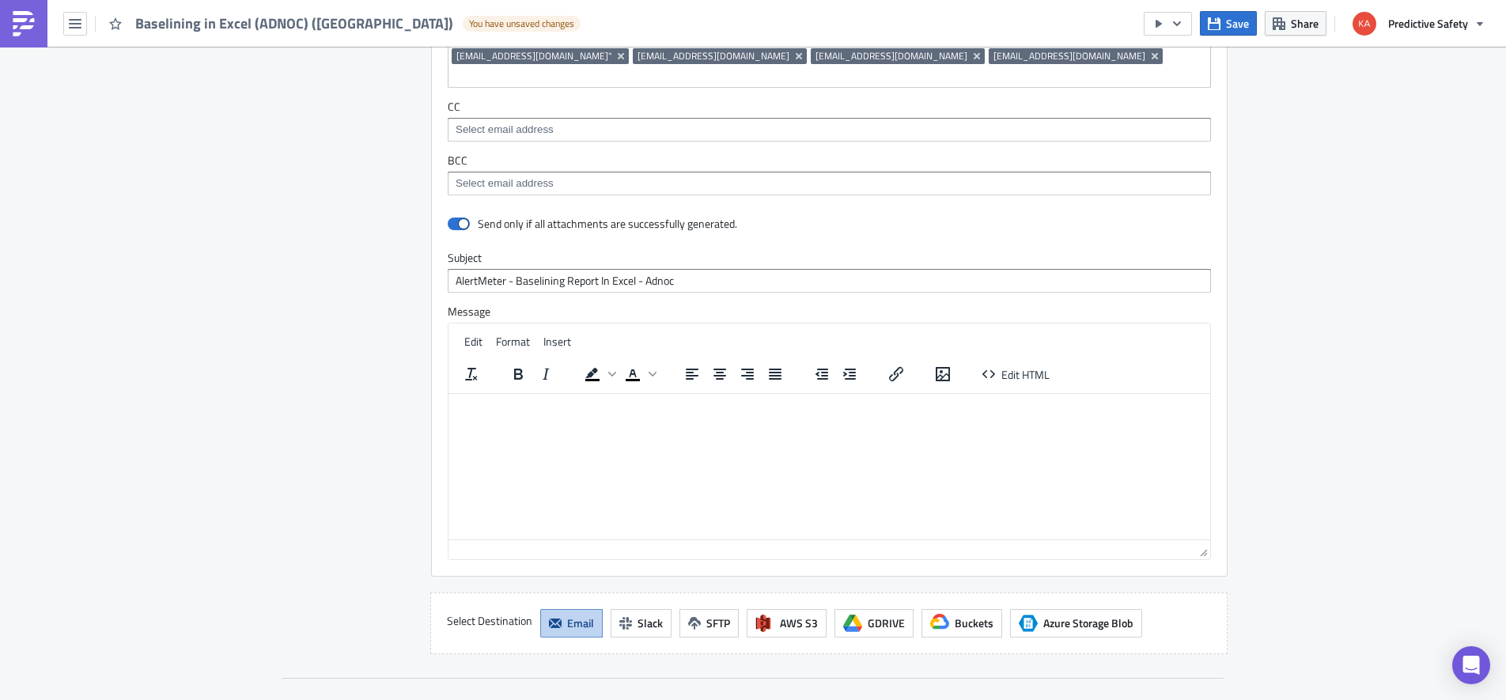
scroll to position [1519, 0]
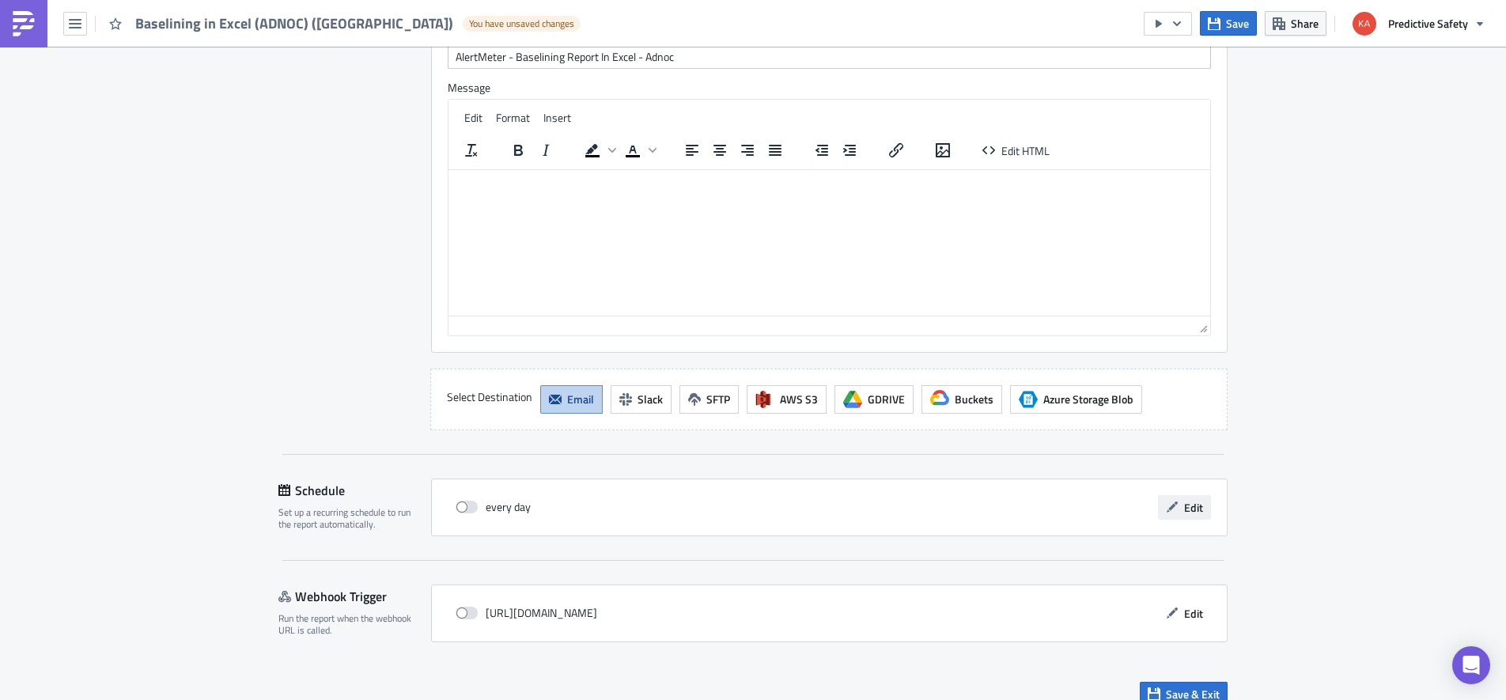
click at [1193, 499] on span "Edit" at bounding box center [1193, 507] width 19 height 17
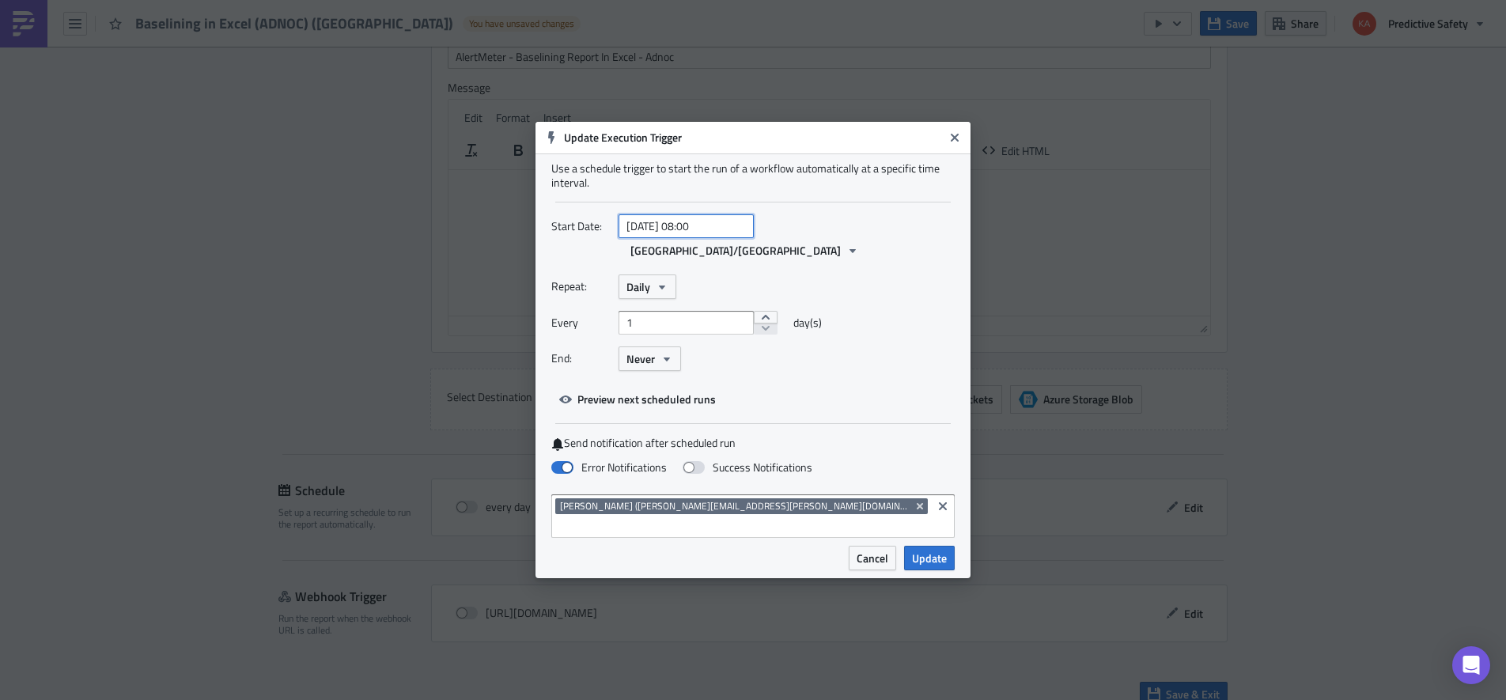
select select "9"
select select "2025"
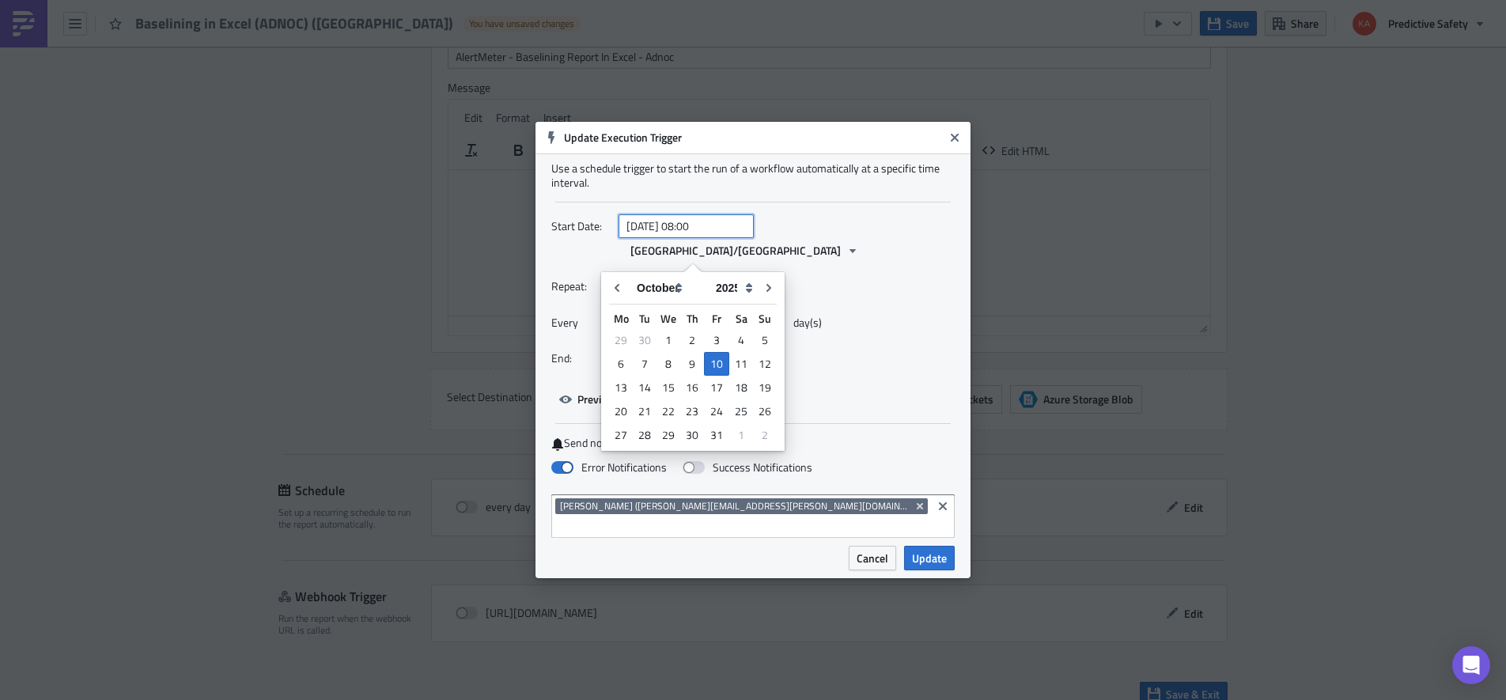
click at [697, 238] on input "2025-10-10 08:00" at bounding box center [685, 226] width 135 height 24
type input "2025-10-10 14:00"
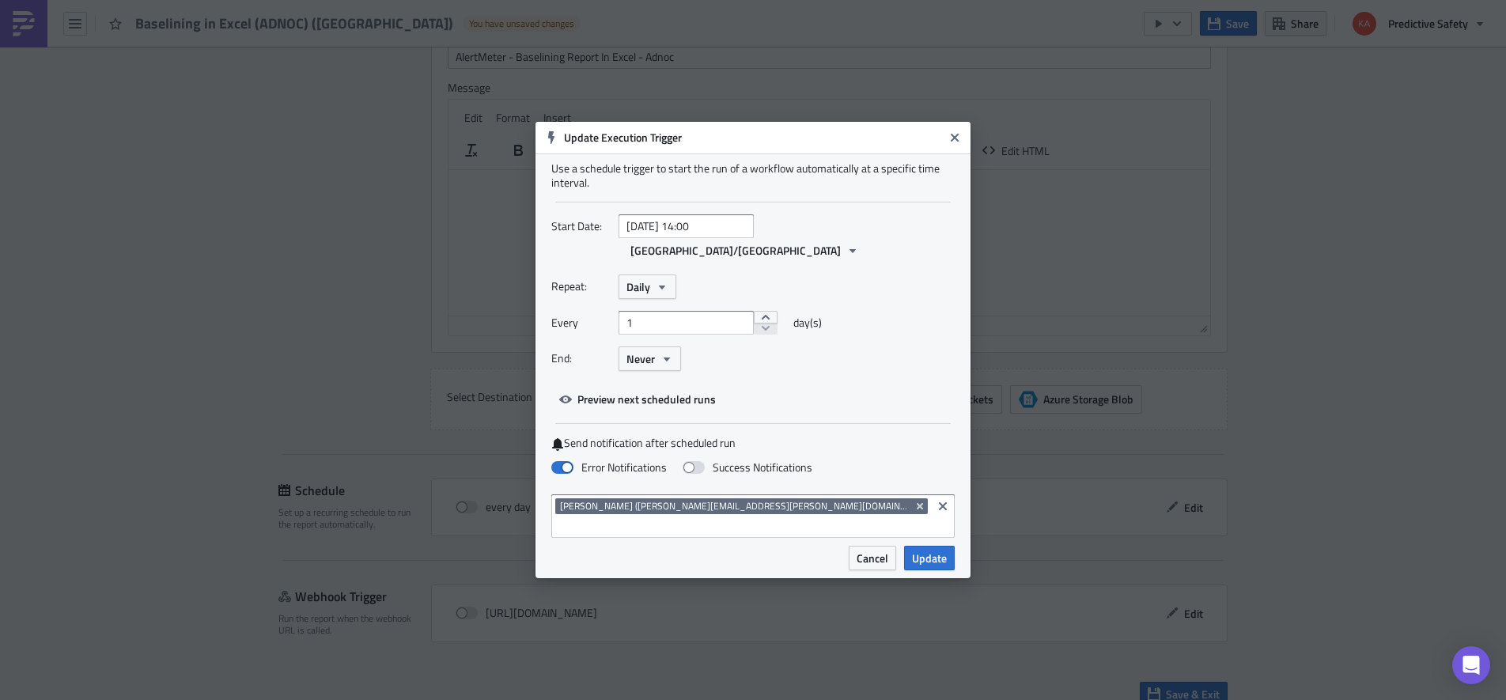
click at [916, 270] on div "Start Date: 2025-10-10 14:00 Asia/Dubai" at bounding box center [752, 244] width 403 height 60
click at [930, 550] on span "Update" at bounding box center [929, 558] width 35 height 17
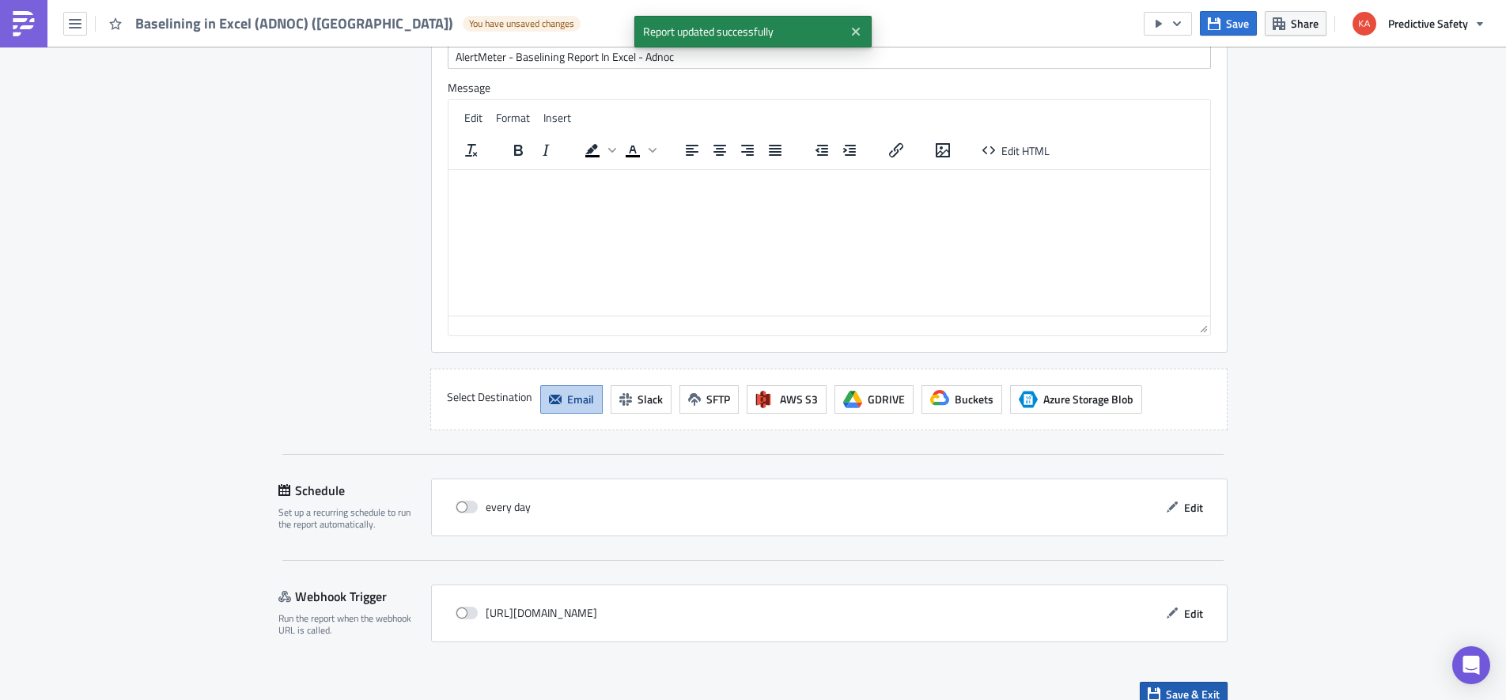
click at [1179, 686] on span "Save & Exit" at bounding box center [1193, 694] width 54 height 17
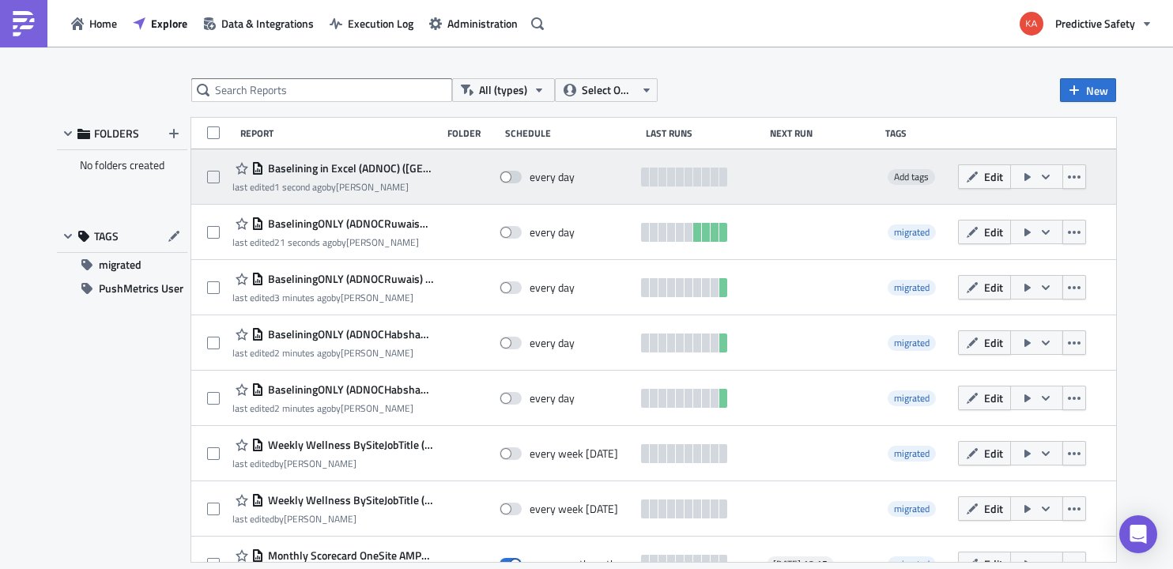
click at [1052, 174] on icon "button" at bounding box center [1046, 177] width 13 height 13
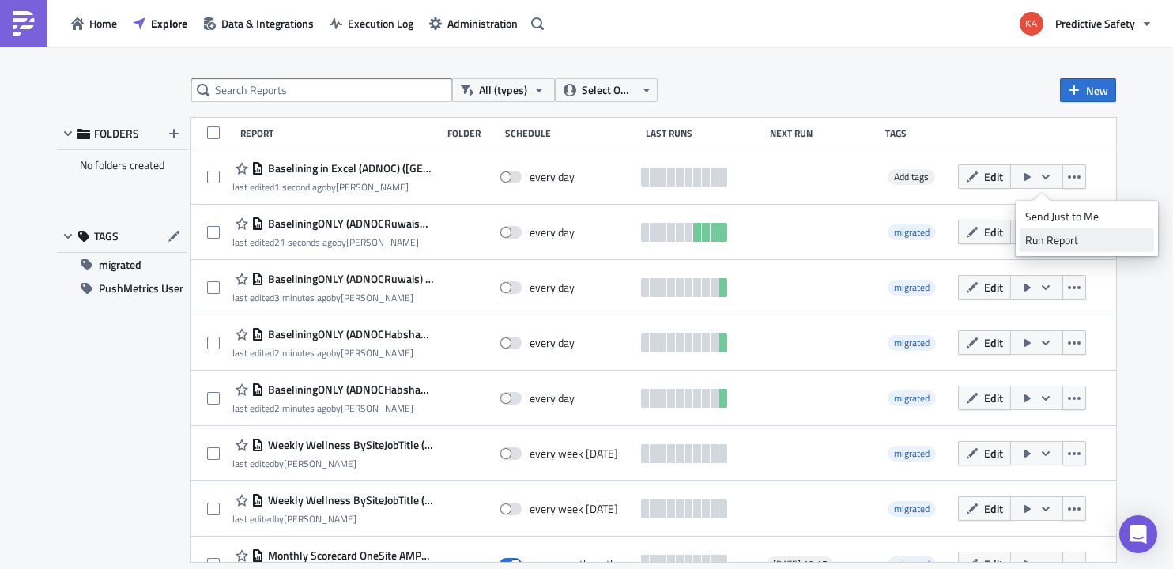
click at [1058, 243] on div "Run Report" at bounding box center [1087, 240] width 123 height 16
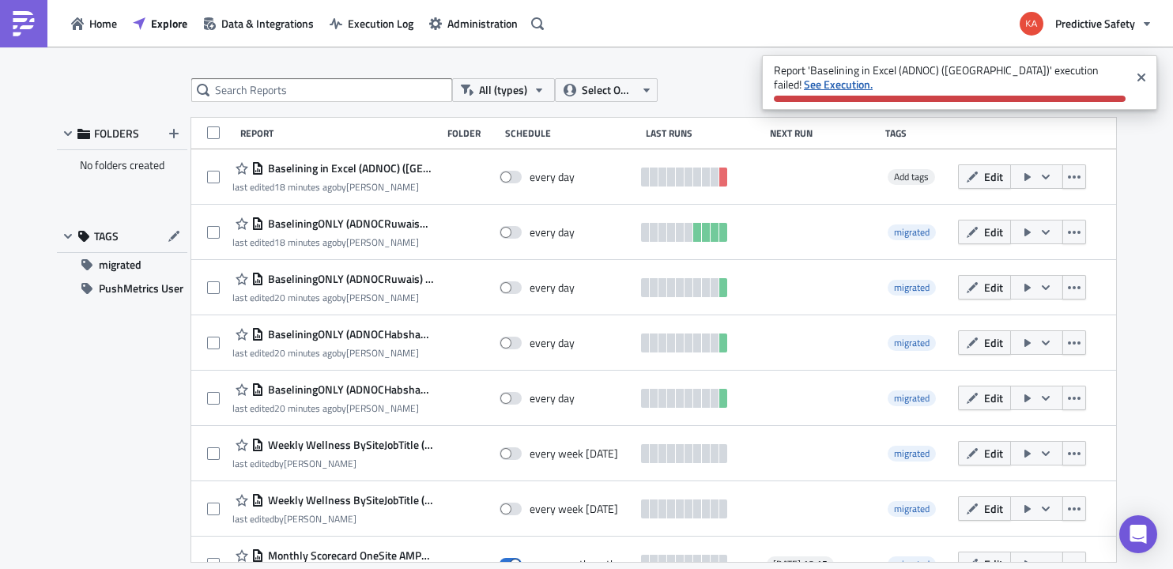
click at [873, 76] on strong "See Execution." at bounding box center [838, 84] width 69 height 17
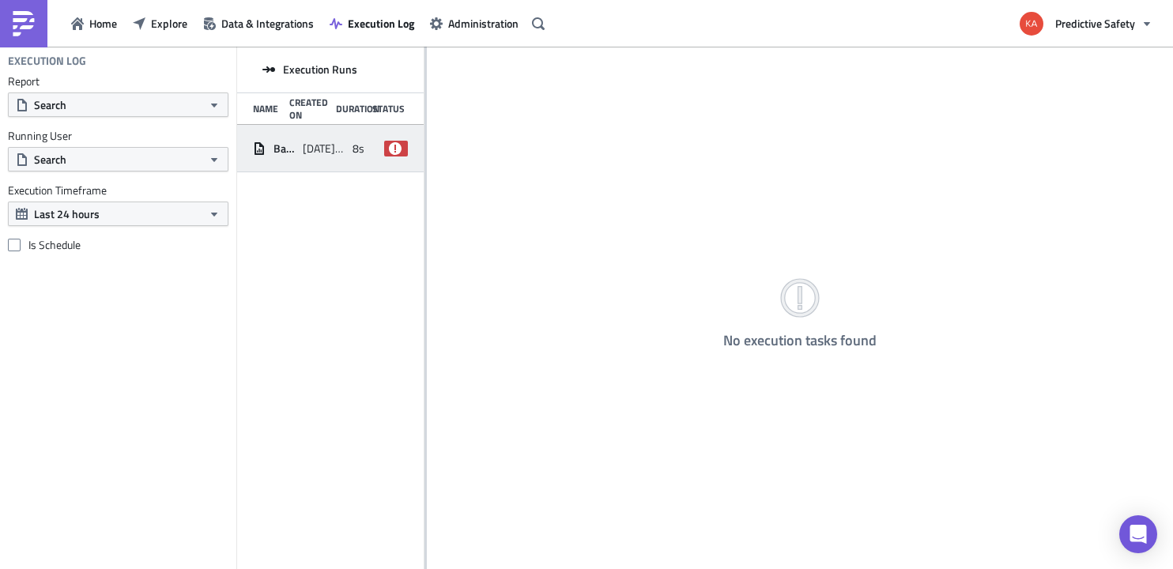
click at [308, 146] on span "[DATE] 09:38" at bounding box center [324, 149] width 42 height 14
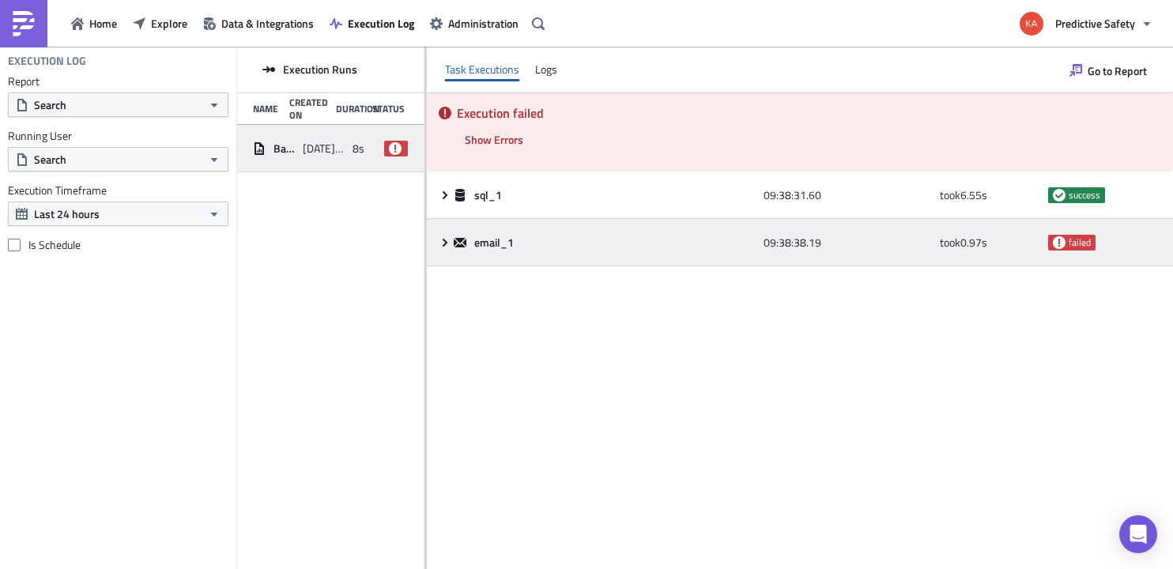
click at [448, 240] on icon at bounding box center [445, 242] width 13 height 13
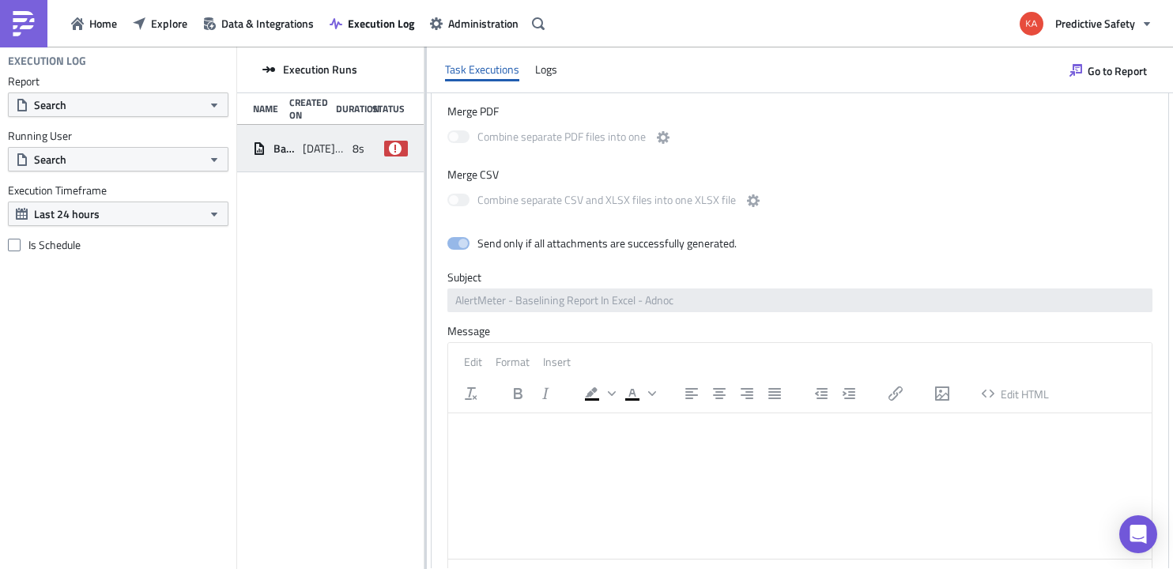
scroll to position [595, 0]
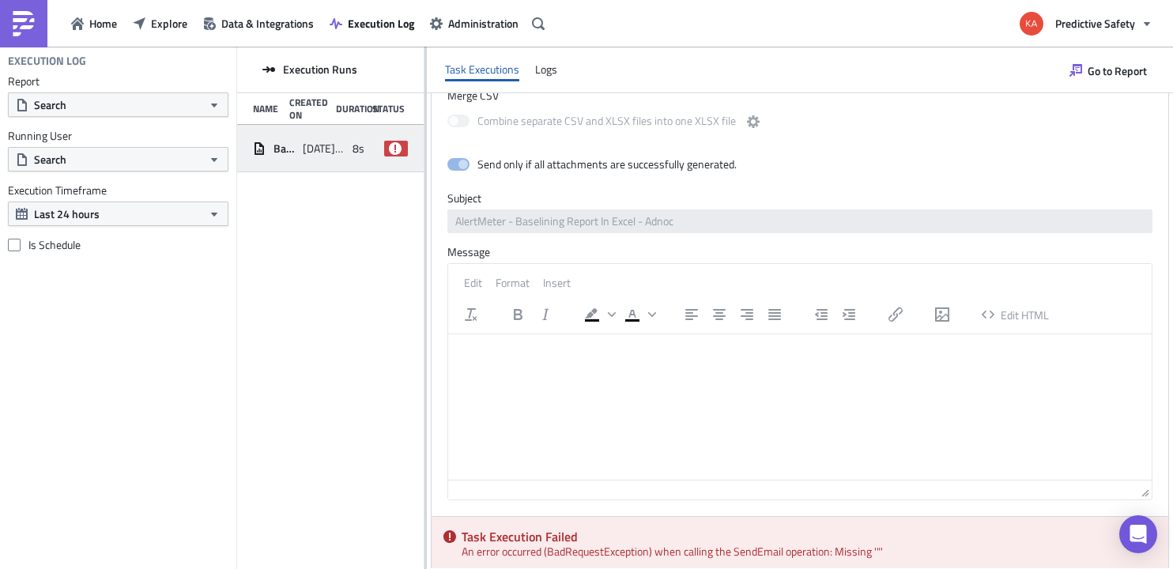
click at [914, 533] on div "Task Execution Failed An error occurred (BadRequestException) when calling the …" at bounding box center [800, 544] width 737 height 55
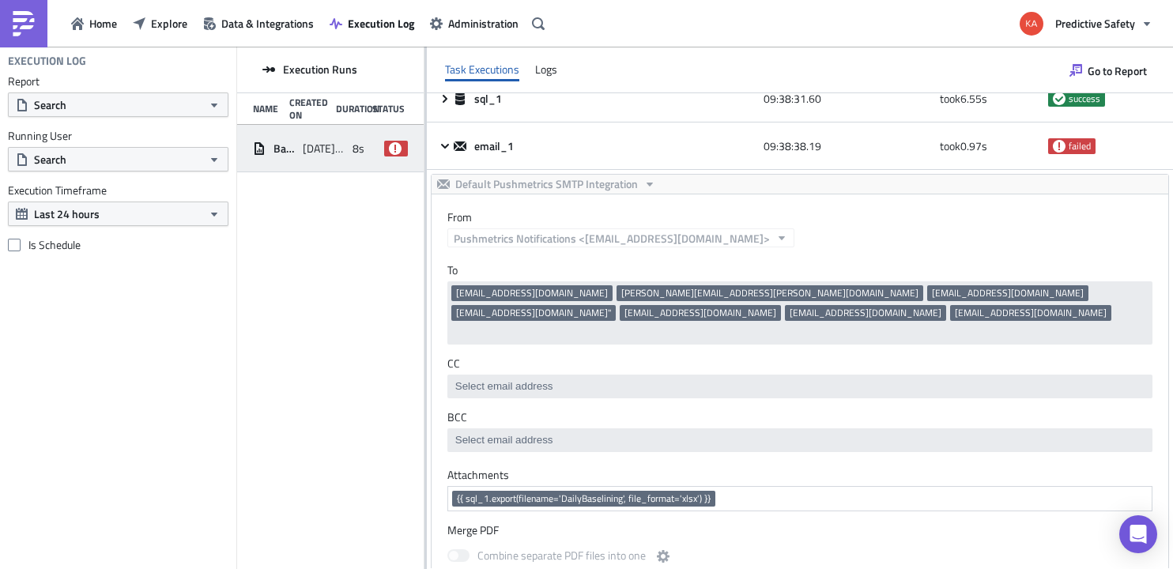
scroll to position [0, 0]
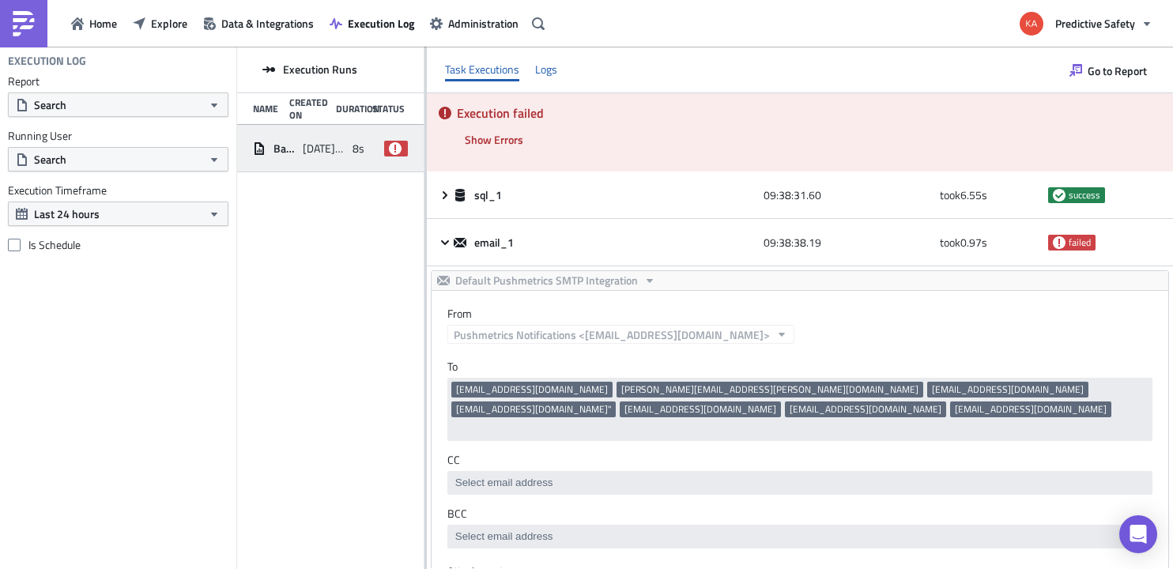
click at [550, 70] on div "Logs" at bounding box center [546, 70] width 22 height 24
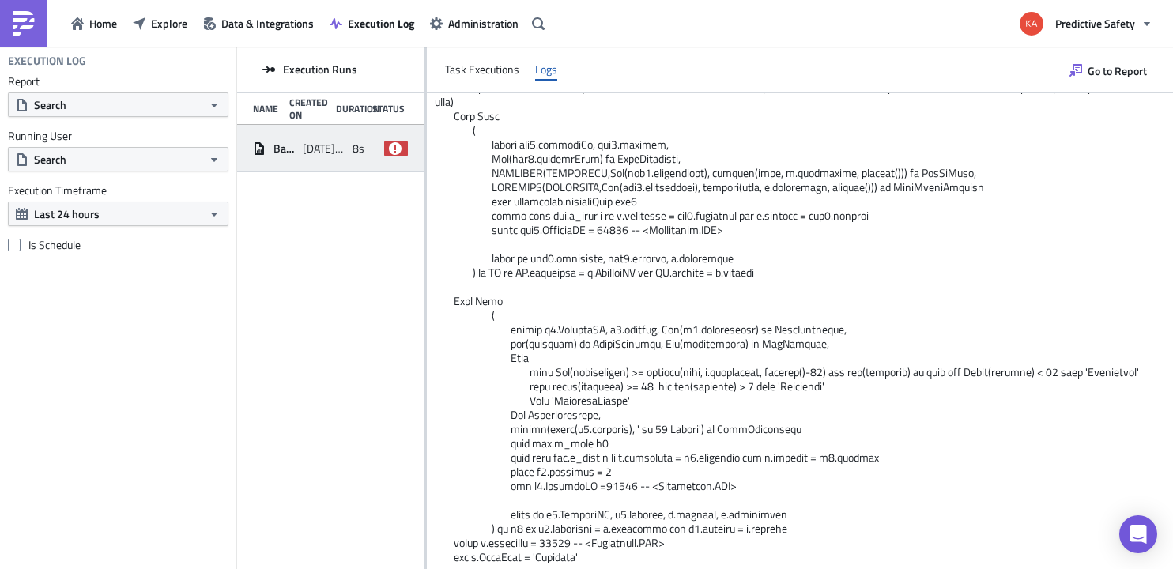
scroll to position [5013, 0]
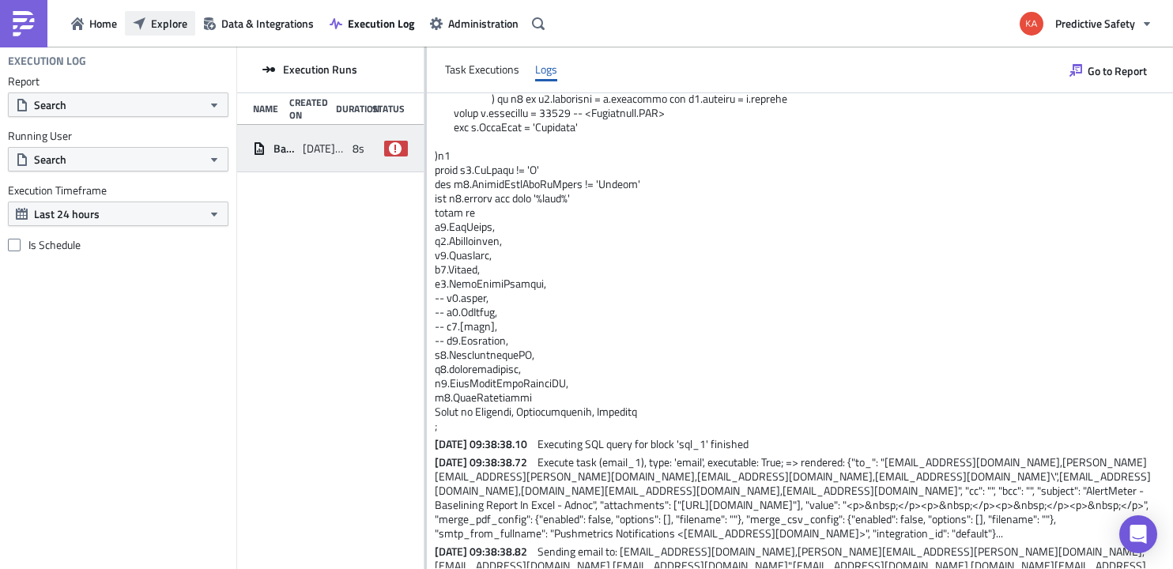
click at [169, 24] on span "Explore" at bounding box center [169, 23] width 36 height 17
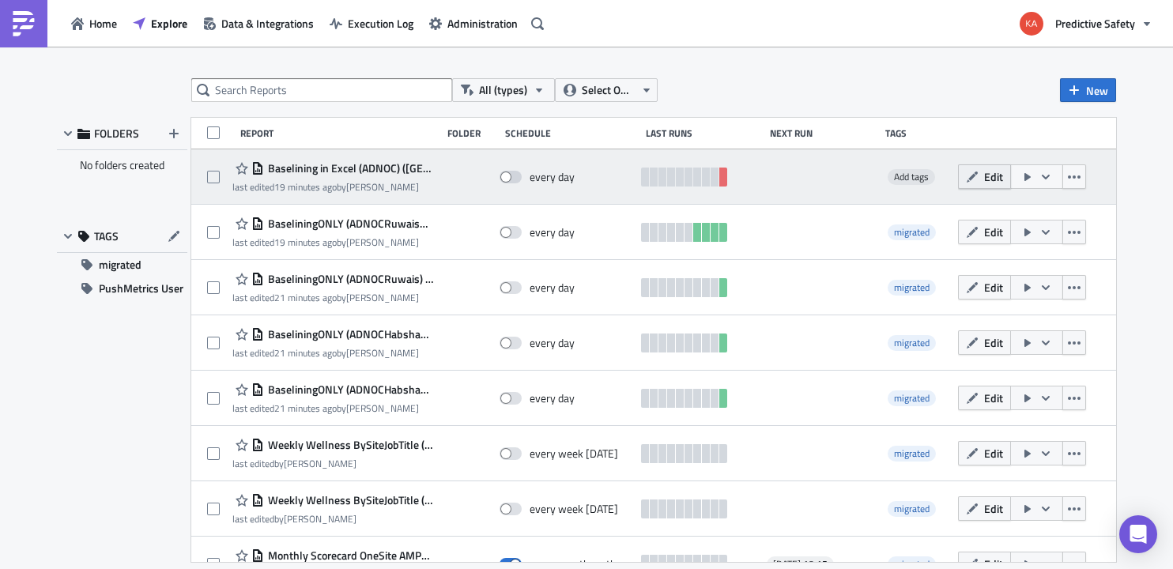
click at [985, 177] on button "Edit" at bounding box center [984, 176] width 53 height 25
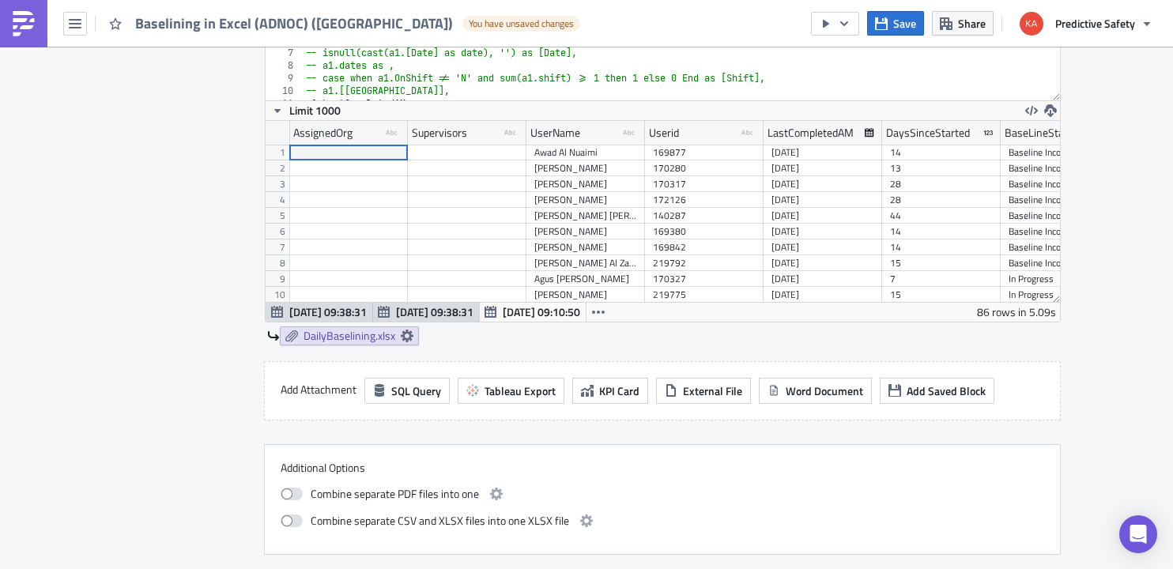
scroll to position [410, 0]
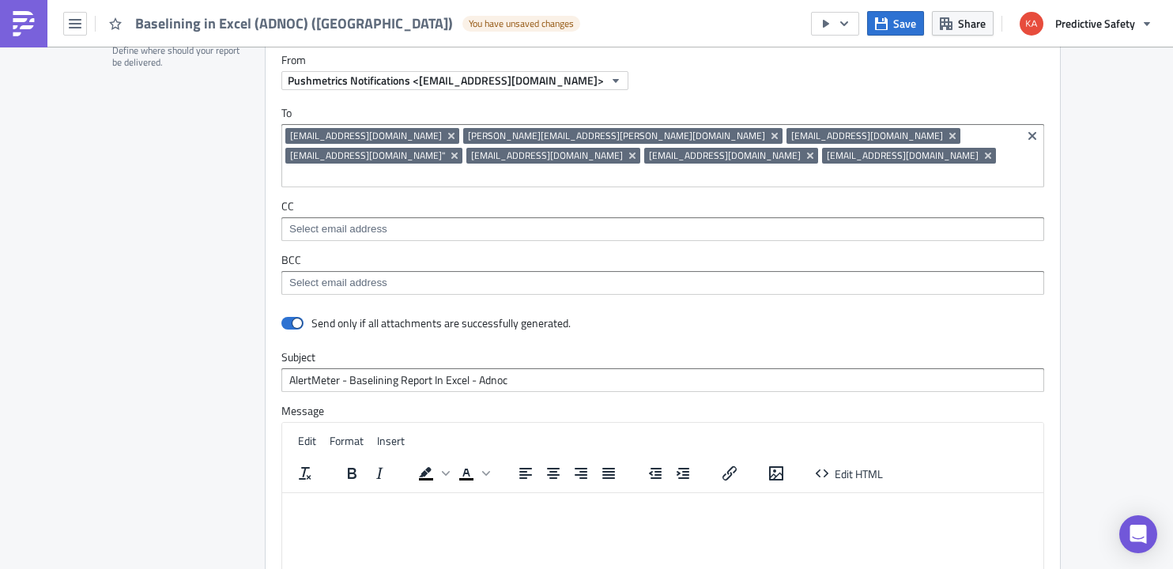
scroll to position [1096, 0]
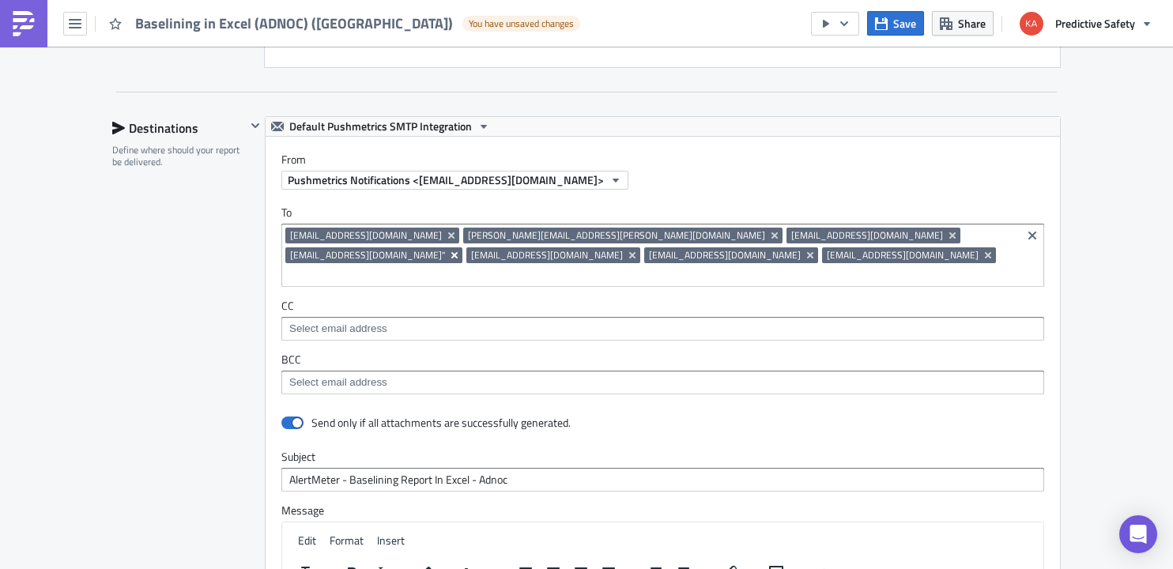
click at [458, 252] on icon "Remove Tag" at bounding box center [455, 255] width 6 height 6
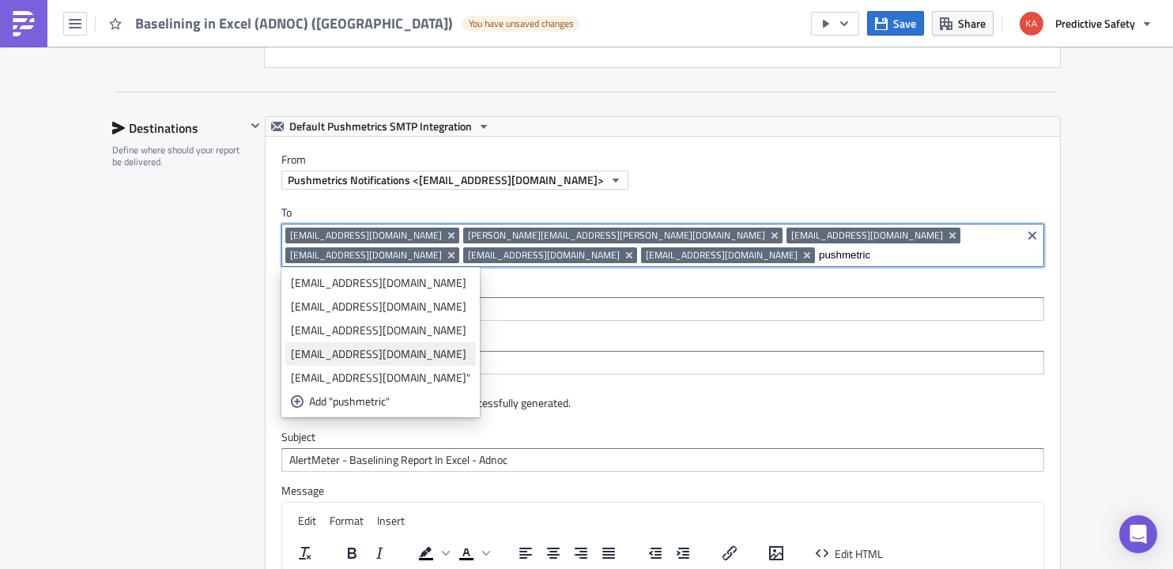
type input "pushmetric"
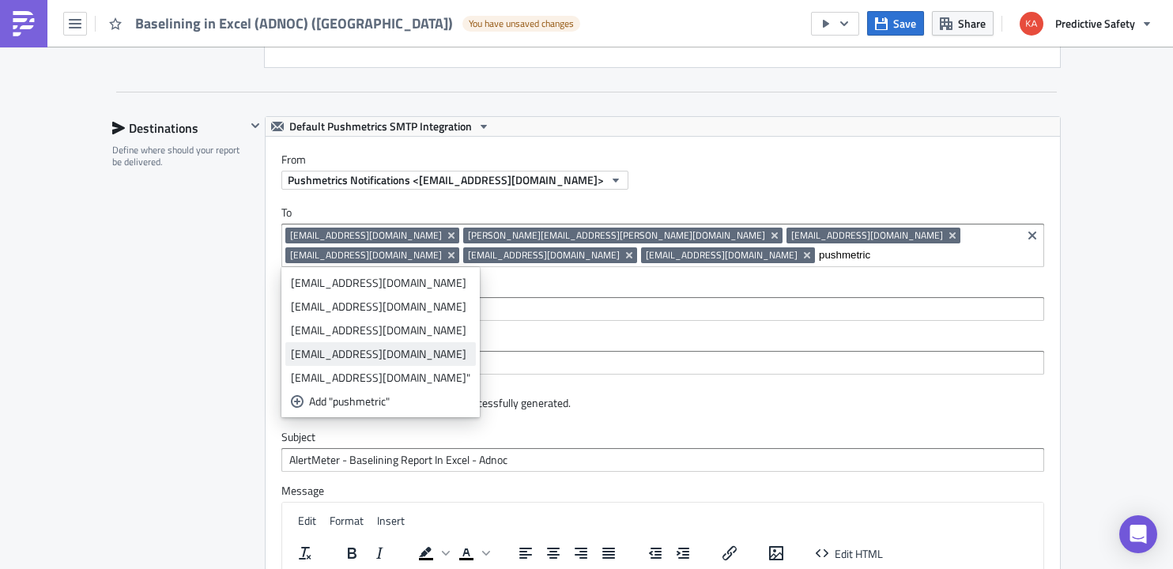
click at [403, 355] on div "[EMAIL_ADDRESS][DOMAIN_NAME]" at bounding box center [380, 354] width 179 height 16
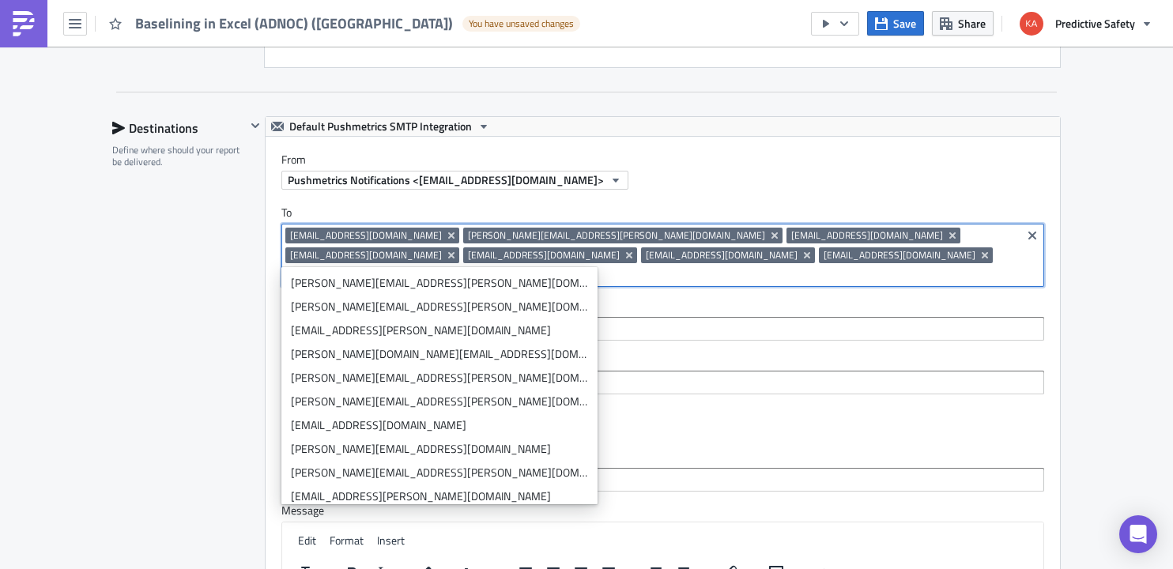
click at [1111, 265] on div "Execution Log Edit " Baselining in Excel (ADNOC) ([GEOGRAPHIC_DATA]) " Draft Se…" at bounding box center [586, 76] width 1173 height 2250
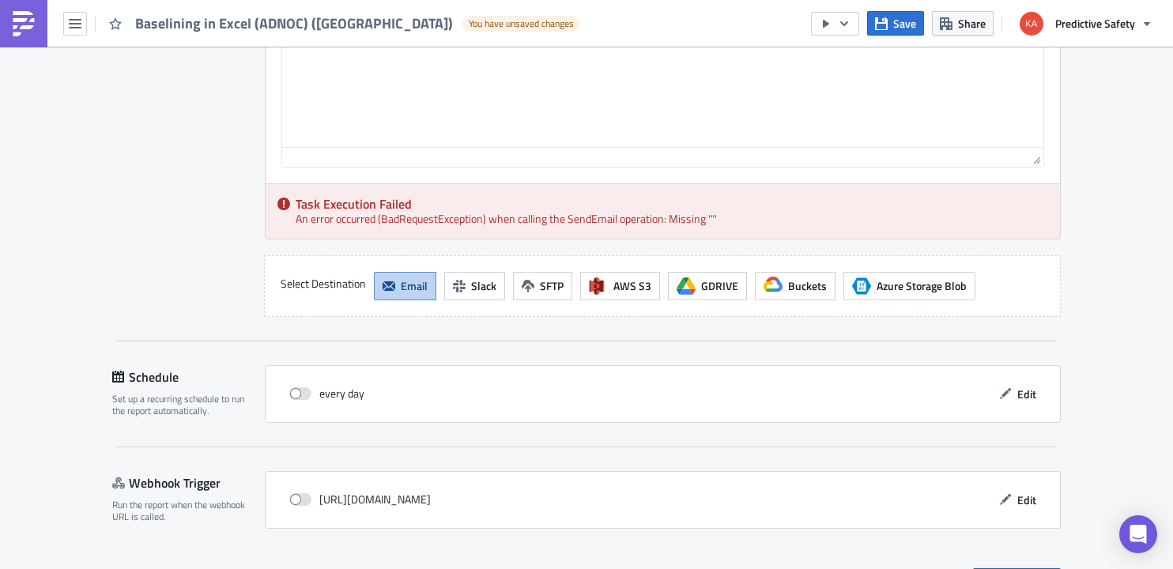
scroll to position [1705, 0]
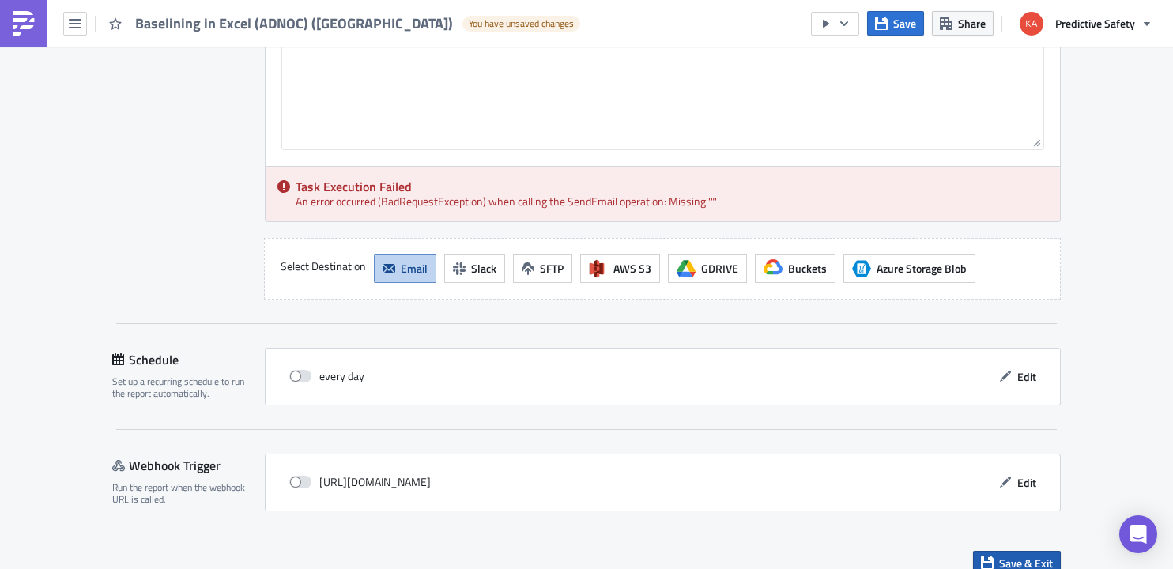
click at [1017, 555] on span "Save & Exit" at bounding box center [1026, 563] width 54 height 17
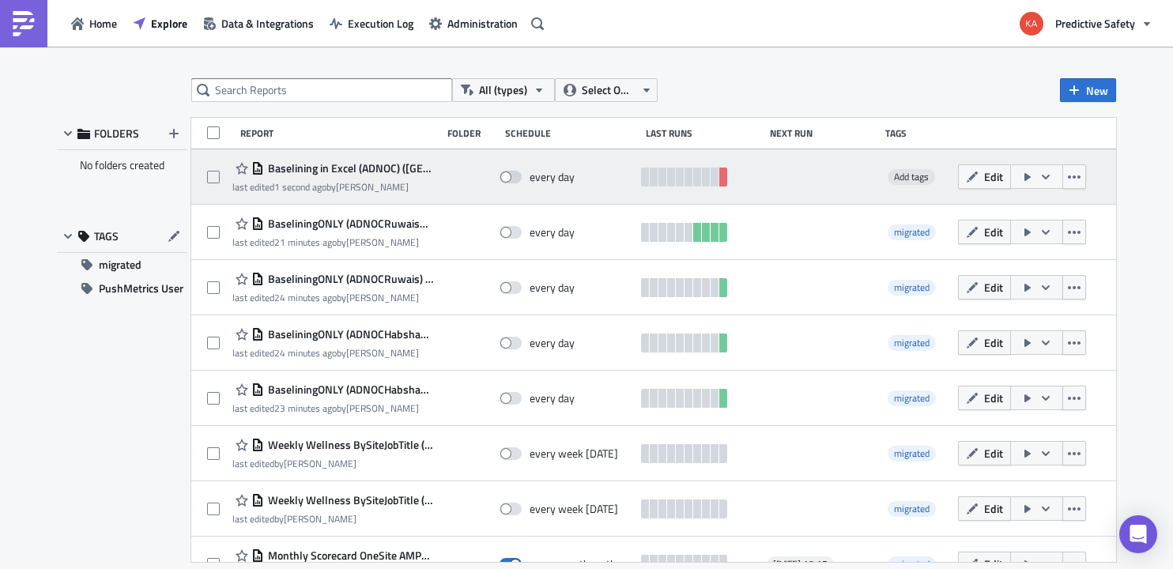
click at [1030, 176] on icon "button" at bounding box center [1028, 177] width 6 height 8
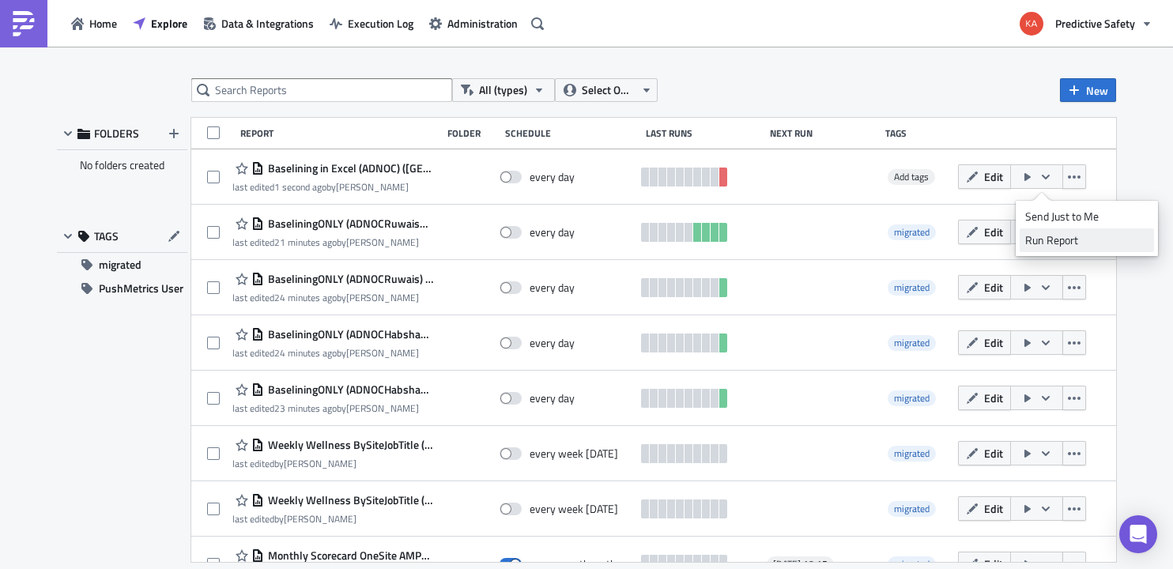
click at [1056, 242] on div "Run Report" at bounding box center [1087, 240] width 123 height 16
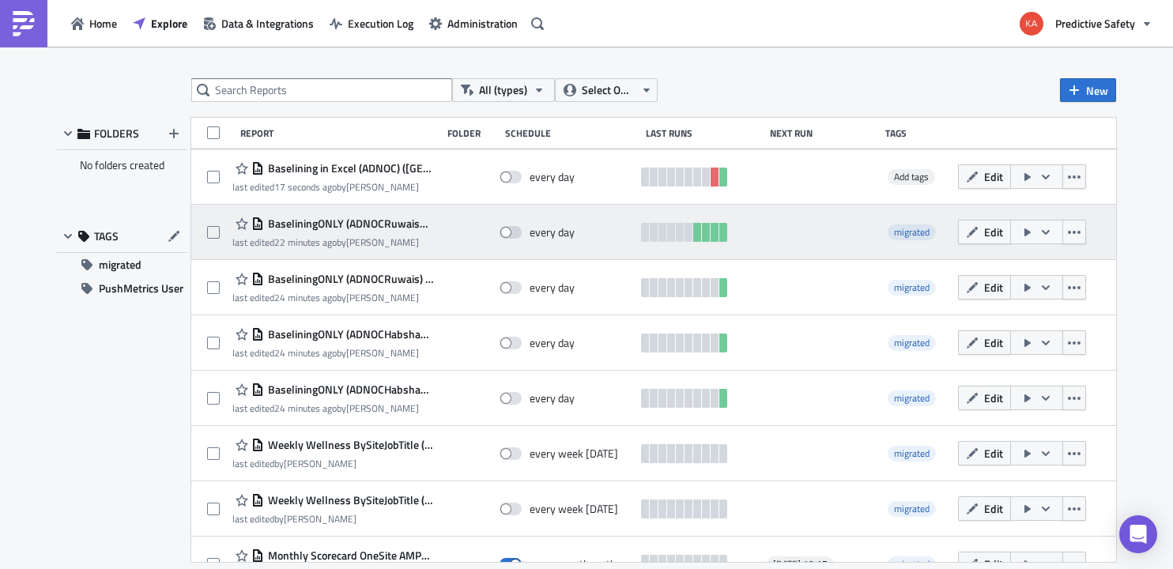
click at [1031, 232] on icon "button" at bounding box center [1028, 233] width 6 height 8
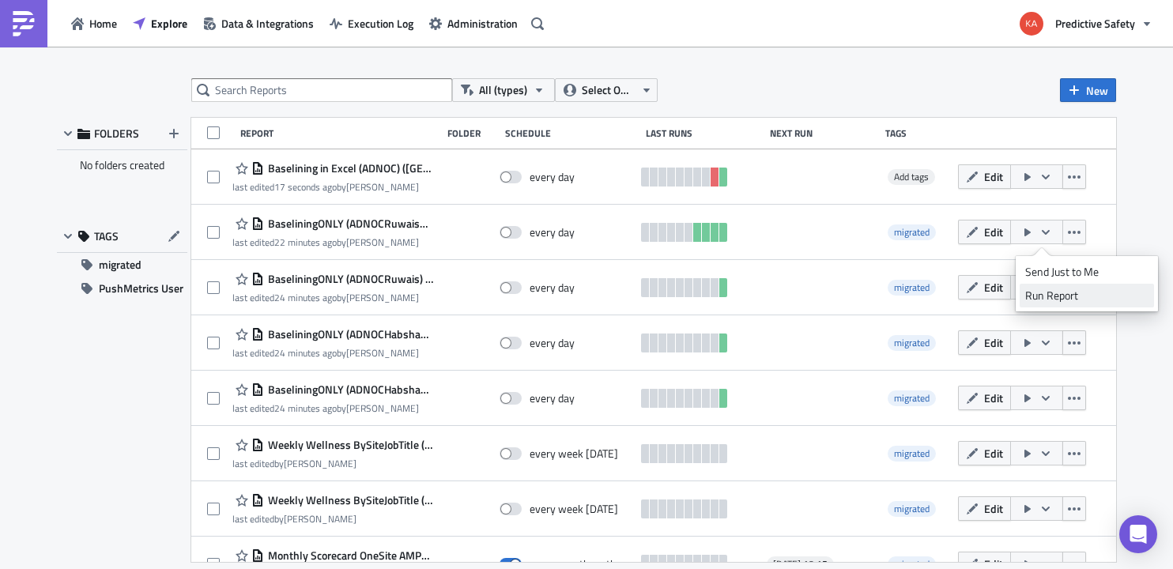
click at [1041, 297] on div "Run Report" at bounding box center [1087, 296] width 123 height 16
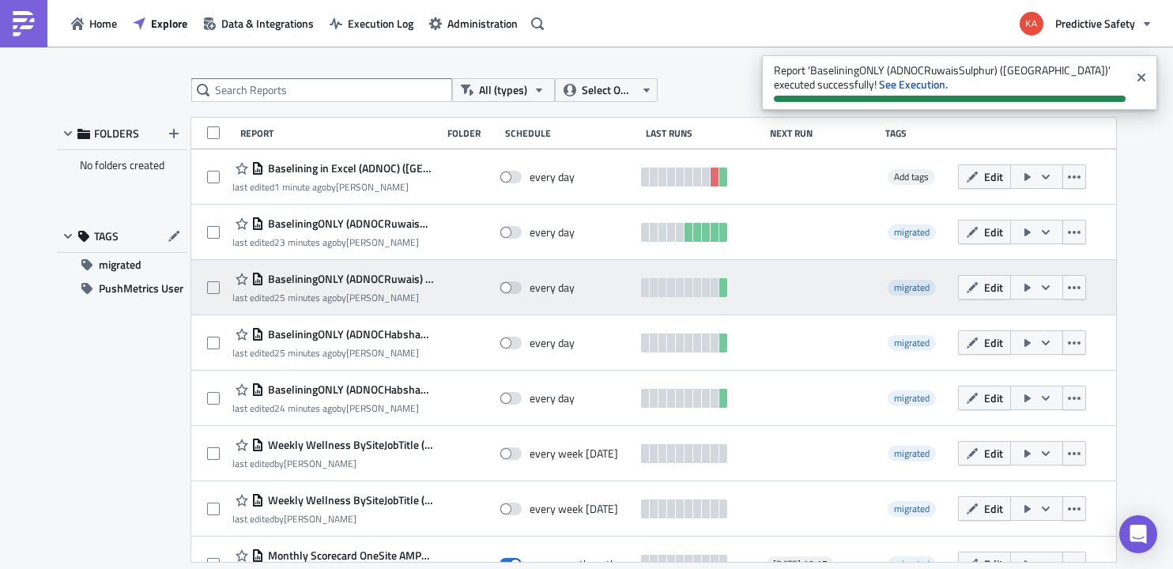
click at [1031, 285] on icon "button" at bounding box center [1028, 288] width 6 height 8
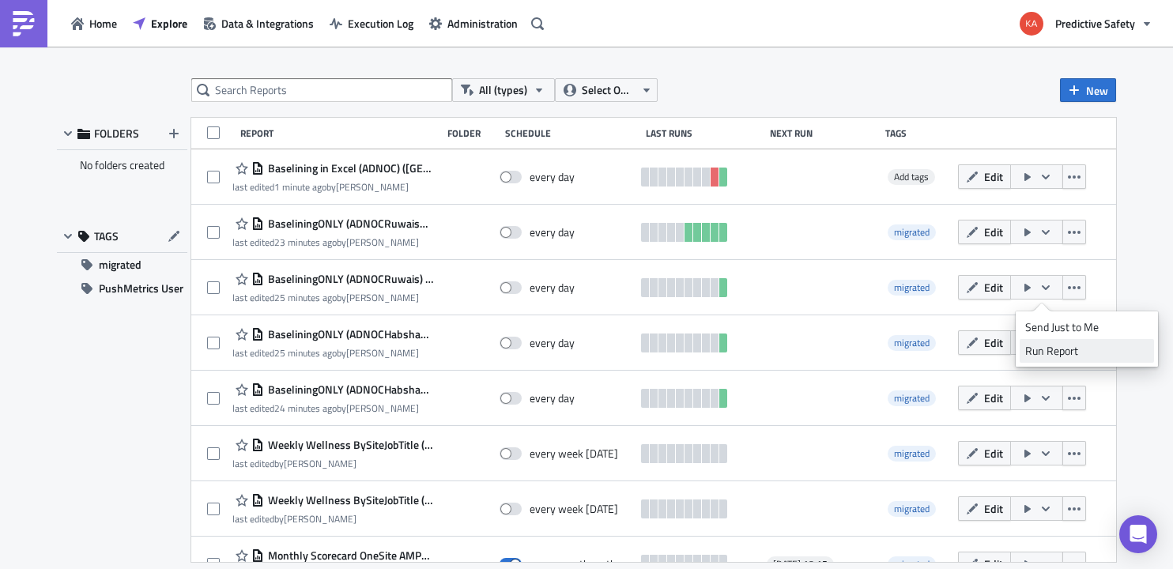
click at [1041, 356] on div "Run Report" at bounding box center [1087, 351] width 123 height 16
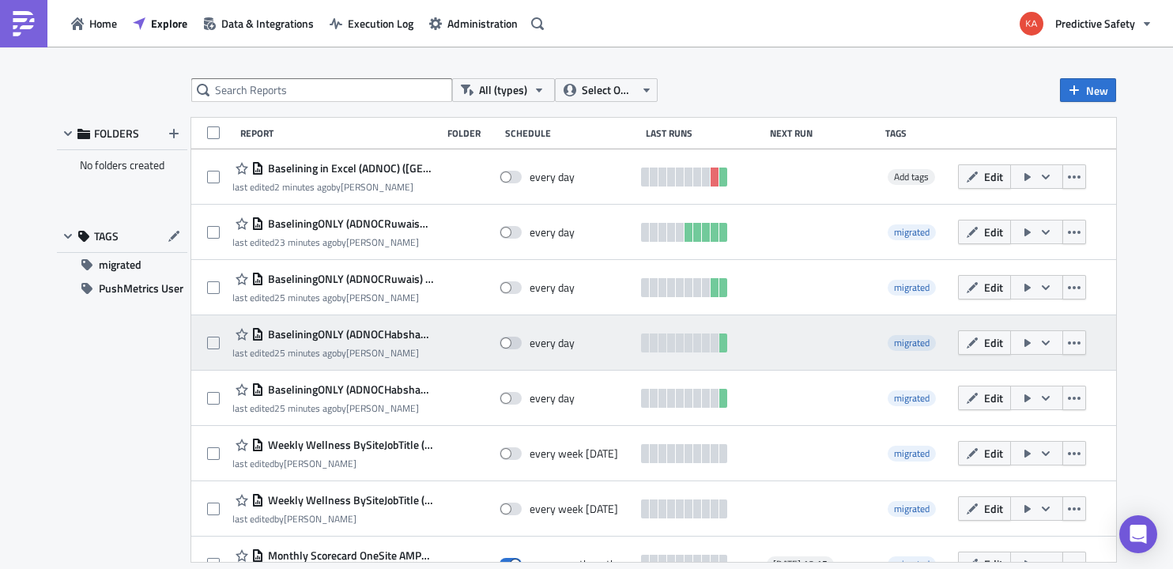
click at [1031, 341] on icon "button" at bounding box center [1028, 343] width 6 height 8
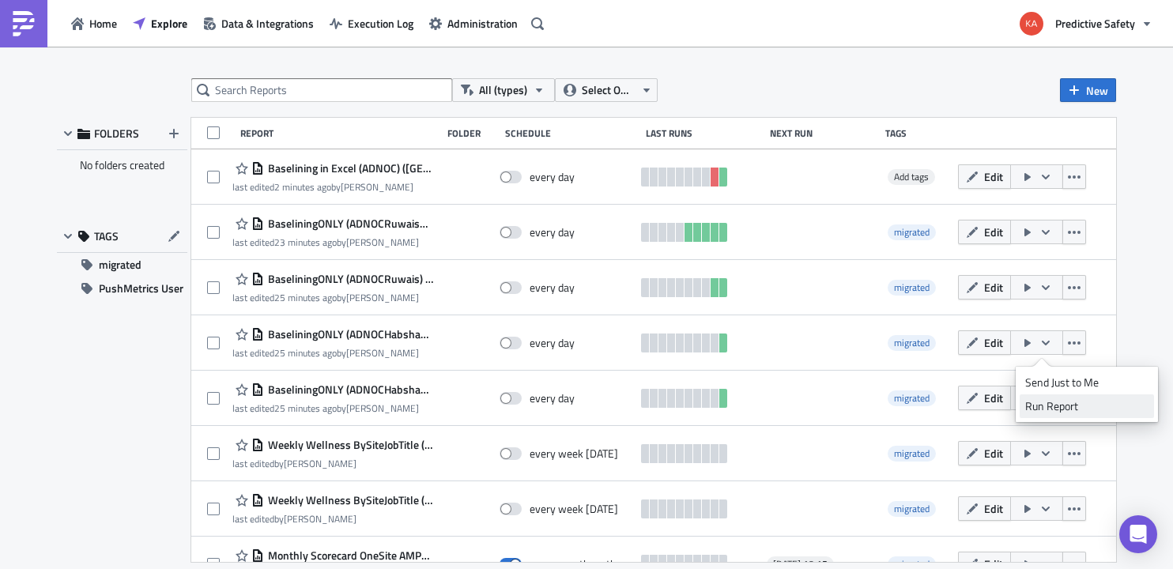
click at [1042, 409] on div "Run Report" at bounding box center [1087, 407] width 123 height 16
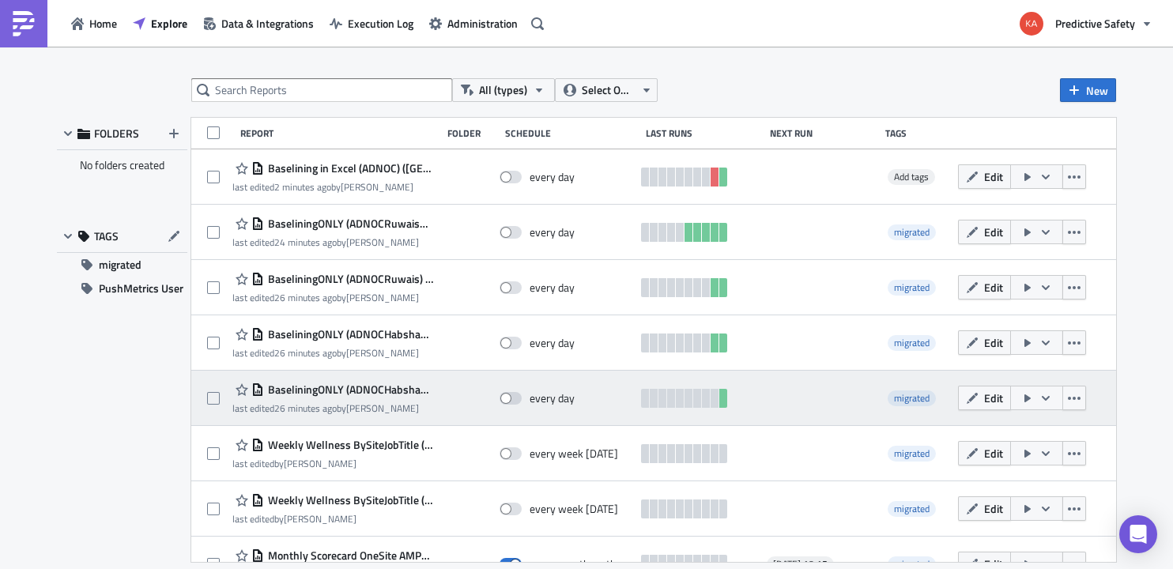
click at [1031, 398] on icon "button" at bounding box center [1028, 399] width 6 height 8
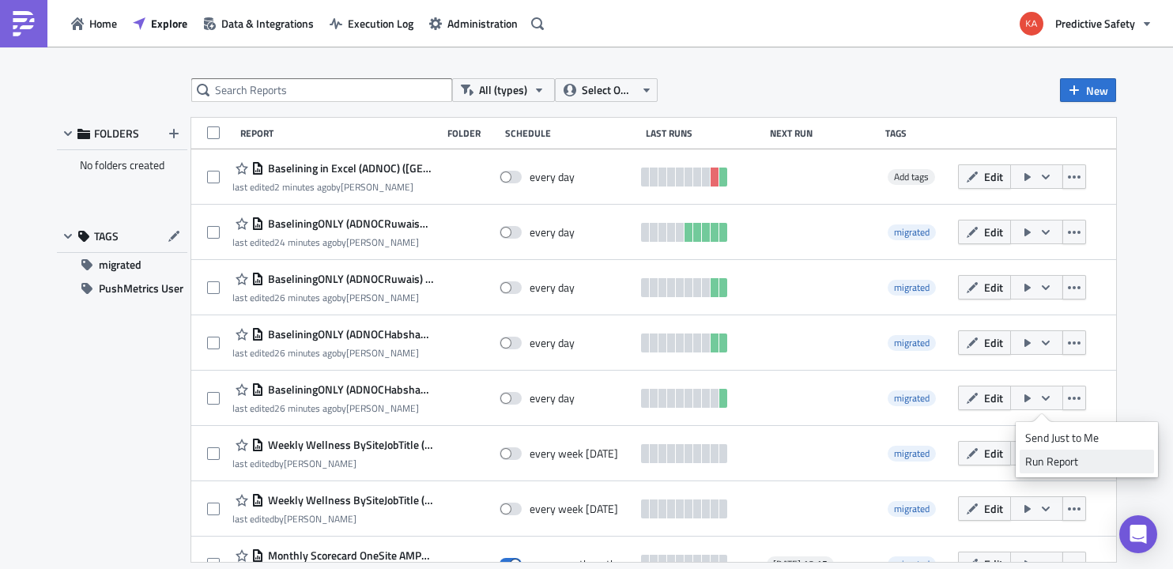
click at [1056, 462] on div "Run Report" at bounding box center [1087, 462] width 123 height 16
